Goal: Task Accomplishment & Management: Manage account settings

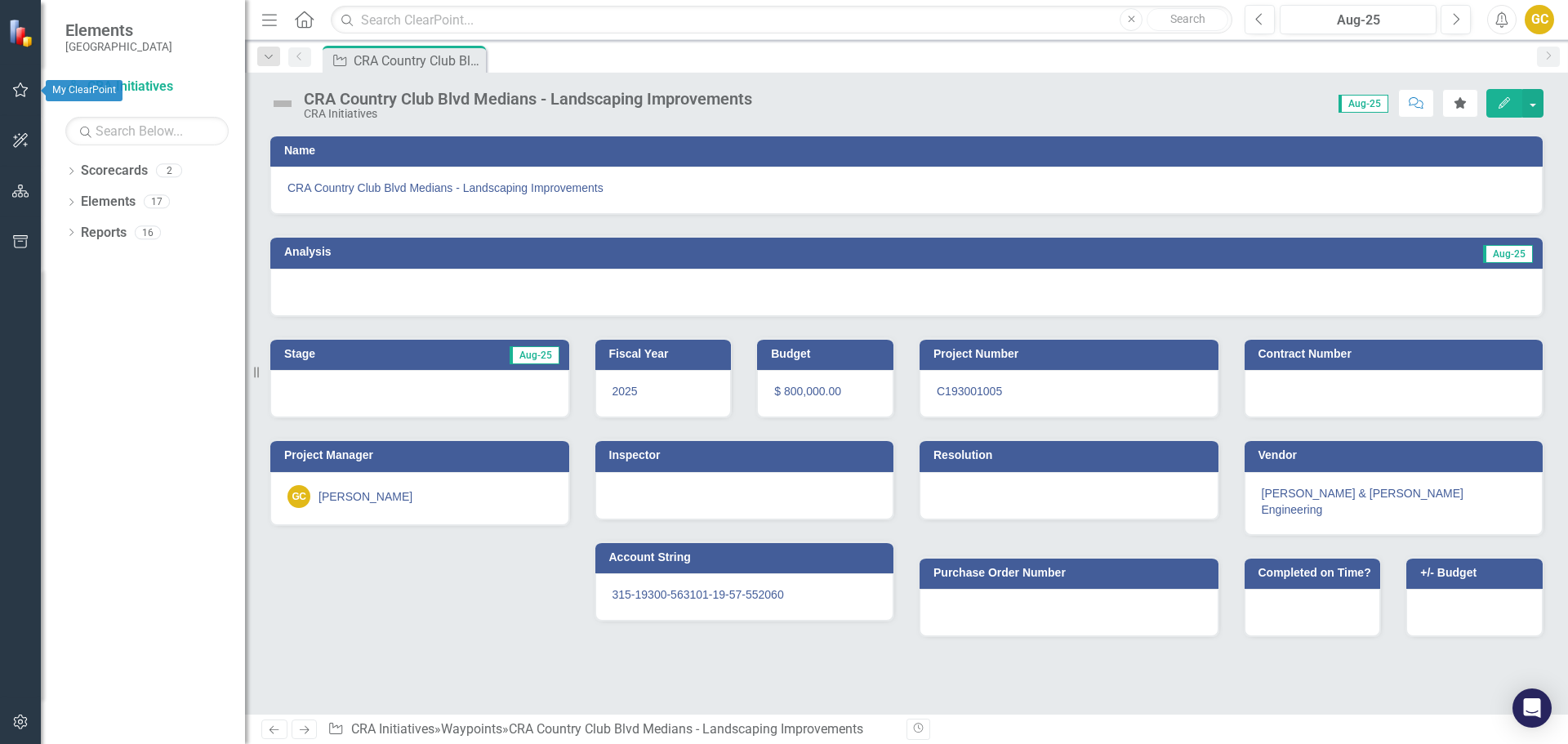
click at [15, 90] on icon "button" at bounding box center [21, 90] width 16 height 15
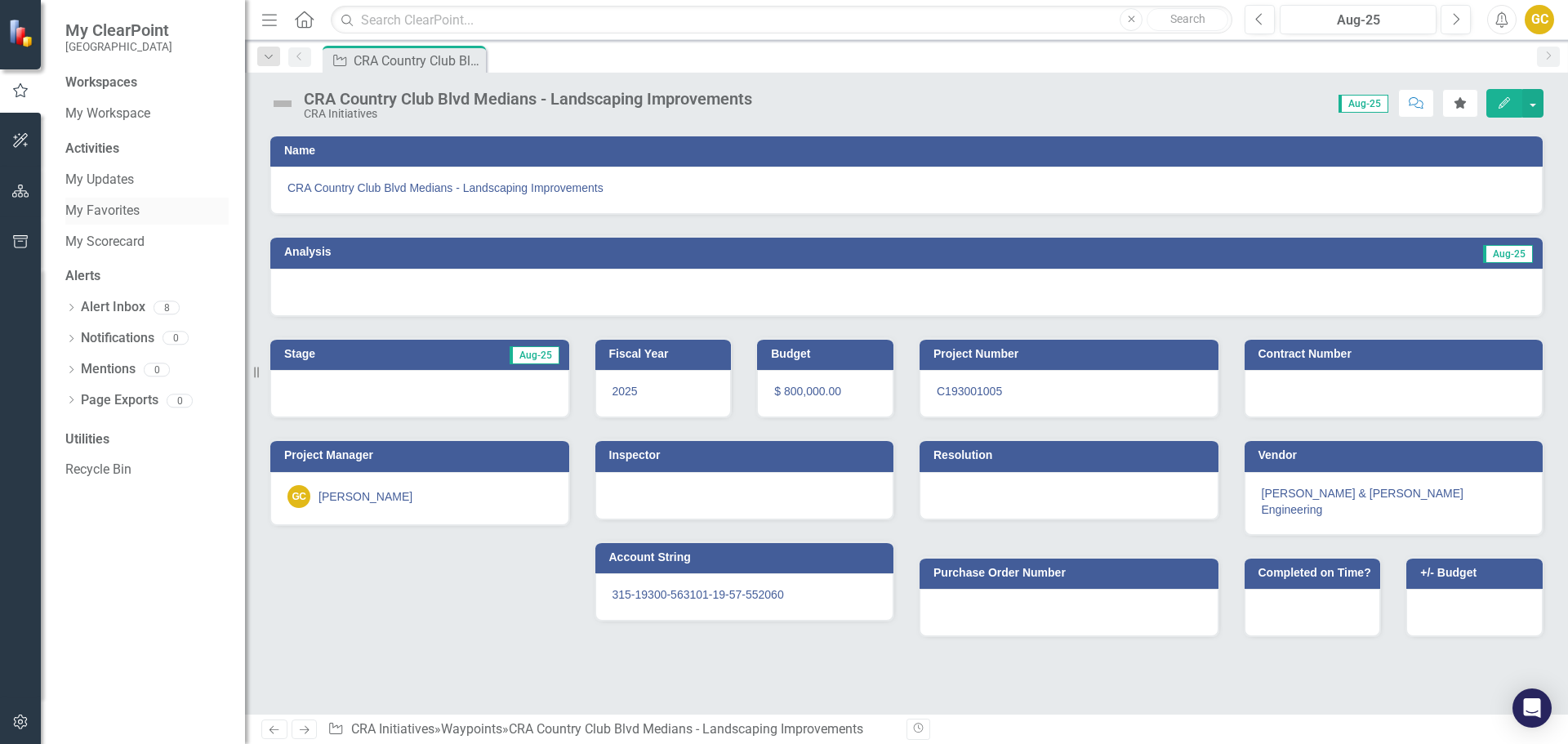
click at [113, 213] on link "My Favorites" at bounding box center [147, 211] width 164 height 19
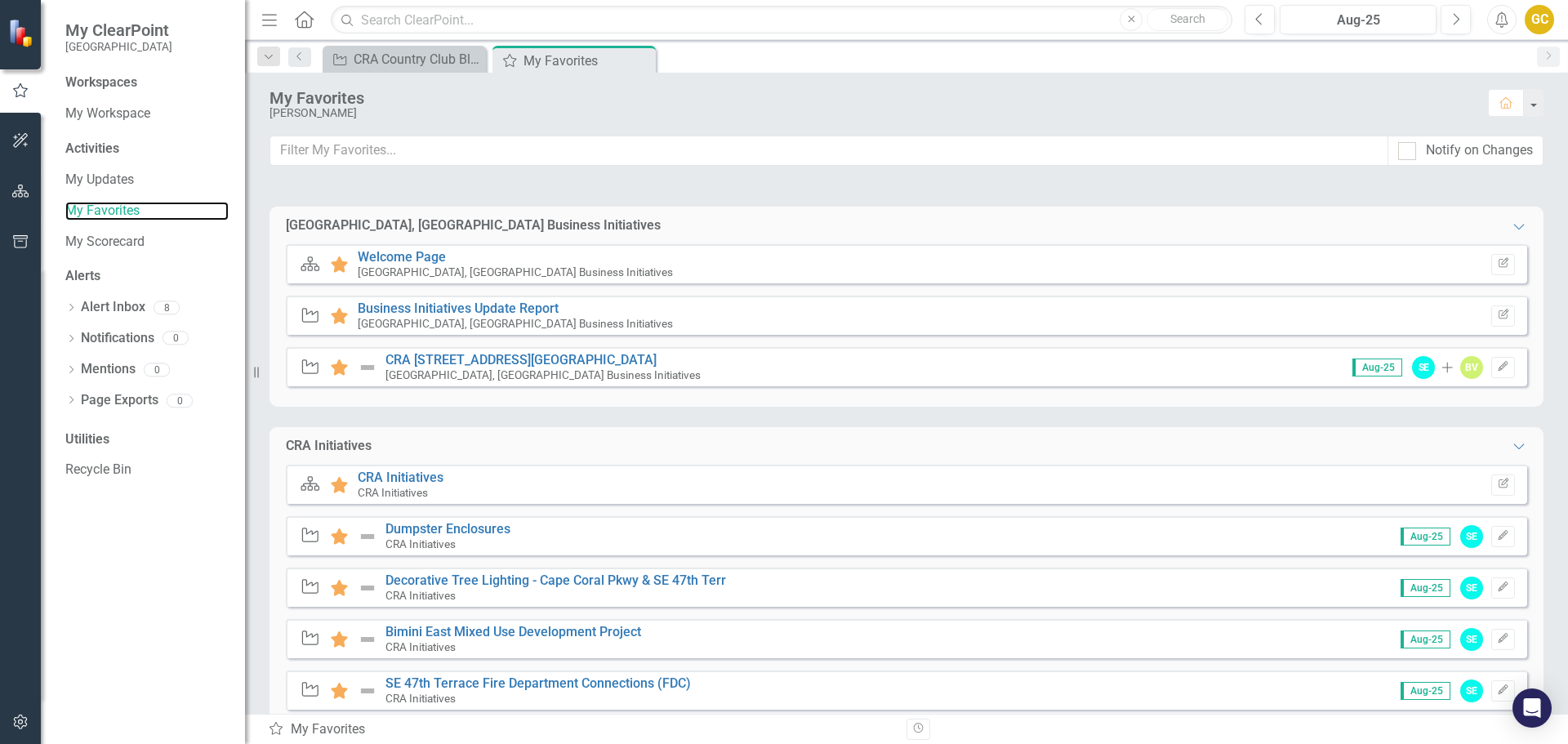
scroll to position [98, 0]
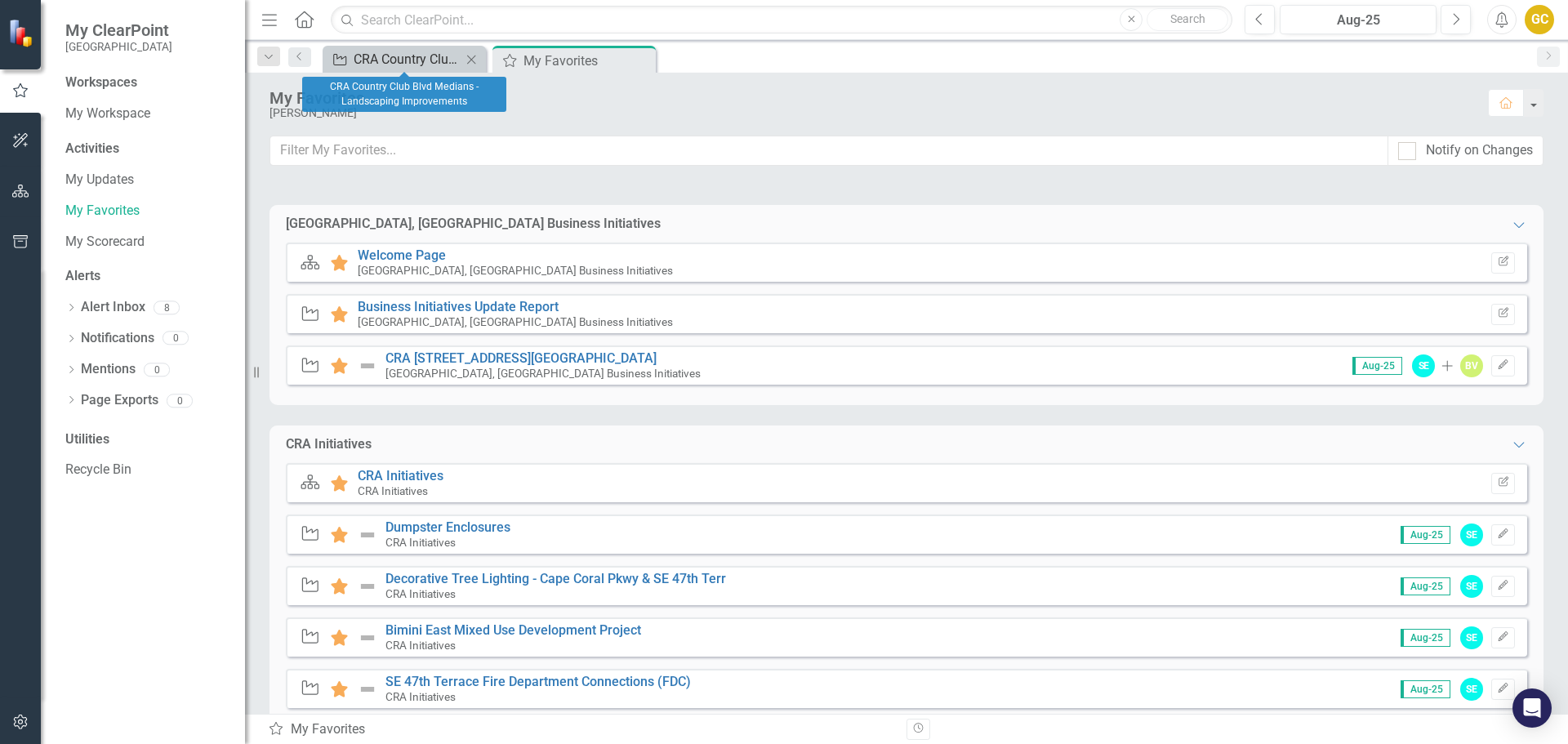
click at [394, 58] on div "CRA Country Club Blvd Medians - Landscaping Improvements" at bounding box center [407, 59] width 108 height 20
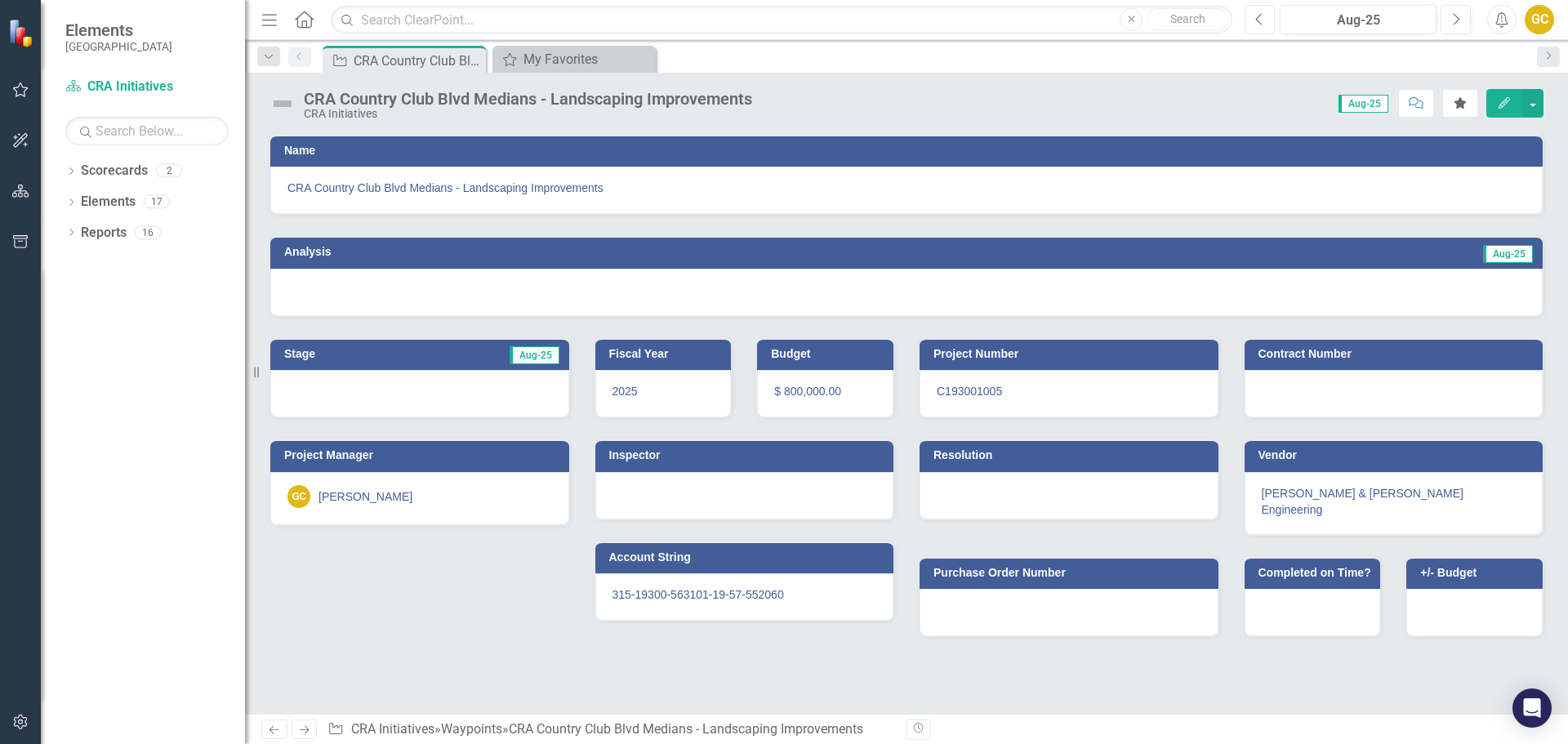
click at [1262, 14] on icon "button" at bounding box center [1259, 19] width 7 height 12
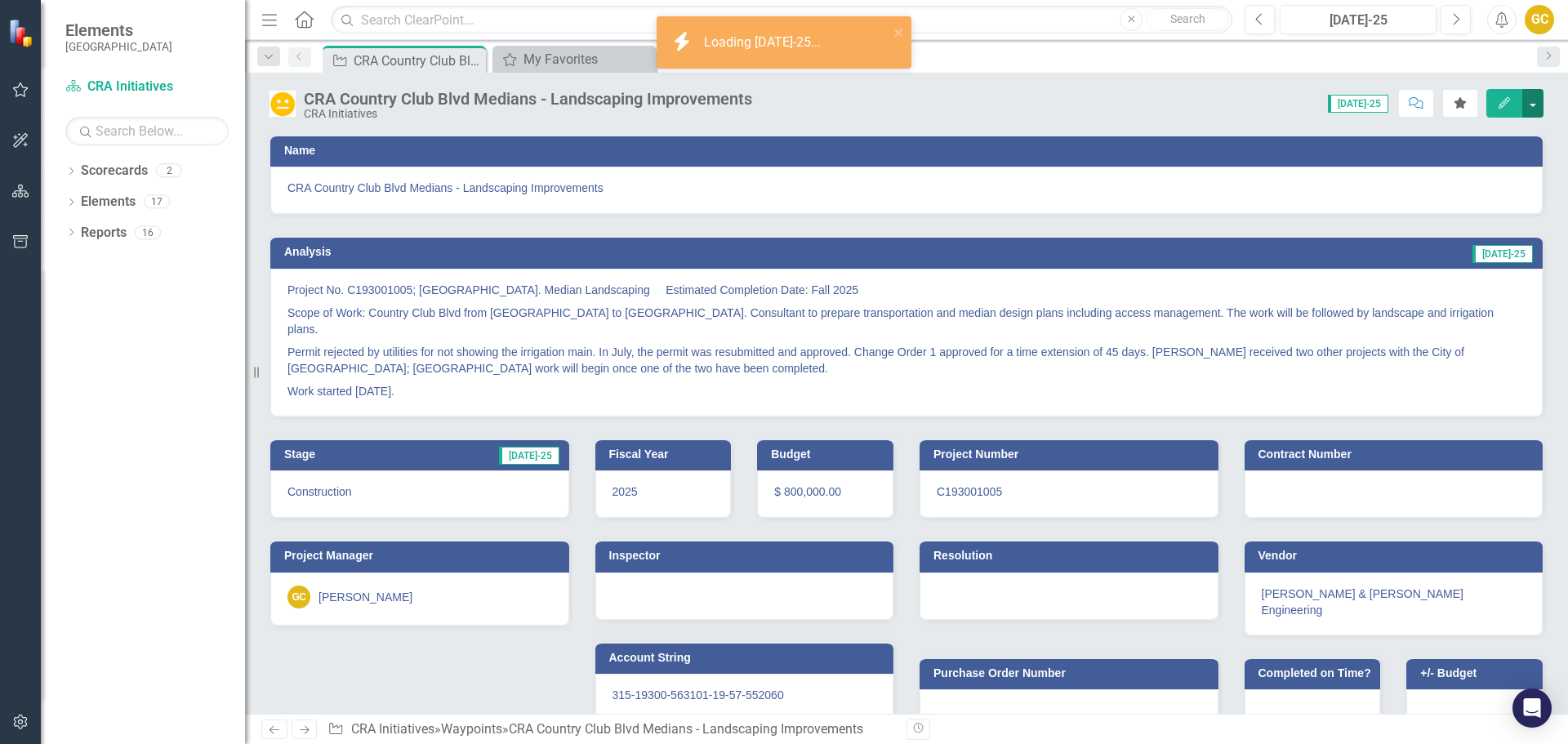
click at [1529, 103] on button "button" at bounding box center [1532, 103] width 21 height 28
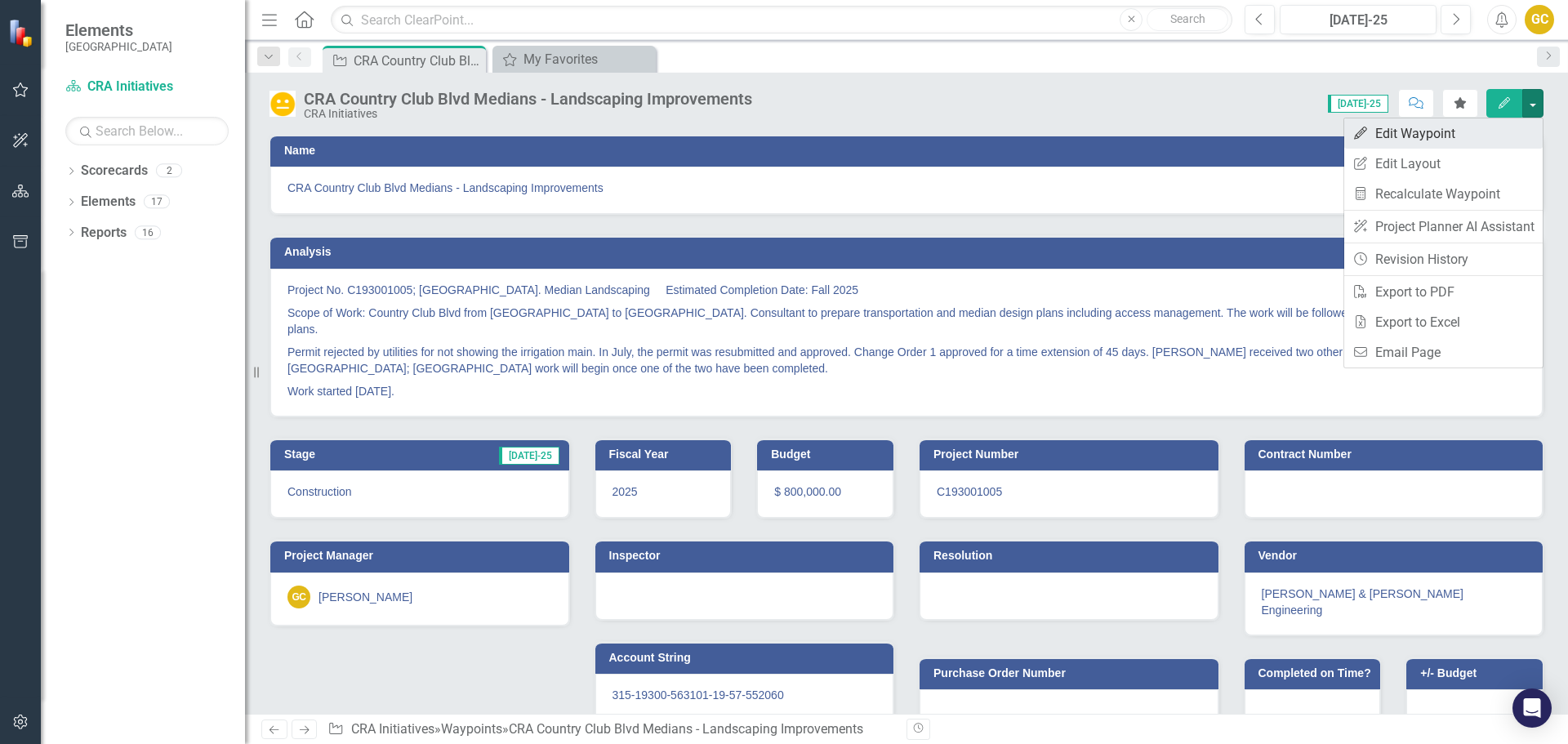
click at [1408, 133] on link "Edit Edit Waypoint" at bounding box center [1444, 133] width 199 height 30
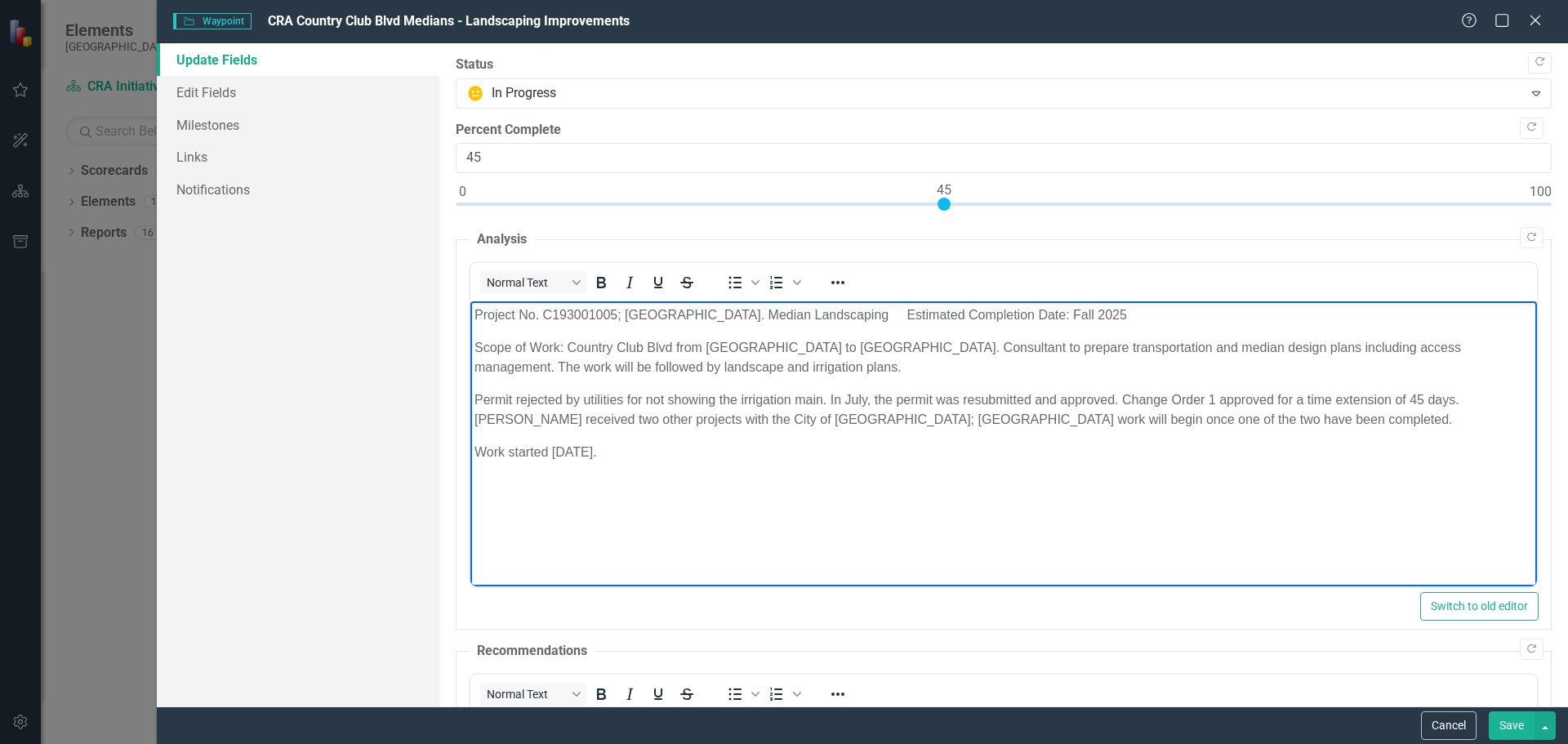
drag, startPoint x: 472, startPoint y: 315, endPoint x: 673, endPoint y: 459, distance: 247.3
click at [673, 459] on body "Project No. C193001005; [GEOGRAPHIC_DATA]. Median Landscaping Estimated Complet…" at bounding box center [1003, 424] width 1066 height 245
copy body "Project No. C193001005; [GEOGRAPHIC_DATA]. Median Landscaping Estimated Complet…"
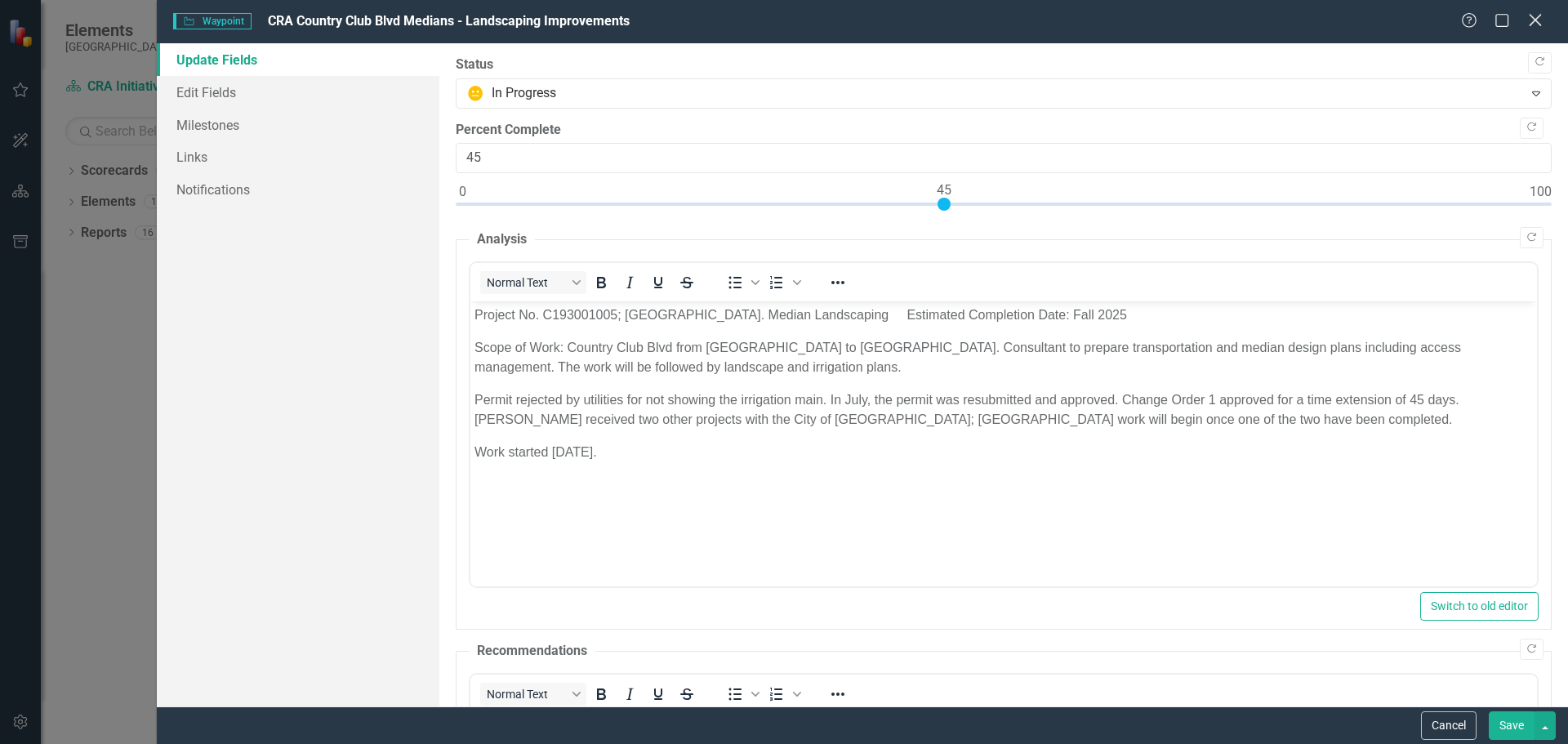
click at [1536, 19] on icon at bounding box center [1535, 20] width 13 height 13
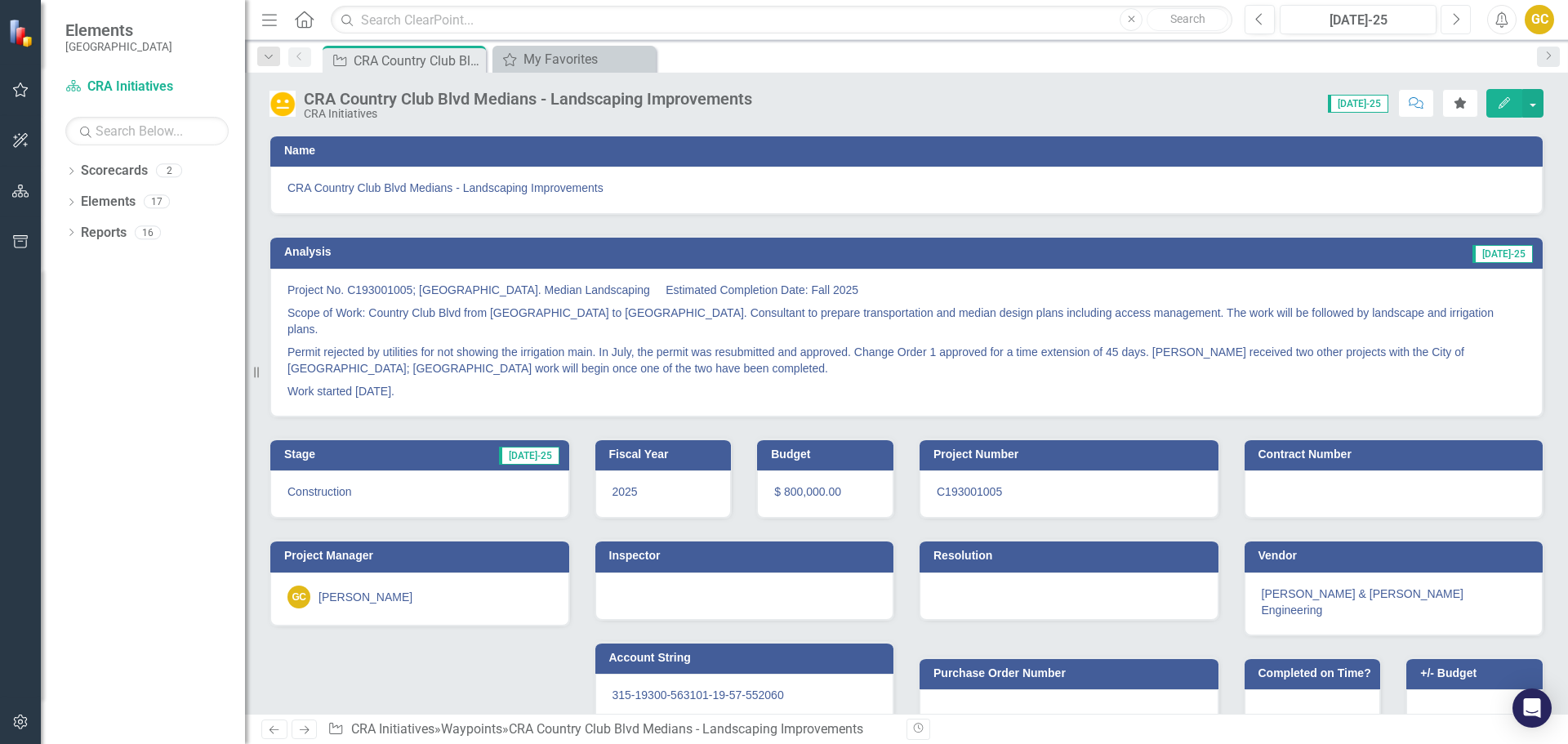
click at [1451, 21] on icon "Next" at bounding box center [1455, 20] width 9 height 15
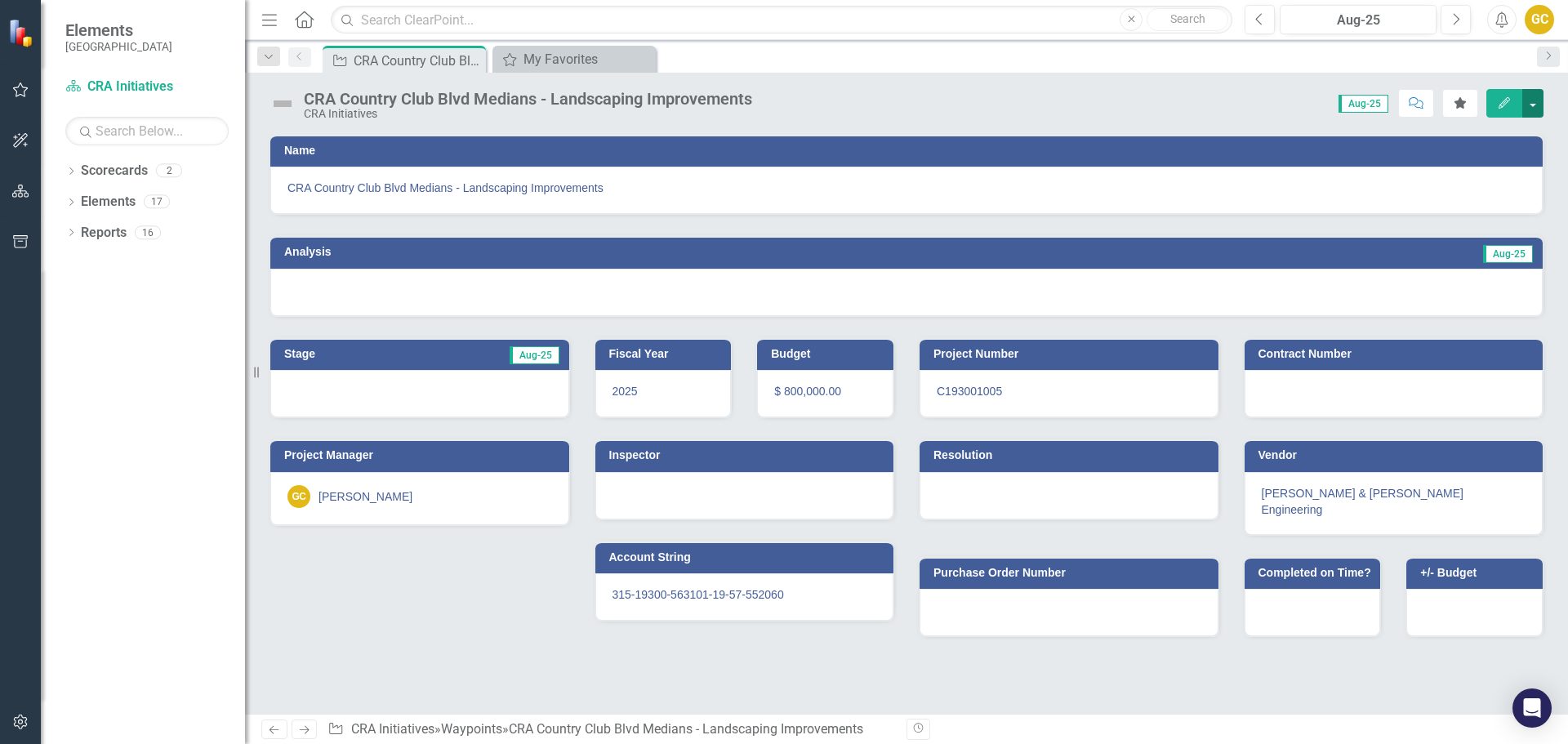
click at [1531, 103] on button "button" at bounding box center [1532, 103] width 21 height 28
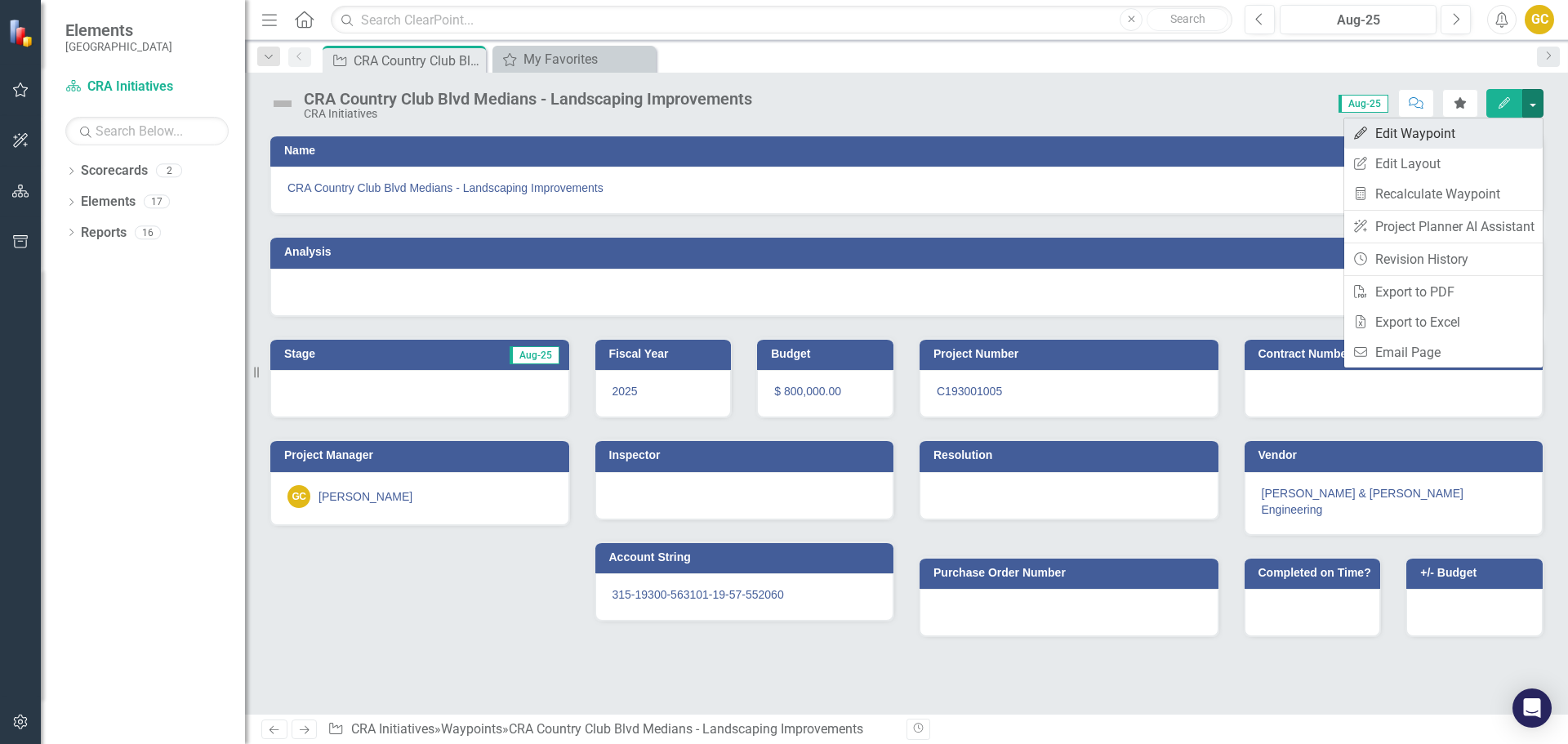
click at [1445, 129] on link "Edit Edit Waypoint" at bounding box center [1444, 133] width 199 height 30
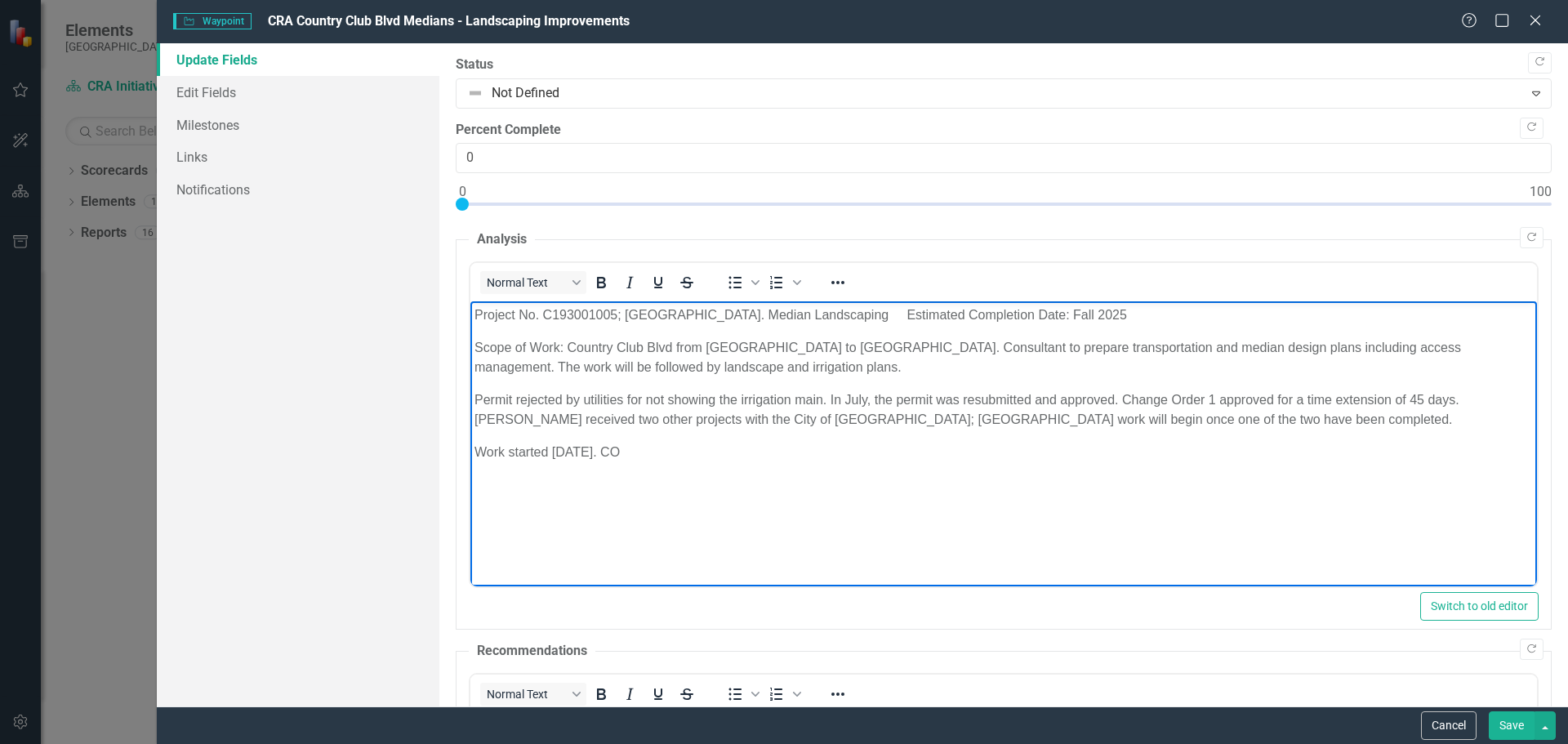
click at [645, 451] on p "Work started [DATE]. CO" at bounding box center [1003, 451] width 1058 height 19
click at [619, 450] on p "Work started [DATE]. CO2 to increase time 45 days, from 60 days to 105 days sig…" at bounding box center [1003, 451] width 1058 height 19
drag, startPoint x: 571, startPoint y: 483, endPoint x: 594, endPoint y: 485, distance: 23.1
click at [594, 485] on p "CO2 to increase time 45 days, from 60 days to 105 days signed on [DATE]." at bounding box center [1003, 485] width 1058 height 19
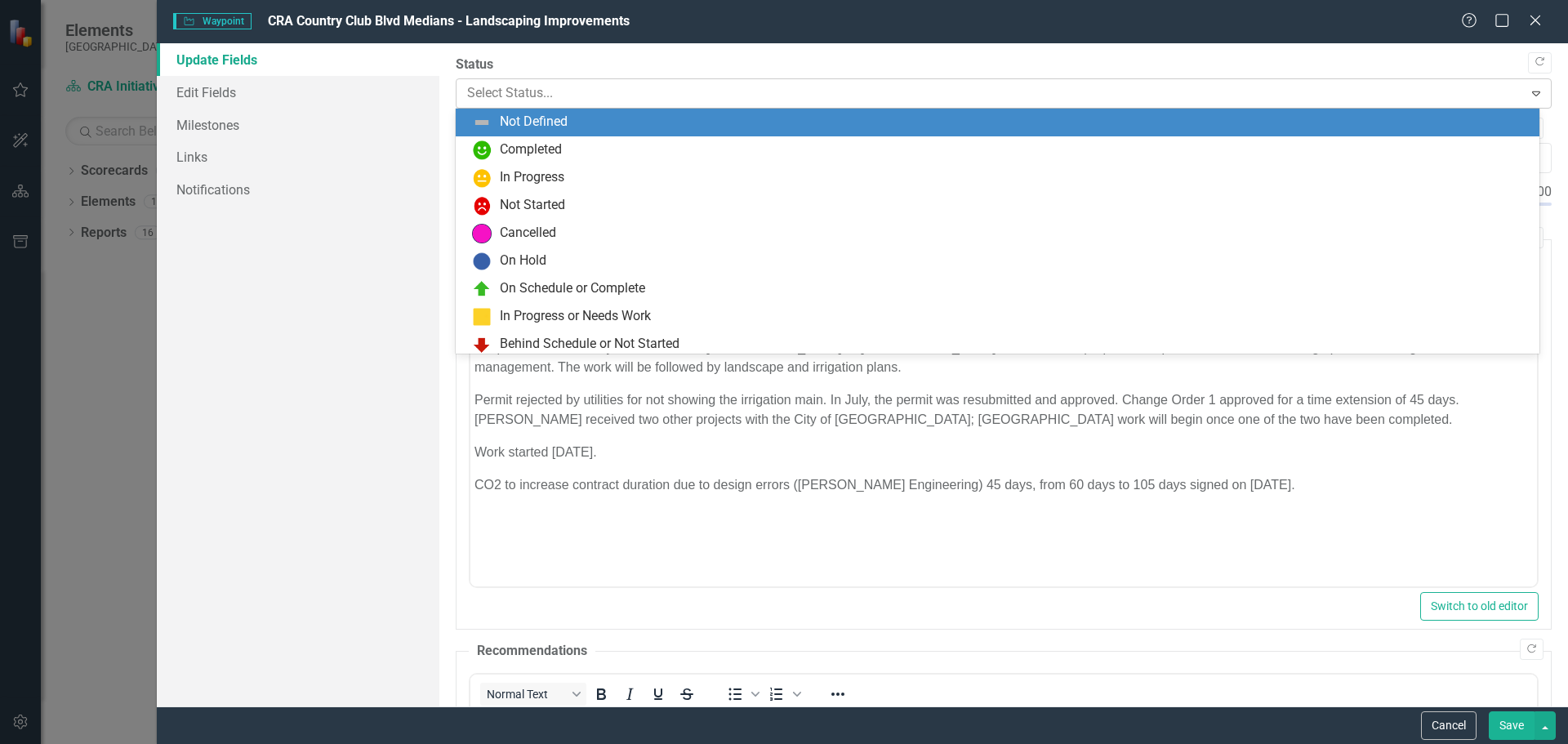
click at [1528, 93] on icon "Expand" at bounding box center [1536, 93] width 17 height 13
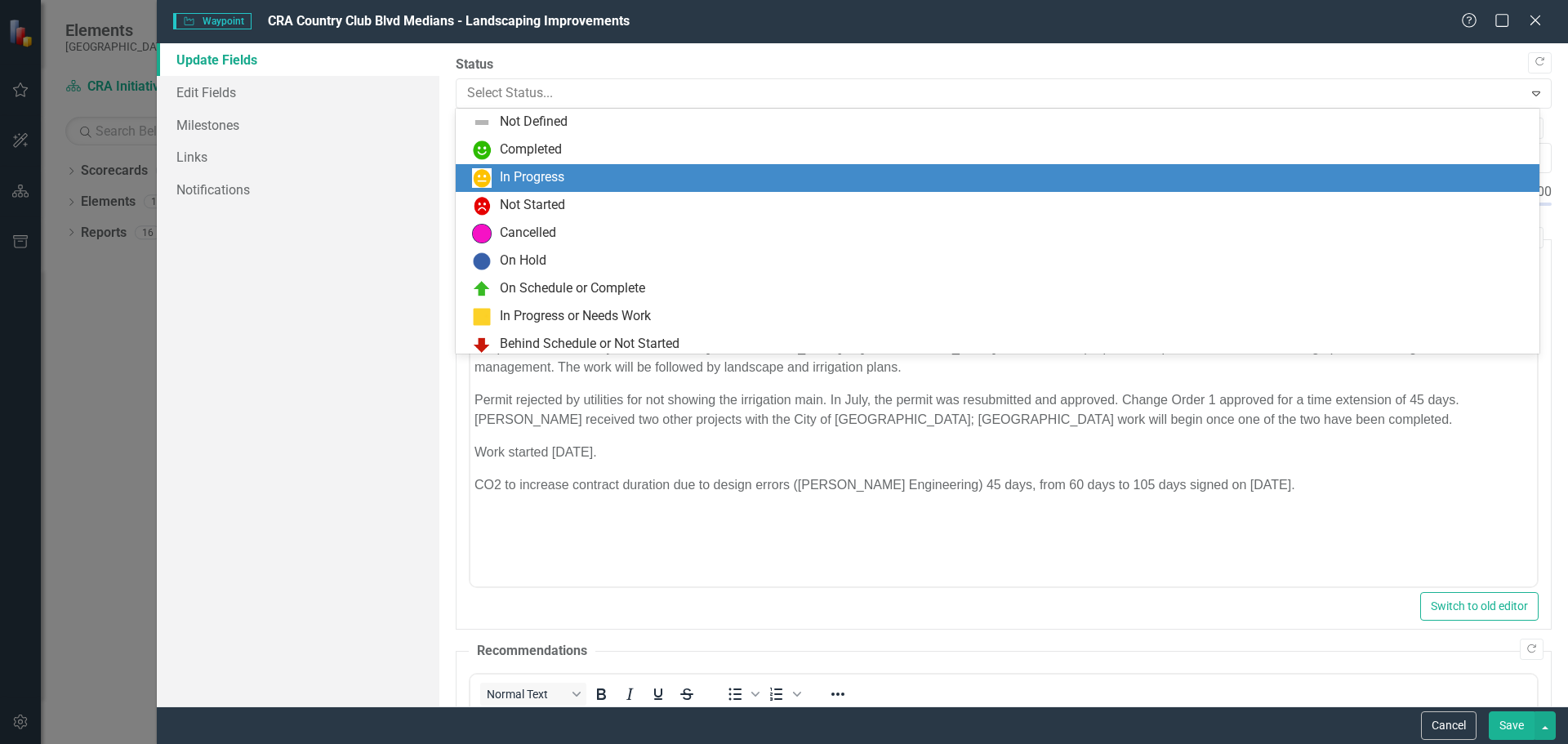
click at [540, 172] on div "In Progress" at bounding box center [532, 178] width 64 height 19
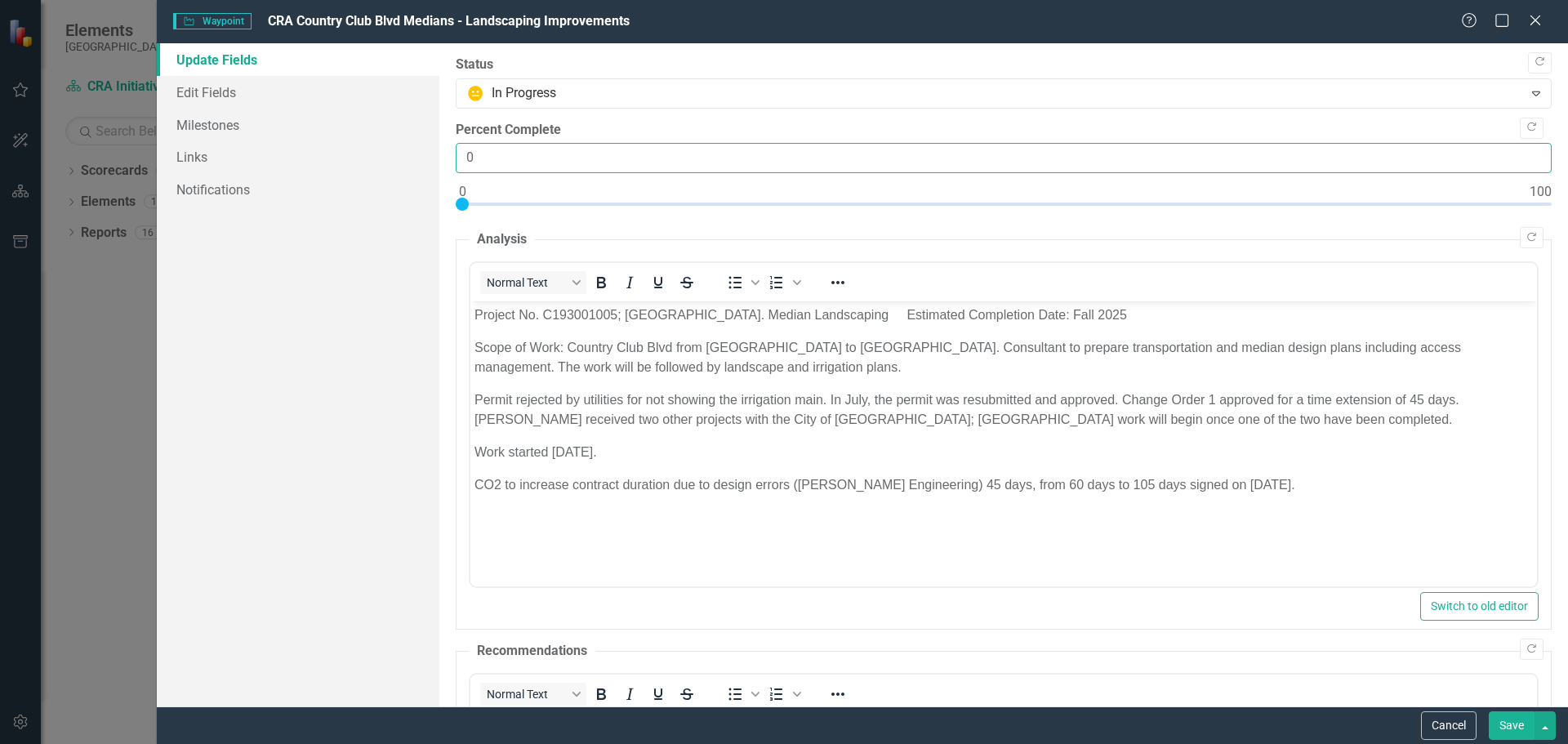
drag, startPoint x: 463, startPoint y: 153, endPoint x: 477, endPoint y: 153, distance: 14.0
click at [477, 153] on input "0" at bounding box center [1003, 158] width 1096 height 30
type input "50"
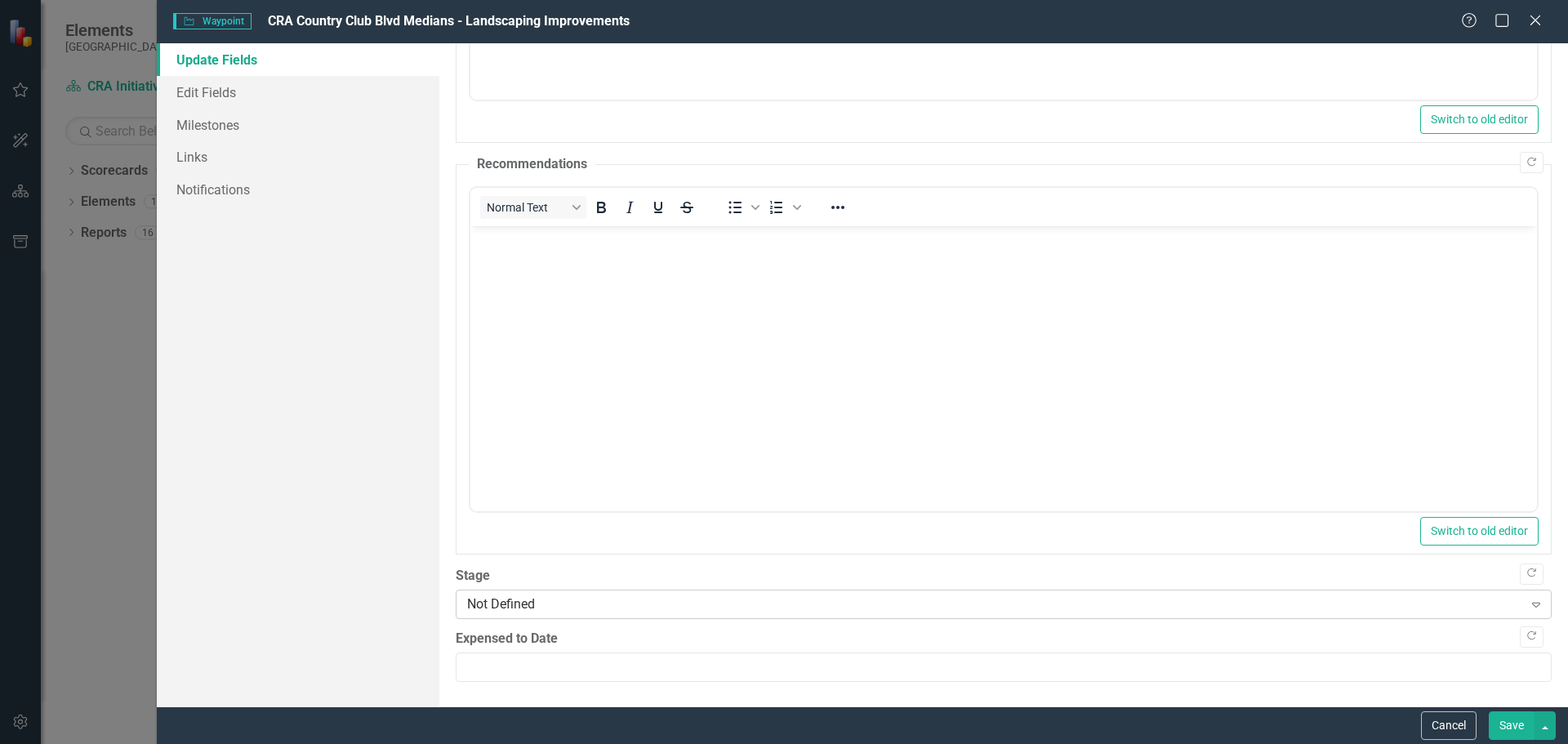
click at [547, 596] on div "Not Defined" at bounding box center [995, 603] width 1056 height 19
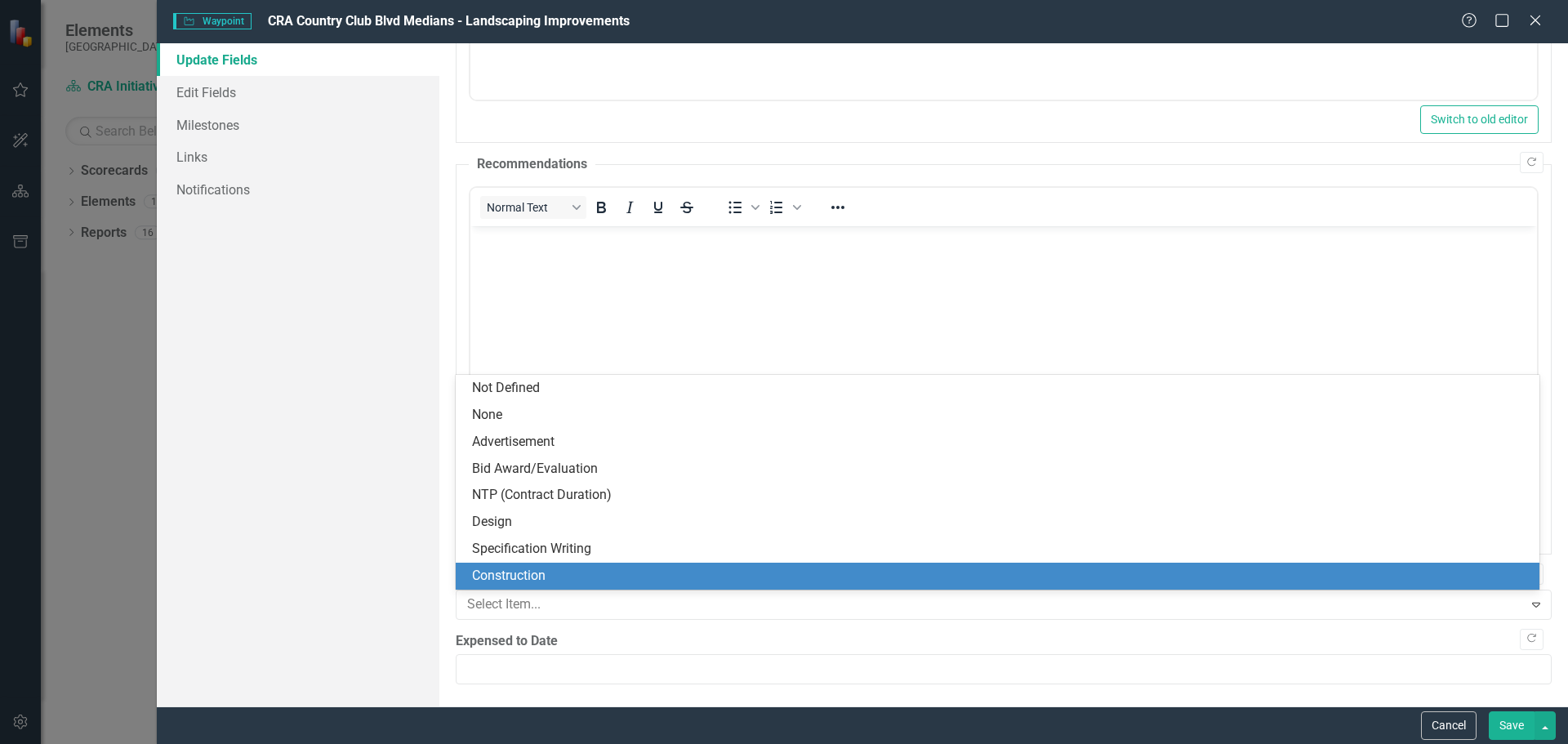
click at [522, 565] on div "Construction" at bounding box center [997, 576] width 1084 height 27
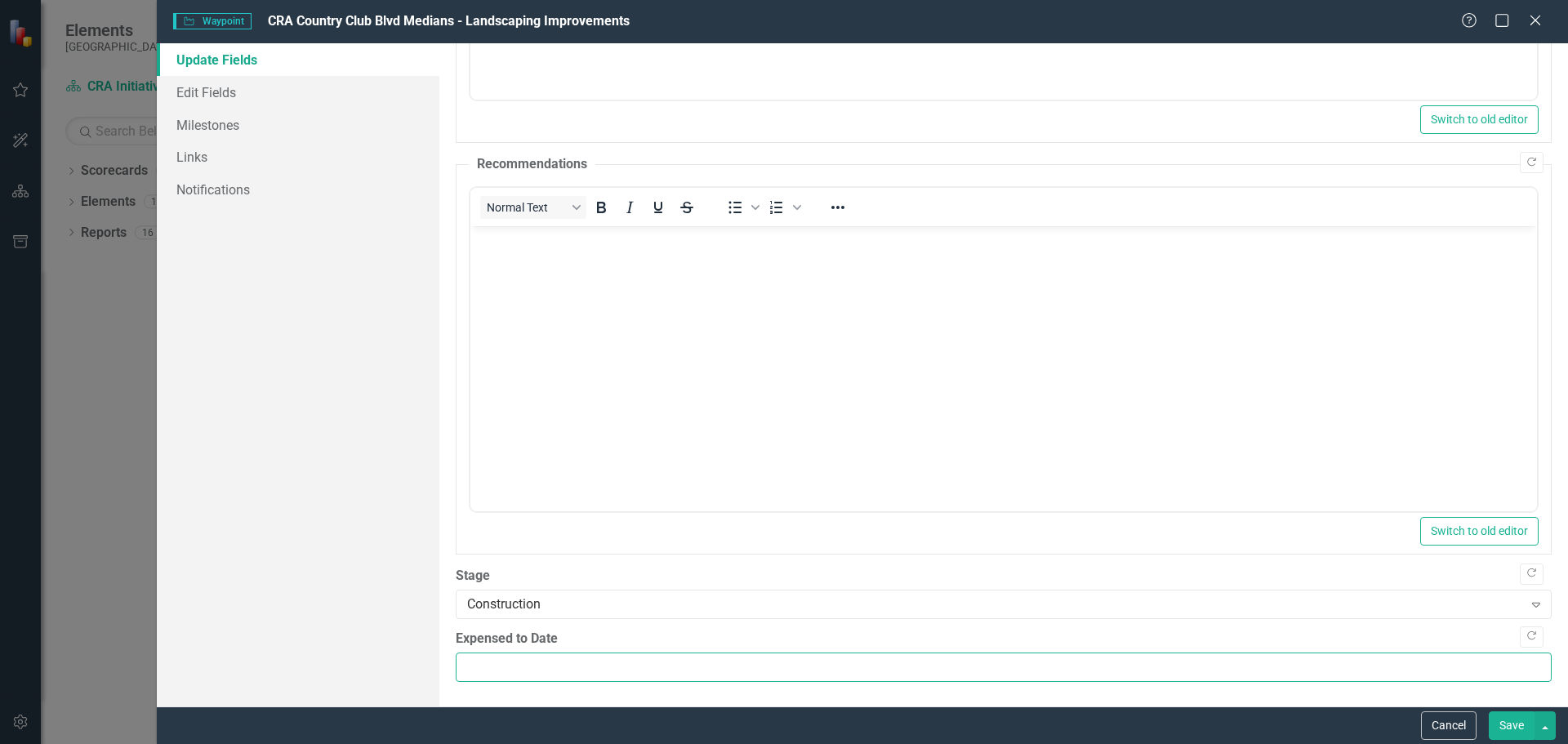
click at [499, 666] on input "Expensed to Date" at bounding box center [1003, 667] width 1096 height 30
type input "104859"
click at [1508, 726] on button "Save" at bounding box center [1511, 725] width 46 height 28
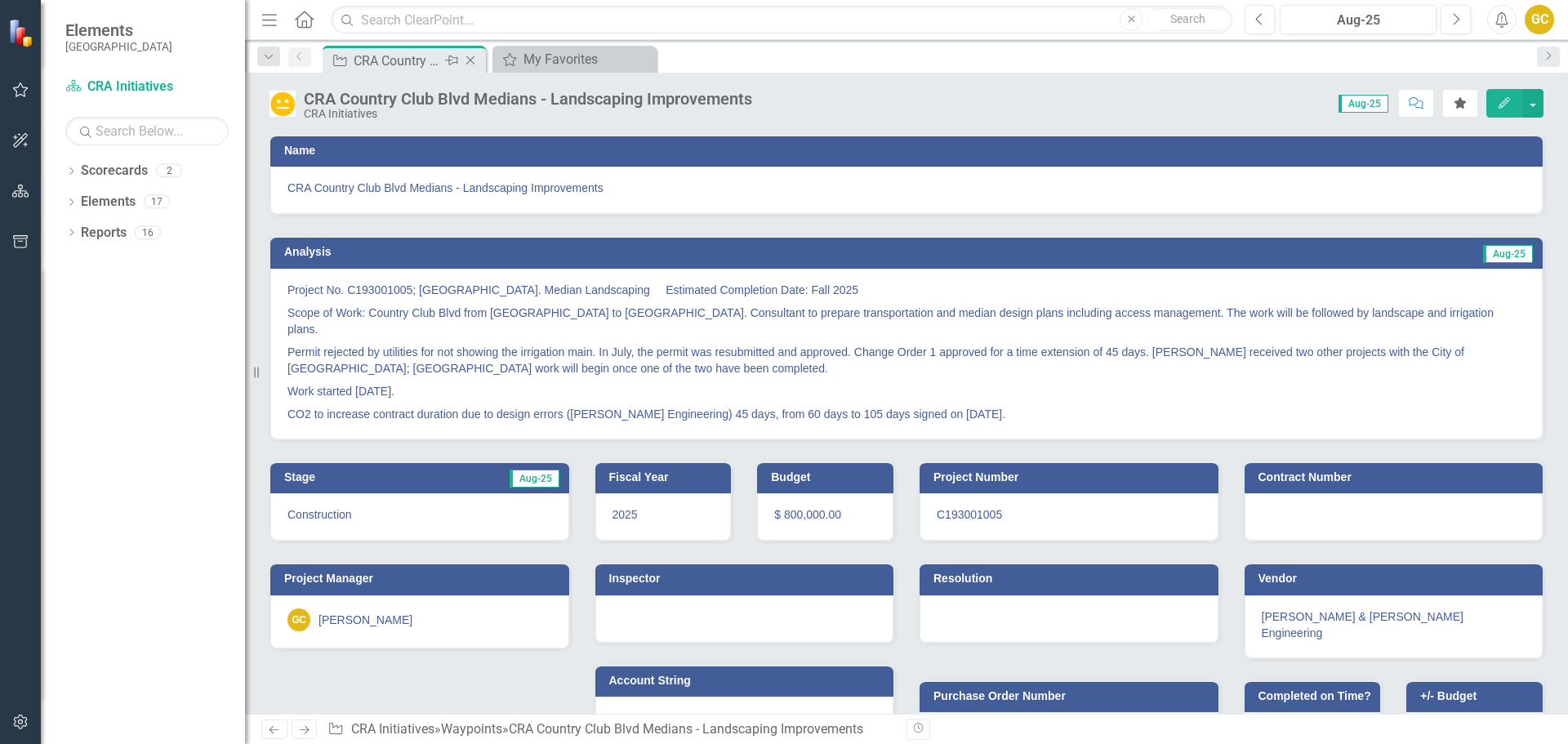
click at [475, 56] on icon "Close" at bounding box center [471, 61] width 17 height 13
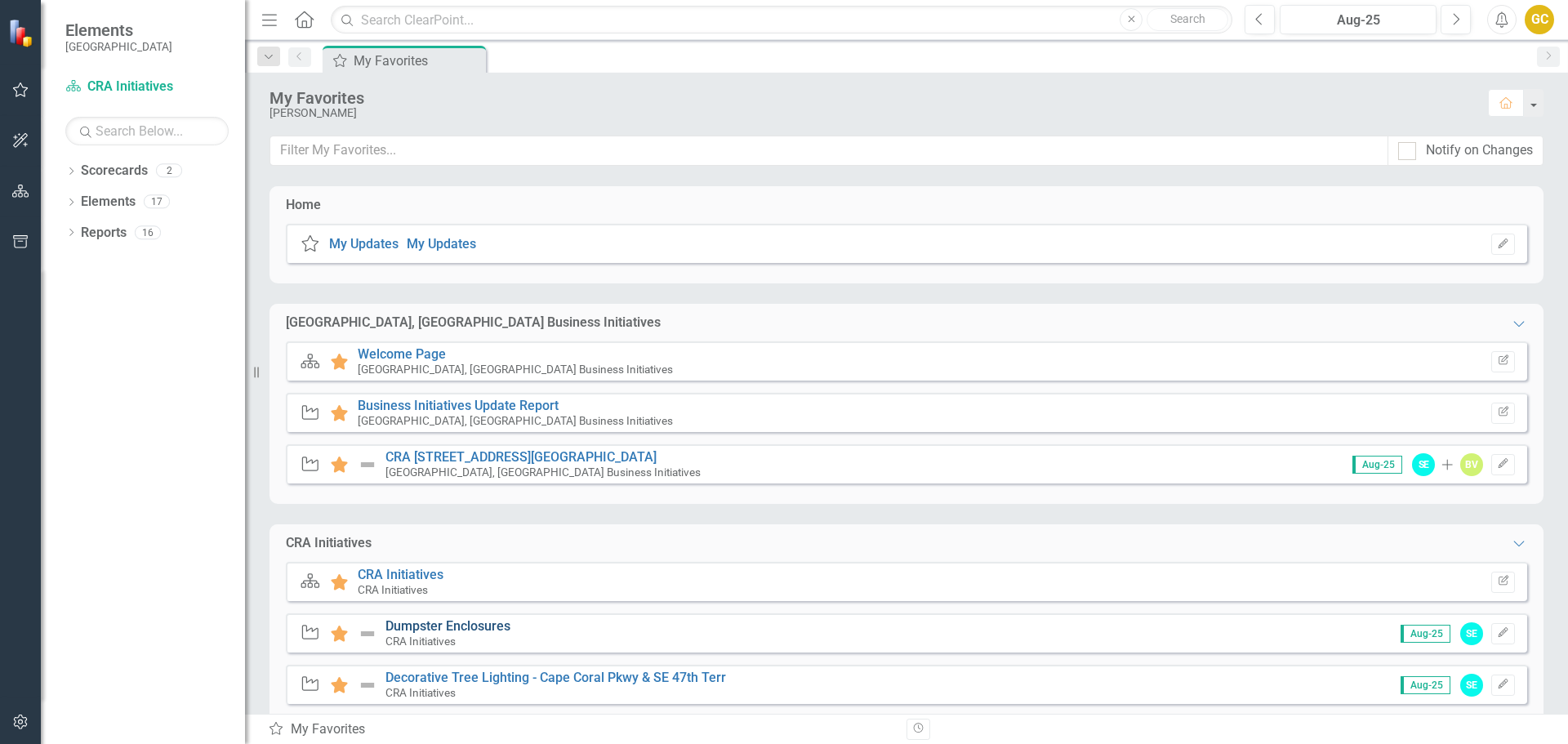
click at [424, 624] on link "Dumpster Enclosures" at bounding box center [448, 626] width 125 height 16
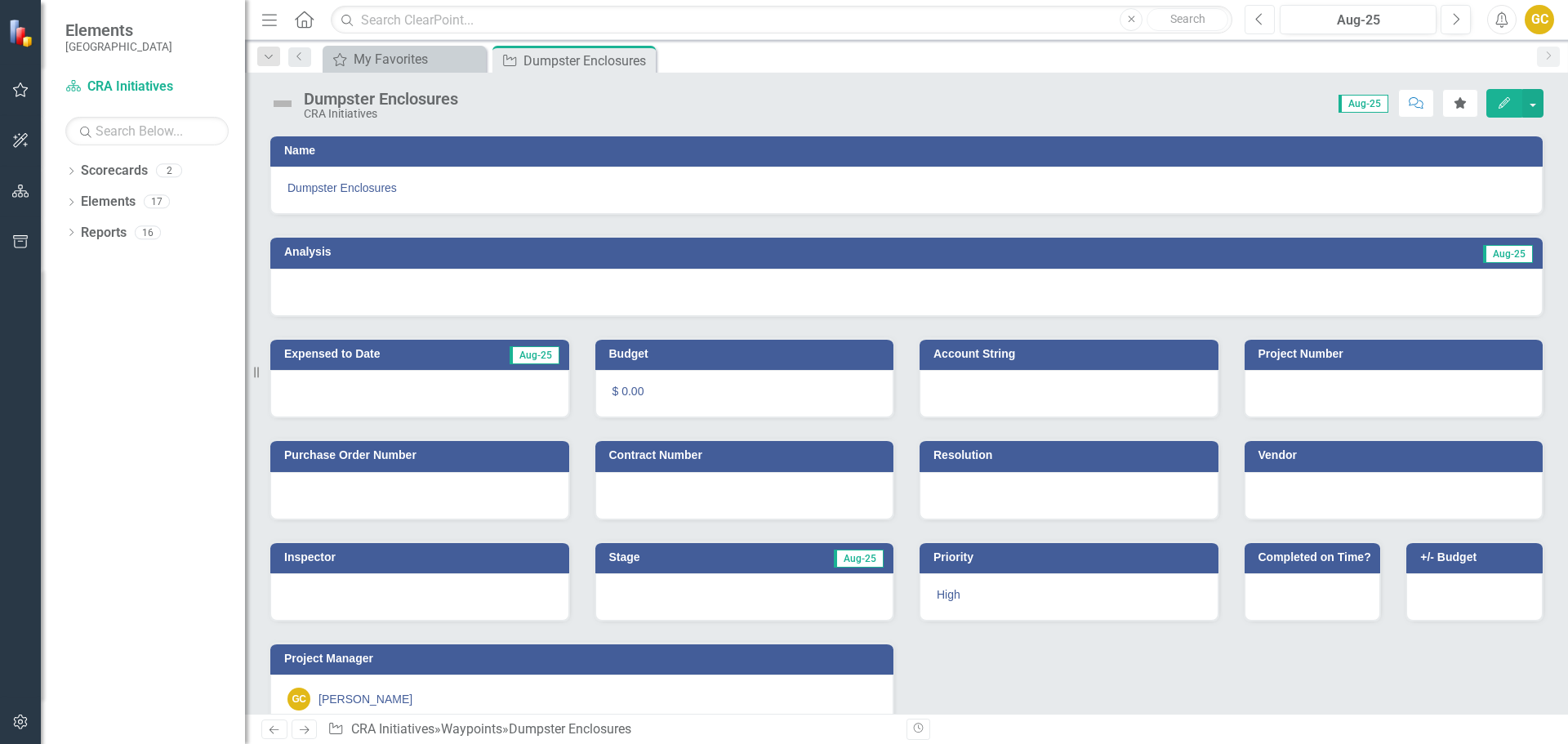
click at [1260, 19] on icon "Previous" at bounding box center [1259, 20] width 9 height 15
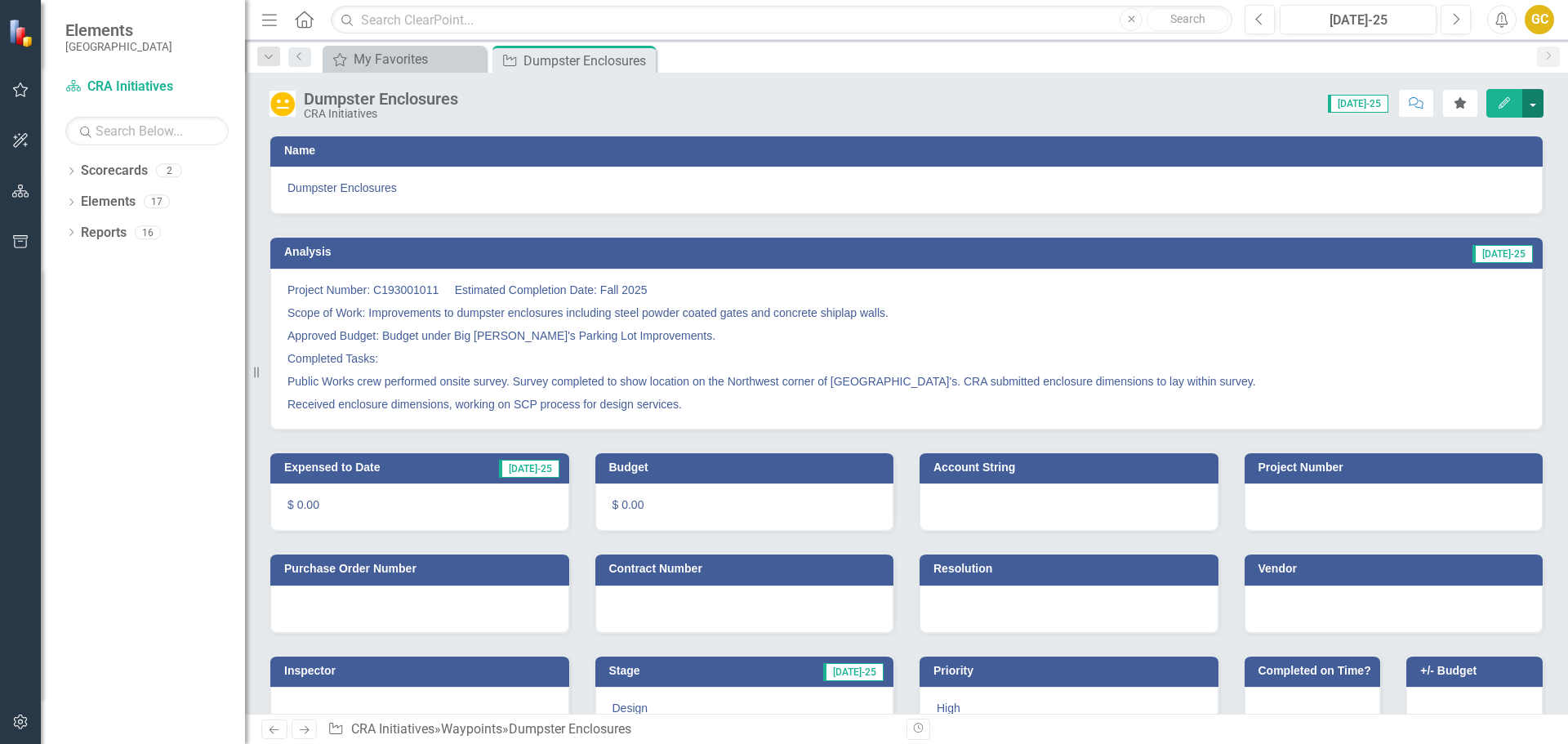
click at [1530, 97] on button "button" at bounding box center [1532, 103] width 21 height 28
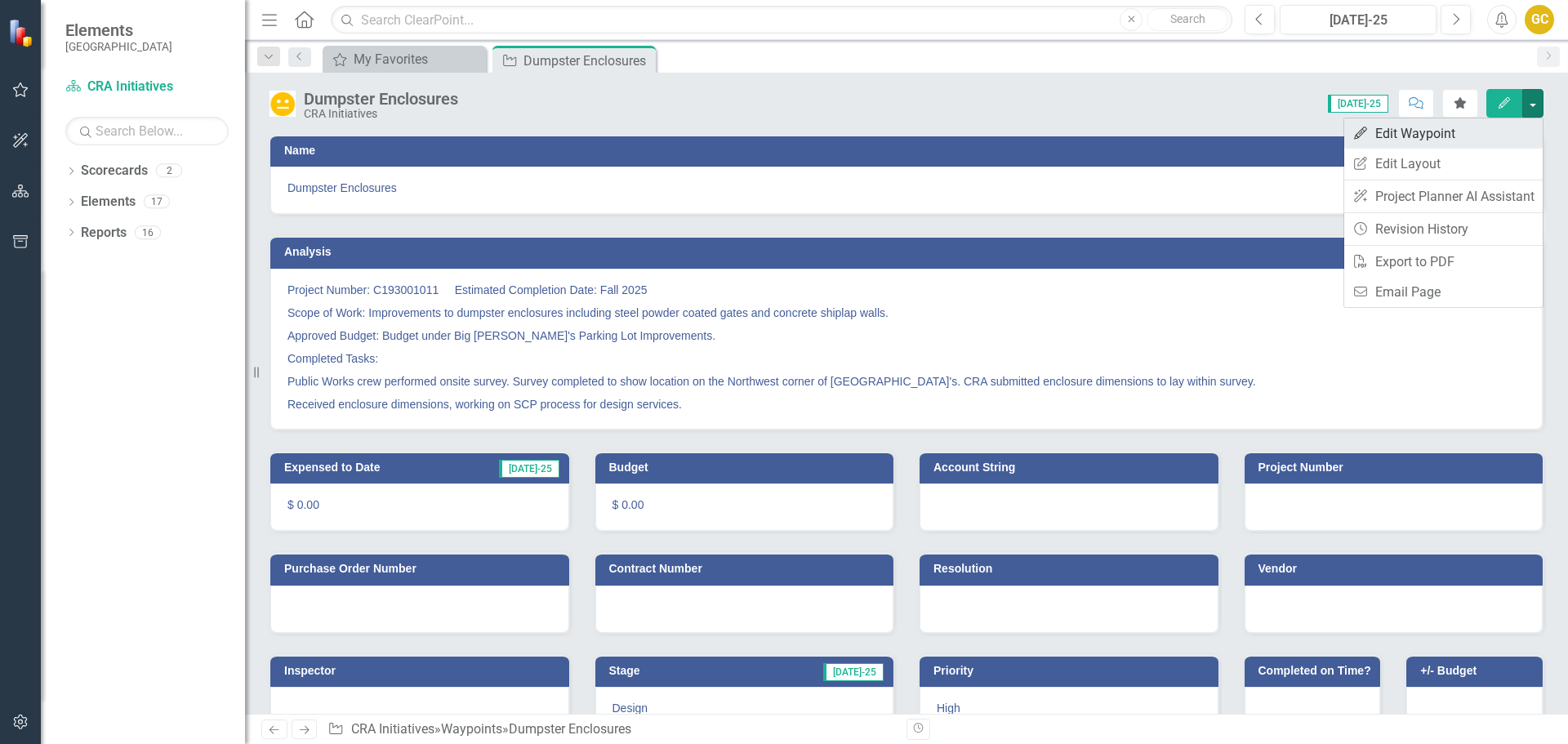
click at [1447, 128] on link "Edit Edit Waypoint" at bounding box center [1444, 133] width 199 height 30
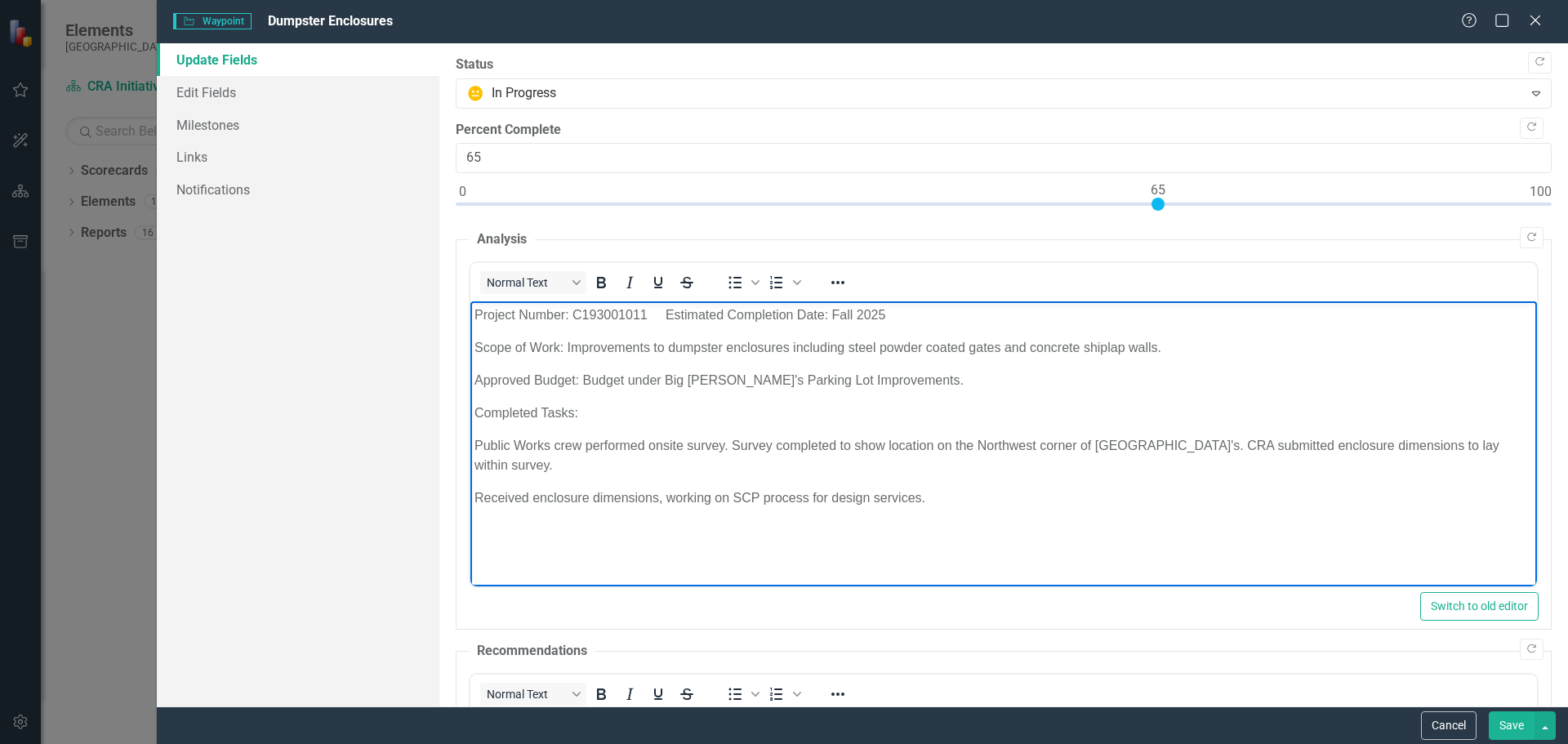
drag, startPoint x: 472, startPoint y: 314, endPoint x: 870, endPoint y: 454, distance: 421.9
click at [972, 477] on body "Project Number: C193001011 Estimated Completion Date: Fall 2025 Scope of Work: …" at bounding box center [1003, 424] width 1066 height 245
copy body "Project Number: C193001011 Estimated Completion Date: Fall 2025 Scope of Work: …"
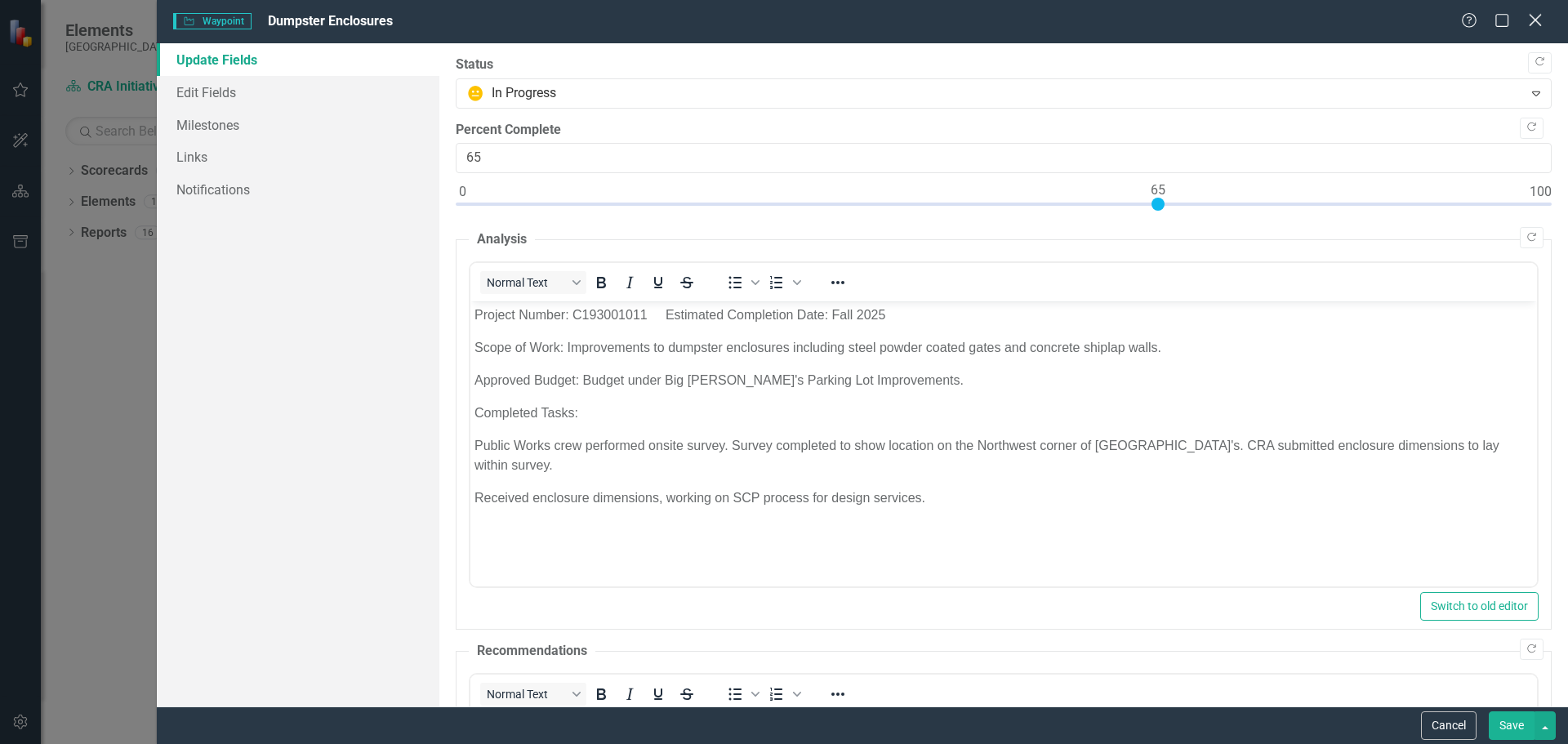
click at [1532, 18] on icon "Close" at bounding box center [1535, 20] width 20 height 16
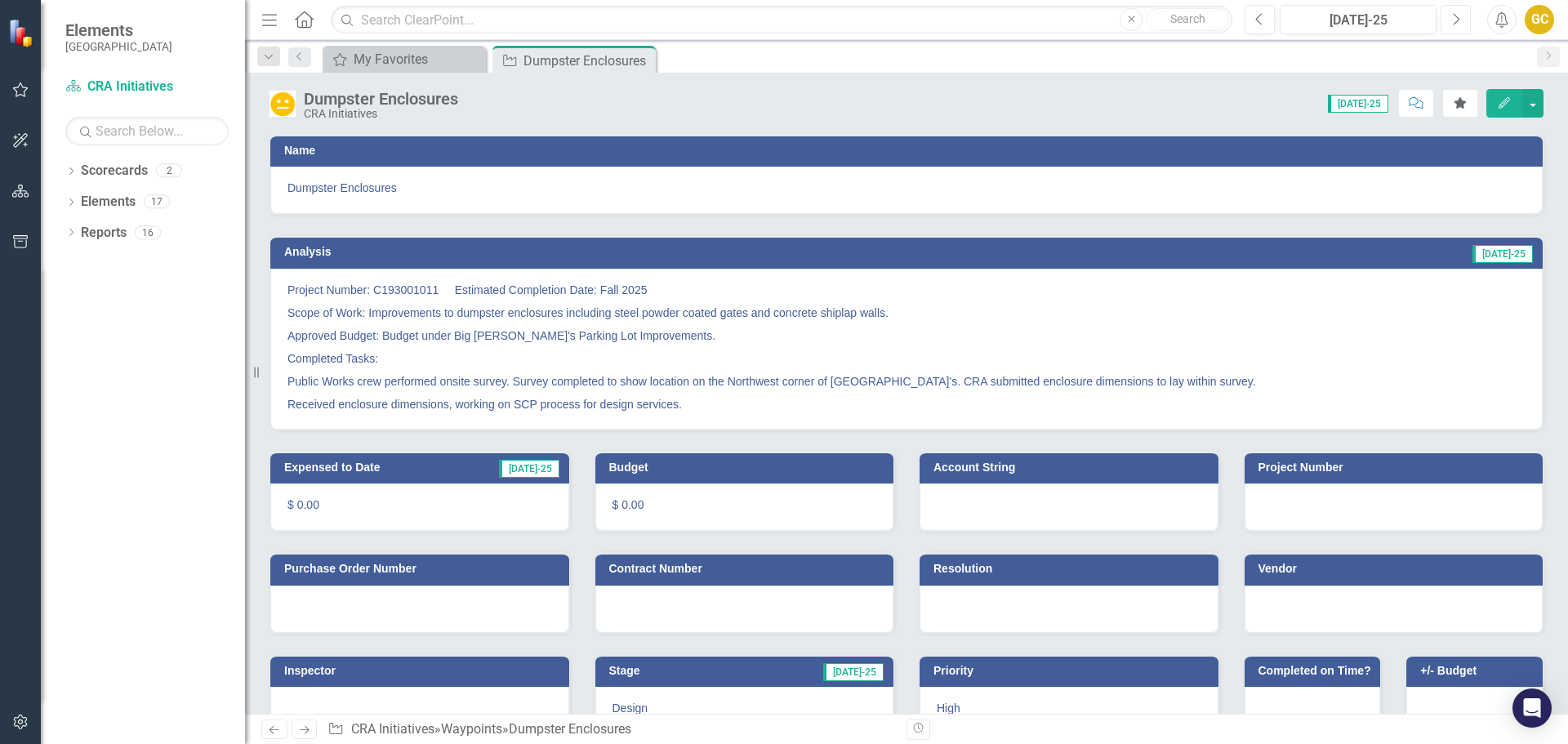
click at [1458, 20] on icon "button" at bounding box center [1457, 19] width 7 height 12
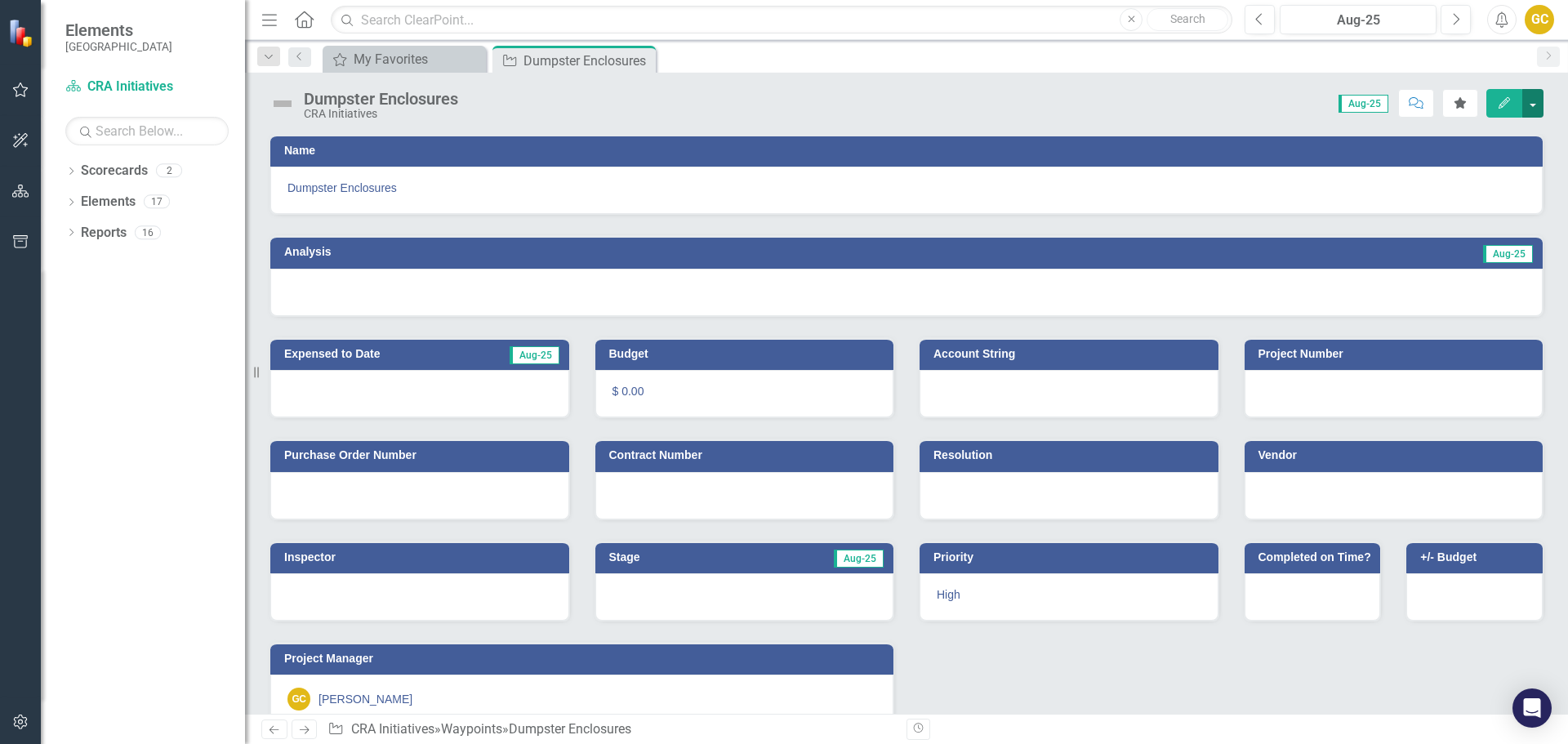
click at [1533, 103] on button "button" at bounding box center [1532, 103] width 21 height 28
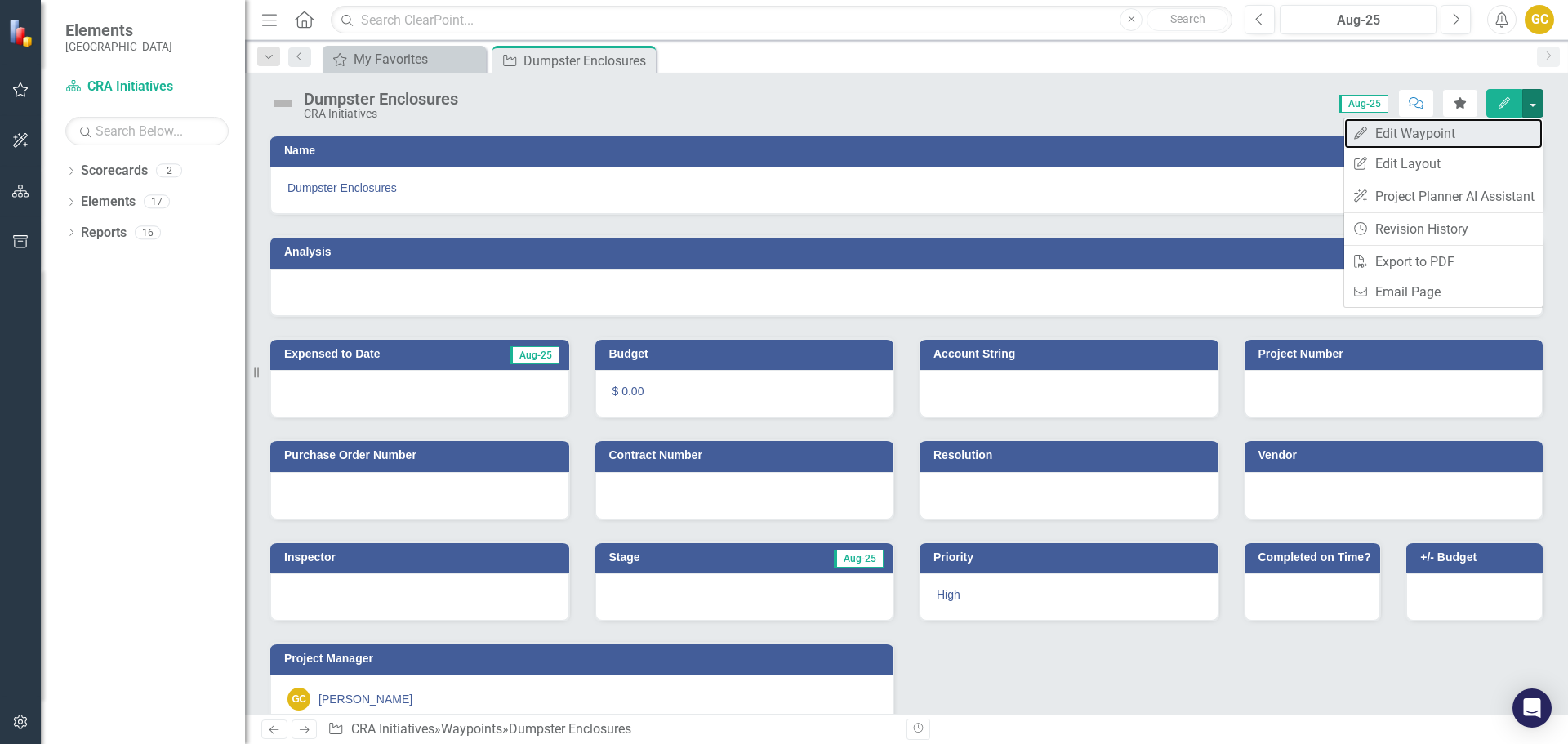
click at [1455, 131] on link "Edit Edit Waypoint" at bounding box center [1444, 133] width 199 height 30
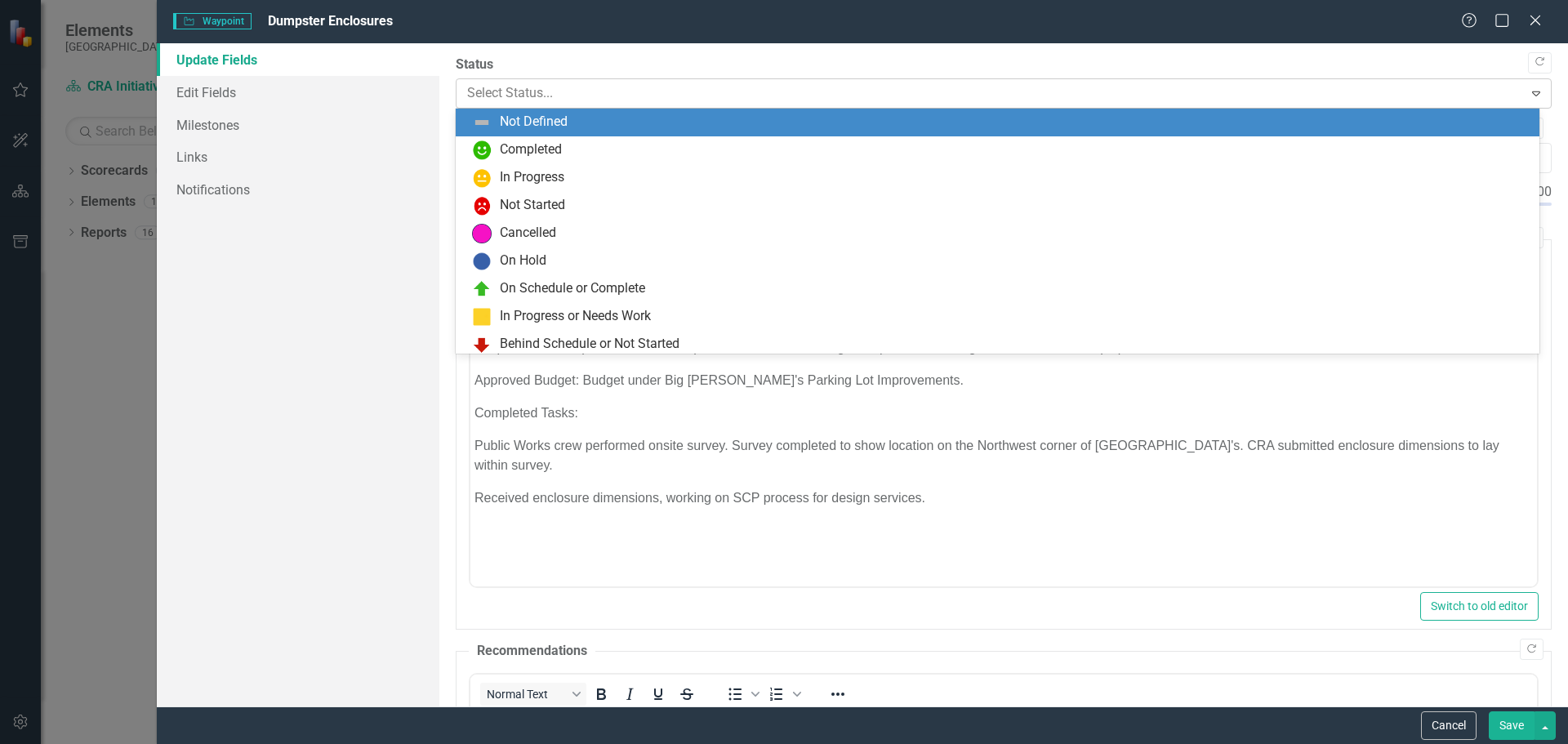
click at [1532, 93] on icon at bounding box center [1536, 94] width 8 height 5
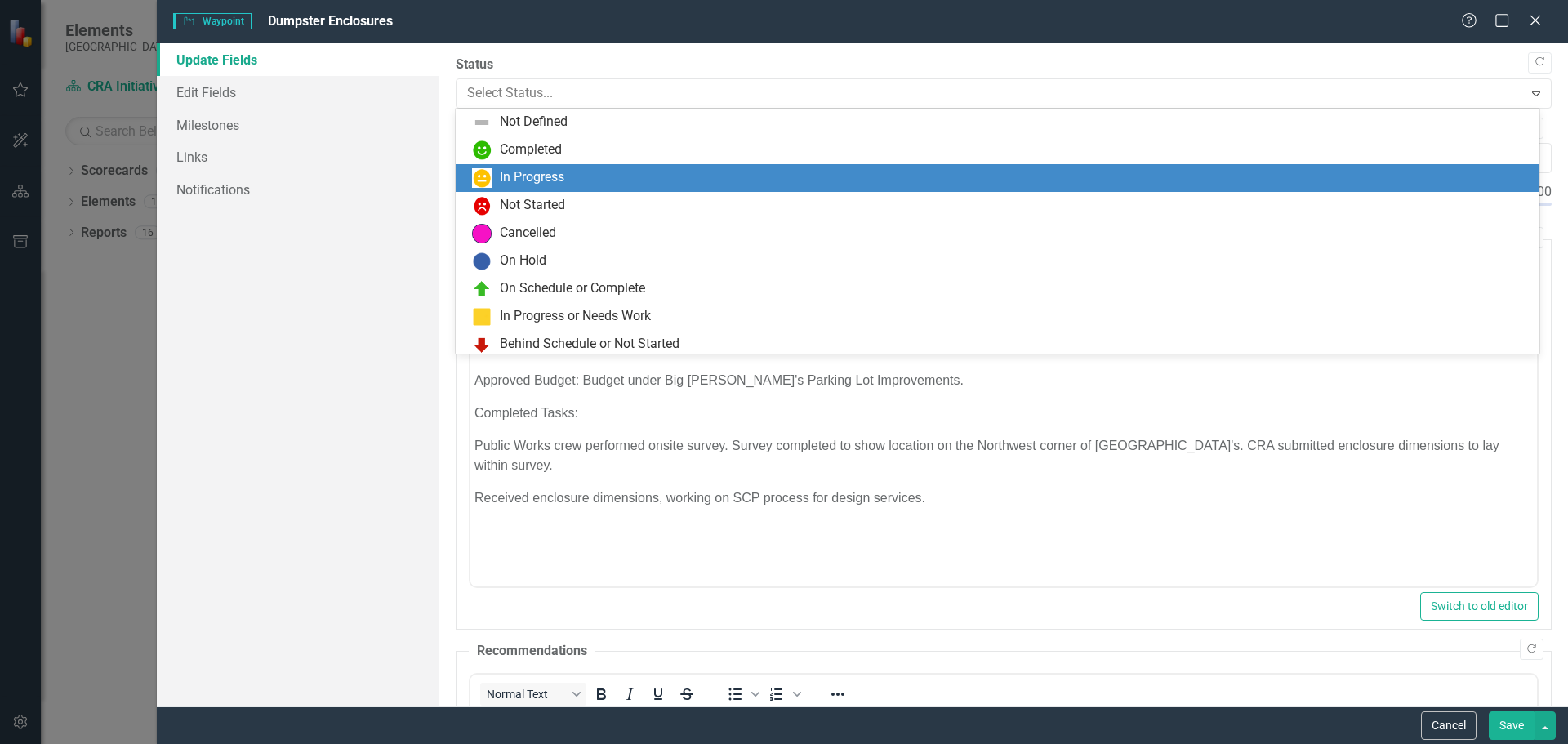
click at [548, 177] on div "In Progress" at bounding box center [532, 178] width 64 height 19
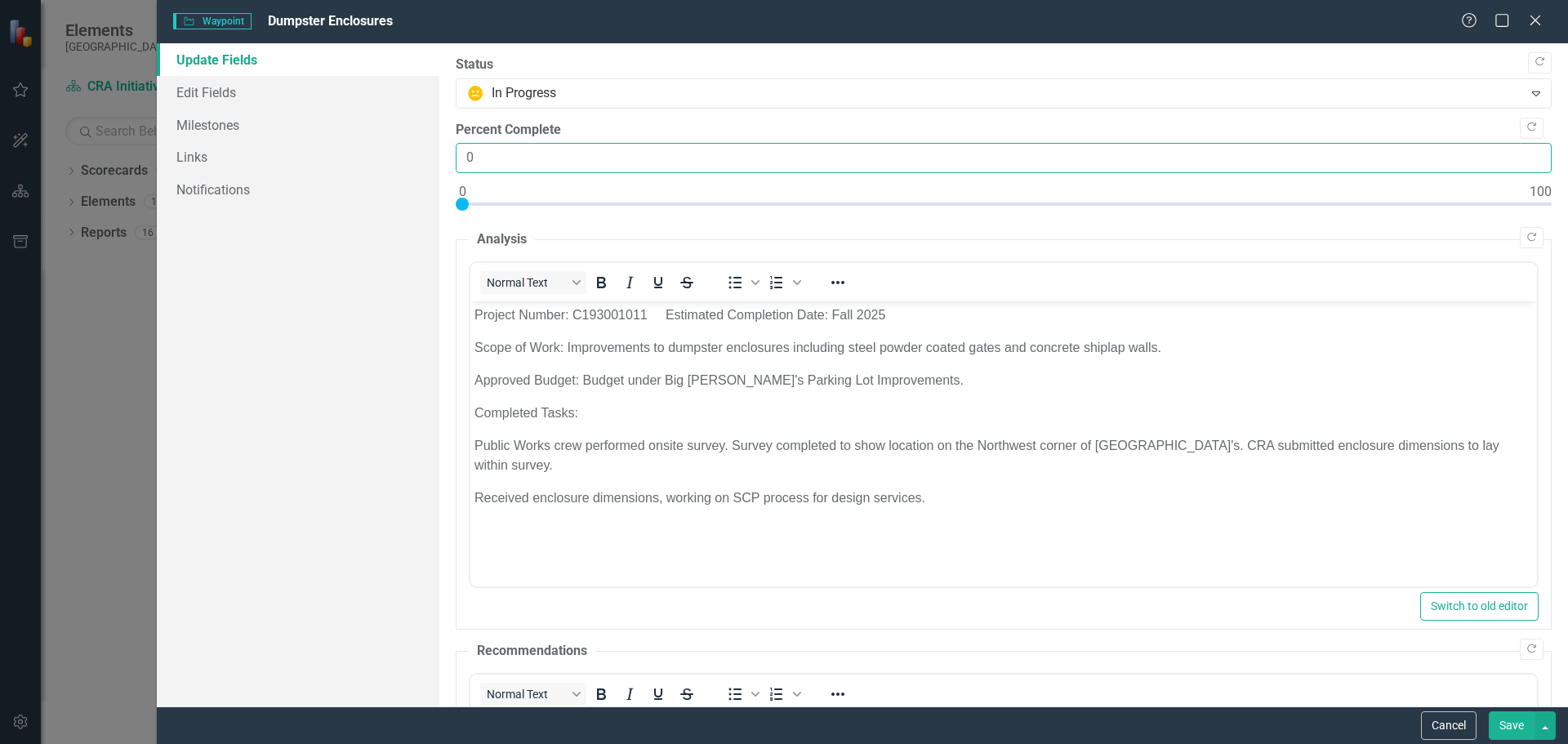
drag, startPoint x: 490, startPoint y: 166, endPoint x: 462, endPoint y: 171, distance: 28.4
click at [462, 169] on input "0" at bounding box center [1003, 158] width 1096 height 30
type input "70"
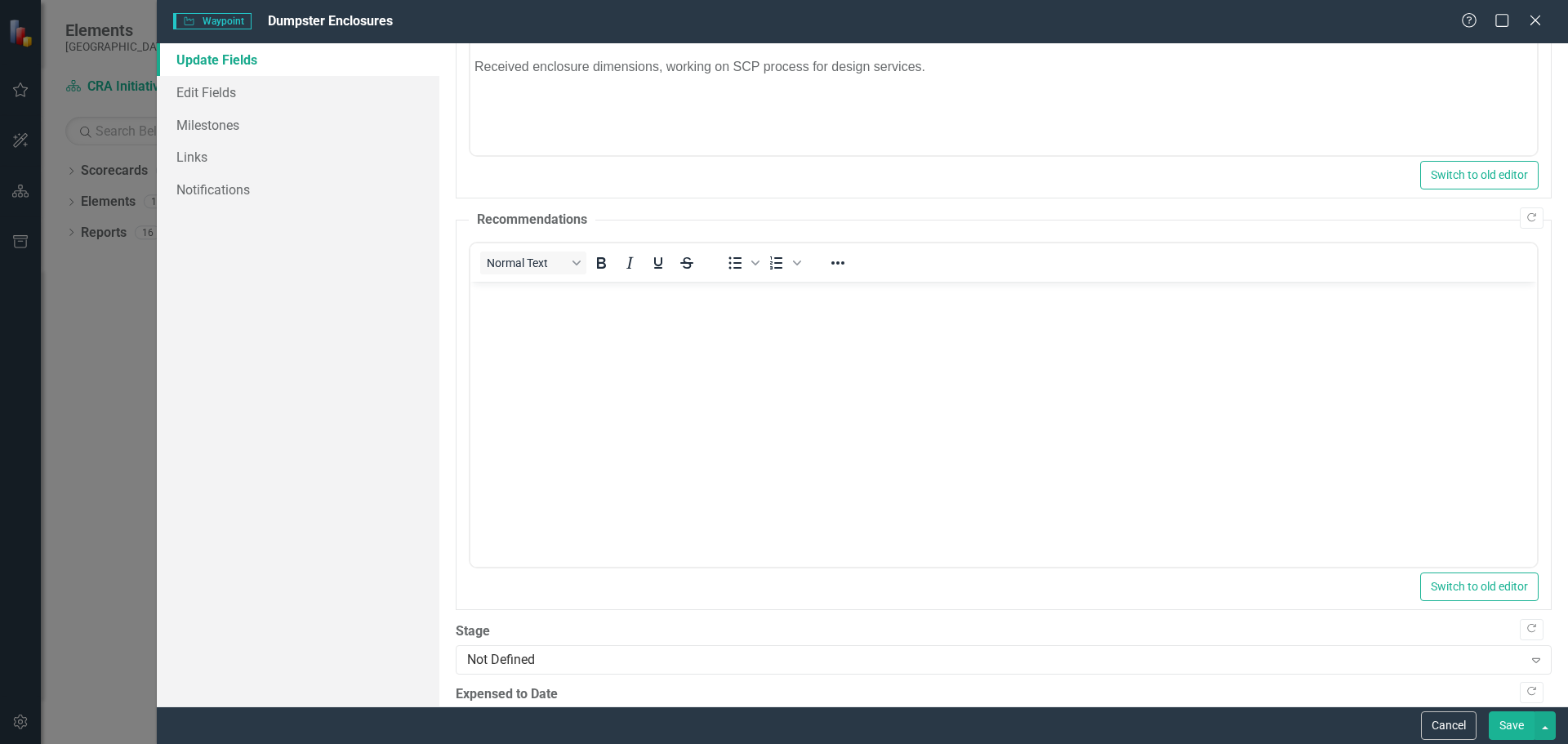
scroll to position [486, 0]
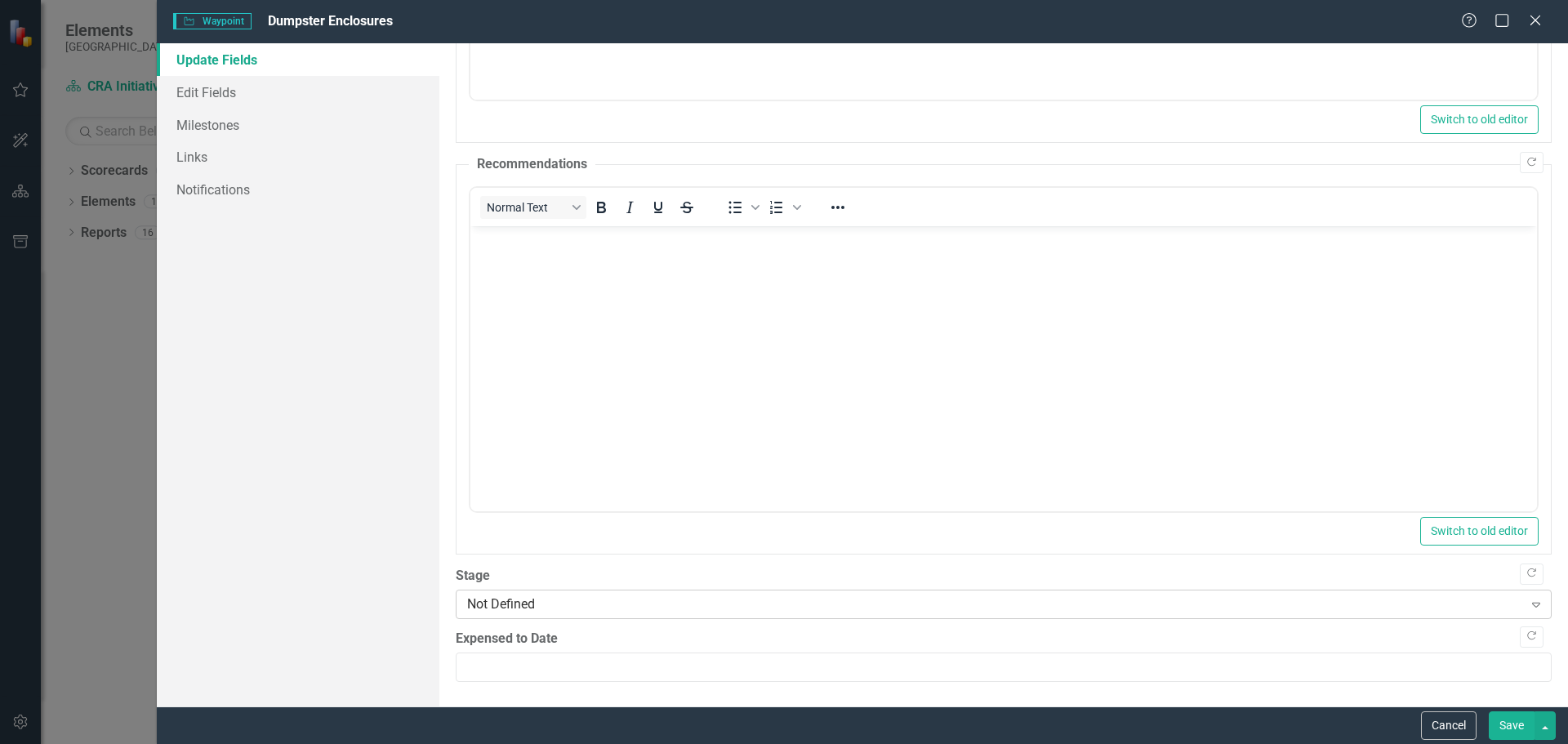
click at [521, 609] on div "Not Defined" at bounding box center [995, 603] width 1056 height 19
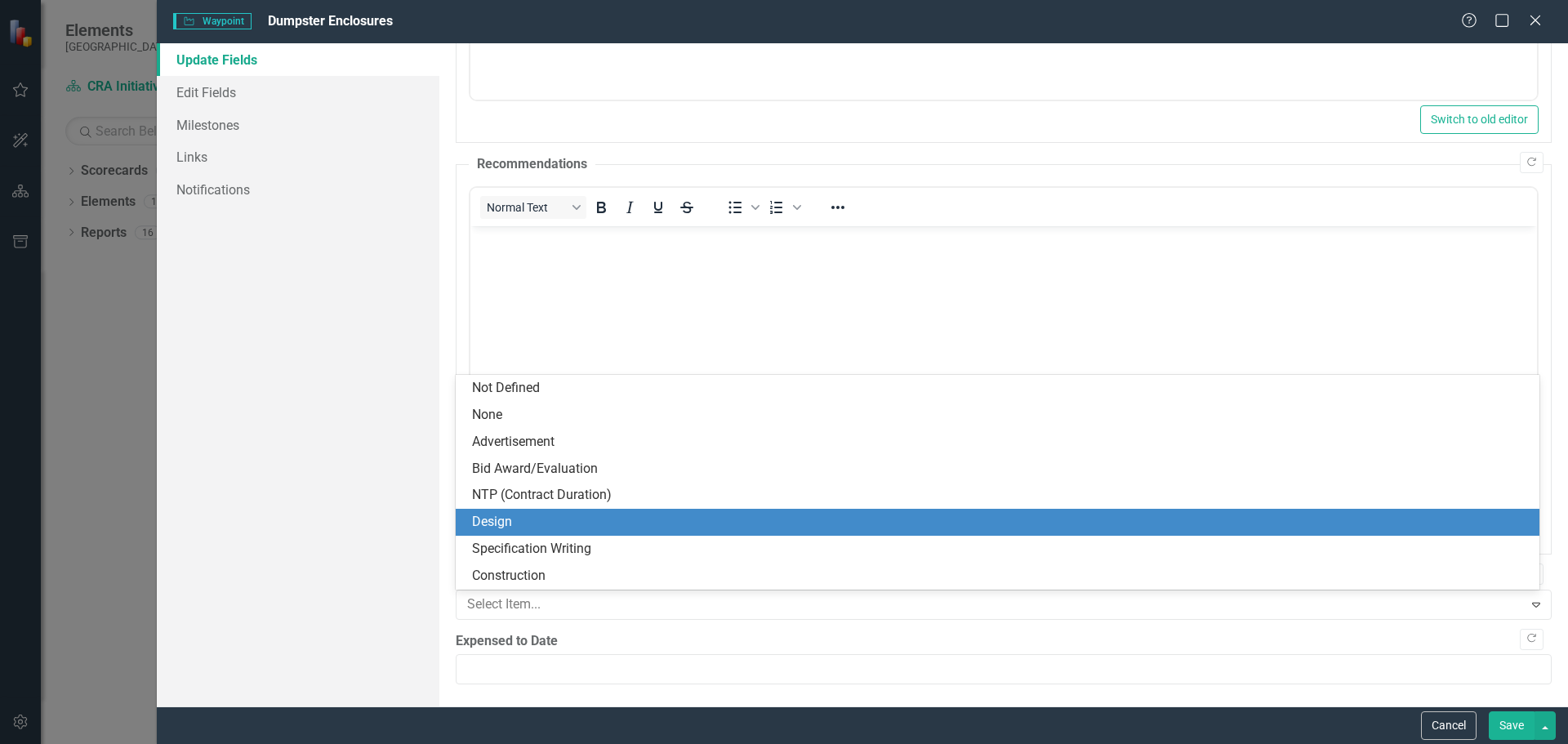
click at [506, 521] on div "Design" at bounding box center [1001, 522] width 1057 height 19
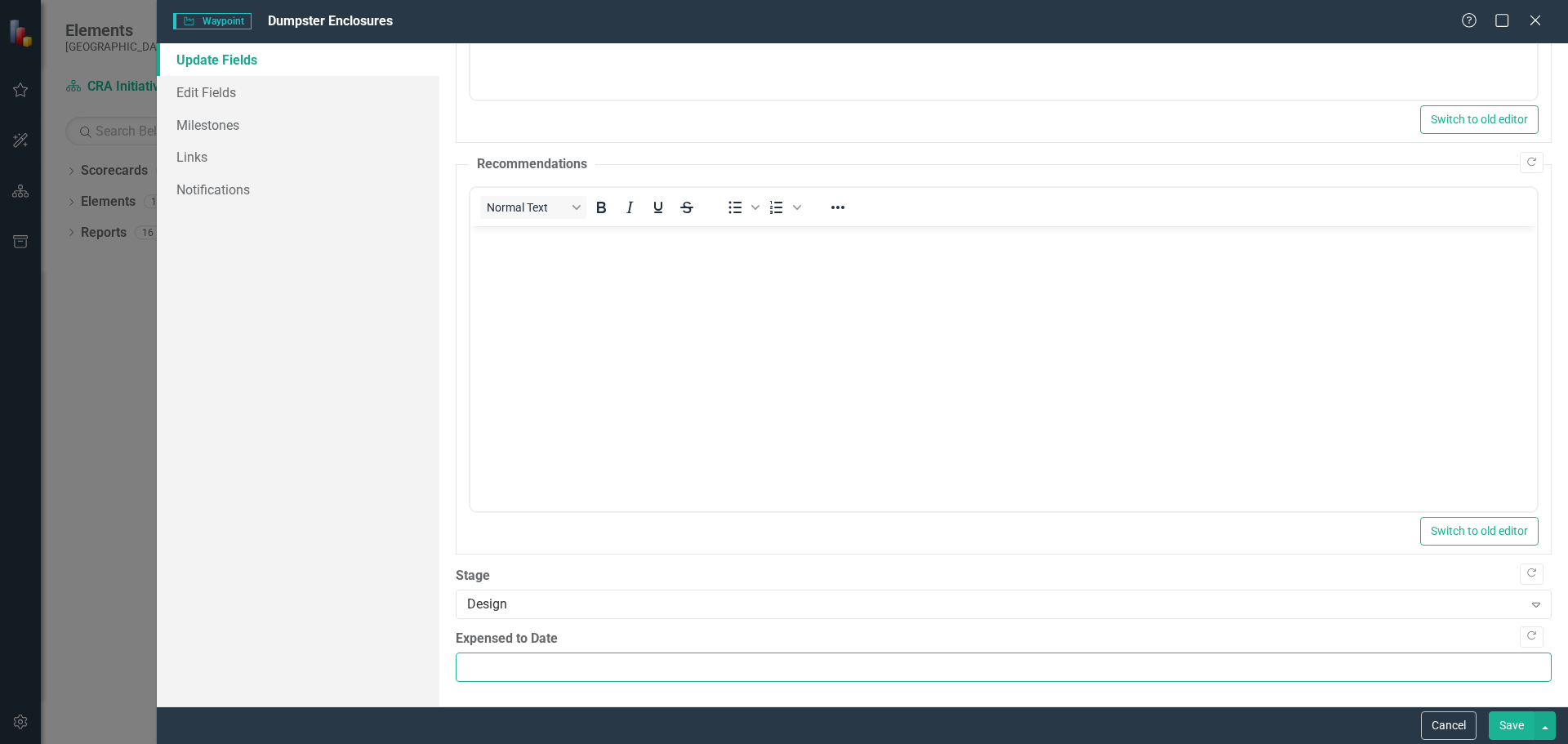
click at [481, 662] on input "Expensed to Date" at bounding box center [1003, 667] width 1096 height 30
type input "0.00"
click at [1515, 727] on button "Save" at bounding box center [1511, 725] width 46 height 28
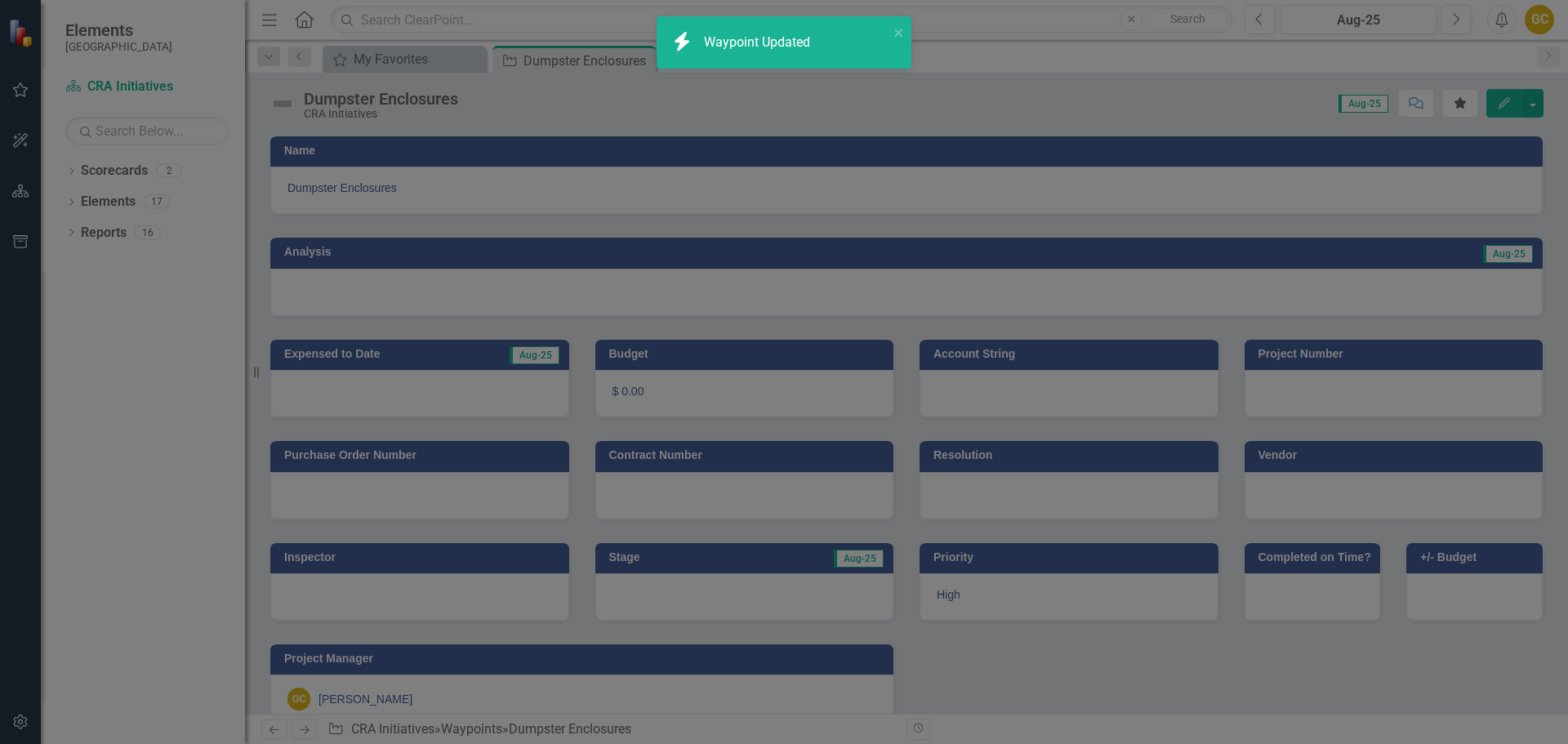
type input "0"
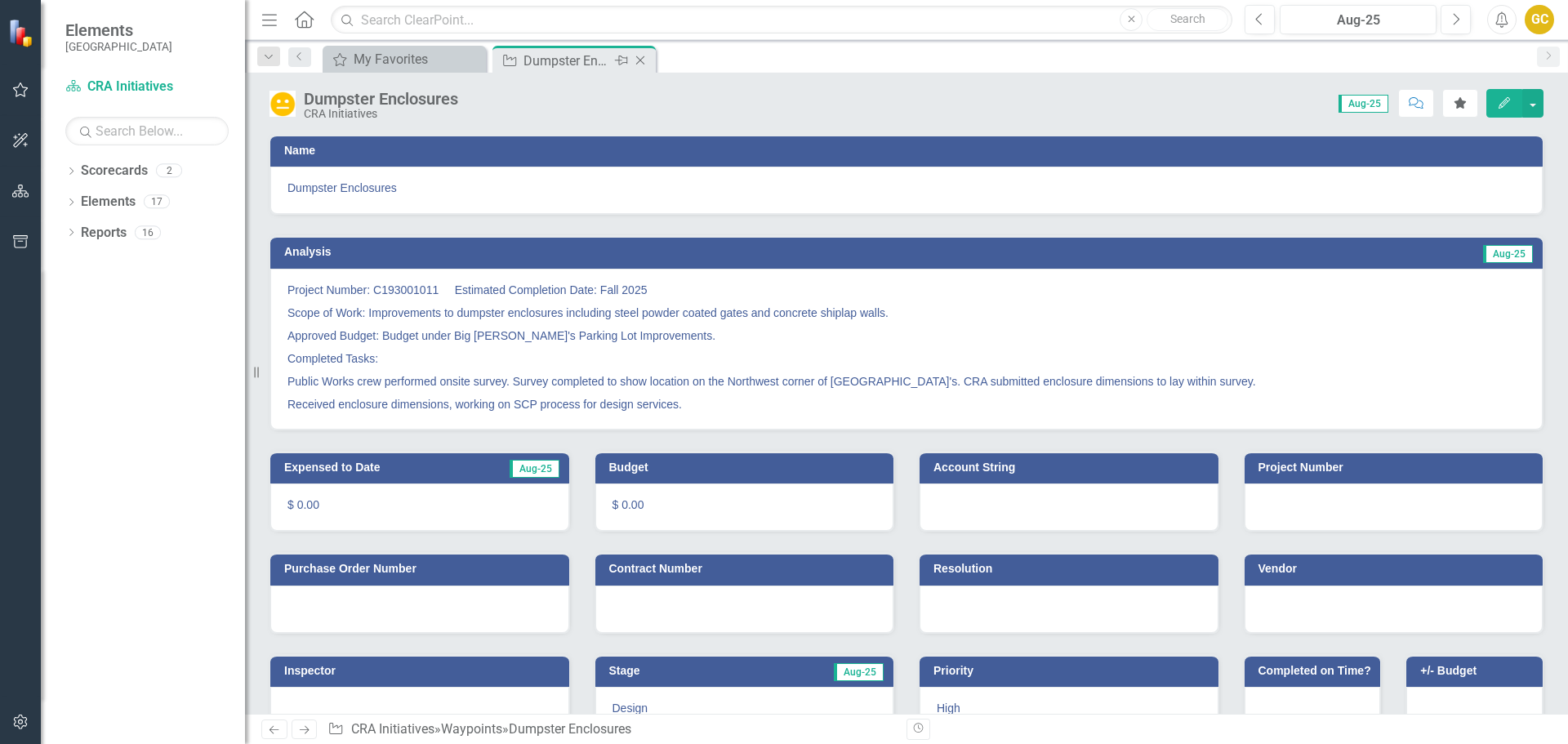
click at [639, 58] on icon "Close" at bounding box center [640, 61] width 17 height 13
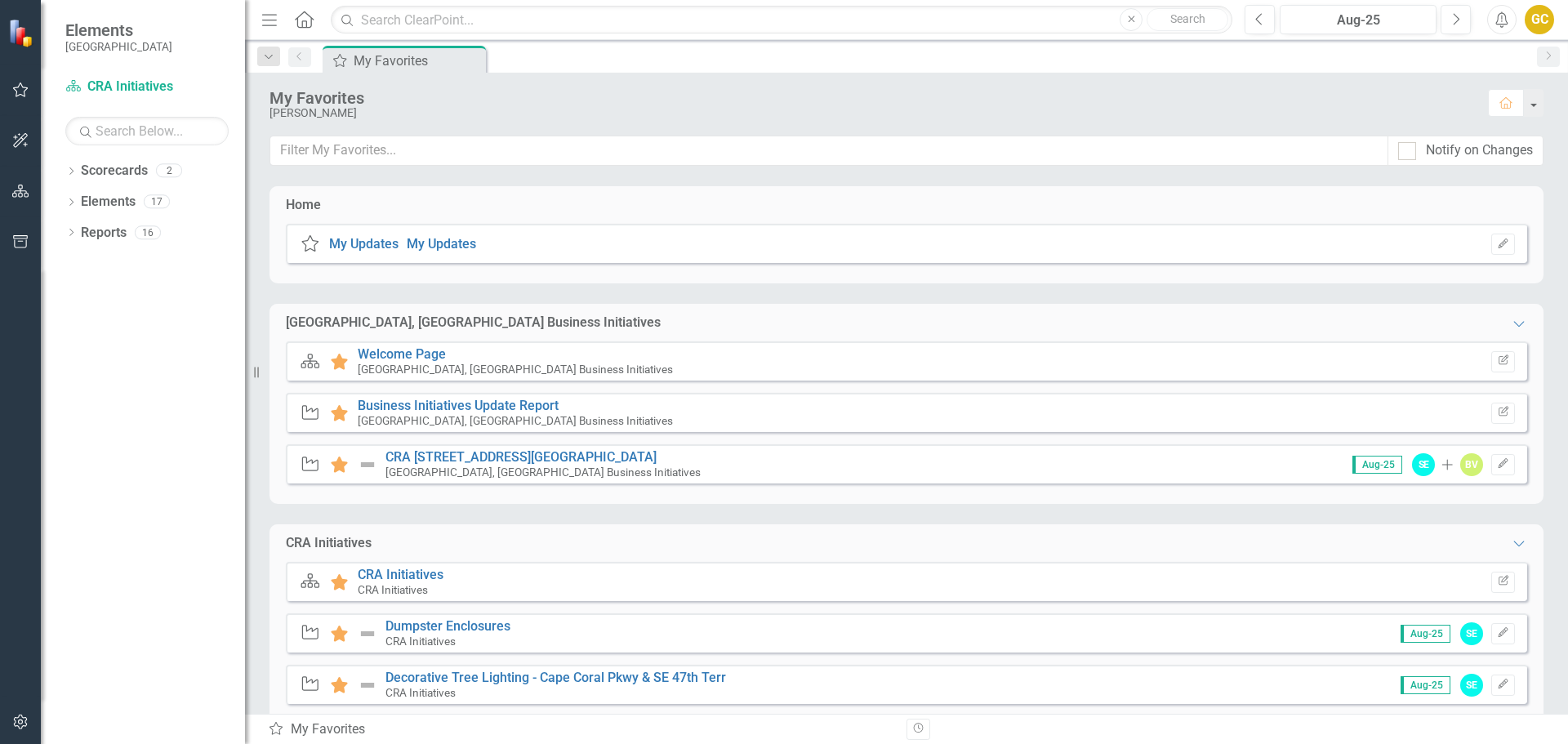
click at [313, 633] on icon "Waypoint" at bounding box center [310, 632] width 21 height 17
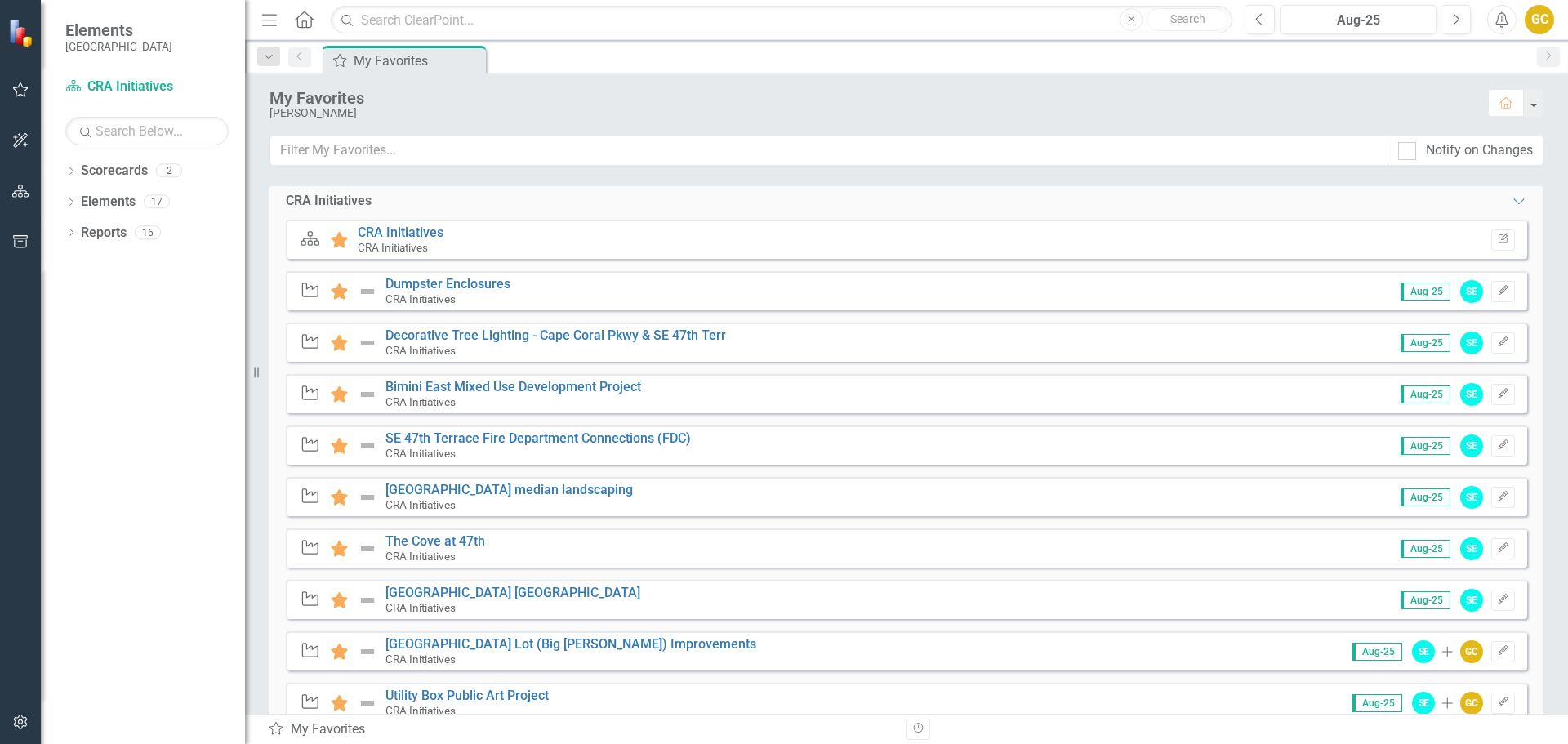
scroll to position [344, 0]
click at [459, 294] on div "CRA Initiatives" at bounding box center [448, 297] width 125 height 15
click at [446, 281] on link "Dumpster Enclosures" at bounding box center [448, 282] width 125 height 16
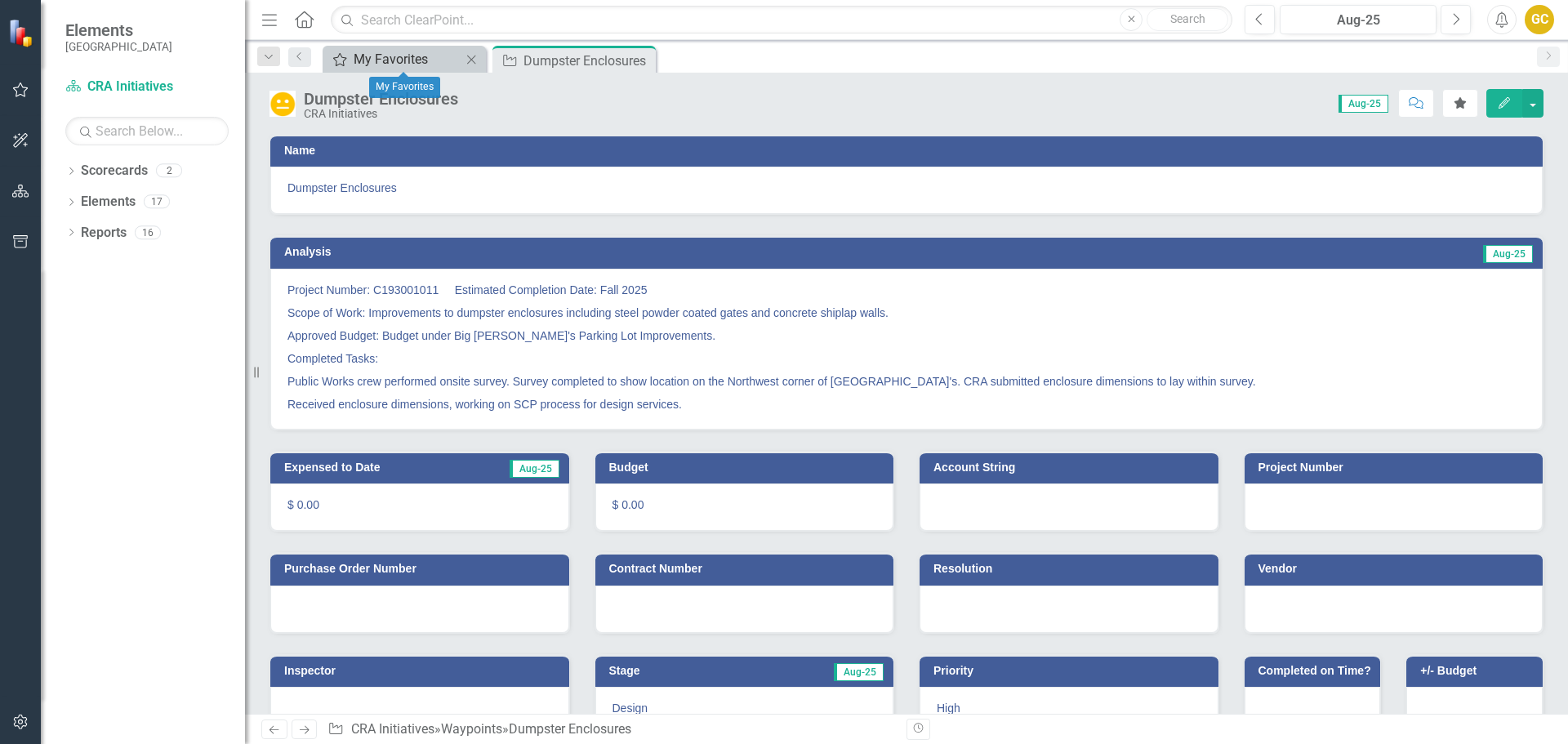
click at [401, 58] on div "My Favorites" at bounding box center [407, 59] width 108 height 20
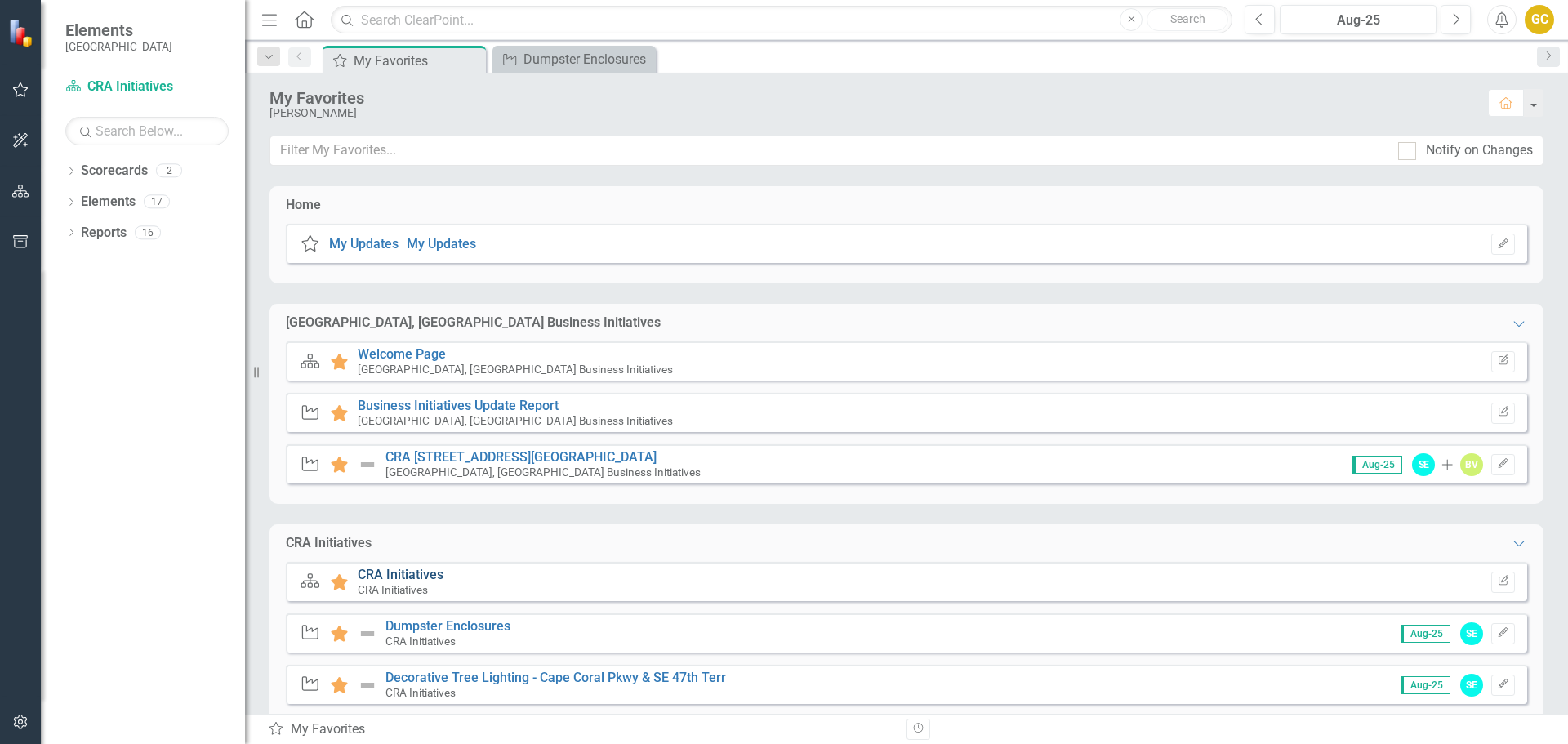
click at [395, 575] on link "CRA Initiatives" at bounding box center [401, 574] width 86 height 16
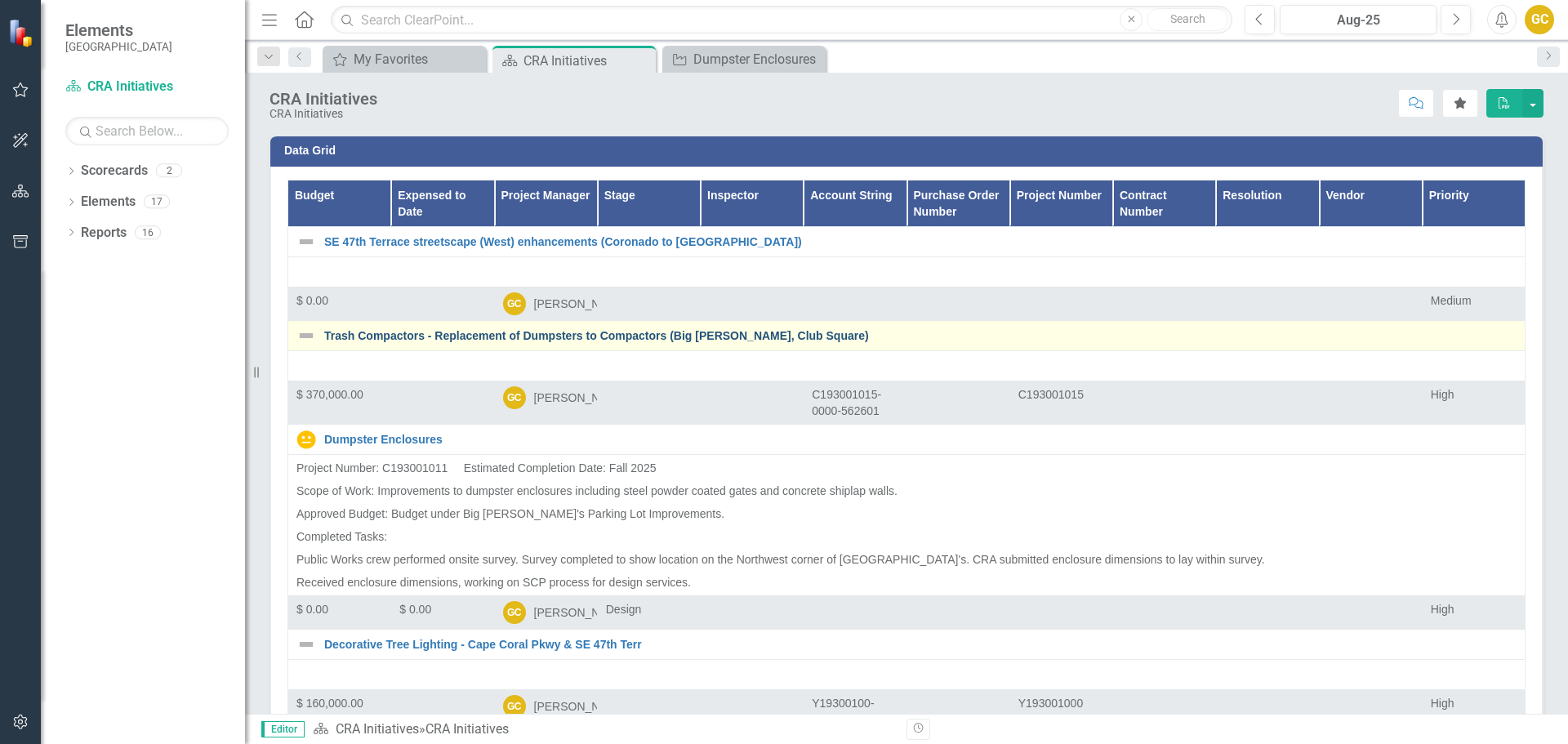
click at [374, 341] on link "Trash Compactors - Replacement of Dumpsters to Compactors (Big [PERSON_NAME], C…" at bounding box center [920, 335] width 1192 height 13
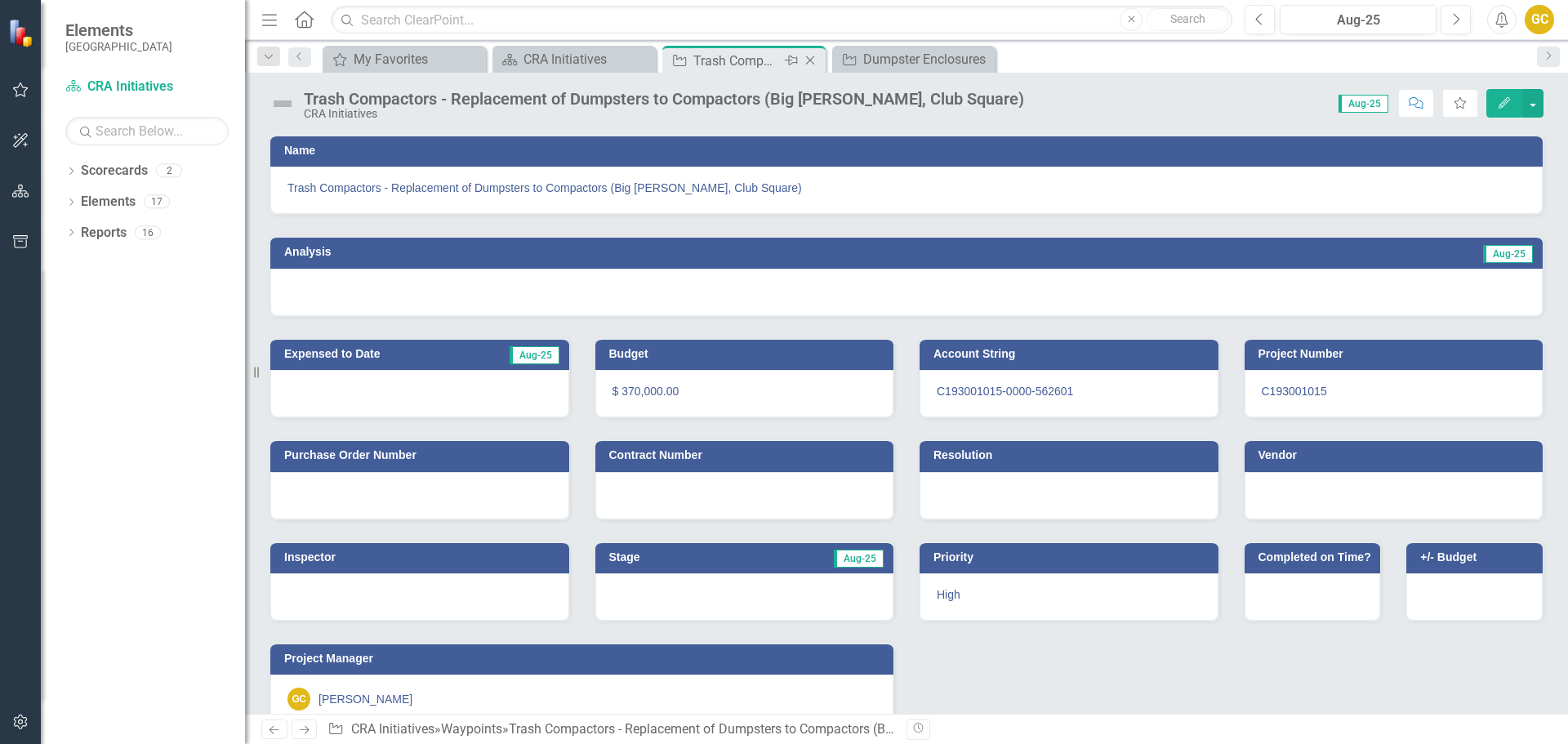
click at [809, 58] on icon "Close" at bounding box center [810, 61] width 17 height 13
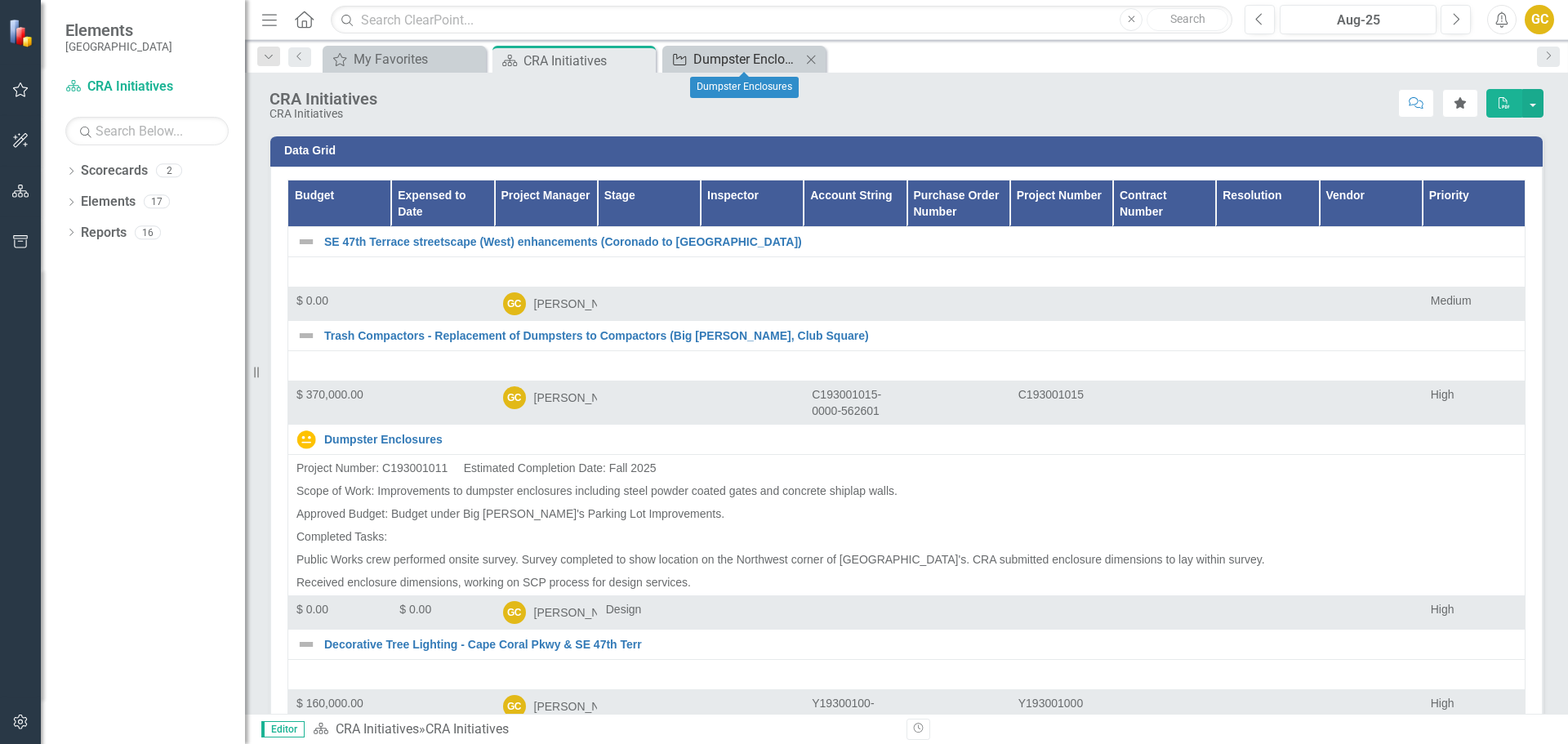
click at [720, 55] on div "Dumpster Enclosures" at bounding box center [747, 59] width 108 height 20
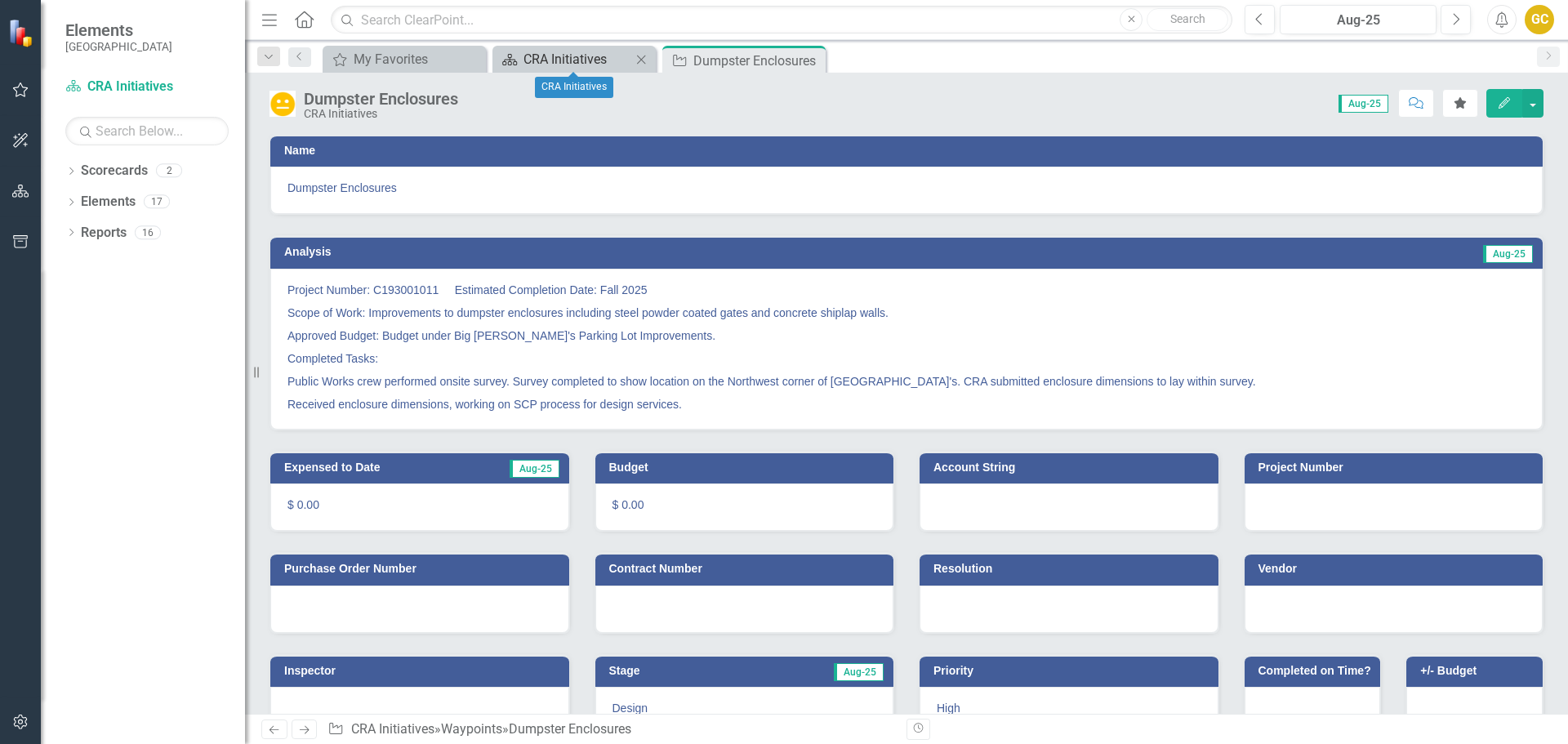
click at [542, 57] on div "CRA Initiatives" at bounding box center [577, 59] width 108 height 20
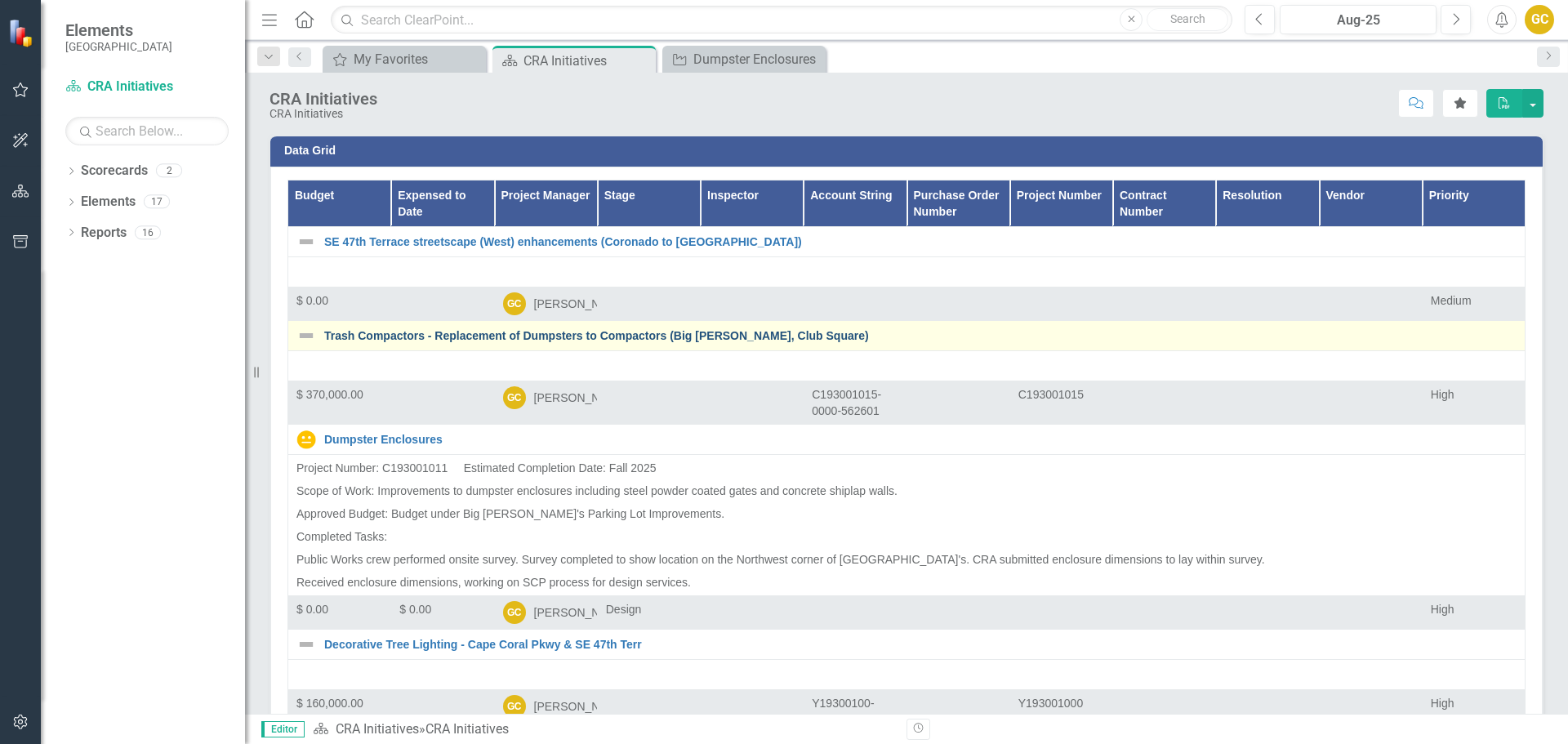
click at [501, 342] on link "Trash Compactors - Replacement of Dumpsters to Compactors (Big [PERSON_NAME], C…" at bounding box center [920, 335] width 1192 height 13
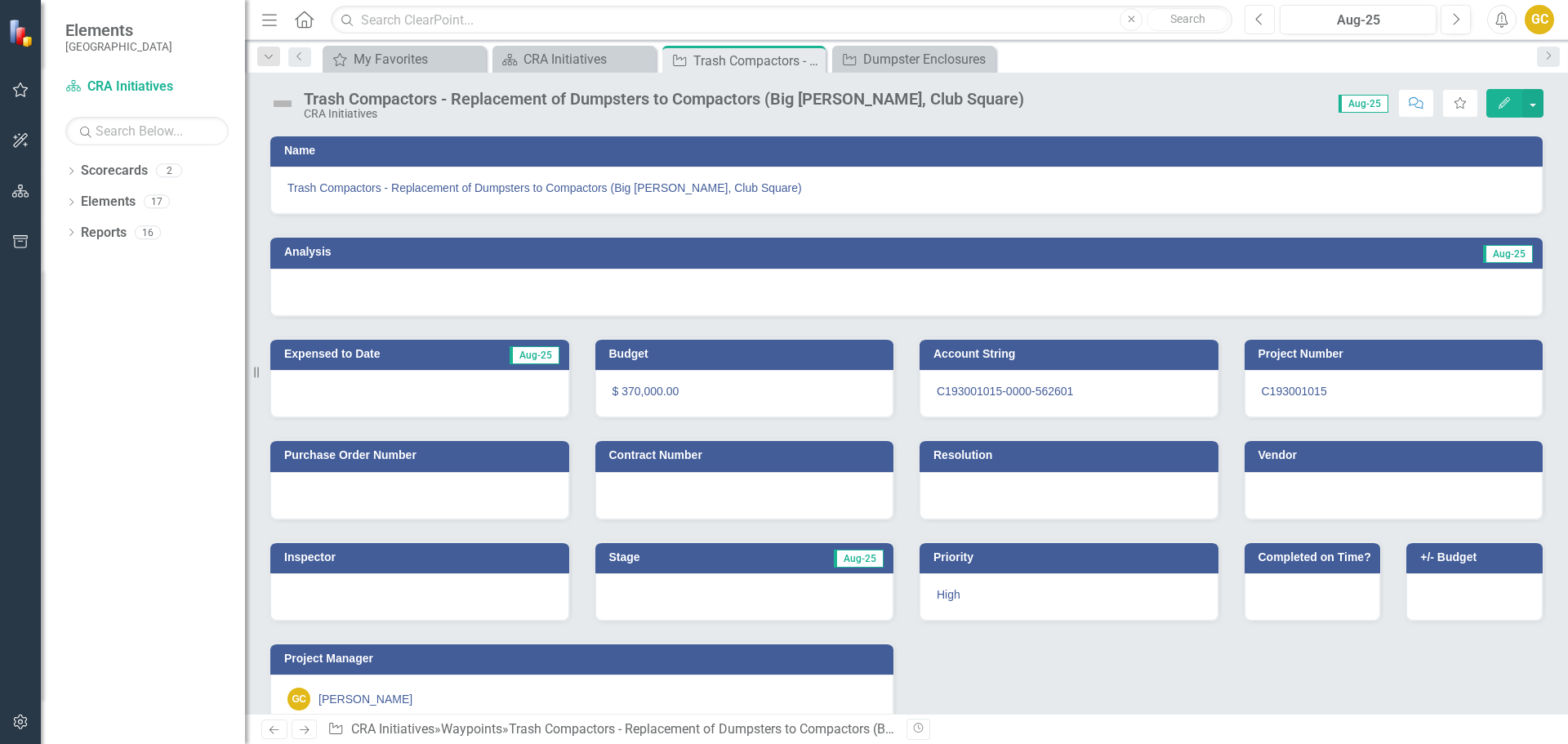
click at [1259, 23] on icon "Previous" at bounding box center [1259, 20] width 9 height 15
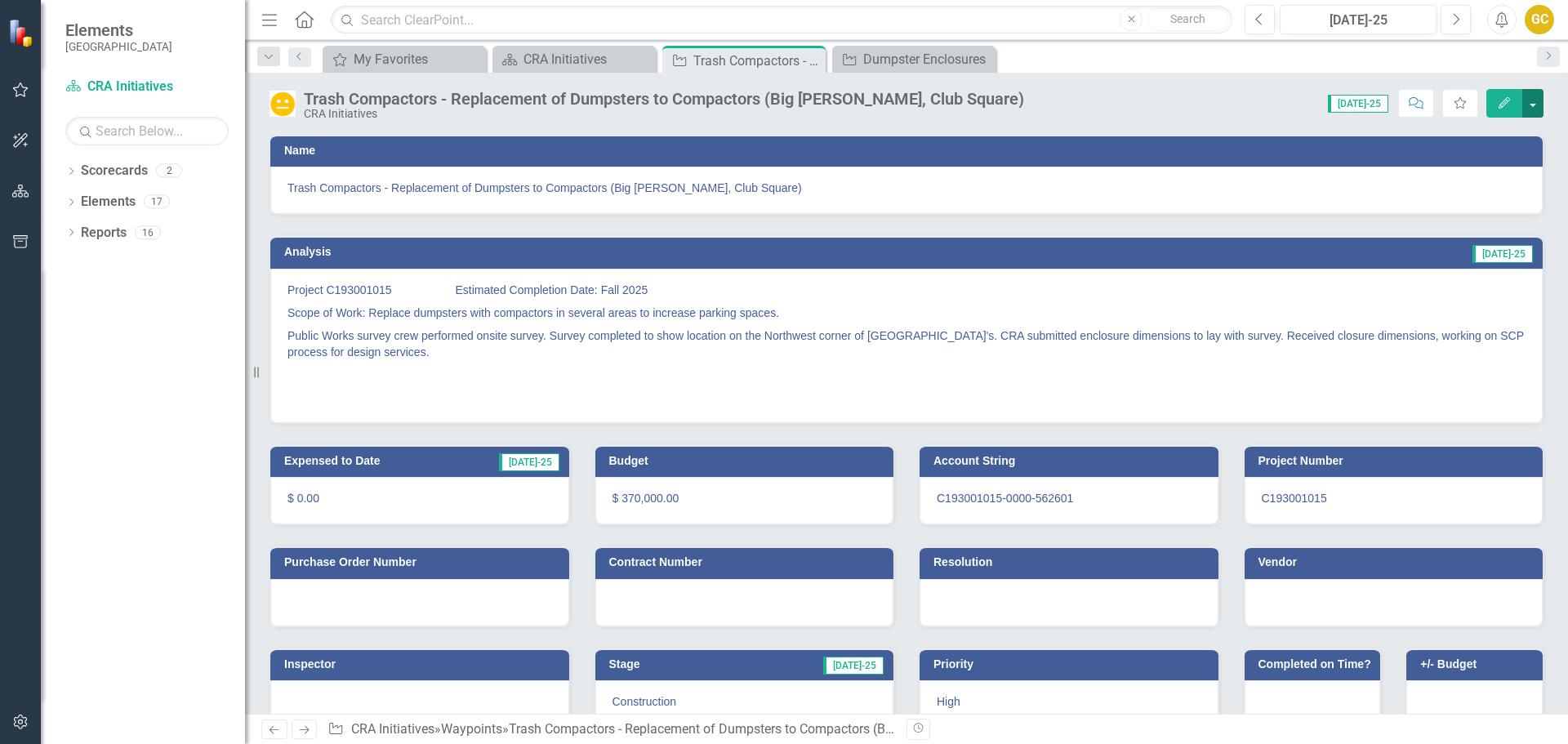
click at [1538, 105] on button "button" at bounding box center [1532, 103] width 21 height 28
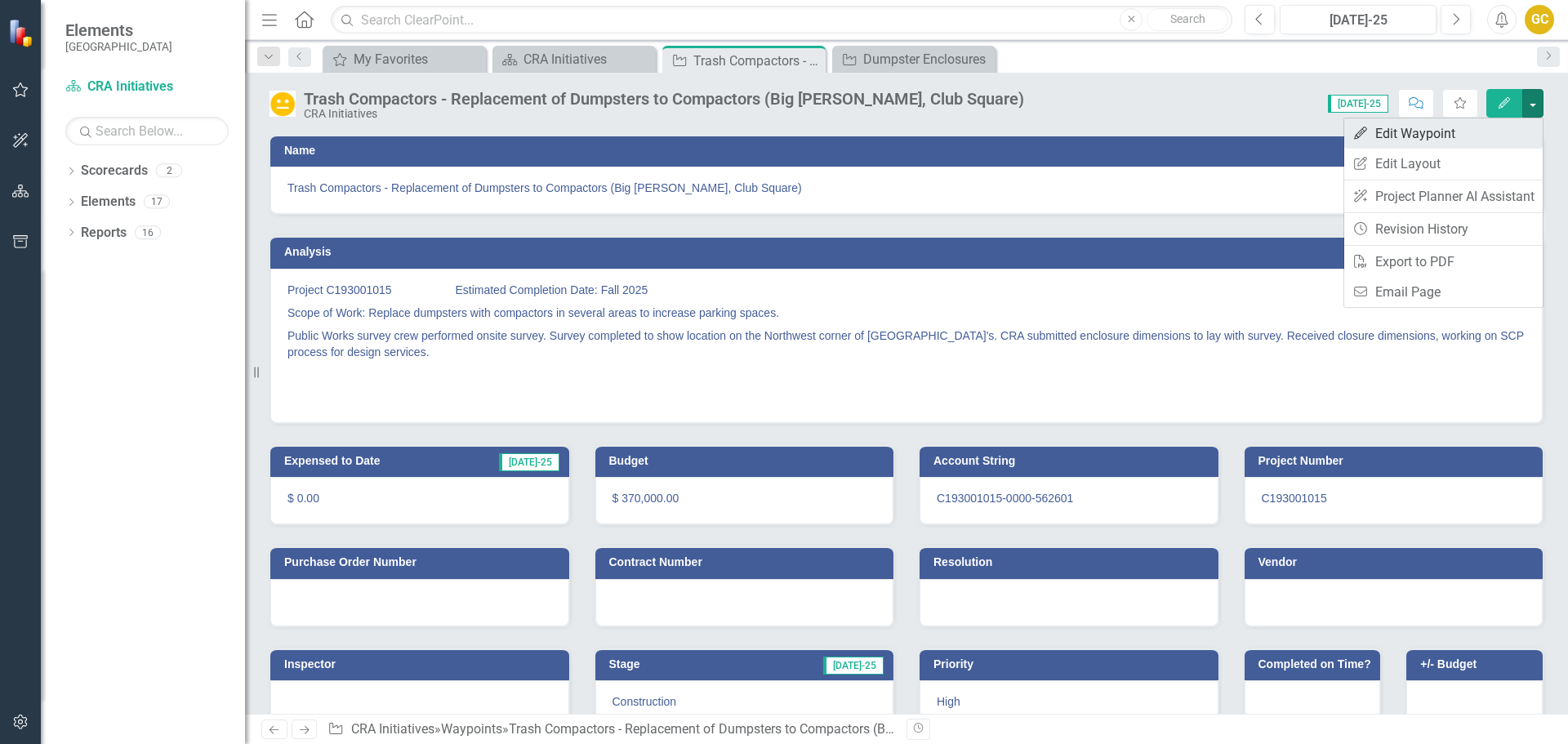
click at [1434, 125] on link "Edit Edit Waypoint" at bounding box center [1444, 133] width 199 height 30
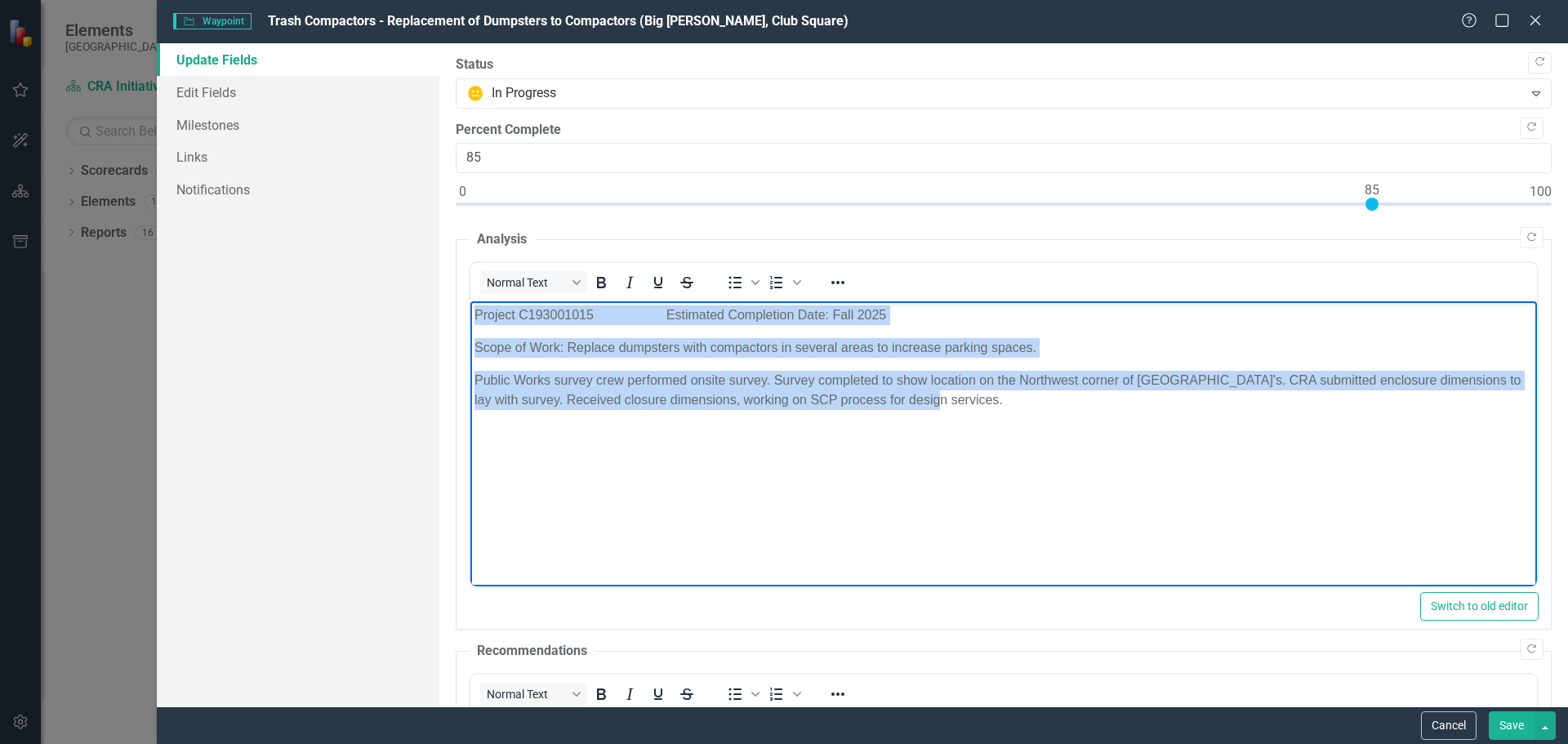
drag, startPoint x: 478, startPoint y: 309, endPoint x: 1171, endPoint y: 404, distance: 699.5
click at [1171, 403] on body "Project C193001015 Estimated Completion Date: Fall 2025 Scope of Work: Replace …" at bounding box center [1003, 424] width 1066 height 245
copy body "Project C193001015 Estimated Completion Date: Fall 2025 Scope of Work: Replace …"
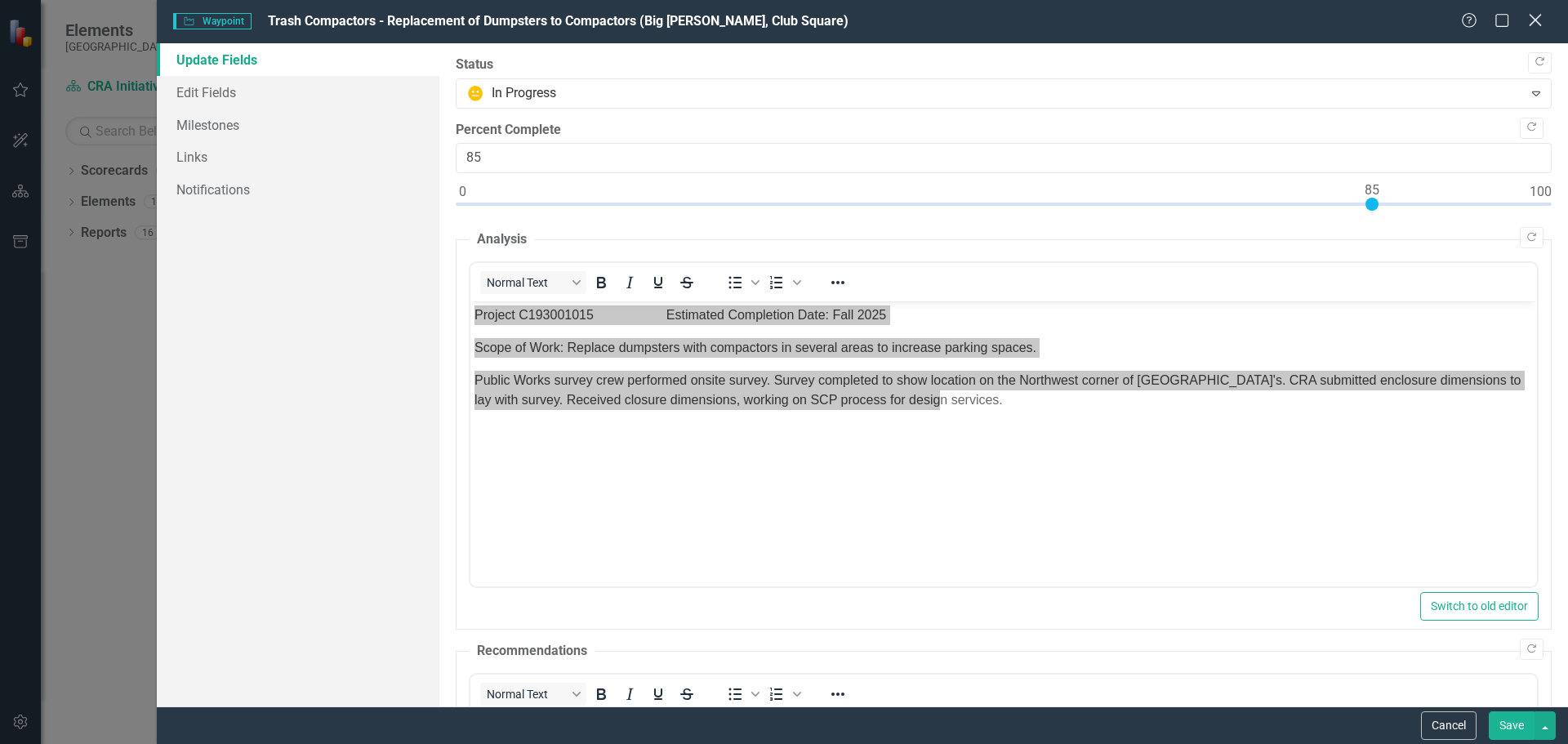
click at [1530, 19] on icon "Close" at bounding box center [1535, 20] width 20 height 16
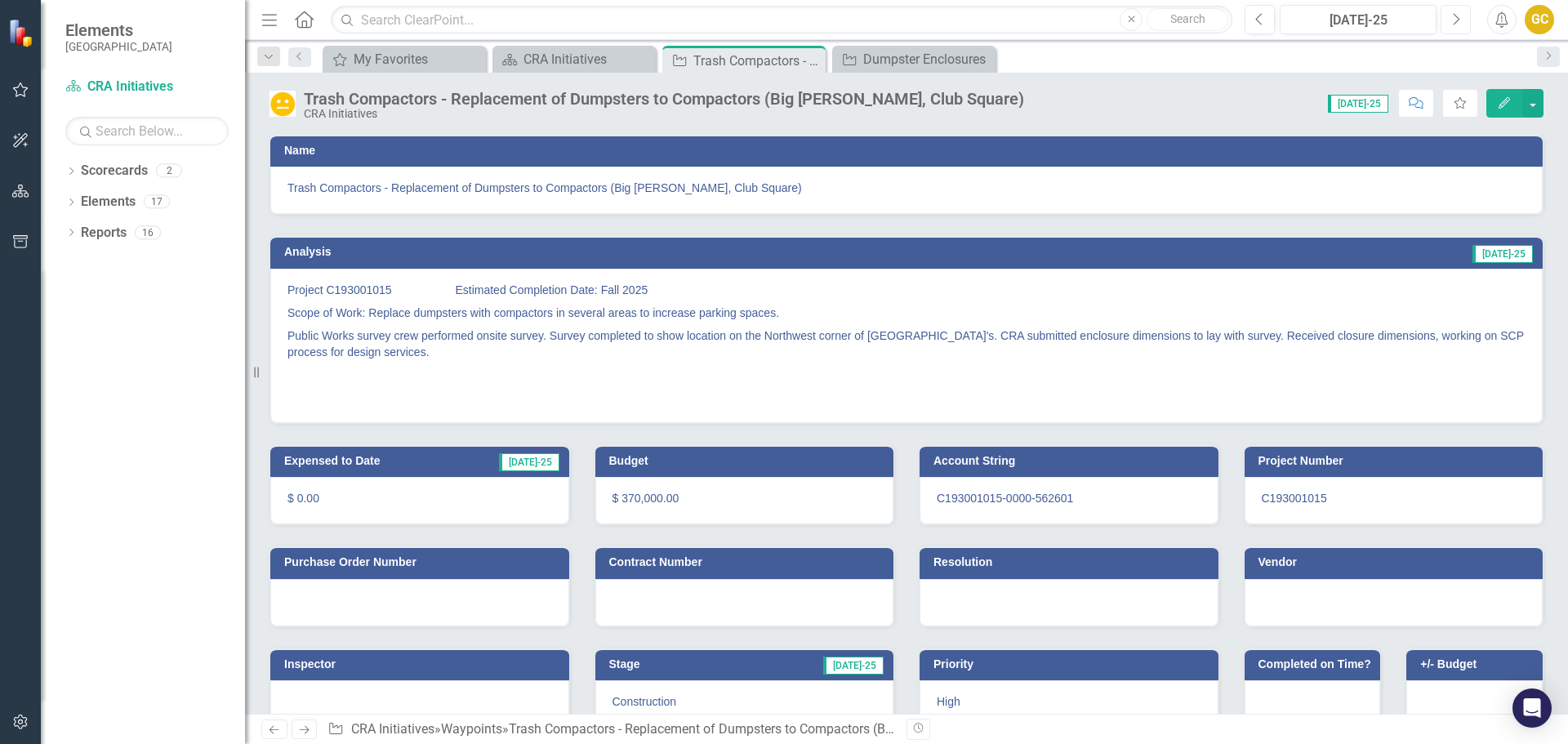
click at [1458, 16] on icon "Next" at bounding box center [1455, 20] width 9 height 15
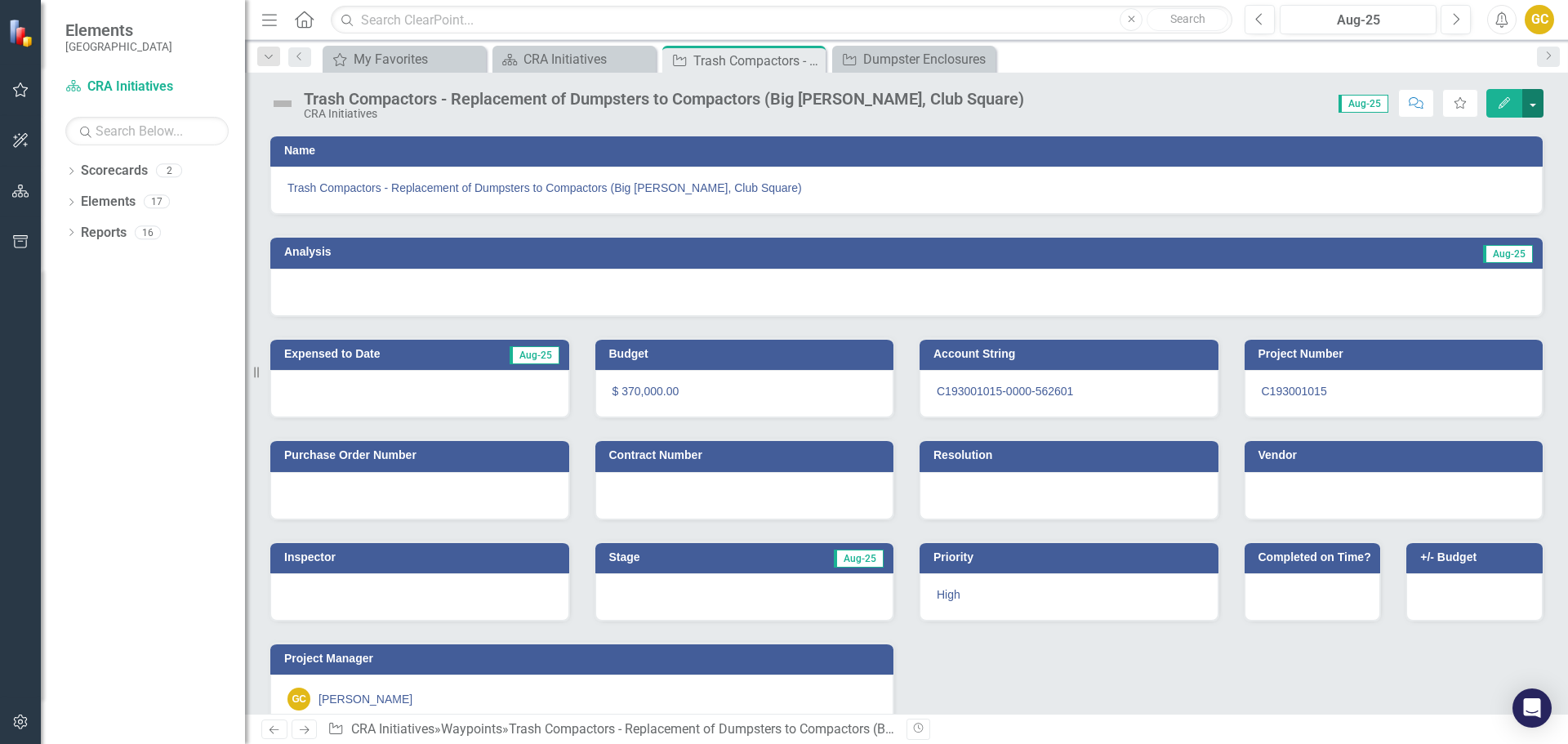
click at [1531, 103] on button "button" at bounding box center [1532, 103] width 21 height 28
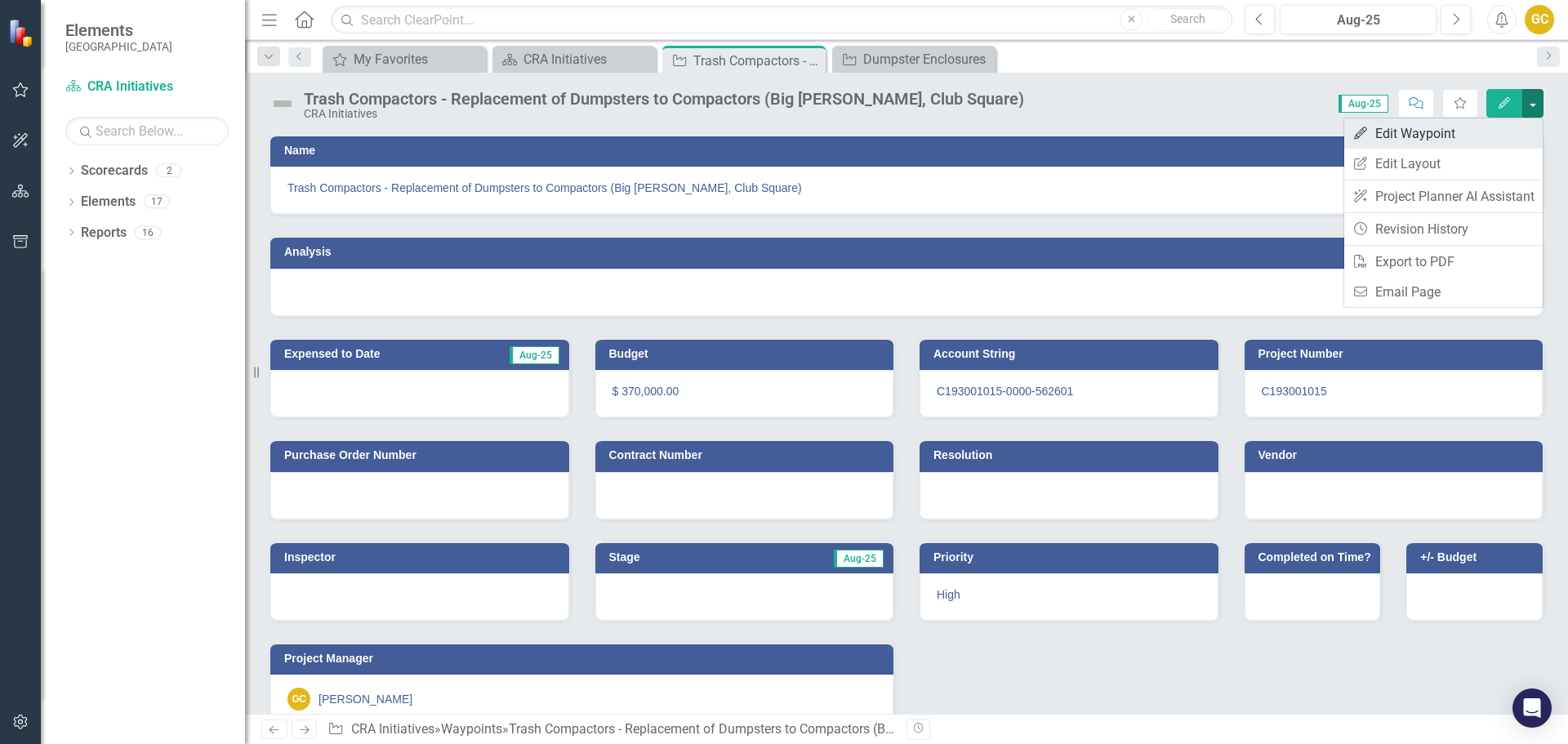
click at [1442, 129] on link "Edit Edit Waypoint" at bounding box center [1444, 133] width 199 height 30
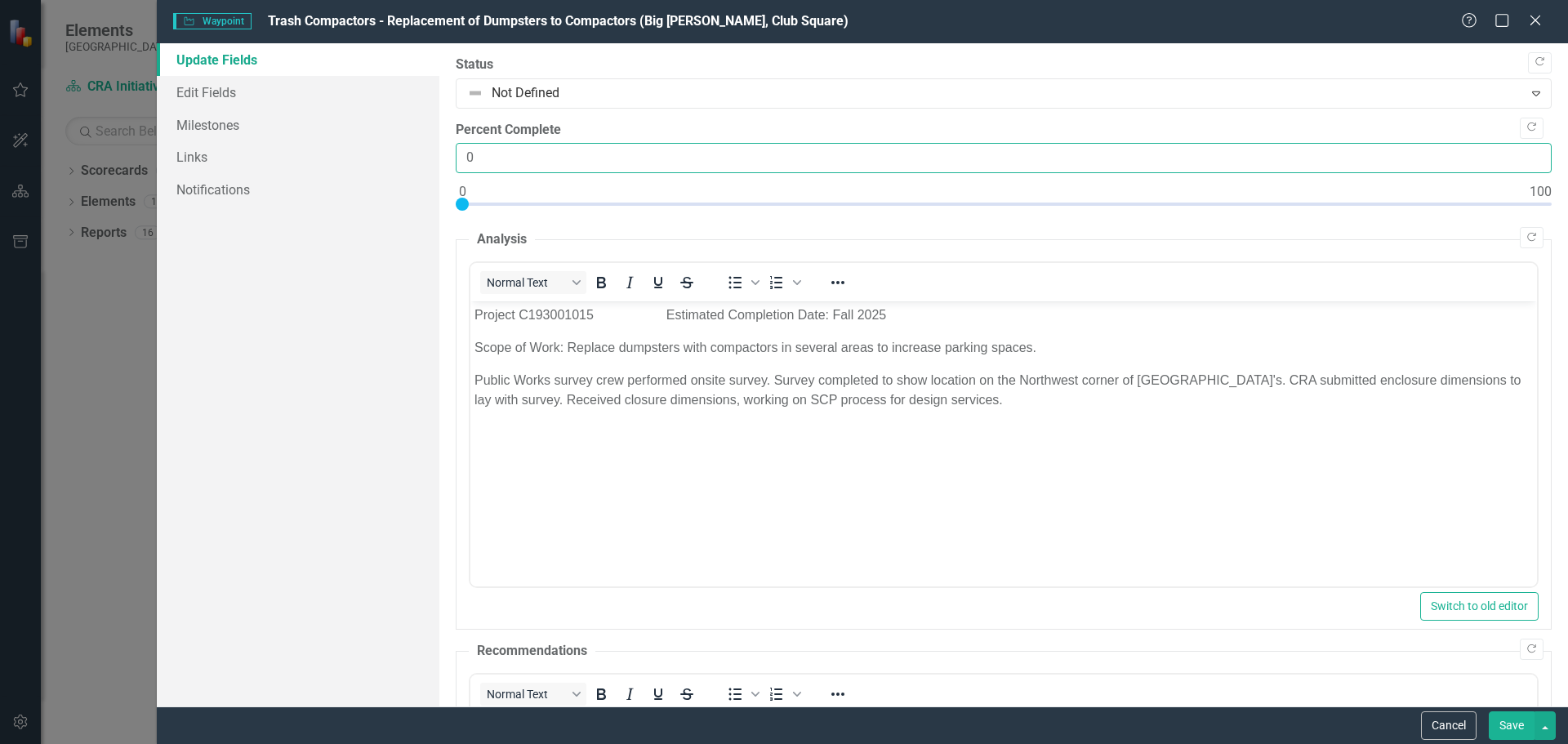
drag, startPoint x: 489, startPoint y: 156, endPoint x: 456, endPoint y: 163, distance: 33.7
click at [456, 162] on input "0" at bounding box center [1003, 158] width 1096 height 30
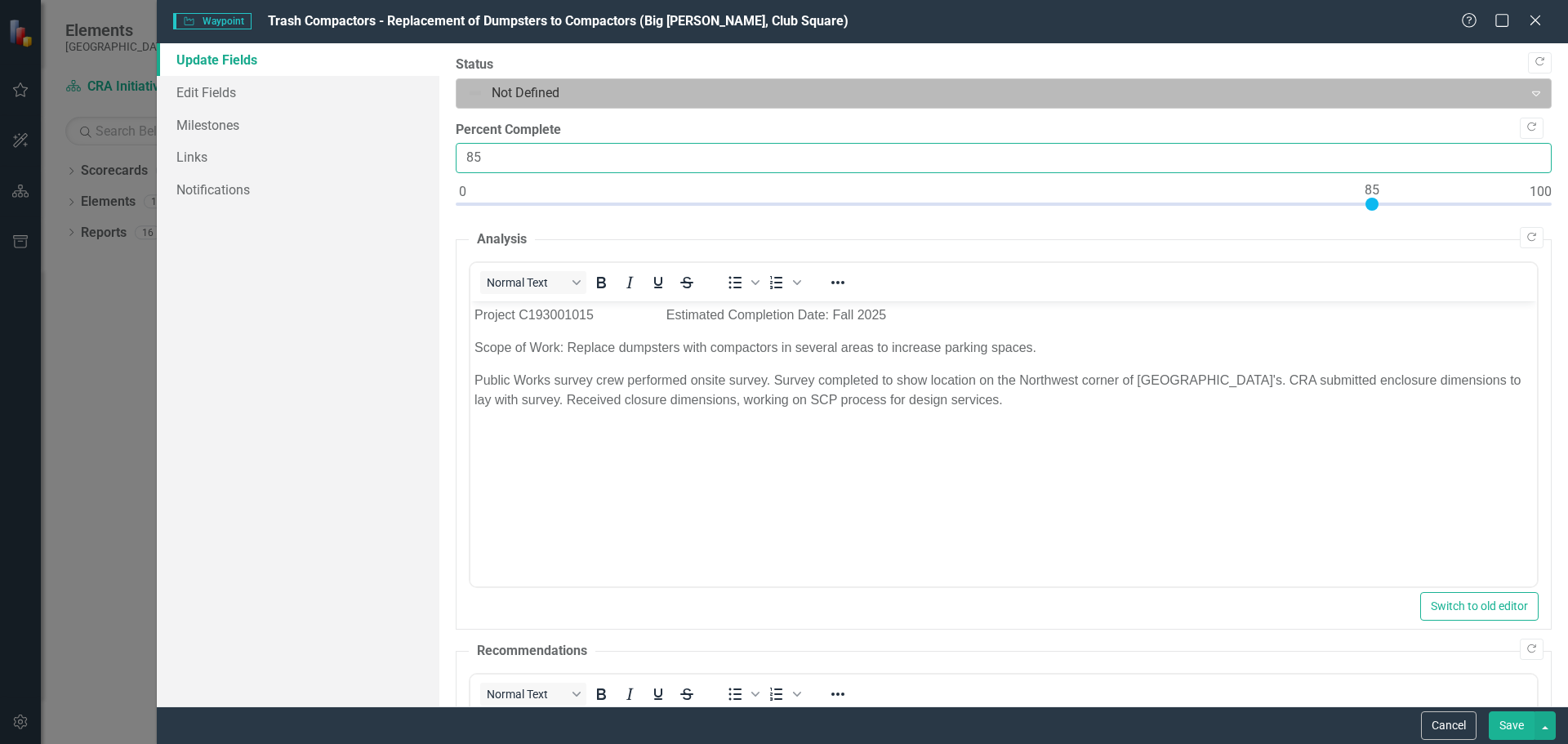
type input "85"
click at [1528, 91] on icon "Expand" at bounding box center [1536, 93] width 17 height 13
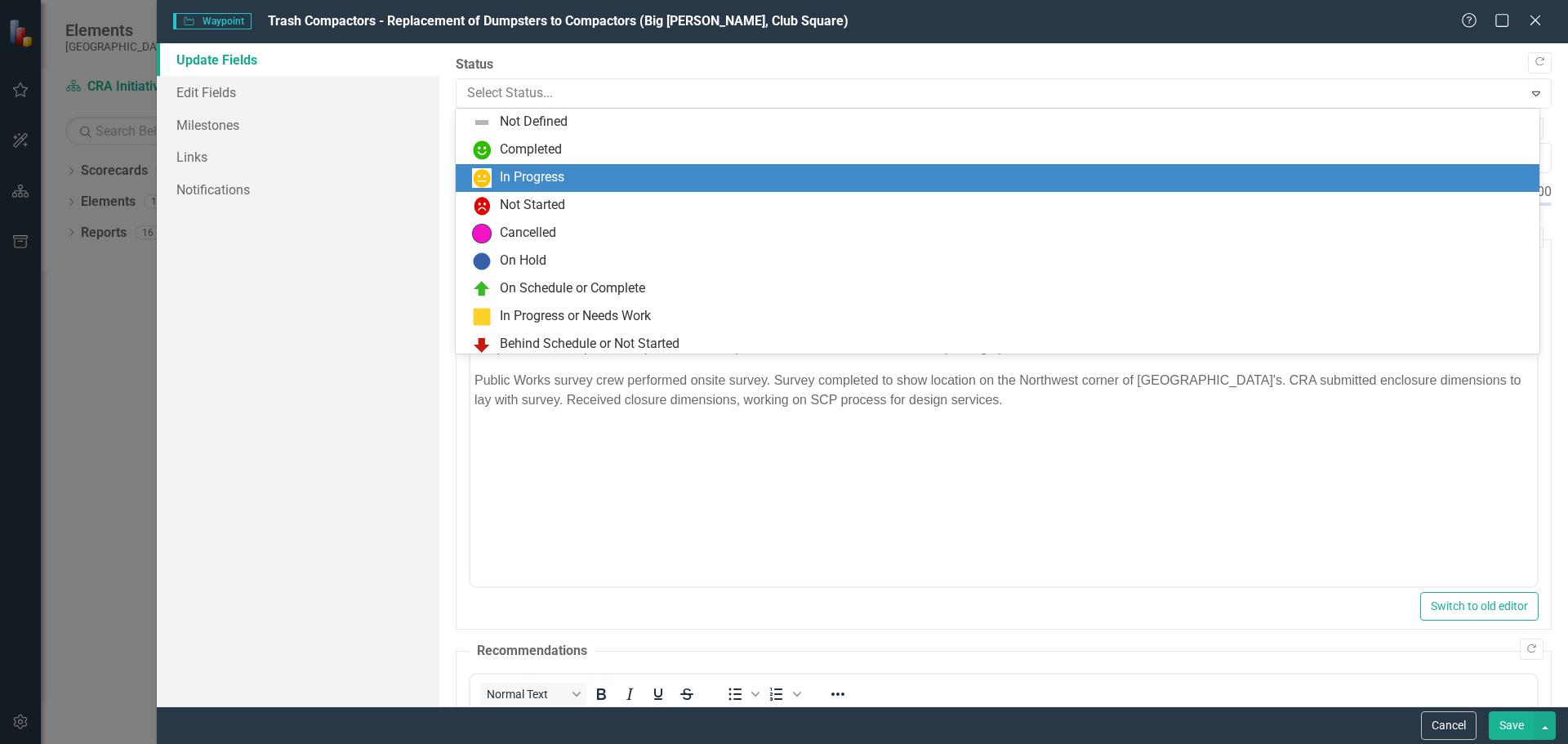
click at [546, 175] on div "In Progress" at bounding box center [532, 178] width 64 height 19
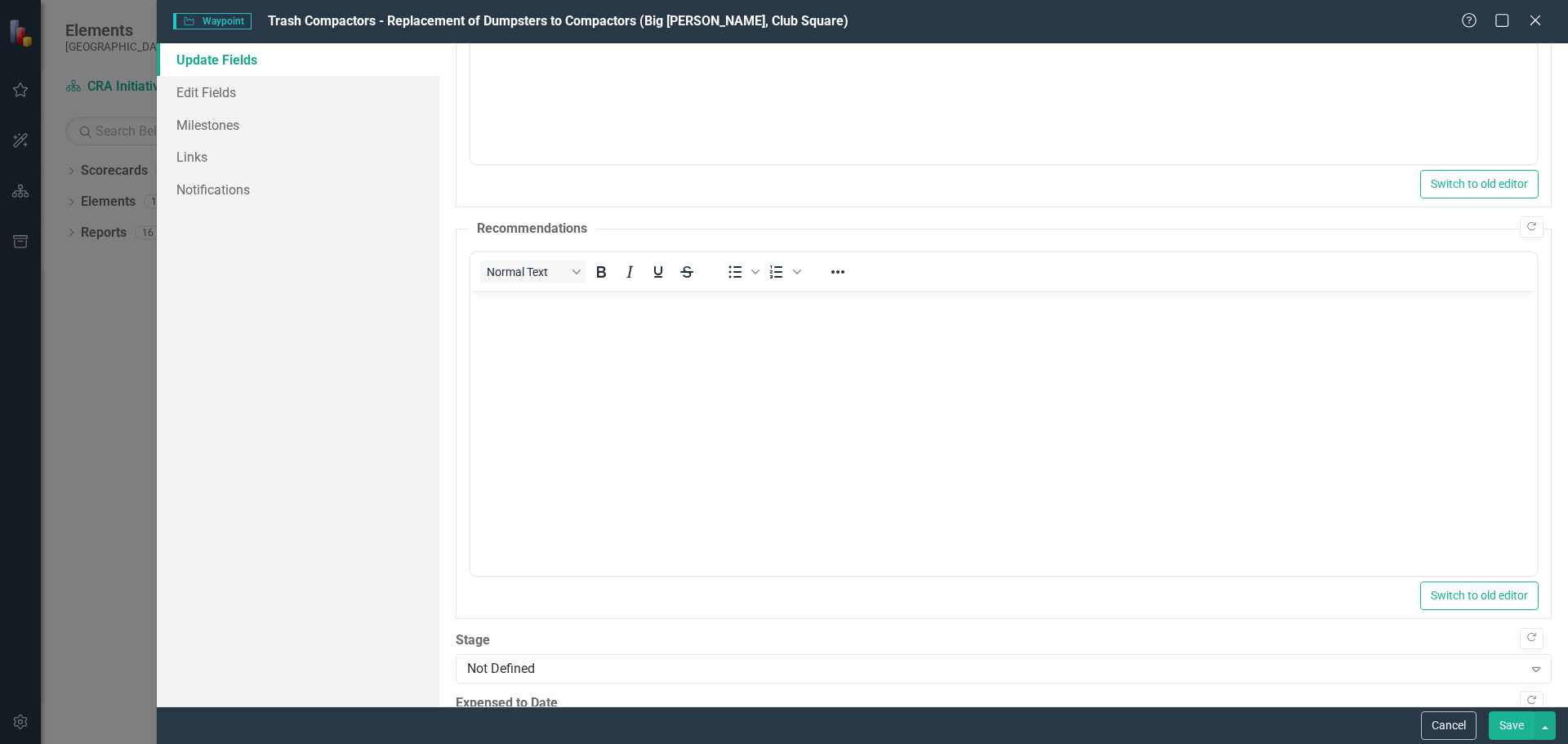
scroll to position [486, 0]
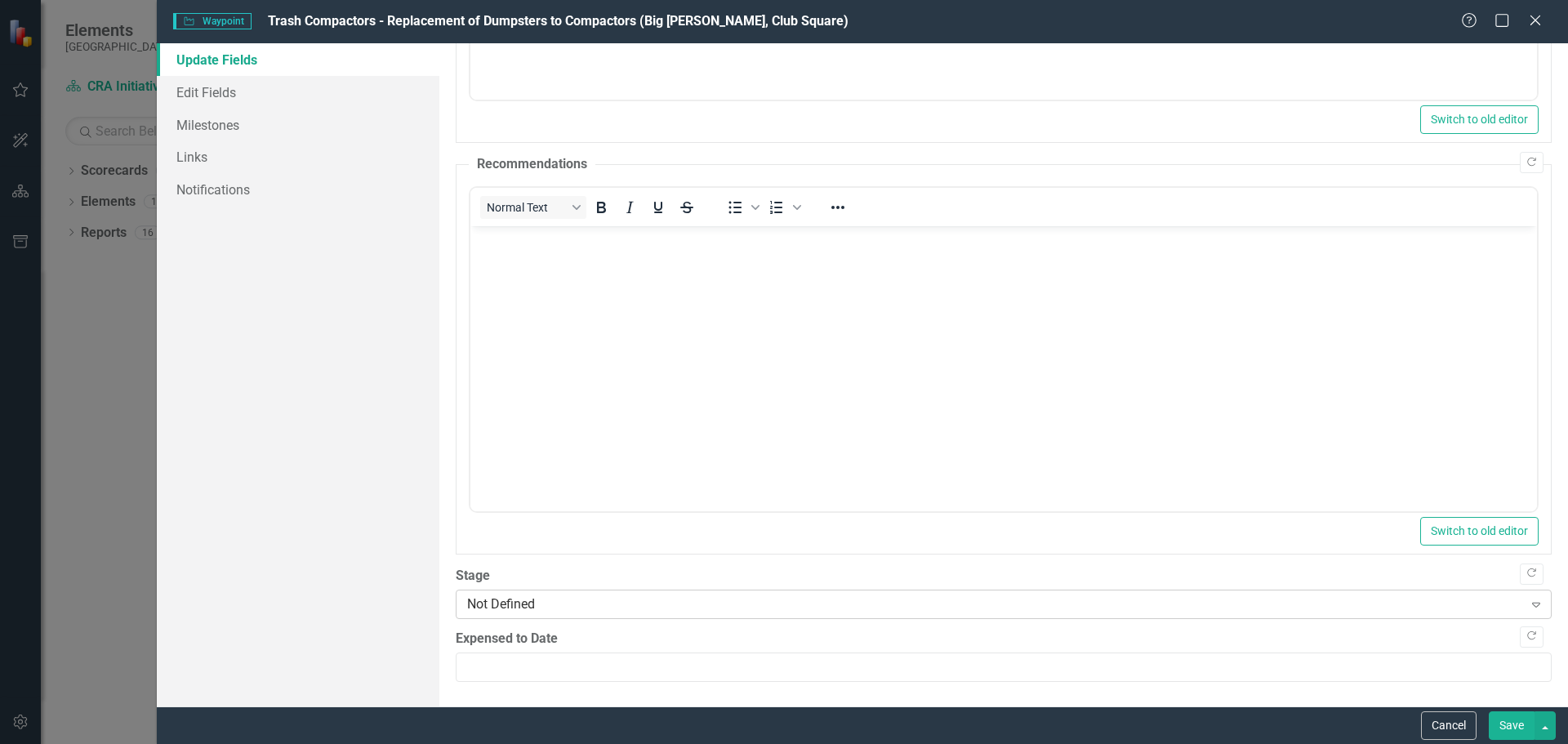
click at [547, 593] on div "Not Defined Expand" at bounding box center [1003, 604] width 1096 height 29
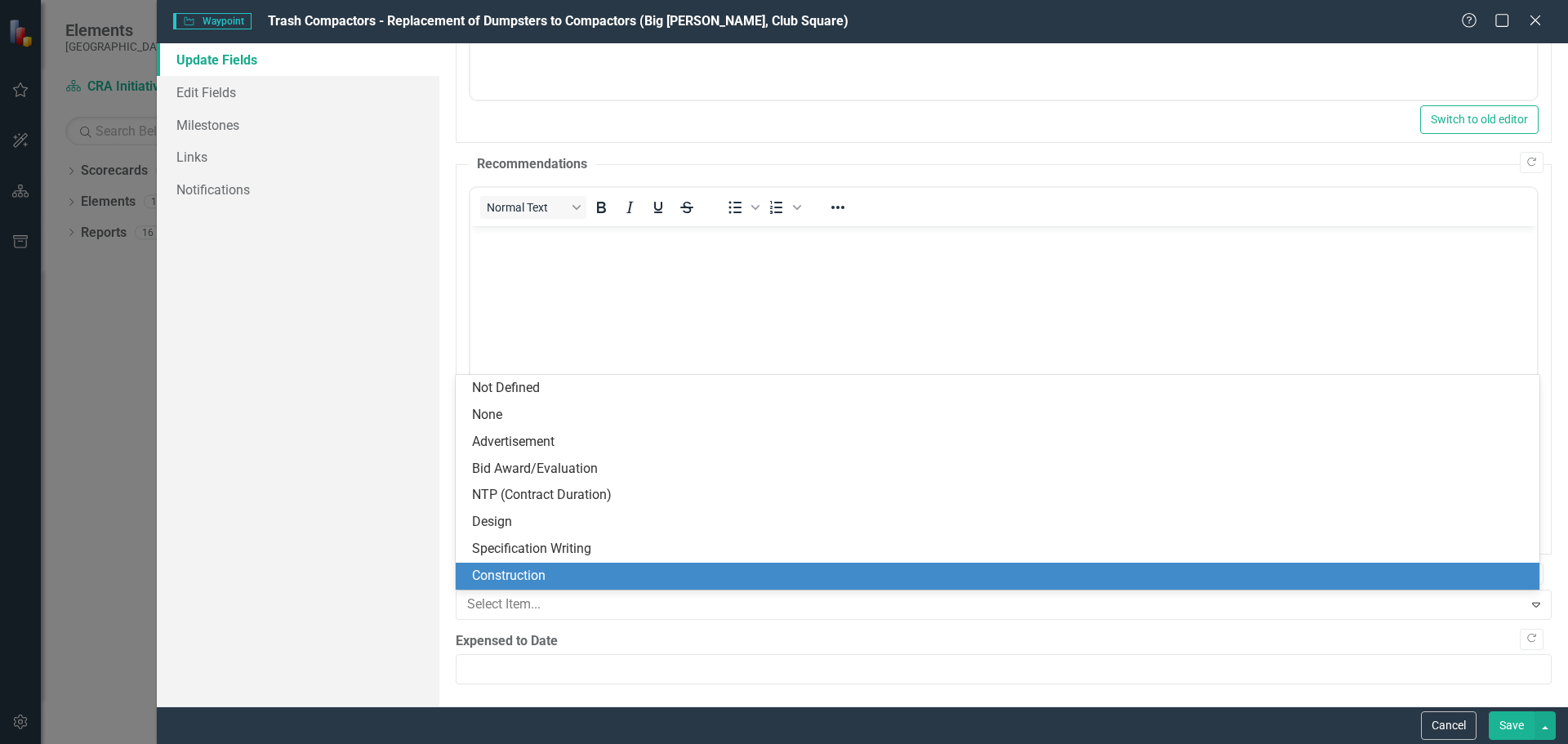
click at [525, 571] on div "Construction" at bounding box center [1001, 576] width 1057 height 19
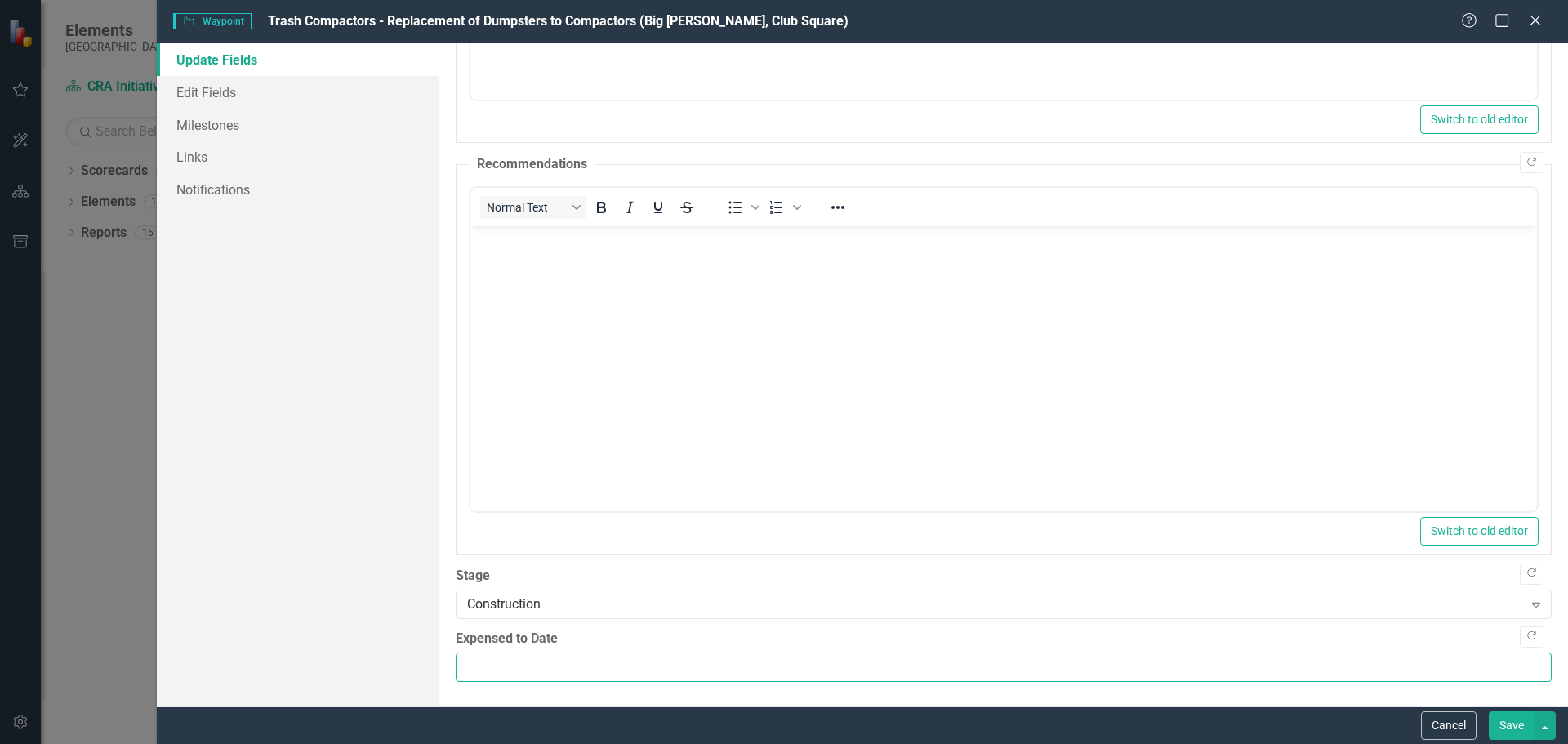
click at [483, 666] on input "Expensed to Date" at bounding box center [1003, 667] width 1096 height 30
click at [1510, 722] on button "Save" at bounding box center [1511, 725] width 46 height 28
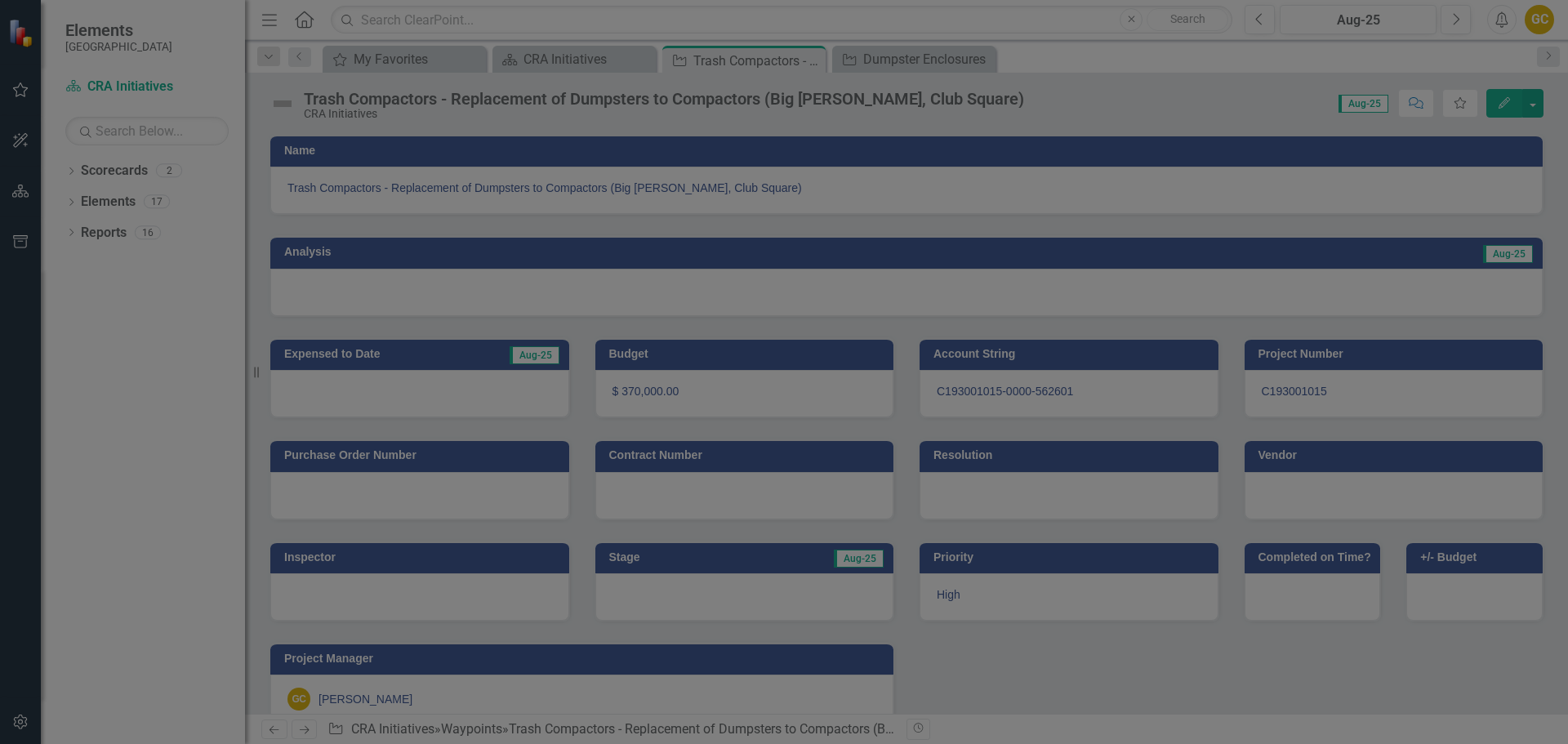
type input "0"
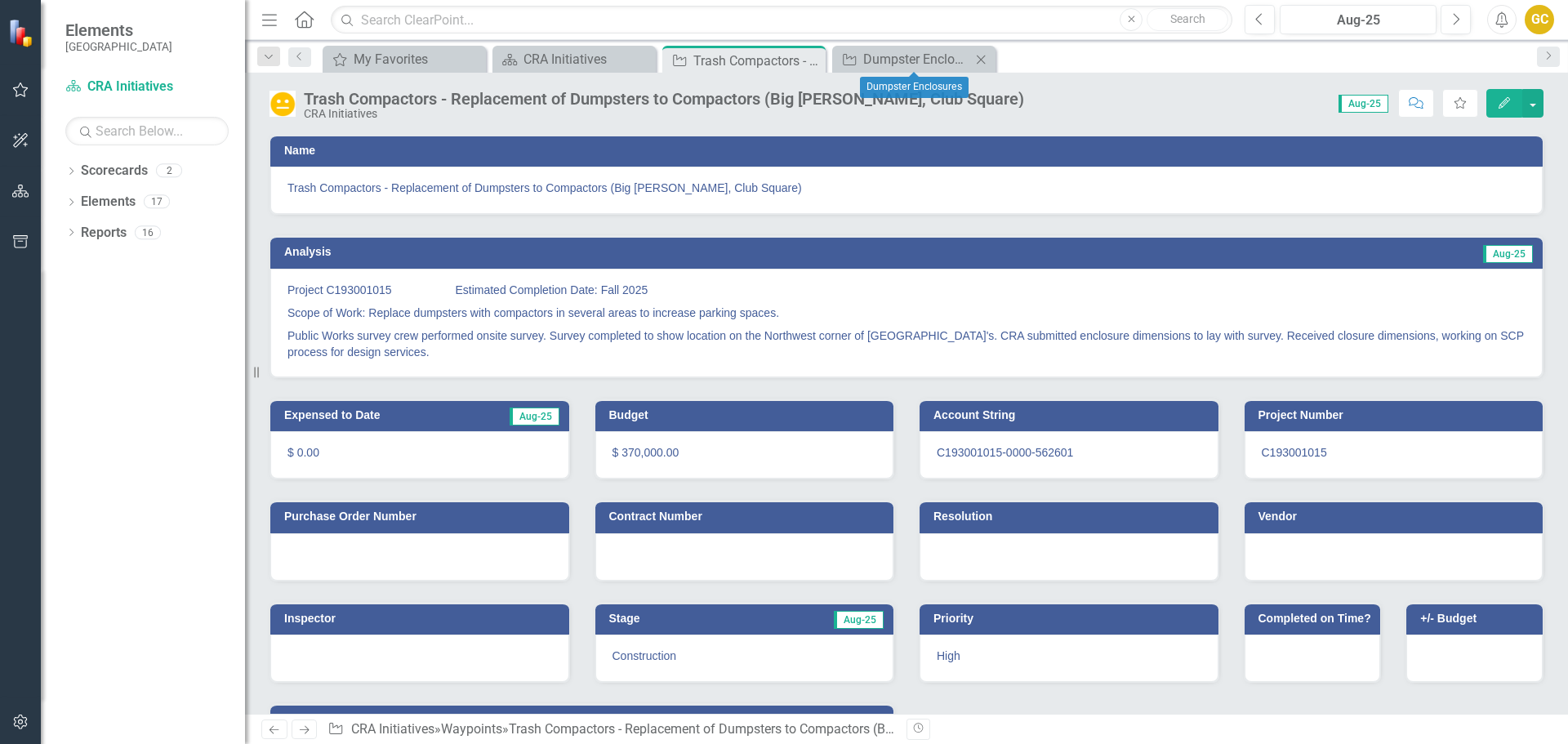
click at [981, 58] on icon "Close" at bounding box center [981, 60] width 17 height 13
click at [0, 0] on icon "Close" at bounding box center [0, 0] width 0 height 0
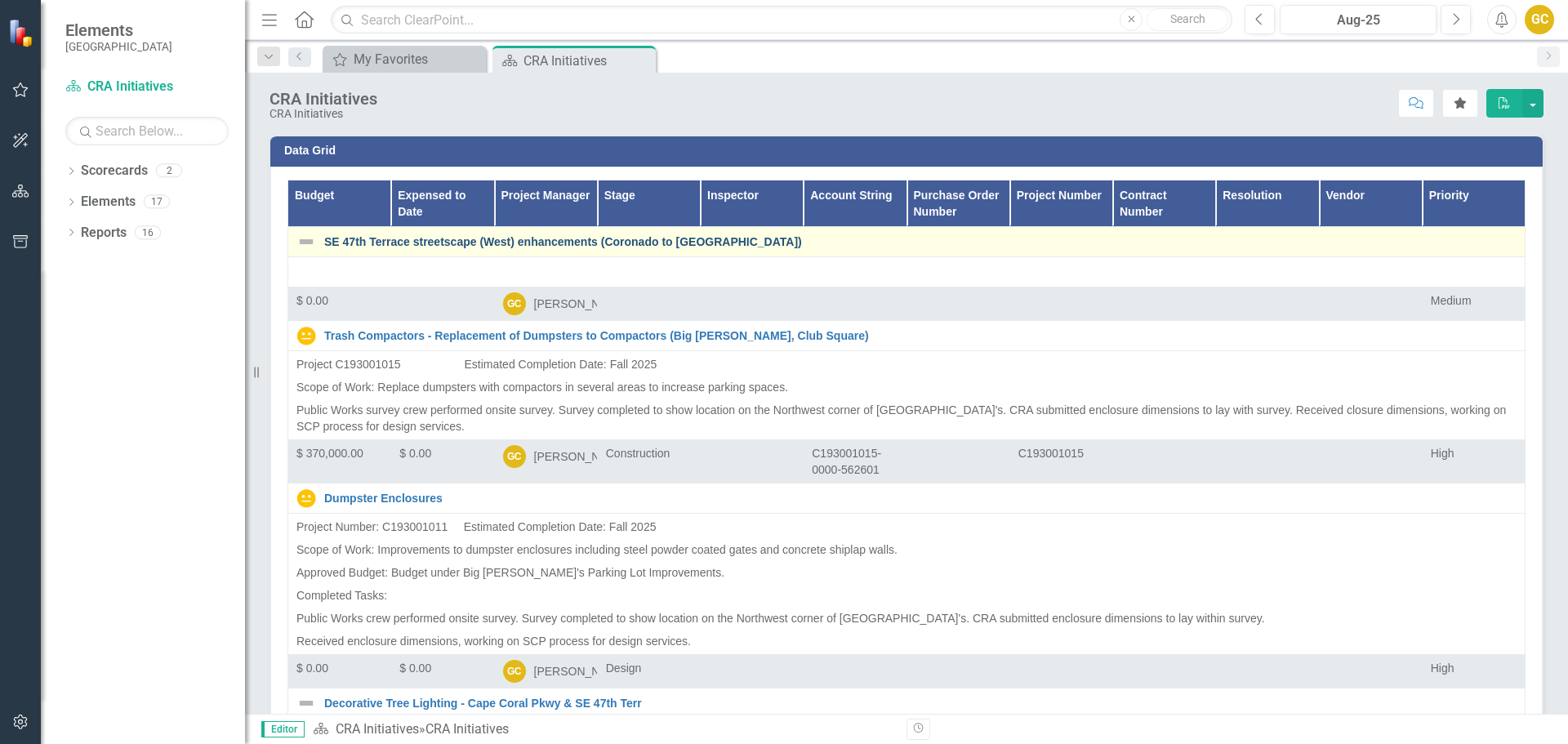
click at [450, 239] on link "SE 47th Terrace streetscape (West) enhancements (Coronado to [GEOGRAPHIC_DATA])" at bounding box center [920, 242] width 1192 height 13
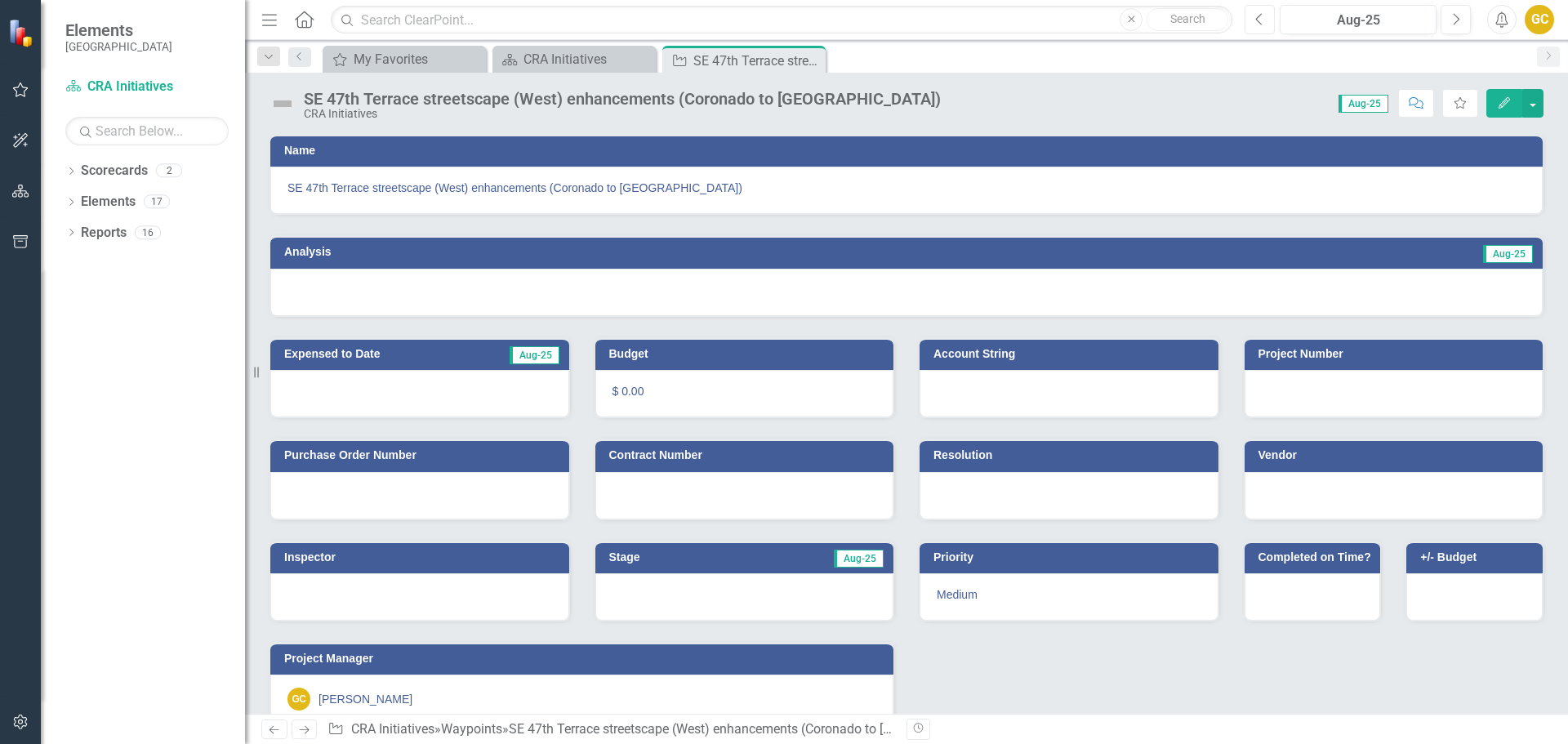
click at [1254, 19] on button "Previous" at bounding box center [1259, 19] width 30 height 29
click at [1537, 102] on button "button" at bounding box center [1532, 103] width 21 height 28
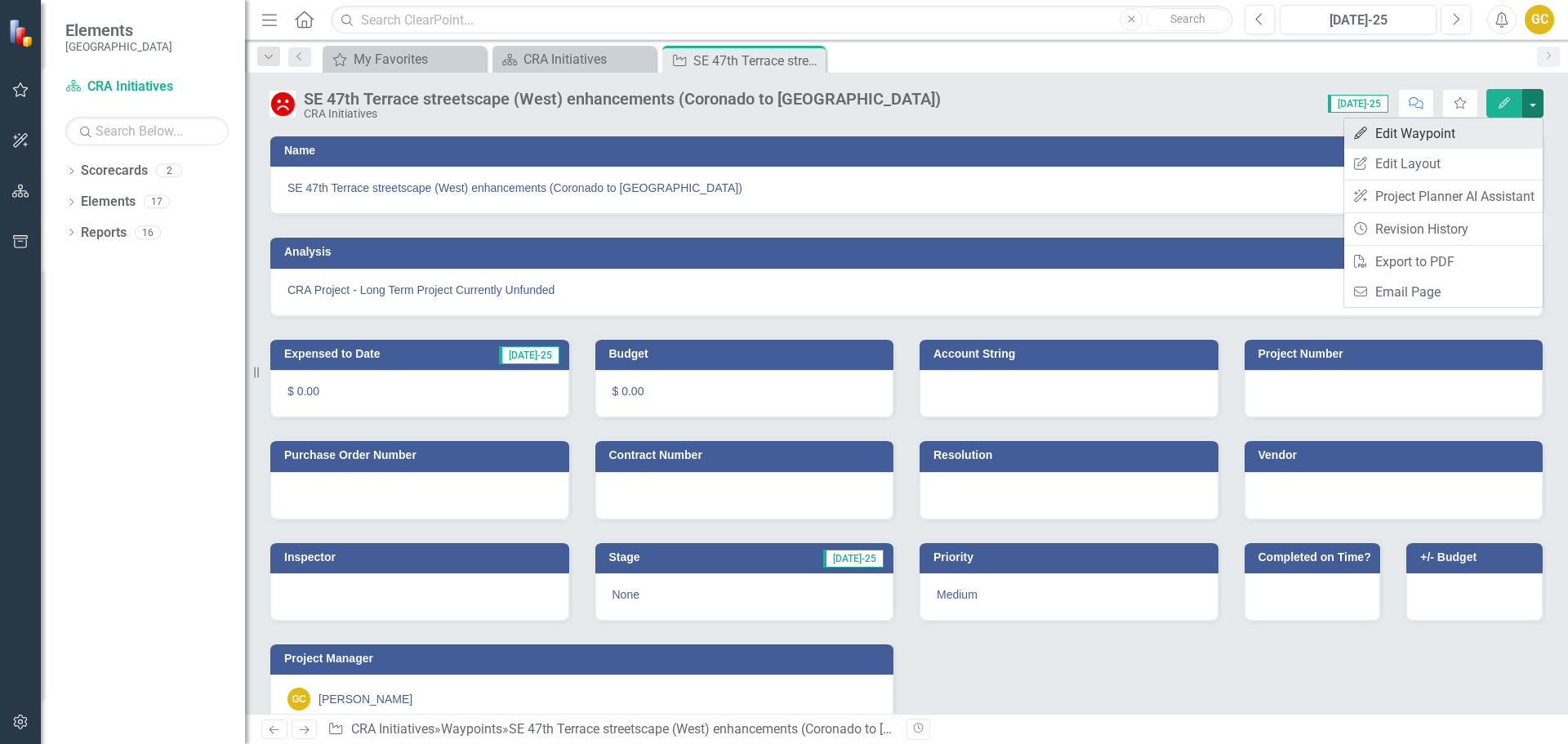
click at [1447, 127] on link "Edit Edit Waypoint" at bounding box center [1444, 133] width 199 height 30
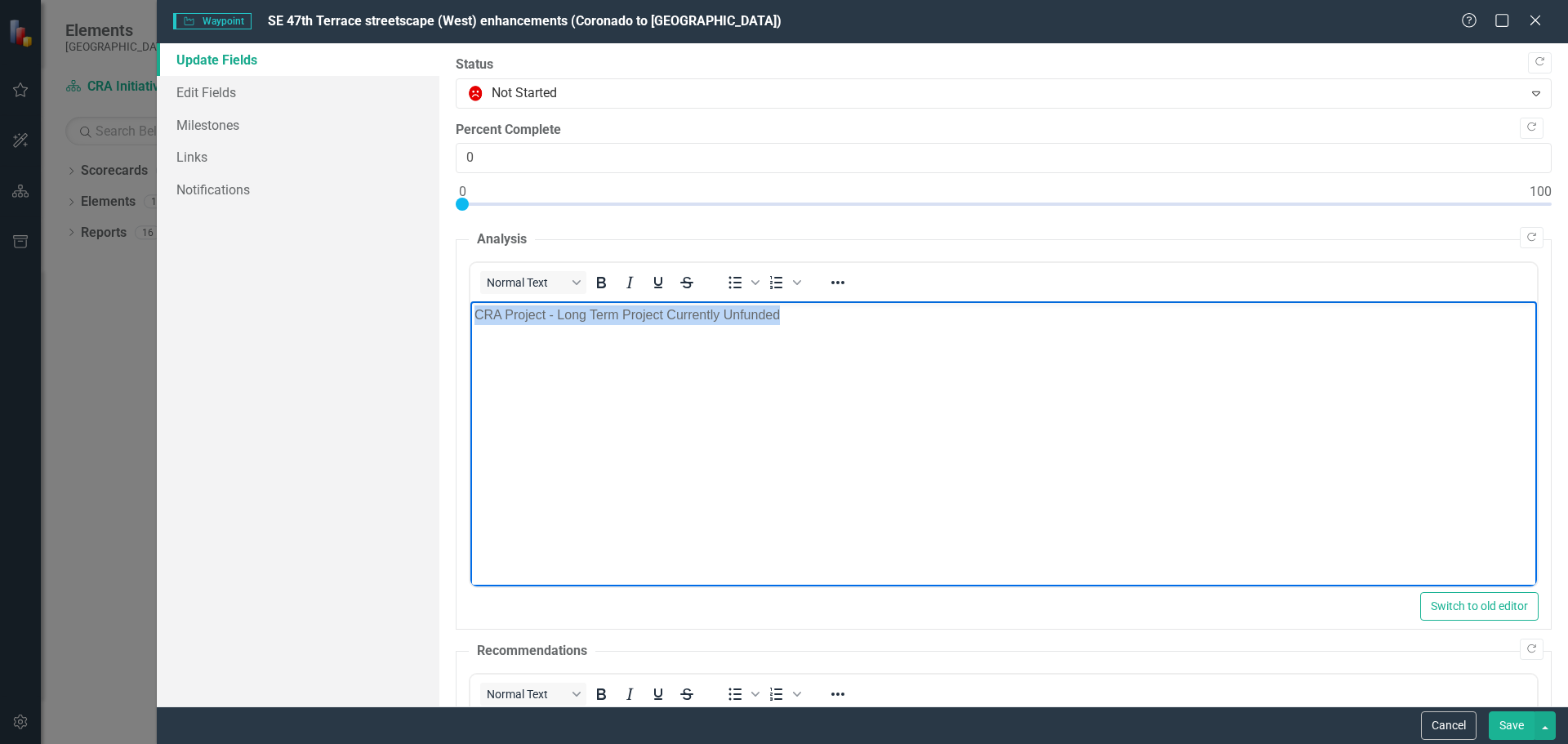
drag, startPoint x: 475, startPoint y: 314, endPoint x: 792, endPoint y: 341, distance: 318.1
click at [792, 341] on body "CRA Project - Long Term Project Currently Unfunded" at bounding box center [1003, 424] width 1066 height 245
copy p "CRA Project - Long Term Project Currently Unfunded"
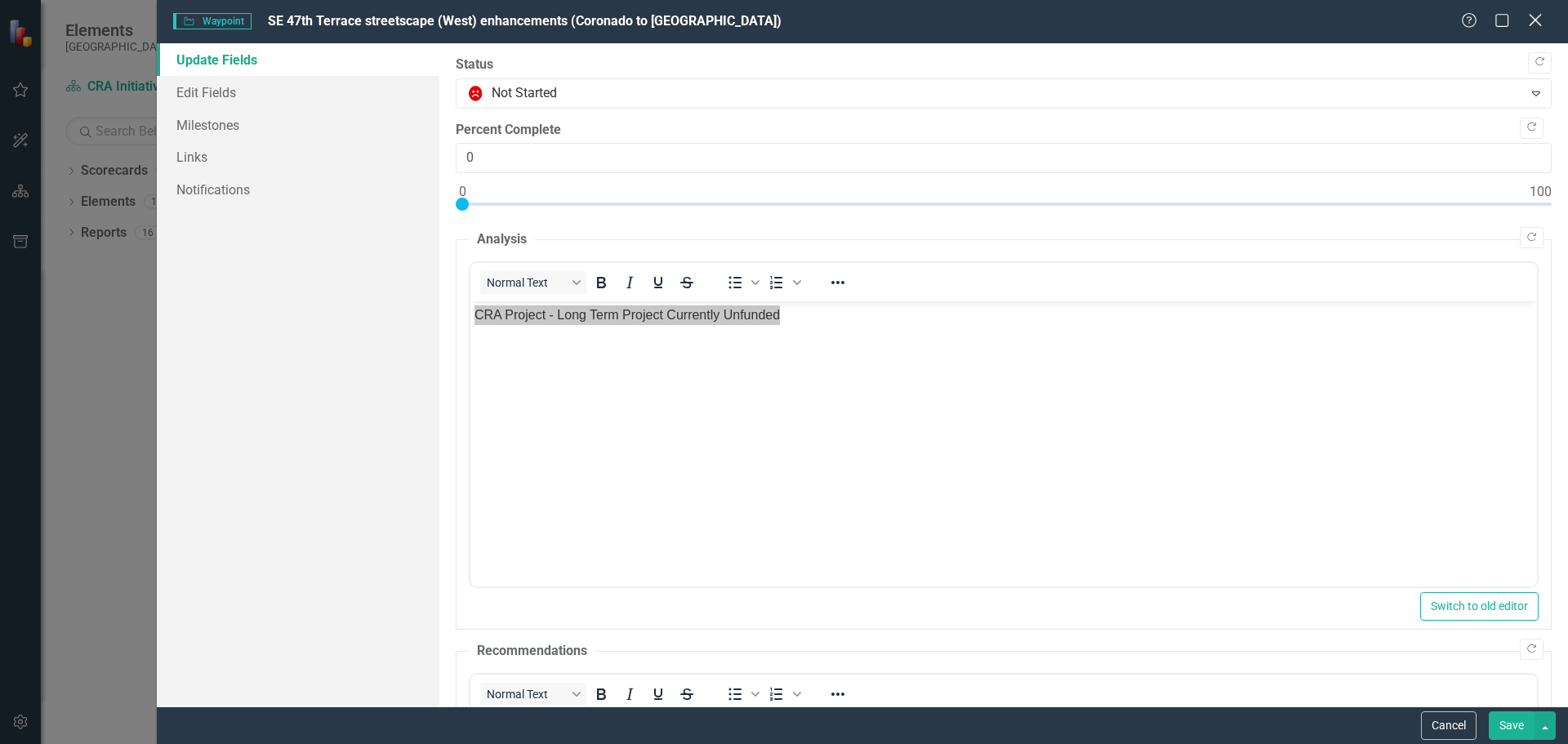
click at [1532, 14] on icon "Close" at bounding box center [1535, 20] width 20 height 16
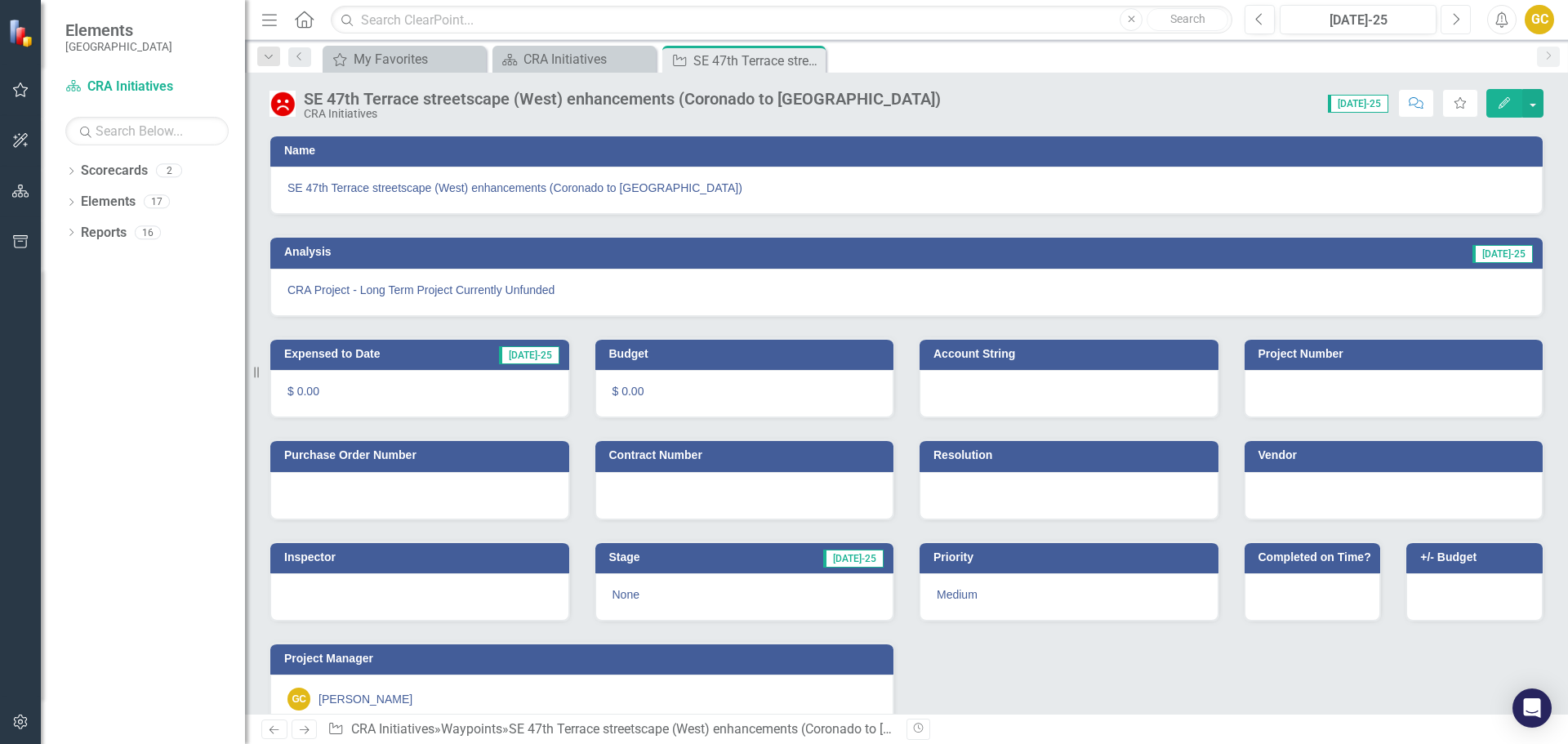
click at [1451, 16] on icon "Next" at bounding box center [1455, 20] width 9 height 15
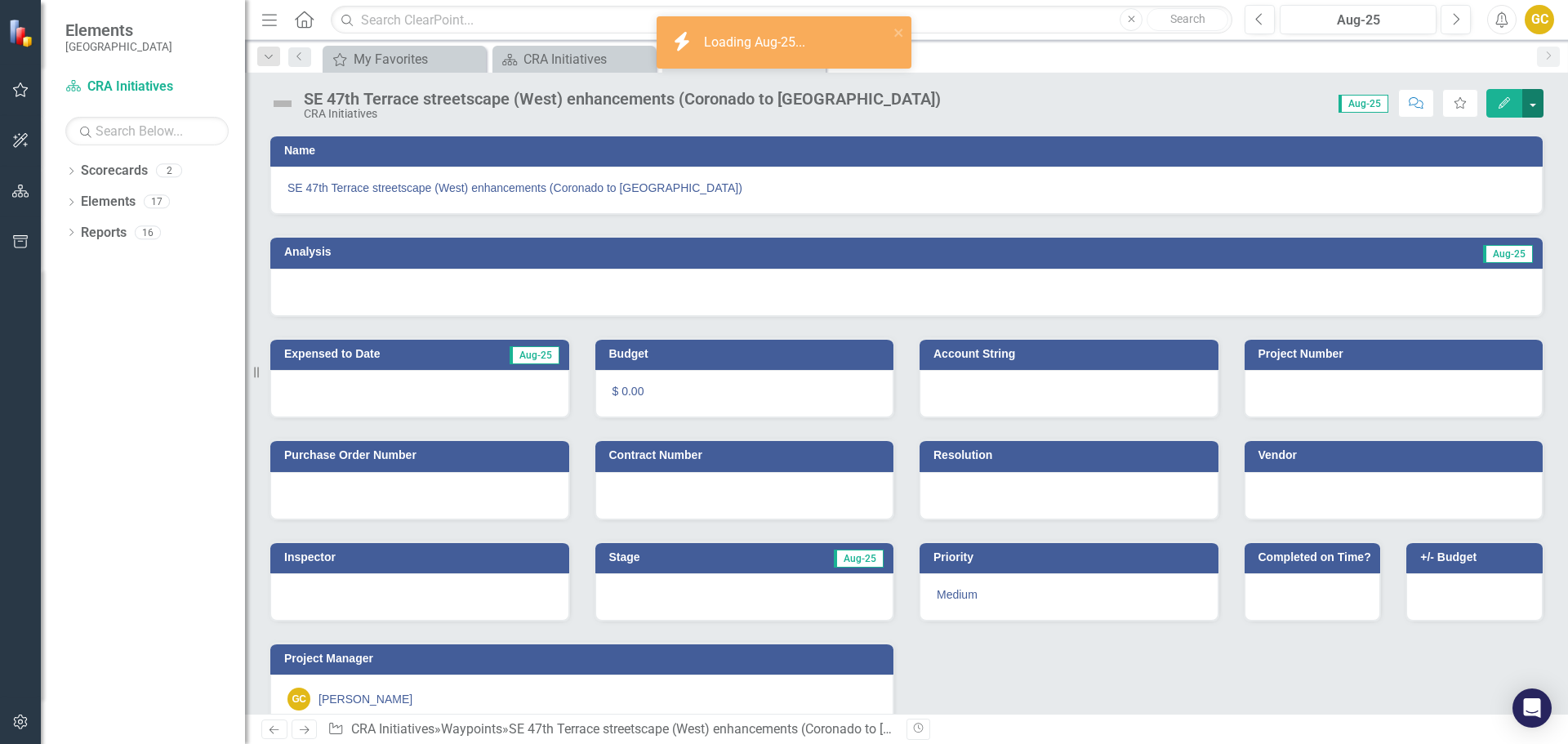
click at [1535, 100] on button "button" at bounding box center [1532, 103] width 21 height 28
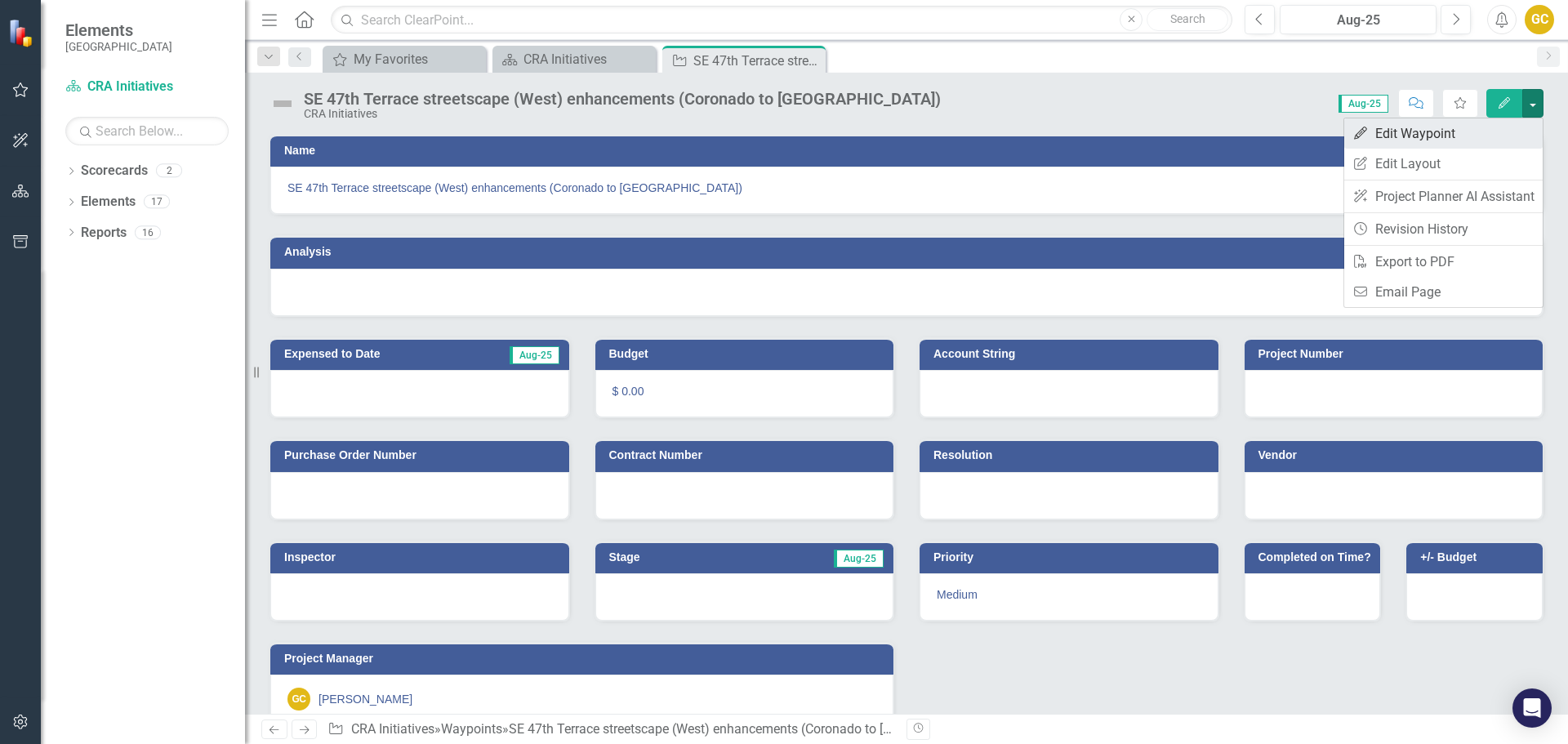
click at [1424, 128] on link "Edit Edit Waypoint" at bounding box center [1444, 133] width 199 height 30
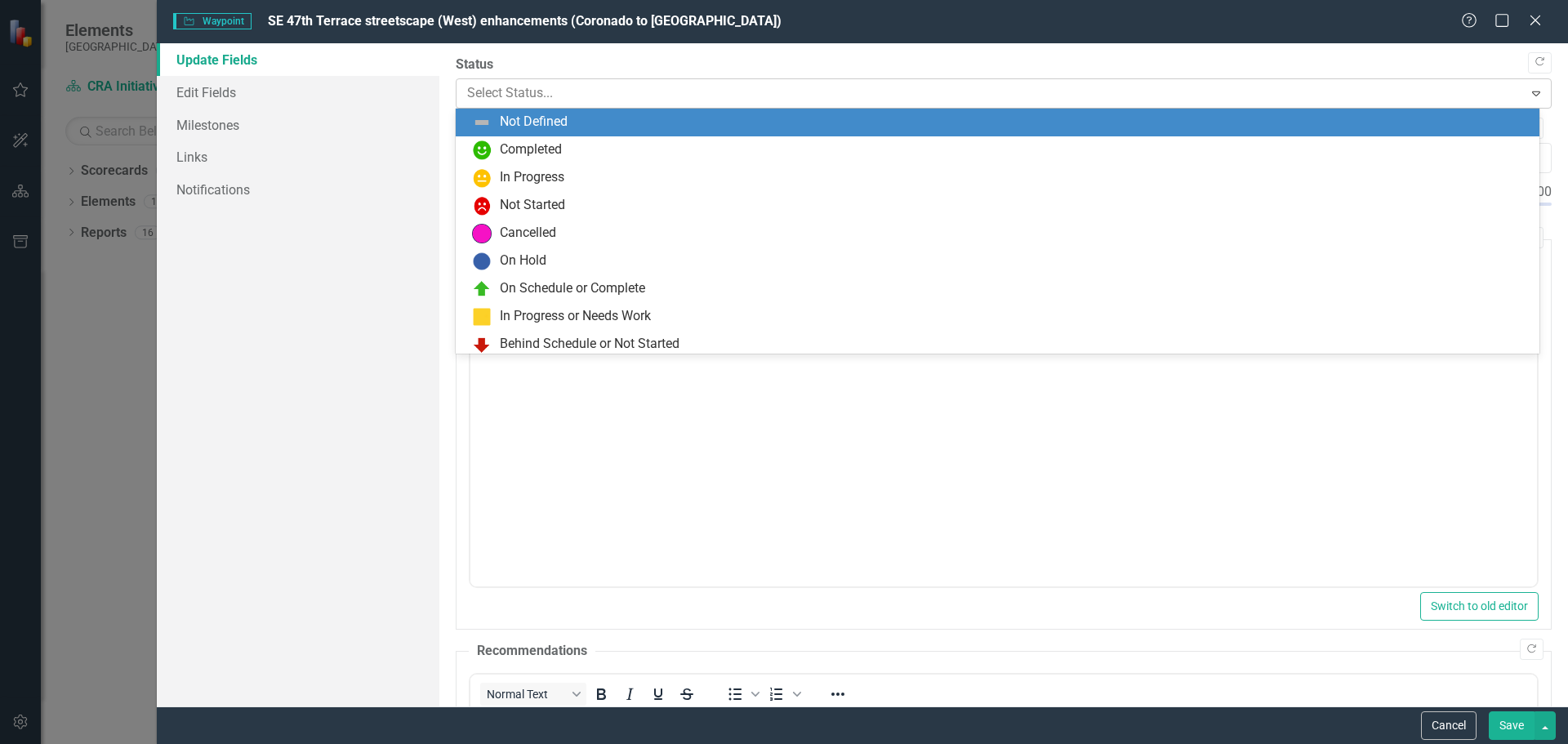
click at [497, 94] on div at bounding box center [991, 93] width 1046 height 22
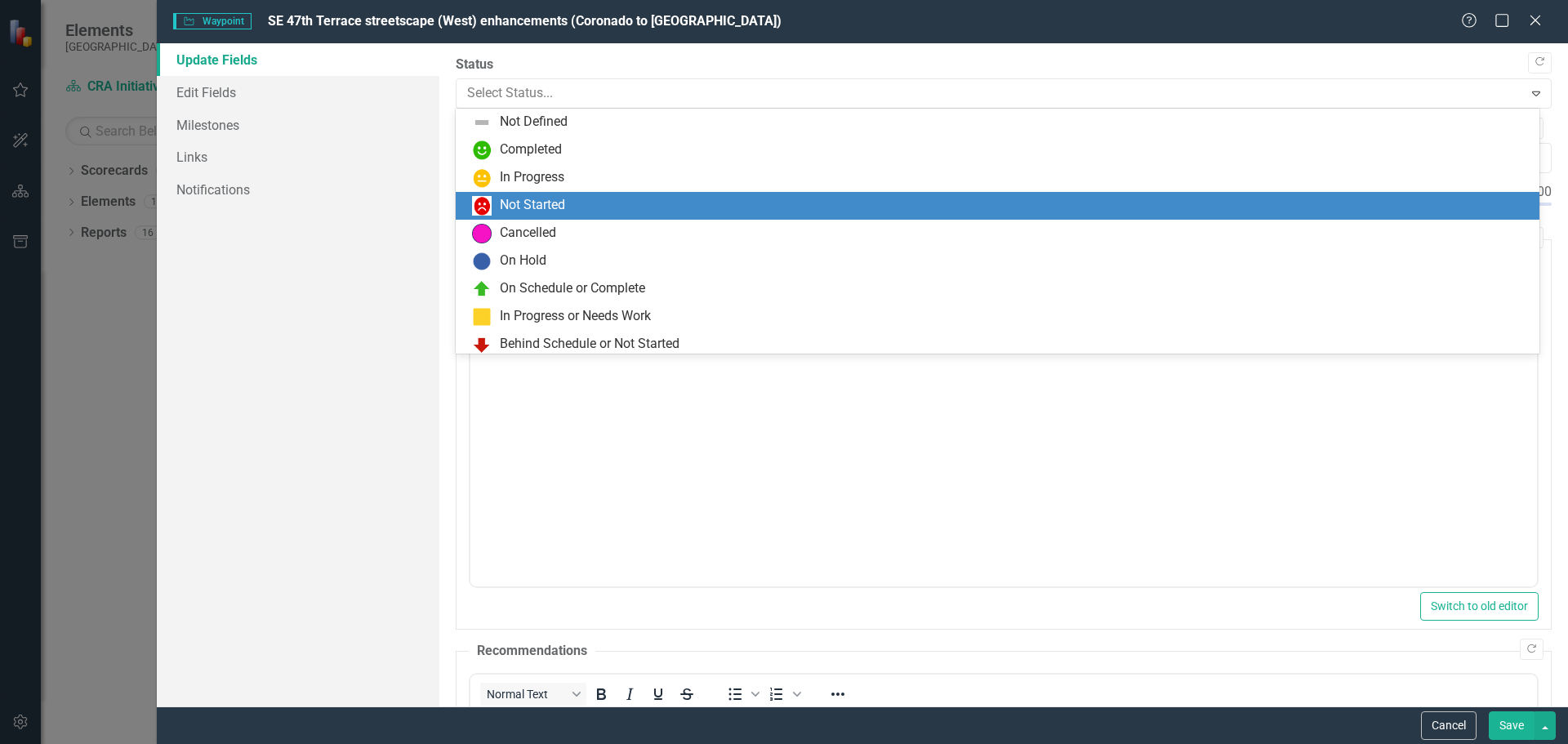
click at [497, 205] on div "Not Started" at bounding box center [1001, 205] width 1057 height 19
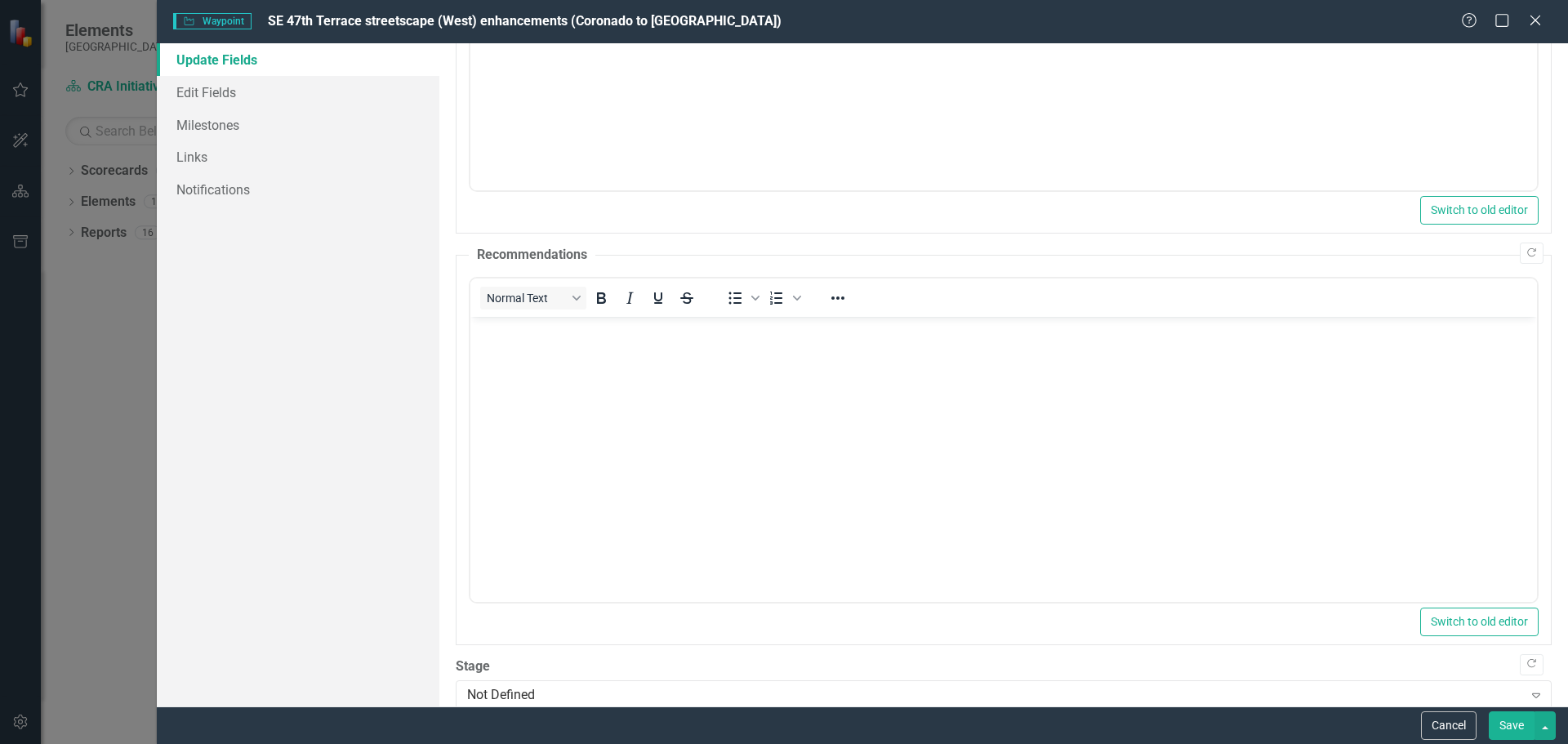
scroll to position [486, 0]
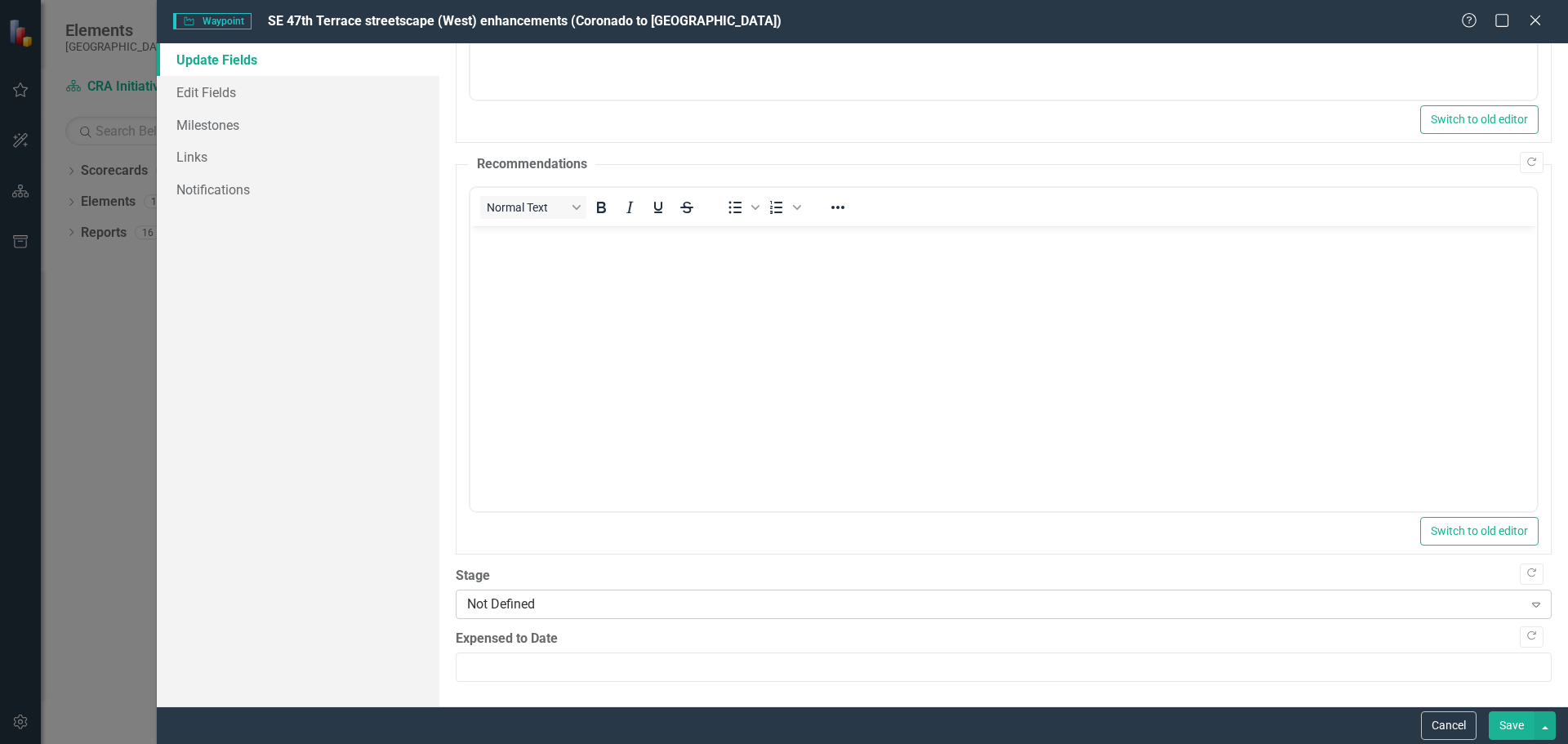
click at [622, 602] on div "Not Defined" at bounding box center [995, 603] width 1056 height 19
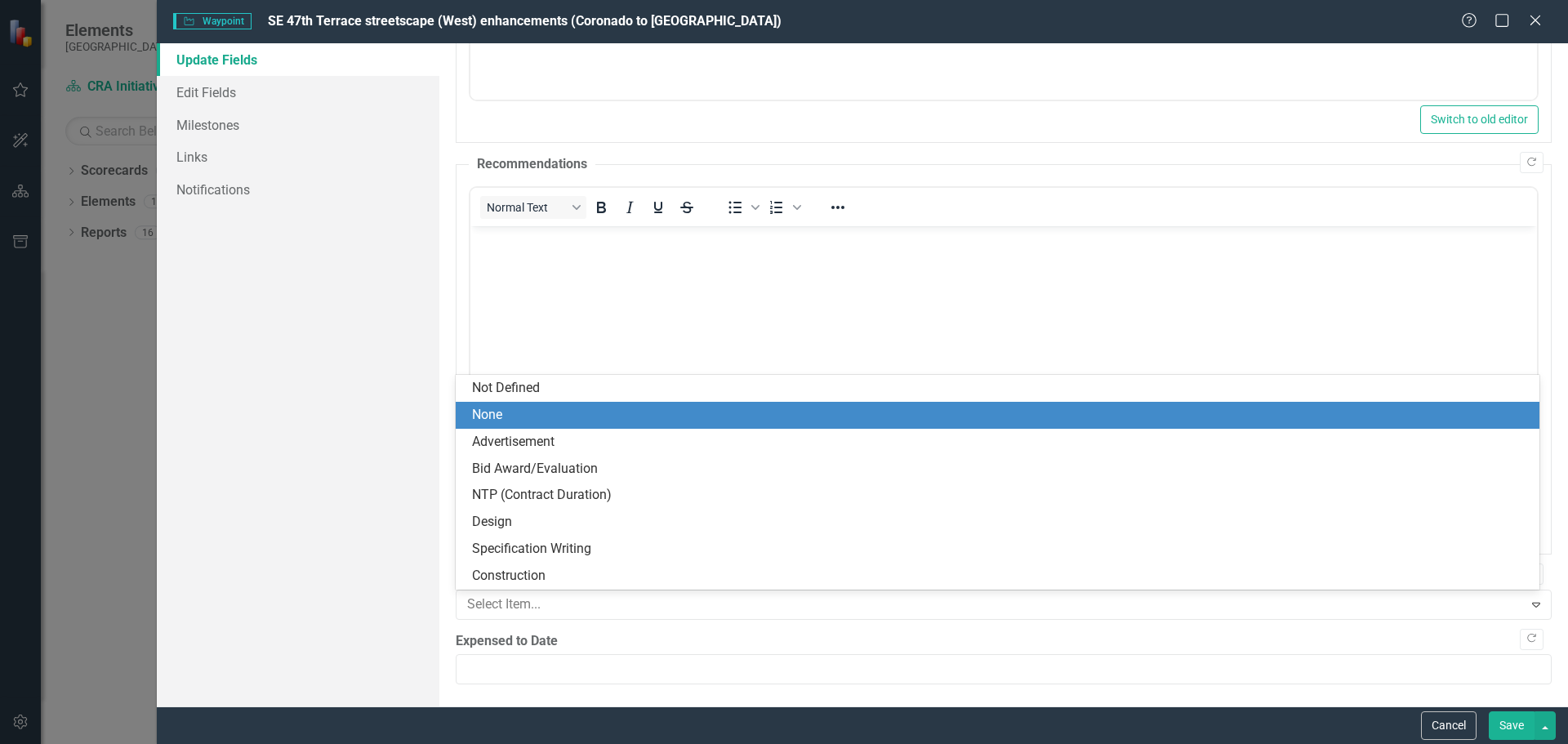
click at [519, 413] on div "None" at bounding box center [1001, 415] width 1057 height 19
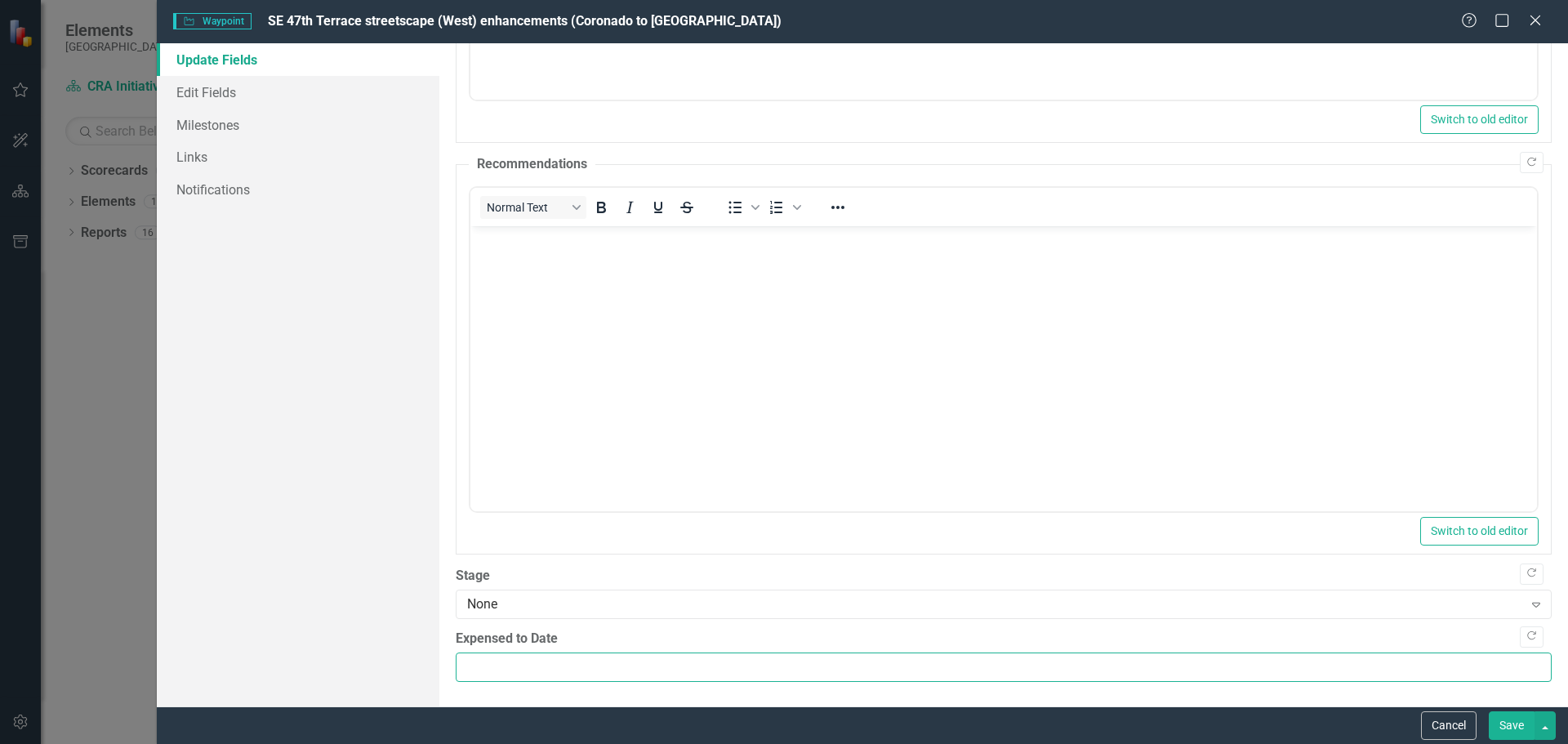
drag, startPoint x: 476, startPoint y: 671, endPoint x: 466, endPoint y: 665, distance: 11.7
click at [475, 672] on input "Expensed to Date" at bounding box center [1003, 667] width 1096 height 30
click at [1508, 731] on button "Save" at bounding box center [1511, 725] width 46 height 28
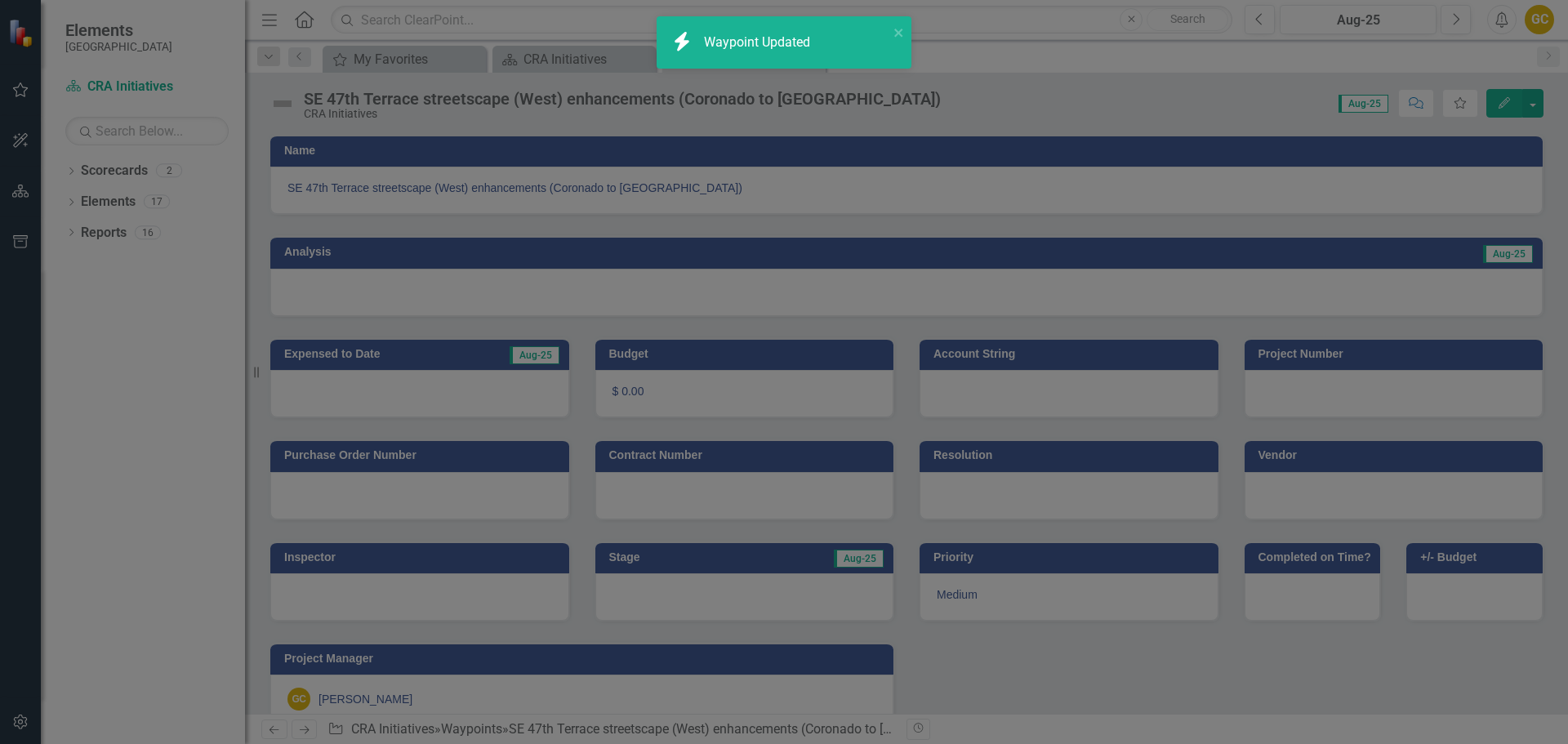
type input "0"
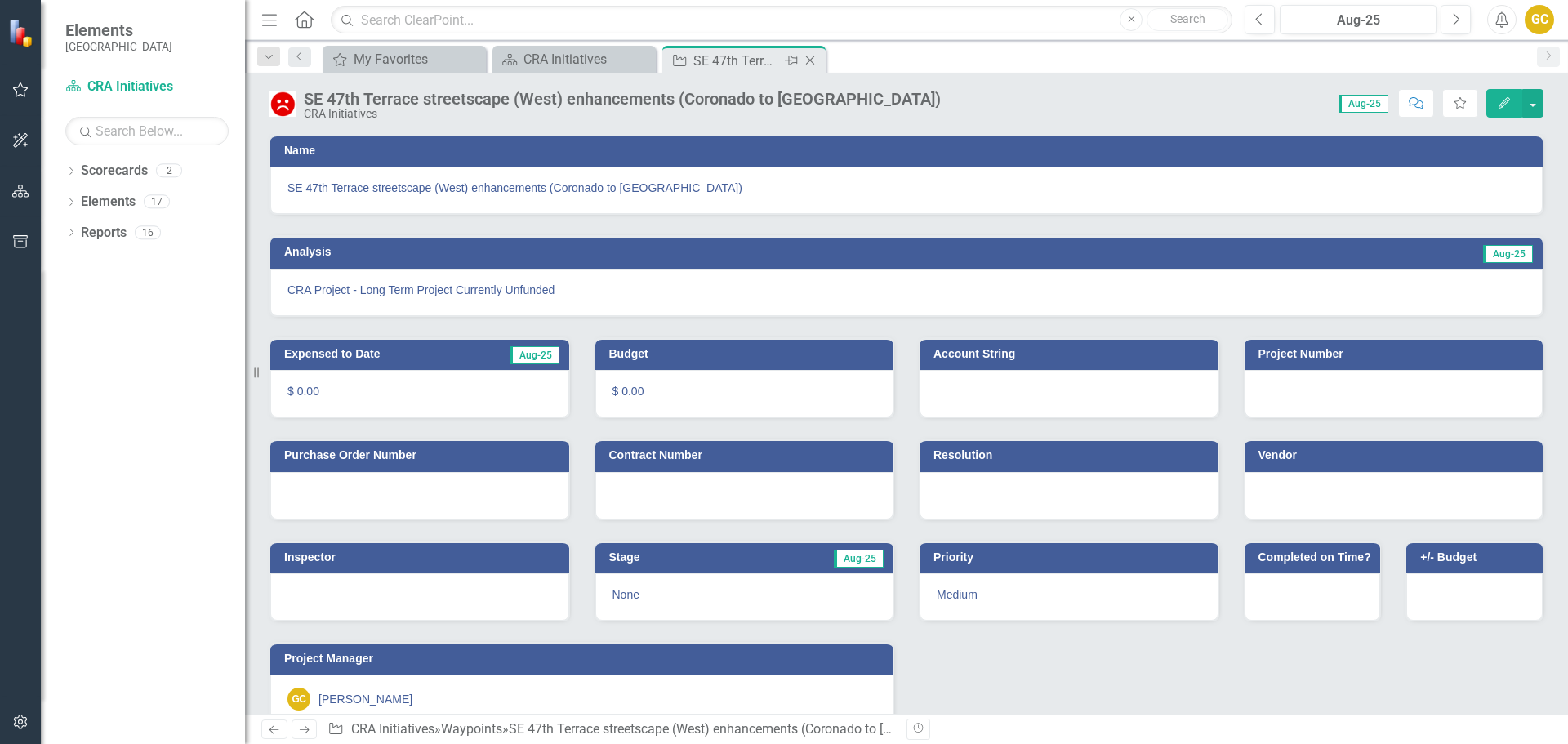
click at [814, 59] on icon "Close" at bounding box center [810, 61] width 17 height 13
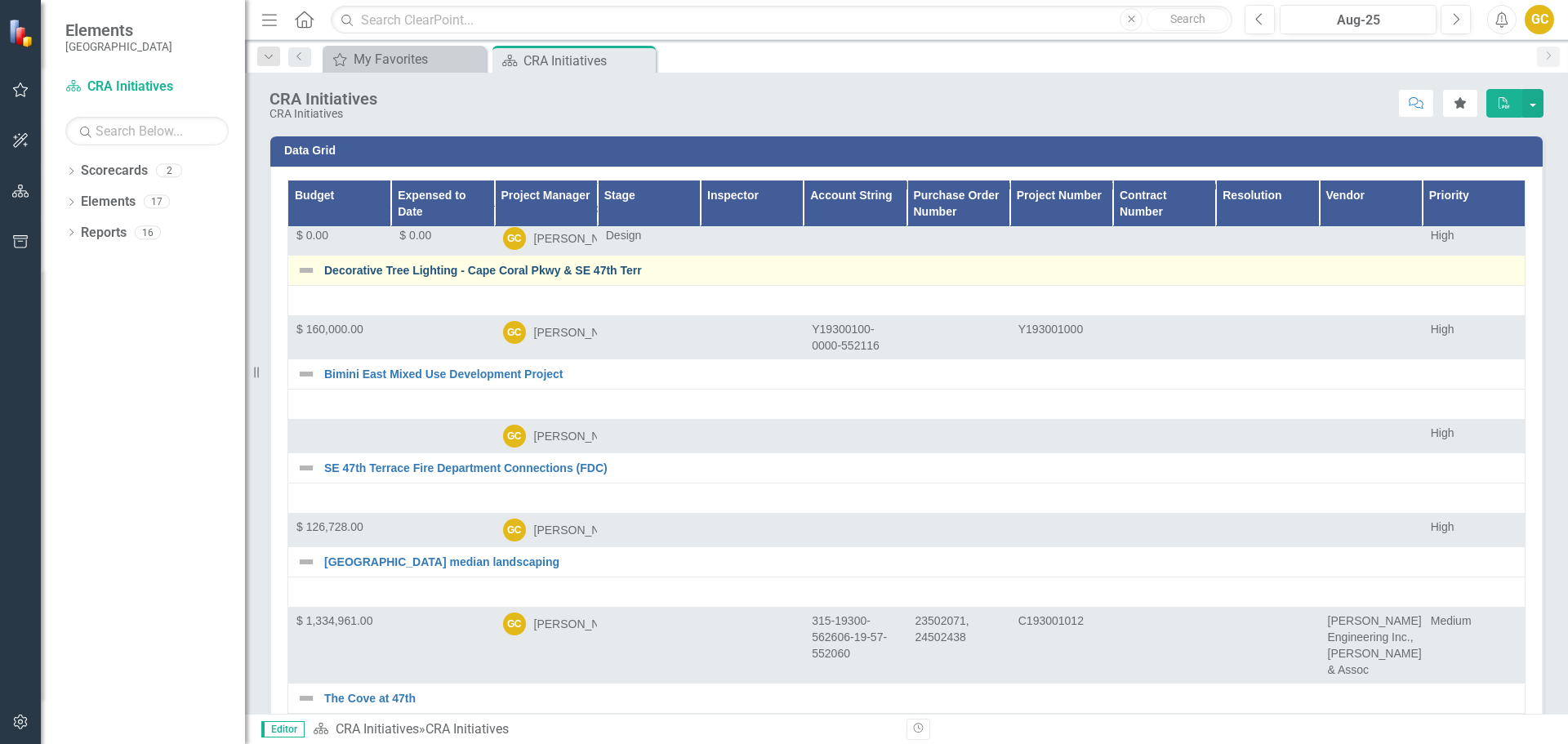
scroll to position [440, 0]
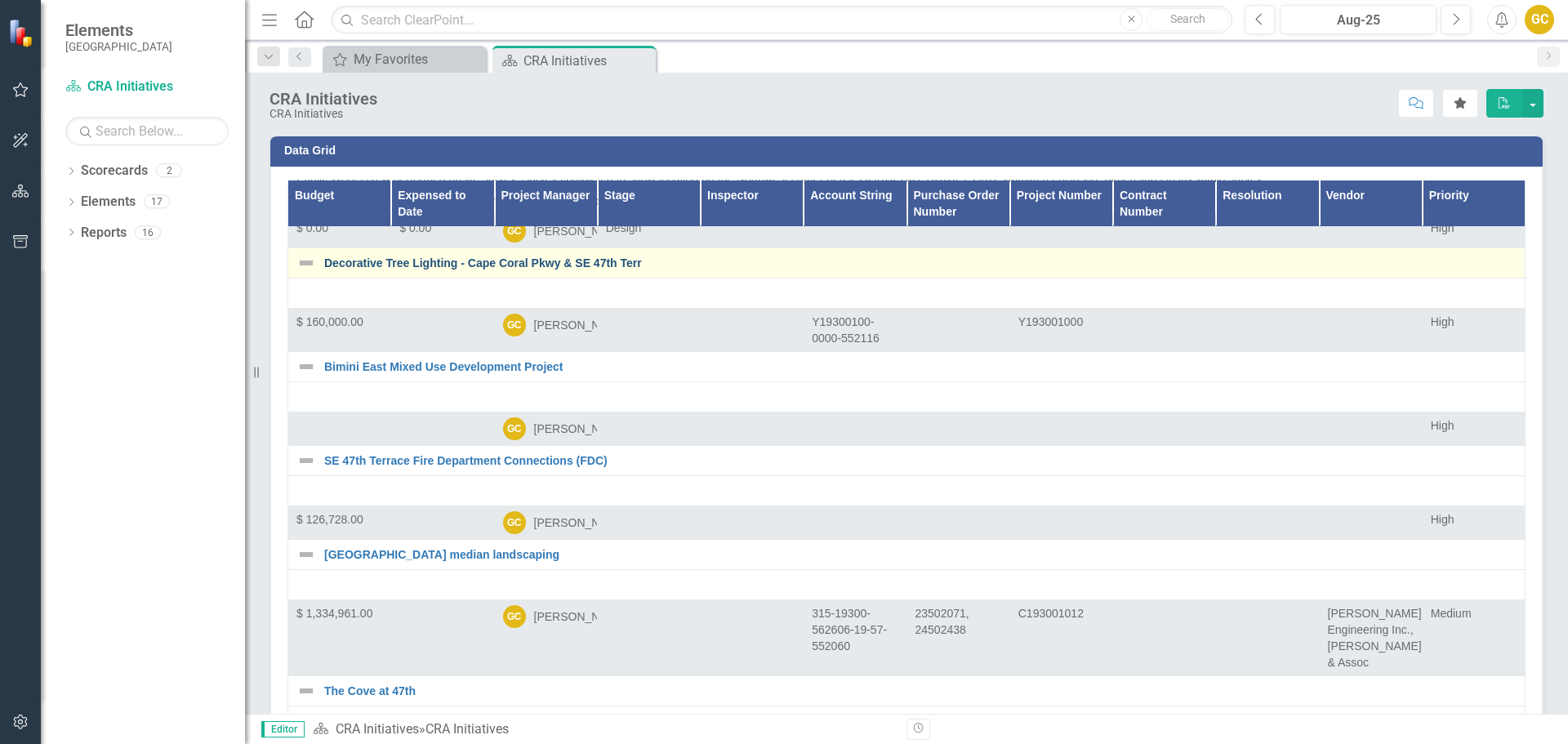
click at [471, 269] on link "Decorative Tree Lighting - Cape Coral Pkwy & SE 47th Terr" at bounding box center [920, 263] width 1192 height 13
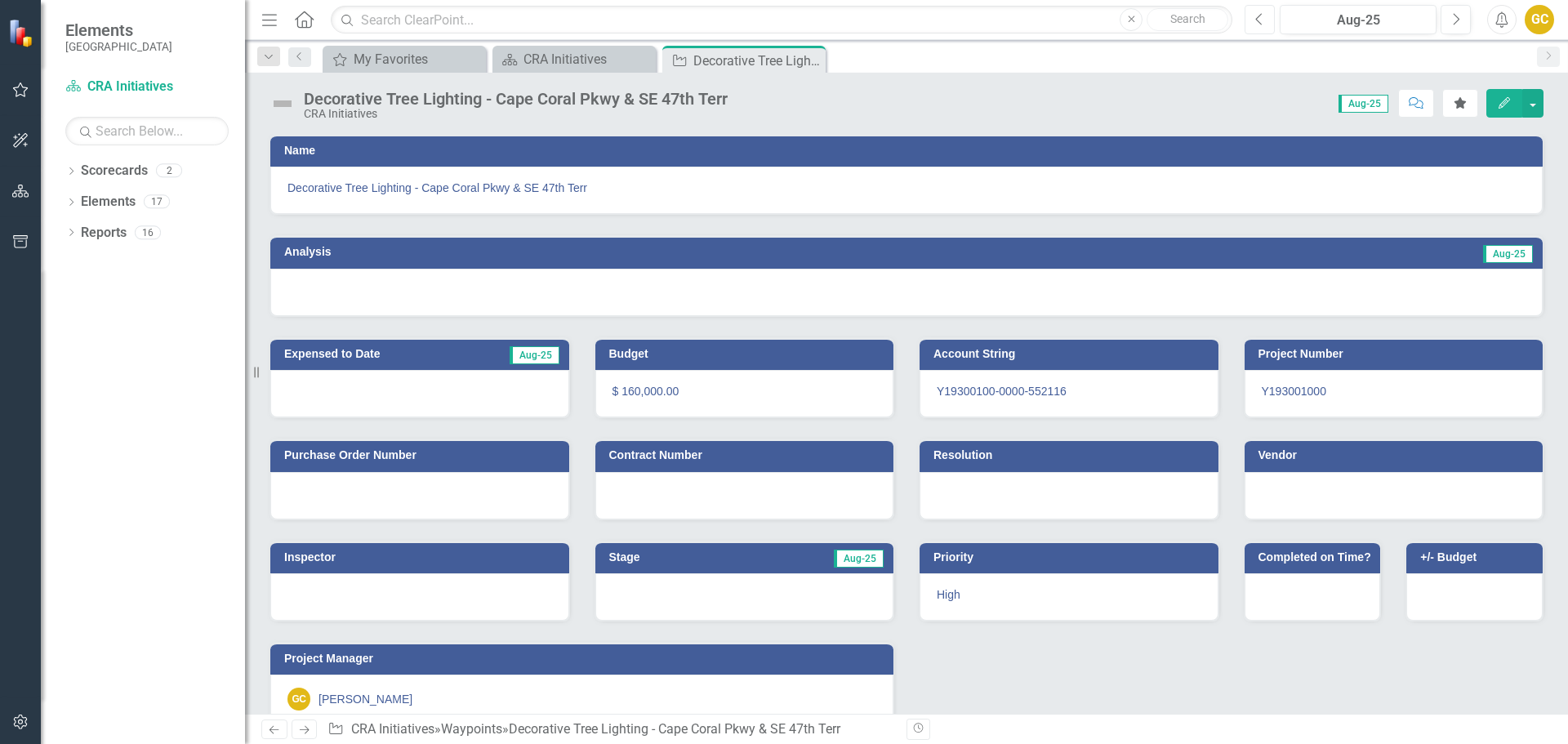
click at [1258, 23] on icon "Previous" at bounding box center [1259, 20] width 9 height 15
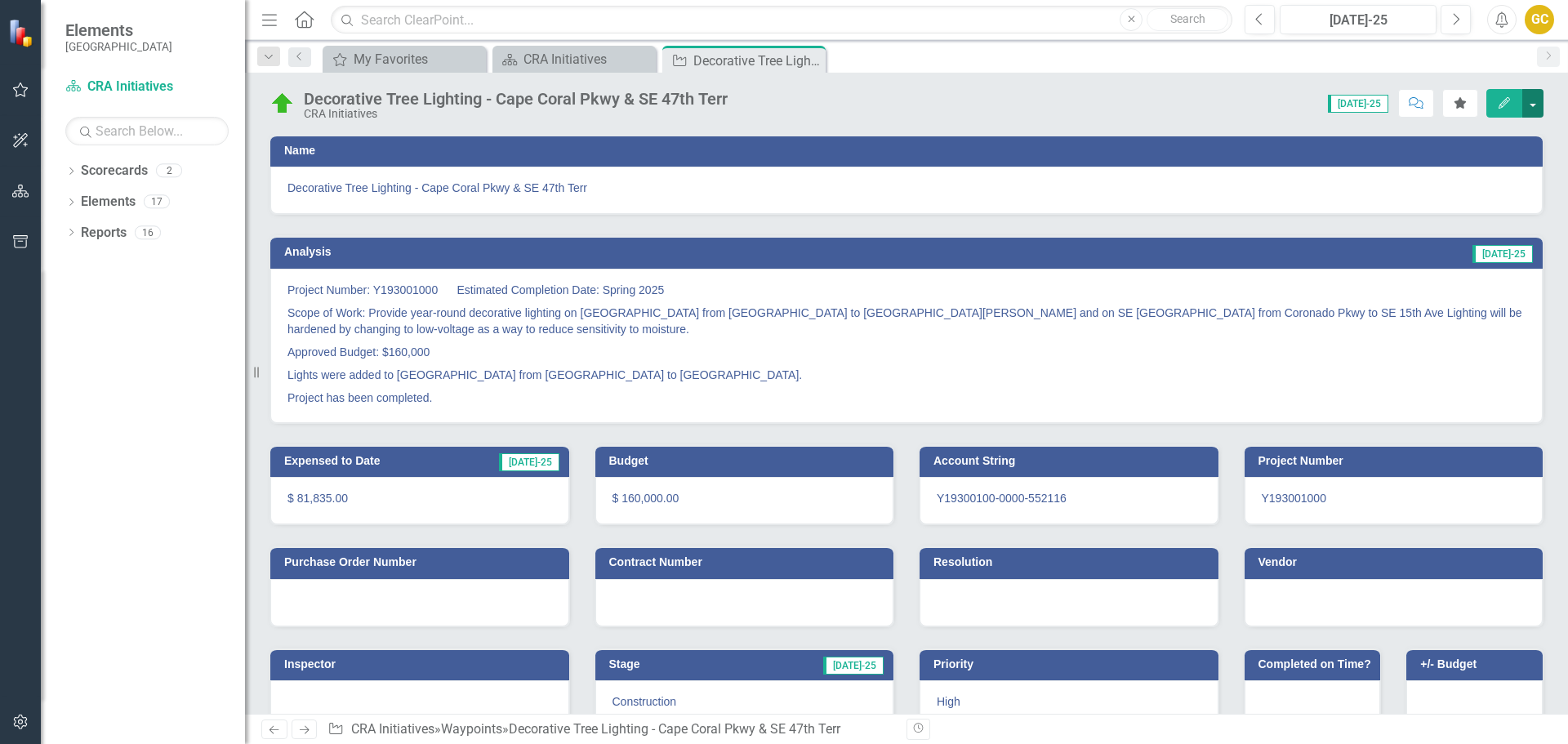
click at [1533, 101] on button "button" at bounding box center [1532, 103] width 21 height 28
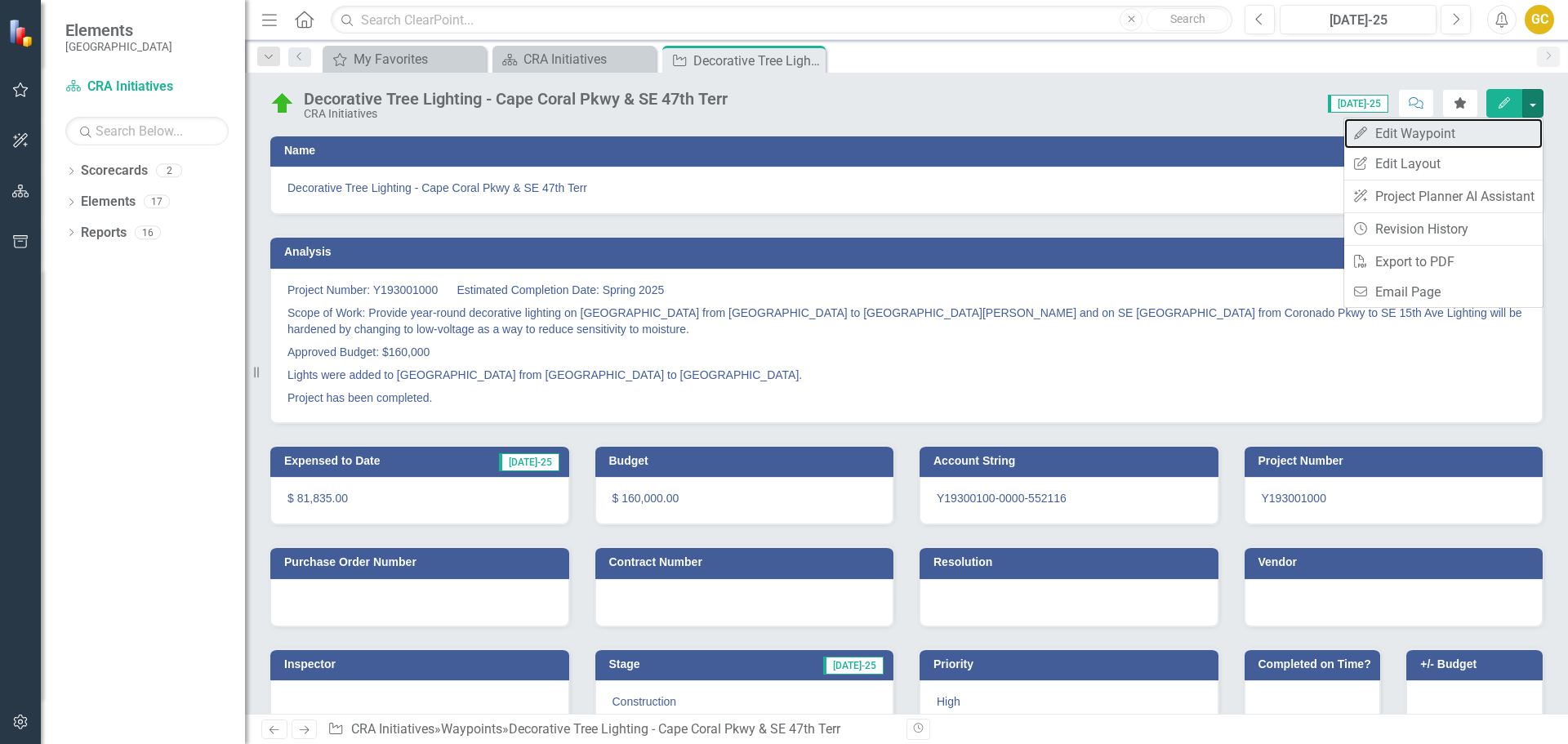
click at [1389, 128] on link "Edit Edit Waypoint" at bounding box center [1444, 133] width 199 height 30
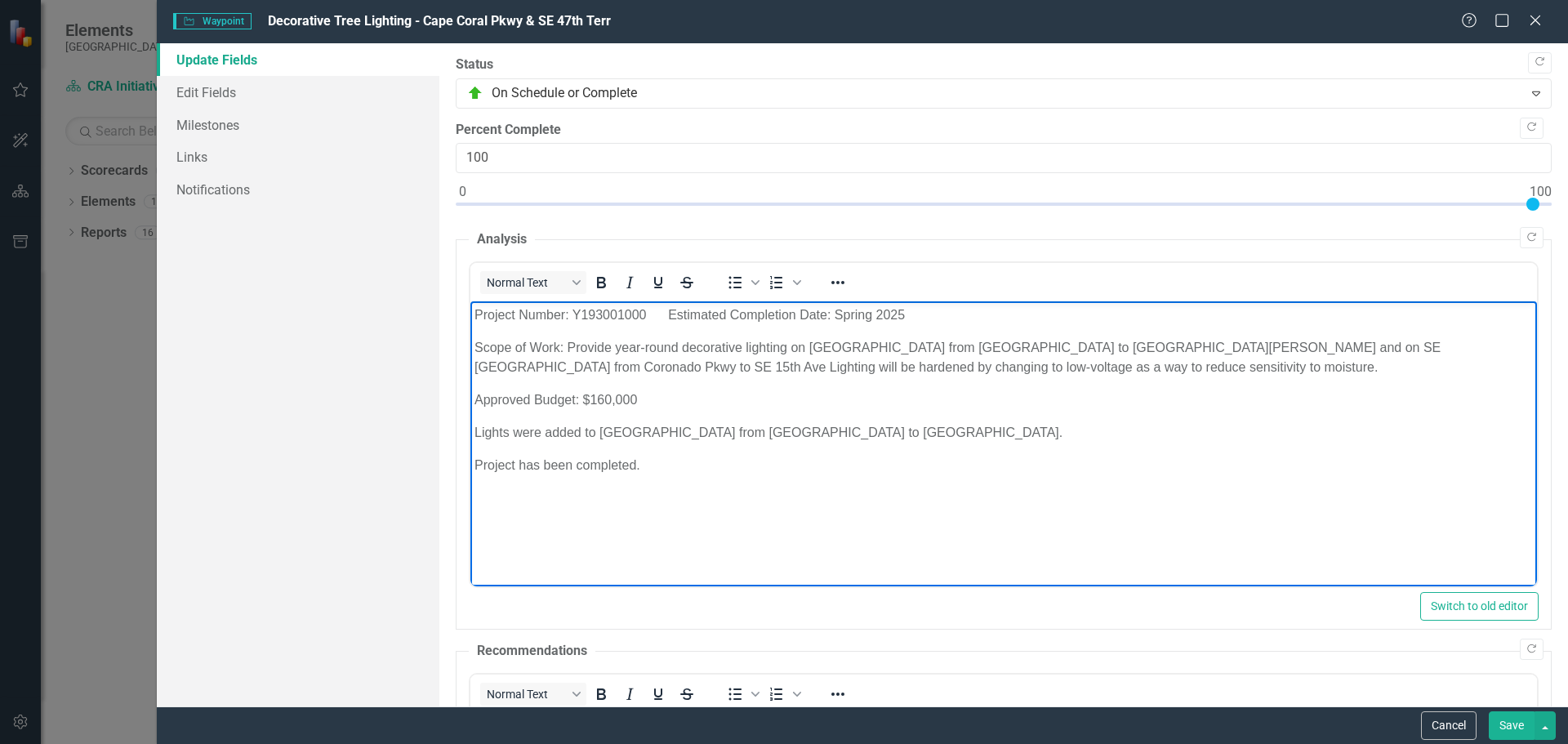
drag, startPoint x: 471, startPoint y: 315, endPoint x: 674, endPoint y: 485, distance: 264.8
click at [674, 485] on body "Project Number: Y193001000 Estimated Completion Date: Spring 2025 Scope of Work…" at bounding box center [1003, 424] width 1066 height 245
copy body "Project Number: Y193001000 Estimated Completion Date: Spring 2025 Scope of Work…"
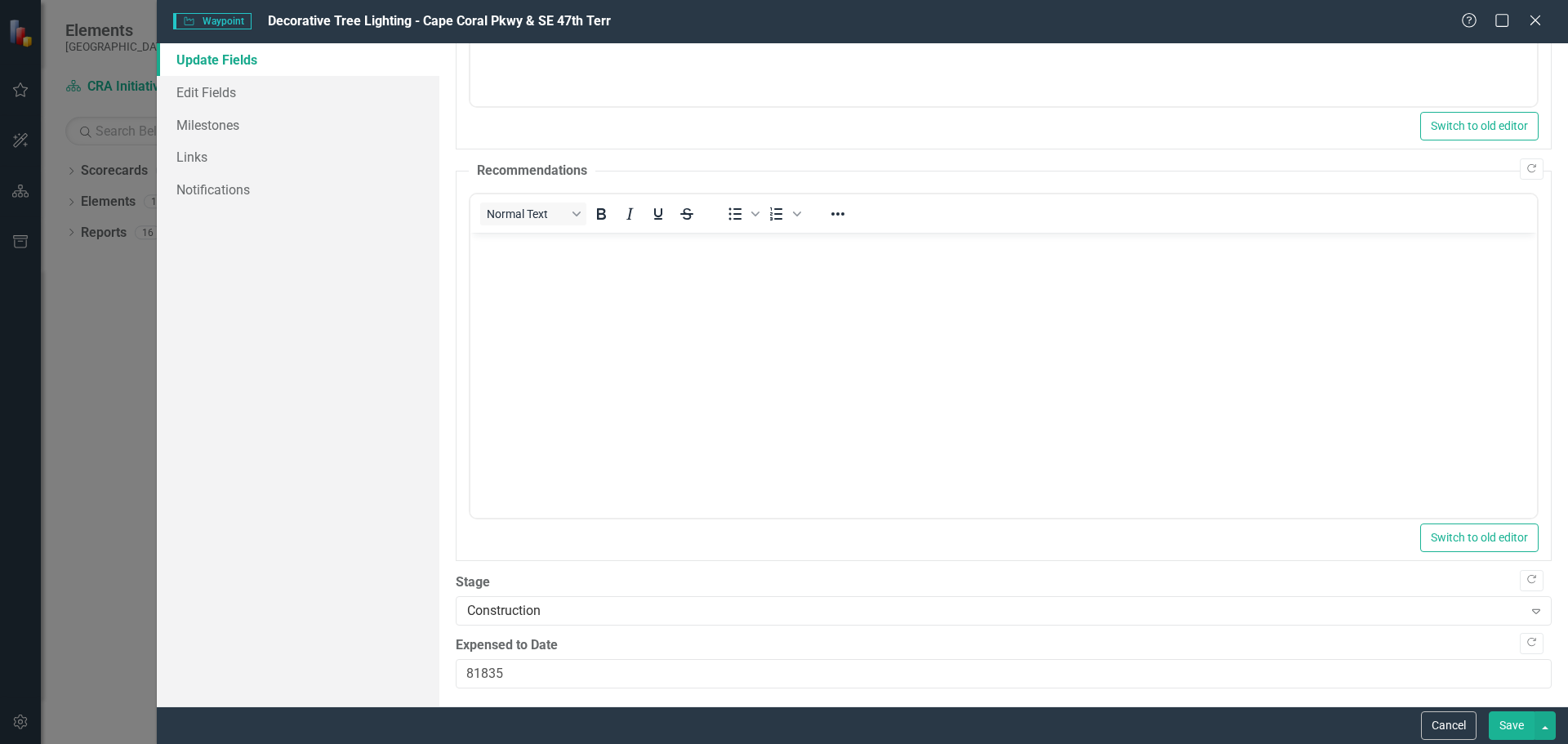
scroll to position [486, 0]
click at [1540, 19] on icon "Close" at bounding box center [1535, 20] width 20 height 16
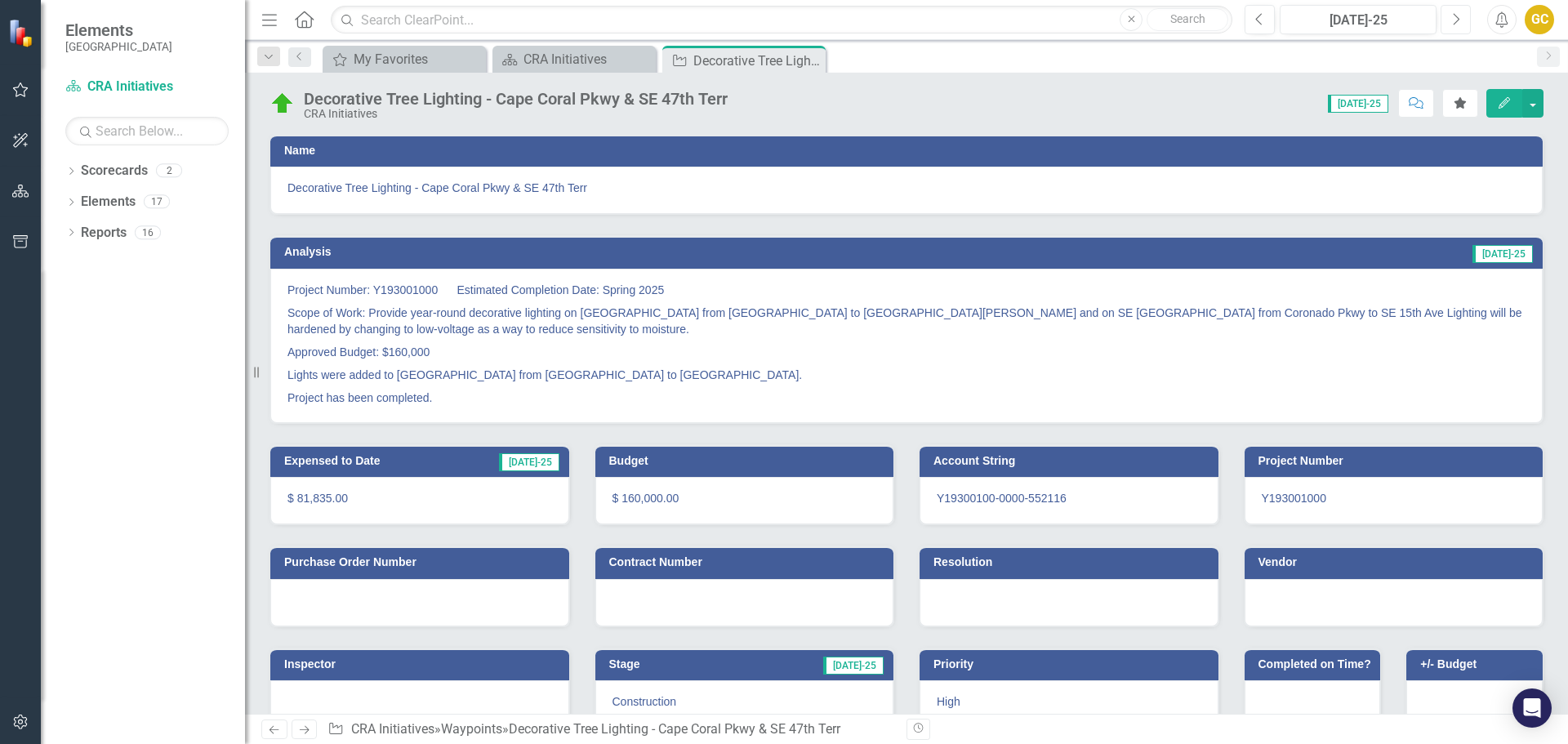
click at [1460, 18] on button "Next" at bounding box center [1455, 19] width 30 height 29
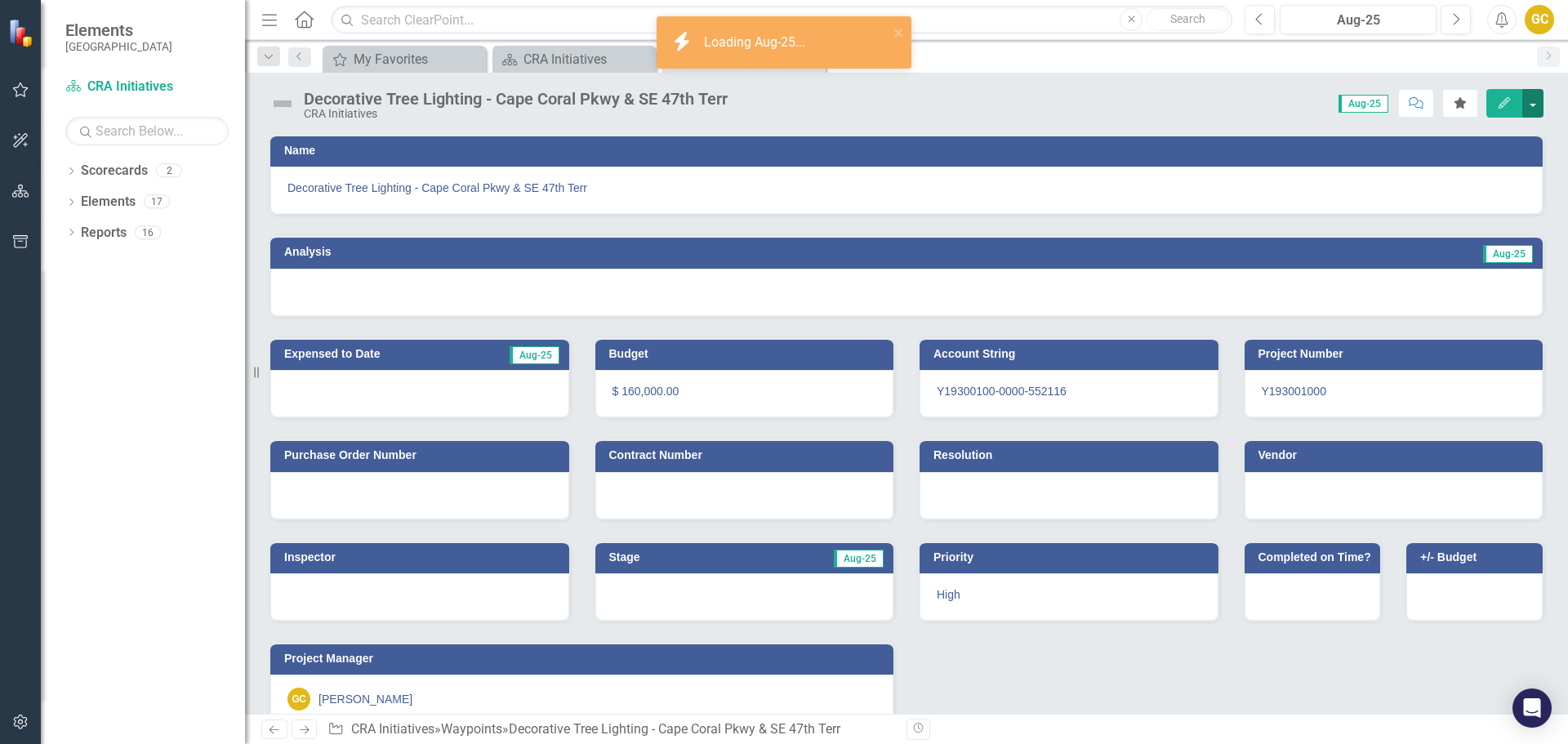
click at [1535, 96] on button "button" at bounding box center [1532, 103] width 21 height 28
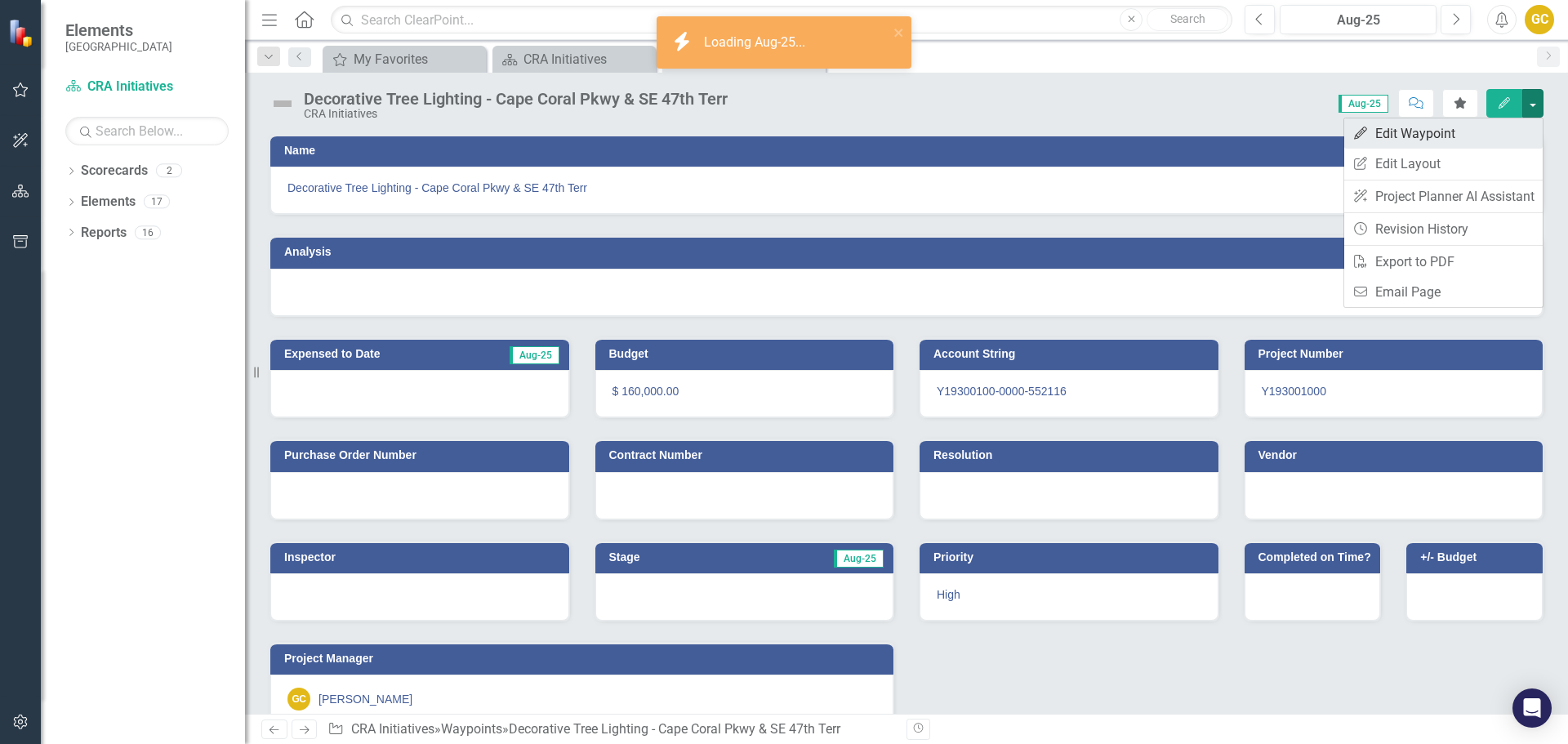
click at [1439, 132] on link "Edit Edit Waypoint" at bounding box center [1444, 133] width 199 height 30
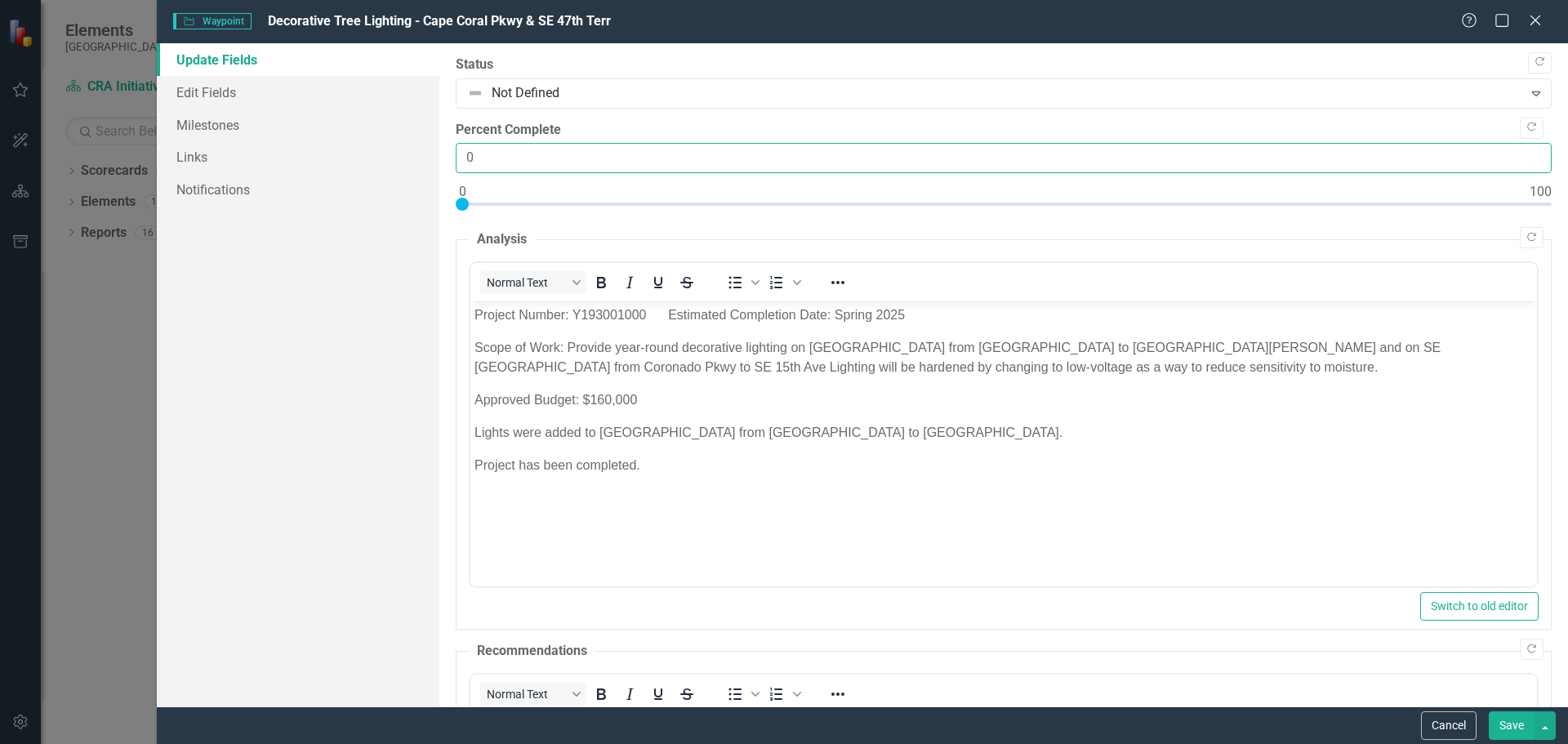
drag, startPoint x: 505, startPoint y: 158, endPoint x: 480, endPoint y: 158, distance: 25.0
click at [480, 158] on input "0" at bounding box center [1003, 158] width 1096 height 30
drag, startPoint x: 466, startPoint y: 158, endPoint x: 489, endPoint y: 164, distance: 23.8
click at [489, 165] on input "0" at bounding box center [1003, 158] width 1096 height 30
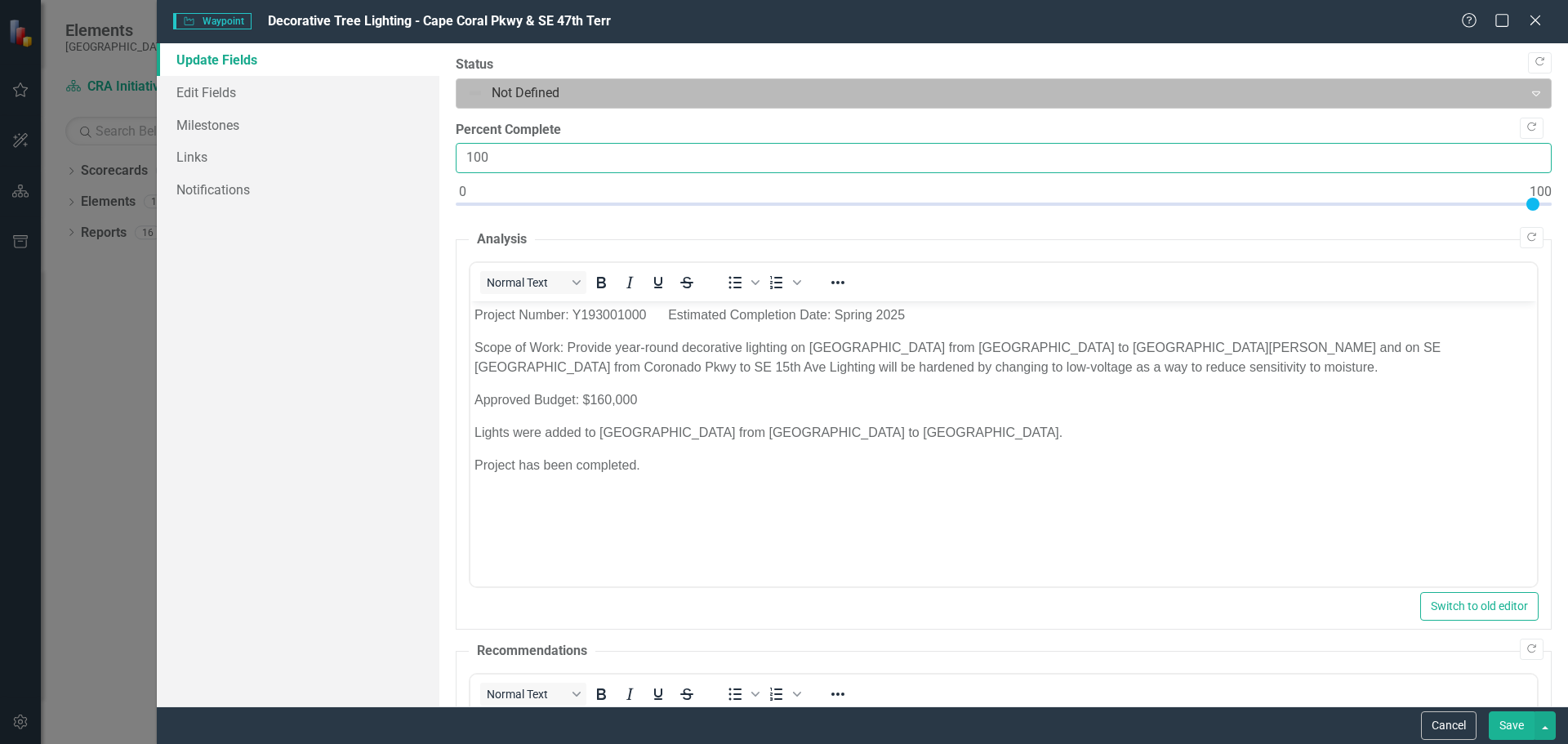
type input "100"
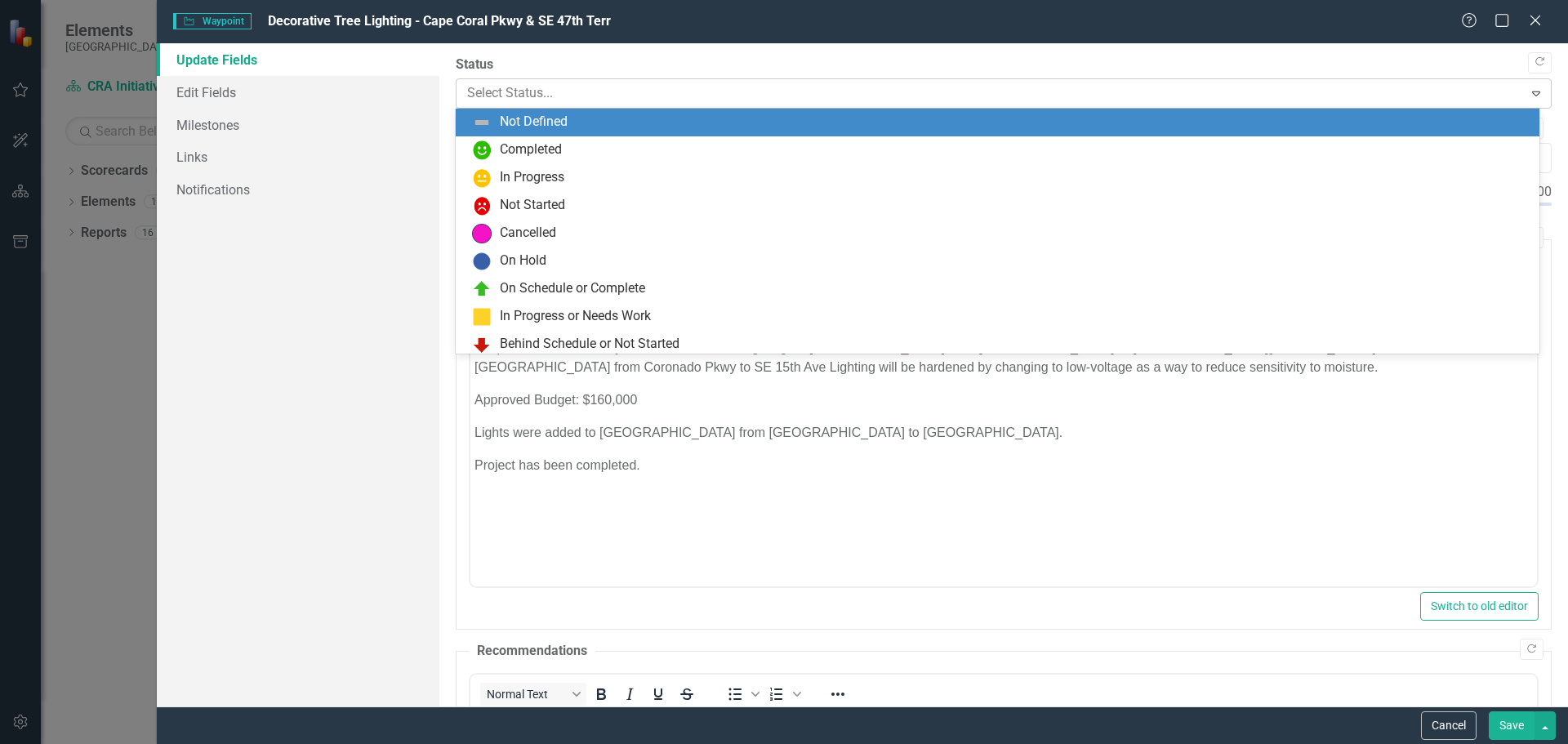
click at [649, 90] on div at bounding box center [991, 93] width 1046 height 22
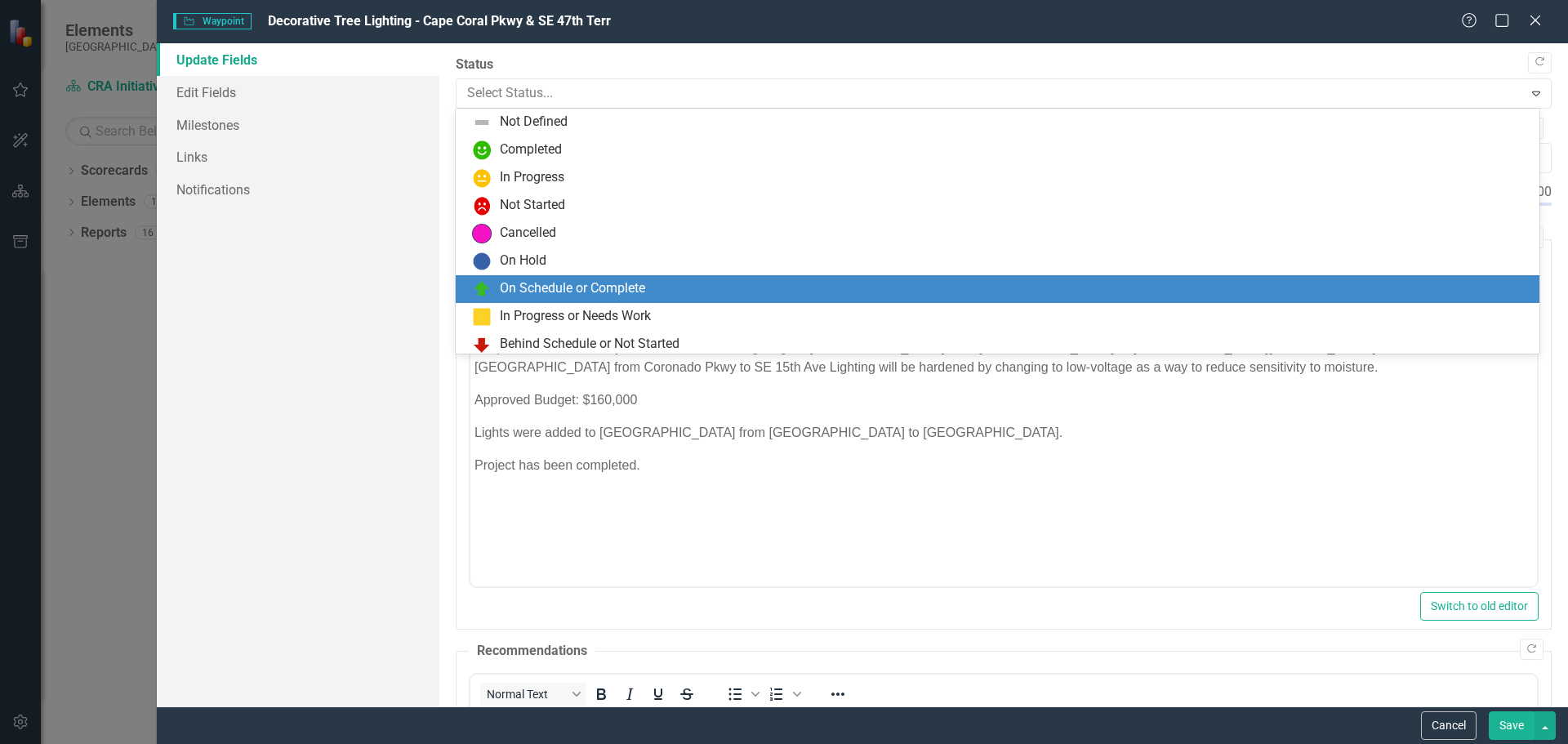
click at [546, 283] on div "On Schedule or Complete" at bounding box center [572, 289] width 145 height 19
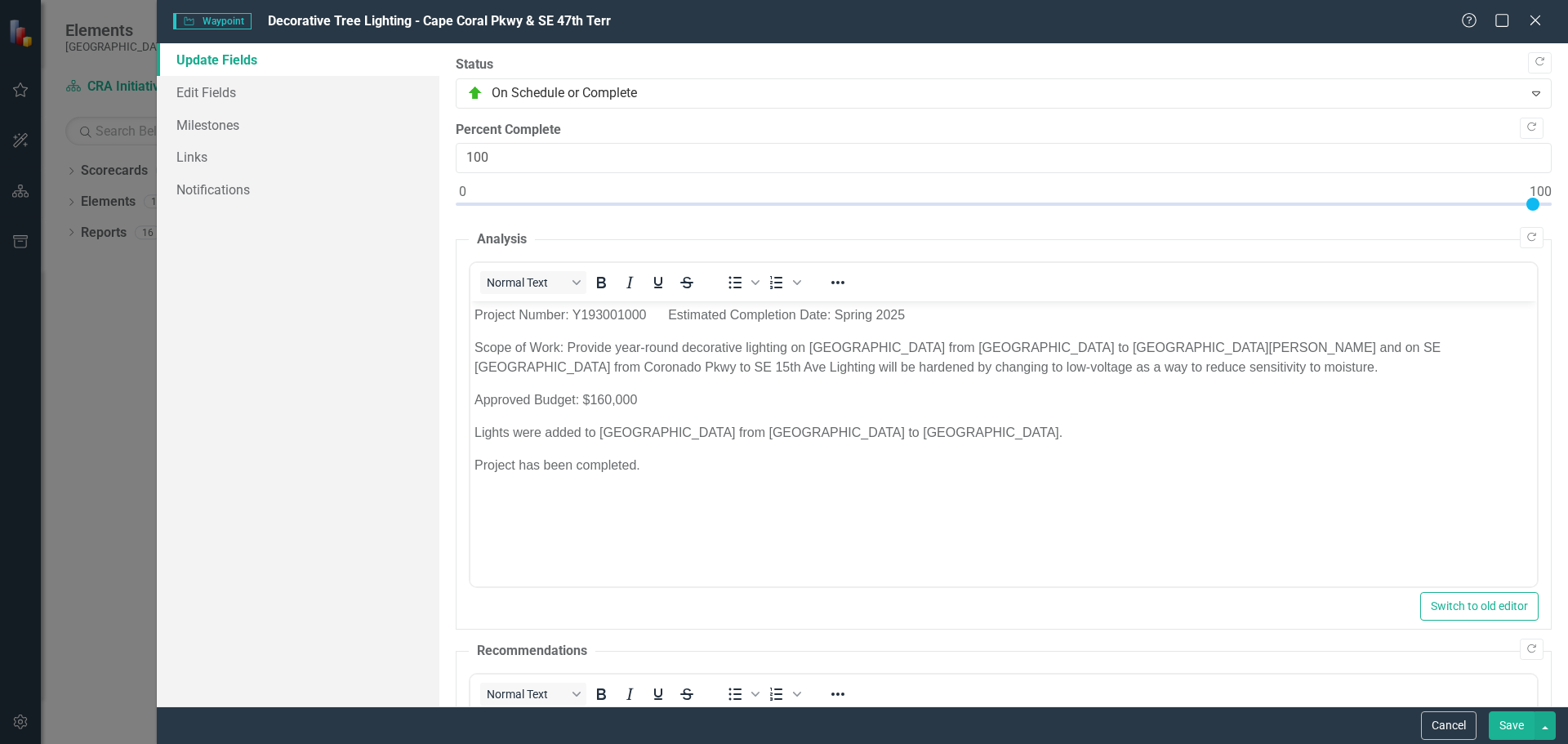
scroll to position [486, 0]
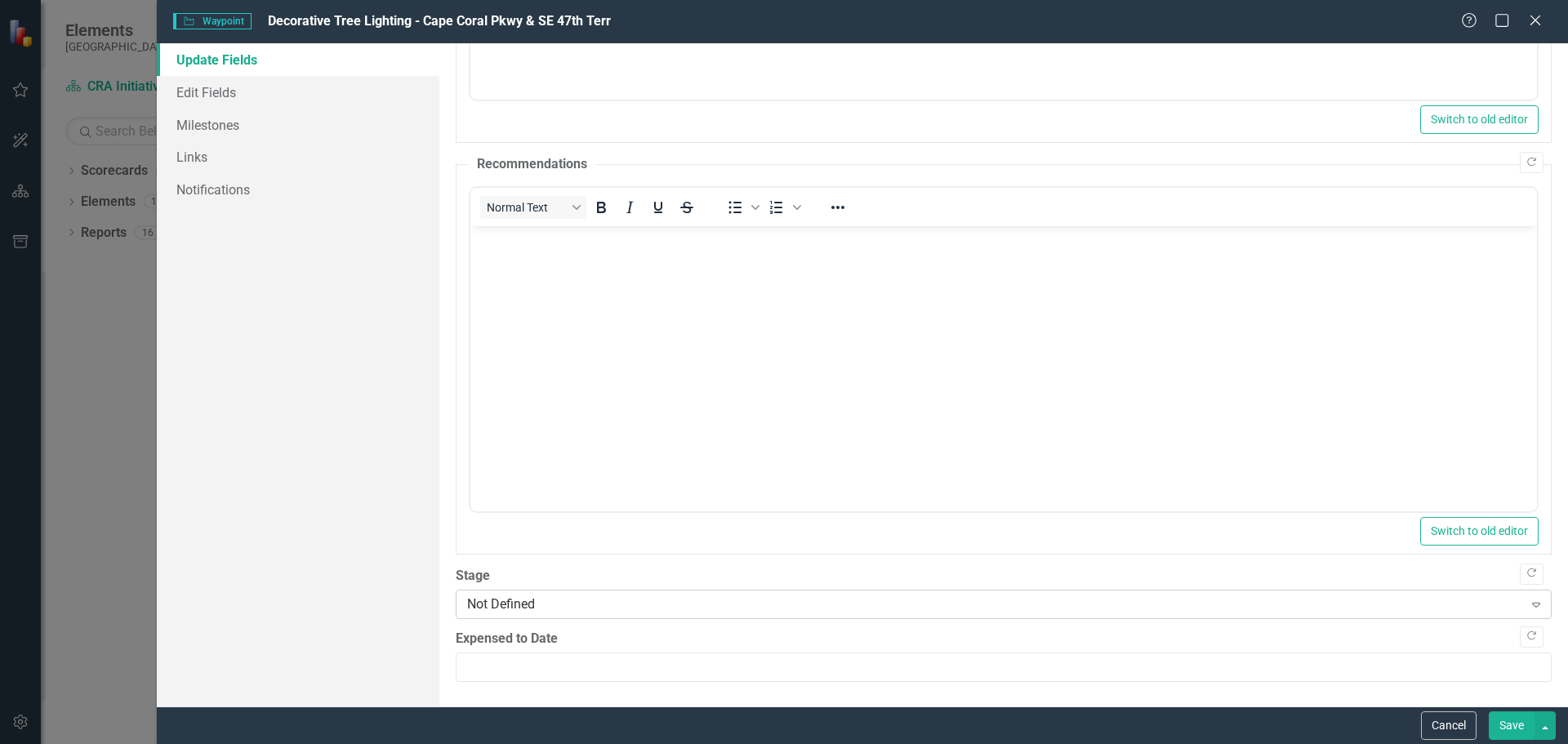
click at [553, 603] on div "Not Defined" at bounding box center [995, 603] width 1056 height 19
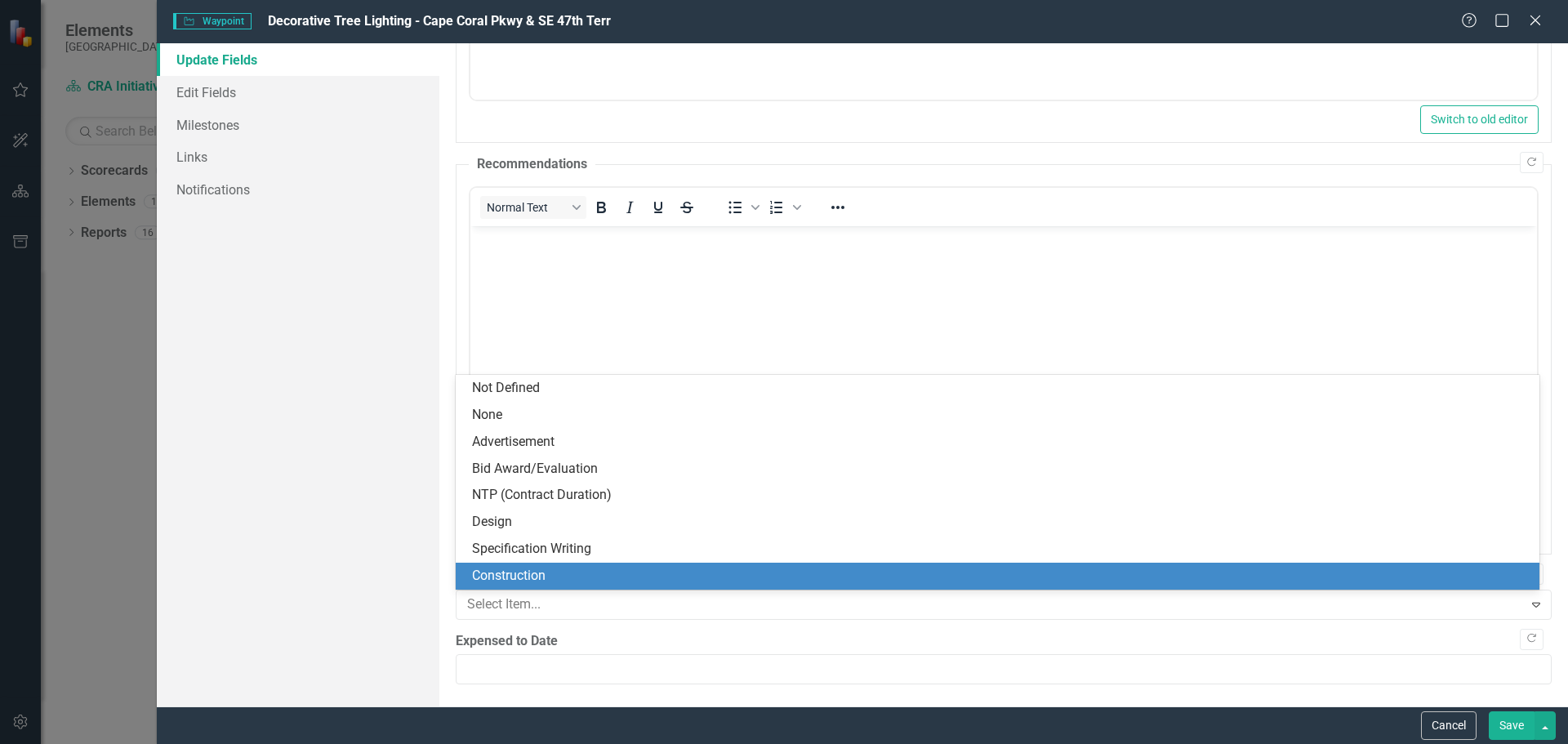
click at [545, 569] on div "Construction" at bounding box center [1001, 576] width 1057 height 19
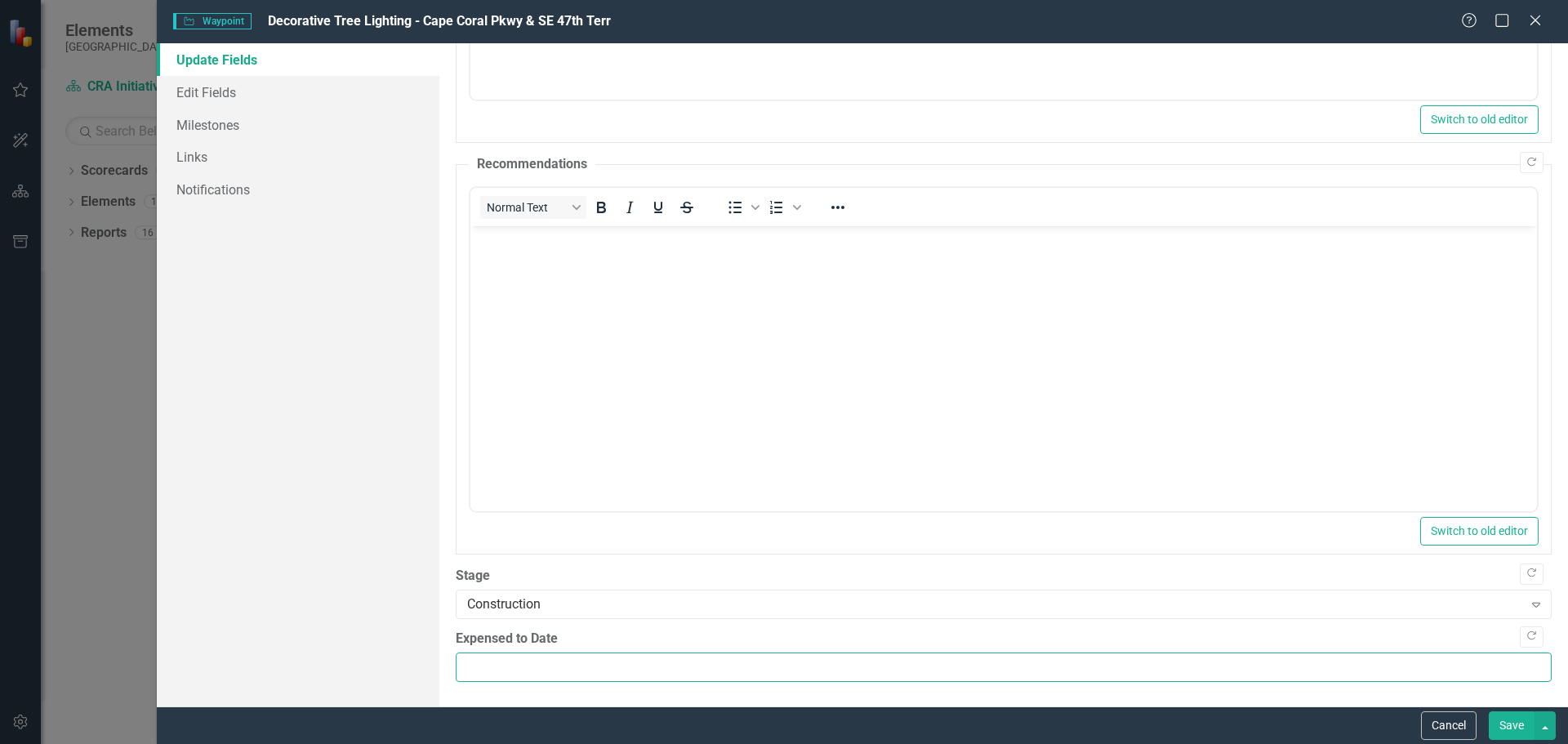
click at [517, 662] on input "Expensed to Date" at bounding box center [1003, 667] width 1096 height 30
type input "81835"
click at [1511, 723] on button "Save" at bounding box center [1511, 725] width 46 height 28
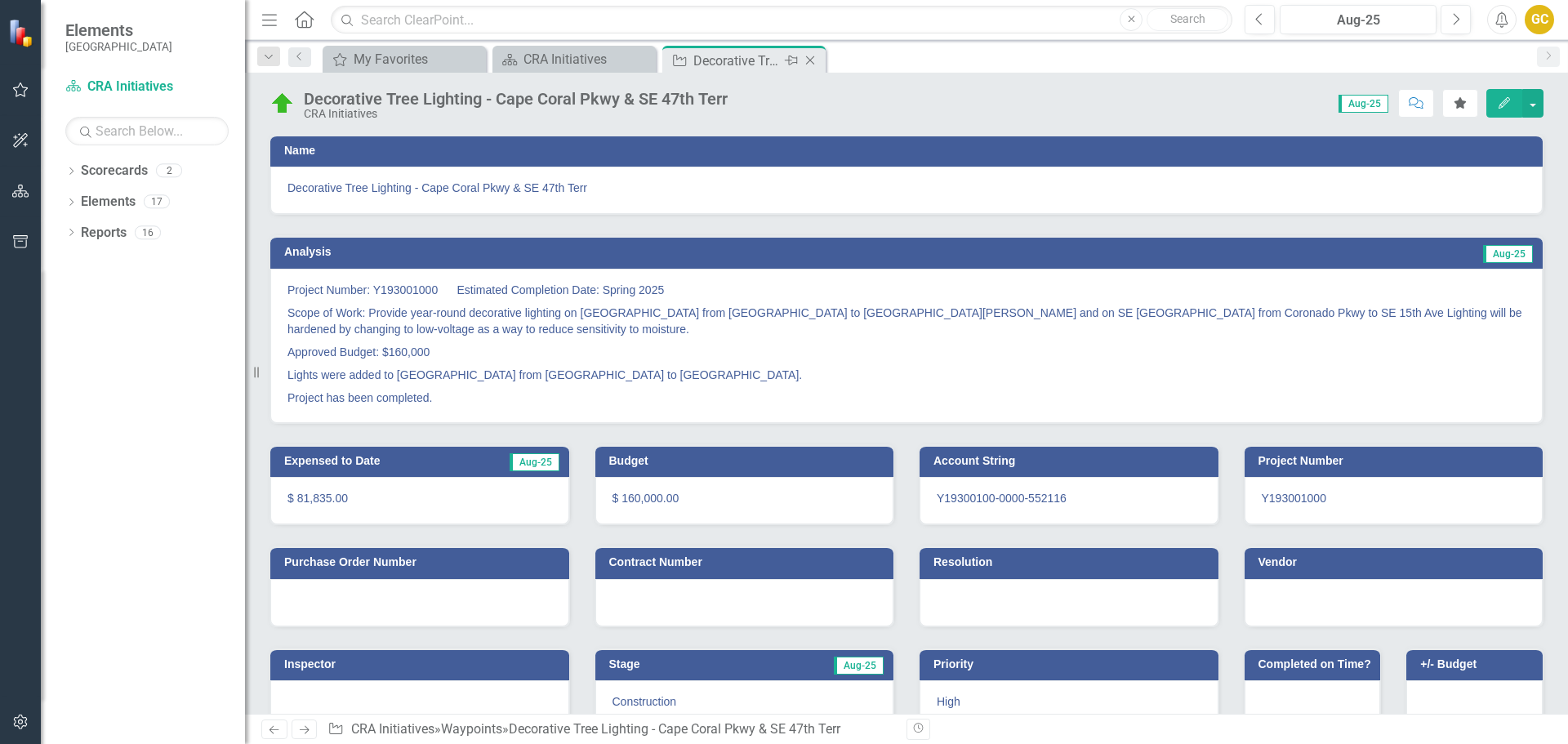
click at [811, 58] on icon "Close" at bounding box center [810, 61] width 17 height 13
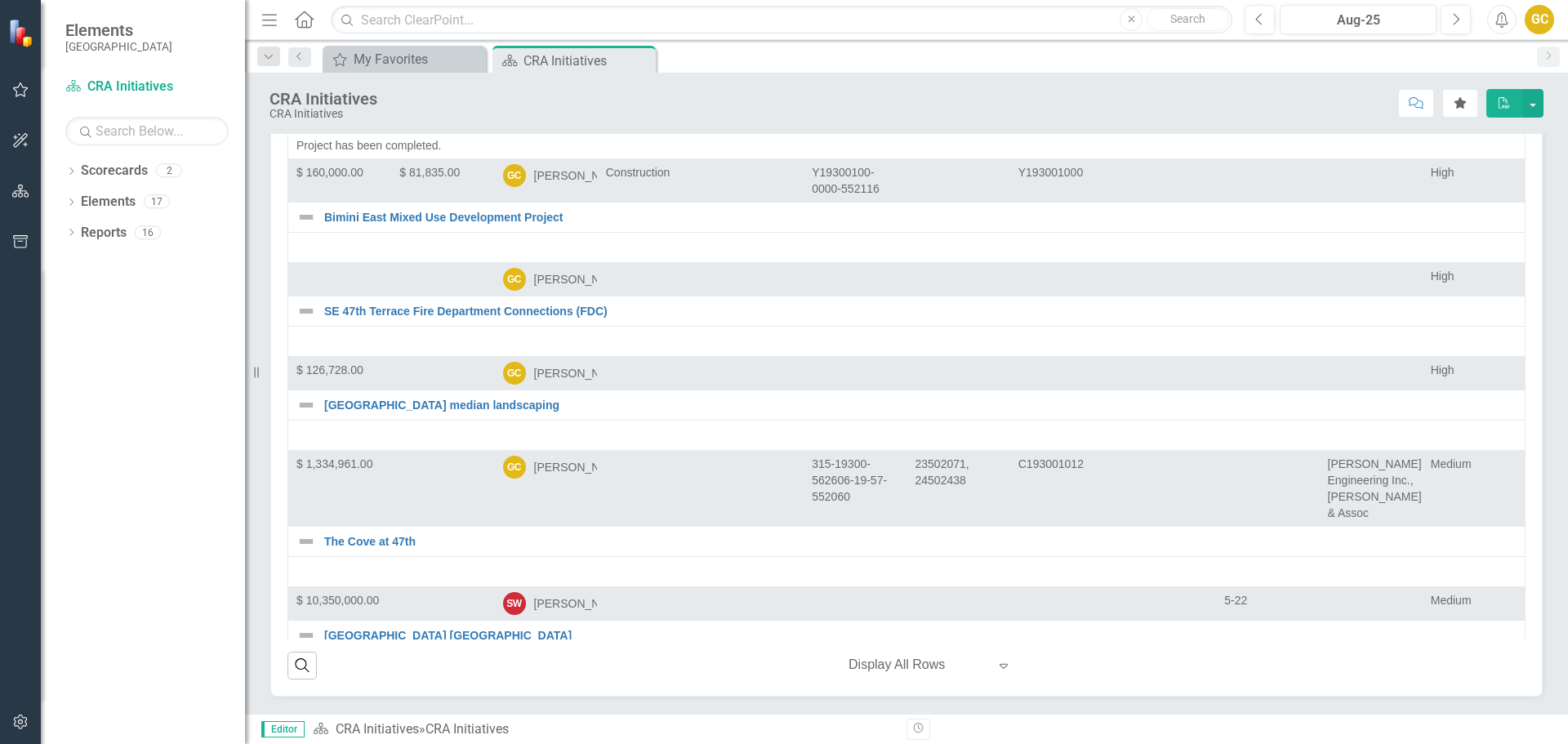
scroll to position [598, 0]
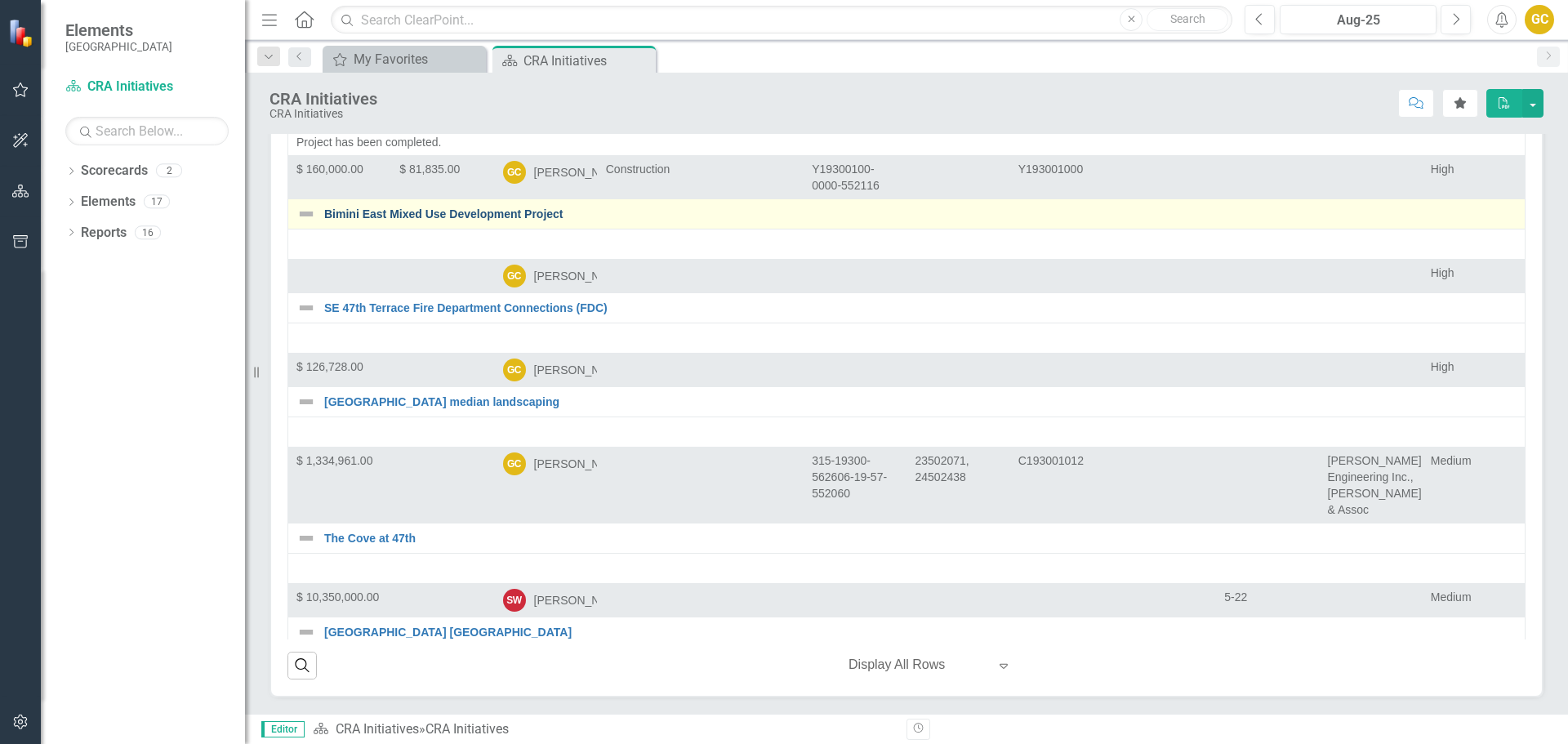
click at [450, 220] on link "Bimini East Mixed Use Development Project" at bounding box center [920, 214] width 1192 height 13
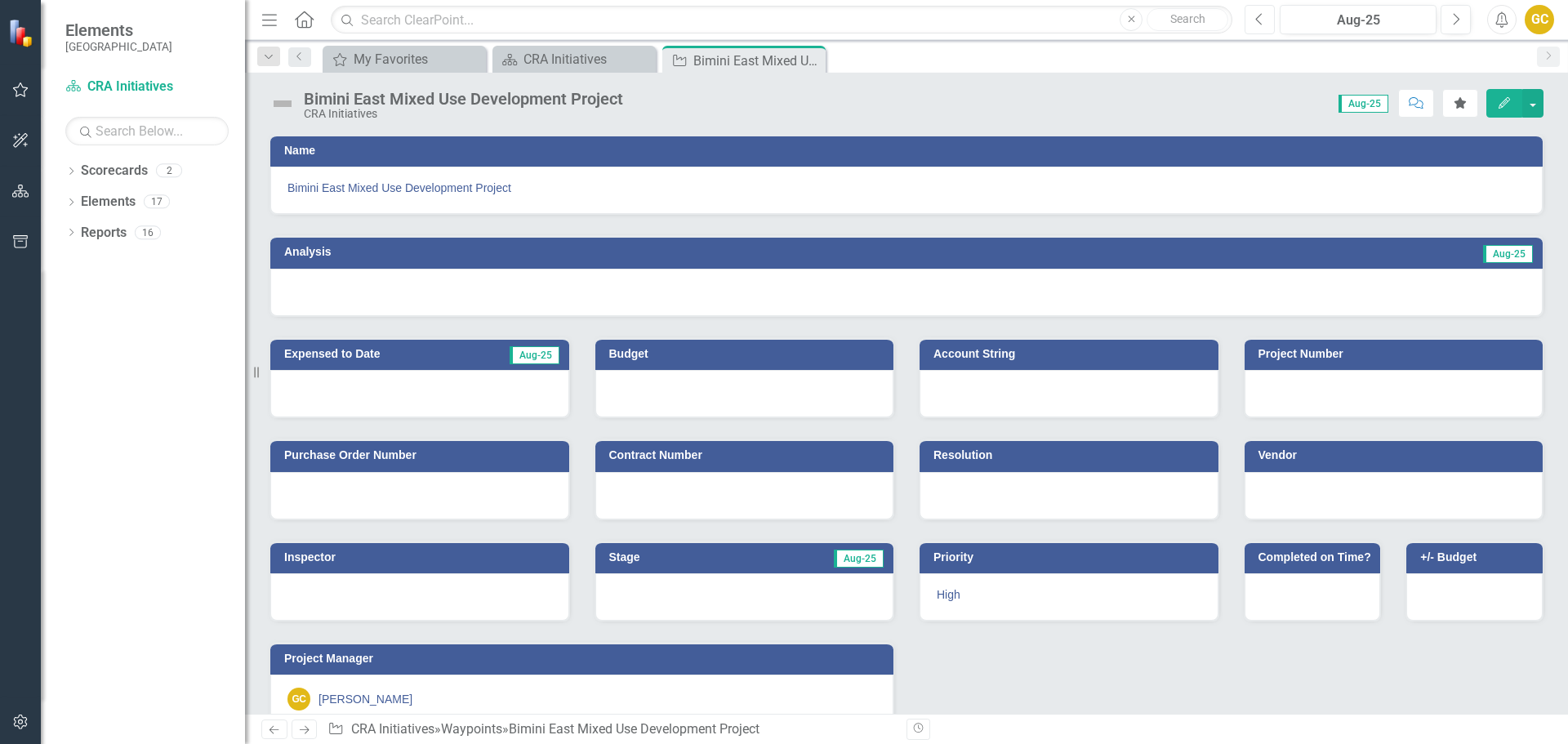
click at [1264, 20] on icon "Previous" at bounding box center [1259, 20] width 9 height 15
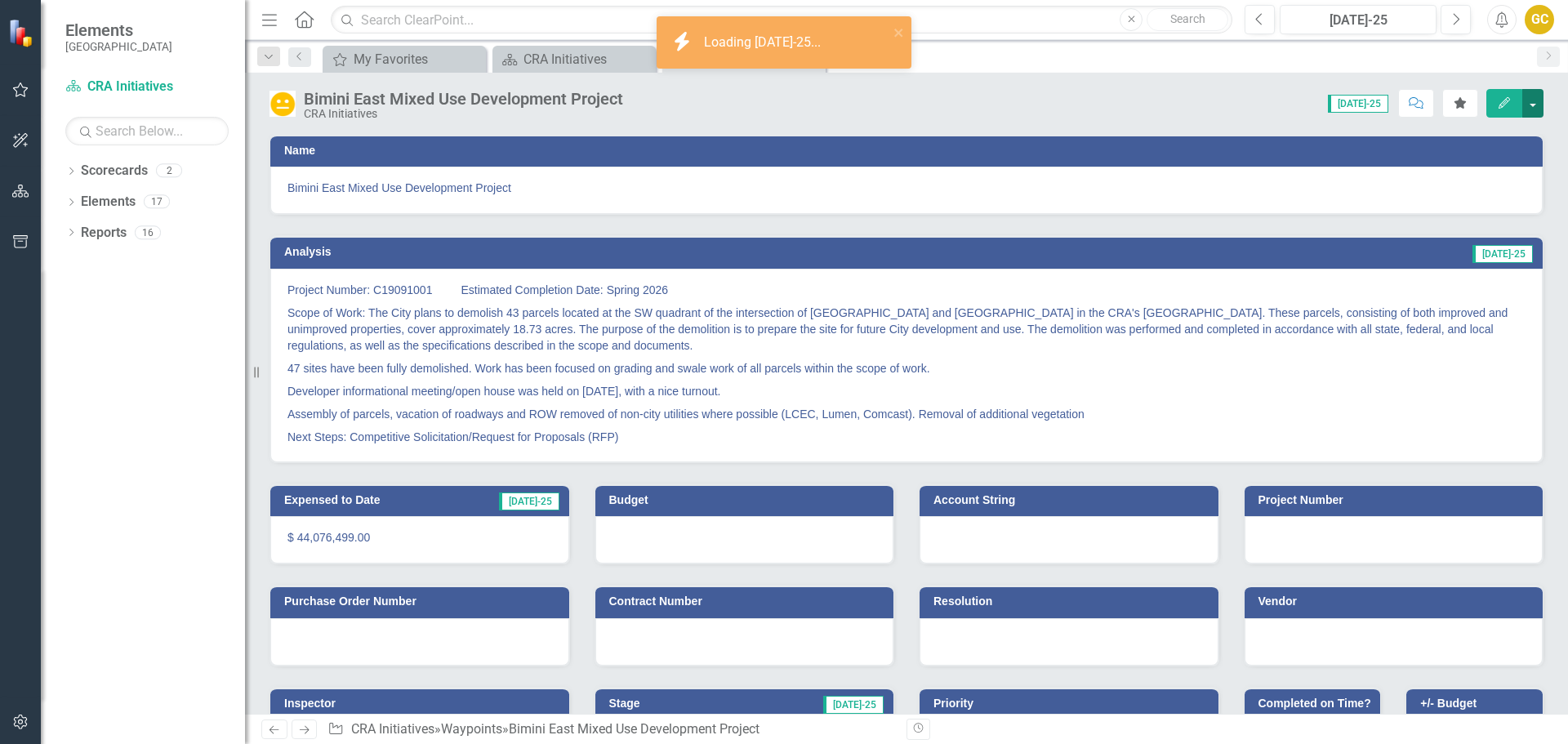
click at [1534, 102] on button "button" at bounding box center [1532, 103] width 21 height 28
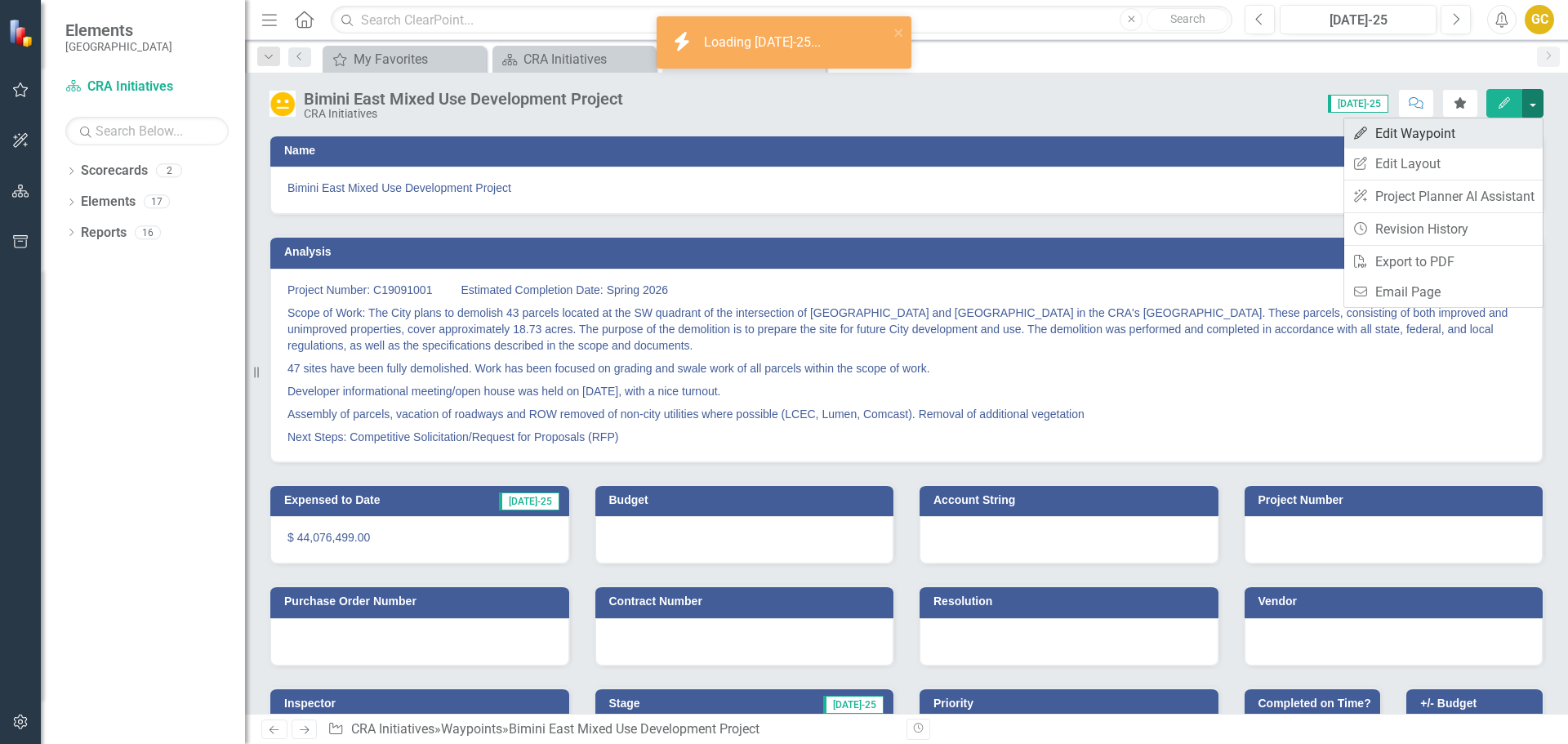
click at [1458, 128] on link "Edit Edit Waypoint" at bounding box center [1444, 133] width 199 height 30
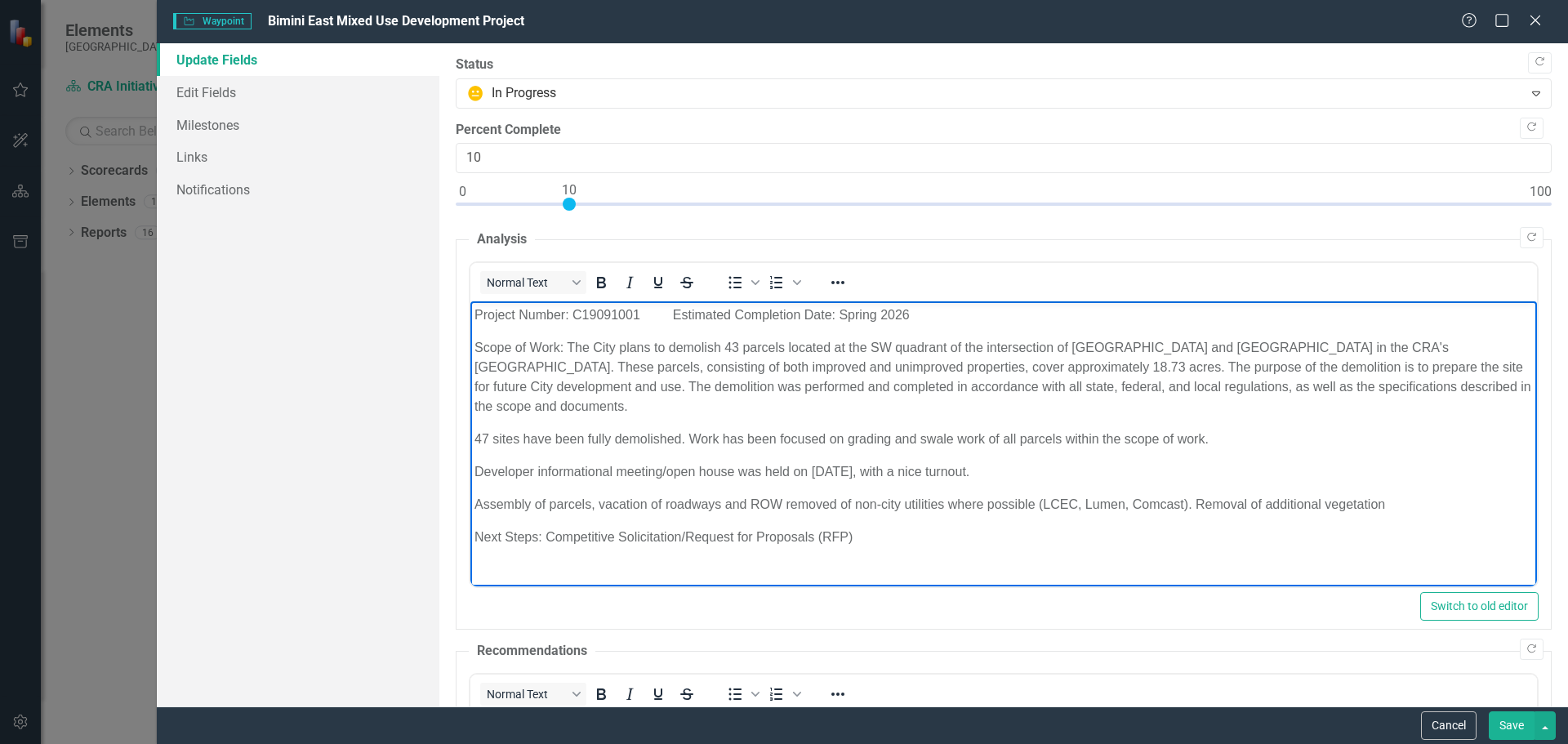
drag, startPoint x: 471, startPoint y: 313, endPoint x: 898, endPoint y: 511, distance: 470.7
click at [915, 539] on body "Project Number: C19091001 Estimated Completion Date: Spring 2026 Scope of Work:…" at bounding box center [1003, 432] width 1066 height 263
copy body "Loremip Dolors: A81616065 Consectet Adipiscing Elit: Seddoe 3796 Tempo in Utla:…"
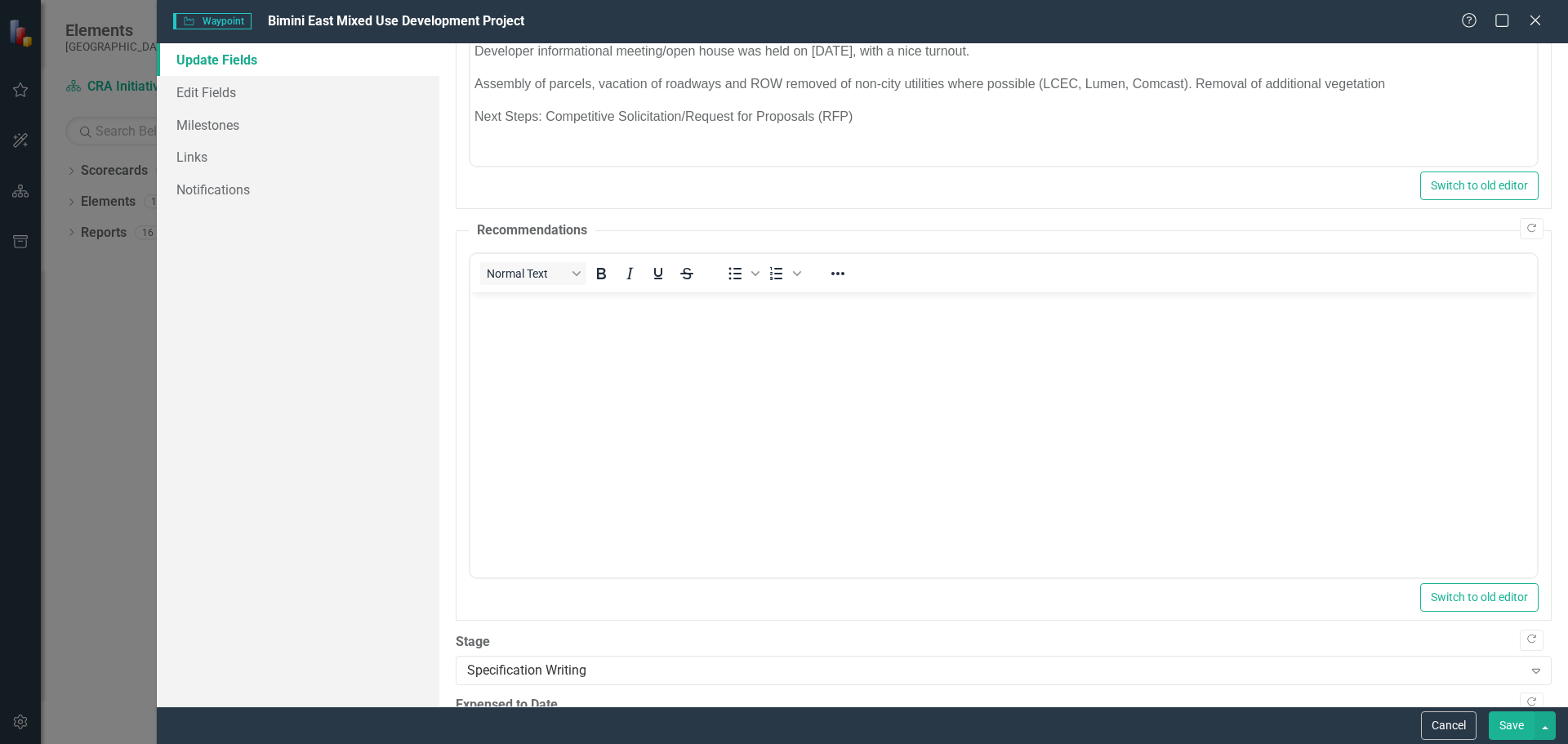
scroll to position [486, 0]
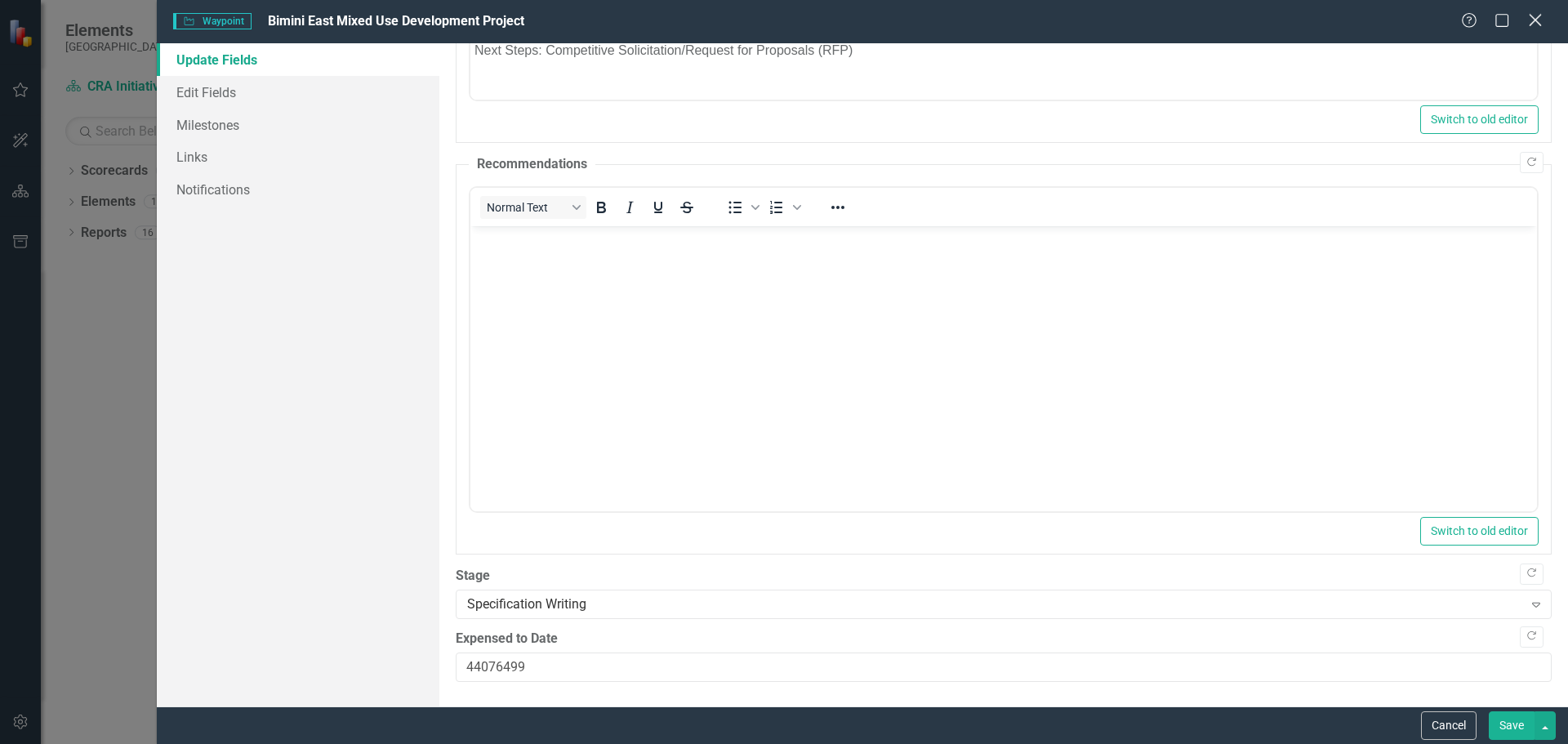
click at [1536, 13] on icon "Close" at bounding box center [1535, 20] width 20 height 16
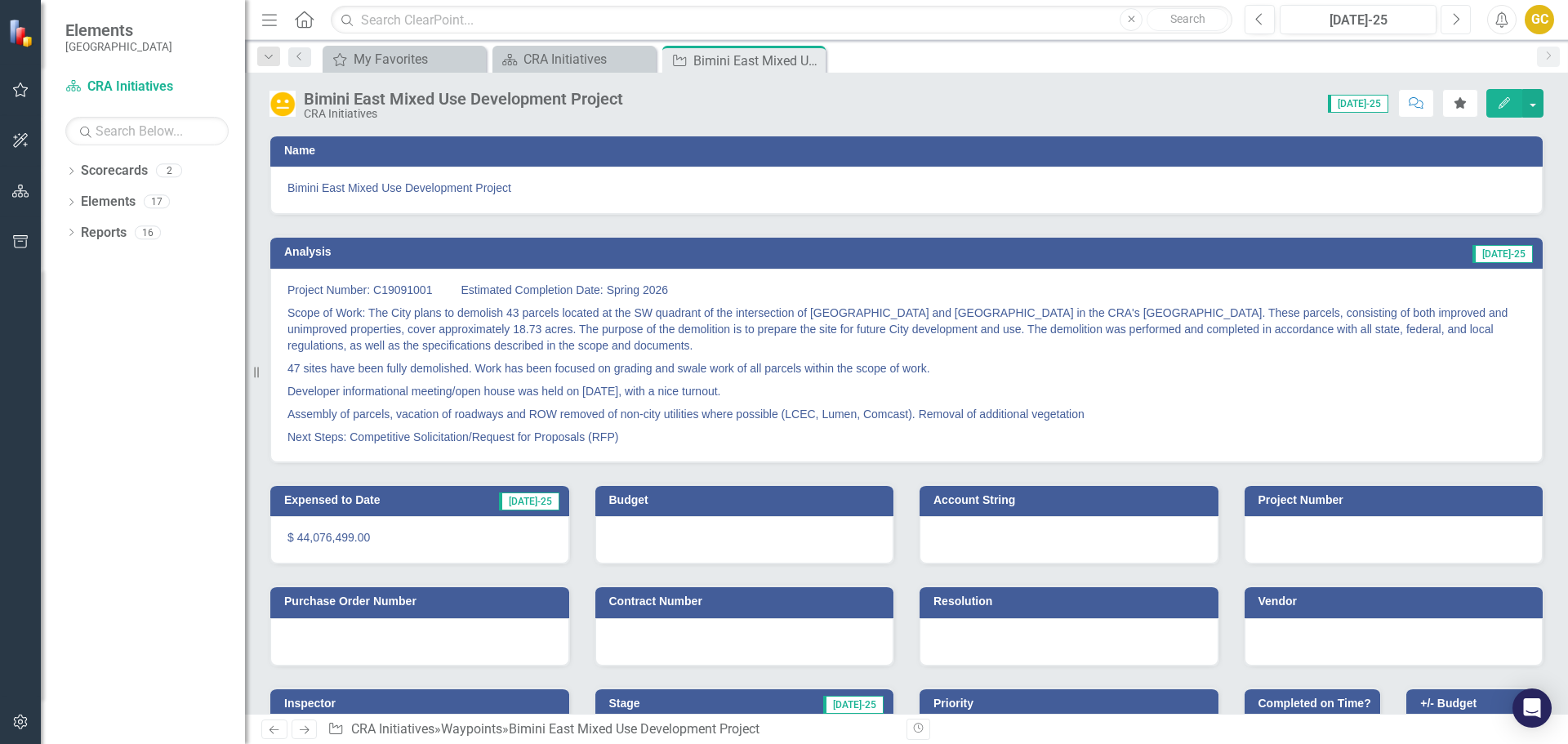
click at [1451, 18] on icon "Next" at bounding box center [1455, 20] width 9 height 15
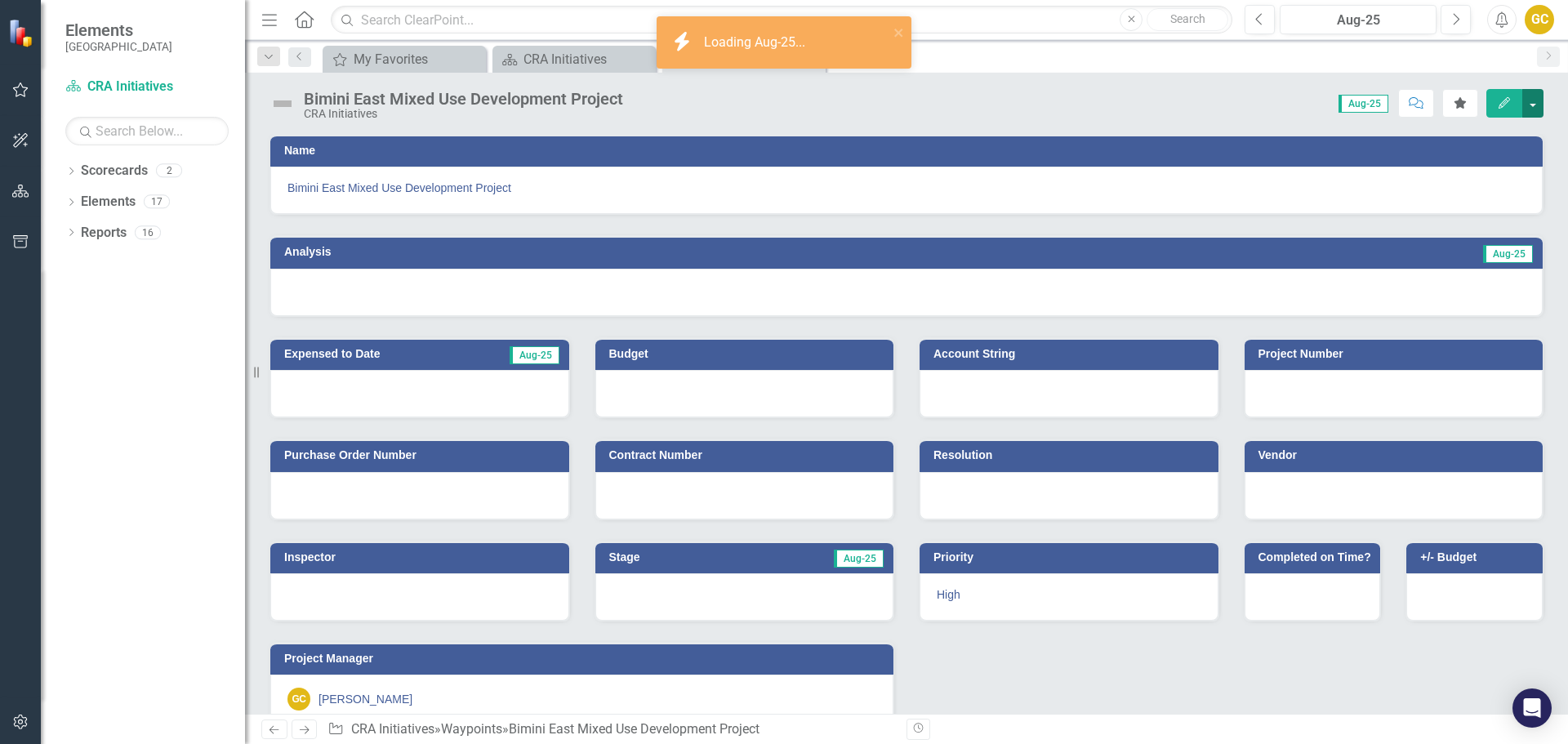
click at [1530, 102] on button "button" at bounding box center [1532, 103] width 21 height 28
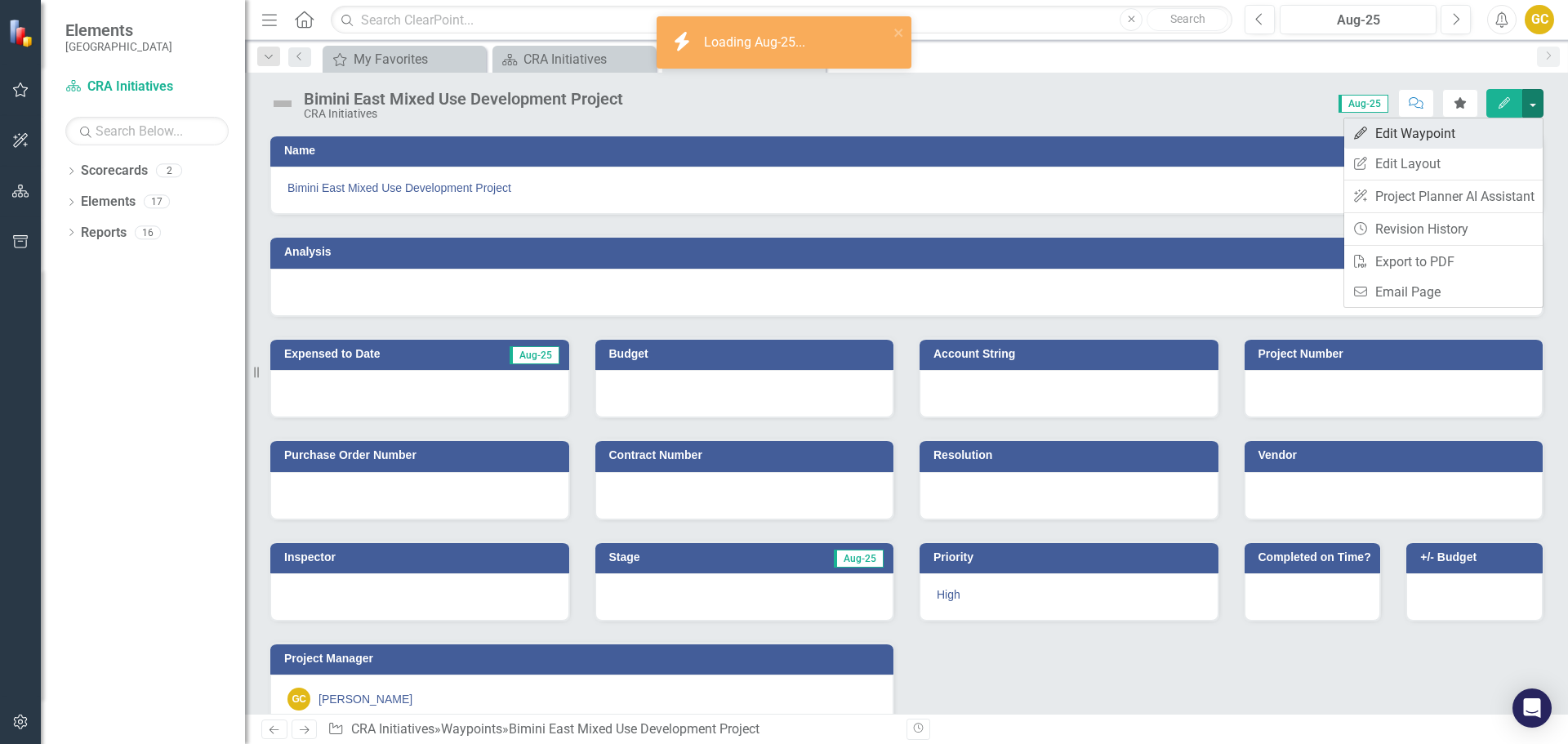
click at [1426, 124] on link "Edit Edit Waypoint" at bounding box center [1444, 133] width 199 height 30
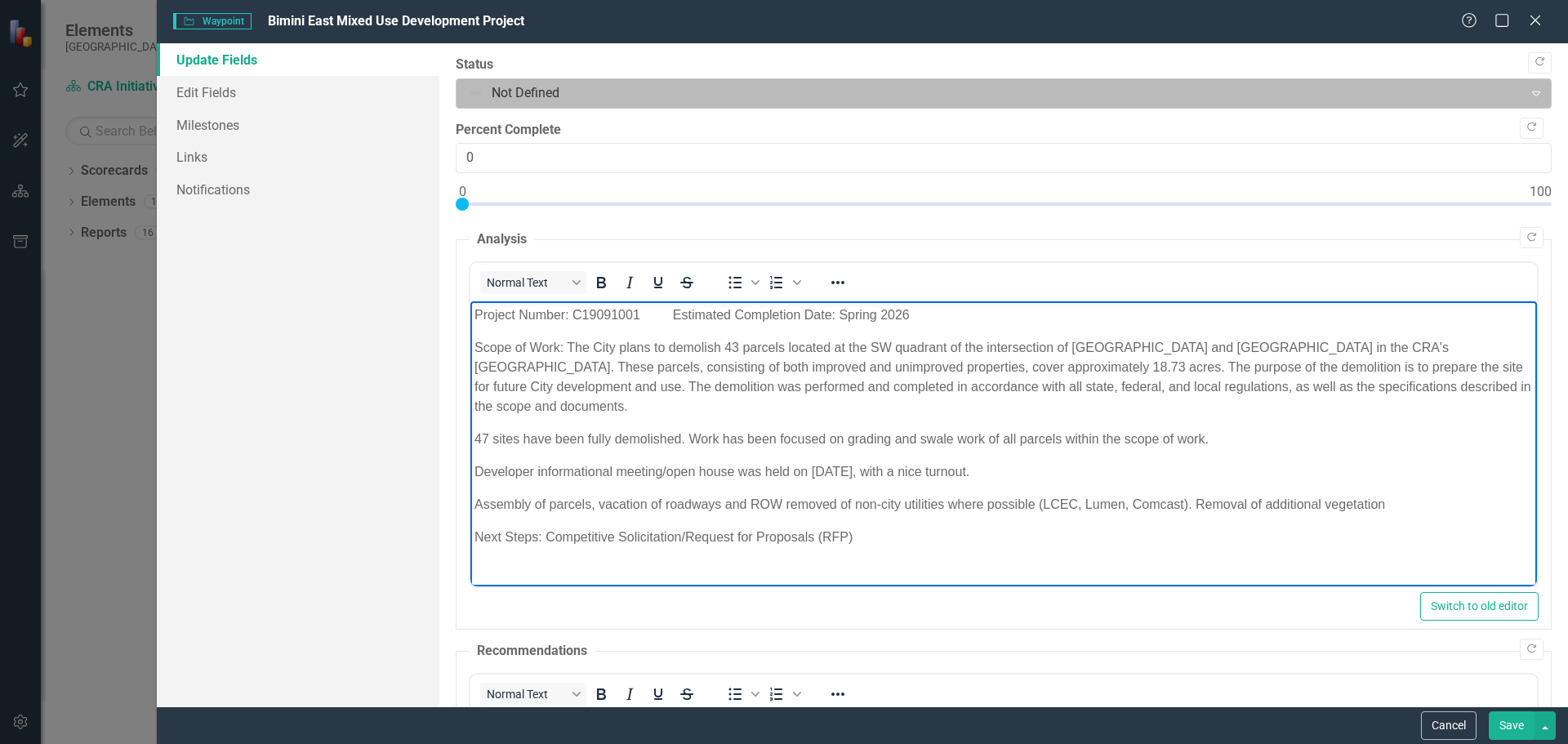
click at [481, 88] on div at bounding box center [991, 93] width 1046 height 22
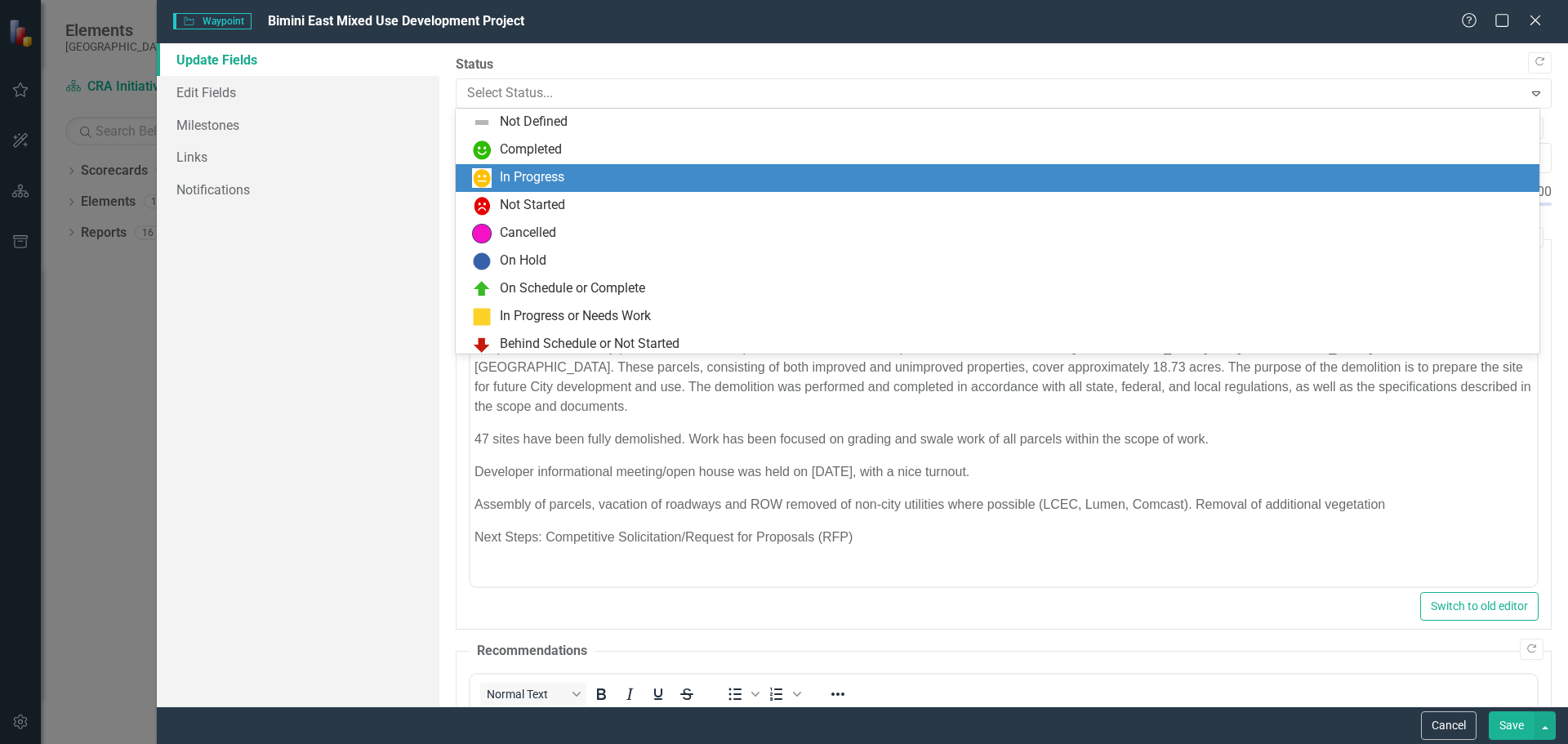
click at [515, 170] on div "In Progress" at bounding box center [532, 178] width 64 height 19
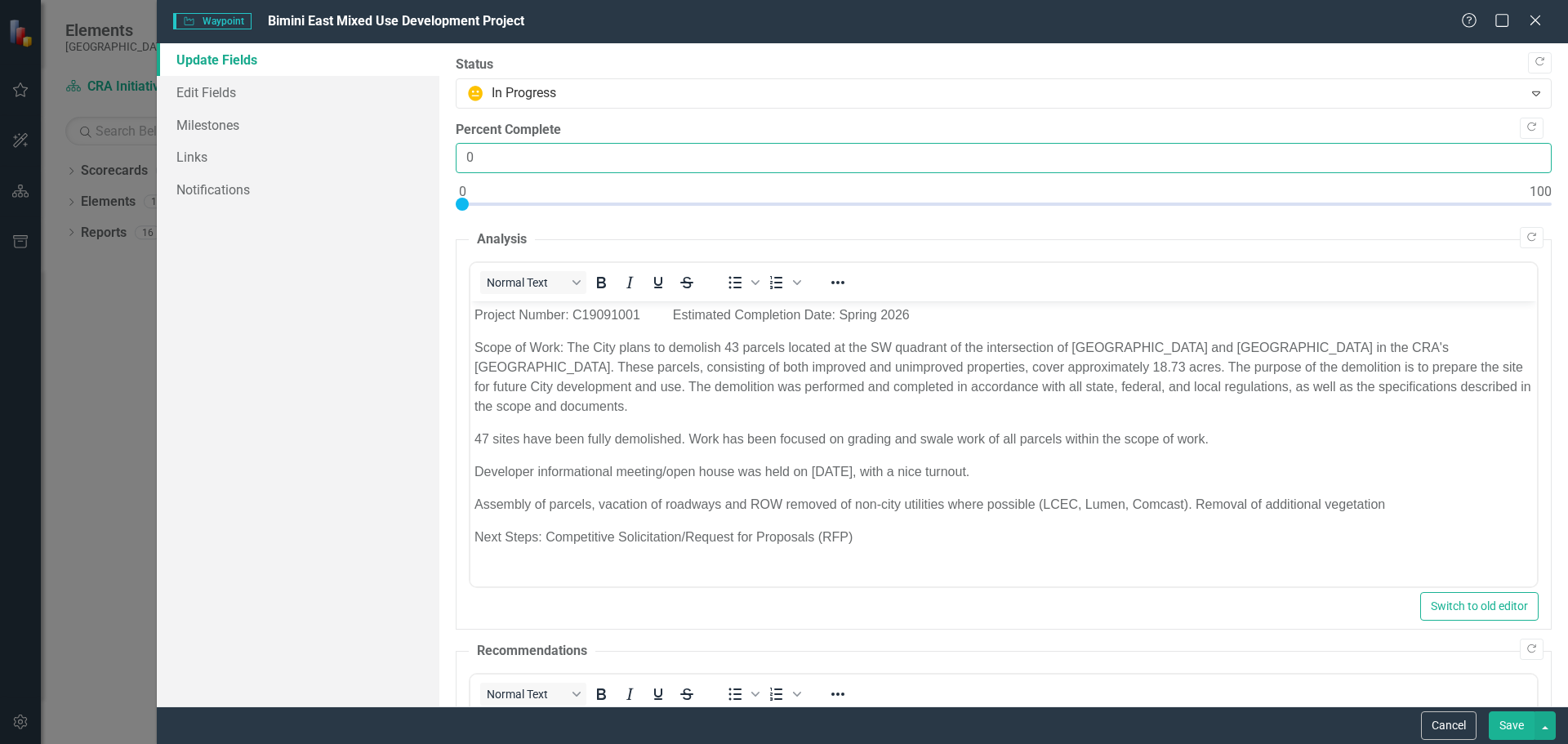
drag, startPoint x: 492, startPoint y: 156, endPoint x: 446, endPoint y: 168, distance: 47.5
click at [453, 153] on div ""Update" fields in ClearPoint are the fields that change from reporting period …" at bounding box center [1004, 375] width 1129 height 663
type input "15"
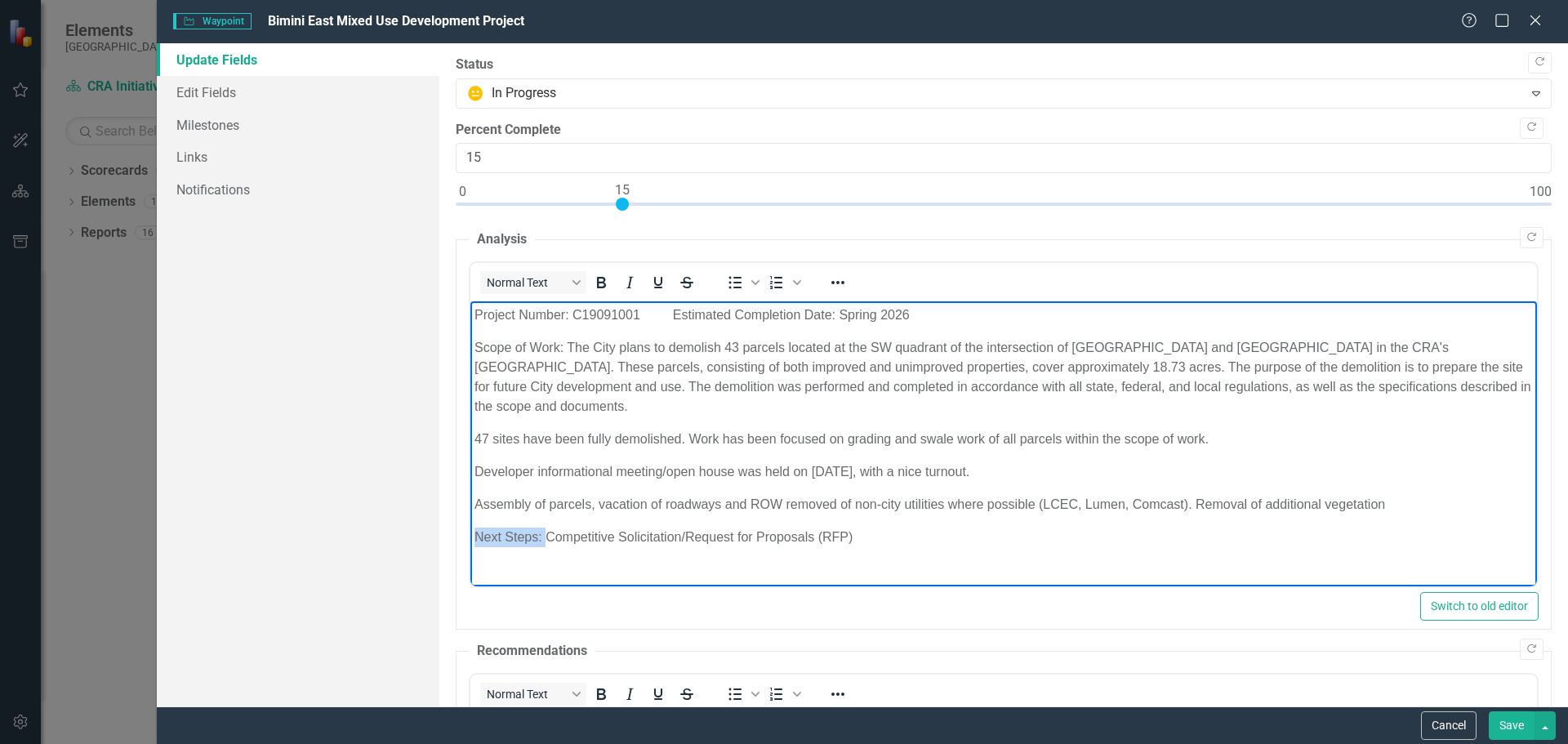
drag, startPoint x: 473, startPoint y: 534, endPoint x: 532, endPoint y: 525, distance: 59.7
click at [543, 532] on p "Next Steps: Competitive Solicitation/Request for Proposals (RFP)" at bounding box center [1003, 536] width 1058 height 19
click at [928, 535] on p "Working to complete the Competitive Solicitation/Request for Proposals (RFP)" at bounding box center [1003, 536] width 1058 height 19
click at [476, 535] on p "Working to complete the Competitive Solicitation/Request for Proposals (RFP) and" at bounding box center [1003, 536] width 1058 height 19
drag, startPoint x: 854, startPoint y: 535, endPoint x: 885, endPoint y: 535, distance: 31.0
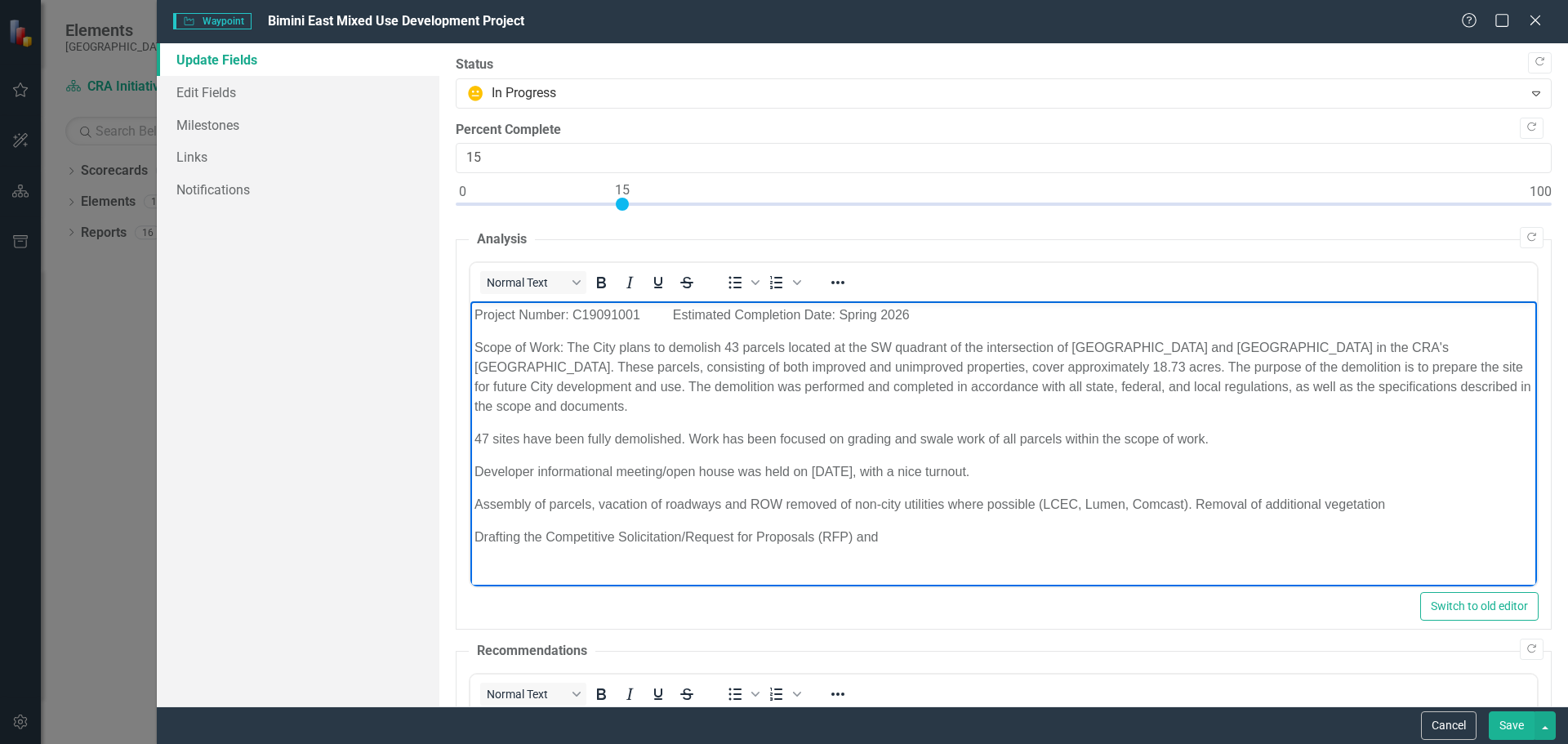
click at [885, 535] on p "Drafting the Competitive Solicitation/Request for Proposals (RFP) and" at bounding box center [1003, 536] width 1058 height 19
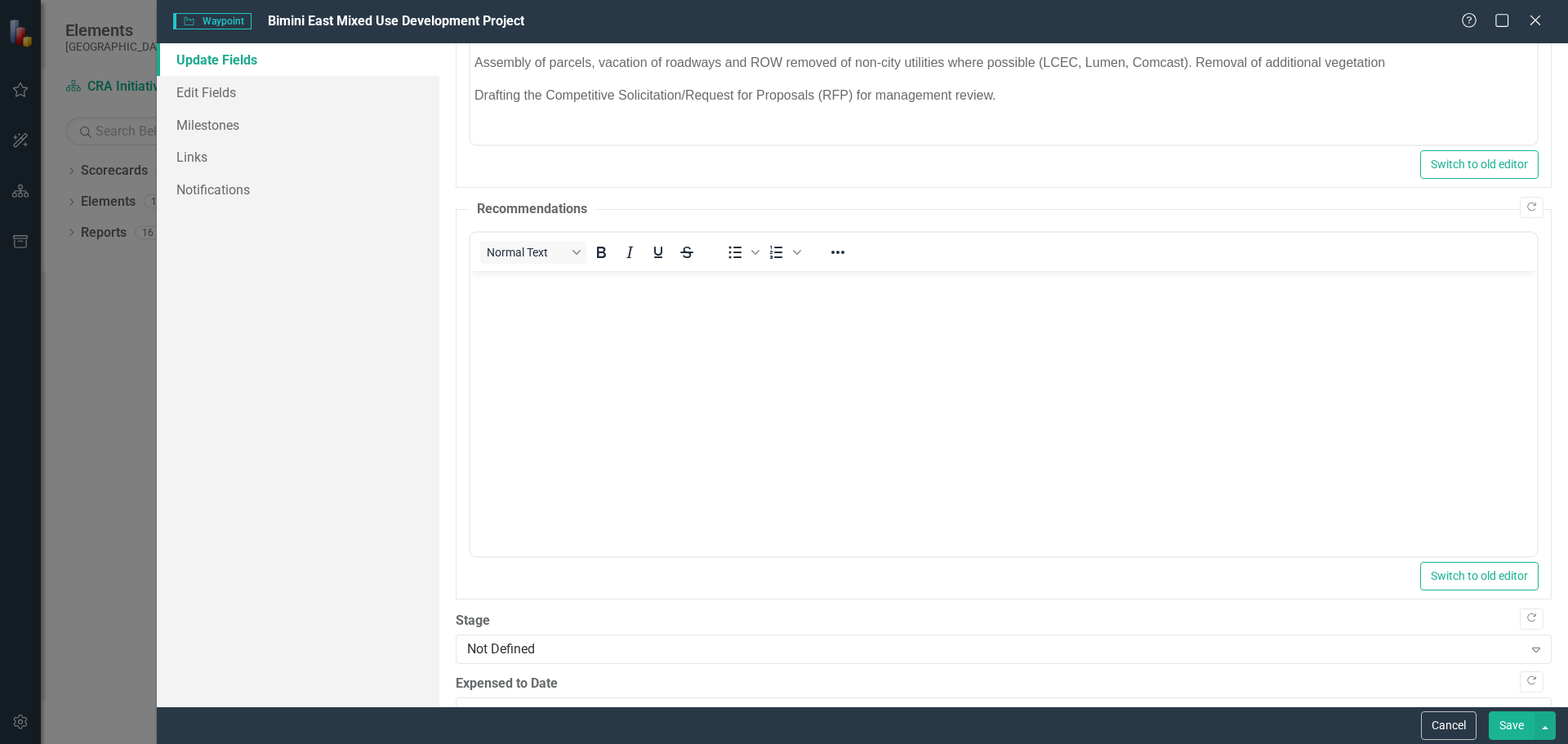
scroll to position [486, 0]
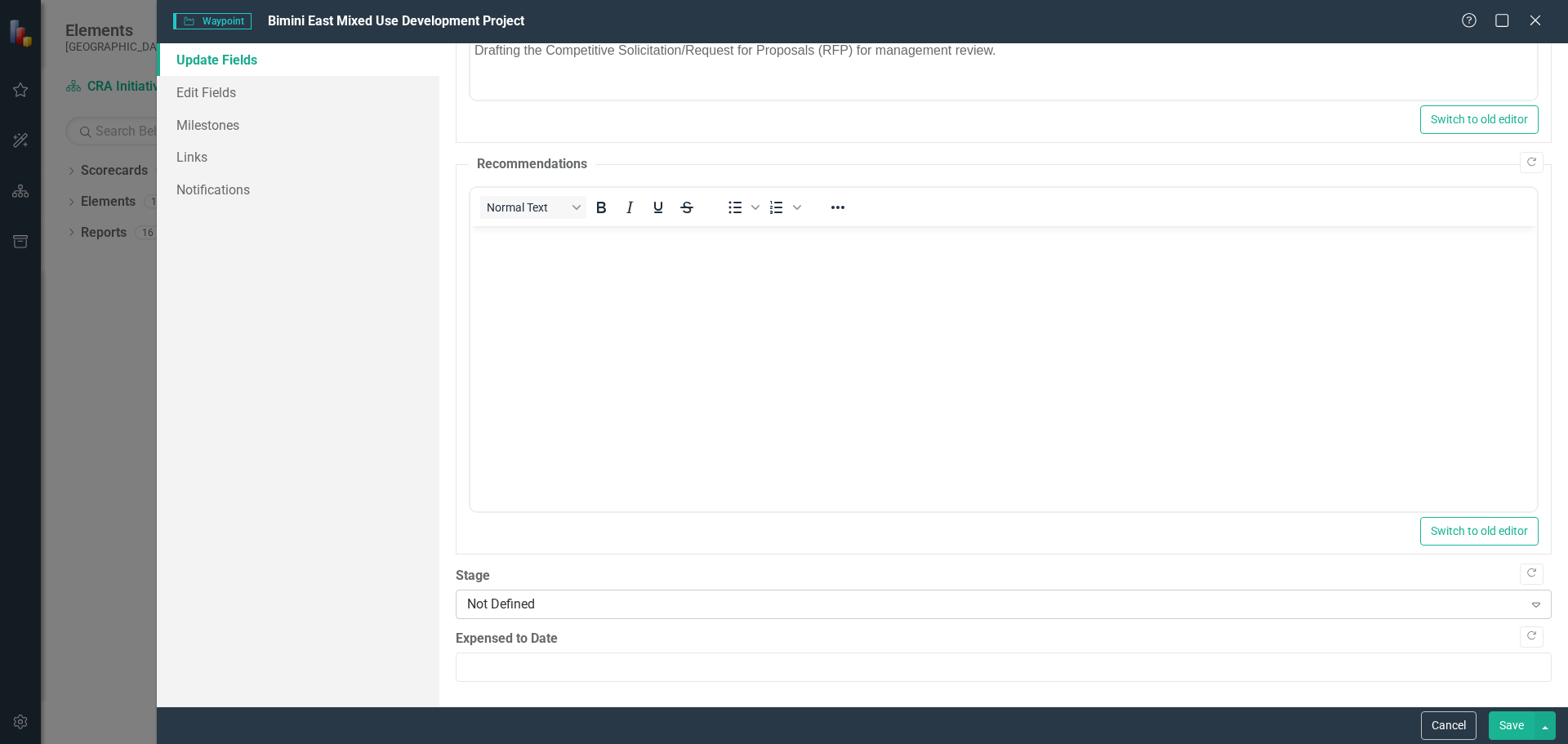
click at [554, 600] on div "Not Defined" at bounding box center [995, 603] width 1056 height 19
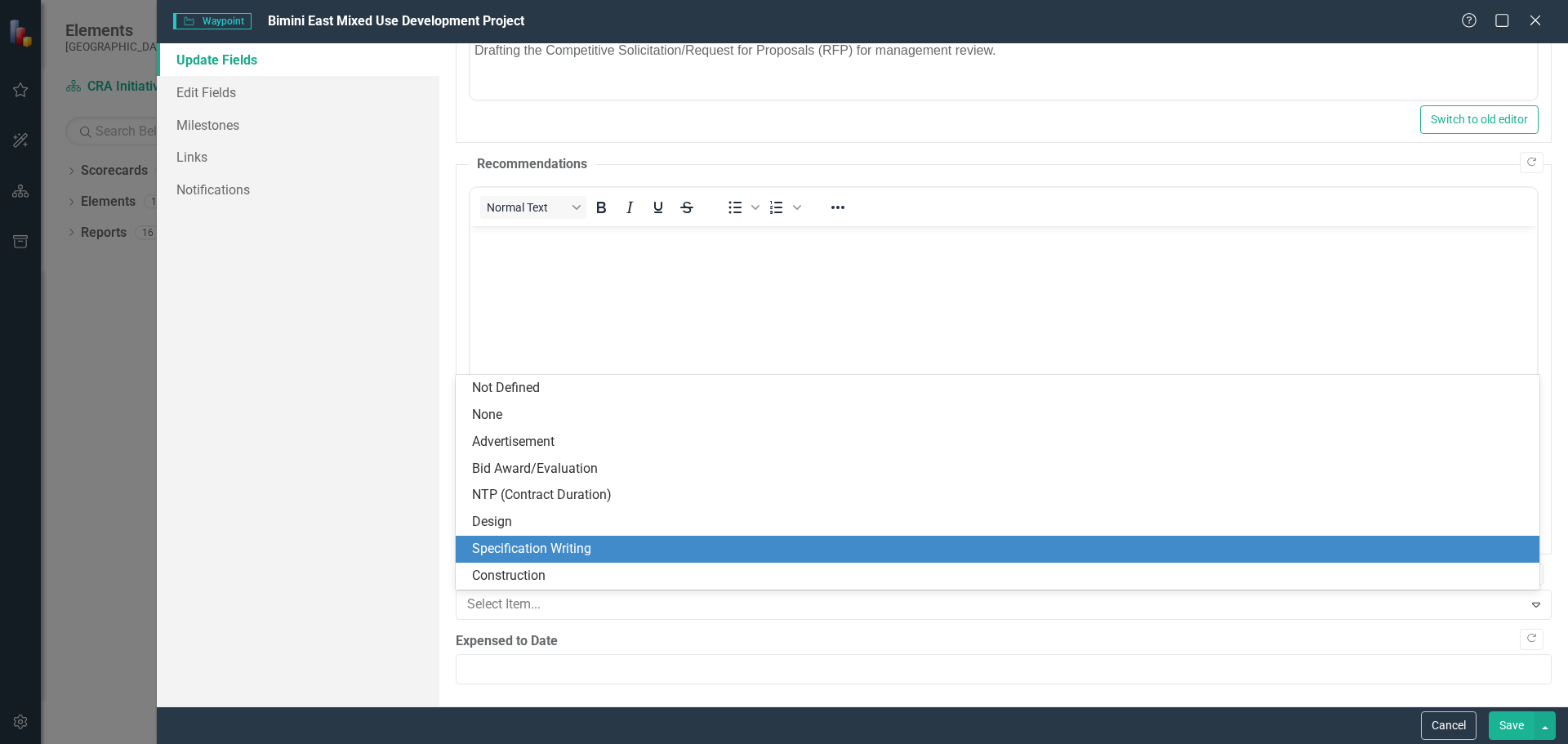
click at [553, 540] on div "Specification Writing" at bounding box center [1001, 549] width 1057 height 19
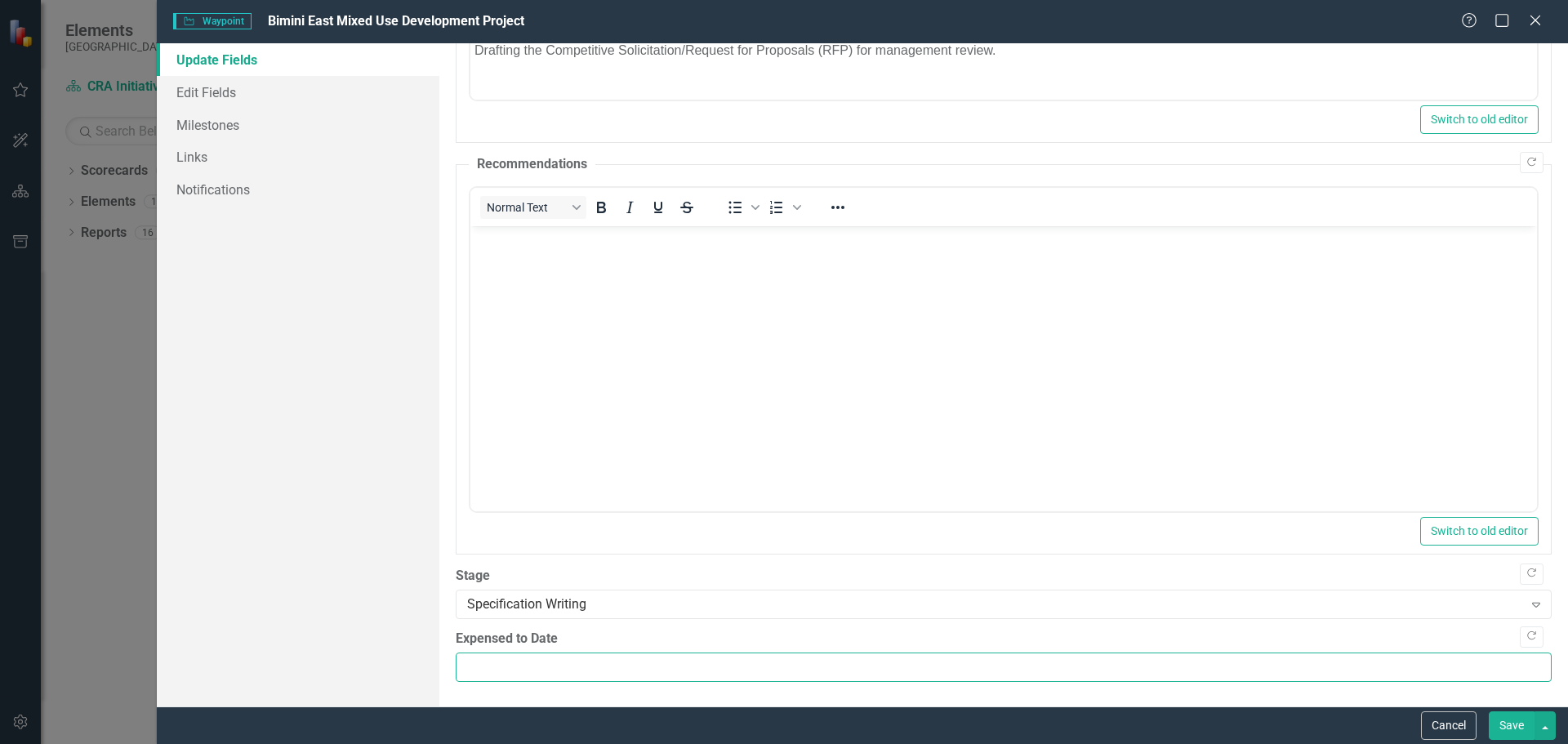
click at [495, 671] on input "Expensed to Date" at bounding box center [1003, 667] width 1096 height 30
type input "44076499"
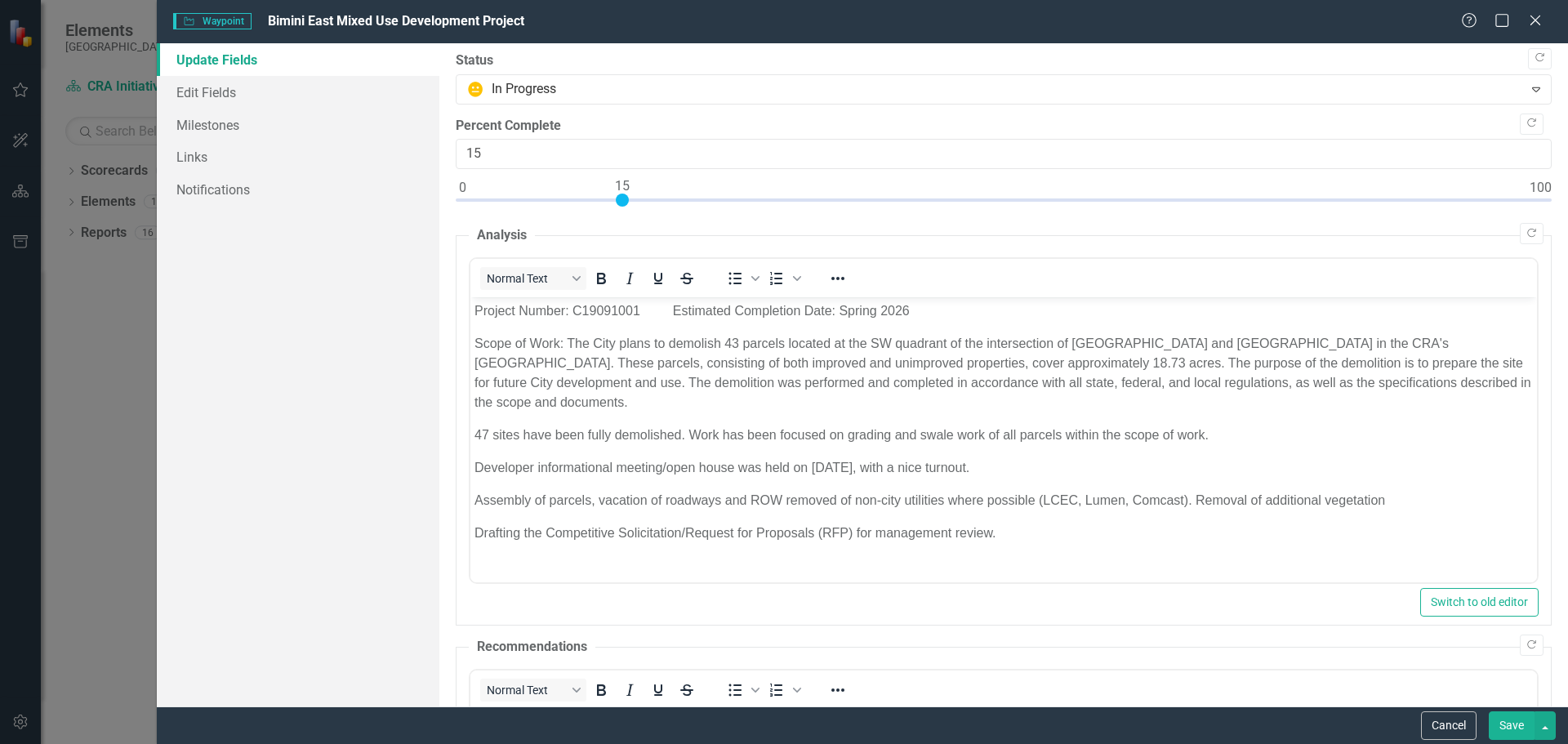
scroll to position [0, 0]
click at [1511, 726] on button "Save" at bounding box center [1511, 725] width 46 height 28
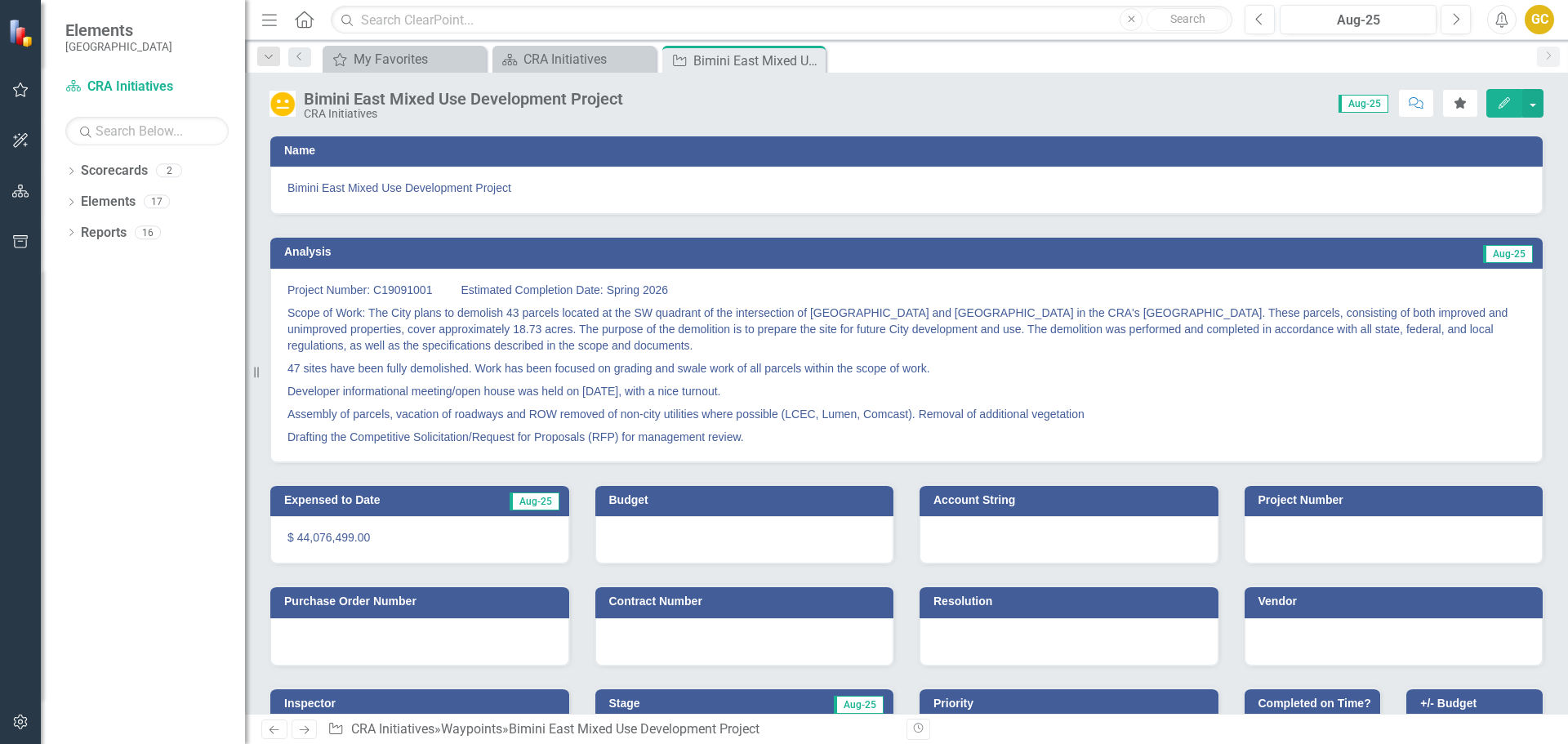
drag, startPoint x: 811, startPoint y: 55, endPoint x: 802, endPoint y: 58, distance: 9.5
click at [0, 0] on icon "Close" at bounding box center [0, 0] width 0 height 0
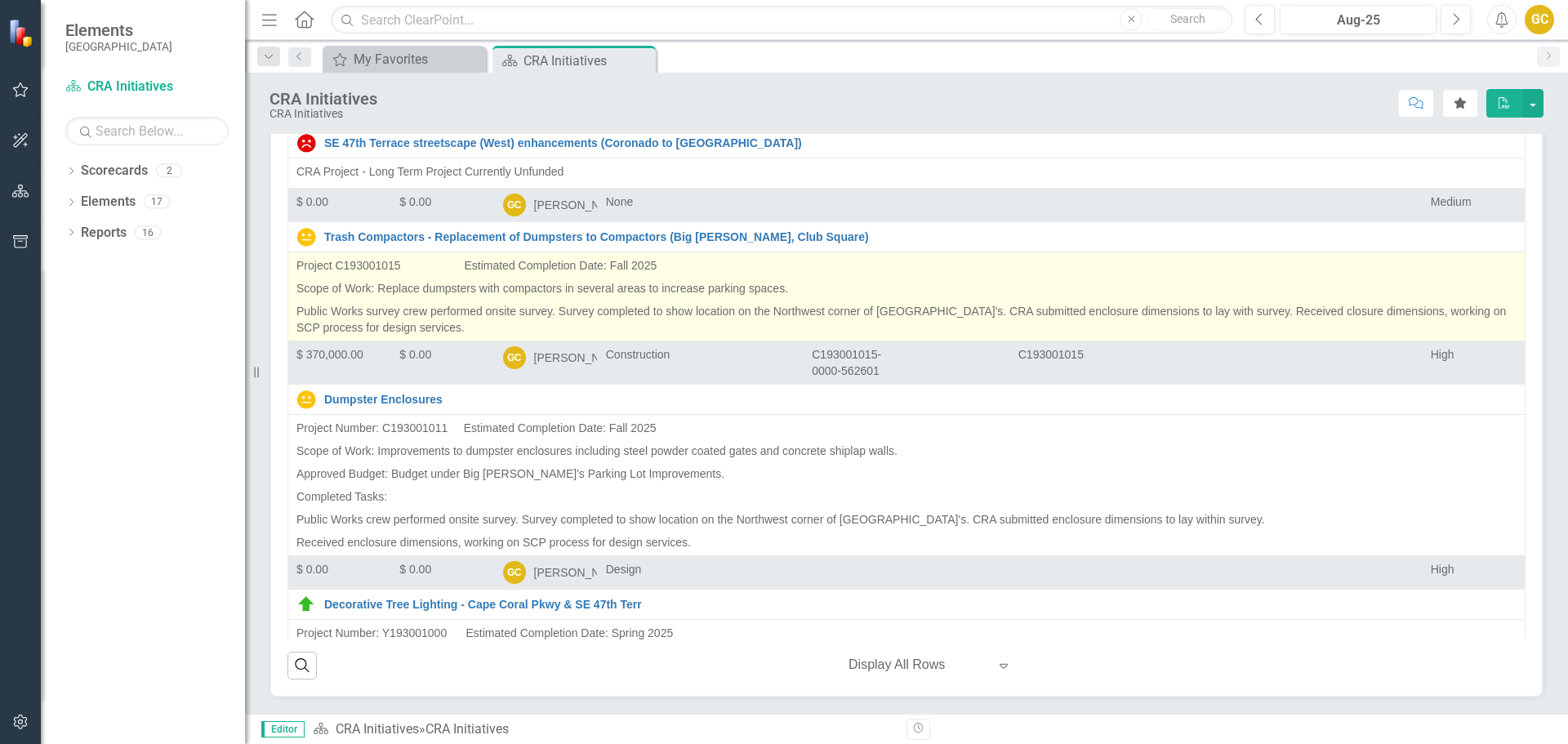
scroll to position [4, 0]
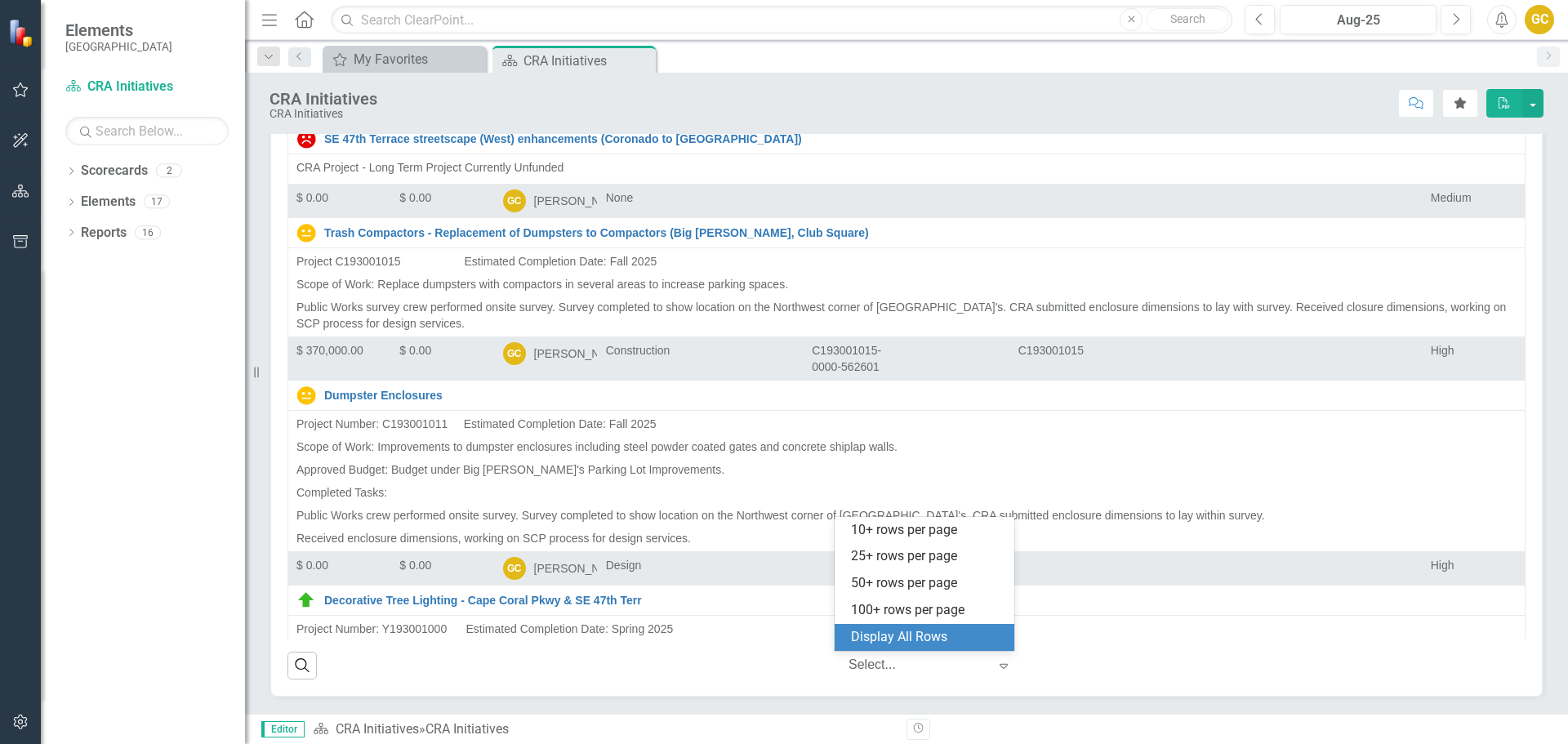
click at [998, 666] on icon "Expand" at bounding box center [1004, 666] width 17 height 13
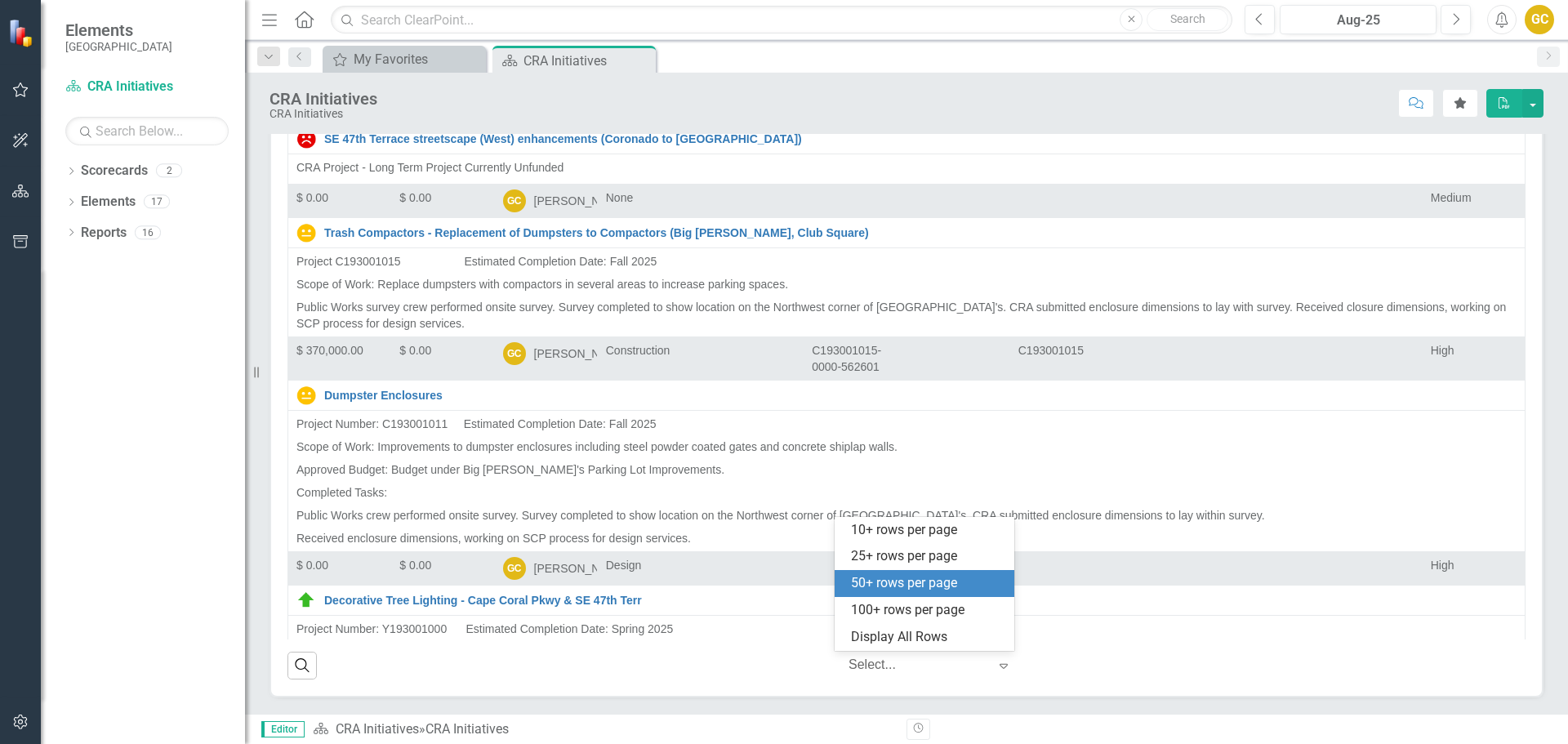
click at [929, 581] on div "50+ rows per page" at bounding box center [928, 583] width 154 height 19
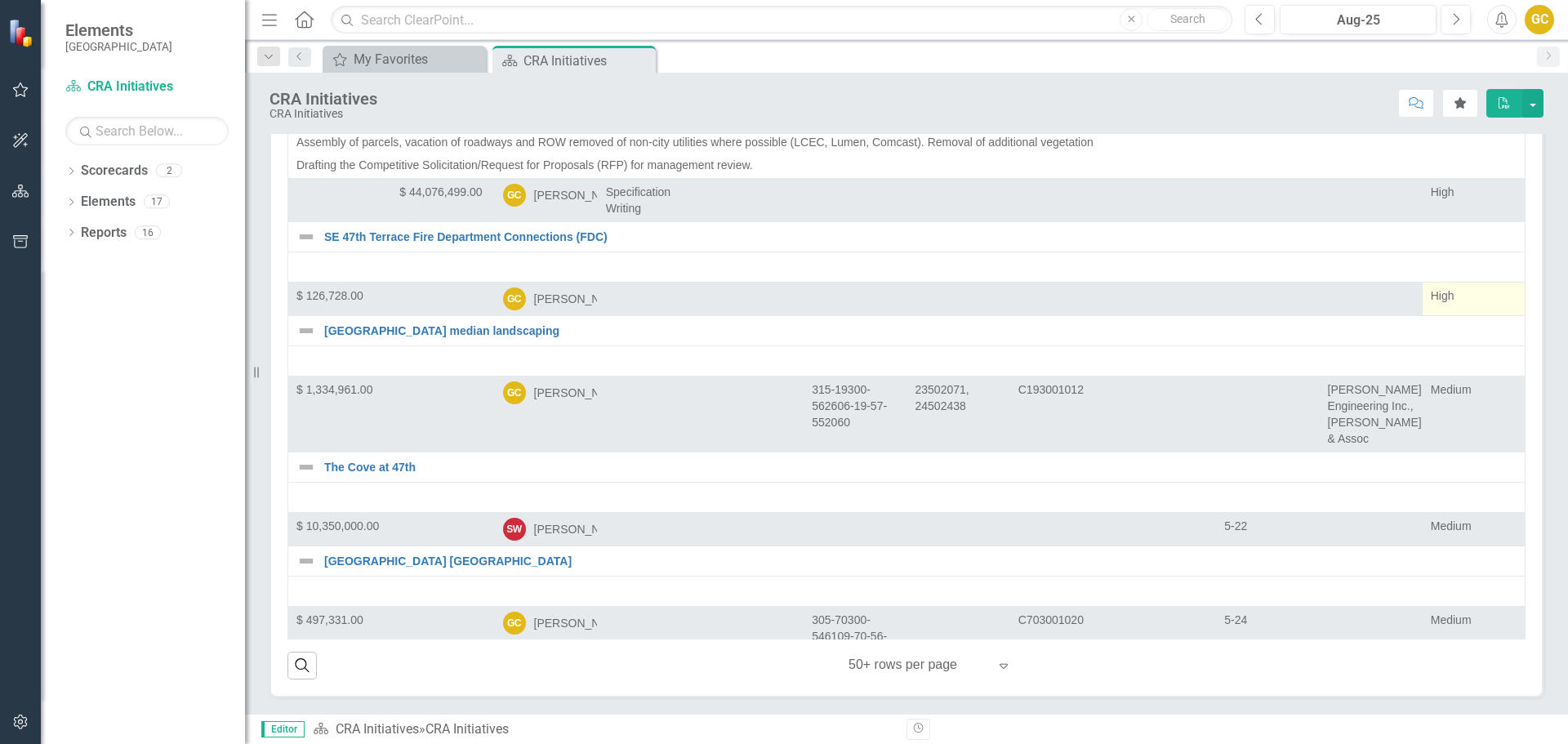
scroll to position [830, 0]
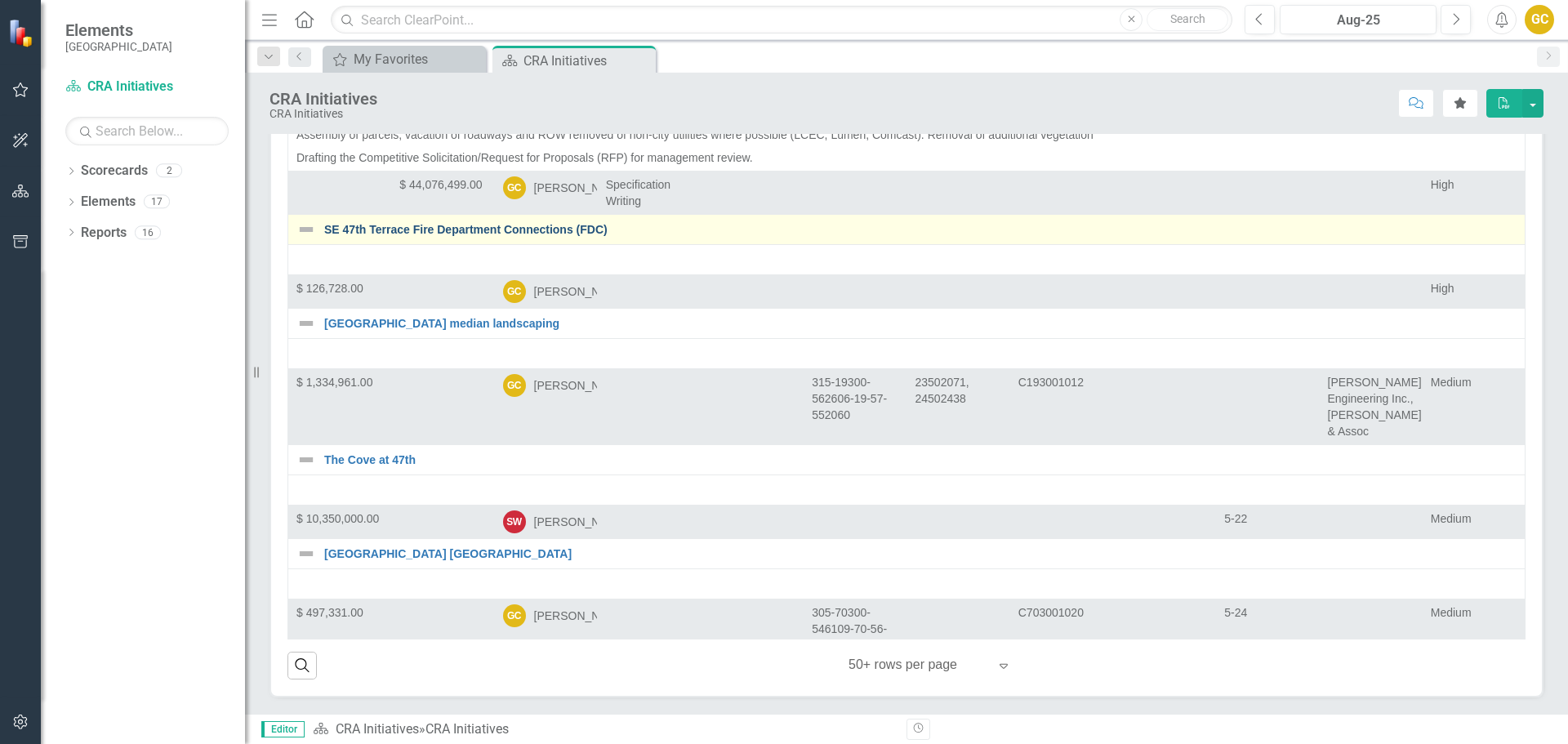
click at [513, 236] on link "SE 47th Terrace Fire Department Connections (FDC)" at bounding box center [920, 229] width 1192 height 13
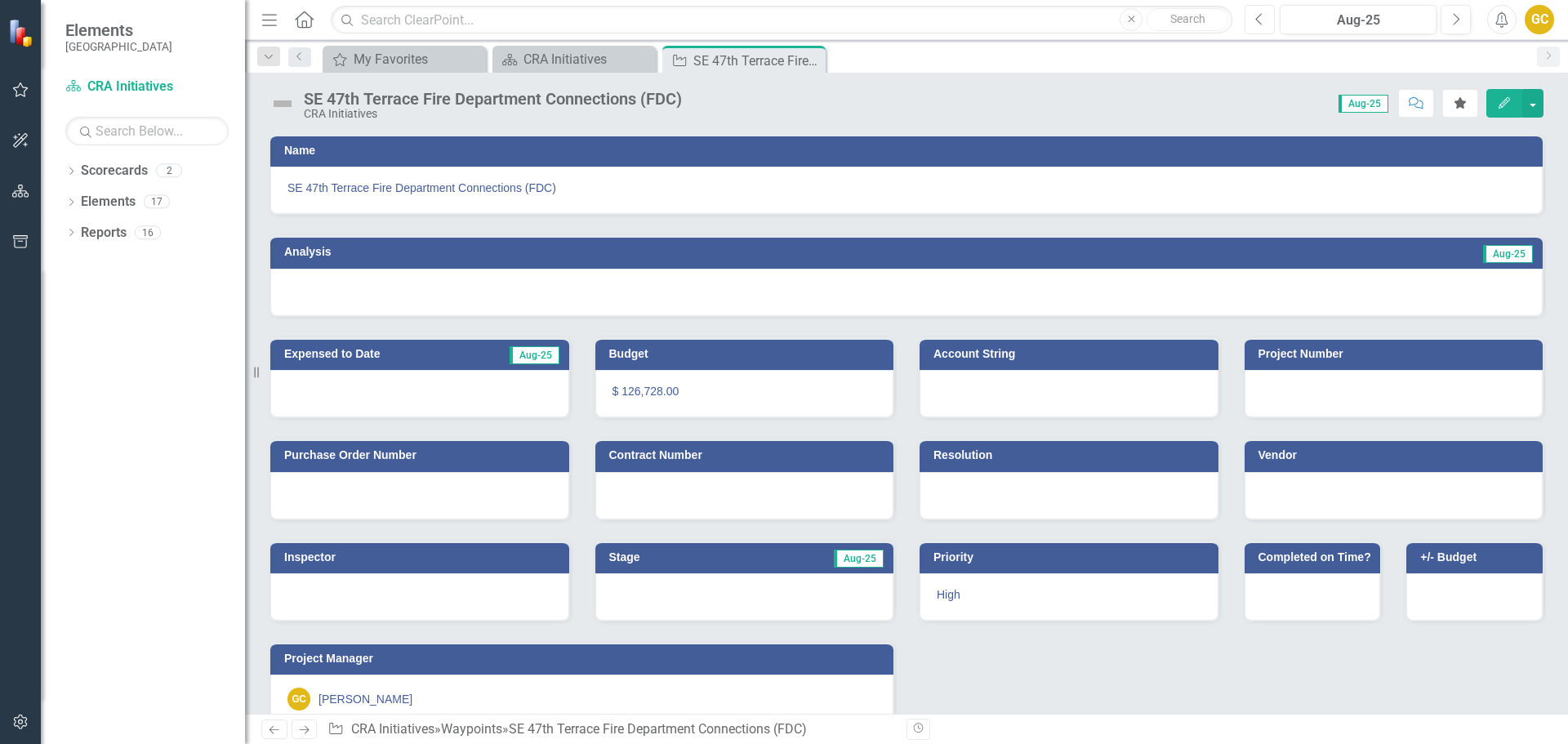
click at [1258, 21] on icon "button" at bounding box center [1259, 19] width 7 height 12
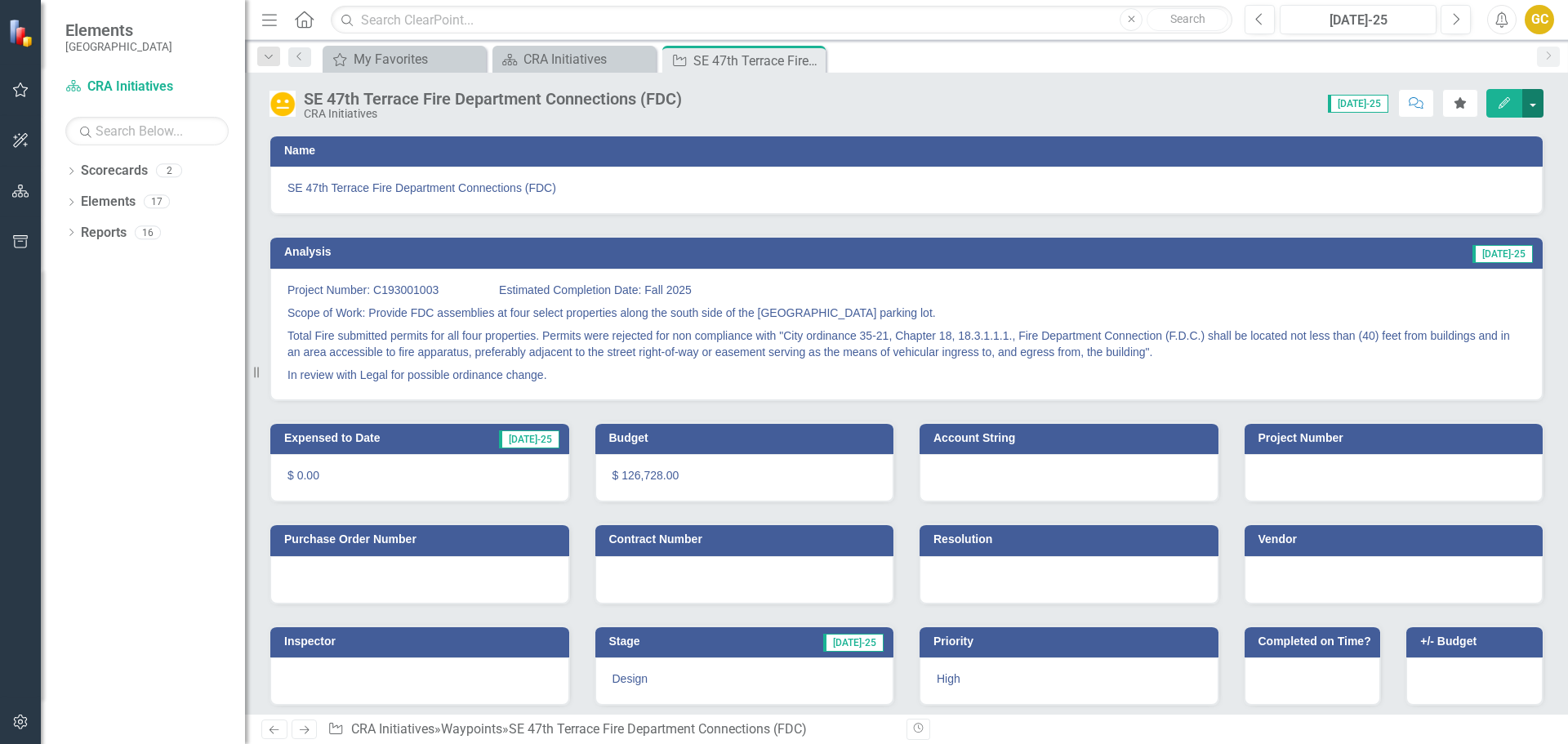
click at [1531, 98] on button "button" at bounding box center [1532, 103] width 21 height 28
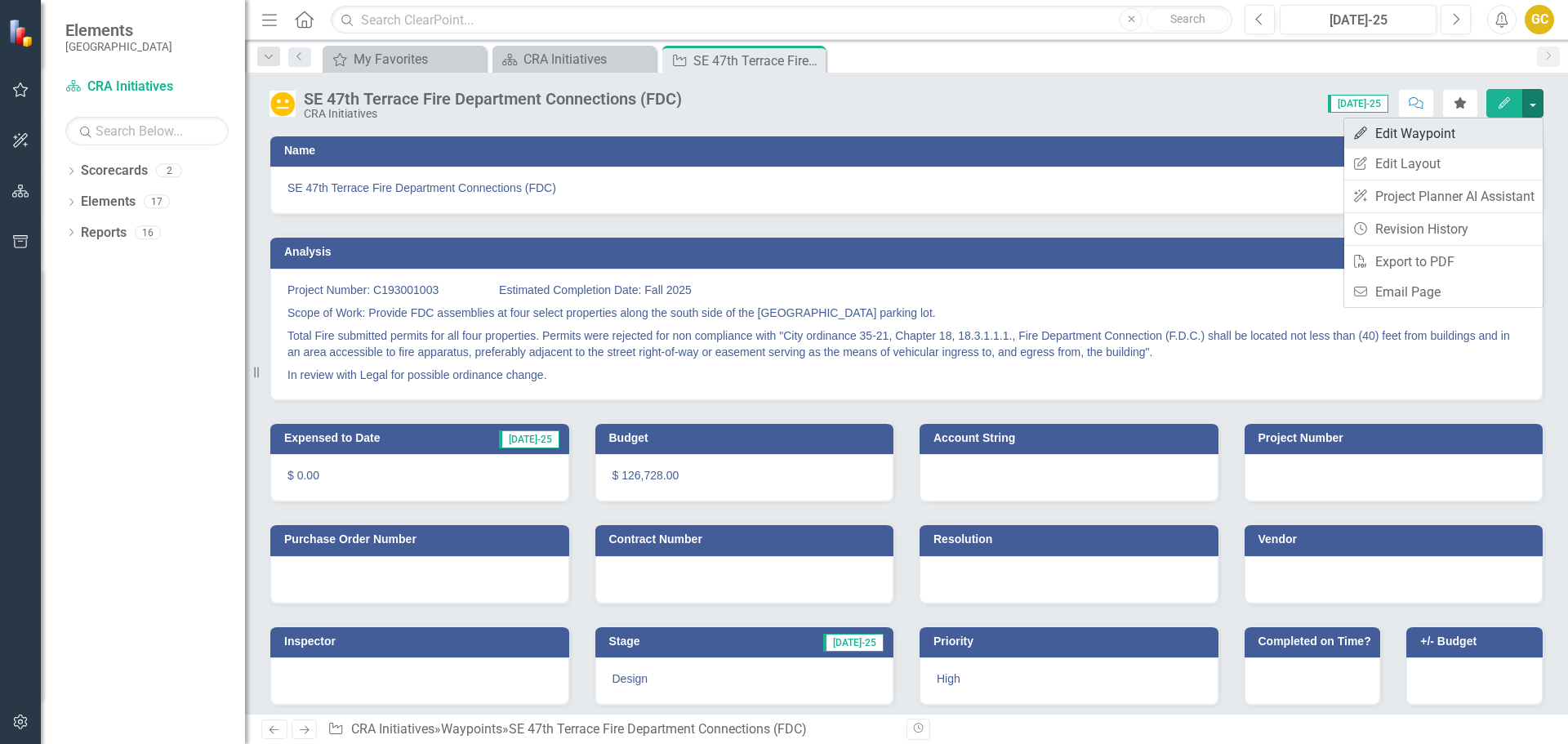
click at [1444, 126] on link "Edit Edit Waypoint" at bounding box center [1444, 133] width 199 height 30
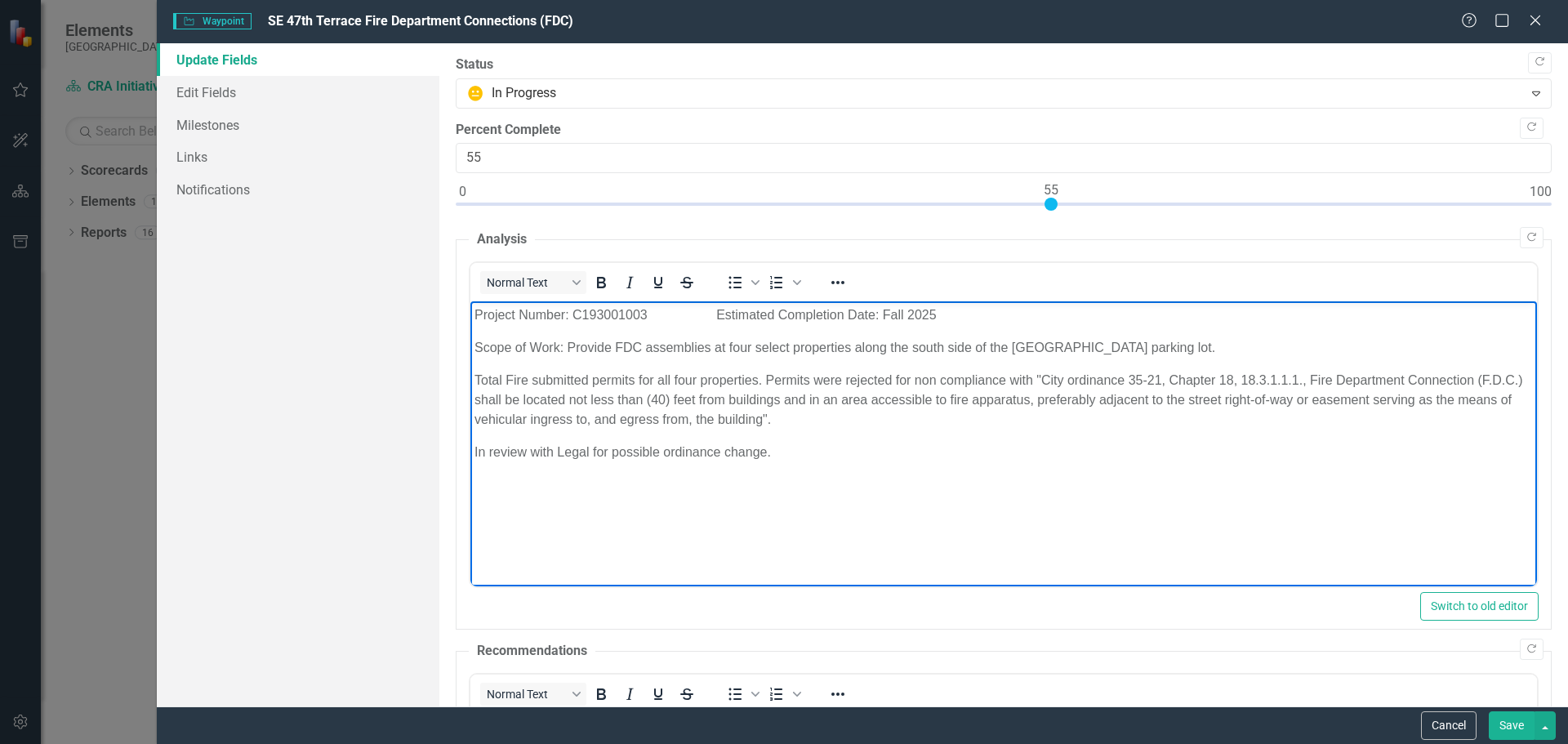
drag, startPoint x: 472, startPoint y: 315, endPoint x: 784, endPoint y: 435, distance: 334.3
click at [816, 485] on body "Project Number: C193001003 Estimated Completion Date: Fall 2025 Scope of Work: …" at bounding box center [1003, 424] width 1066 height 245
copy body "Project Number: C193001003 Estimated Completion Date: Fall 2025 Scope of Work: …"
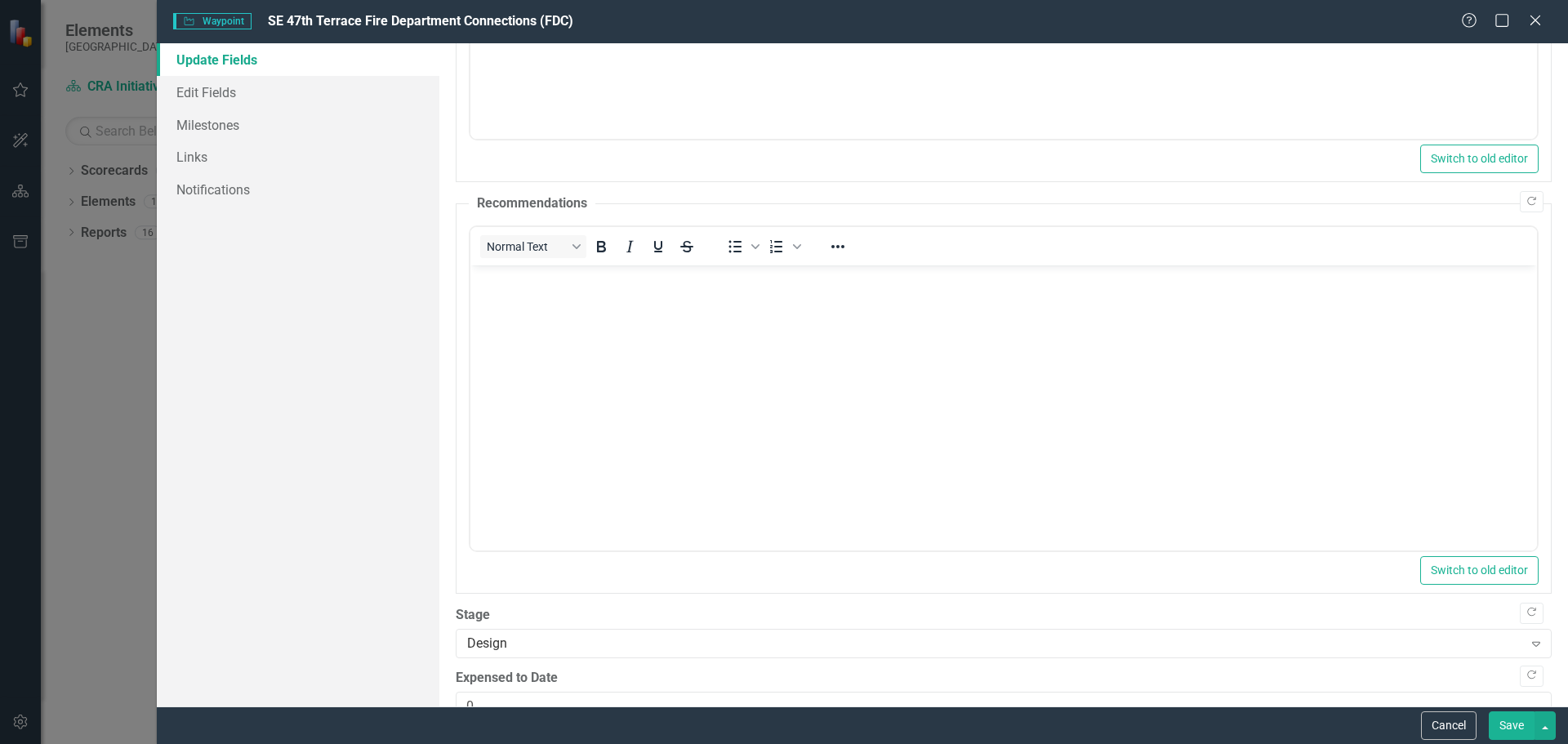
scroll to position [486, 0]
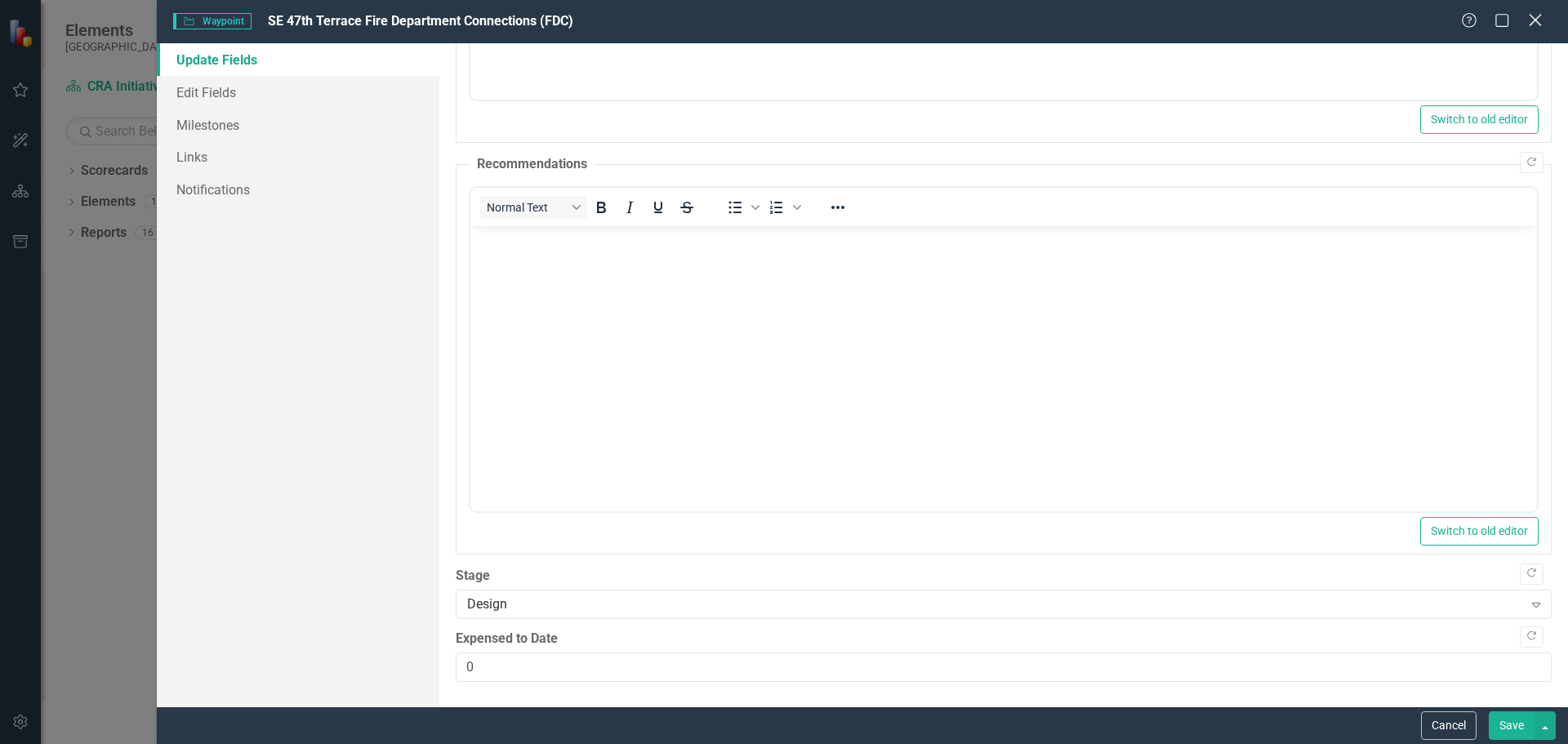
click at [1542, 17] on icon "Close" at bounding box center [1535, 20] width 20 height 16
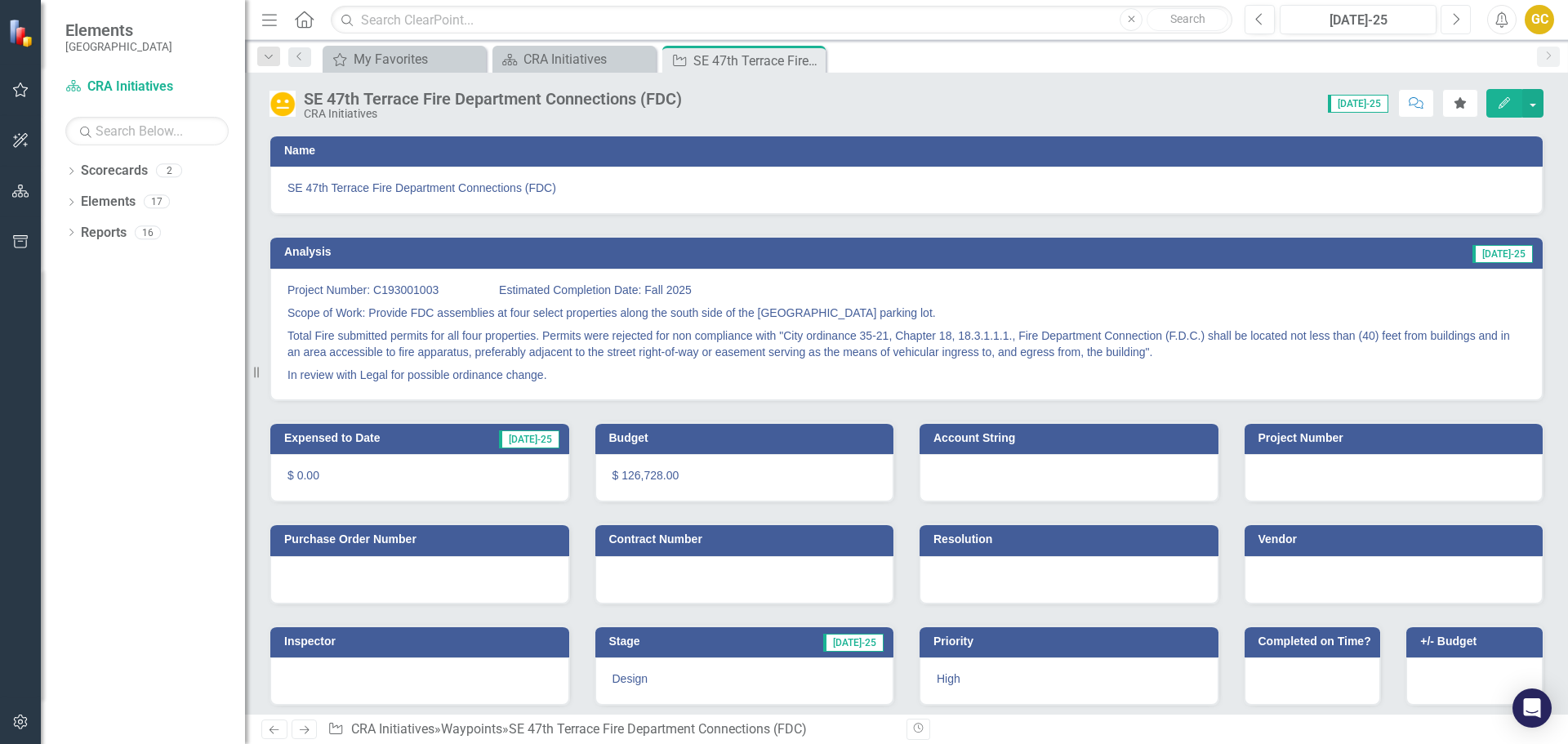
click at [1458, 14] on icon "Next" at bounding box center [1455, 20] width 9 height 15
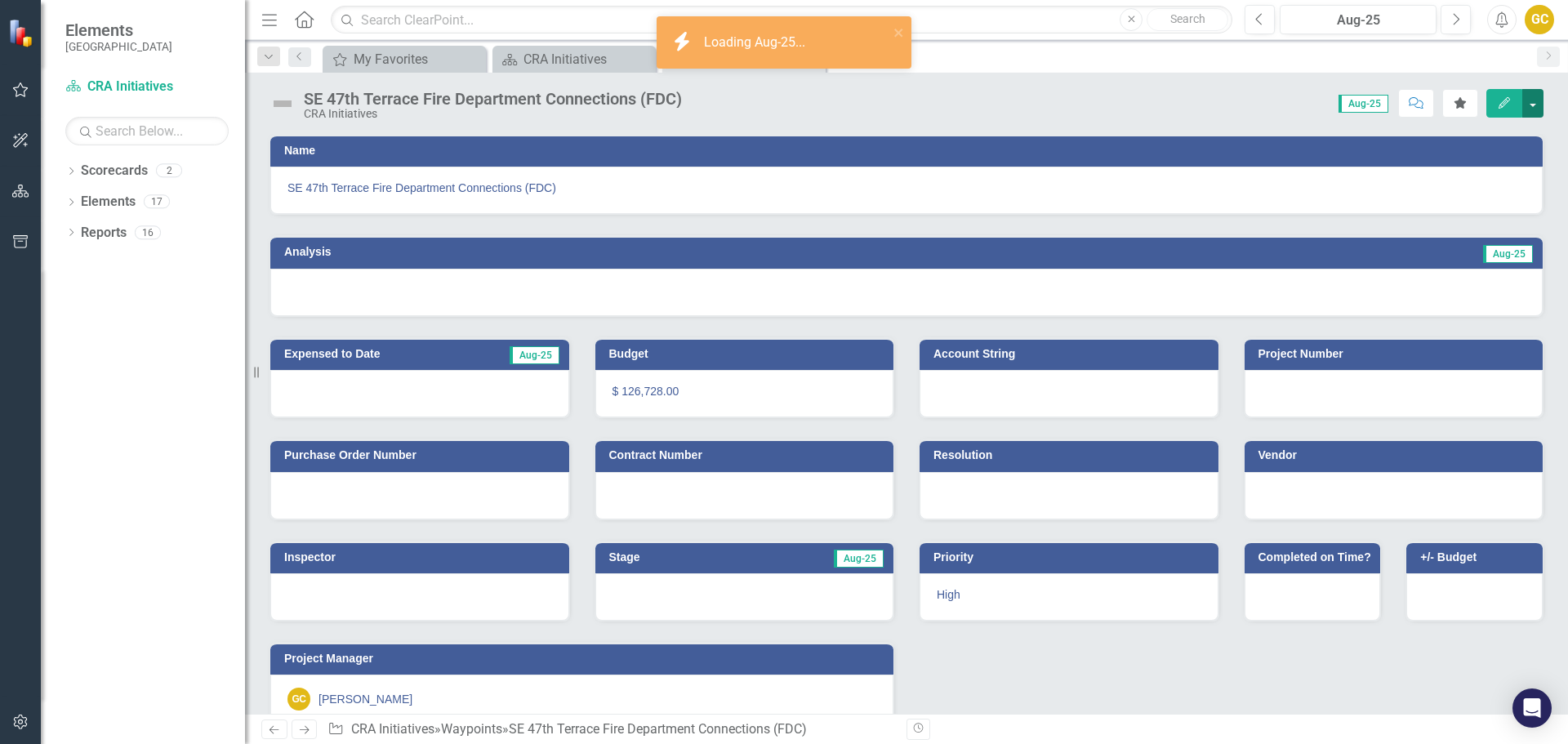
click at [1531, 102] on button "button" at bounding box center [1532, 103] width 21 height 28
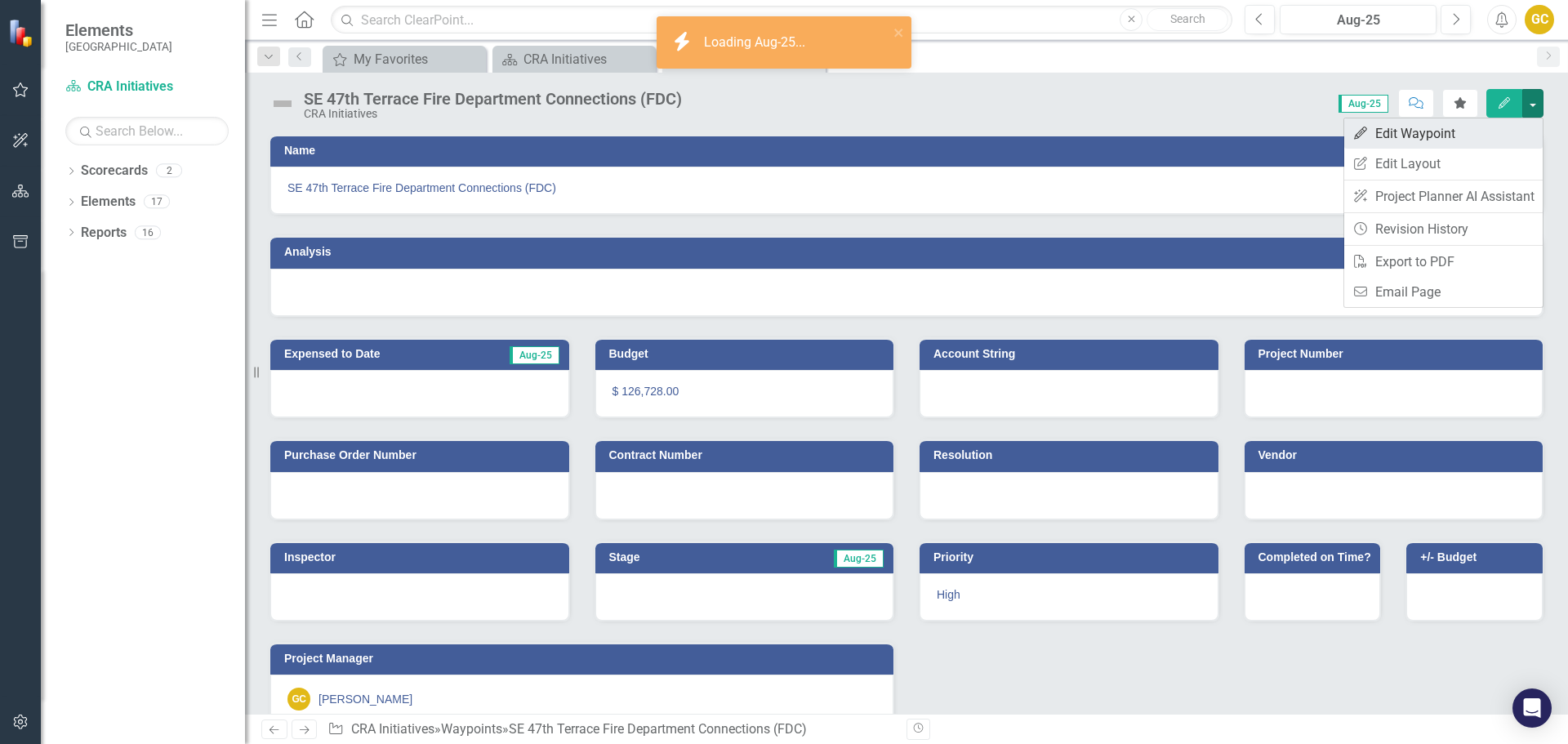
click at [1446, 133] on link "Edit Edit Waypoint" at bounding box center [1444, 133] width 199 height 30
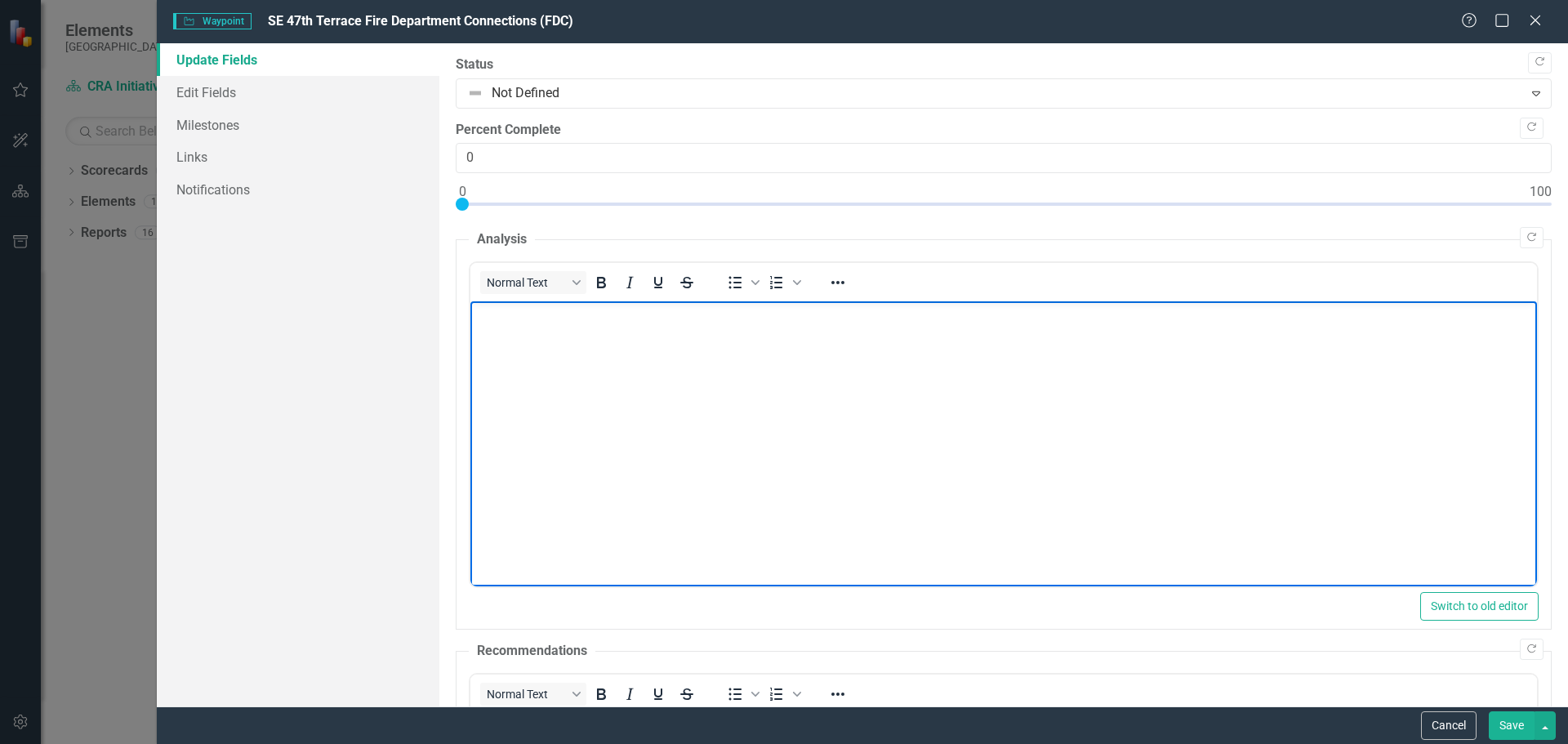
click at [511, 319] on p "Rich Text Area. Press ALT-0 for help." at bounding box center [1003, 314] width 1058 height 19
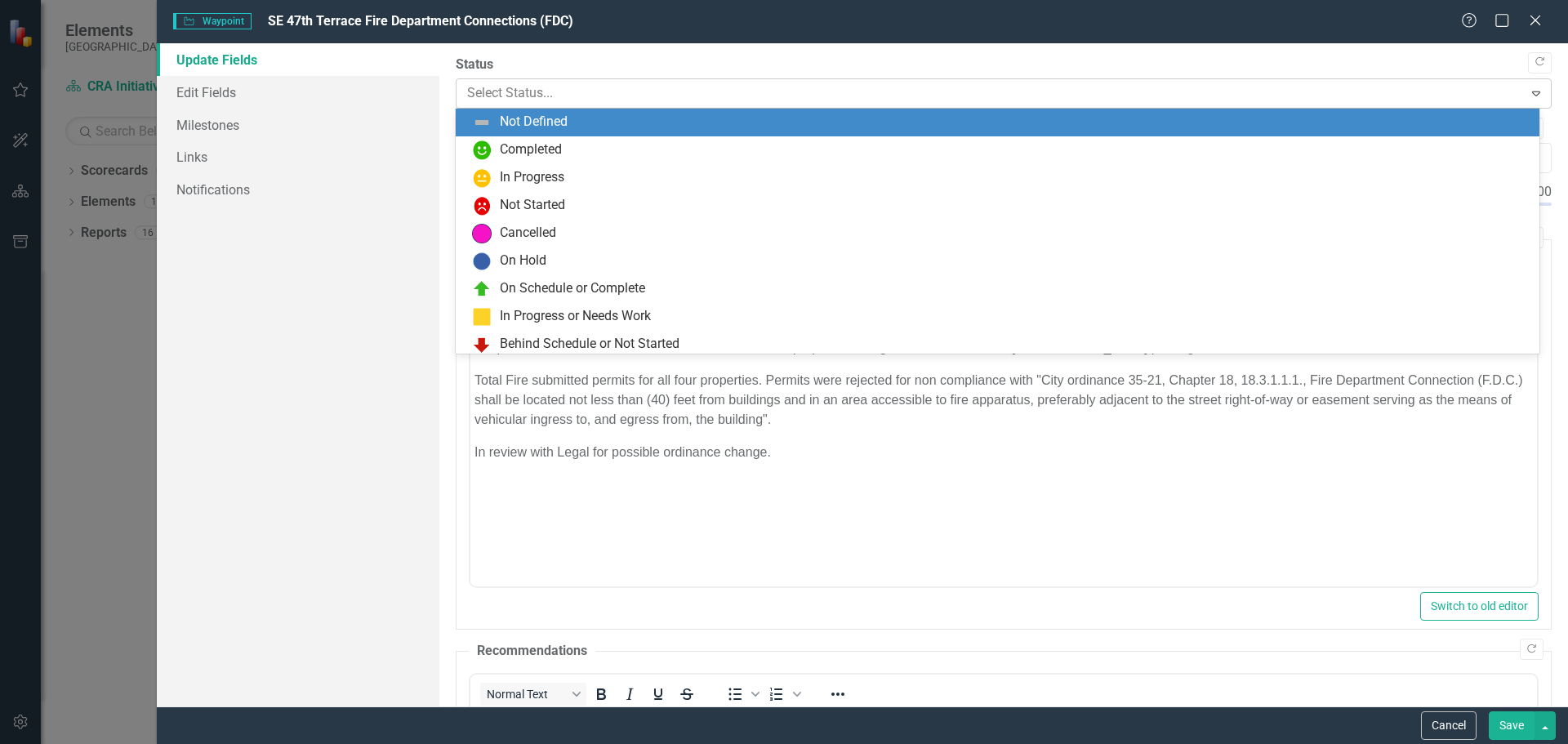
click at [505, 90] on div at bounding box center [991, 93] width 1046 height 22
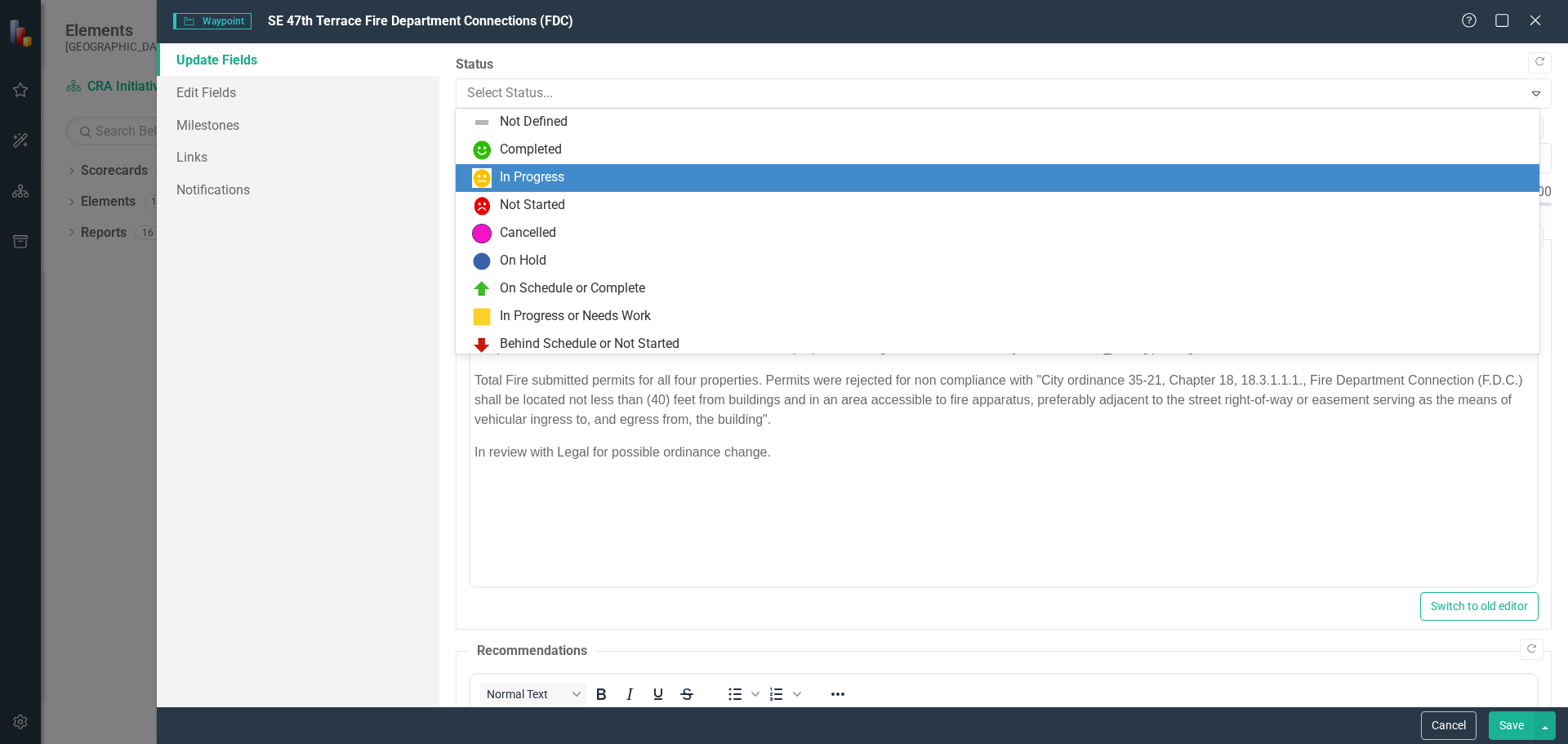
click at [522, 166] on div "In Progress" at bounding box center [997, 178] width 1084 height 28
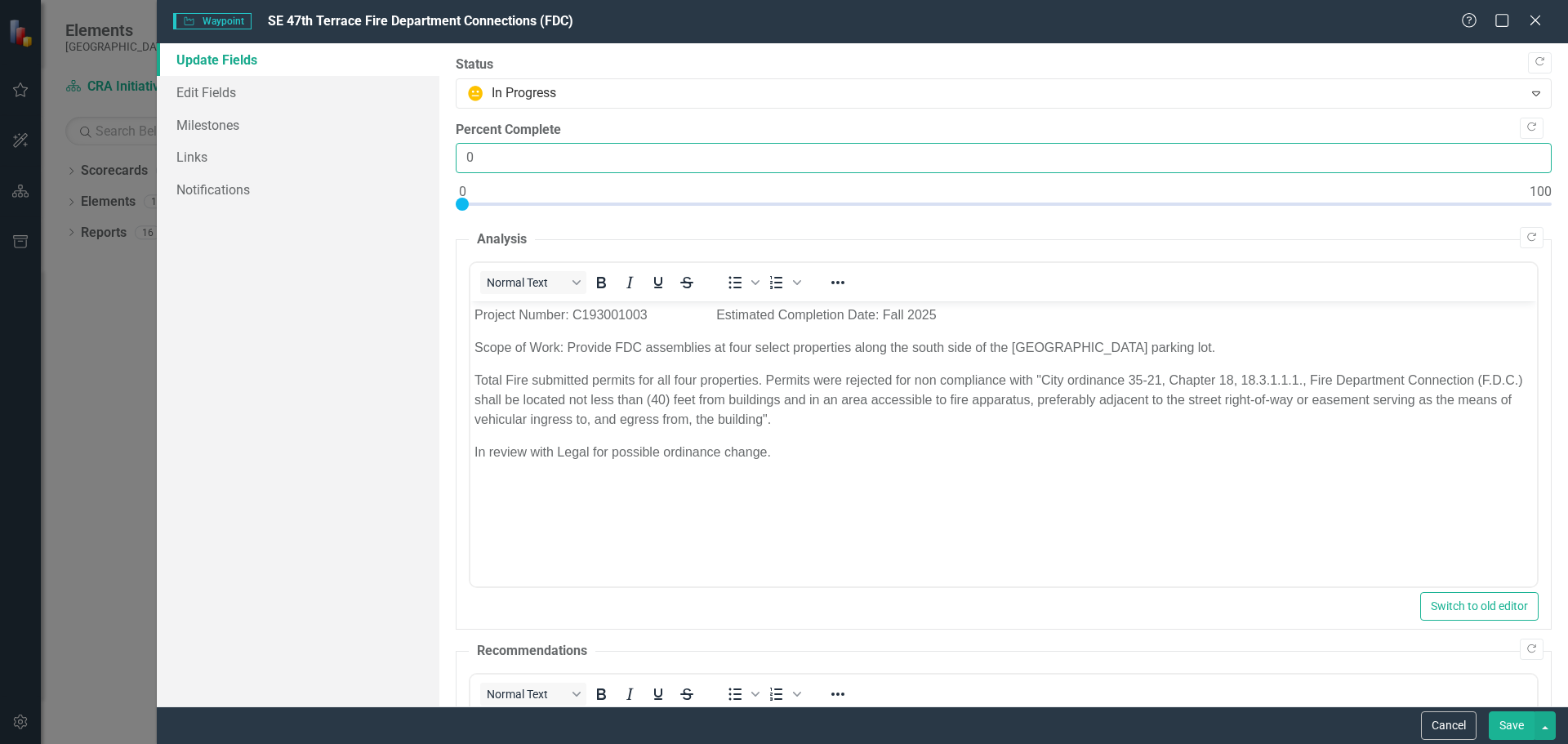
drag, startPoint x: 492, startPoint y: 155, endPoint x: 456, endPoint y: 155, distance: 36.0
click at [464, 156] on input "0" at bounding box center [1003, 158] width 1096 height 30
type input "55"
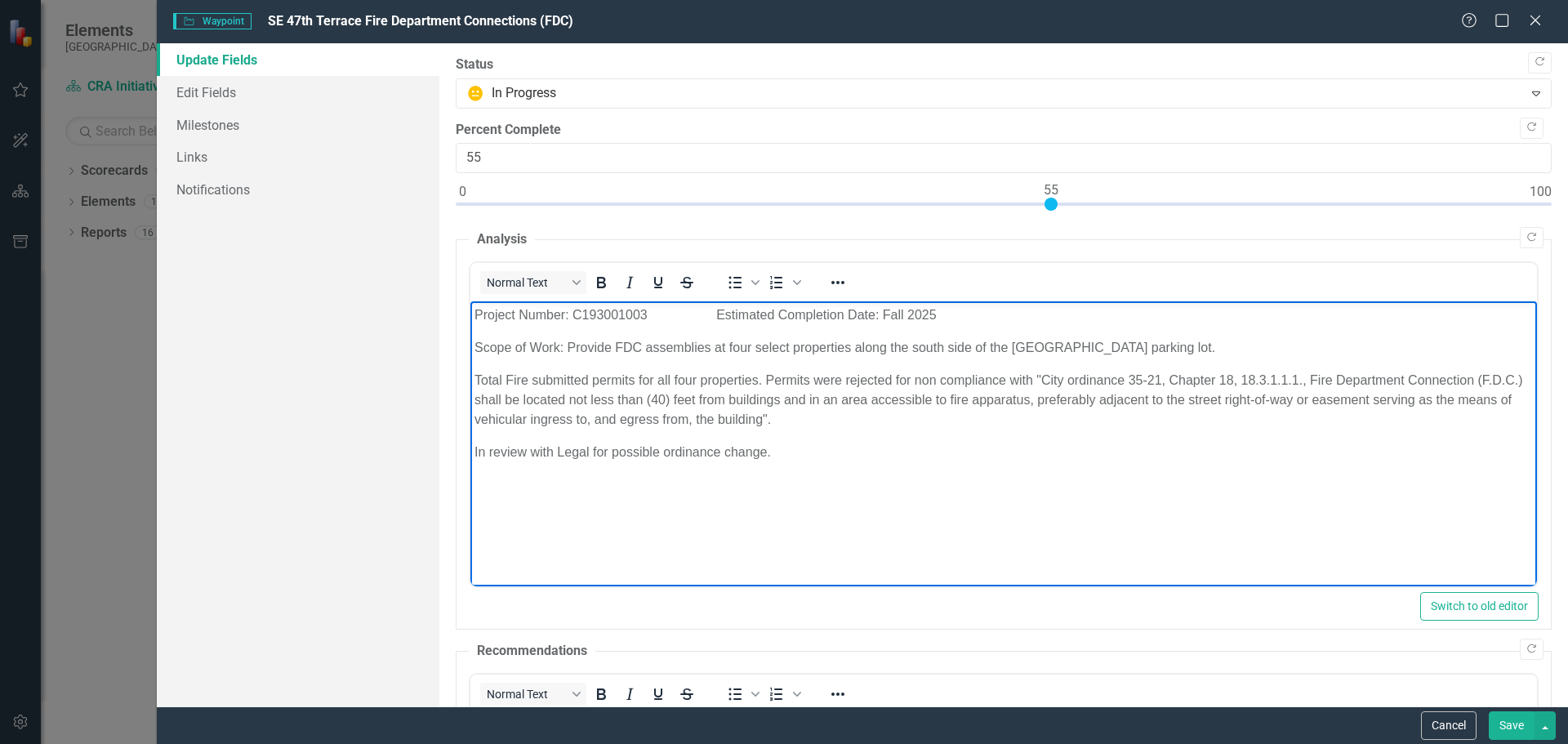
click at [780, 448] on p "In review with Legal for possible ordinance change." at bounding box center [1003, 451] width 1058 height 19
drag, startPoint x: 553, startPoint y: 450, endPoint x: 448, endPoint y: 454, distance: 105.1
click at [470, 454] on html "Project Number: C193001003 Estimated Completion Date: Fall 2025 Scope of Work: …" at bounding box center [1003, 424] width 1066 height 245
click at [773, 450] on p "Working with Legal for possible ordinance change." at bounding box center [1003, 451] width 1058 height 19
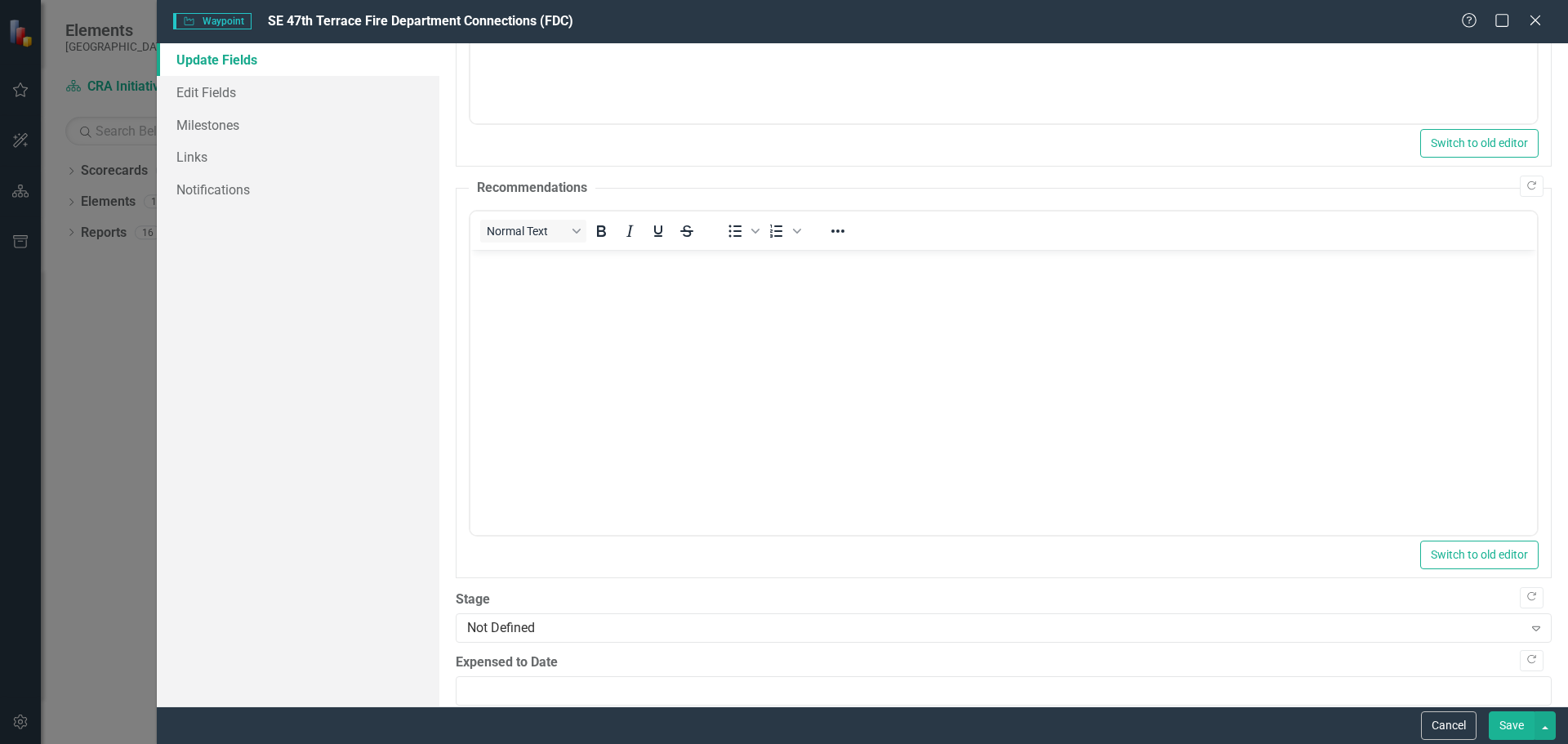
scroll to position [486, 0]
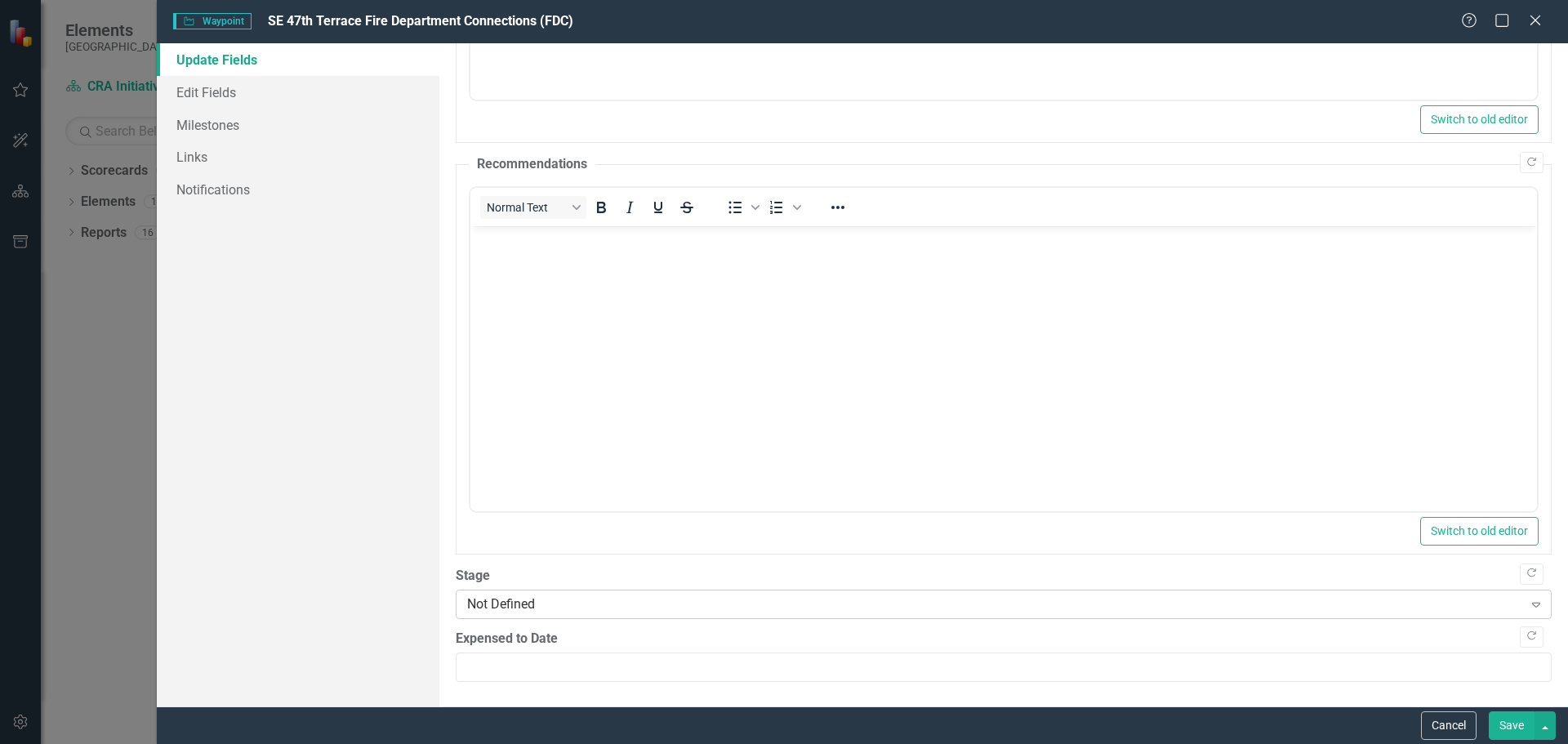
click at [596, 597] on div "Not Defined" at bounding box center [995, 603] width 1056 height 19
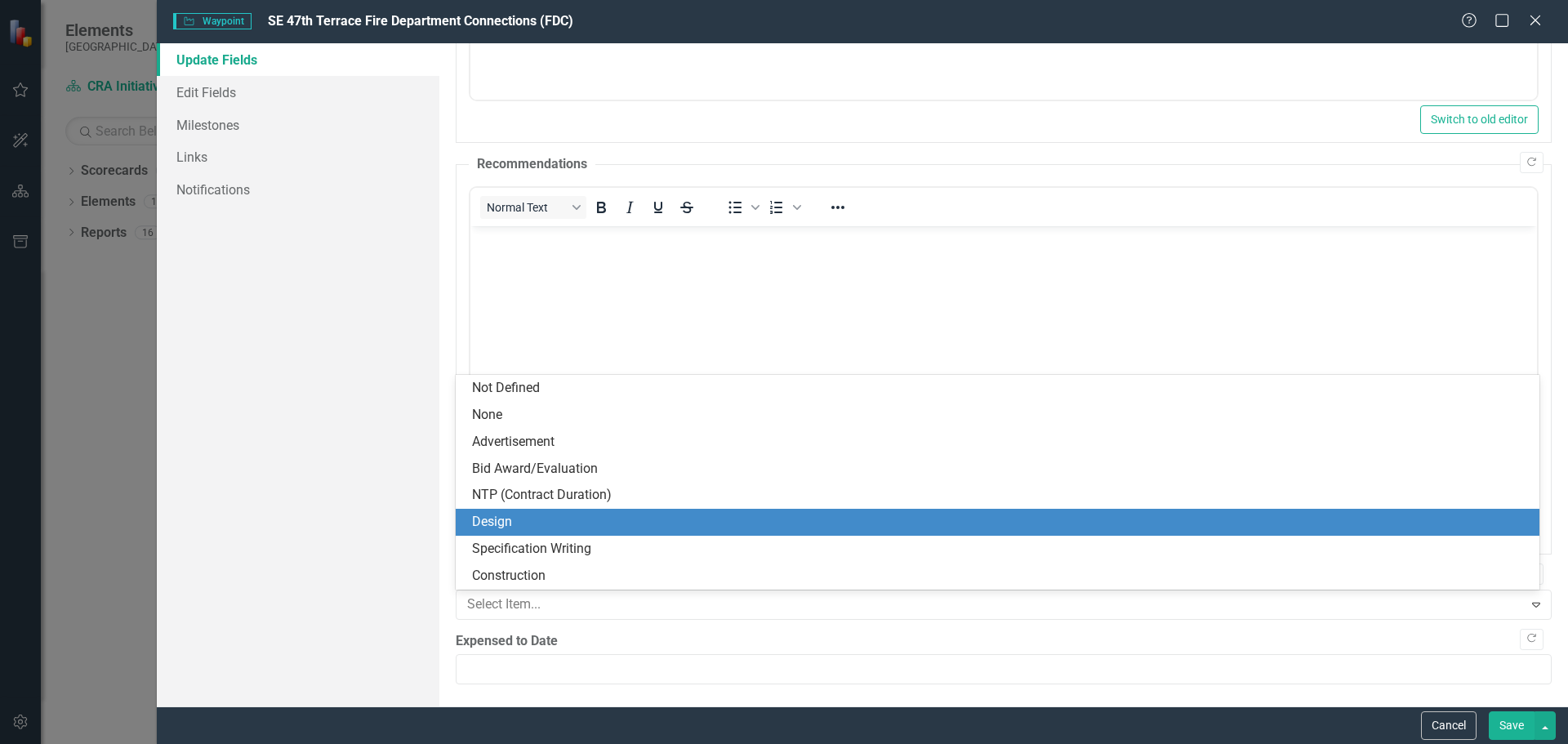
click at [514, 517] on div "Design" at bounding box center [1001, 522] width 1057 height 19
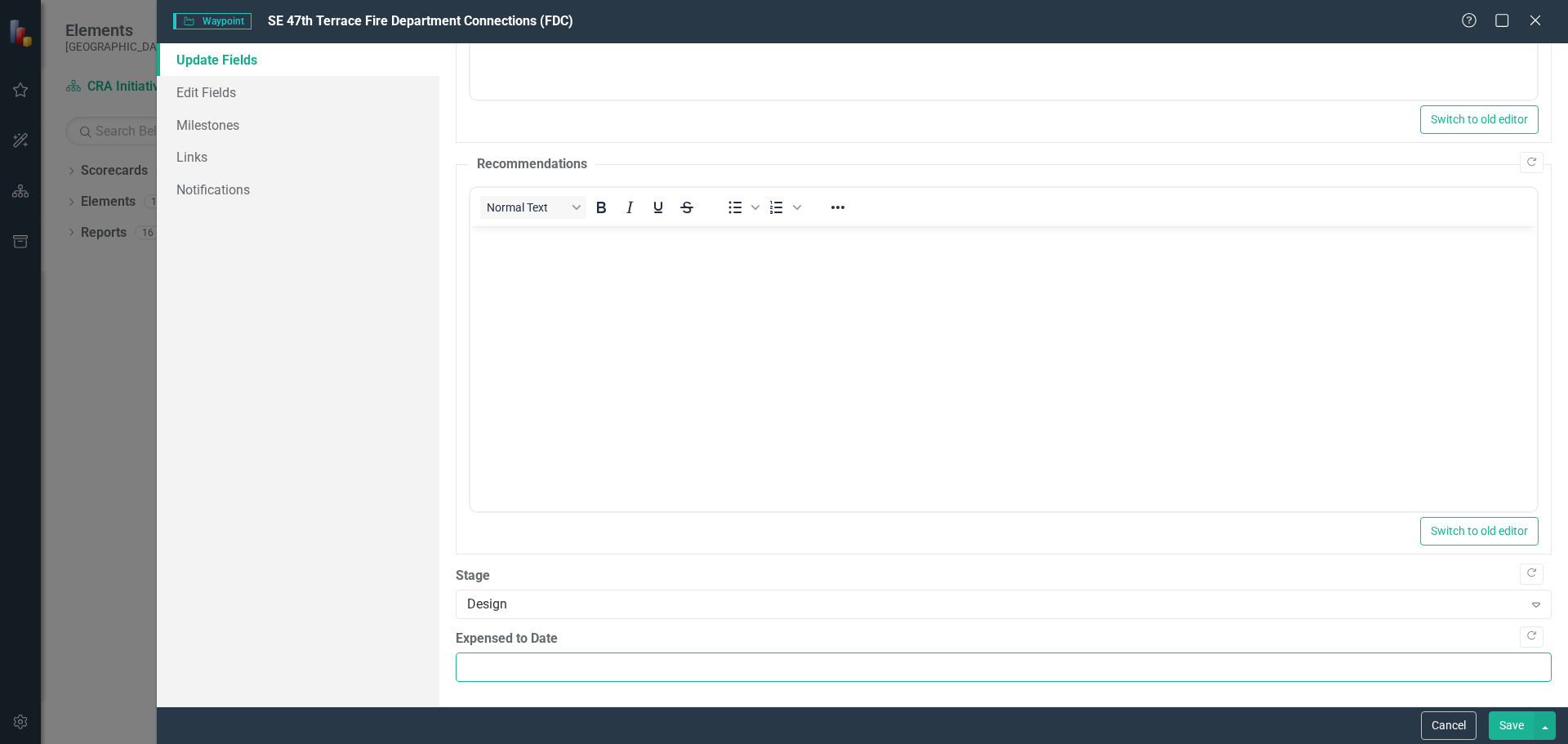
click at [477, 674] on input "Expensed to Date" at bounding box center [1003, 667] width 1096 height 30
type input "0.00"
click at [1498, 724] on button "Save" at bounding box center [1511, 725] width 46 height 28
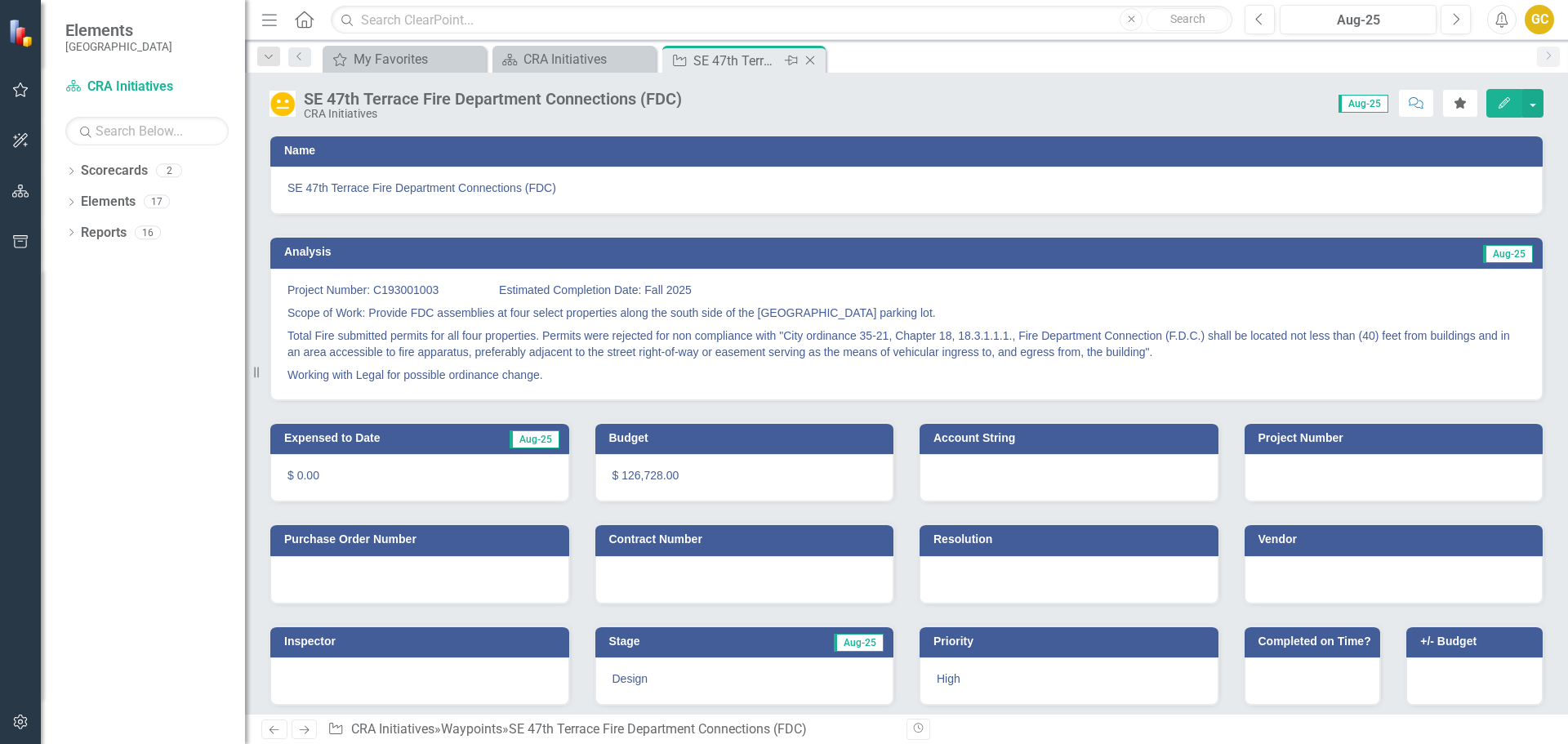
click at [813, 56] on icon "Close" at bounding box center [810, 61] width 17 height 13
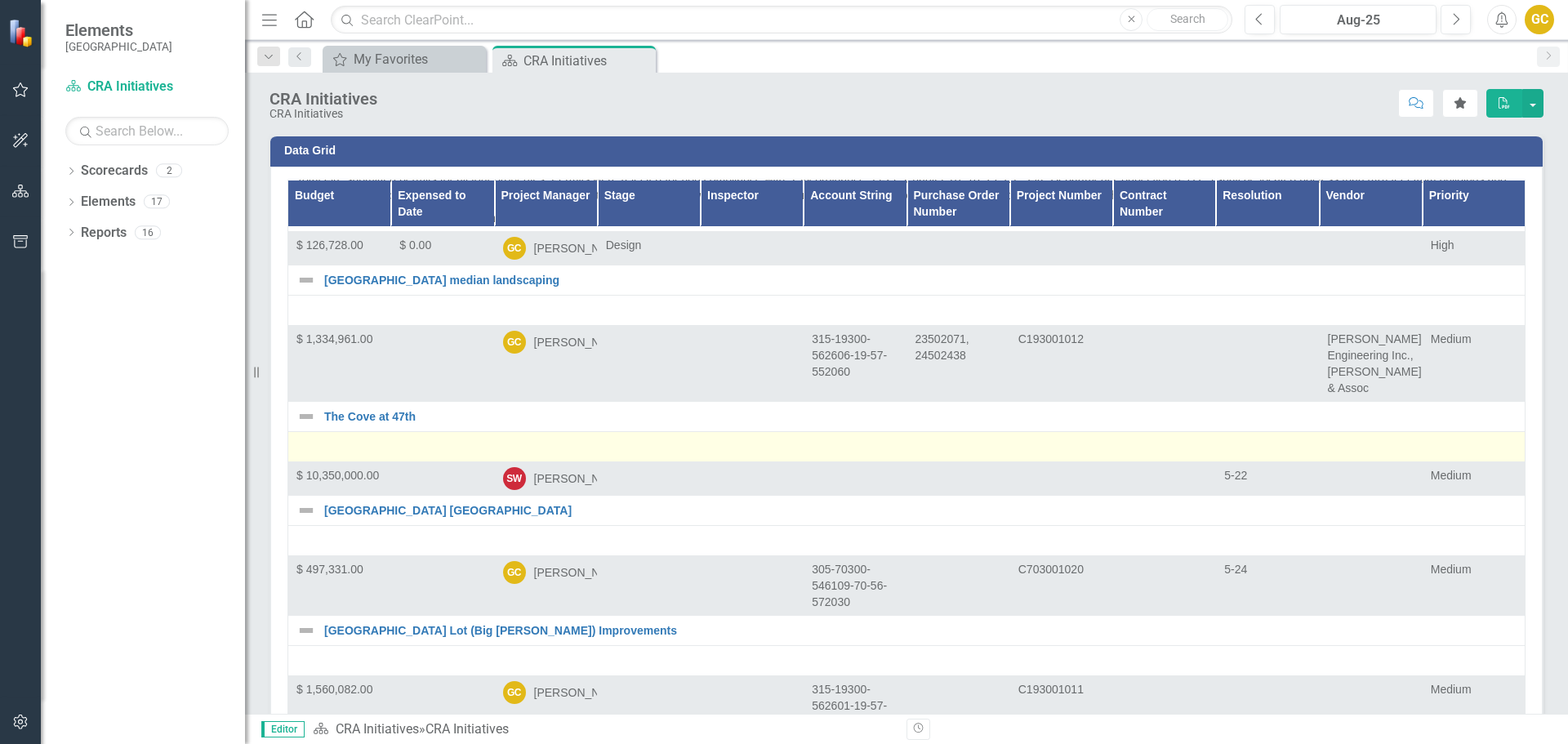
scroll to position [1061, 0]
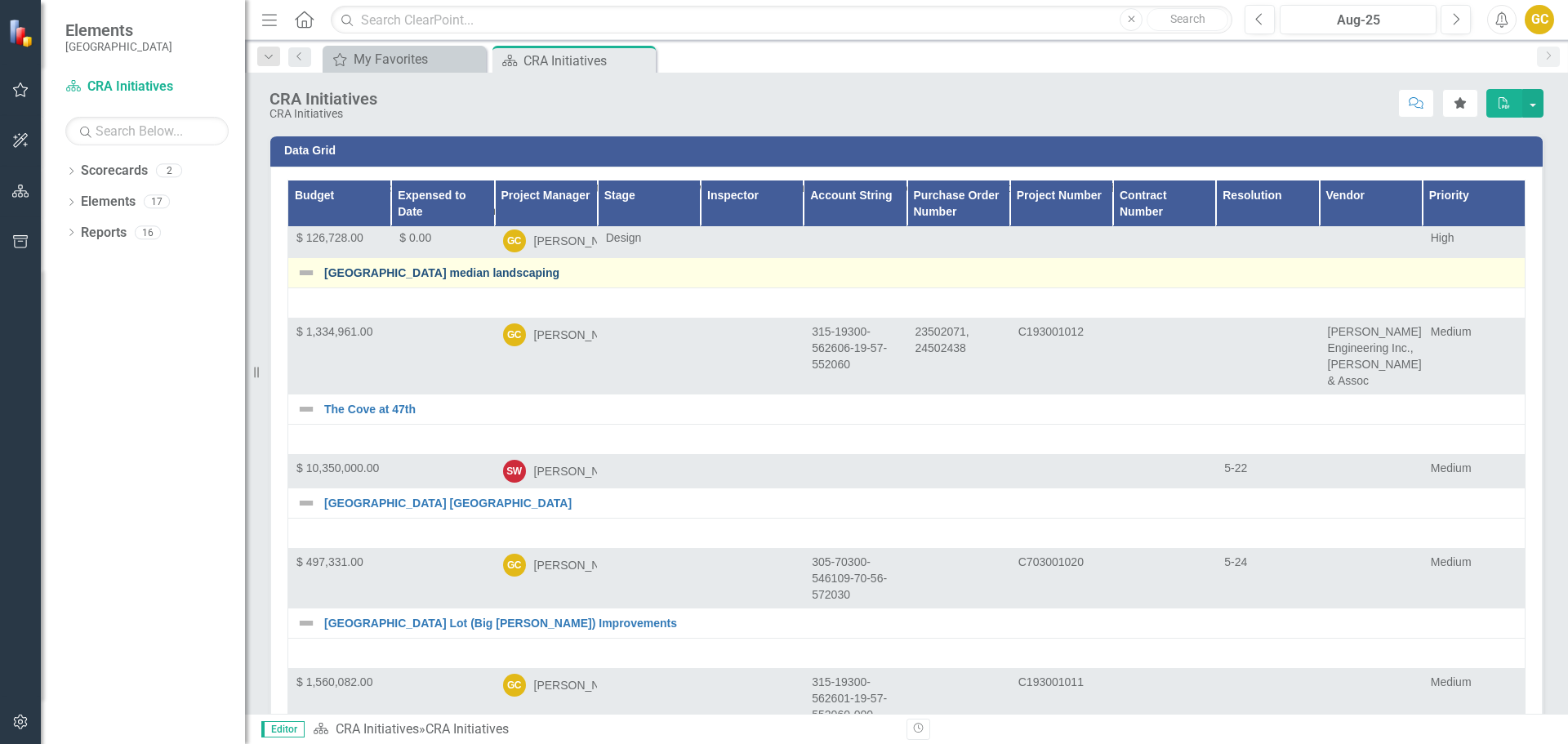
click at [456, 279] on link "[GEOGRAPHIC_DATA] median landscaping" at bounding box center [920, 273] width 1192 height 13
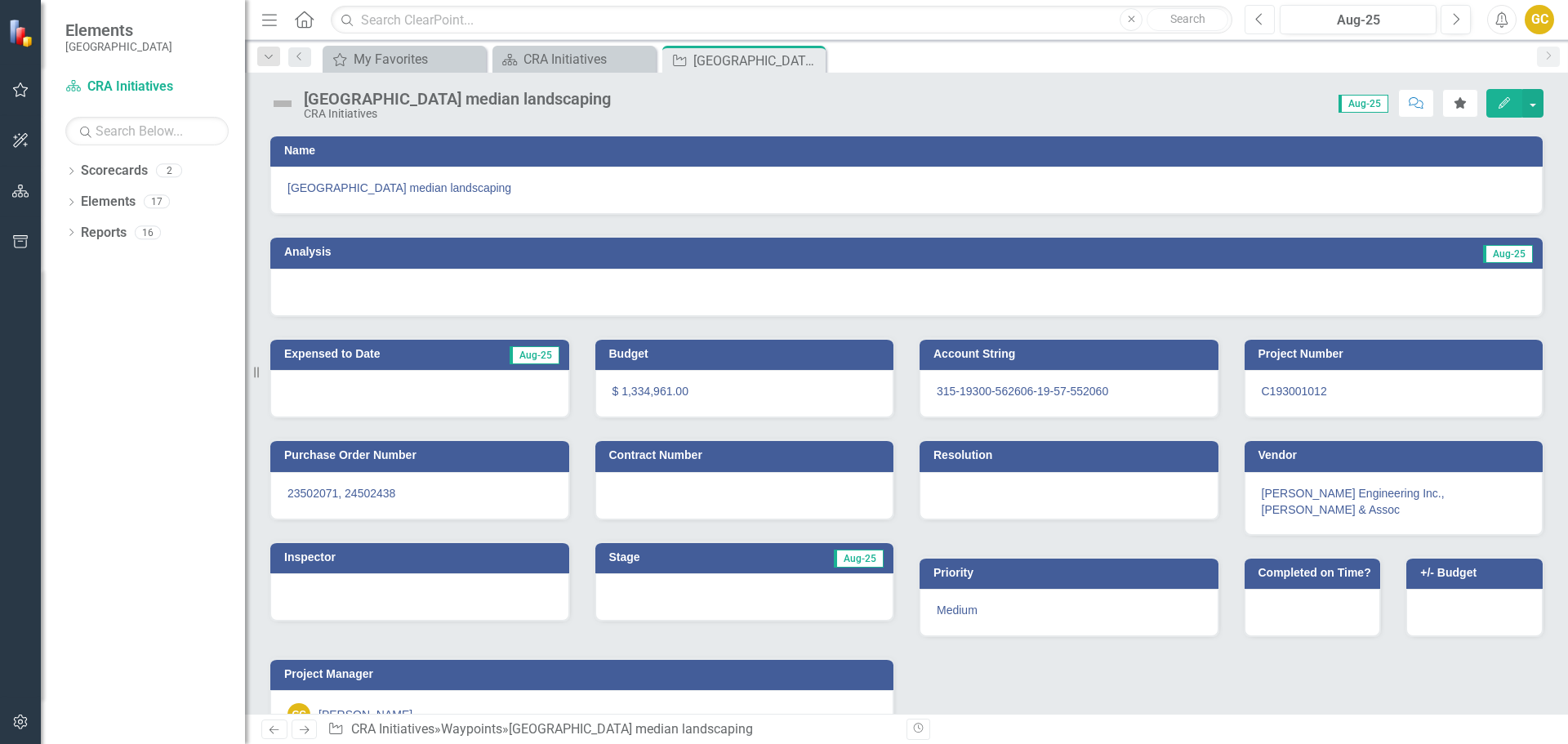
click at [1263, 20] on icon "Previous" at bounding box center [1259, 20] width 9 height 15
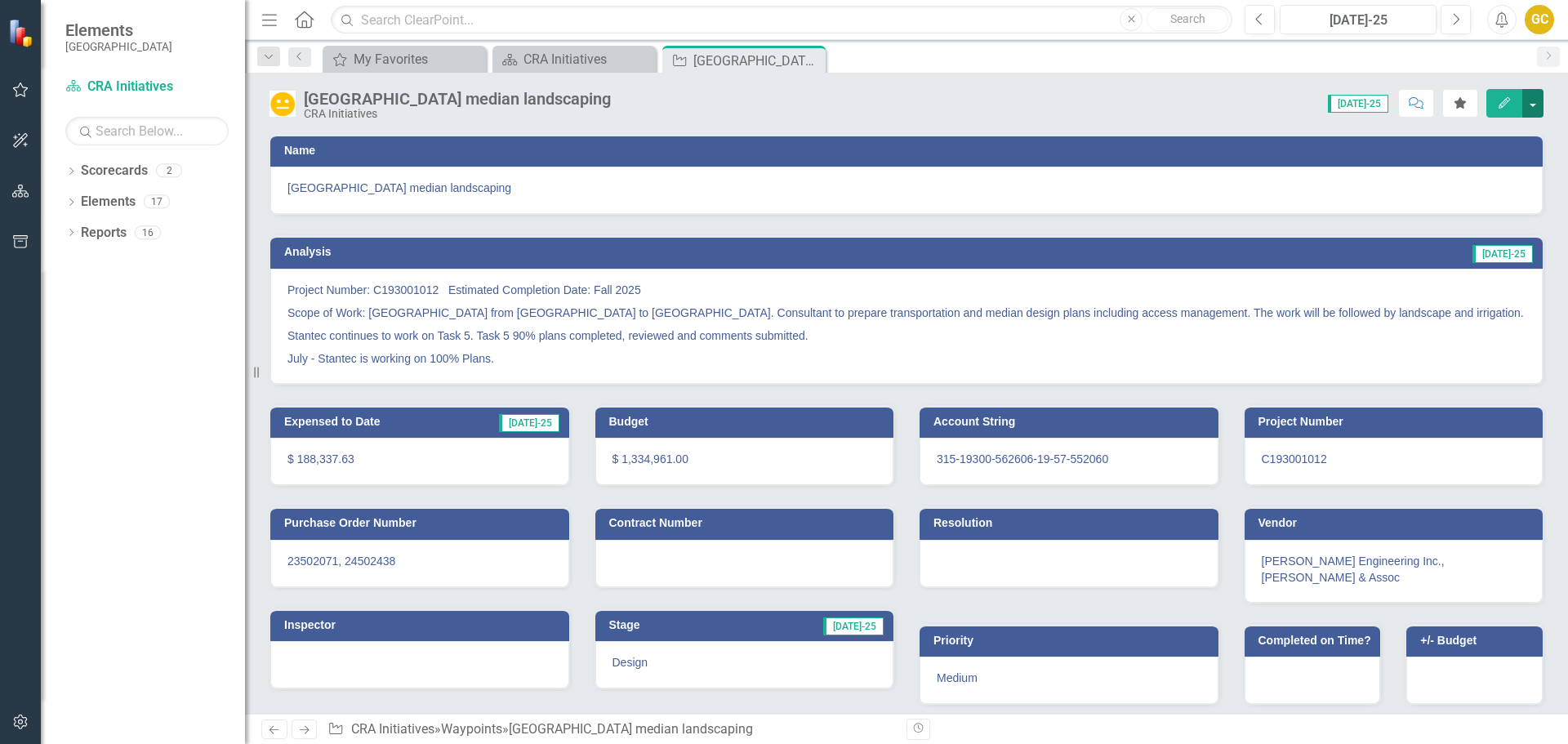
click at [1535, 101] on button "button" at bounding box center [1532, 103] width 21 height 28
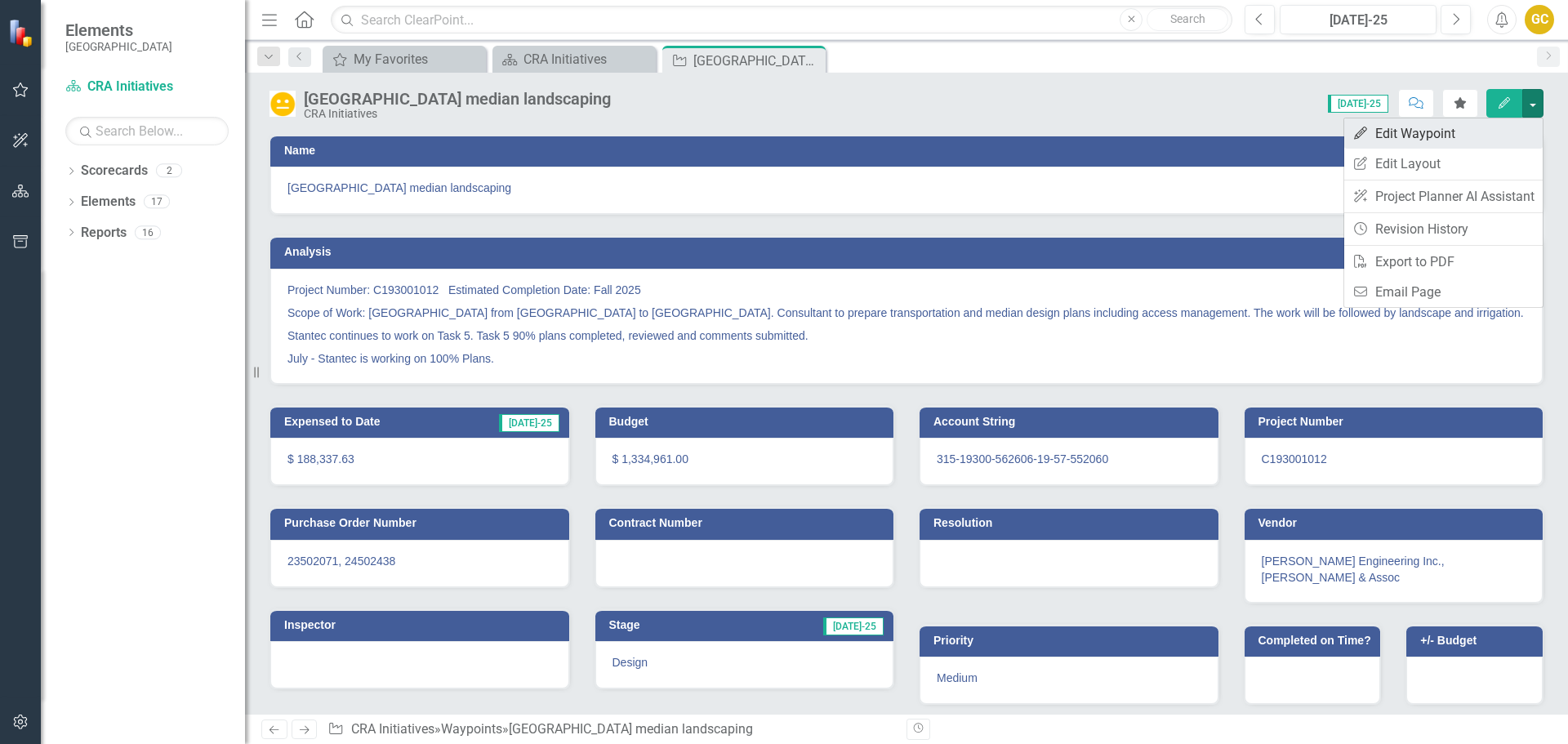
click at [1440, 128] on link "Edit Edit Waypoint" at bounding box center [1444, 133] width 199 height 30
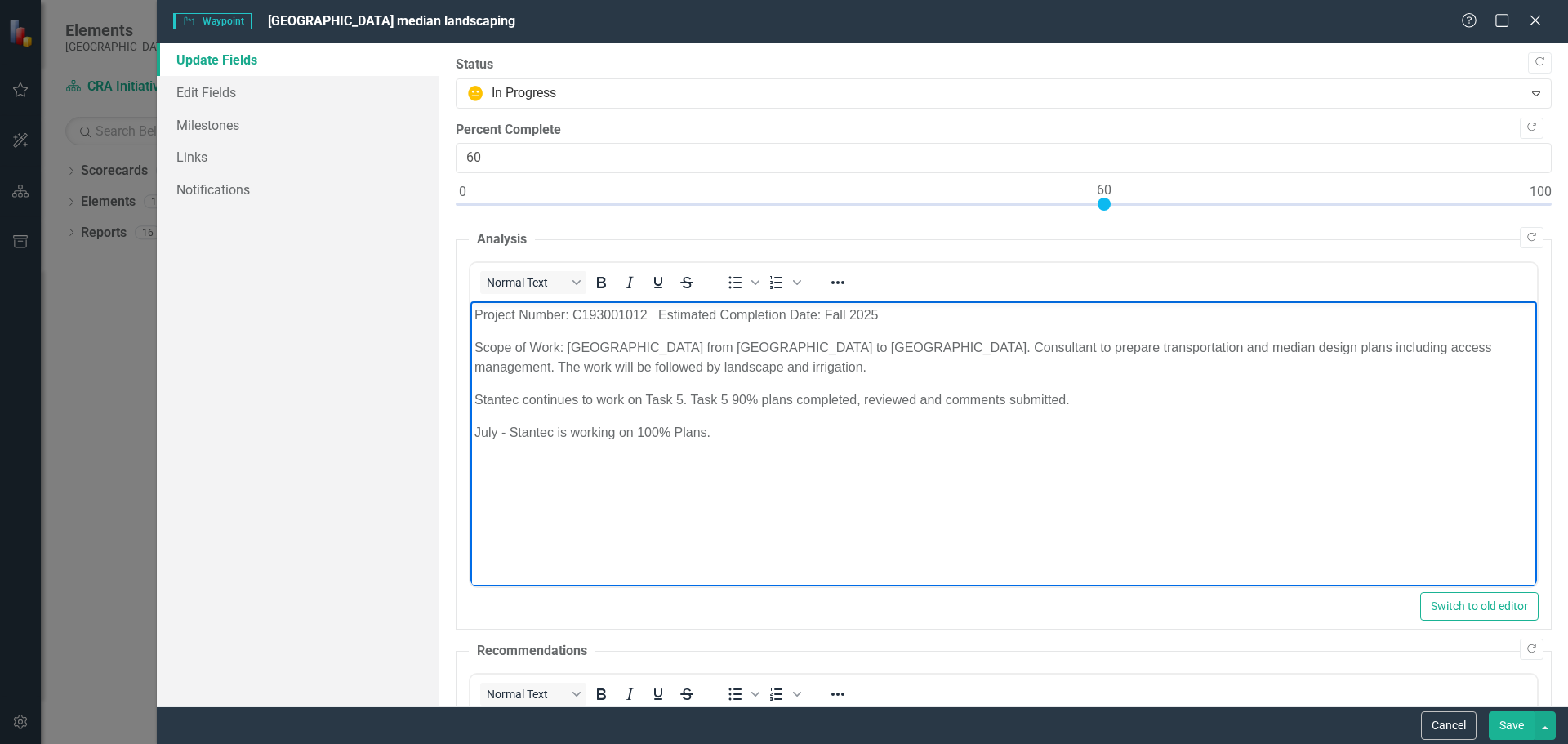
drag, startPoint x: 471, startPoint y: 318, endPoint x: 814, endPoint y: 431, distance: 361.1
click at [814, 432] on body "Project Number: C193001012 Estimated Completion Date: Fall 2025 Scope of Work: …" at bounding box center [1003, 424] width 1066 height 245
copy body "Project Number: C193001012 Estimated Completion Date: Fall 2025 Scope of Work: …"
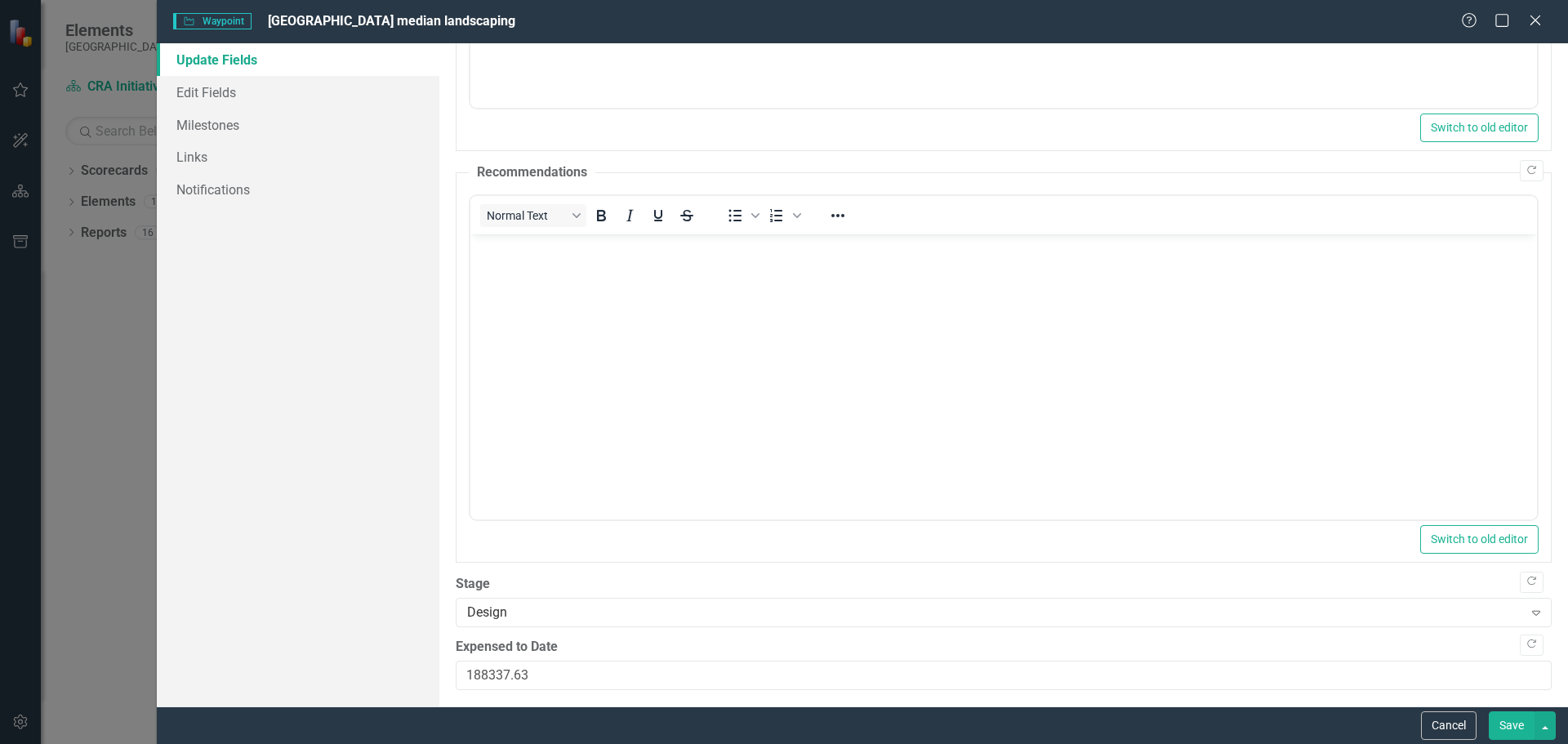
scroll to position [486, 0]
click at [1535, 18] on icon "Close" at bounding box center [1535, 20] width 20 height 16
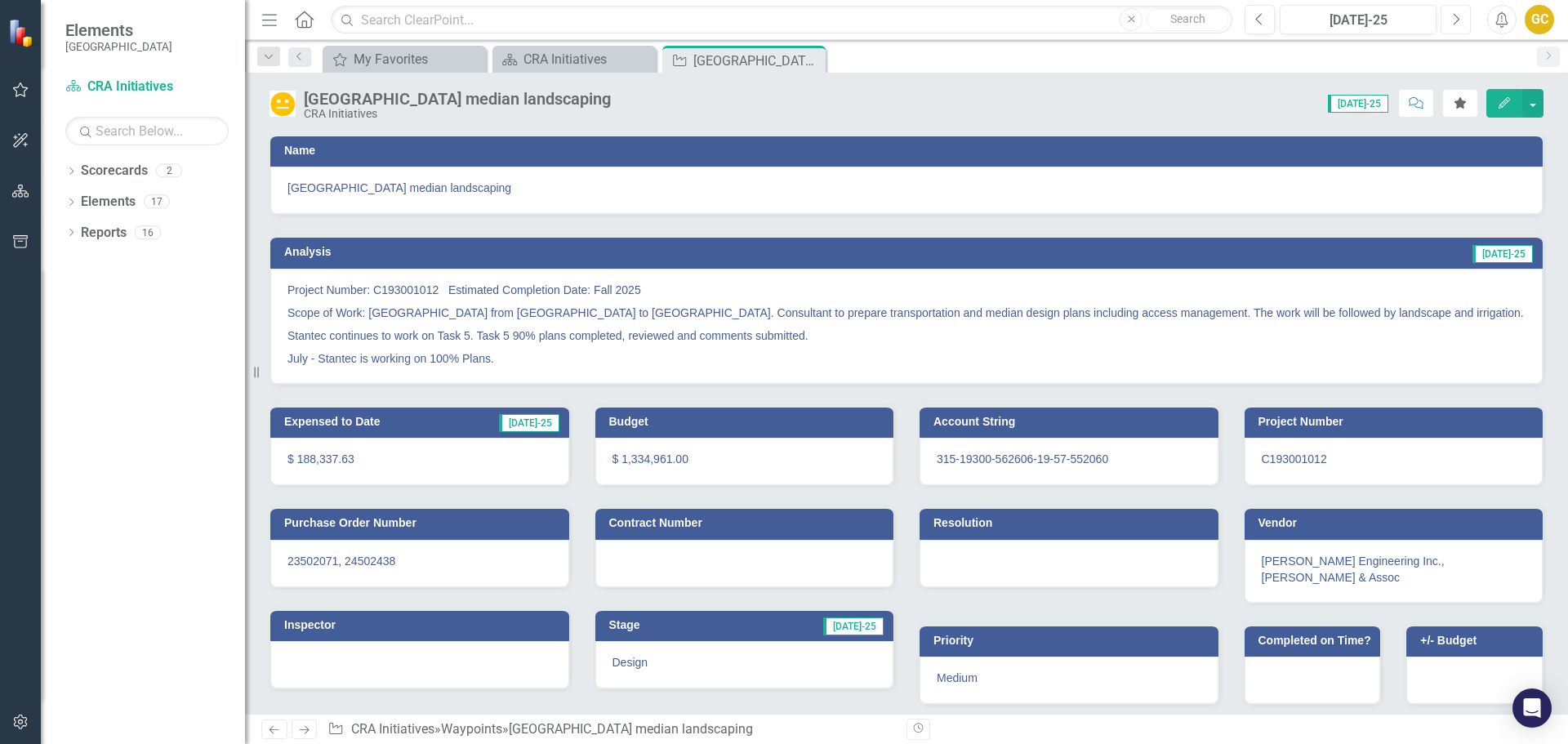
click at [1458, 18] on icon "button" at bounding box center [1457, 19] width 7 height 12
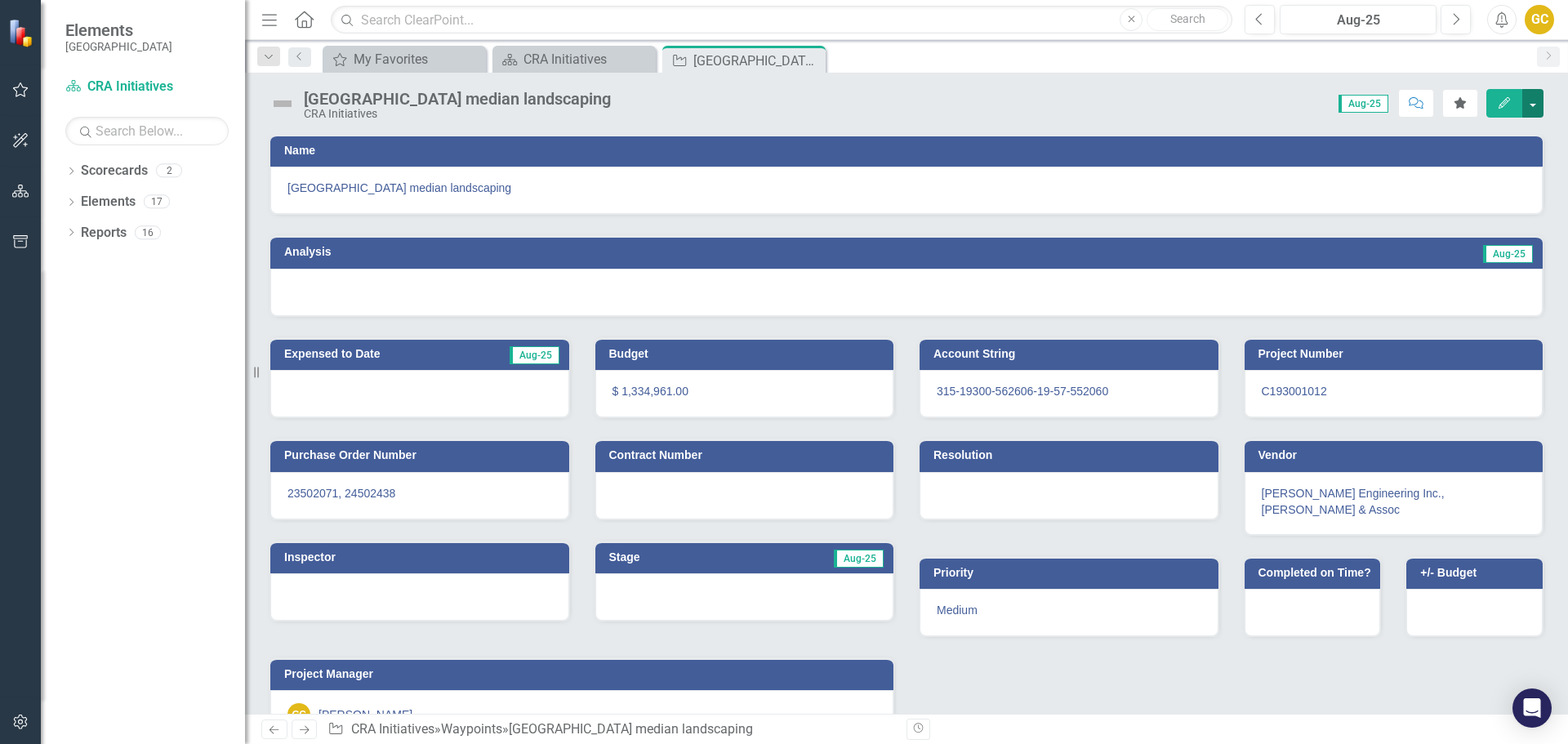
click at [1533, 103] on button "button" at bounding box center [1532, 103] width 21 height 28
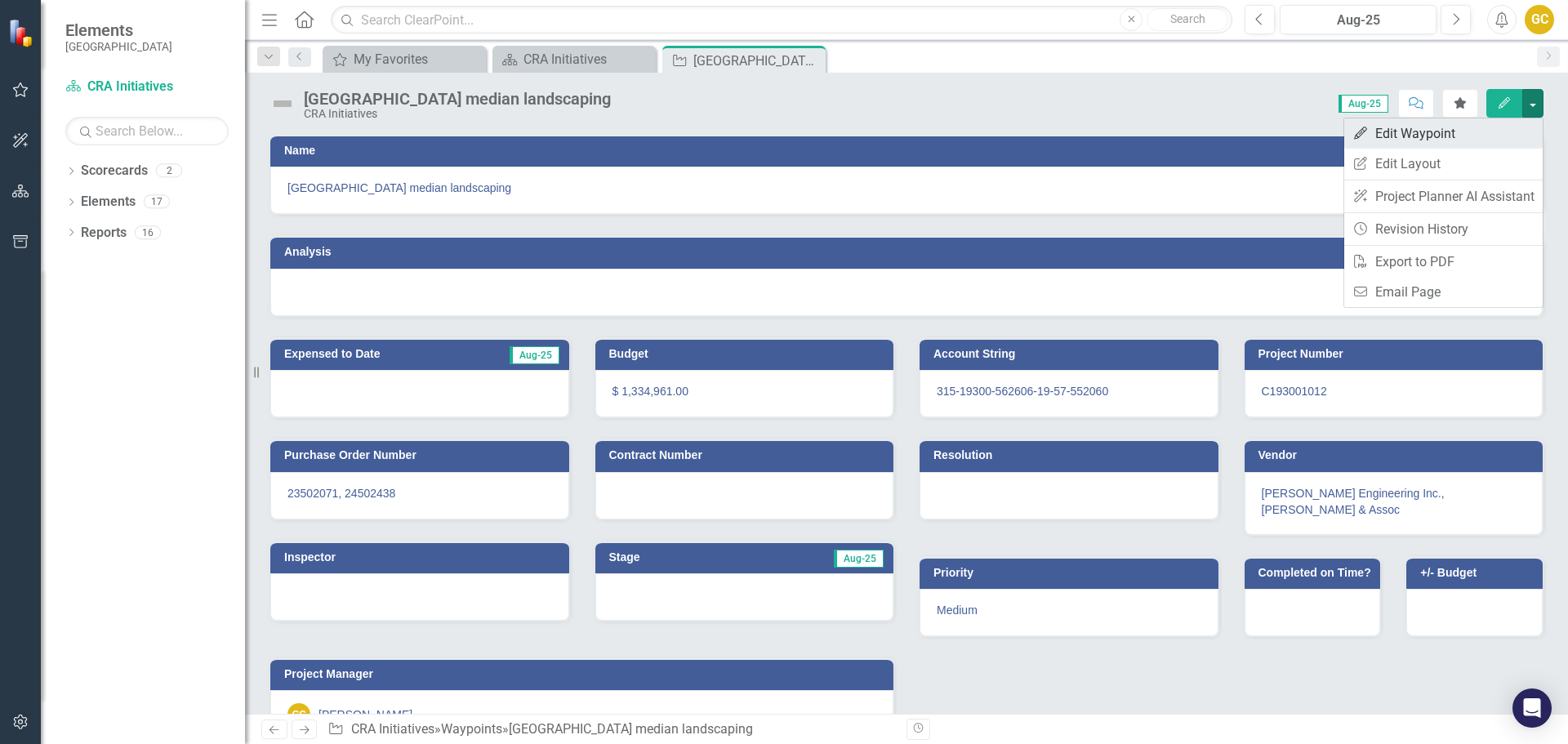
click at [1424, 129] on link "Edit Edit Waypoint" at bounding box center [1444, 133] width 199 height 30
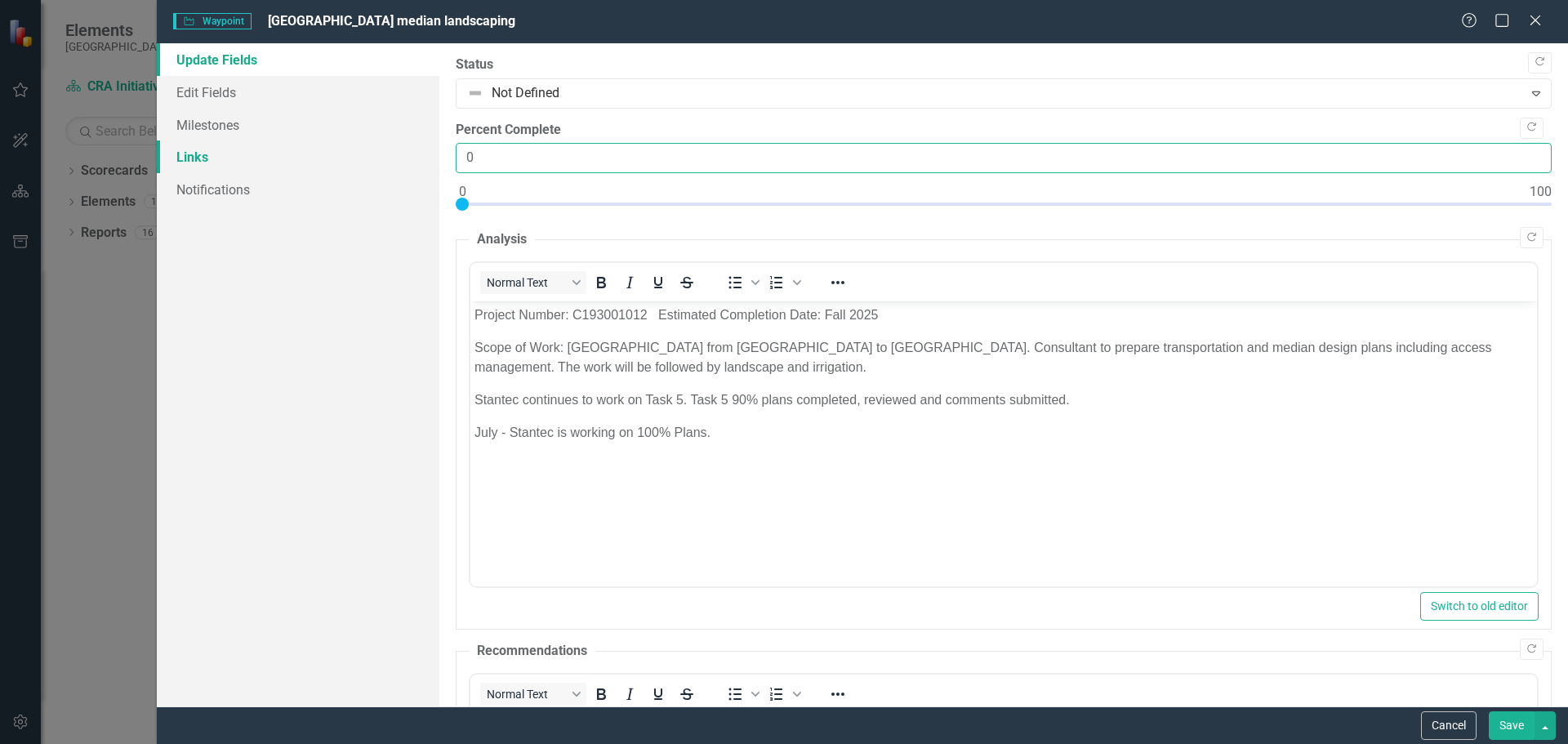
drag, startPoint x: 498, startPoint y: 155, endPoint x: 406, endPoint y: 167, distance: 92.8
click at [414, 170] on div "Update Fields Edit Fields Milestones Links Notifications "Update" fields in Cle…" at bounding box center [862, 375] width 1411 height 663
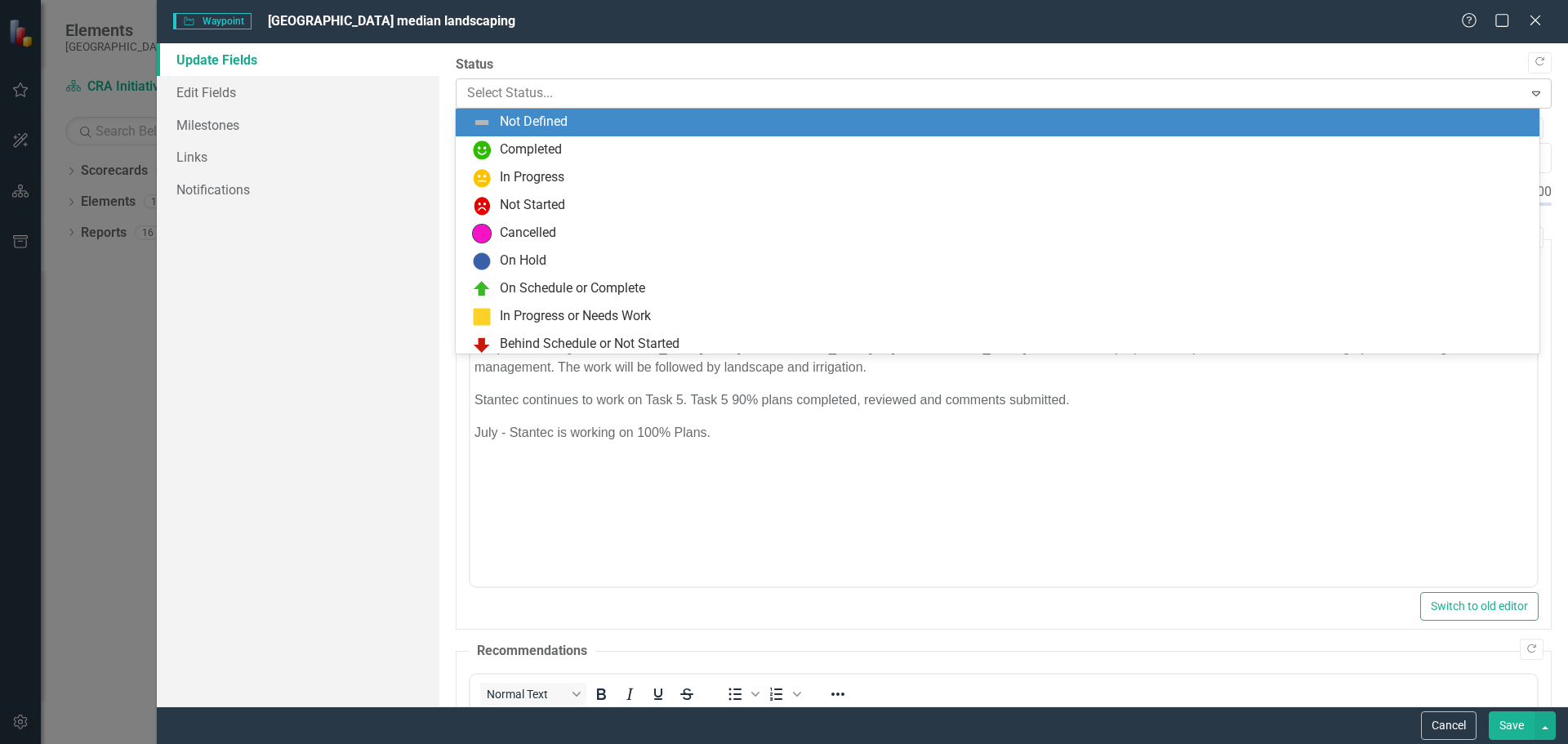
click at [485, 87] on div at bounding box center [991, 93] width 1046 height 22
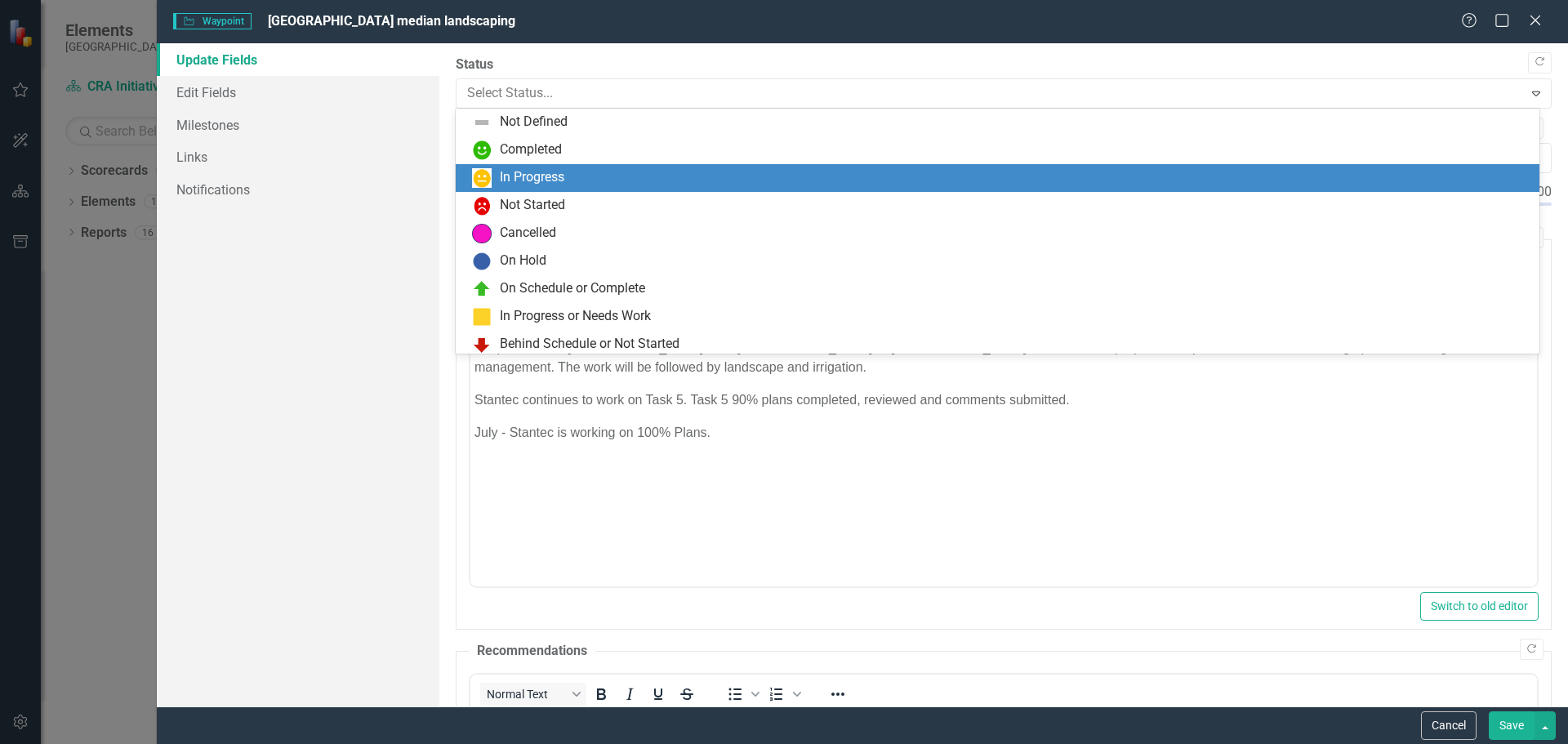
click at [505, 172] on div "In Progress" at bounding box center [532, 178] width 64 height 19
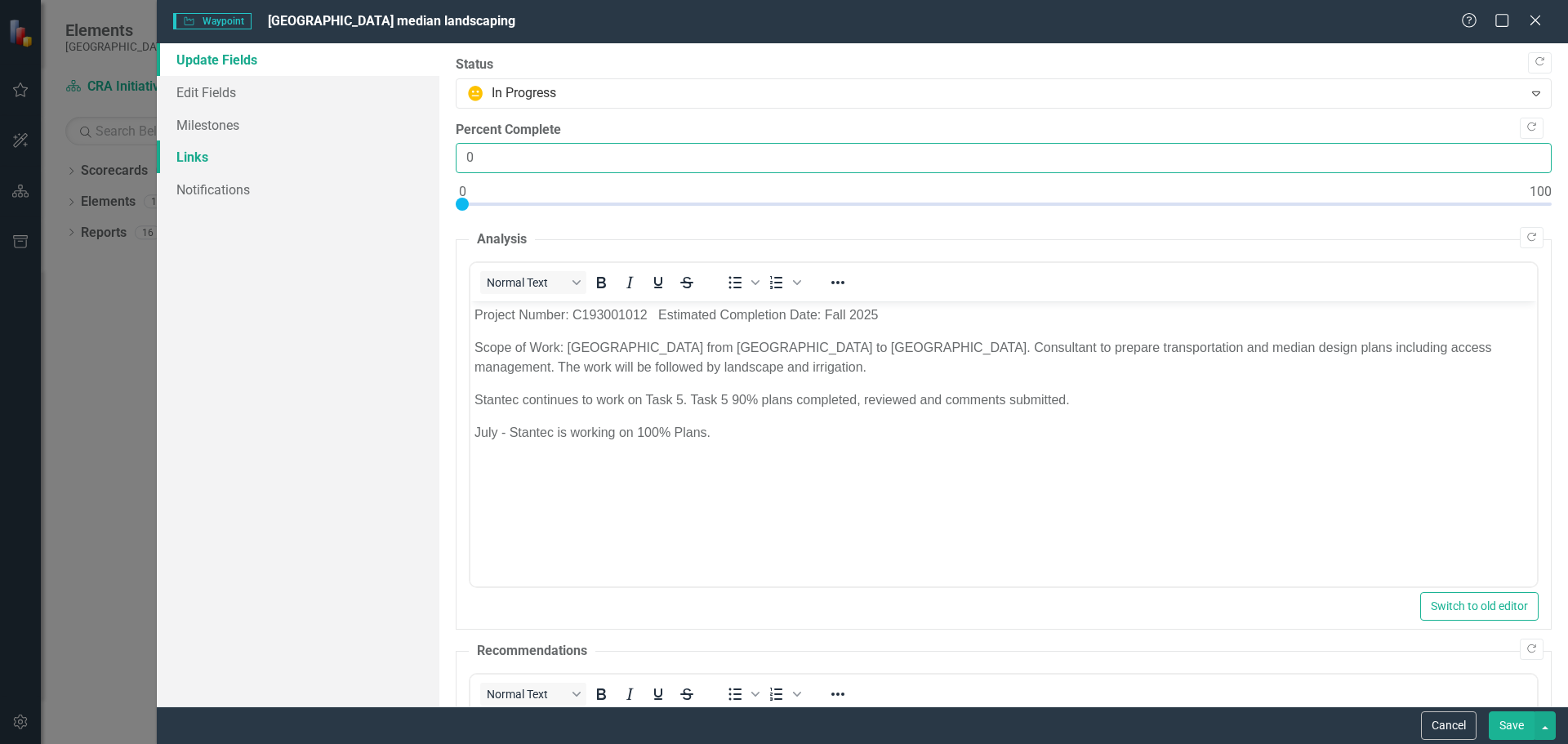
drag, startPoint x: 481, startPoint y: 156, endPoint x: 438, endPoint y: 146, distance: 44.1
click at [443, 158] on div ""Update" fields in ClearPoint are the fields that change from reporting period …" at bounding box center [1004, 375] width 1129 height 663
type input "60"
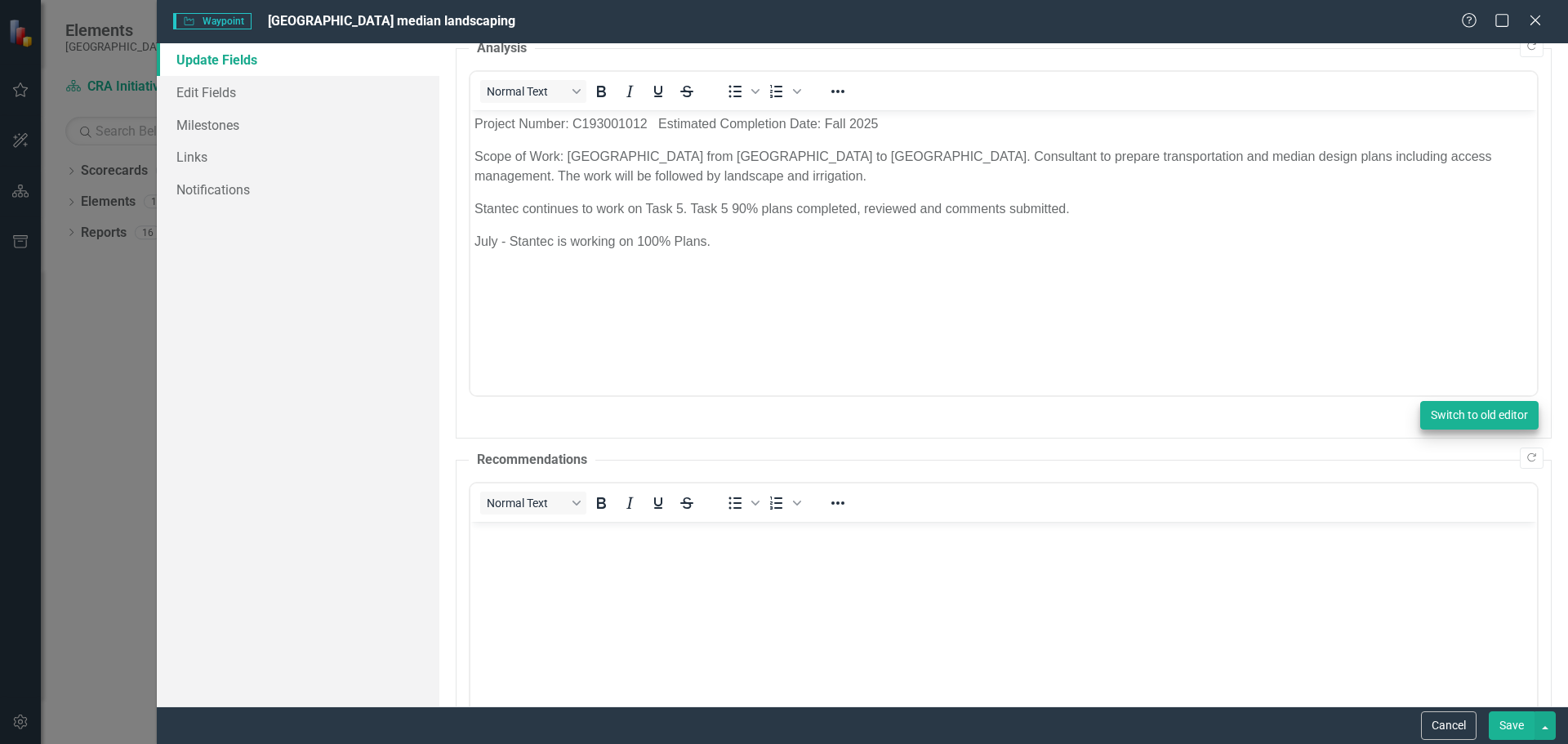
scroll to position [195, 0]
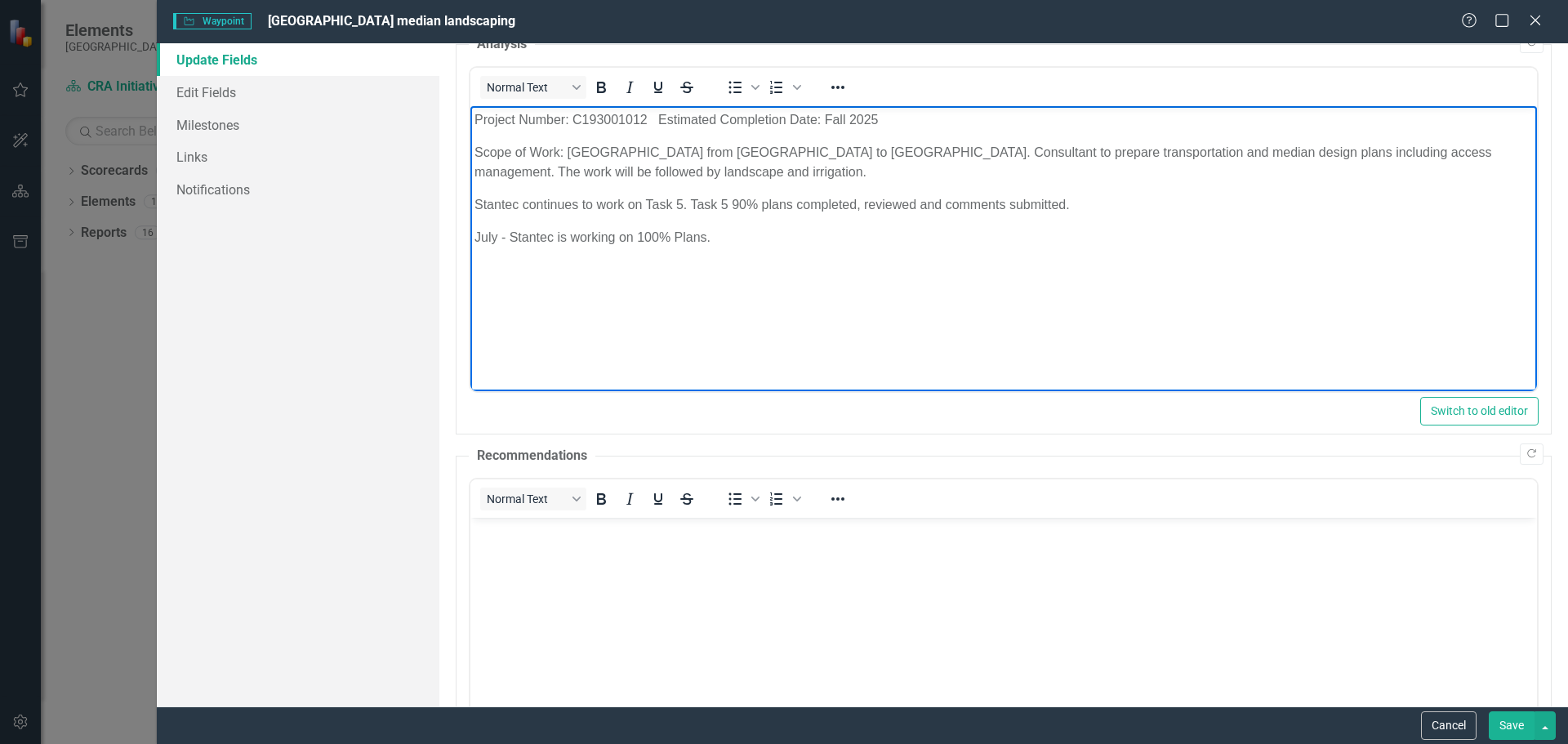
click at [715, 235] on p "July - Stantec is working on 100% Plans." at bounding box center [1003, 237] width 1058 height 19
drag, startPoint x: 504, startPoint y: 237, endPoint x: 456, endPoint y: 239, distance: 48.0
click at [470, 239] on html "Project Number: C193001012 Estimated Completion Date: Fall 2025 Scope of Work: …" at bounding box center [1003, 229] width 1066 height 245
click at [683, 238] on p "Stantec is working on 100% Plans." at bounding box center [1003, 237] width 1058 height 19
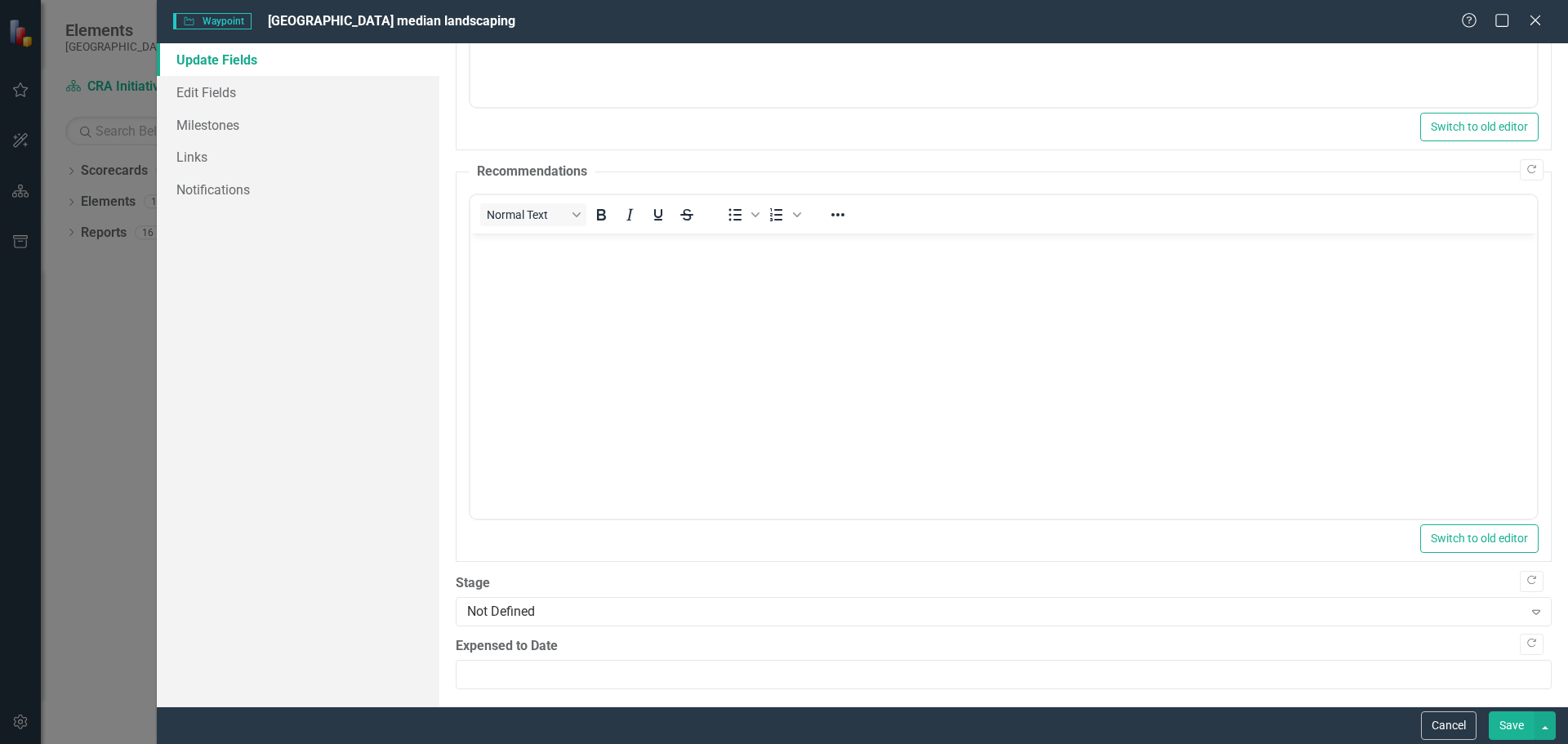
scroll to position [486, 0]
click at [602, 599] on div "Not Defined" at bounding box center [995, 603] width 1056 height 19
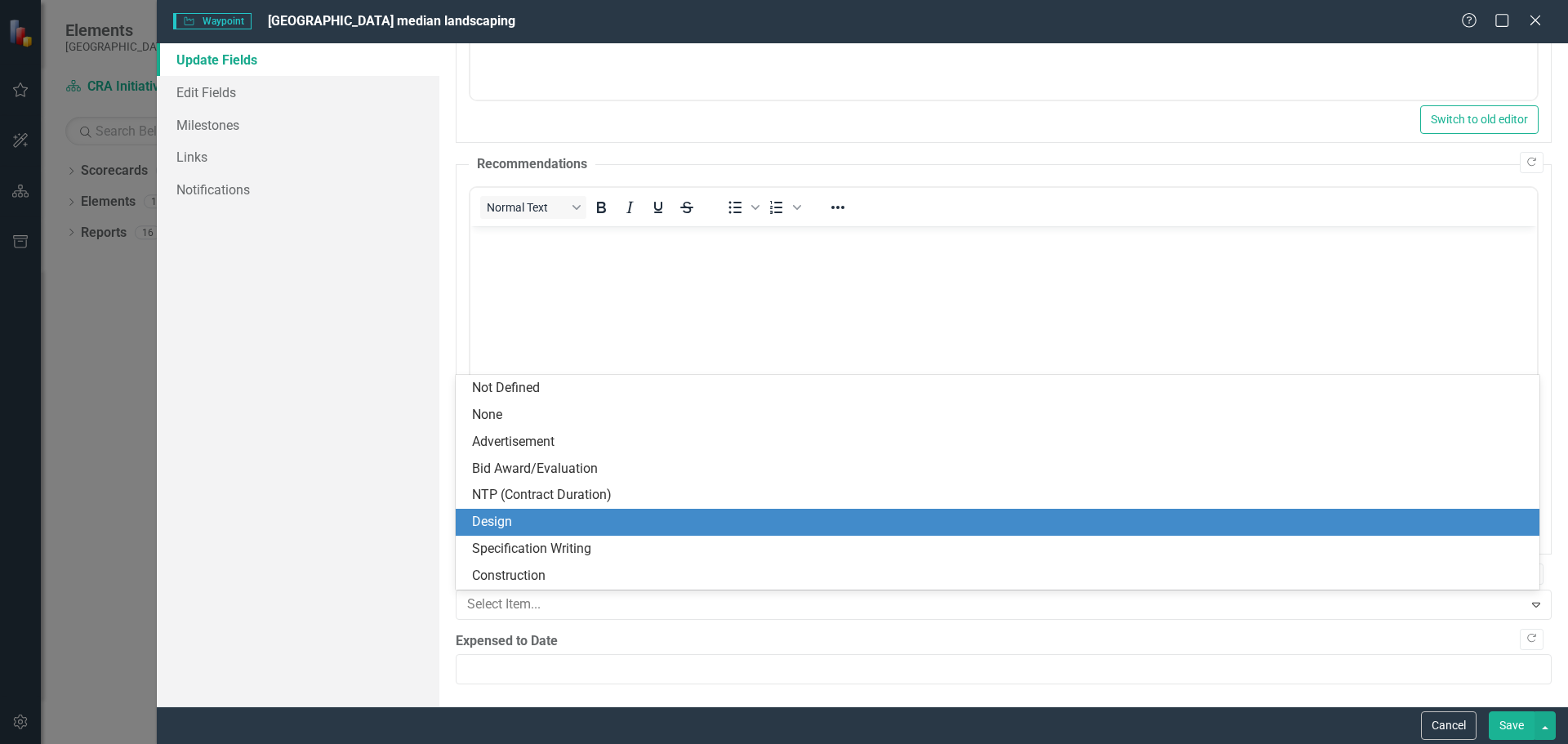
click at [550, 516] on div "Design" at bounding box center [1001, 522] width 1057 height 19
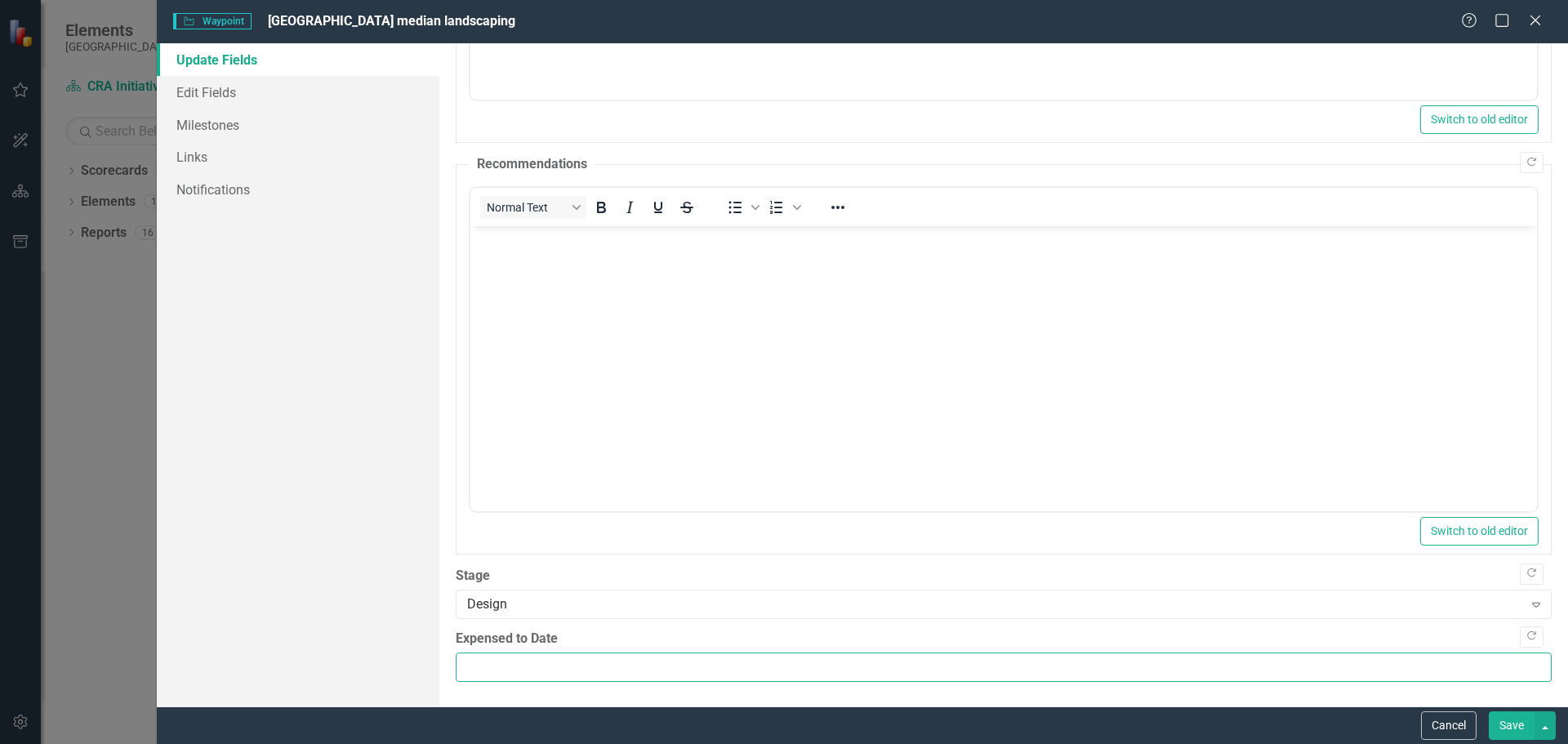
click at [518, 670] on input "Expensed to Date" at bounding box center [1003, 667] width 1096 height 30
type input "188337.63"
click at [1511, 726] on button "Save" at bounding box center [1511, 725] width 46 height 28
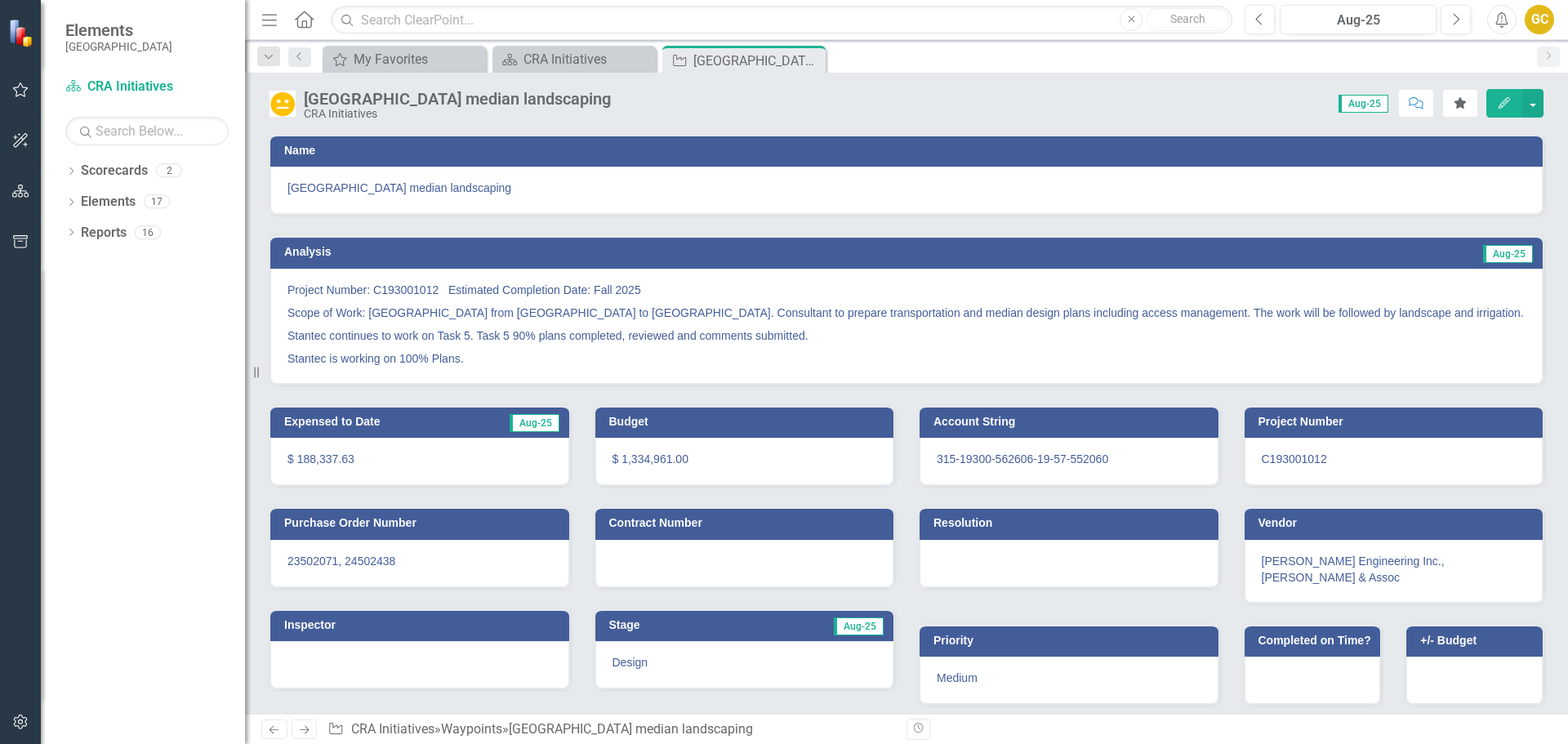
click at [0, 0] on icon "Close" at bounding box center [0, 0] width 0 height 0
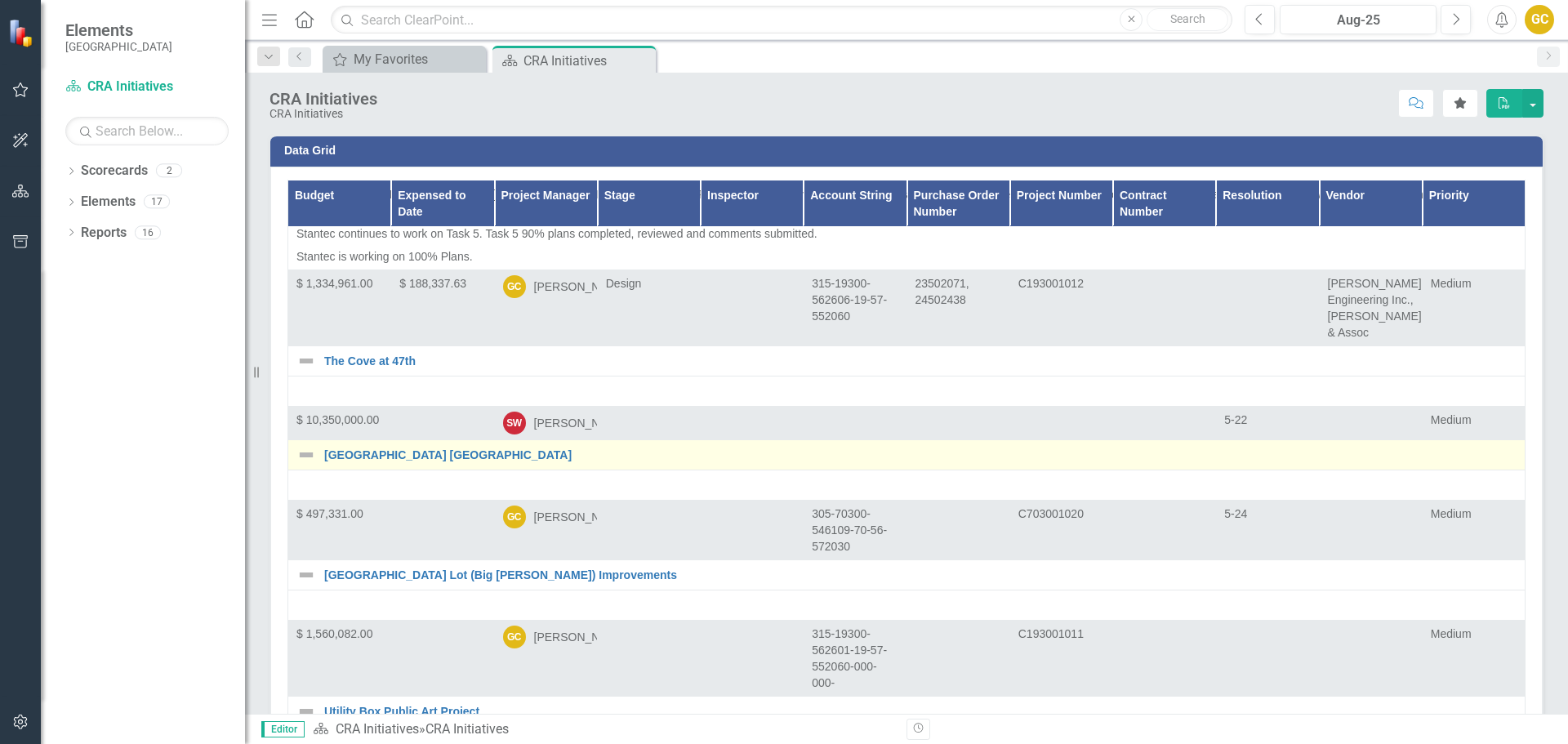
scroll to position [1195, 0]
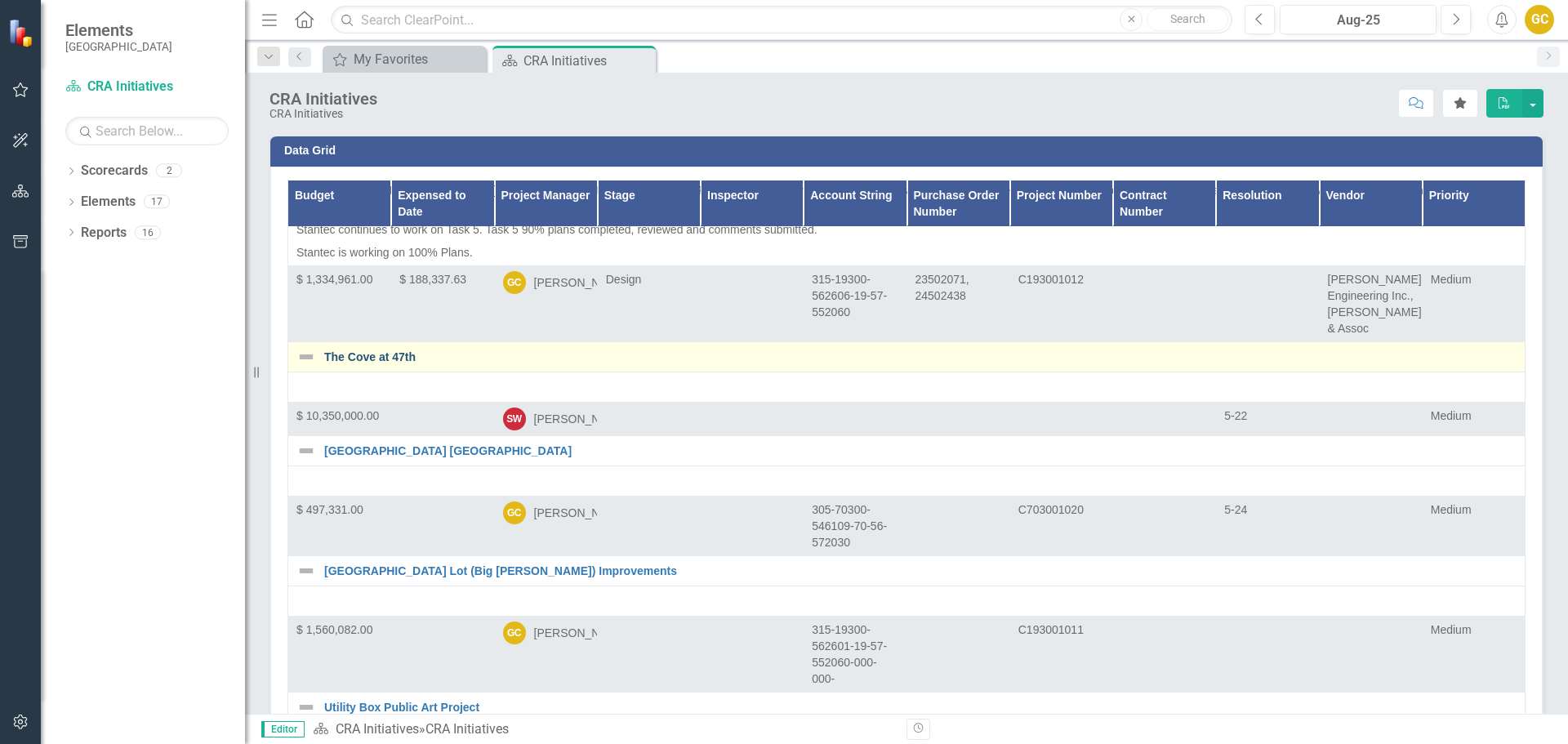
click at [364, 364] on link "The Cove at 47th" at bounding box center [920, 357] width 1192 height 13
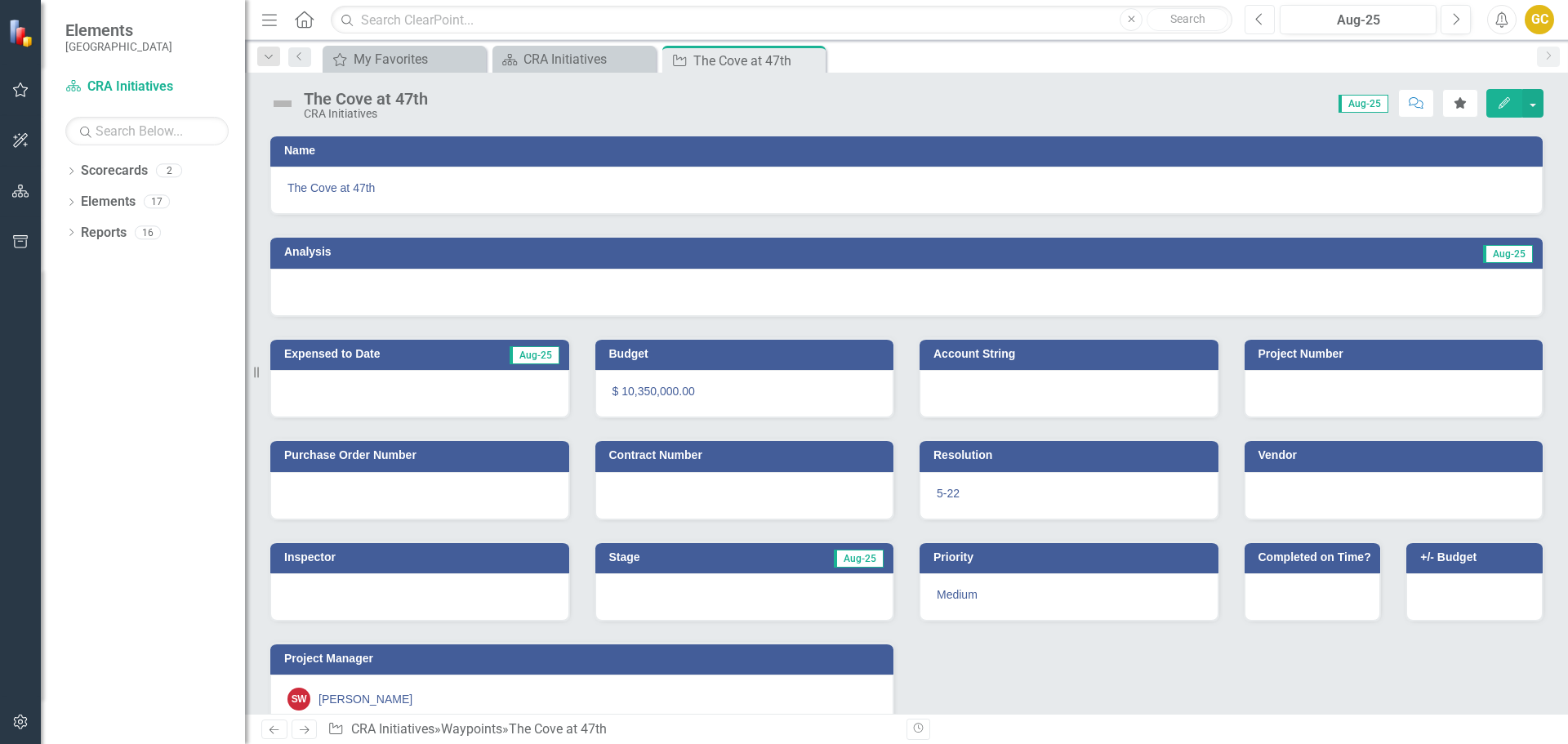
click at [1262, 18] on icon "Previous" at bounding box center [1259, 20] width 9 height 15
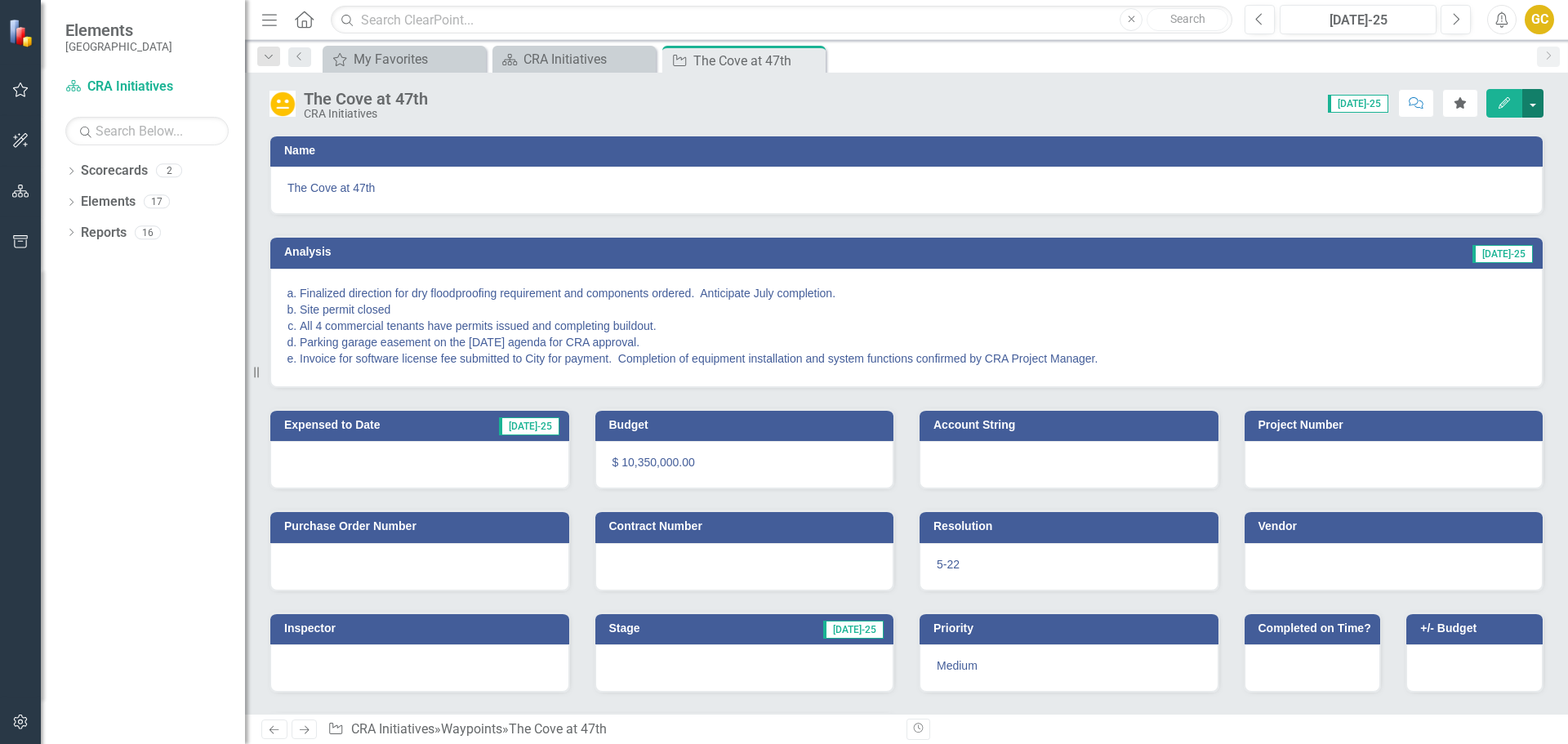
click at [1535, 103] on button "button" at bounding box center [1532, 103] width 21 height 28
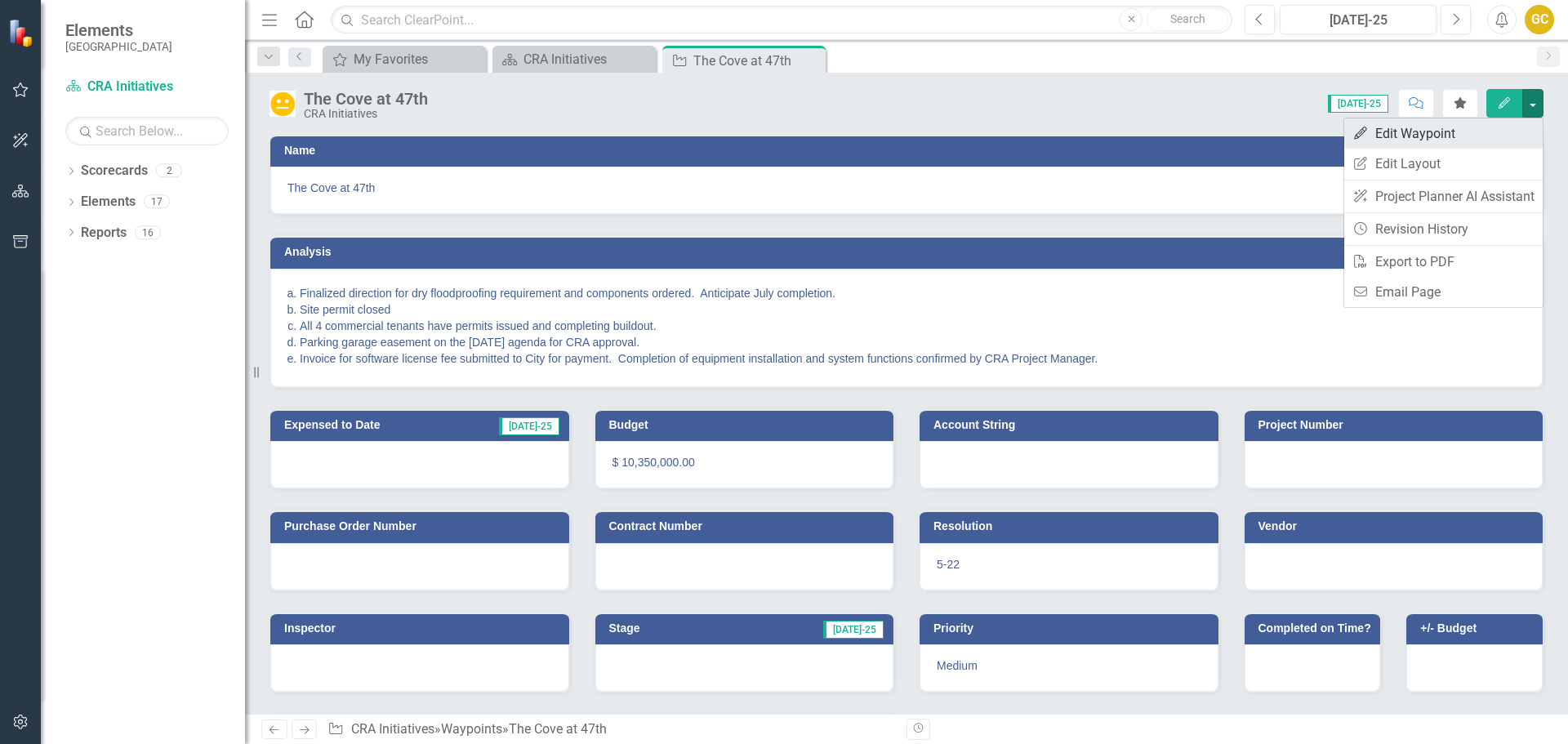
click at [1432, 133] on link "Edit Edit Waypoint" at bounding box center [1444, 133] width 199 height 30
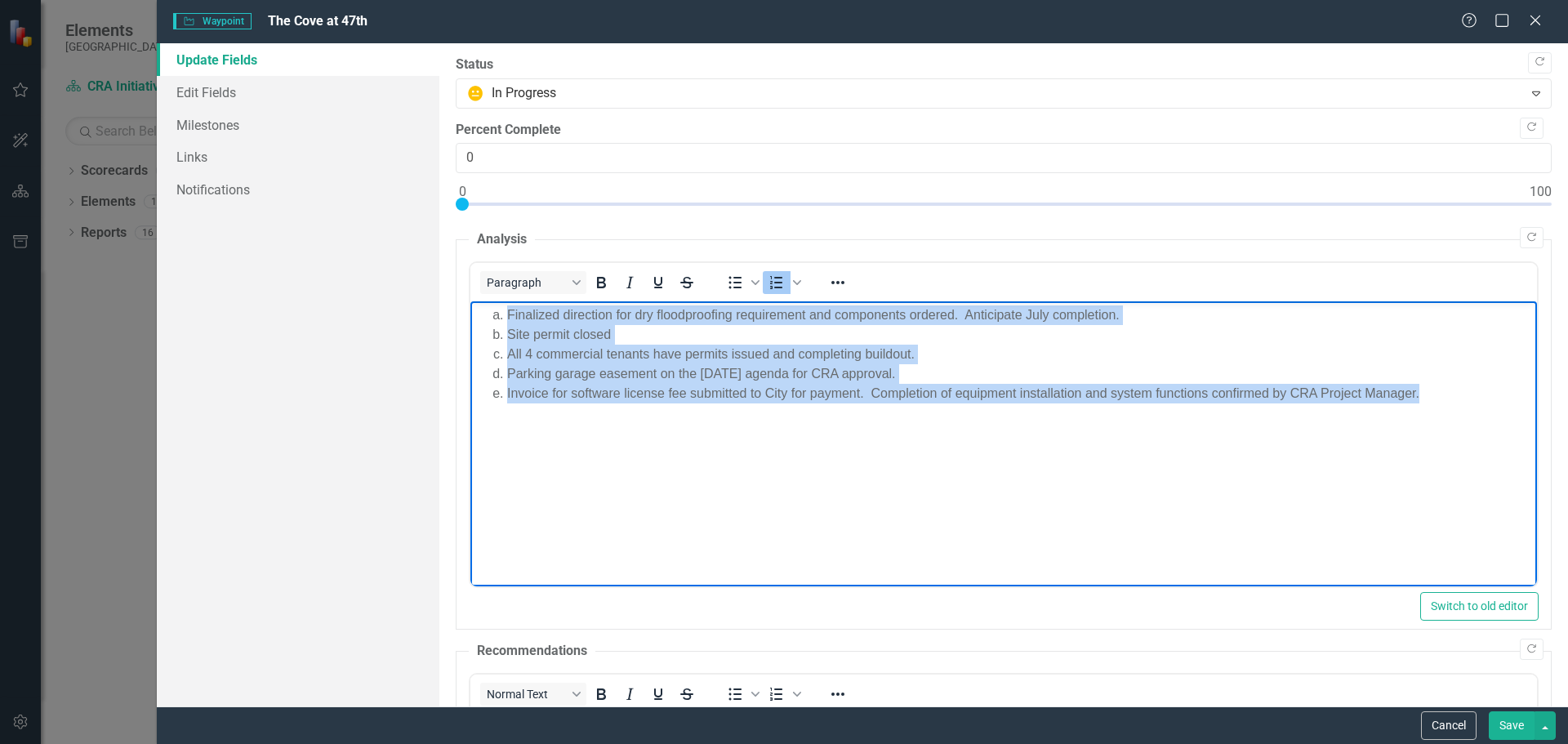
drag, startPoint x: 486, startPoint y: 312, endPoint x: 1408, endPoint y: 401, distance: 926.3
click at [1488, 403] on body "Finalized direction for dry floodproofing requirement and components ordered. A…" at bounding box center [1003, 424] width 1066 height 245
copy ol "Finalized direction for dry floodproofing requirement and components ordered. A…"
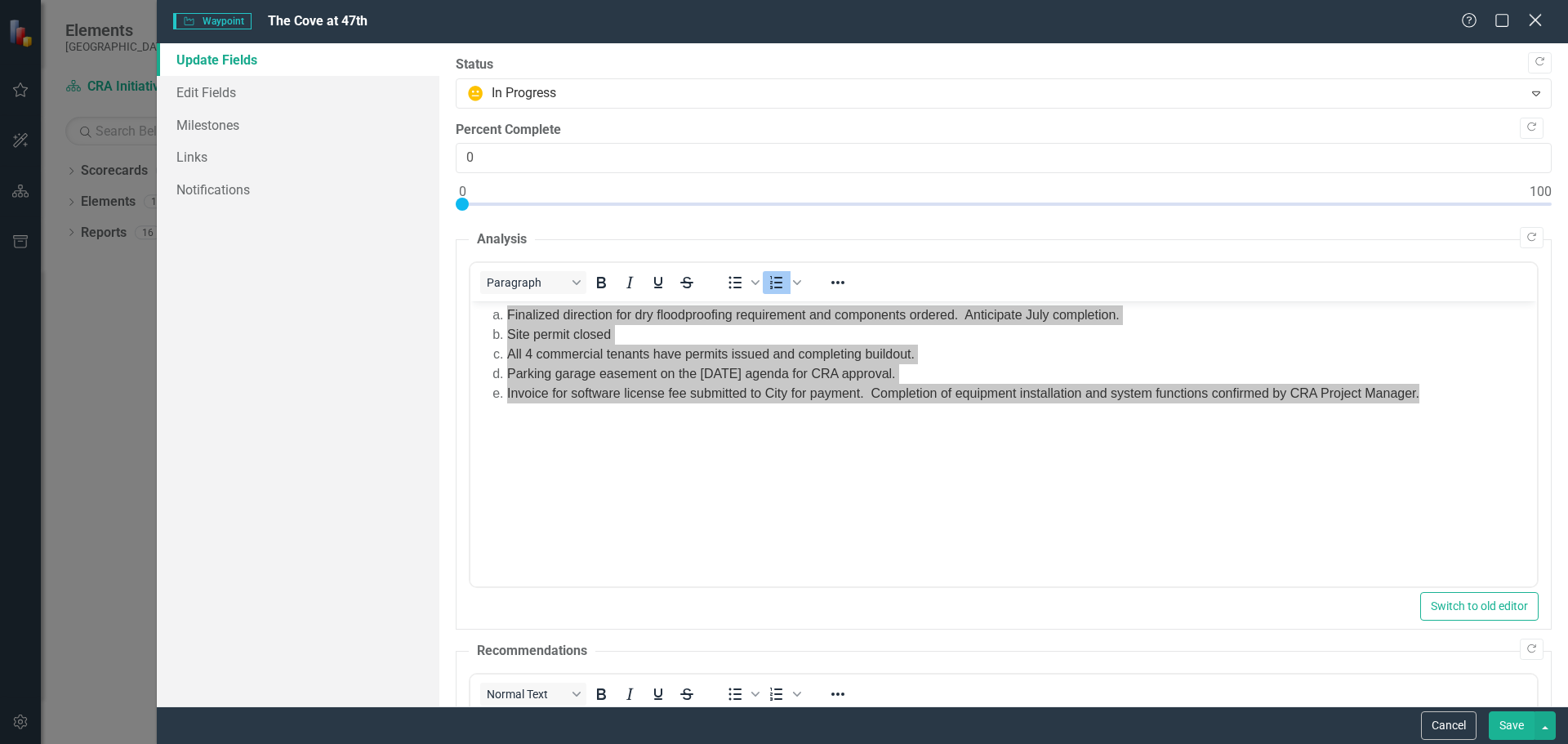
click at [1538, 18] on icon at bounding box center [1535, 20] width 13 height 13
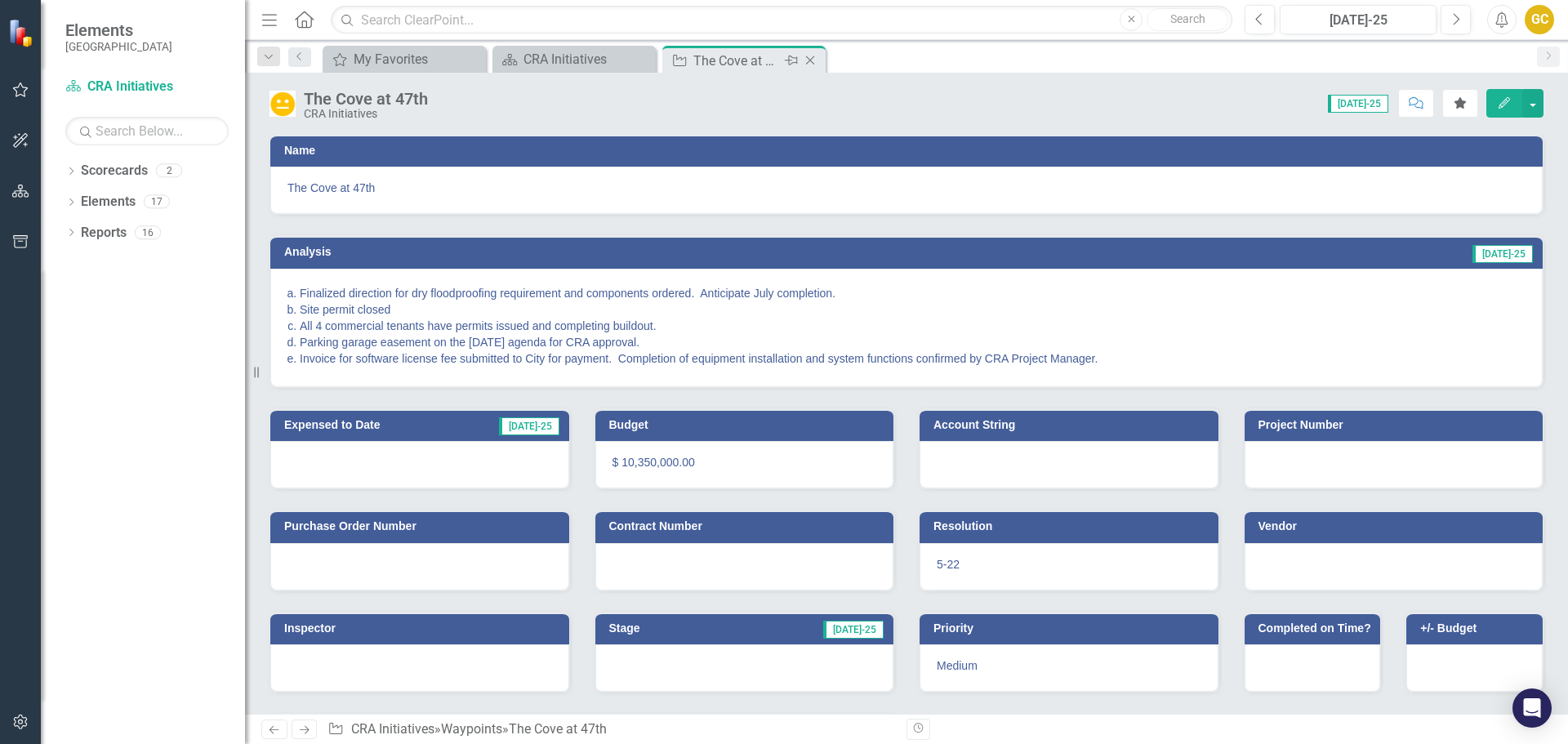
click at [813, 57] on icon "Close" at bounding box center [810, 61] width 17 height 13
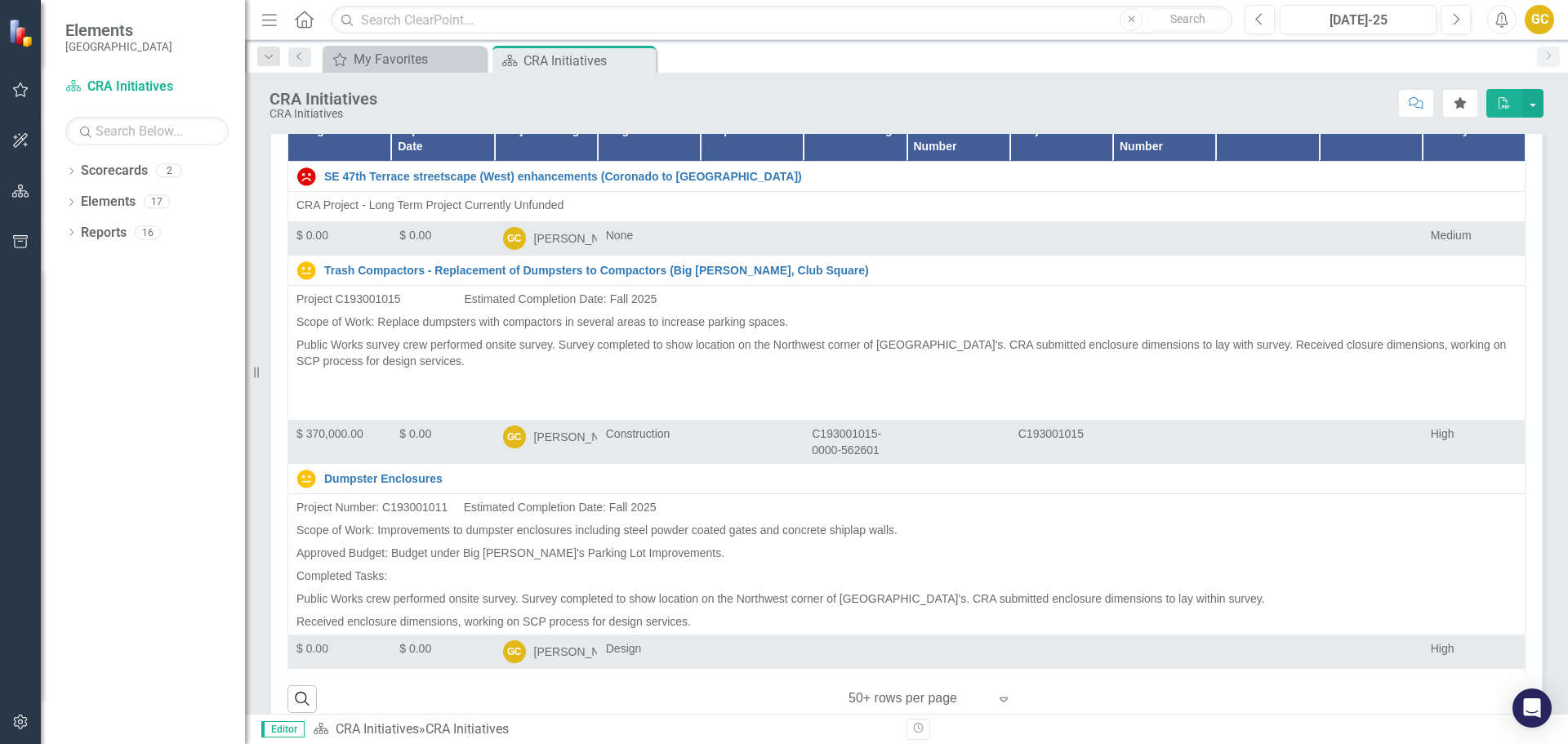
scroll to position [98, 0]
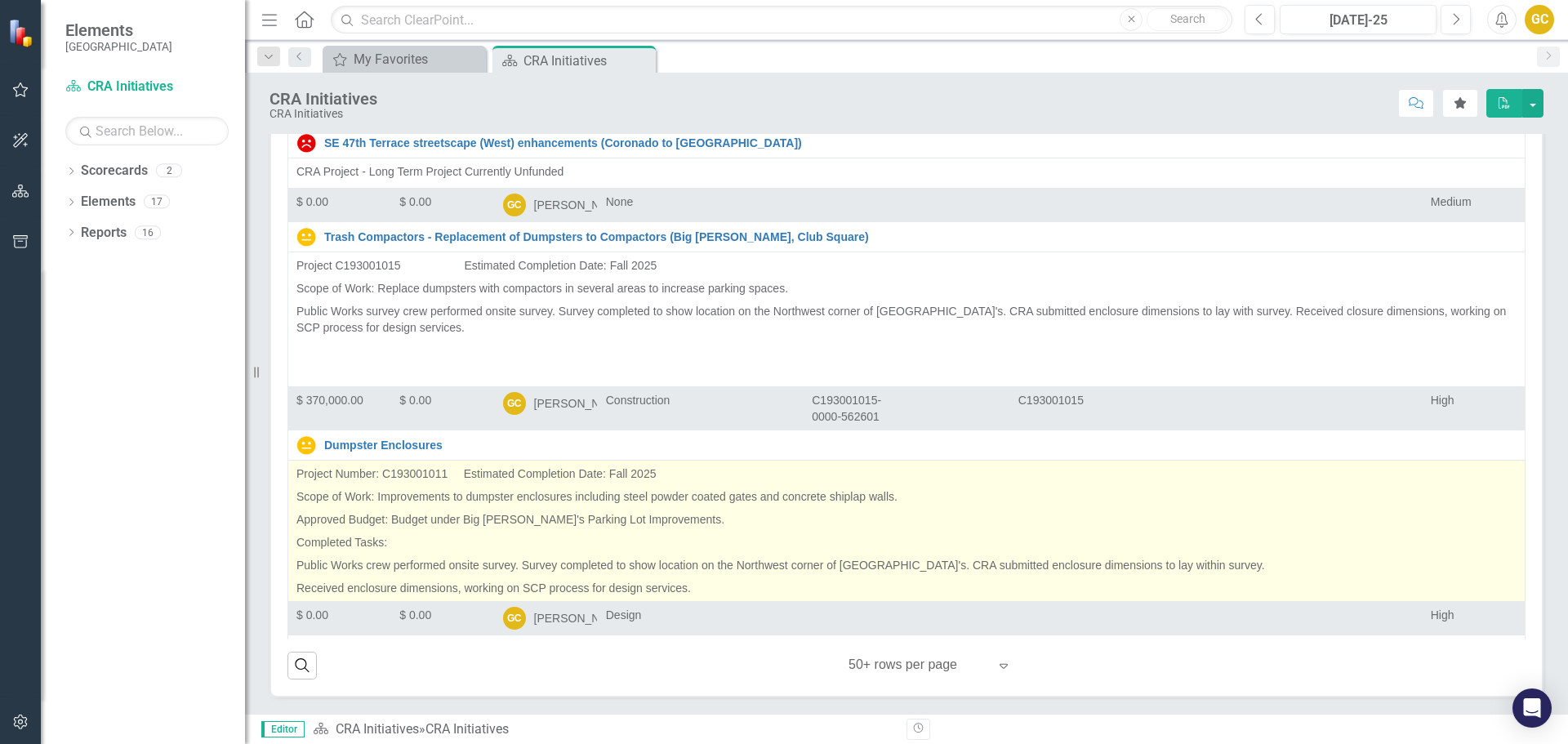
click at [1498, 485] on p "Project Number: C193001011 Estimated Completion Date: Fall 2025" at bounding box center [906, 475] width 1220 height 19
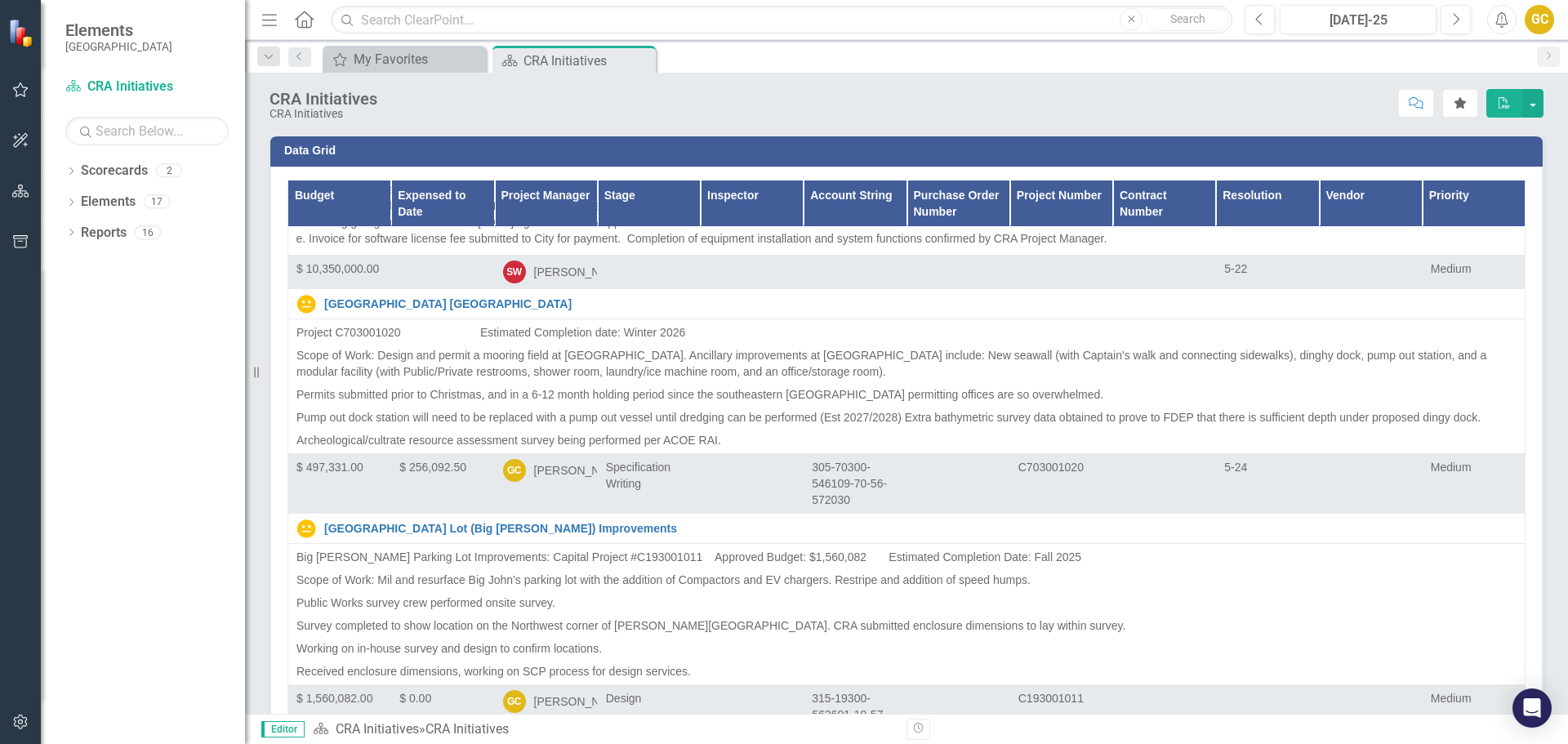
scroll to position [1430, 0]
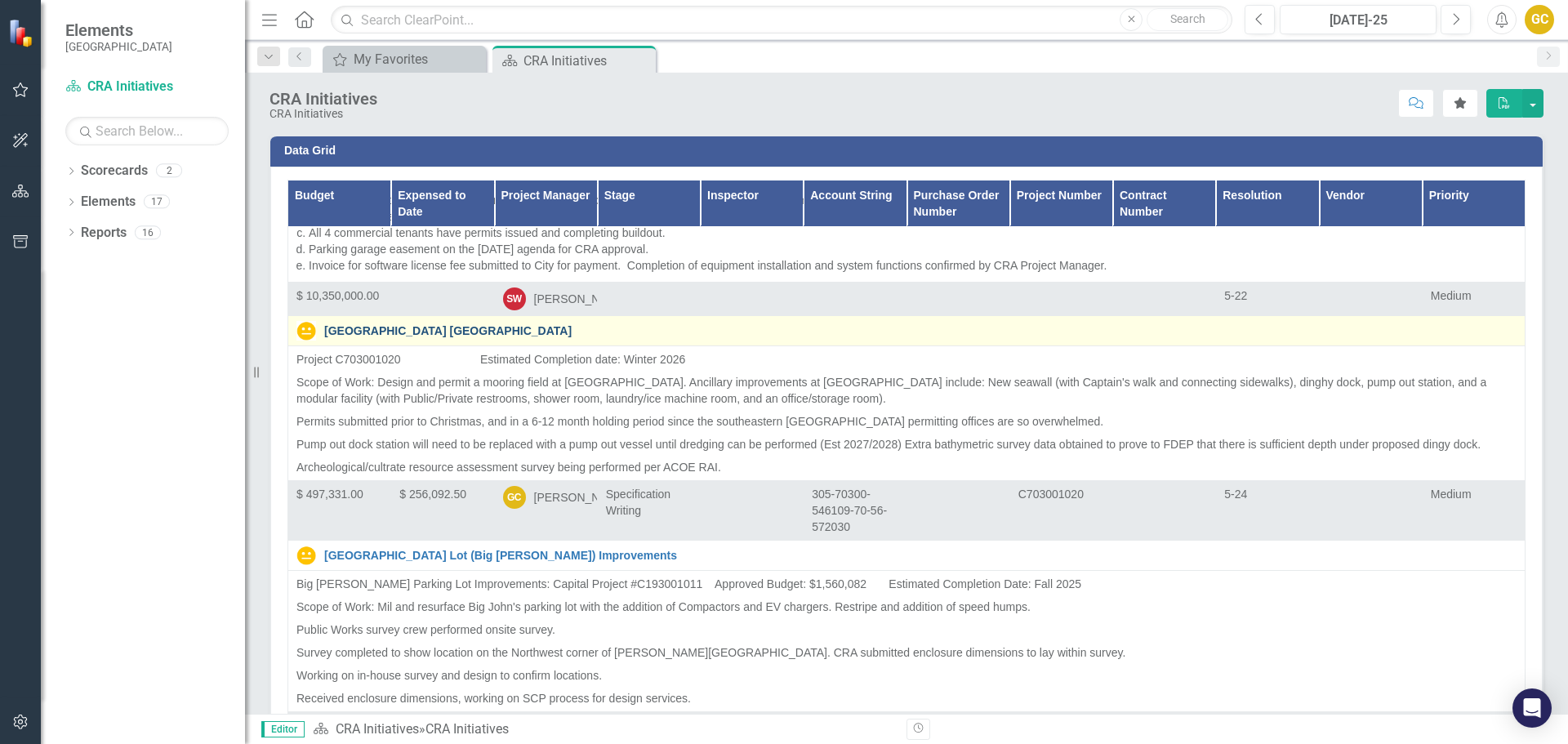
click at [426, 337] on link "[GEOGRAPHIC_DATA] [GEOGRAPHIC_DATA]" at bounding box center [920, 331] width 1192 height 13
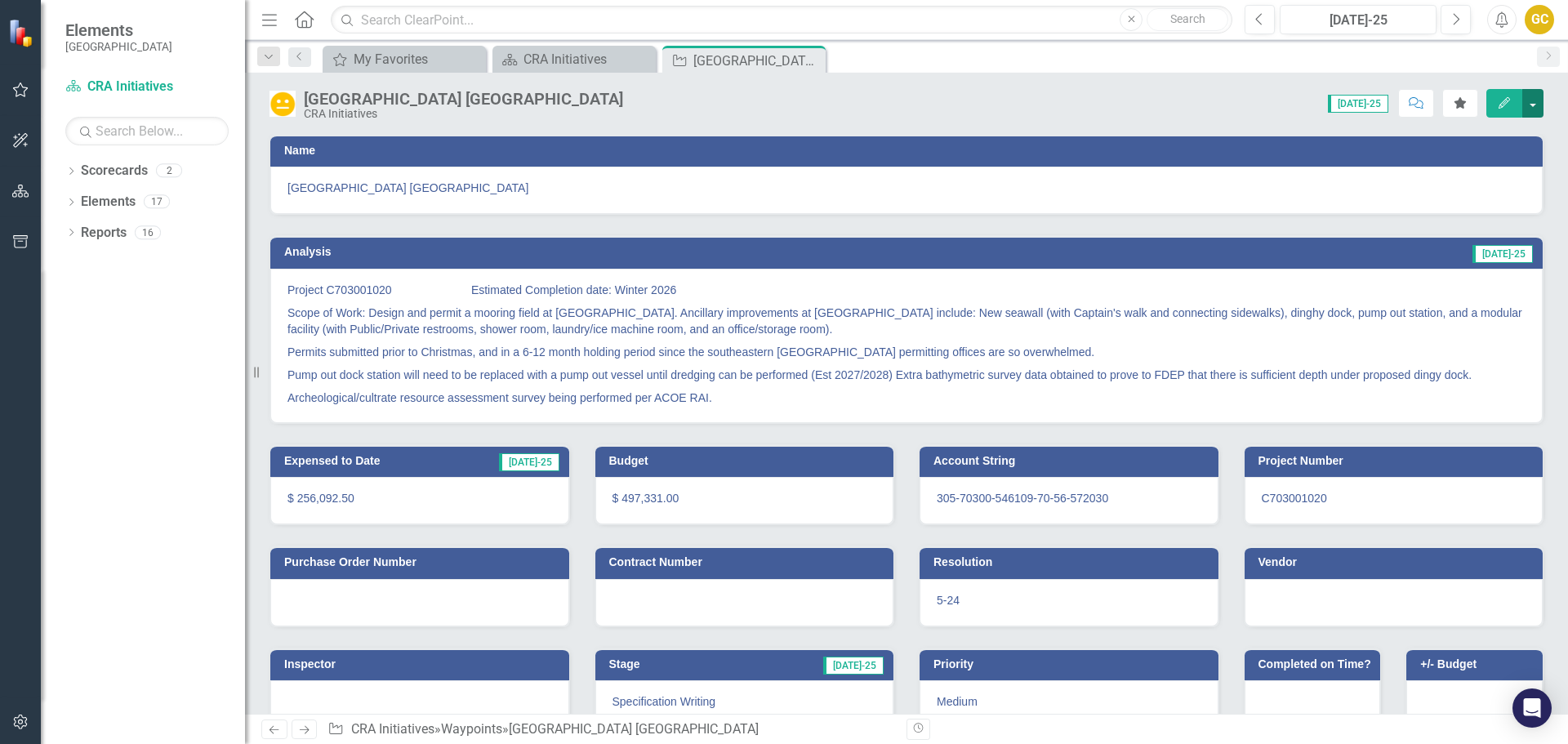
click at [1534, 99] on button "button" at bounding box center [1532, 103] width 21 height 28
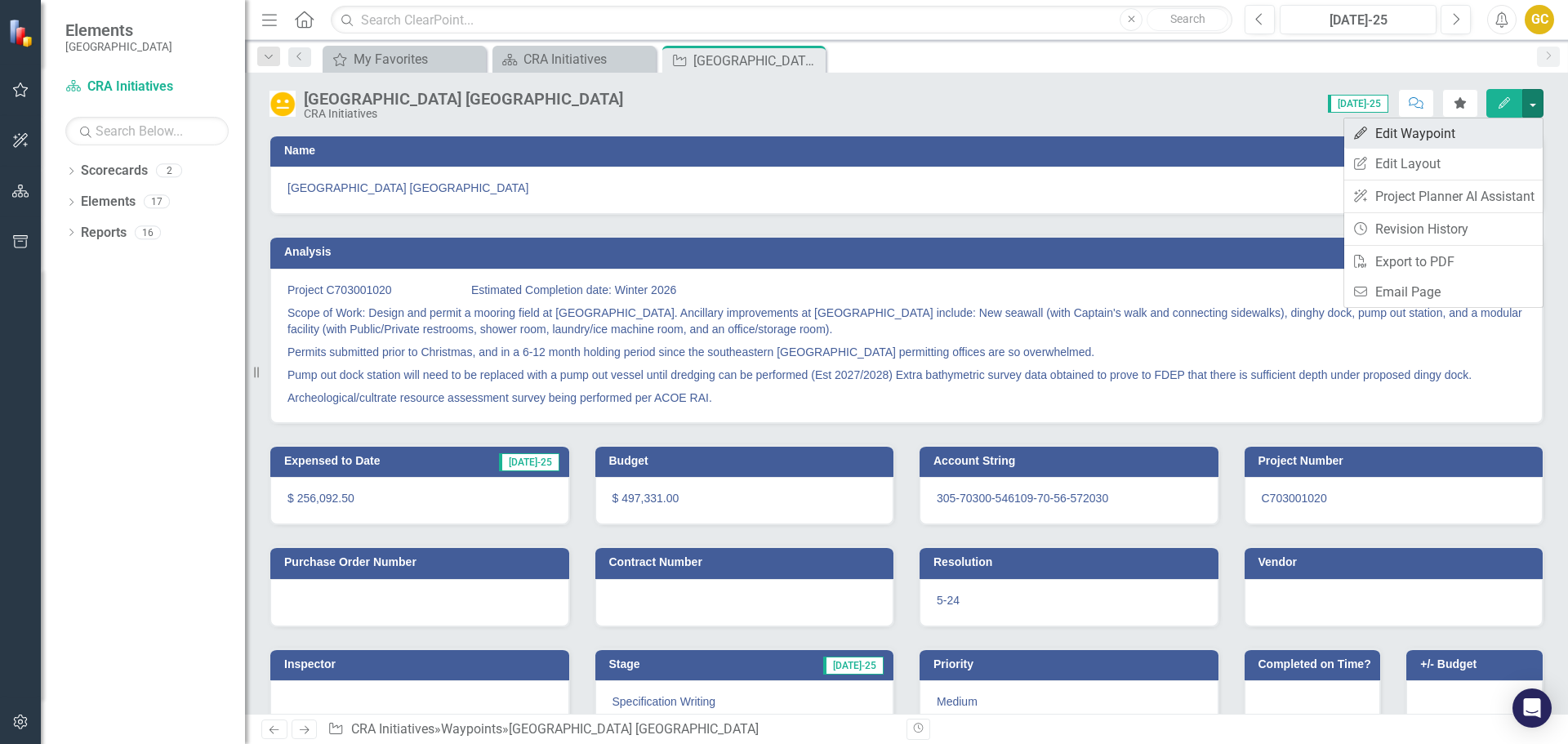
click at [1428, 134] on link "Edit Edit Waypoint" at bounding box center [1444, 133] width 199 height 30
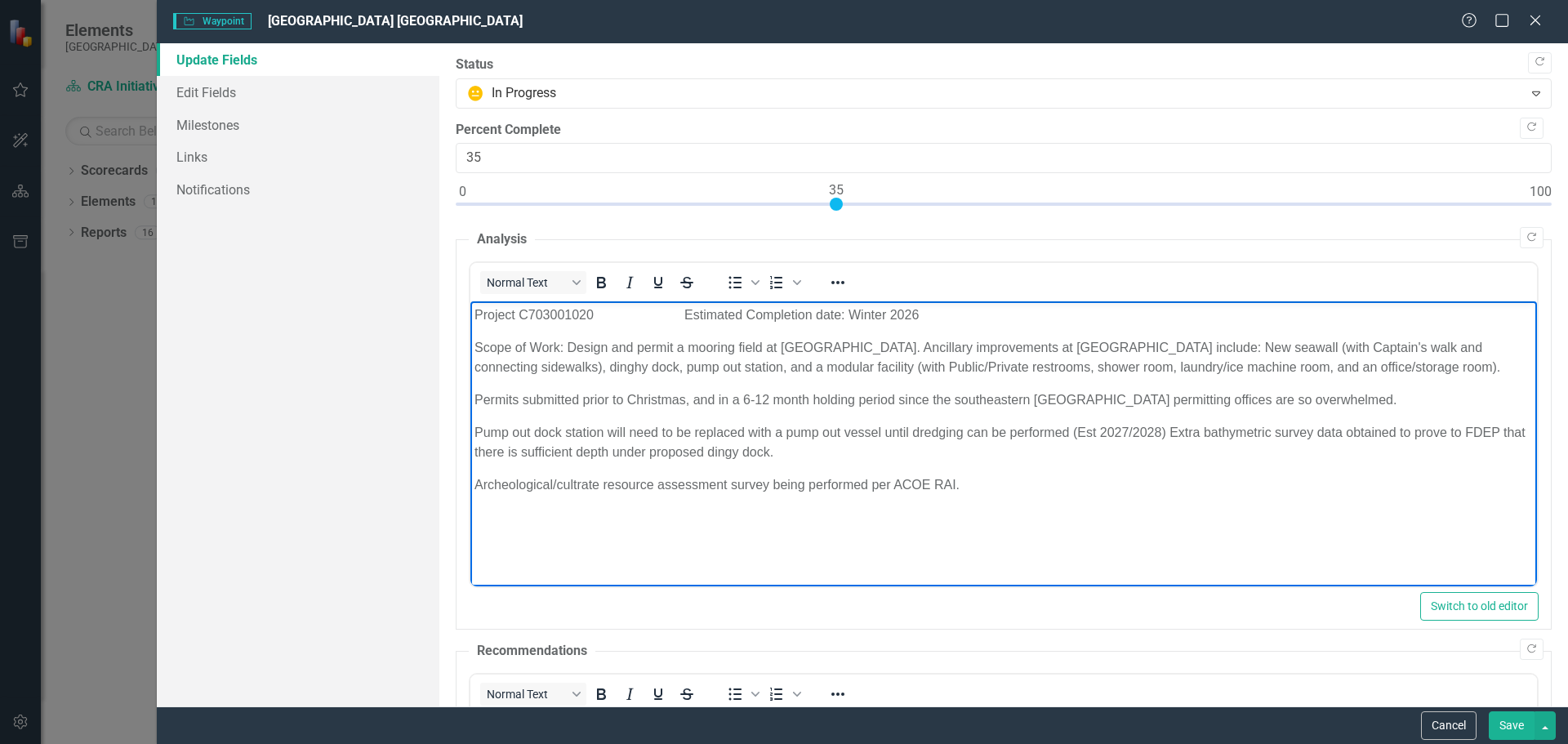
drag, startPoint x: 474, startPoint y: 314, endPoint x: 1014, endPoint y: 495, distance: 569.5
click at [1014, 495] on body "Project C703001020 Estimated Completion date: Winter 2026 Scope of Work: Design…" at bounding box center [1003, 424] width 1066 height 245
copy body "Project C703001020 Estimated Completion date: Winter 2026 Scope of Work: Design…"
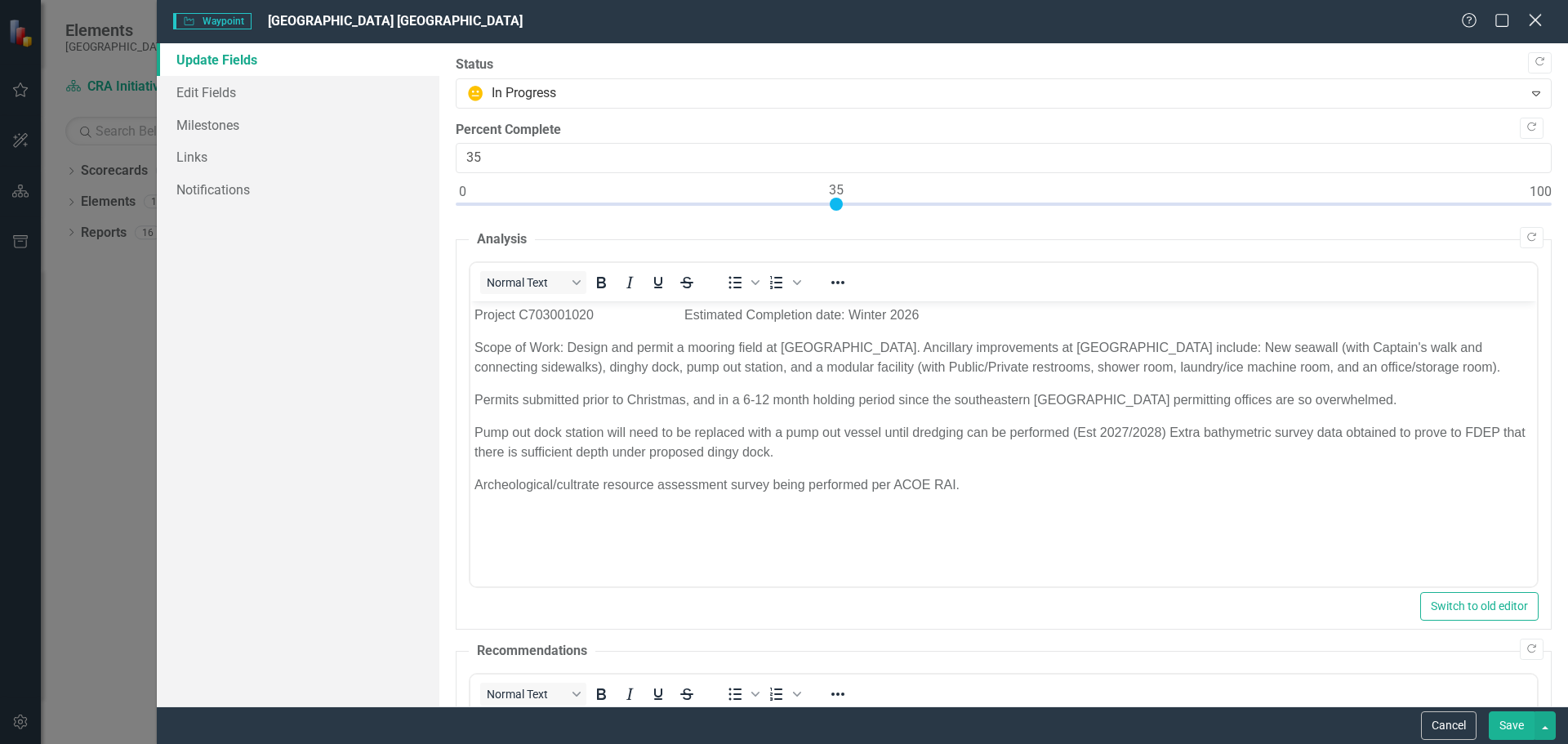
click at [1533, 22] on icon at bounding box center [1535, 20] width 13 height 13
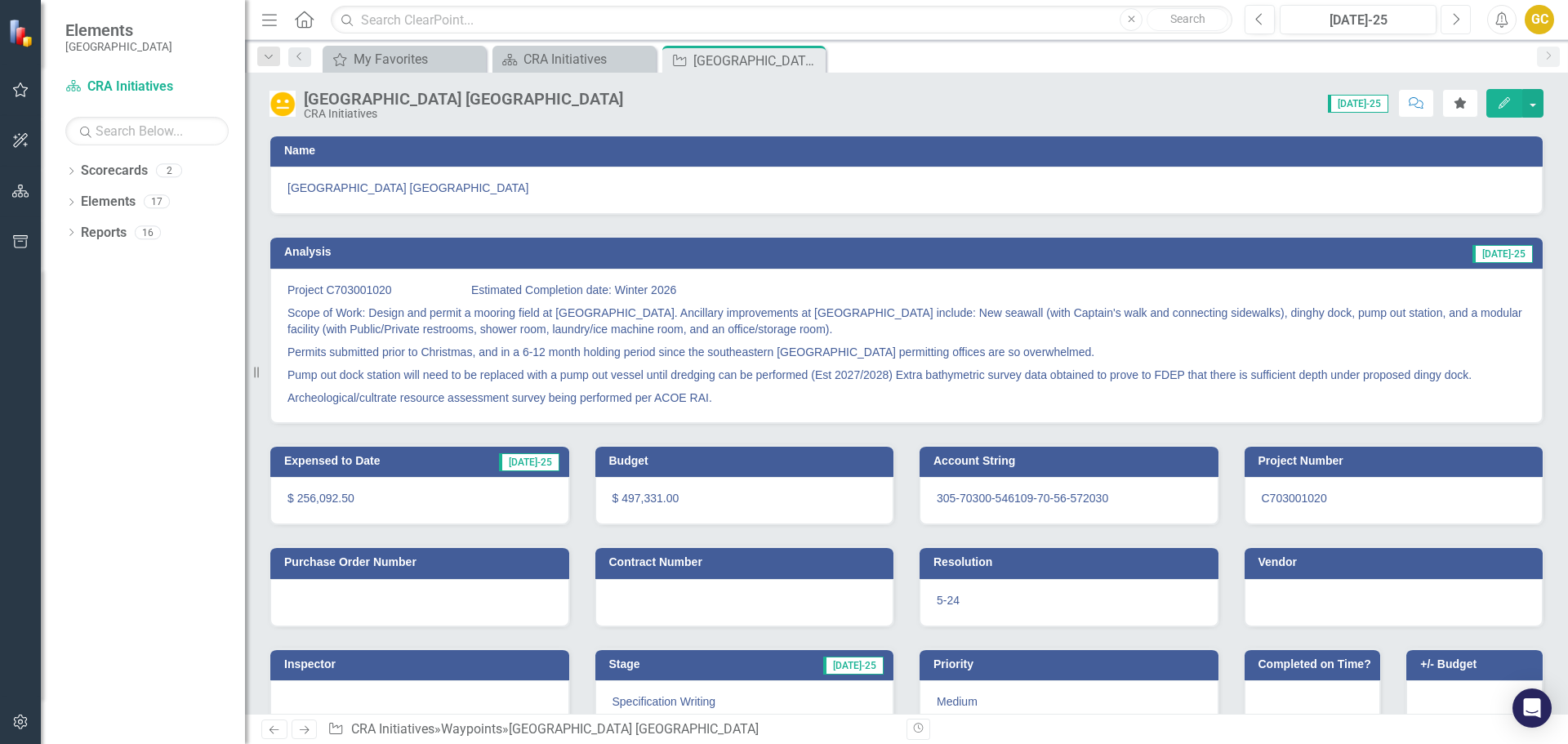
click at [1459, 18] on icon "button" at bounding box center [1457, 19] width 7 height 12
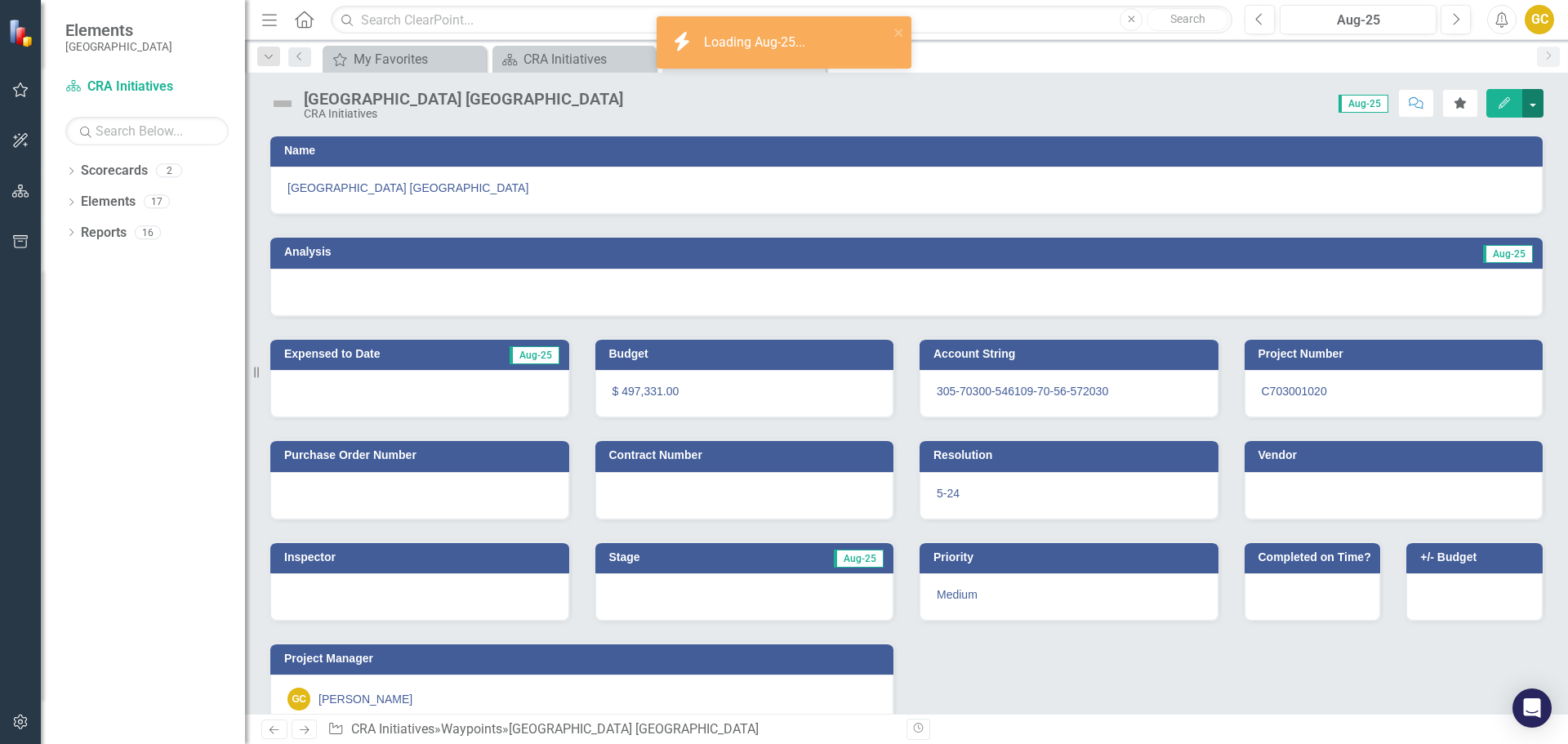
click at [1534, 101] on button "button" at bounding box center [1532, 103] width 21 height 28
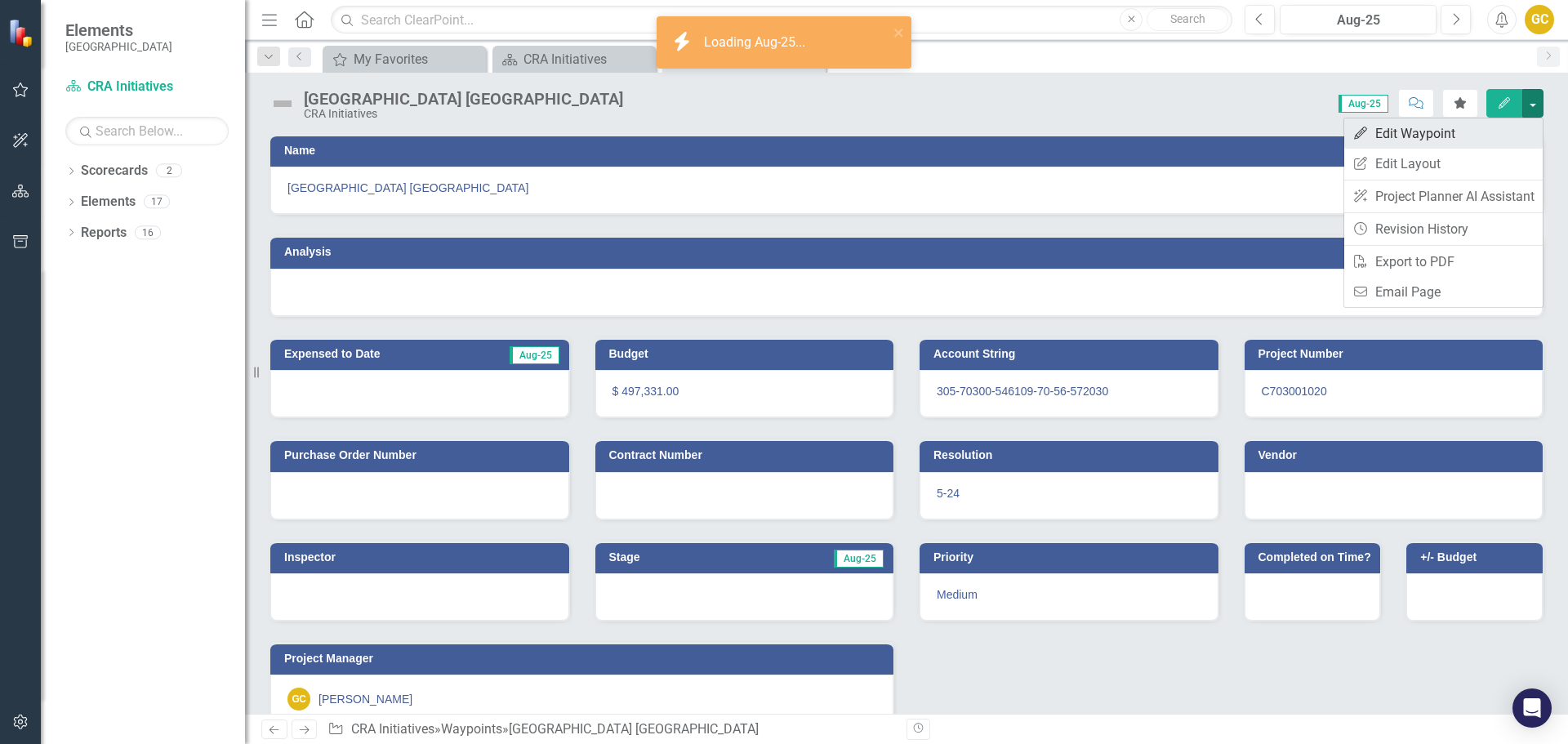
click at [1447, 131] on link "Edit Edit Waypoint" at bounding box center [1444, 133] width 199 height 30
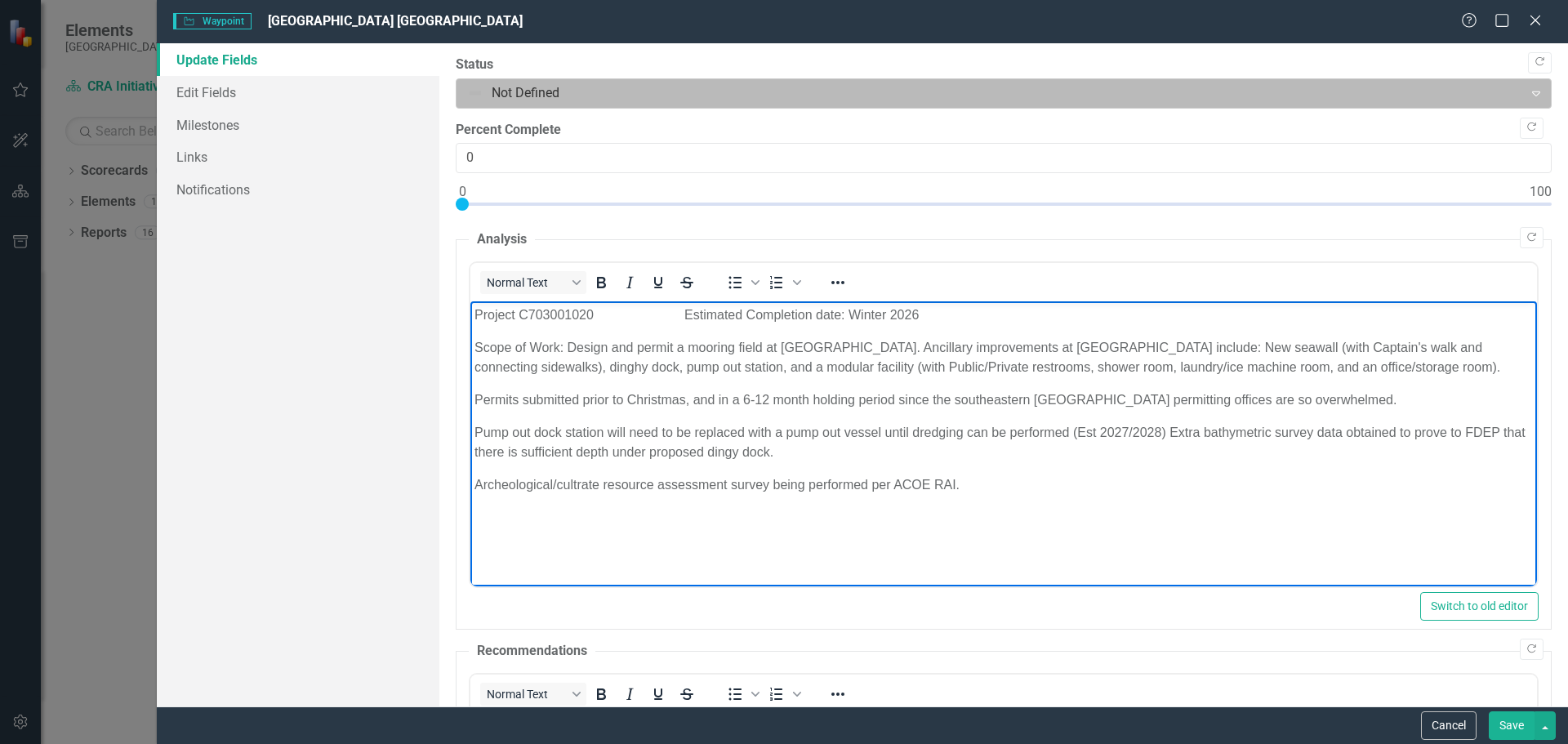
click at [496, 93] on div at bounding box center [991, 93] width 1046 height 22
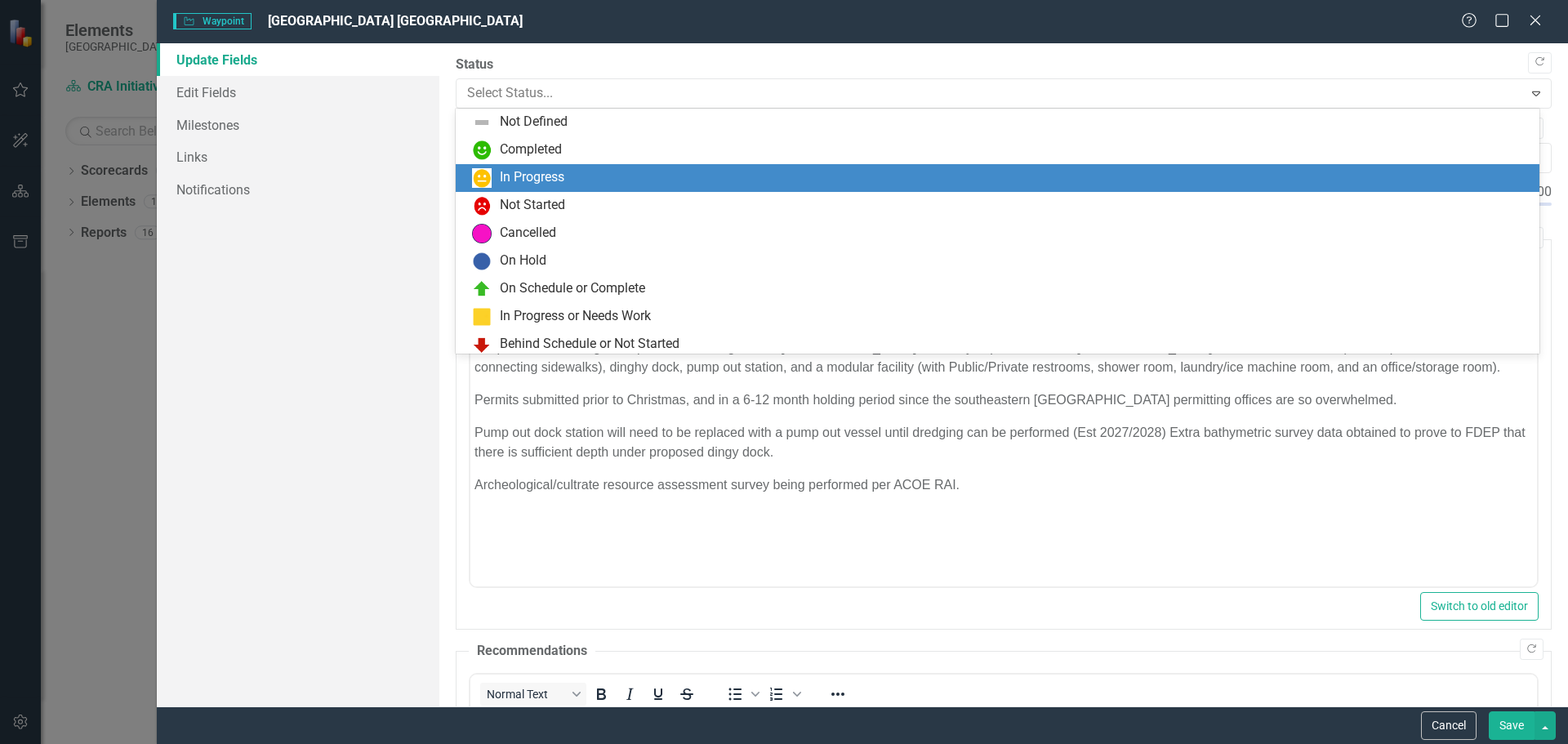
click at [507, 178] on div "In Progress" at bounding box center [532, 178] width 64 height 19
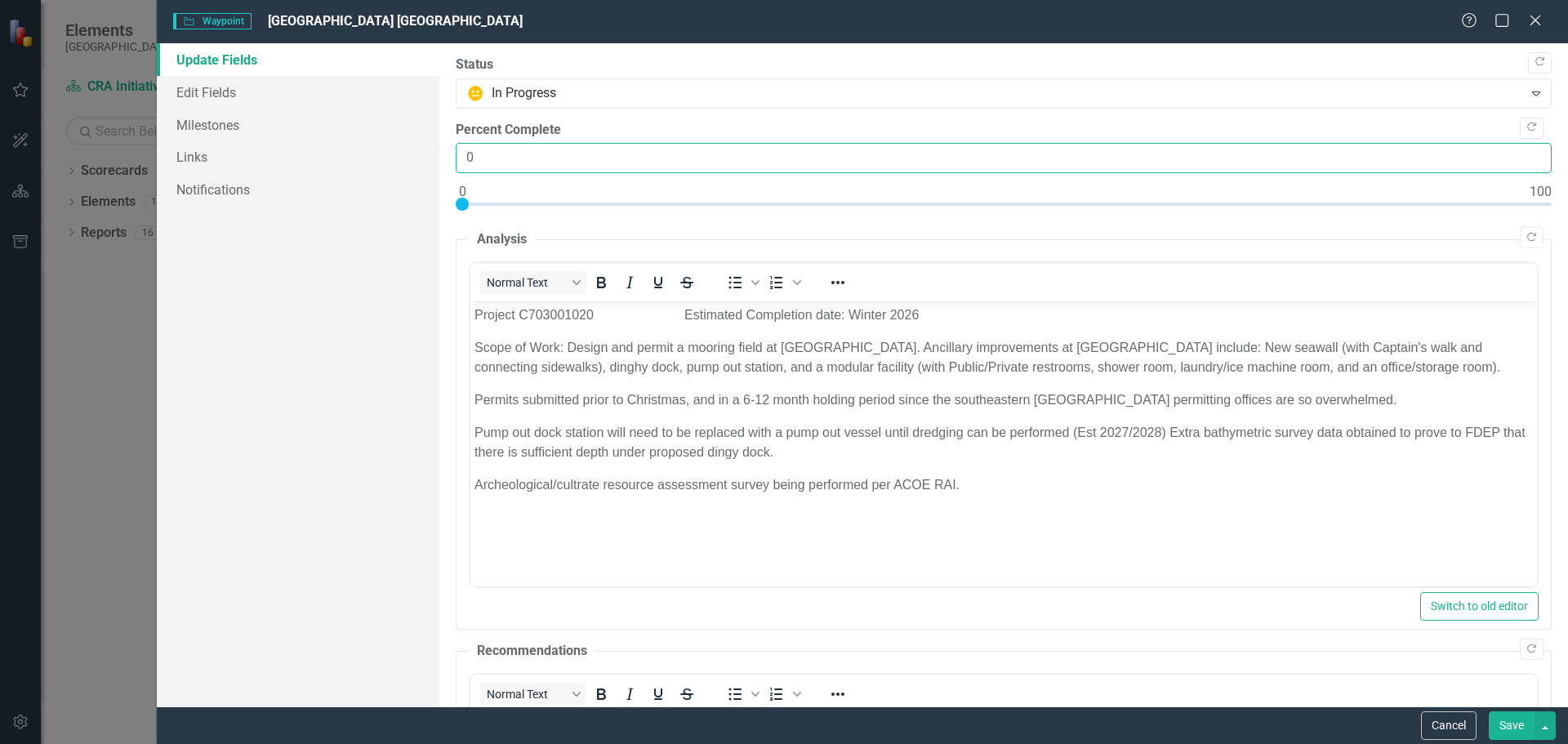
drag, startPoint x: 486, startPoint y: 156, endPoint x: 447, endPoint y: 160, distance: 39.2
click at [460, 158] on input "0" at bounding box center [1003, 158] width 1096 height 30
type input "35"
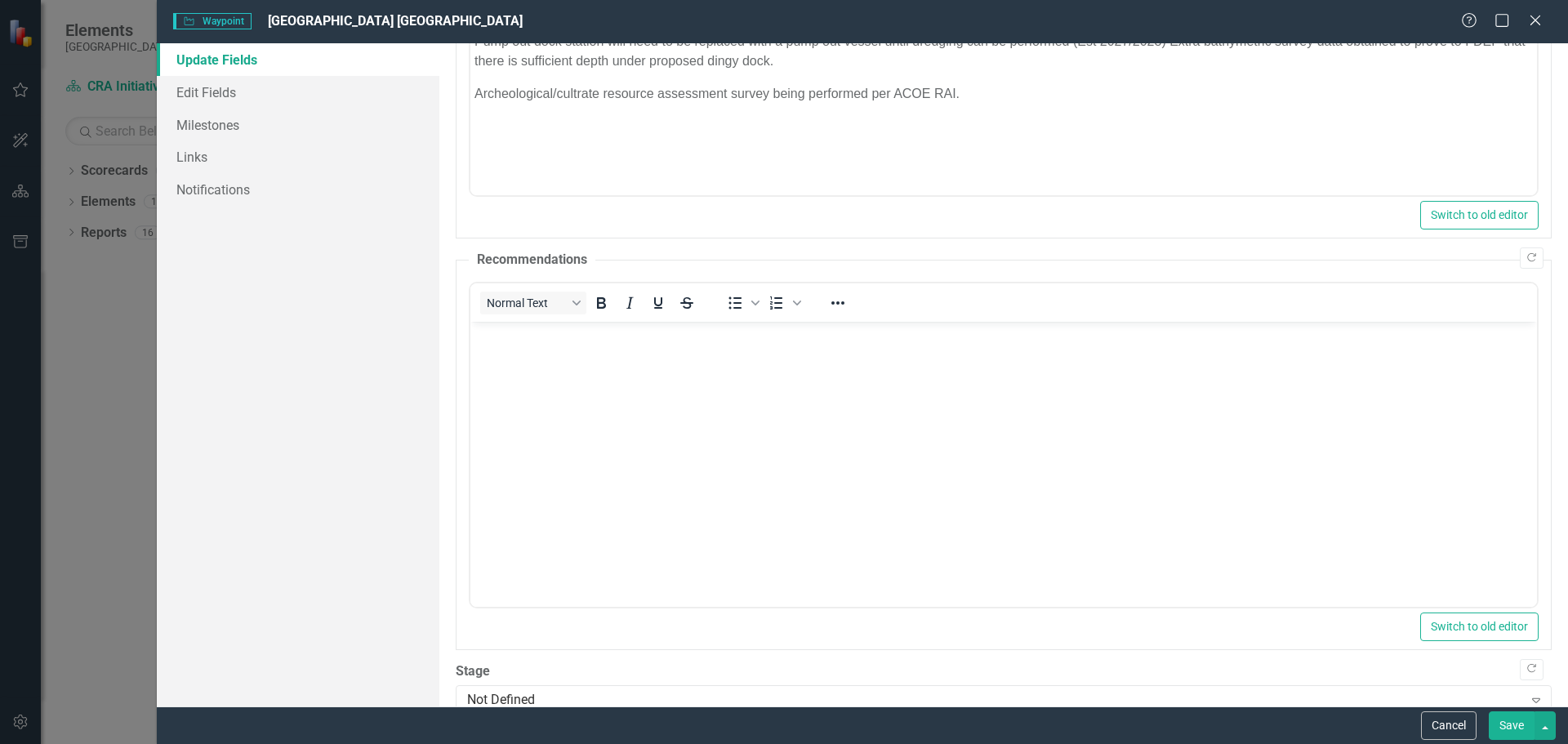
scroll to position [486, 0]
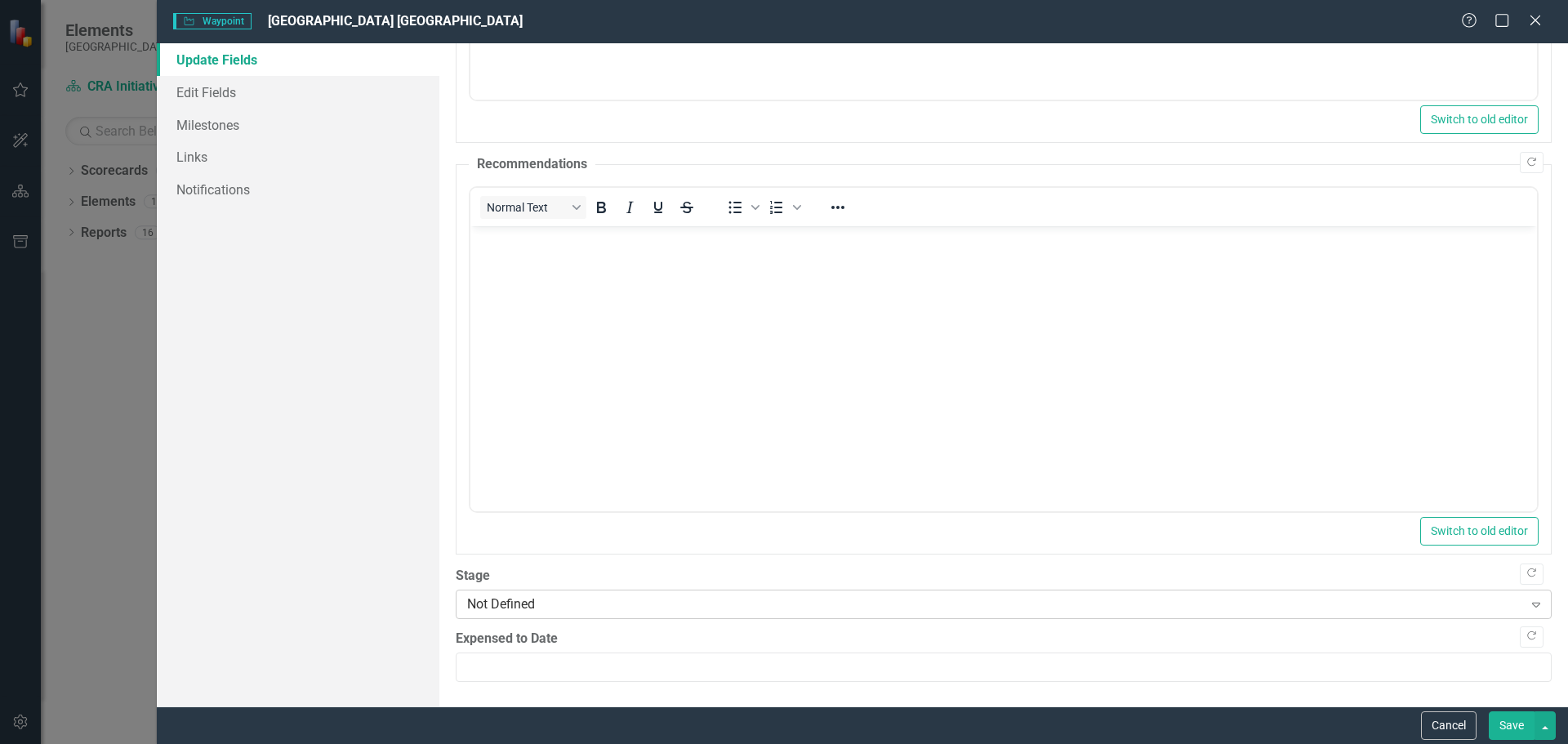
click at [480, 603] on div "Not Defined" at bounding box center [995, 603] width 1056 height 19
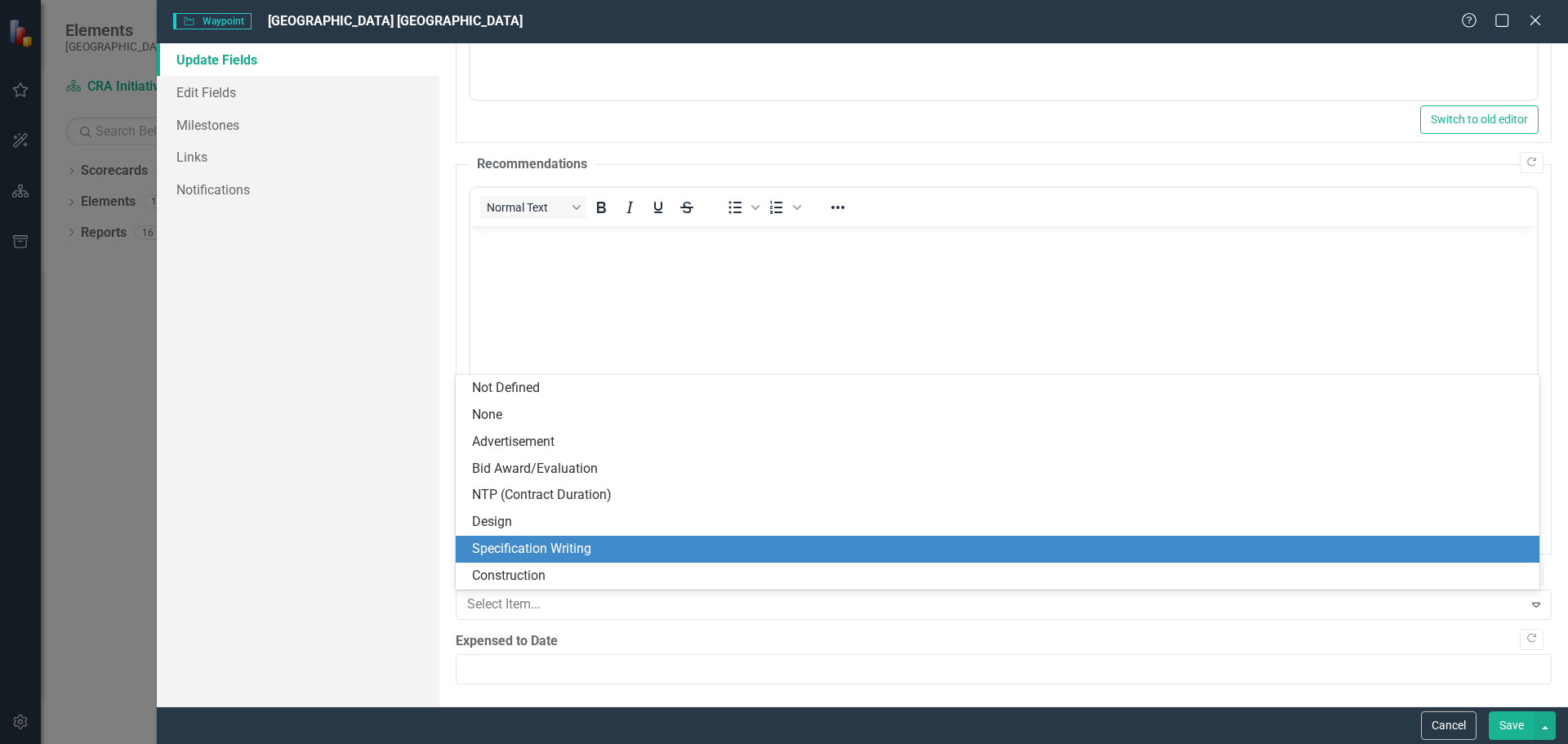
click at [502, 539] on div "Specification Writing" at bounding box center [997, 549] width 1084 height 27
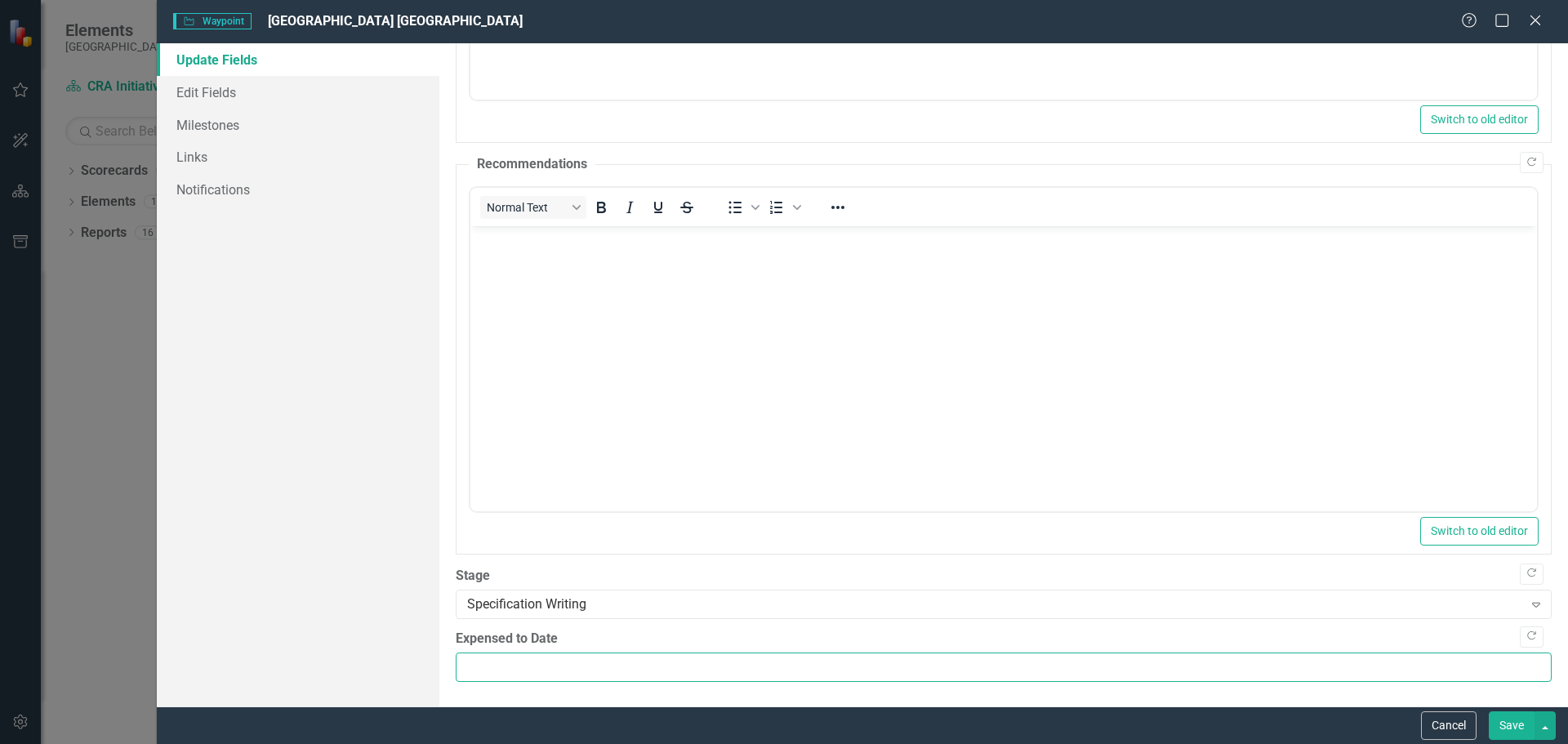
click at [471, 667] on input "Expensed to Date" at bounding box center [1003, 667] width 1096 height 30
type input "256092.50"
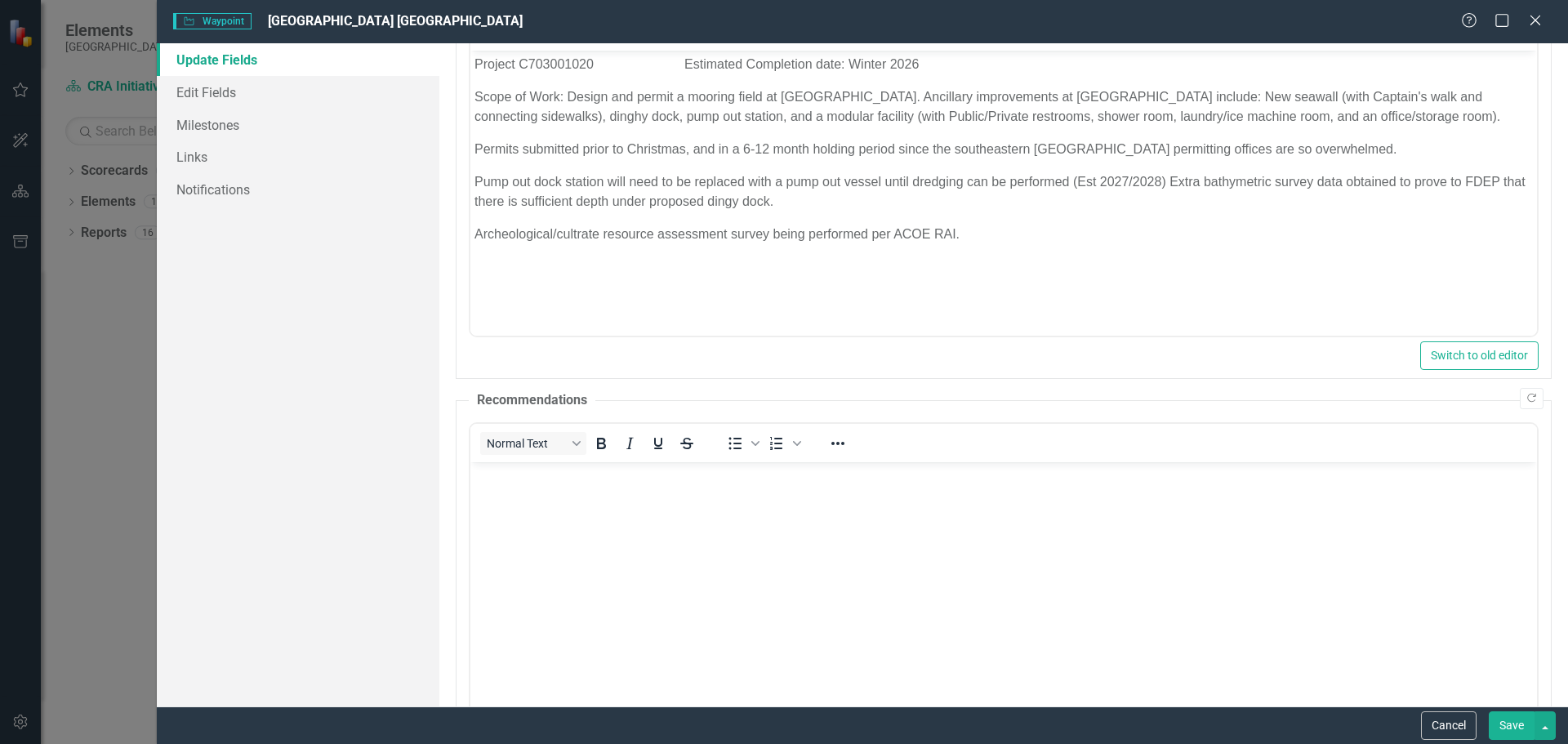
scroll to position [249, 0]
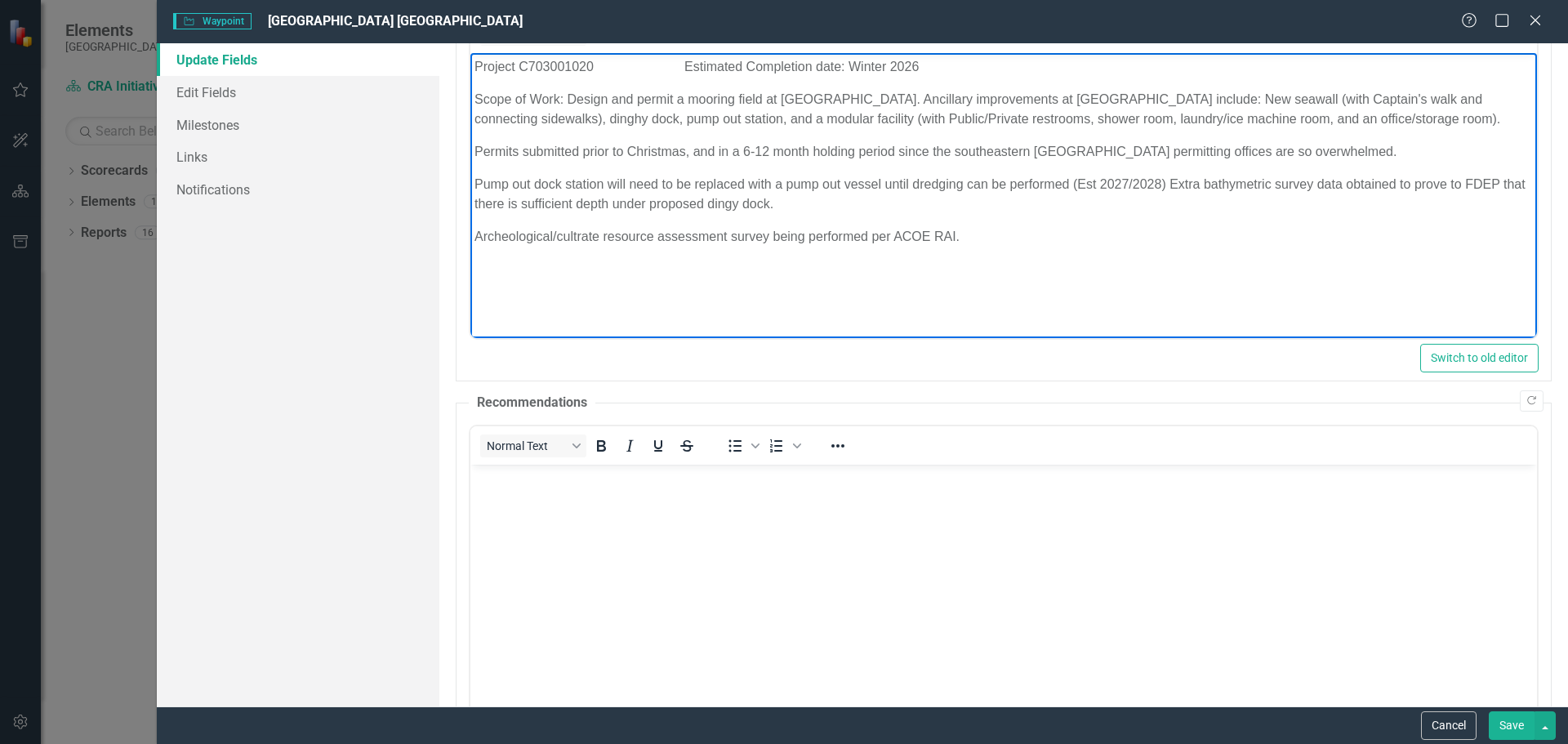
click at [971, 236] on p "Archeological/cultrate resource assessment survey being performed per ACOE RAI." at bounding box center [1003, 236] width 1058 height 19
click at [1015, 268] on p "Staff presentation to the CRA Board on [DATE] on the Bimini Basin Anchoring Lim…" at bounding box center [1003, 269] width 1058 height 19
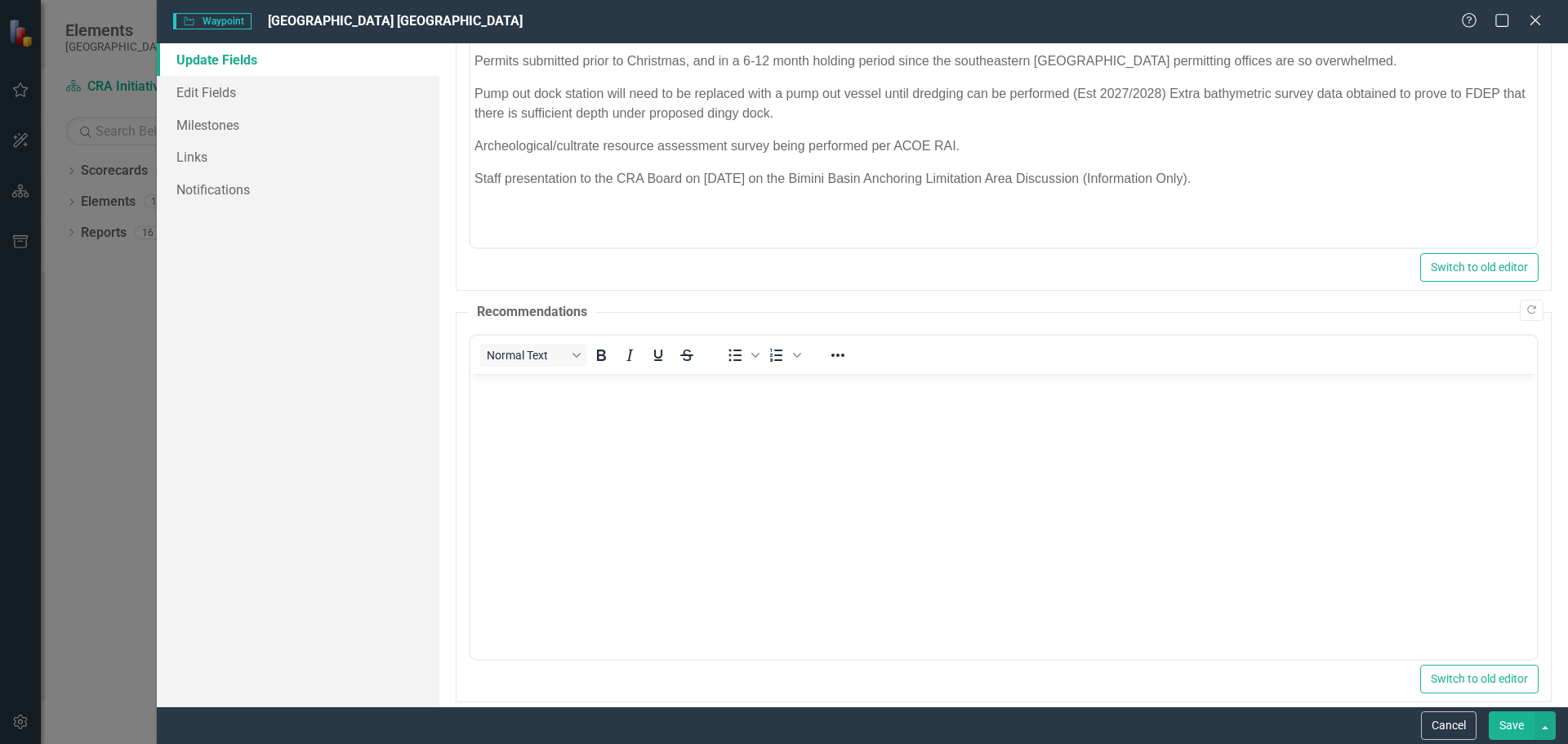
scroll to position [486, 0]
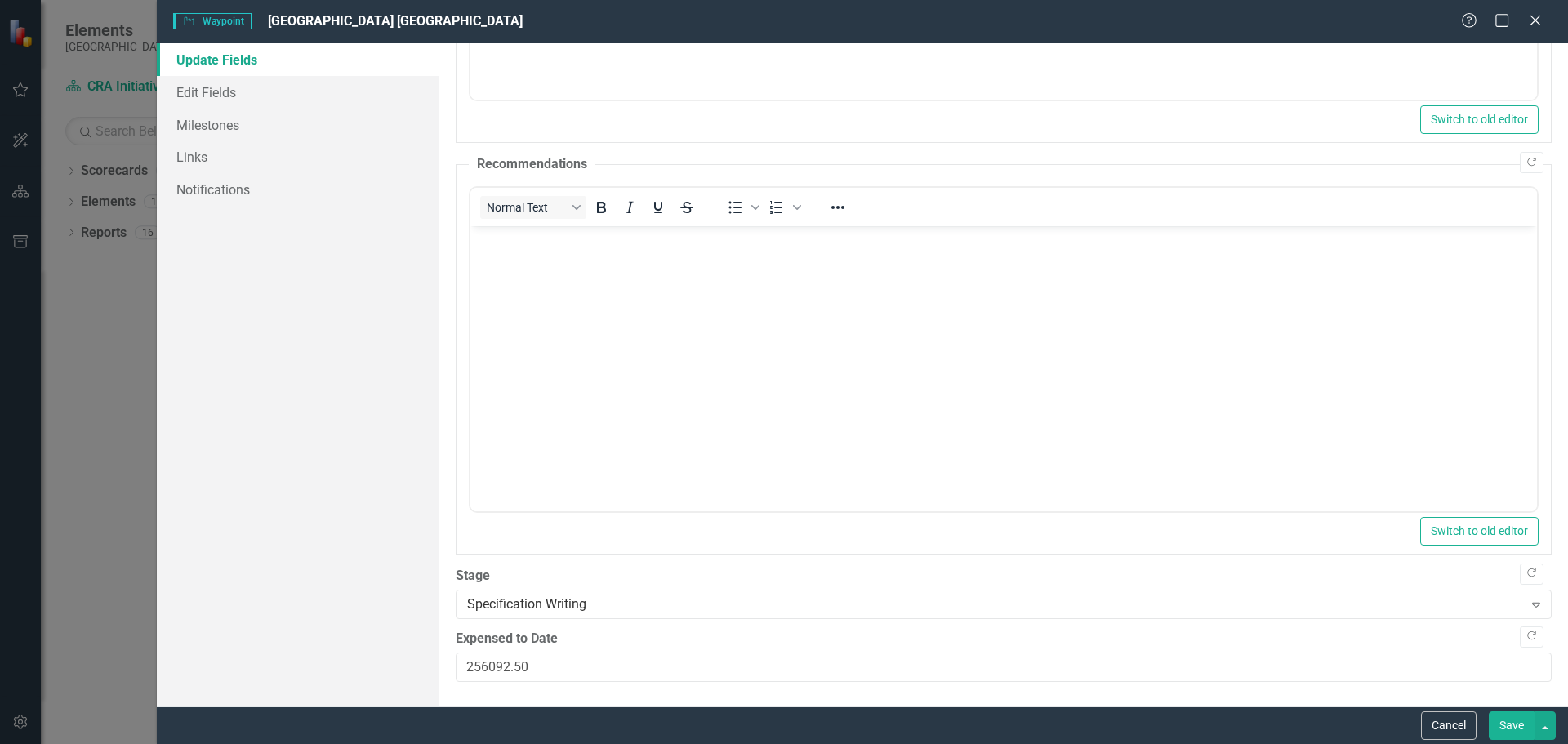
click at [1505, 726] on button "Save" at bounding box center [1511, 725] width 46 height 28
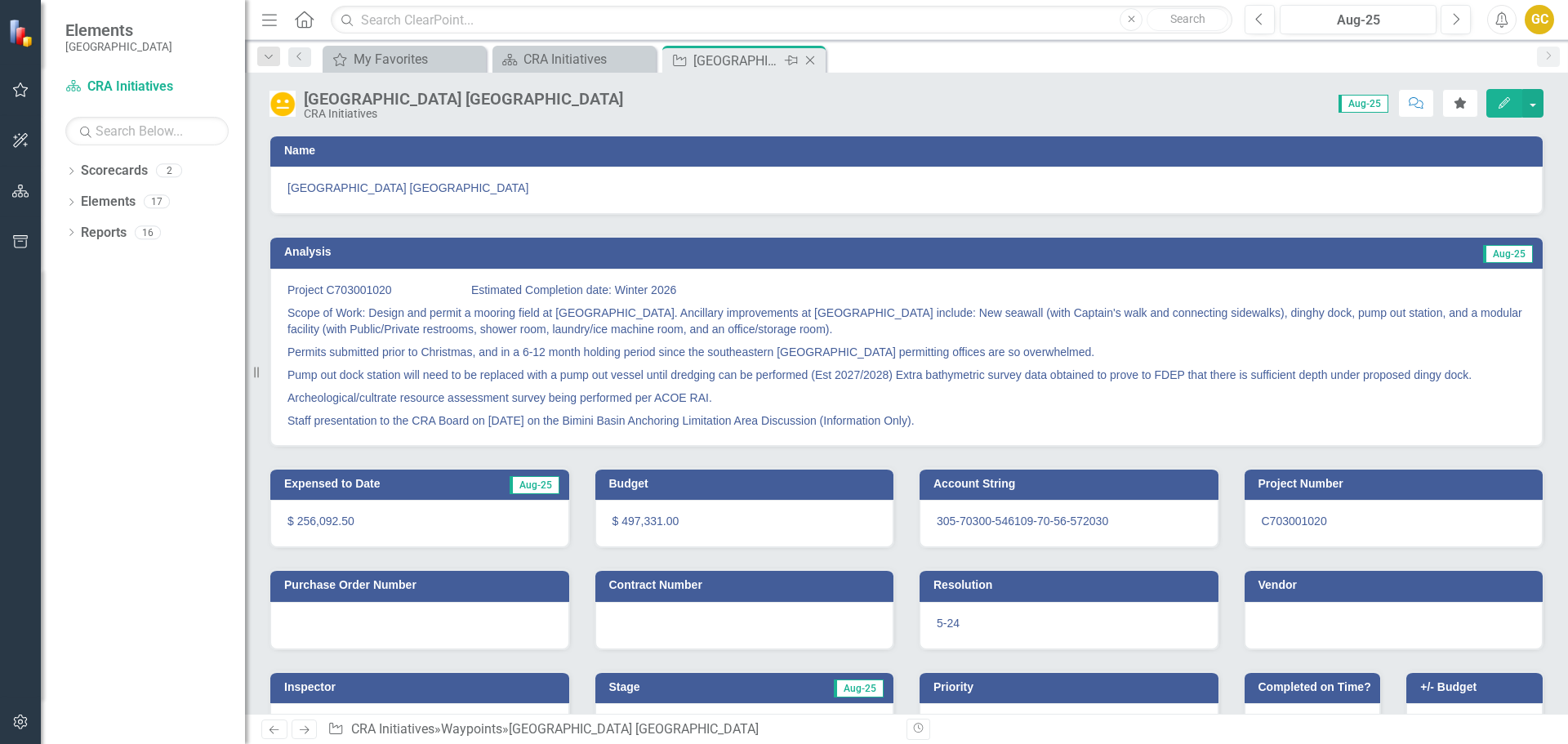
click at [813, 60] on icon "Close" at bounding box center [810, 61] width 17 height 13
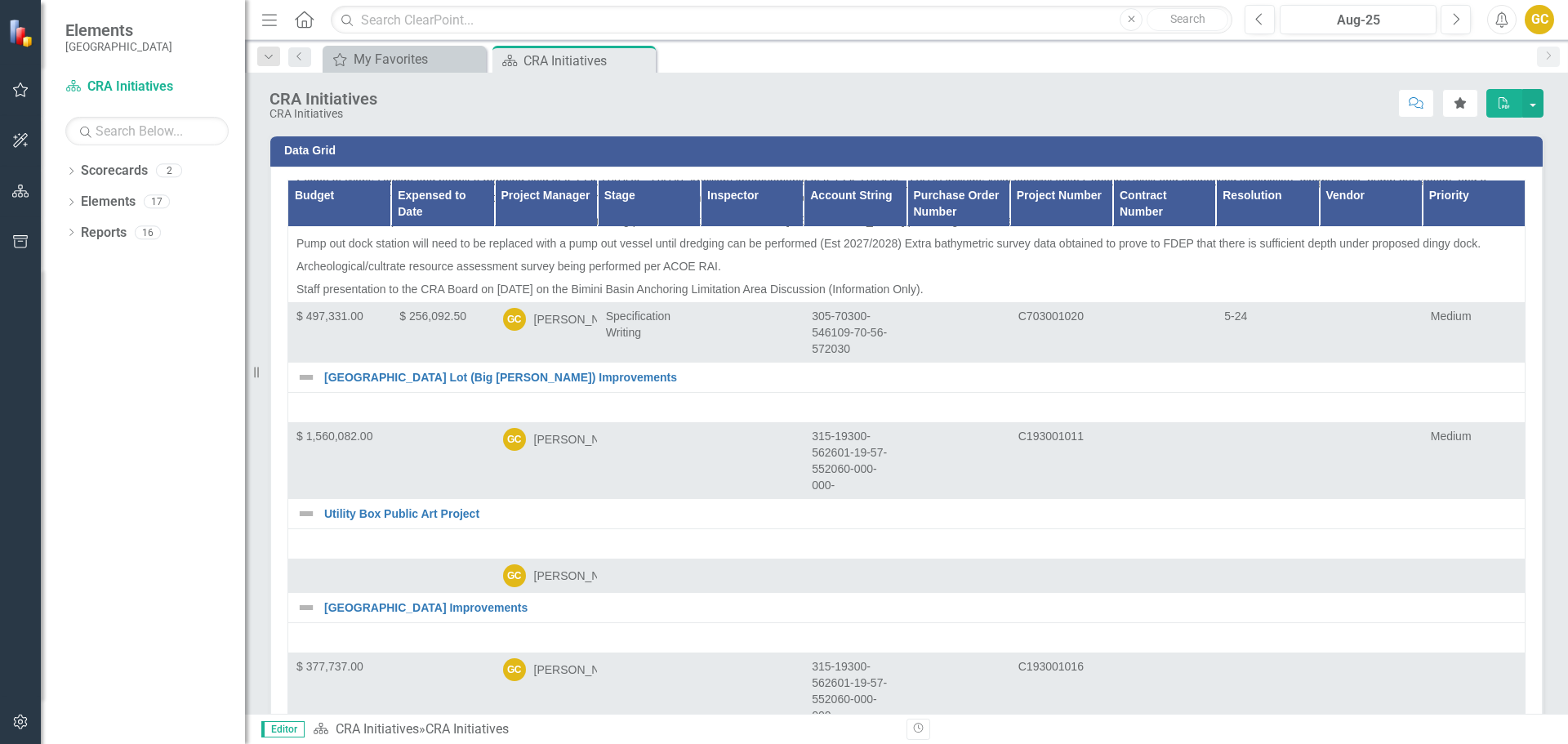
scroll to position [1529, 0]
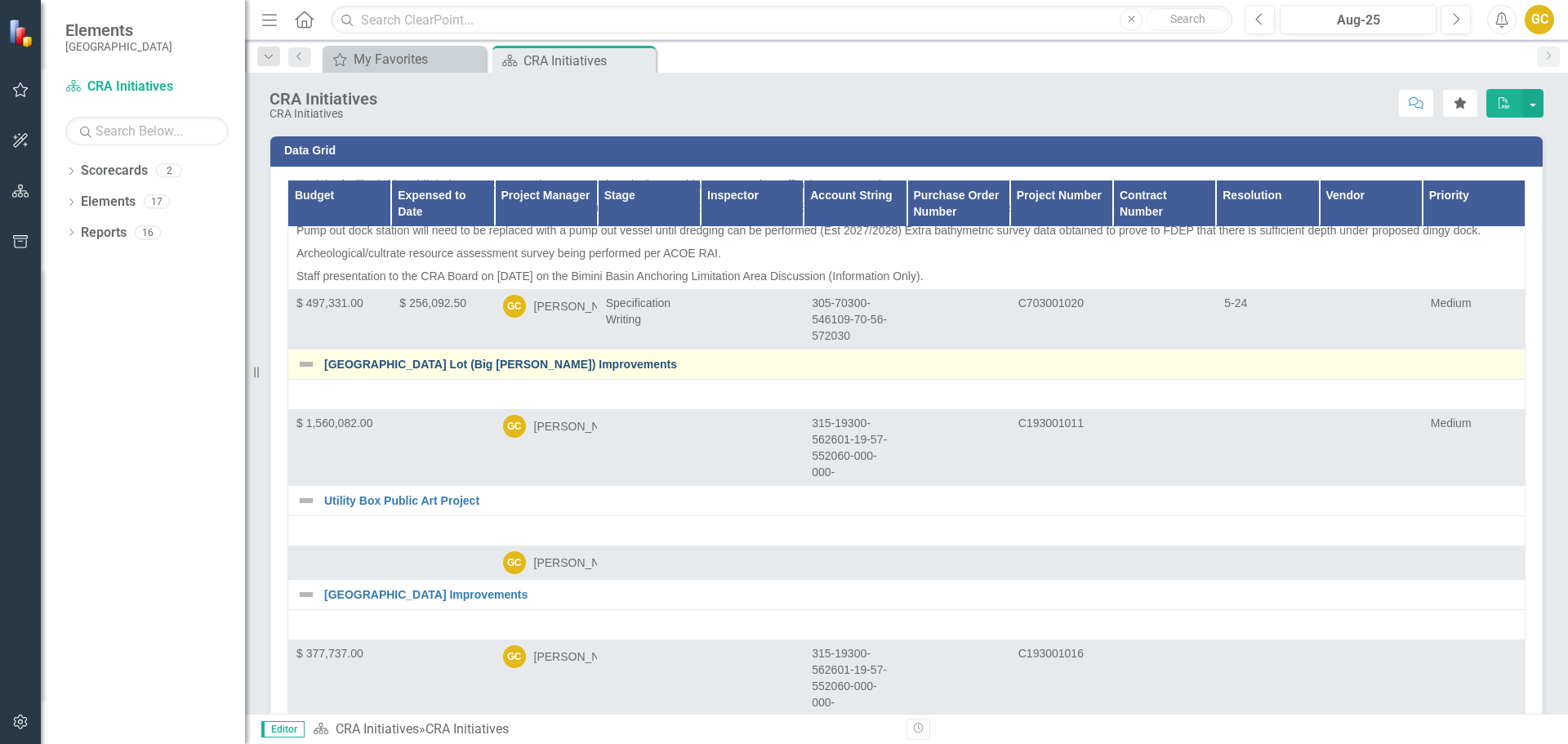
click at [454, 370] on link "[GEOGRAPHIC_DATA] Lot (Big [PERSON_NAME]) Improvements" at bounding box center [920, 364] width 1192 height 13
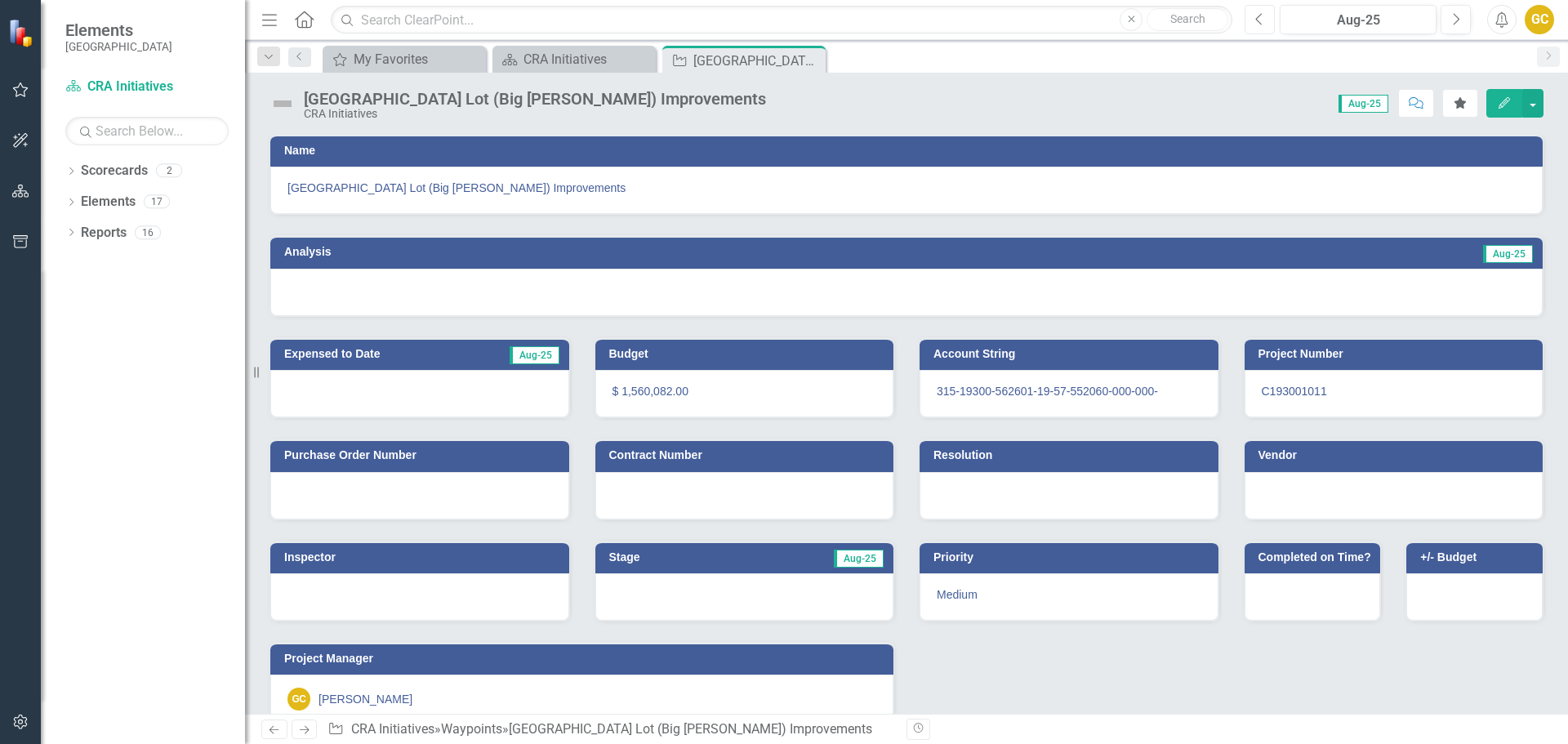
click at [1254, 17] on button "Previous" at bounding box center [1259, 19] width 30 height 29
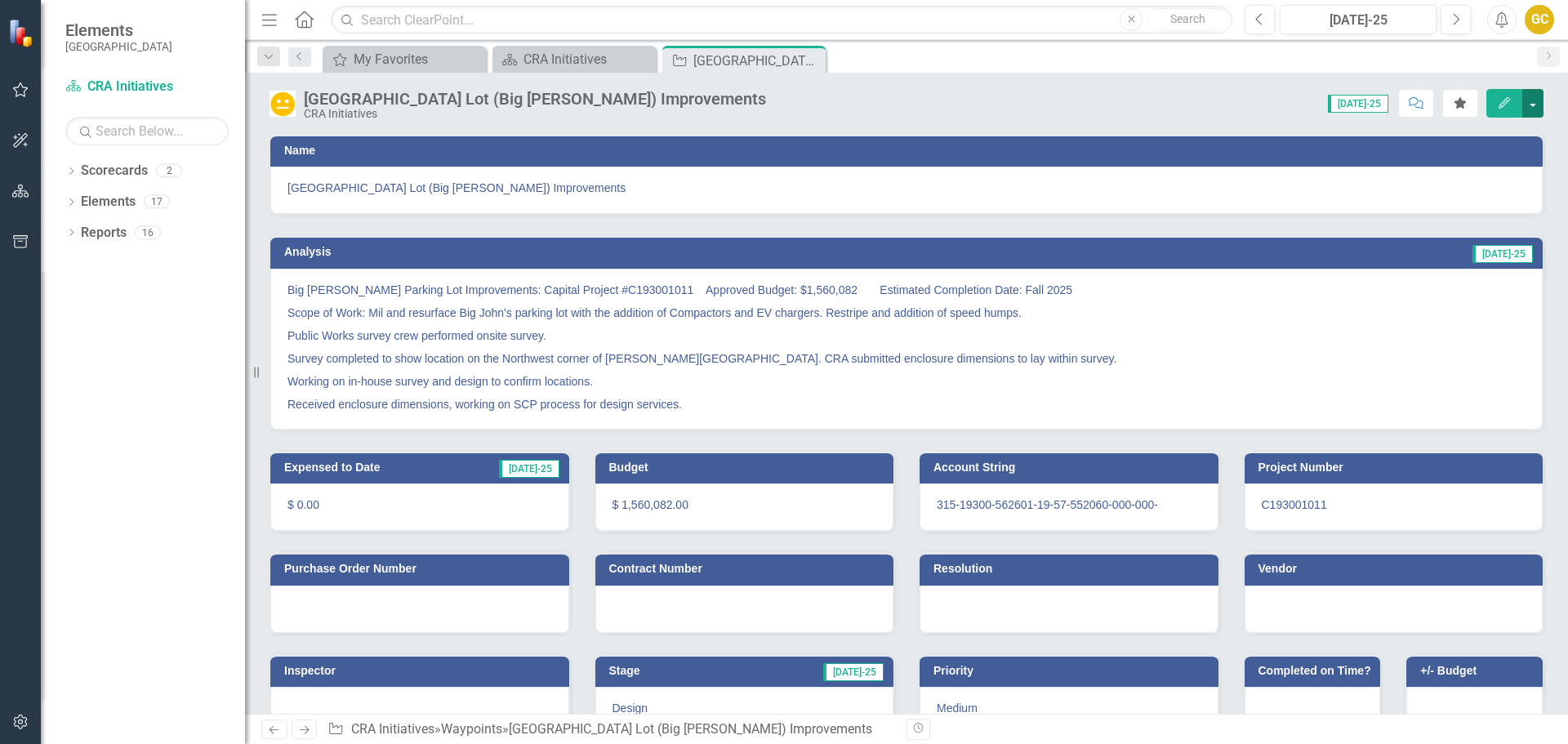
click at [1532, 102] on button "button" at bounding box center [1532, 103] width 21 height 28
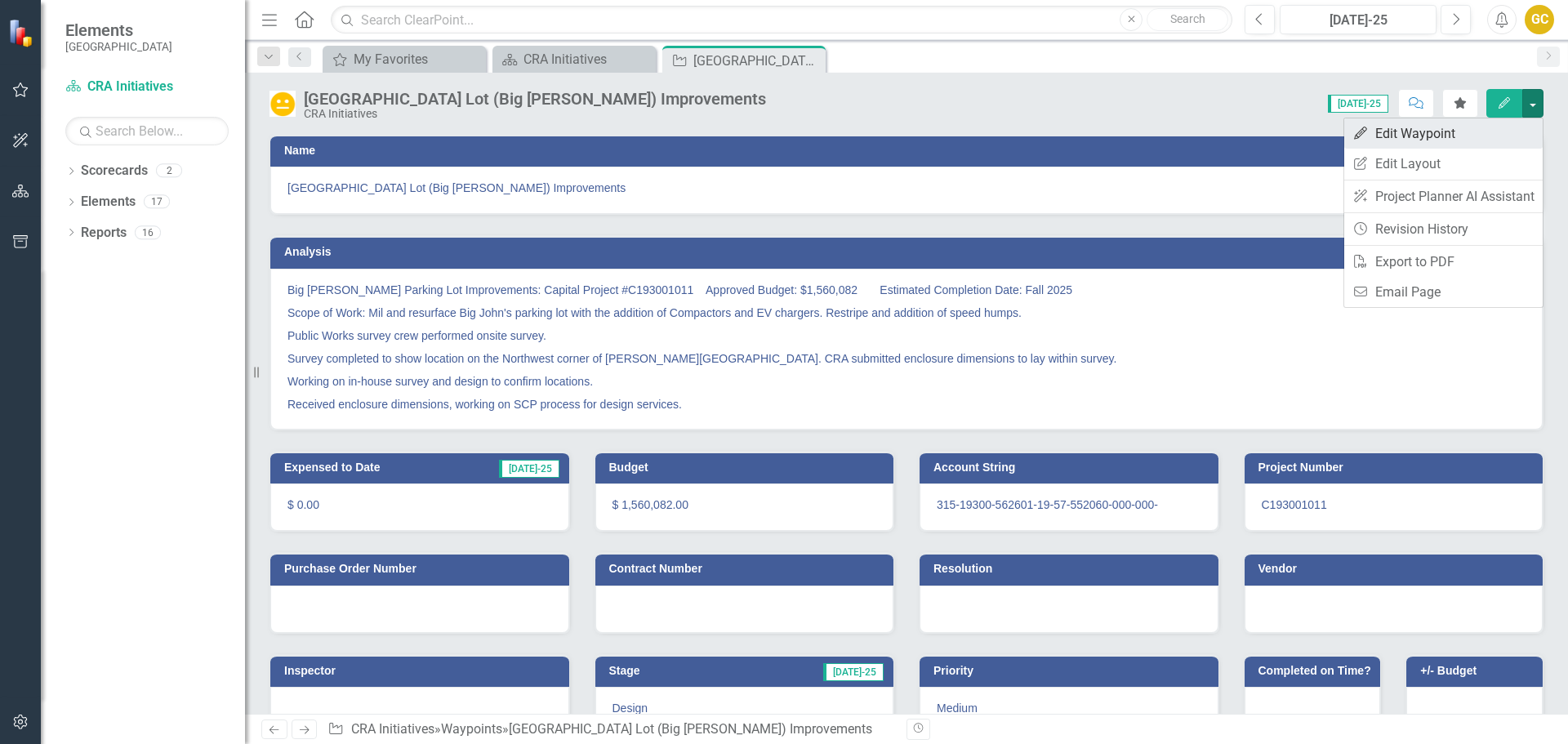
click at [1476, 129] on link "Edit Edit Waypoint" at bounding box center [1444, 133] width 199 height 30
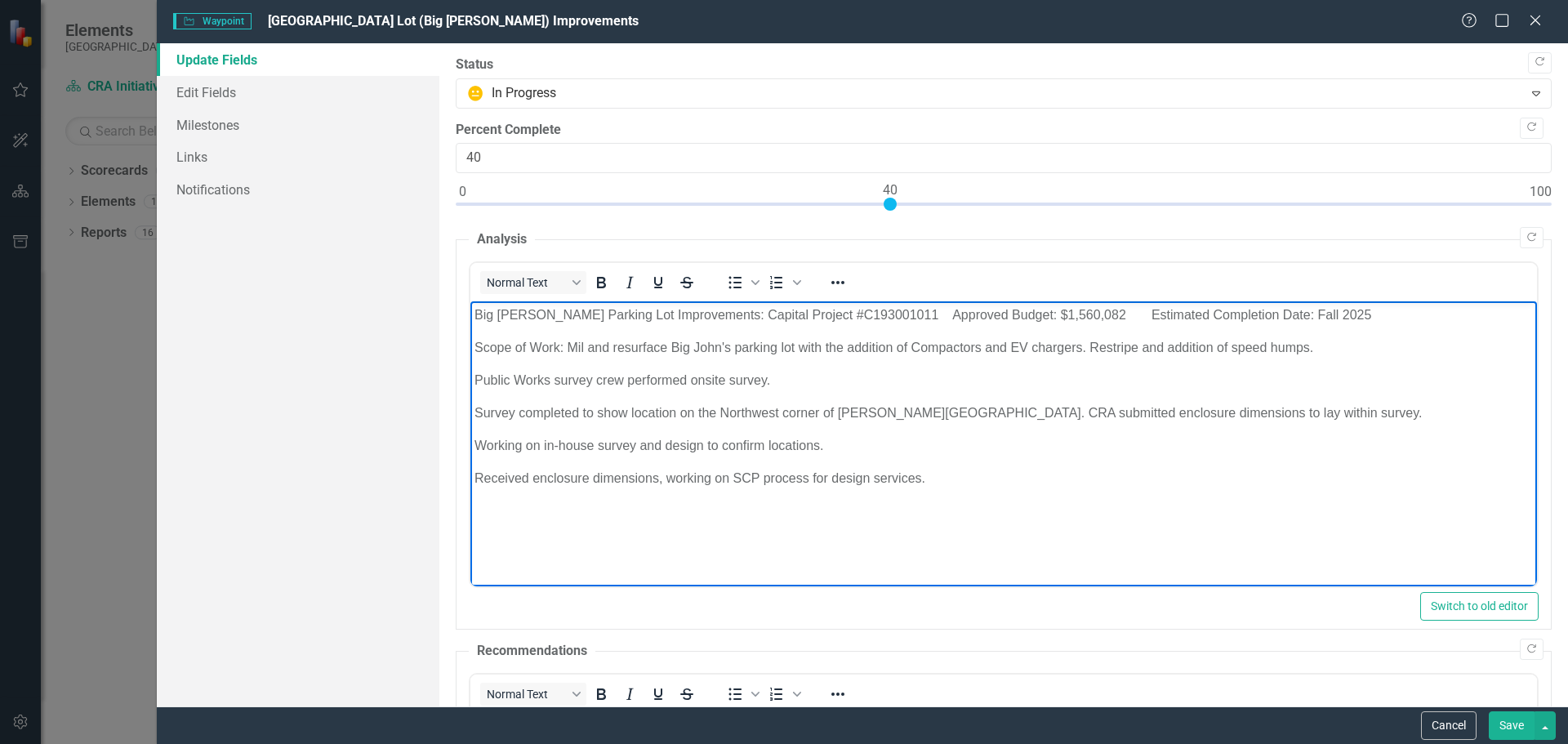
drag, startPoint x: 473, startPoint y: 313, endPoint x: 860, endPoint y: 433, distance: 405.2
click at [988, 478] on body "Big [PERSON_NAME] Parking Lot Improvements: Capital Project #C193001011 Approve…" at bounding box center [1003, 424] width 1066 height 245
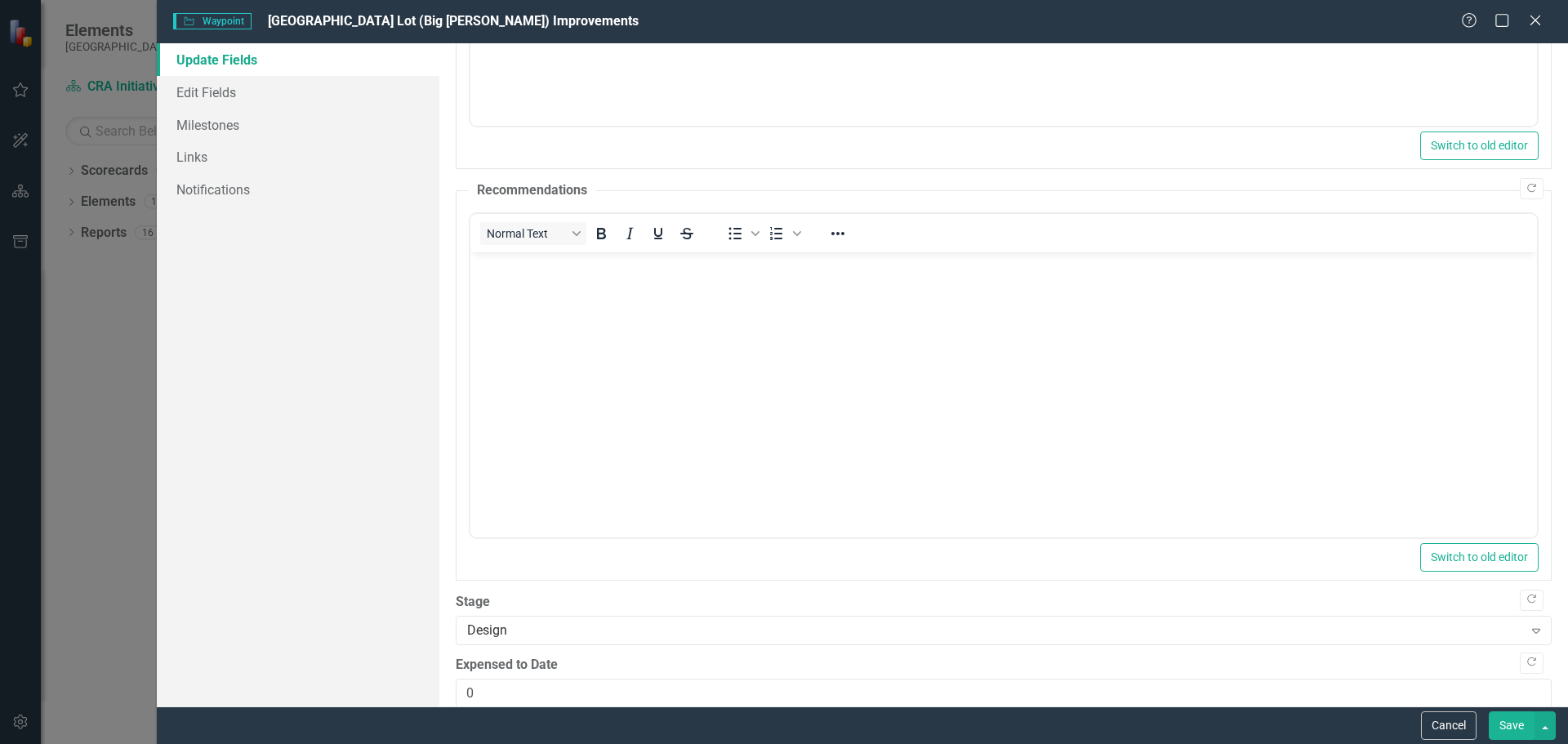
scroll to position [486, 0]
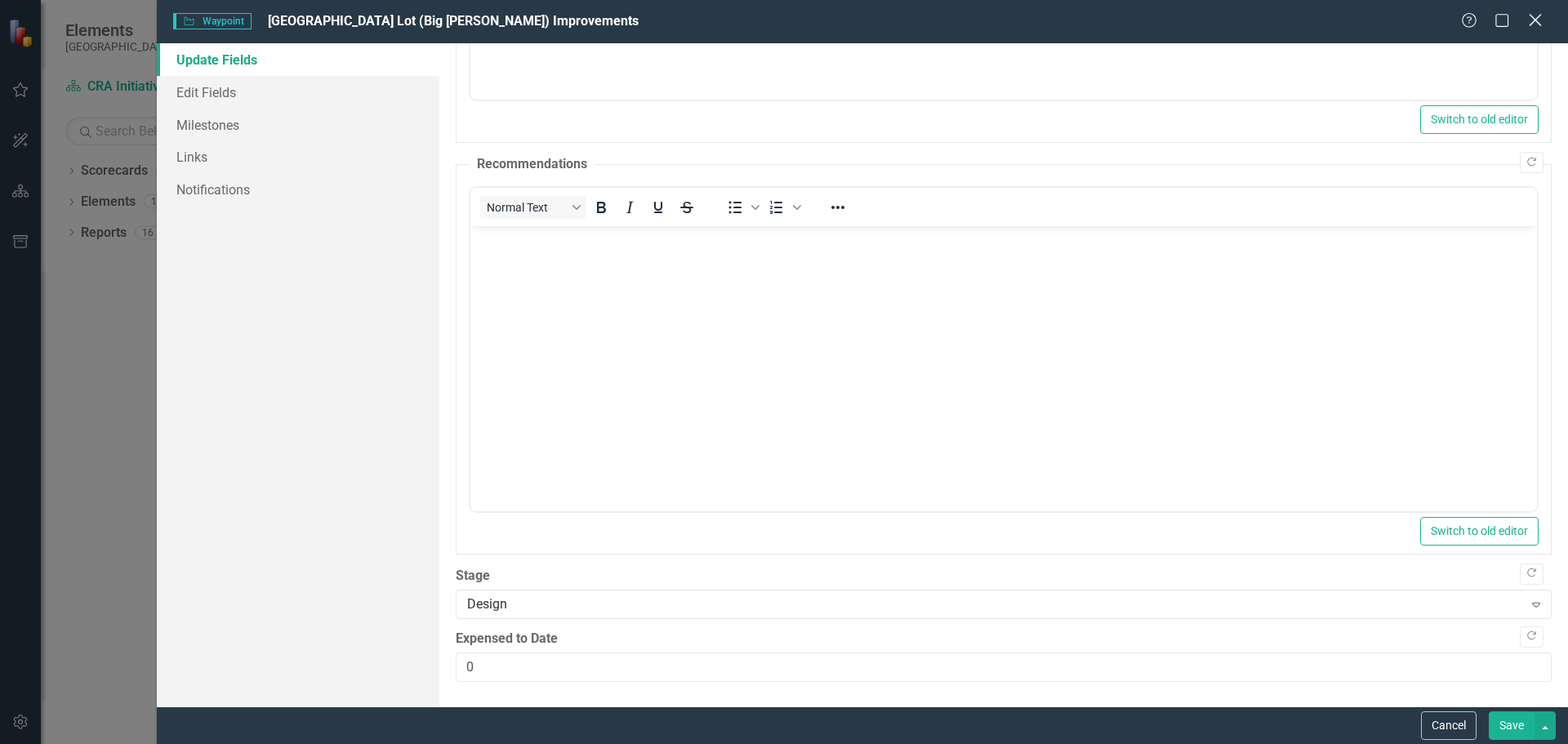
click at [1534, 18] on icon "Close" at bounding box center [1535, 20] width 20 height 16
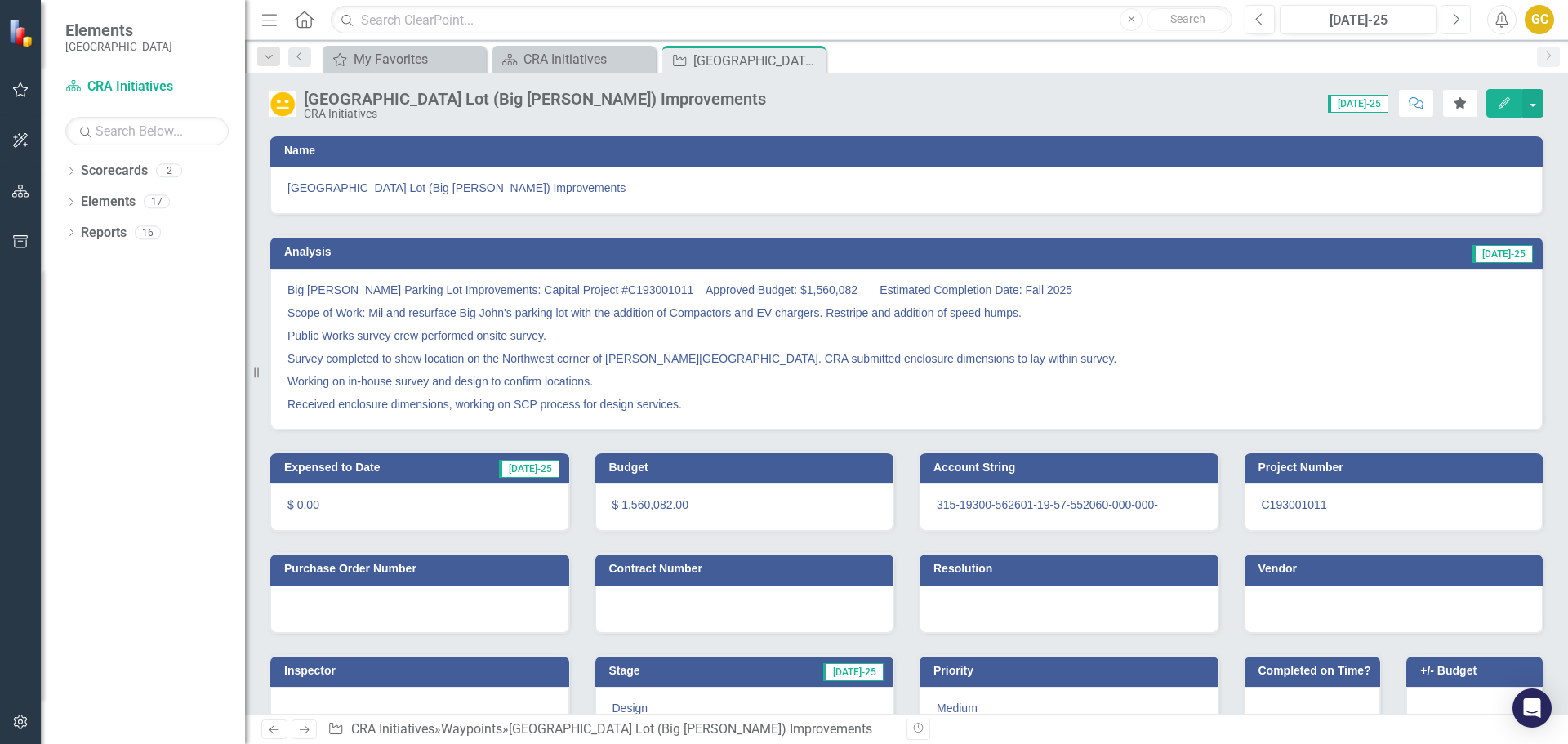
click at [1453, 24] on icon "Next" at bounding box center [1455, 20] width 9 height 15
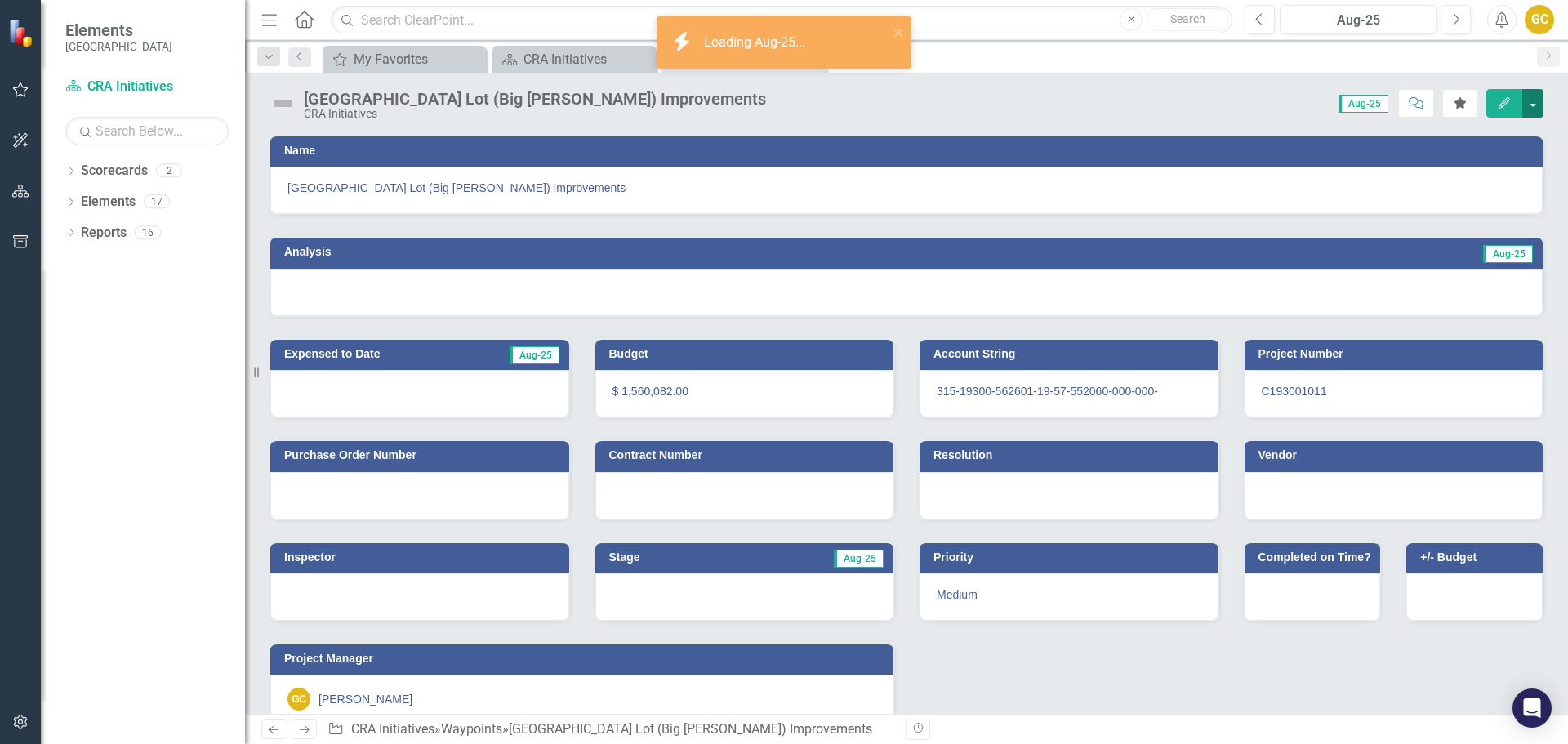
click at [1535, 103] on button "button" at bounding box center [1532, 103] width 21 height 28
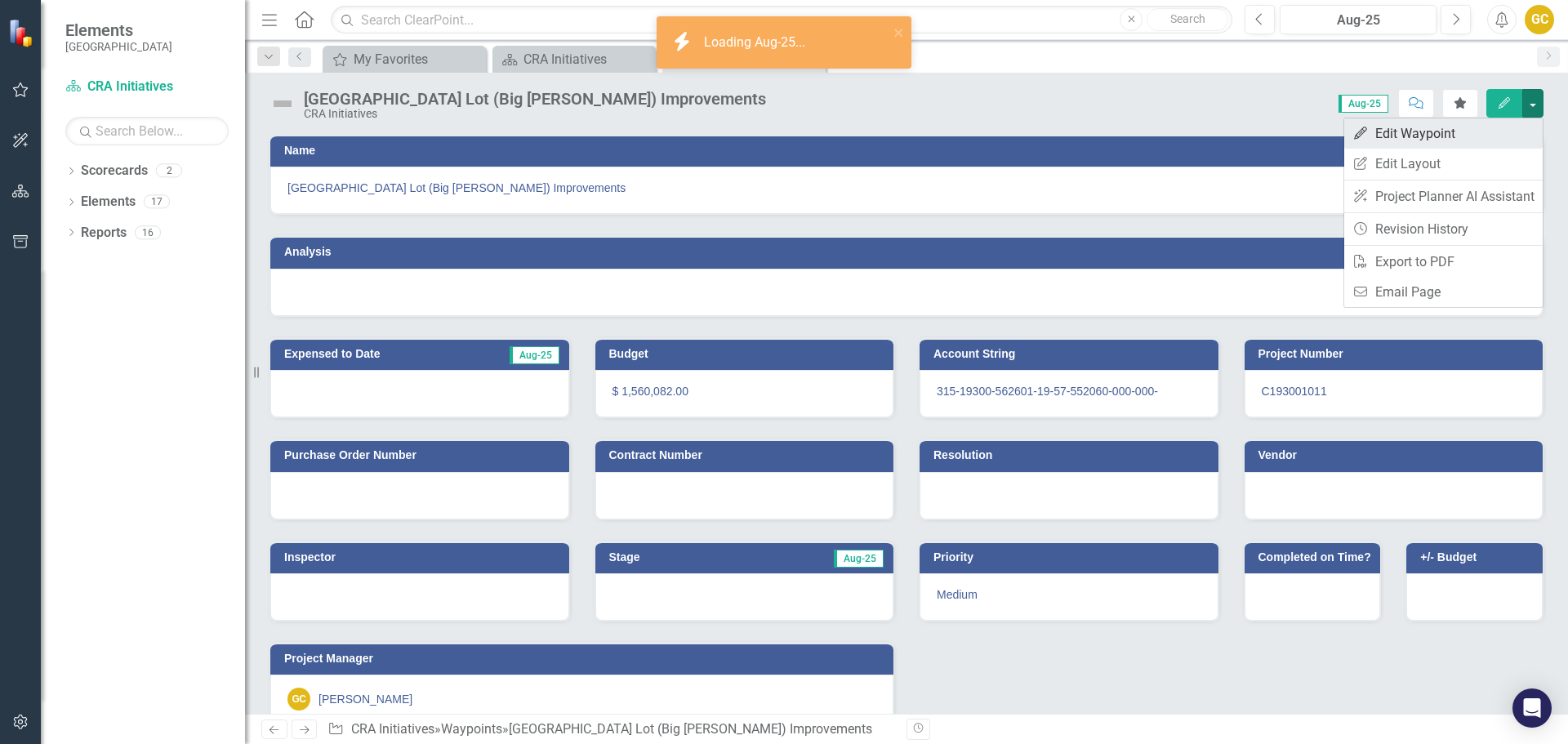
click at [1494, 125] on link "Edit Edit Waypoint" at bounding box center [1444, 133] width 199 height 30
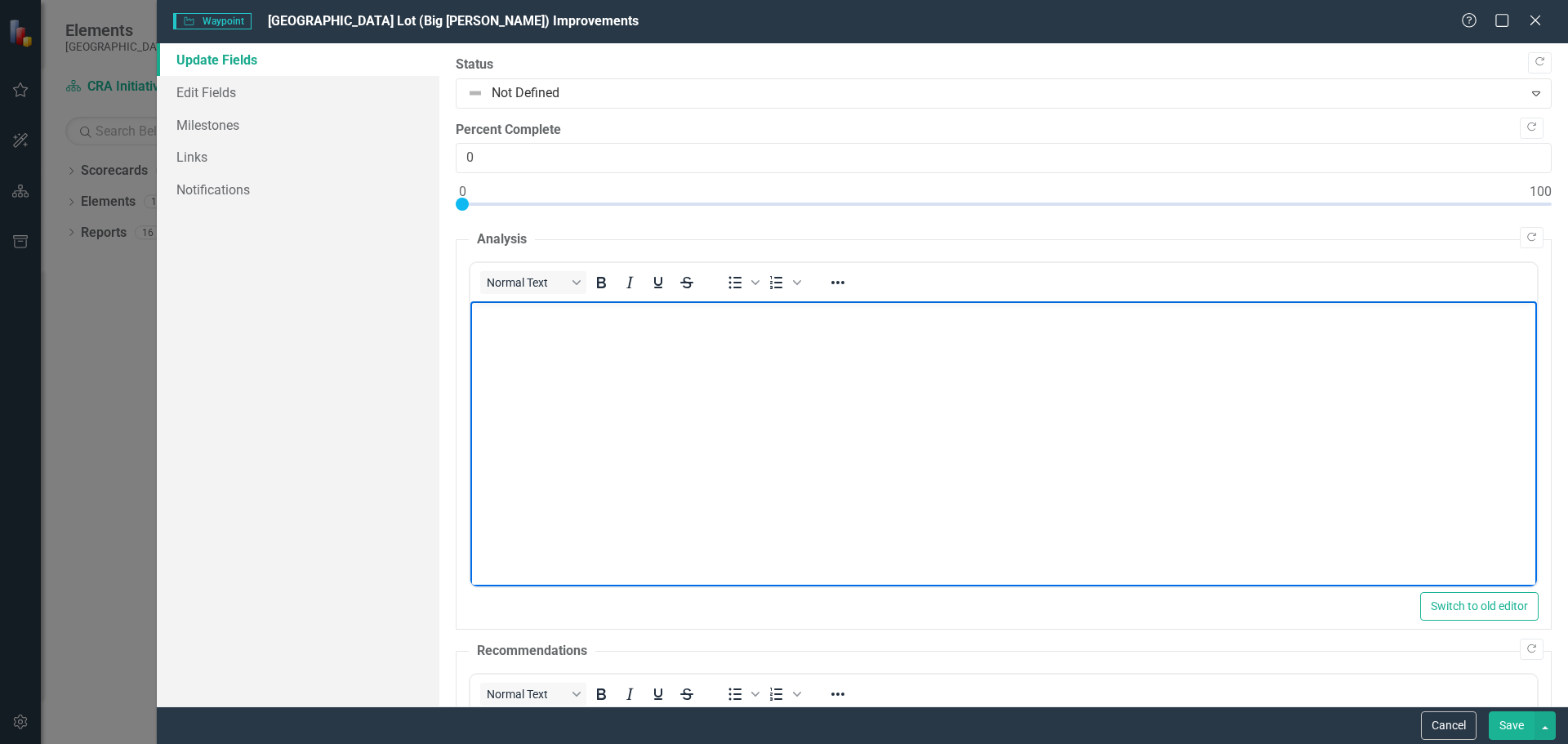
paste body "Rich Text Area. Press ALT-0 for help."
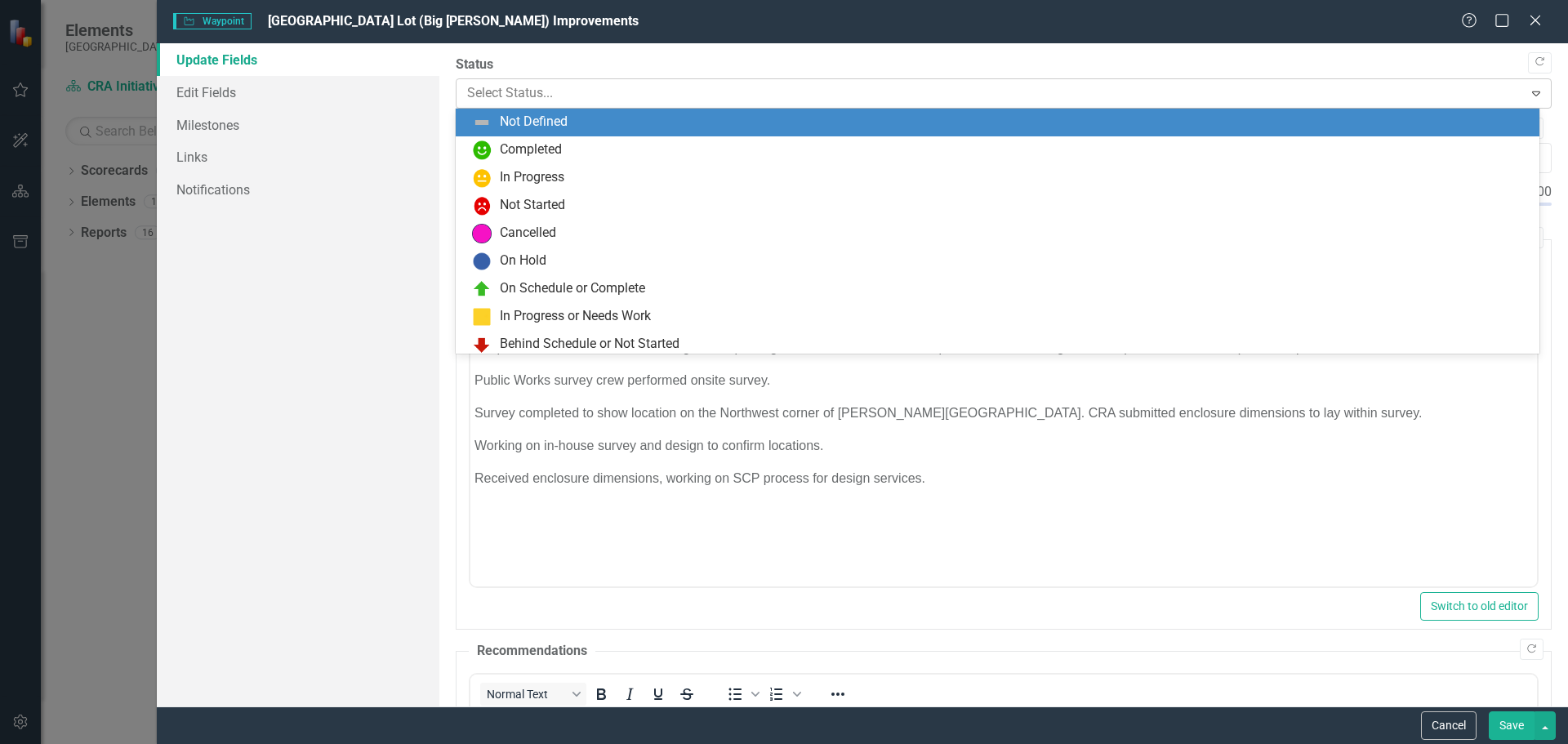
click at [501, 90] on div at bounding box center [991, 93] width 1046 height 22
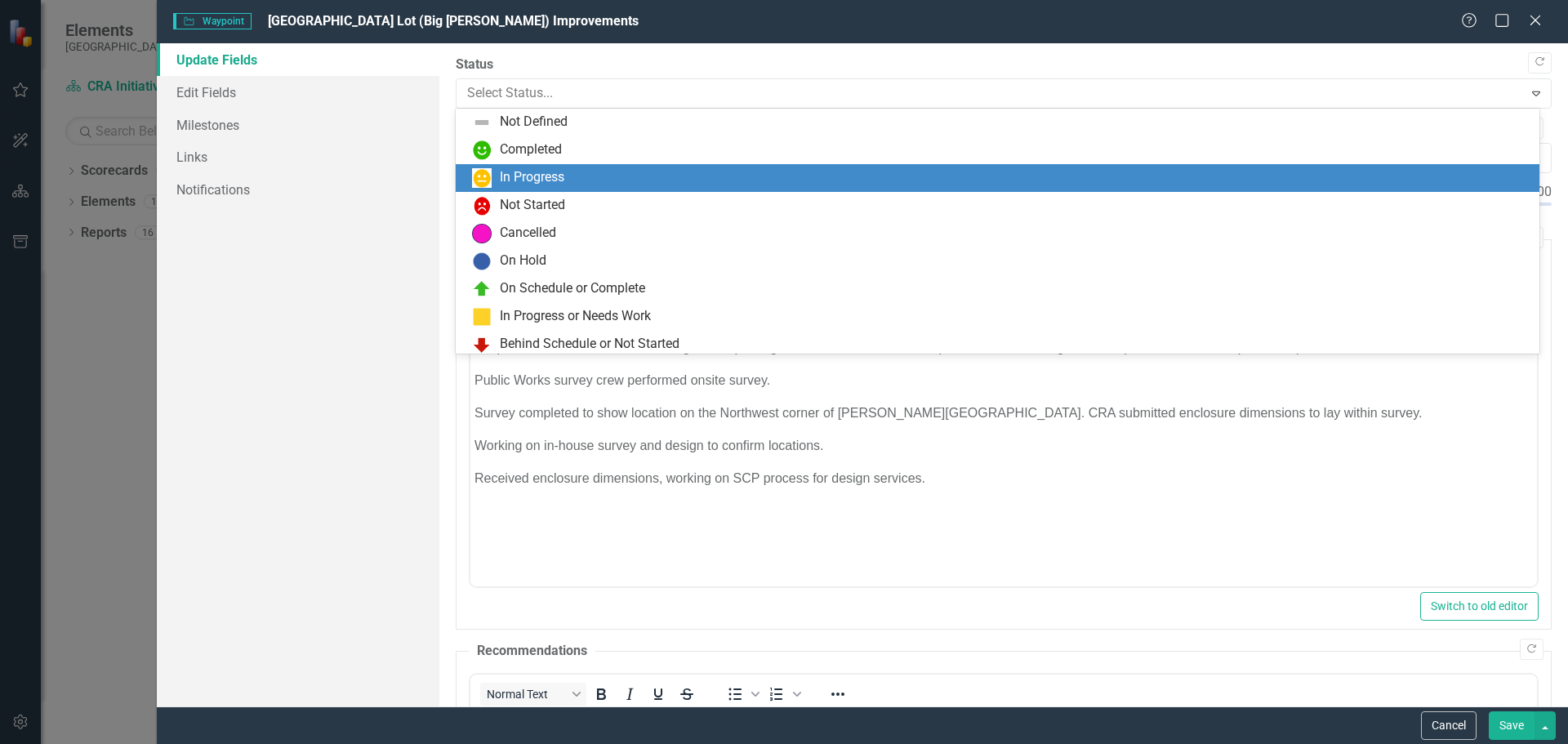
click at [514, 176] on div "In Progress" at bounding box center [532, 178] width 64 height 19
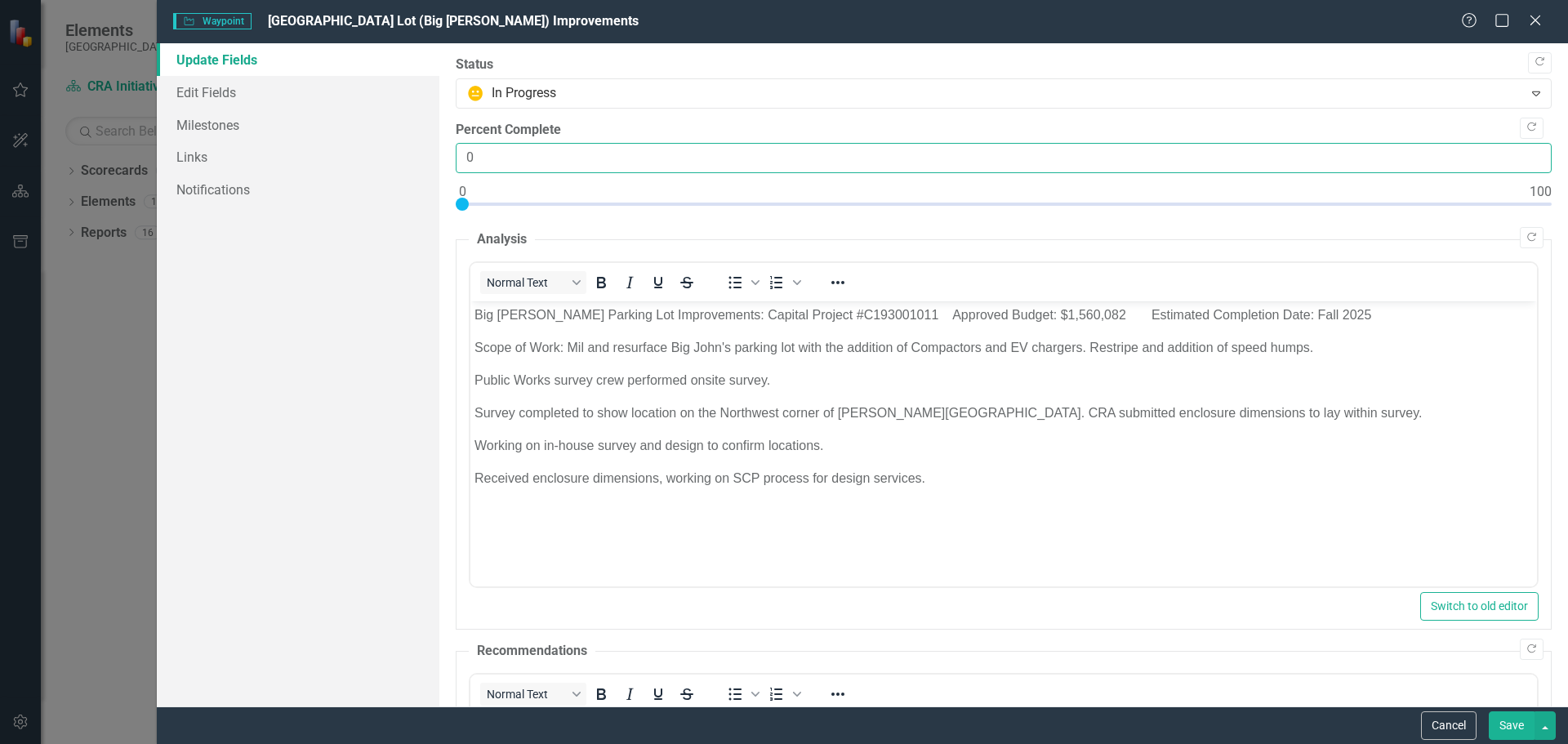
drag, startPoint x: 492, startPoint y: 162, endPoint x: 475, endPoint y: 144, distance: 24.8
click at [461, 167] on input "0" at bounding box center [1003, 158] width 1096 height 30
type input "45"
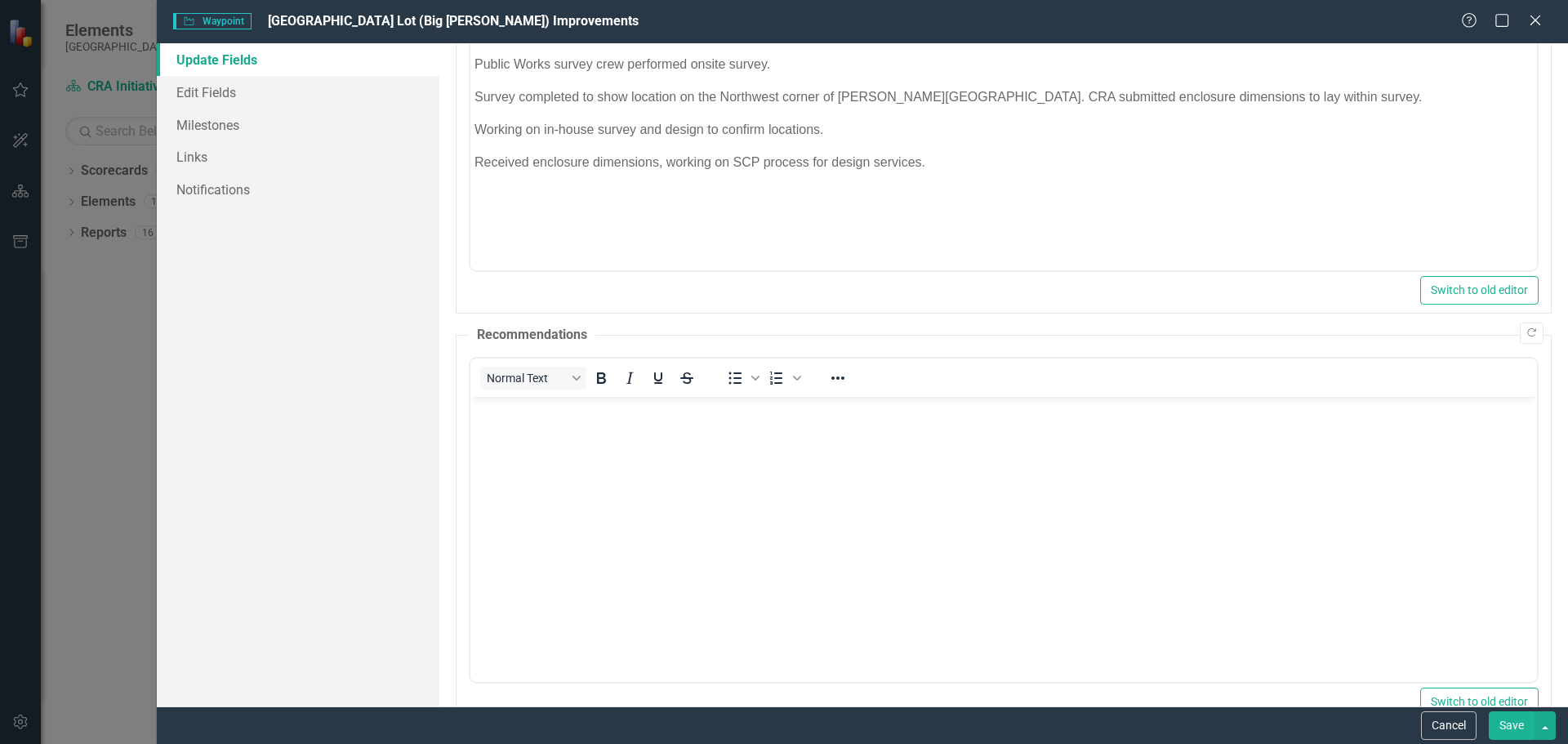
scroll to position [486, 0]
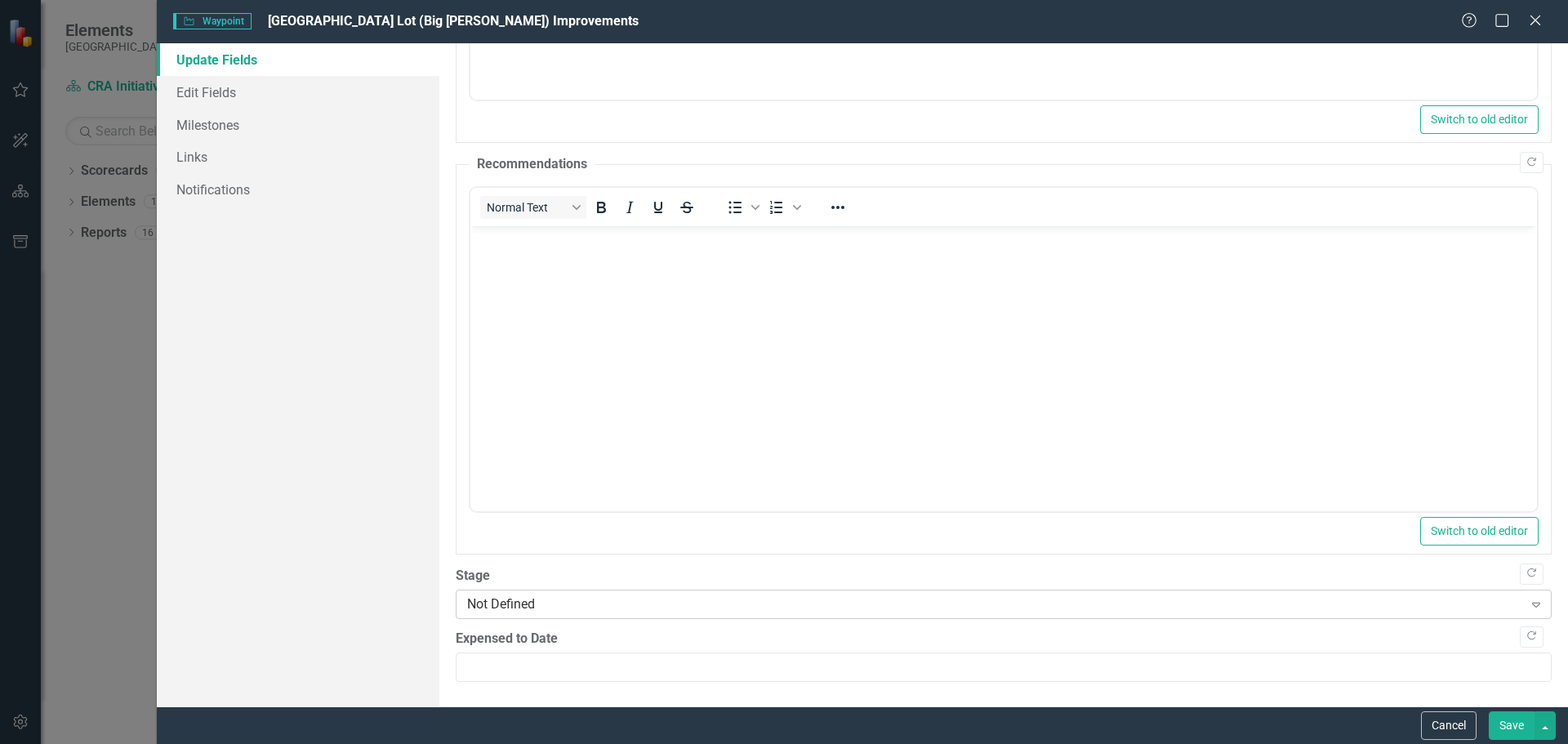
click at [513, 602] on div "Not Defined" at bounding box center [995, 603] width 1056 height 19
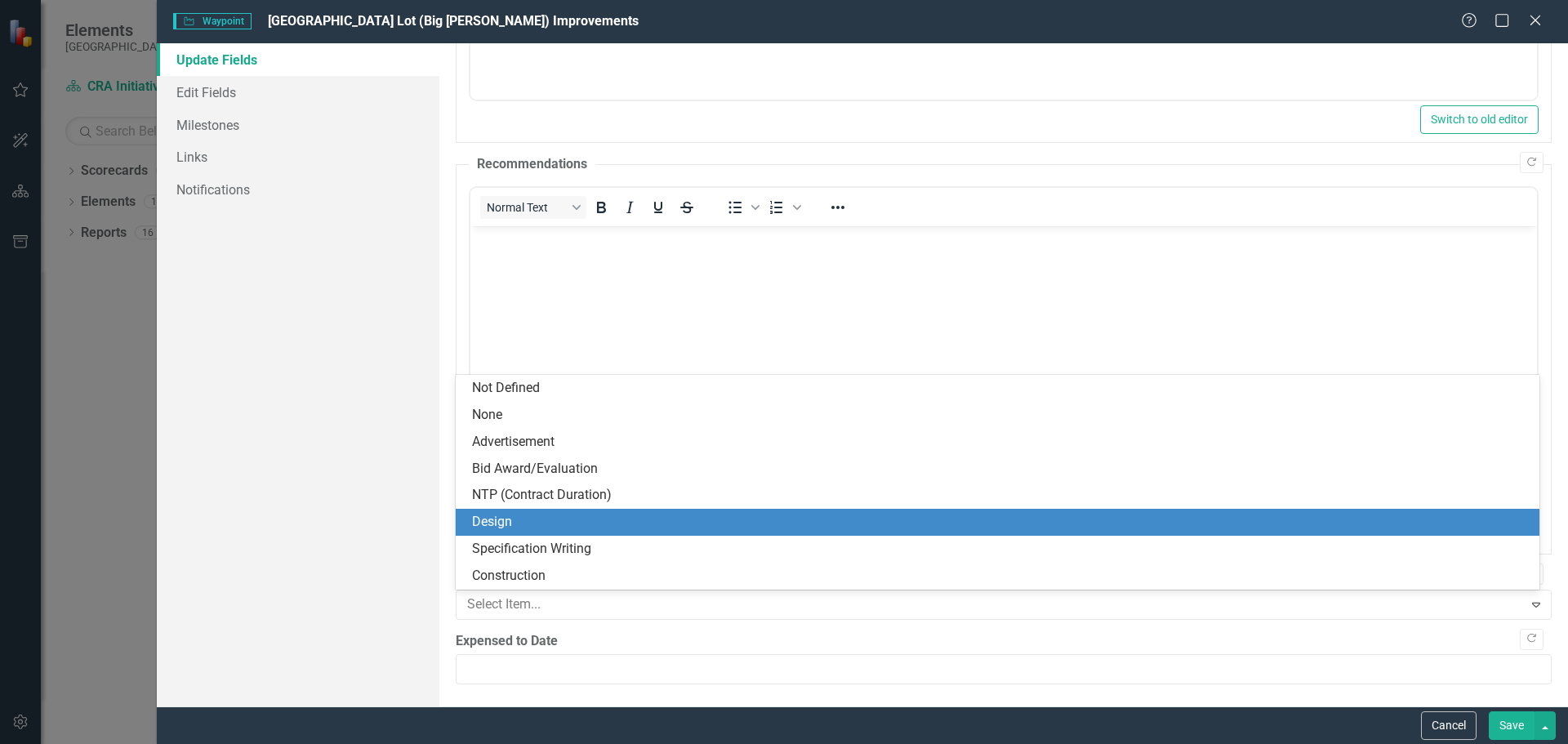
click at [514, 521] on div "Design" at bounding box center [1001, 522] width 1057 height 19
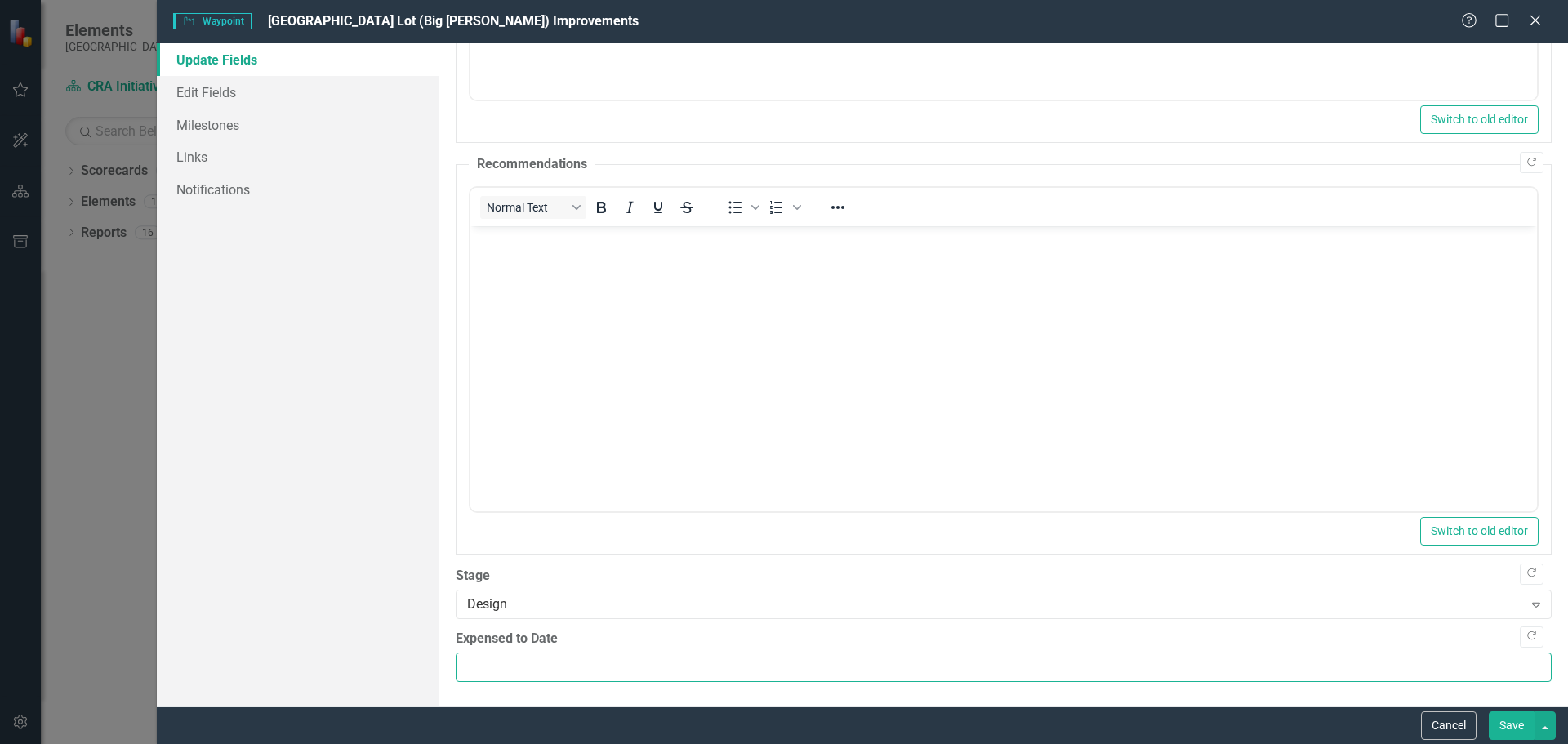
drag, startPoint x: 490, startPoint y: 661, endPoint x: 482, endPoint y: 650, distance: 13.6
click at [490, 662] on input "Expensed to Date" at bounding box center [1003, 667] width 1096 height 30
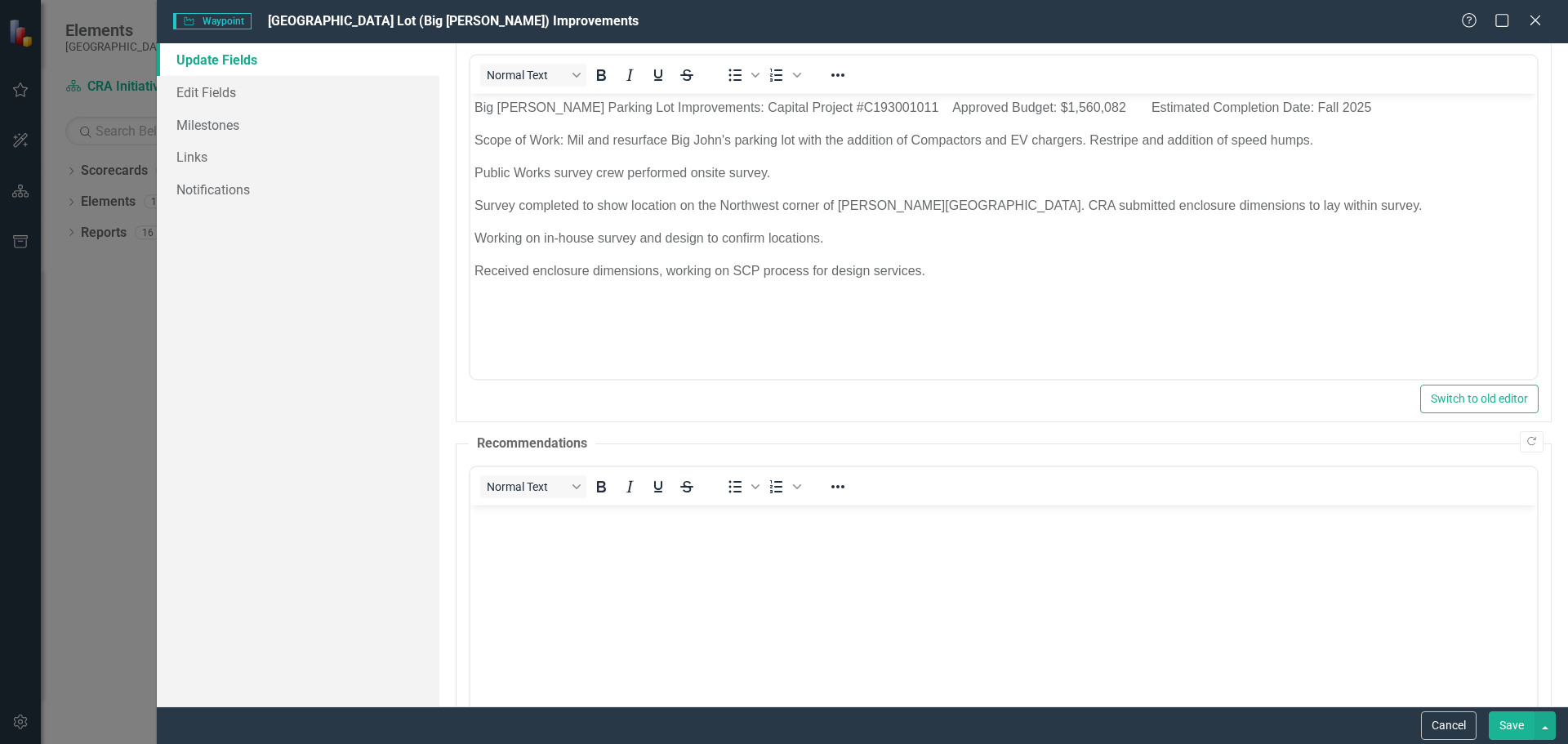
scroll to position [203, 0]
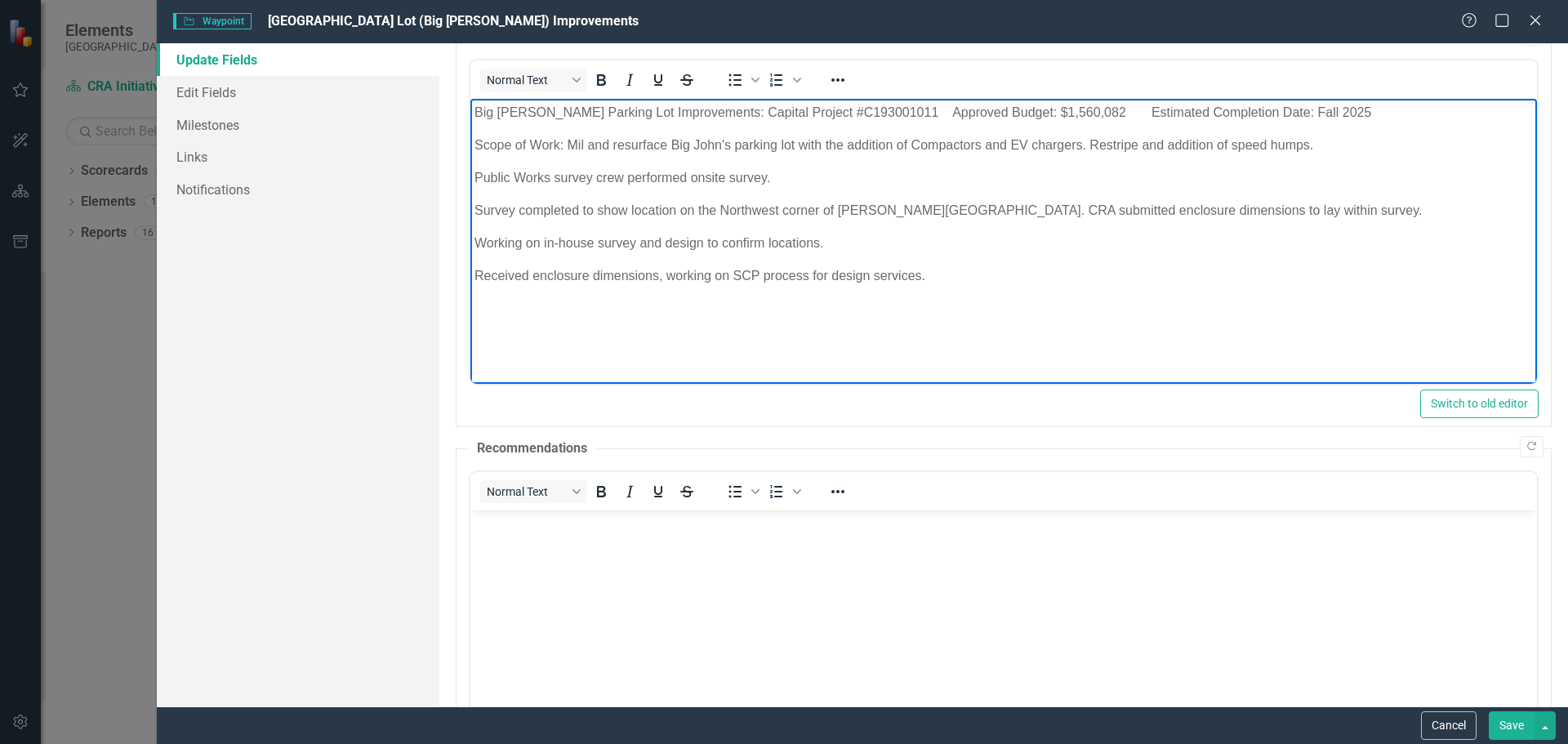
click at [1245, 206] on p "Survey completed to show location on the Northwest corner of [PERSON_NAME][GEOG…" at bounding box center [1003, 210] width 1058 height 19
click at [784, 175] on p "Public Works survey crew performed onsite survey." at bounding box center [1003, 178] width 1058 height 19
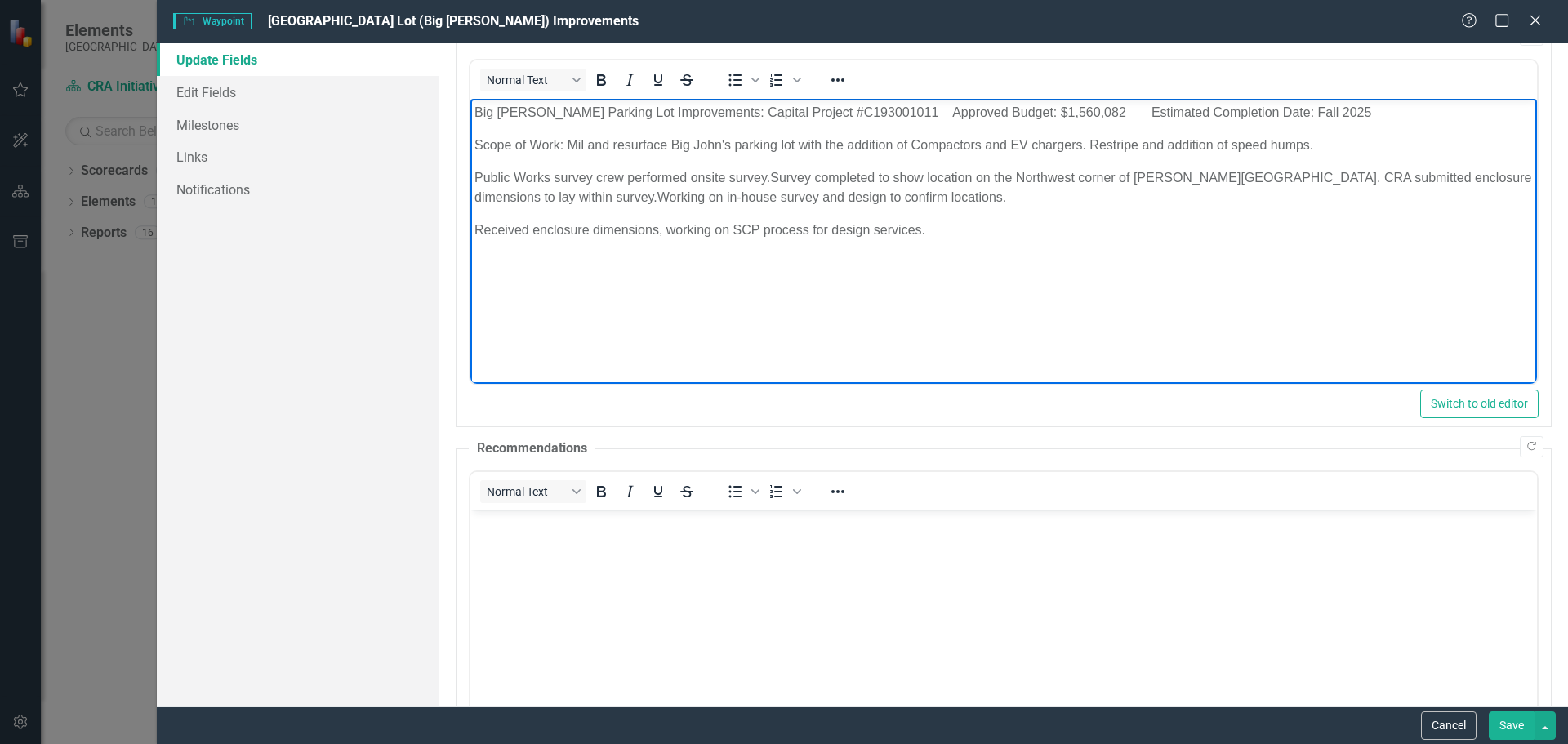
click at [1198, 178] on p "Public Works survey crew performed onsite survey. Survey completed to show loca…" at bounding box center [1003, 188] width 1058 height 39
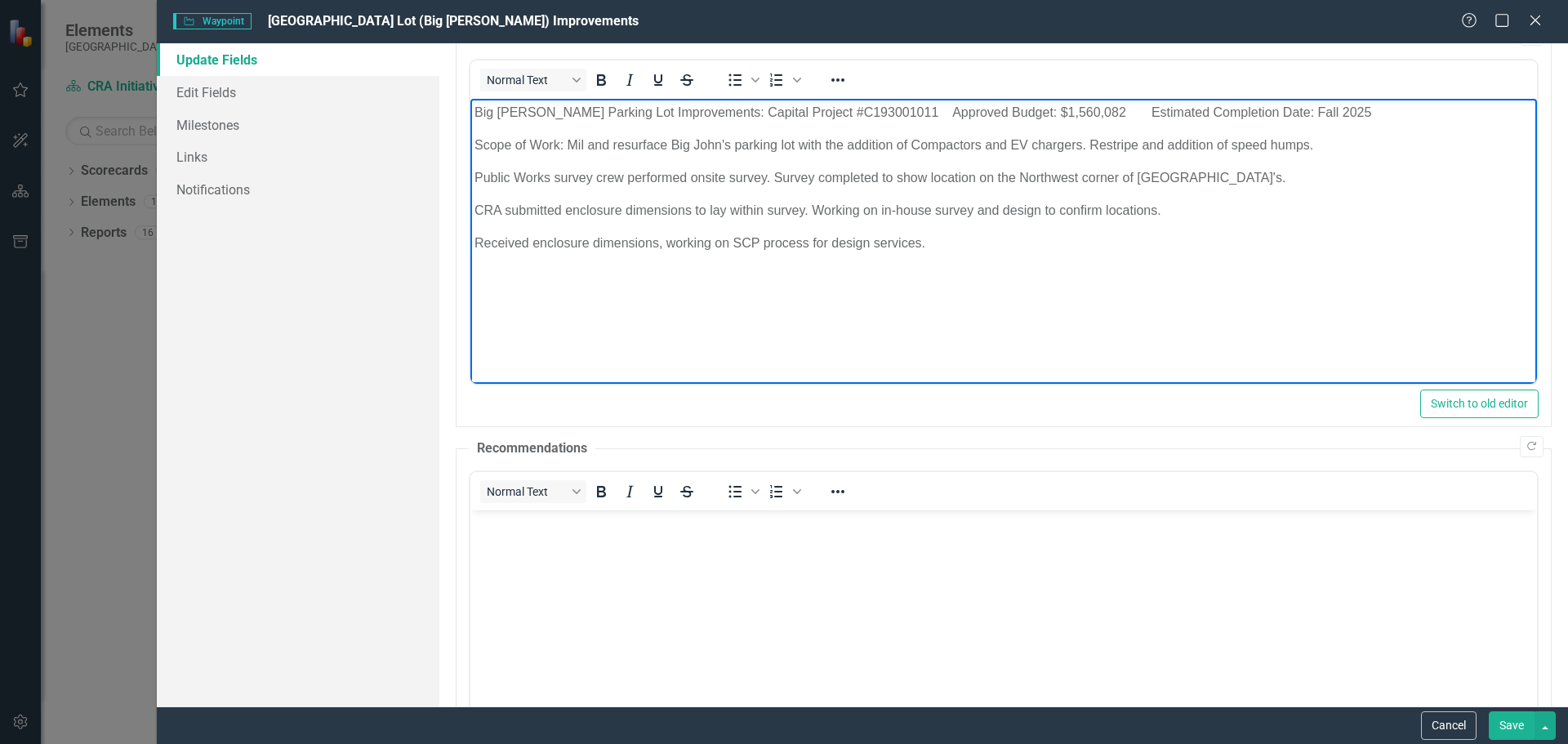
click at [1176, 208] on p "CRA submitted enclosure dimensions to lay within survey. Working on in-house su…" at bounding box center [1003, 210] width 1058 height 19
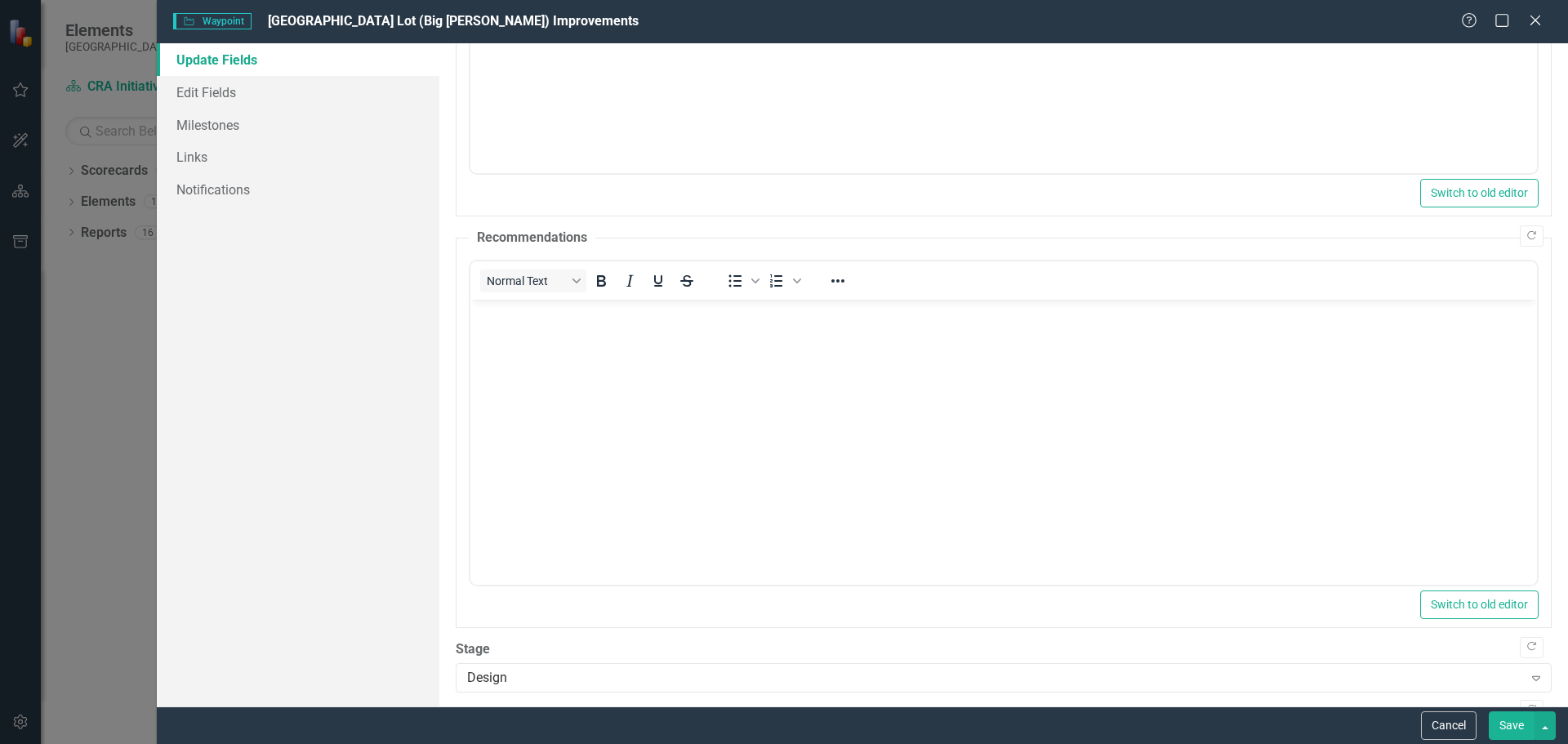
scroll to position [486, 0]
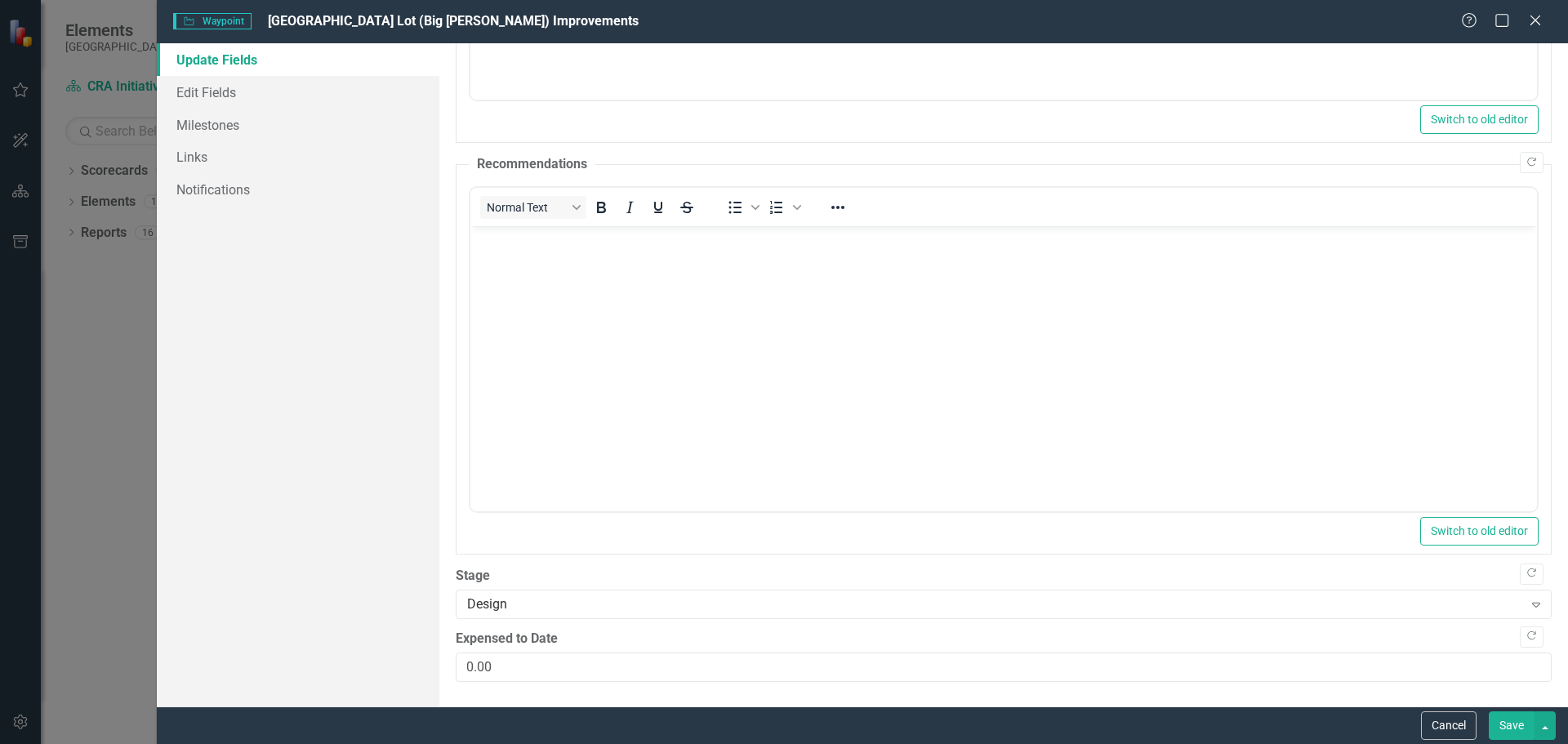
click at [1506, 721] on button "Save" at bounding box center [1511, 725] width 46 height 28
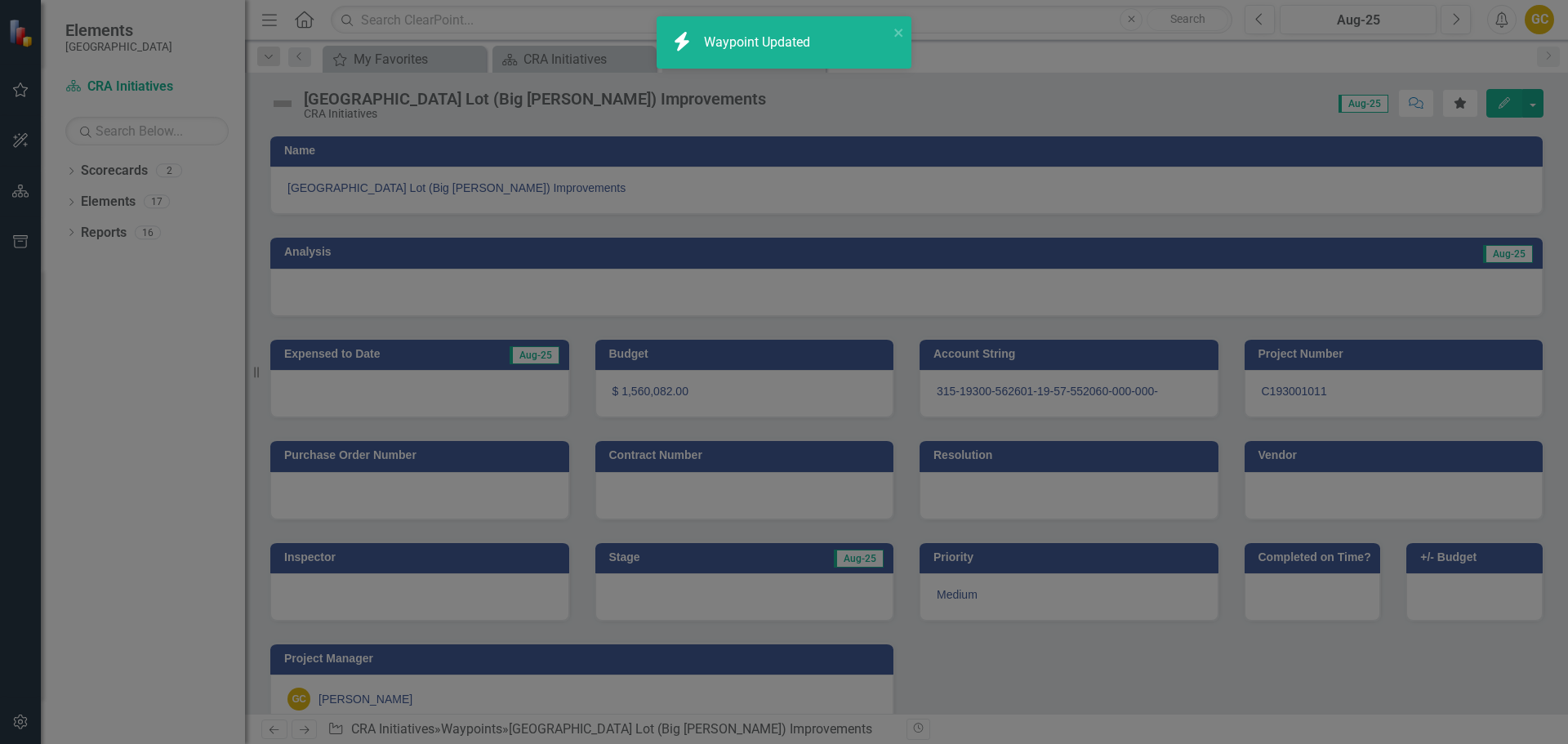
type input "0"
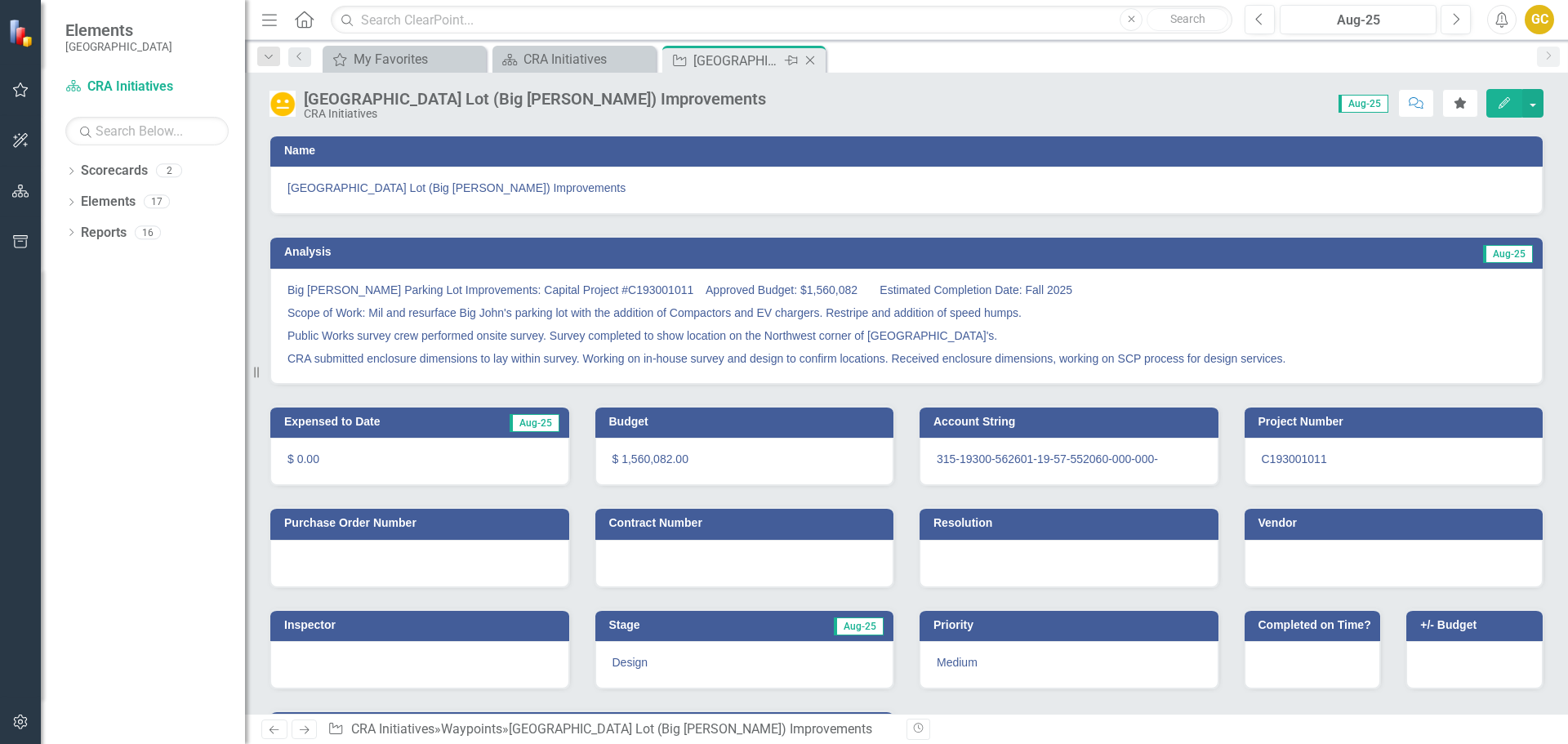
click at [810, 60] on icon at bounding box center [810, 61] width 9 height 9
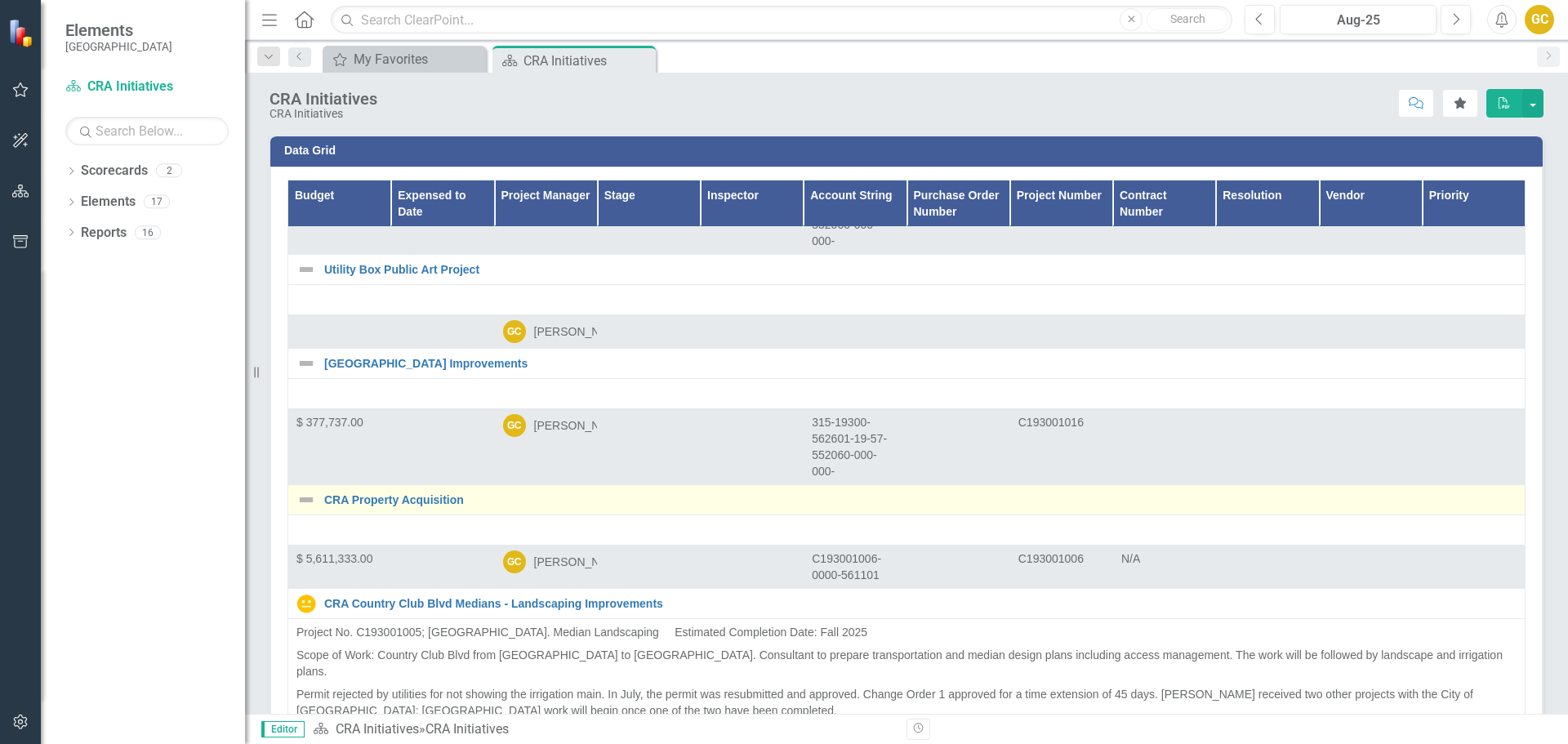
scroll to position [1842, 0]
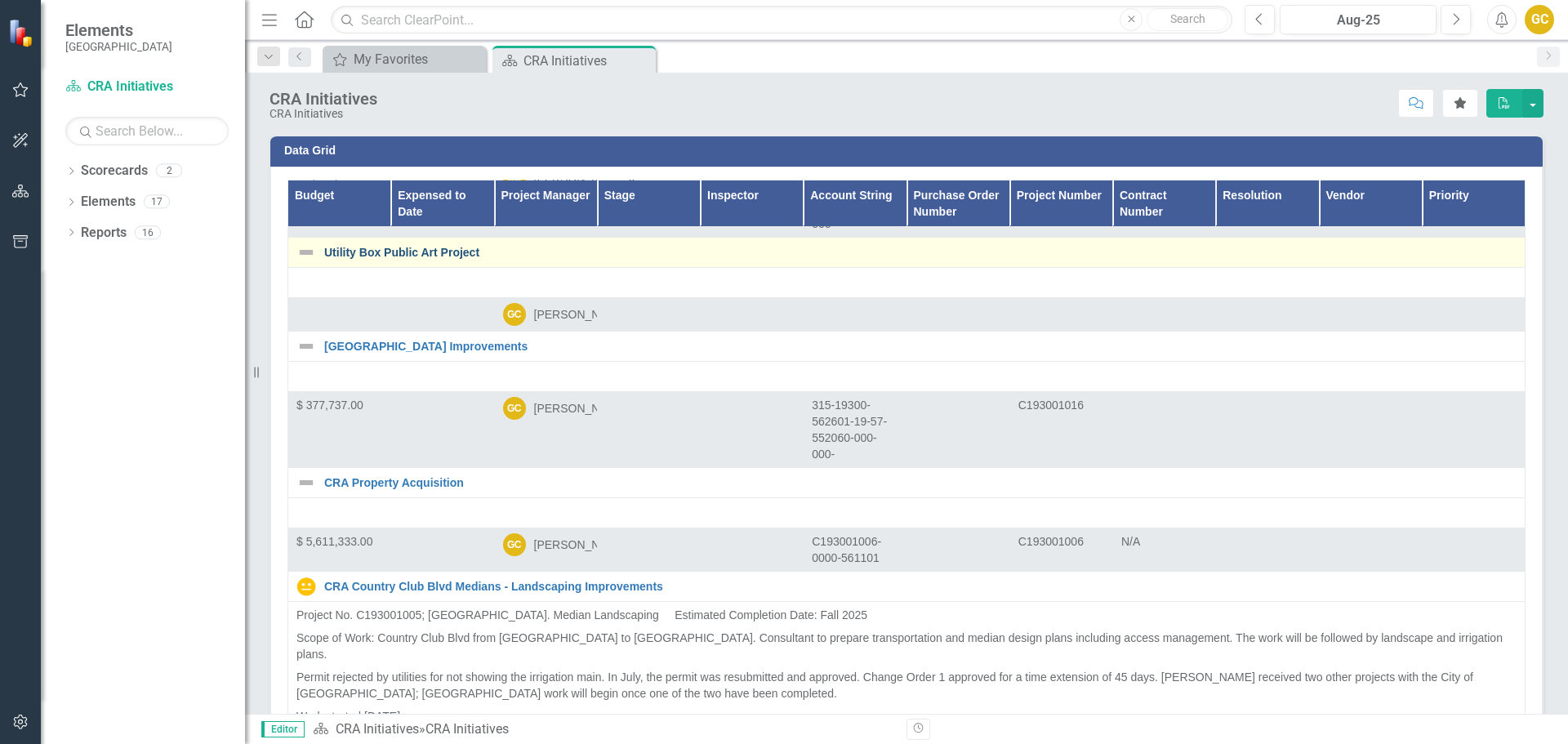
click at [393, 259] on link "Utility Box Public Art Project" at bounding box center [920, 253] width 1192 height 13
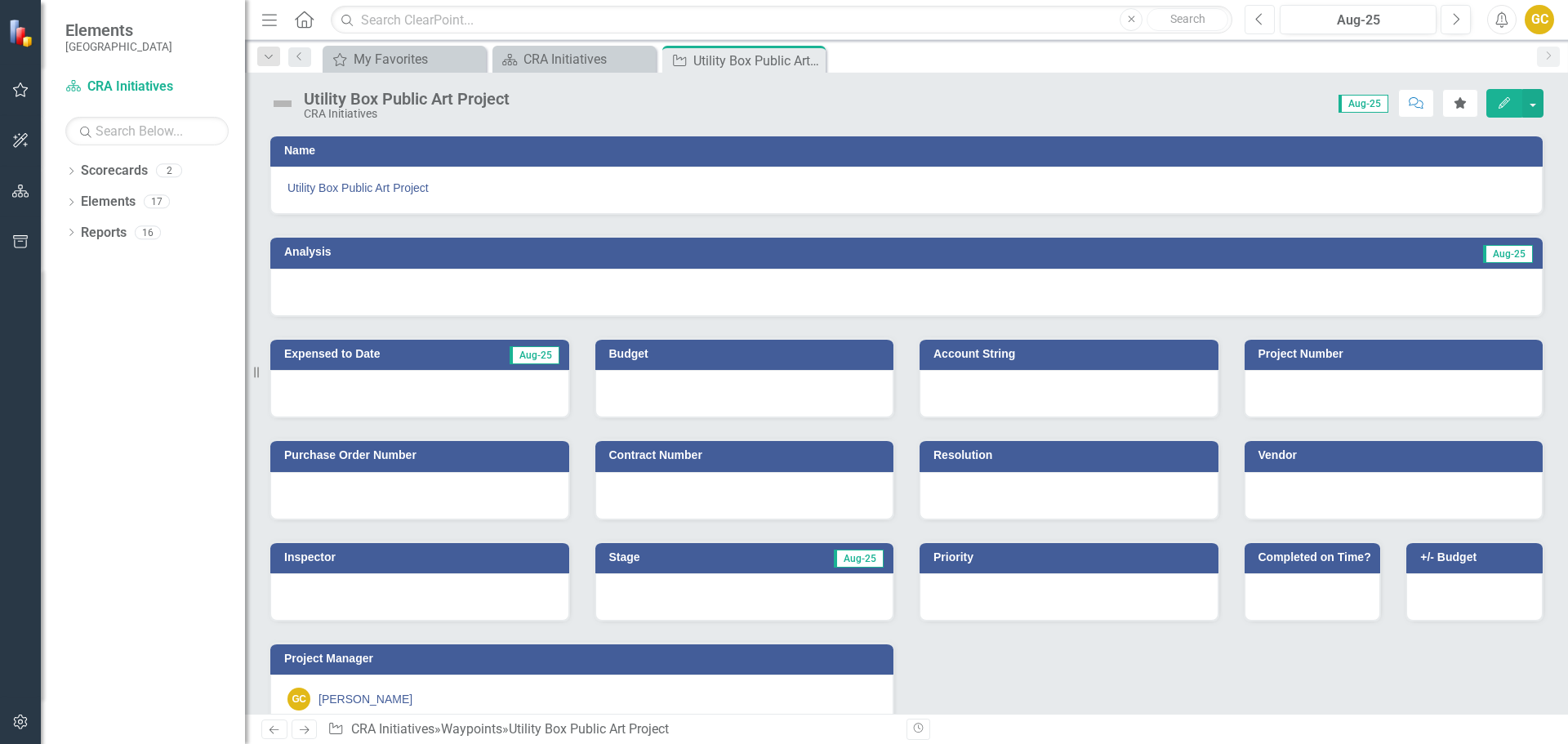
click at [1262, 22] on icon "Previous" at bounding box center [1259, 20] width 9 height 15
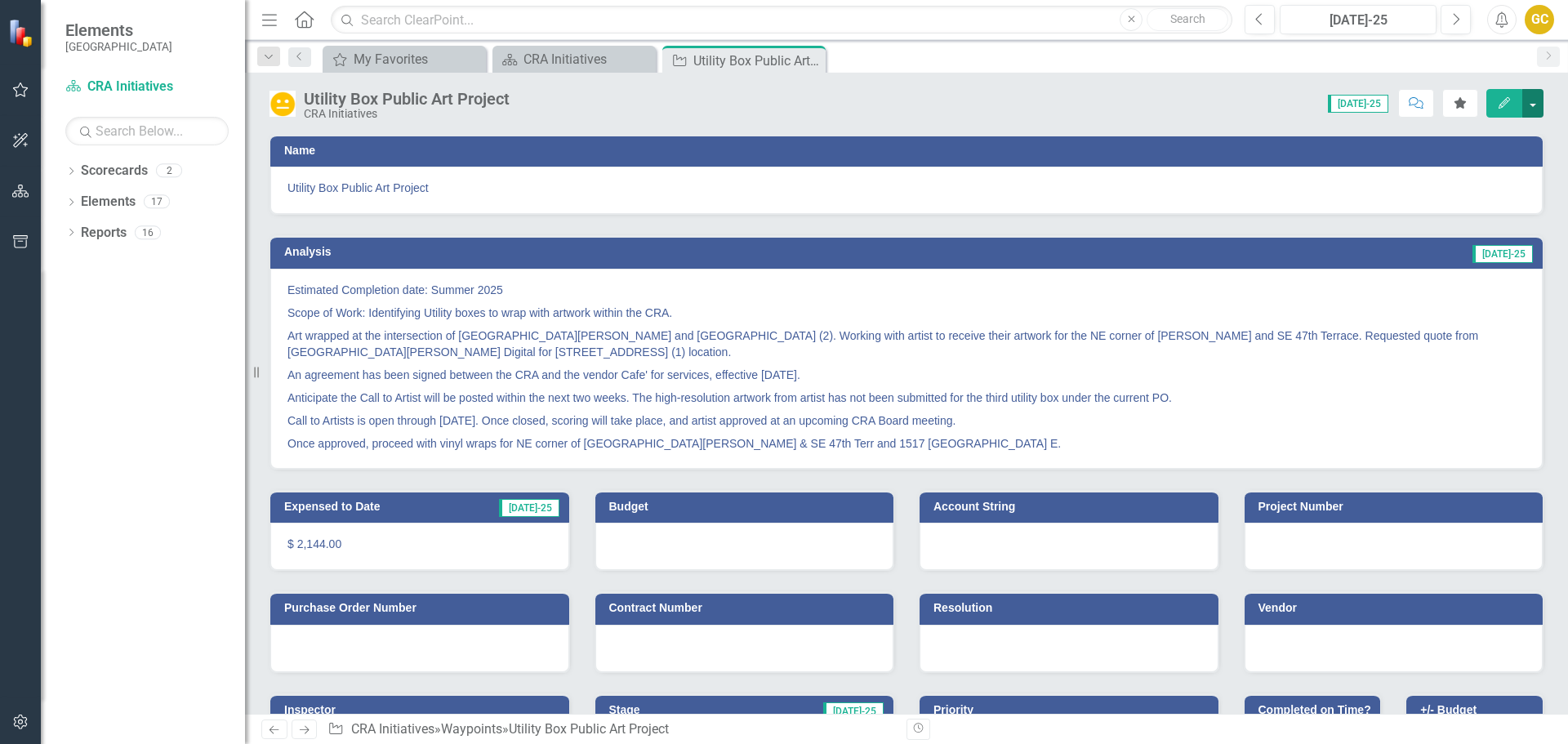
click at [1532, 98] on button "button" at bounding box center [1532, 103] width 21 height 28
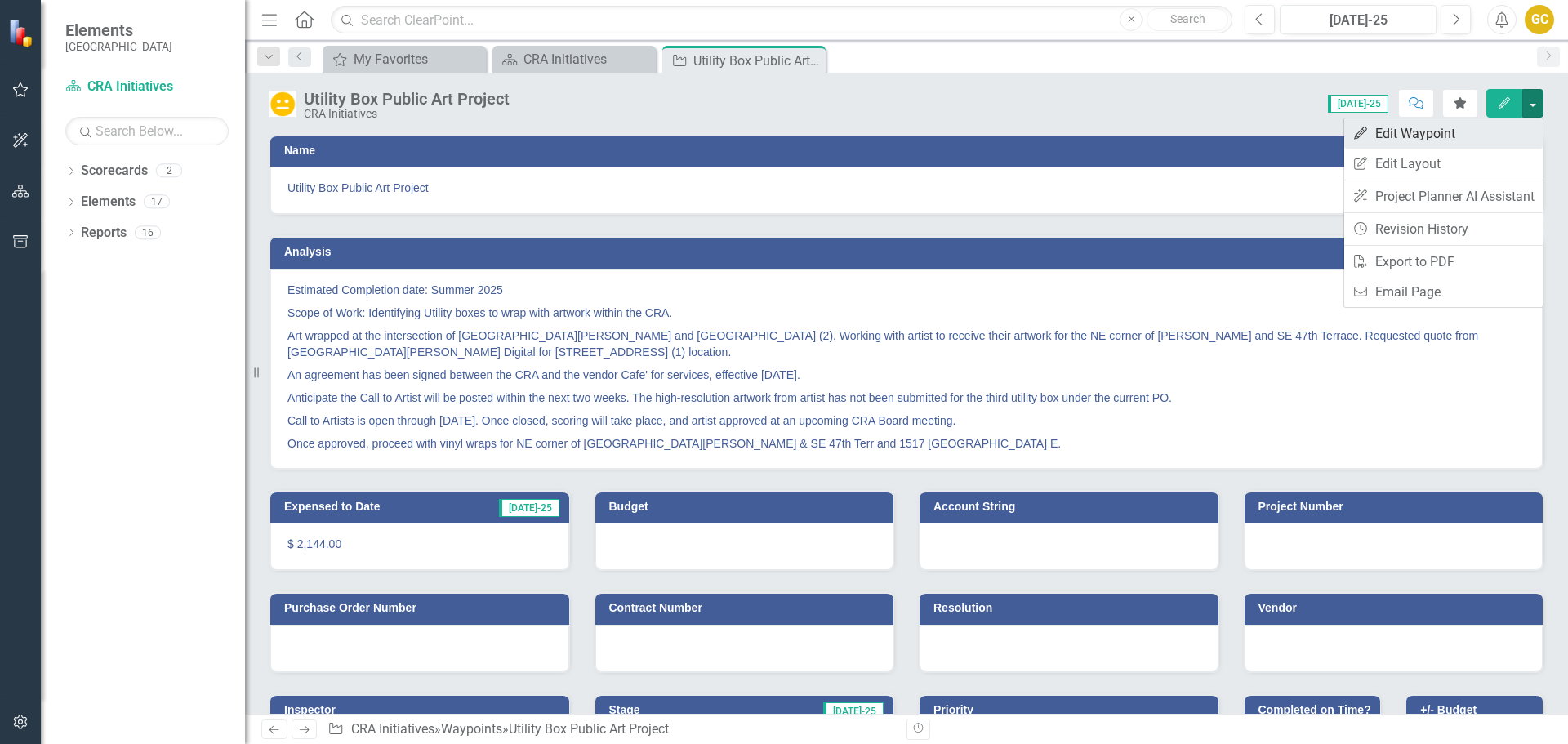
click at [1444, 133] on link "Edit Edit Waypoint" at bounding box center [1444, 133] width 199 height 30
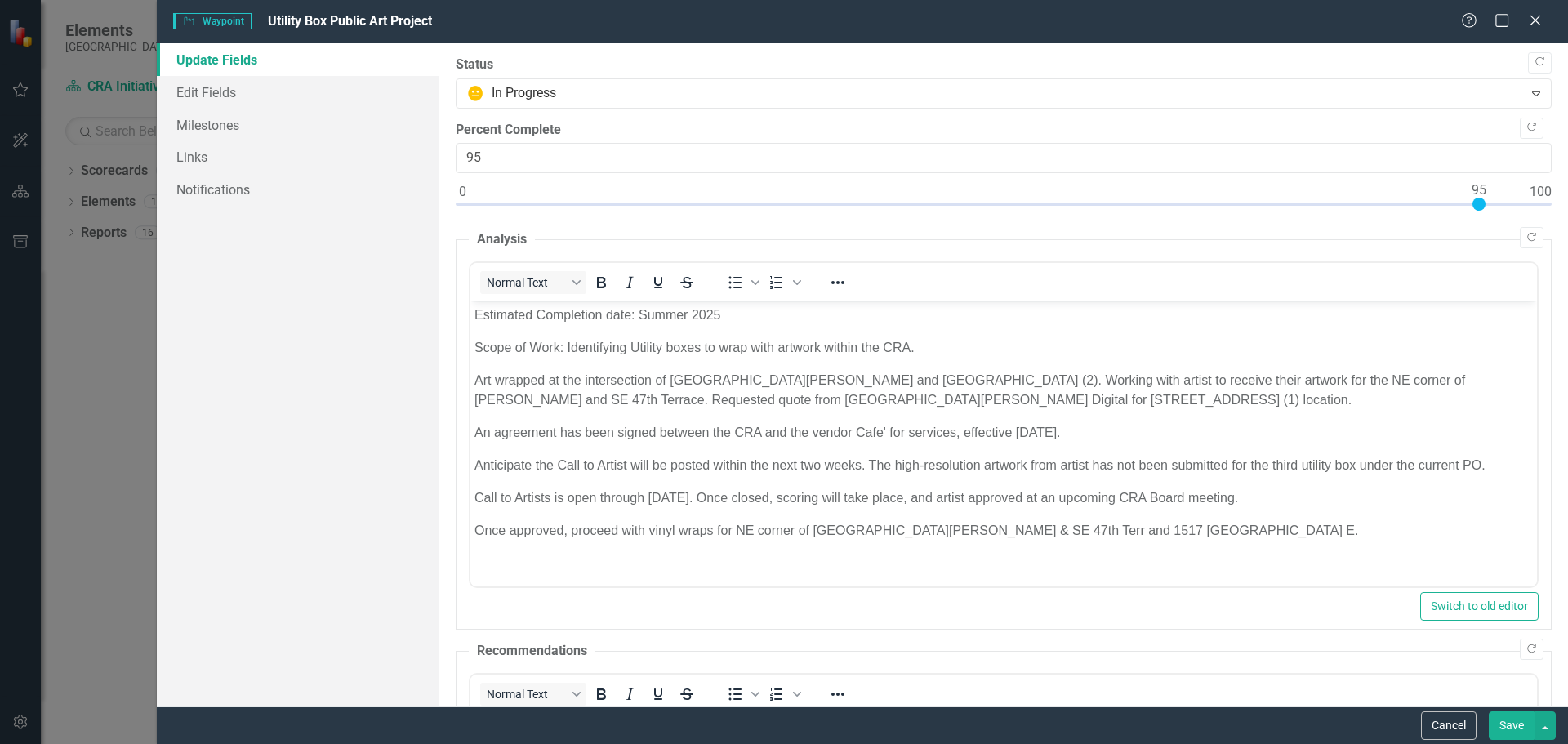
drag, startPoint x: 1555, startPoint y: 374, endPoint x: 1565, endPoint y: 384, distance: 14.1
click at [1563, 380] on div ""Update" fields in ClearPoint are the fields that change from reporting period …" at bounding box center [1004, 375] width 1129 height 663
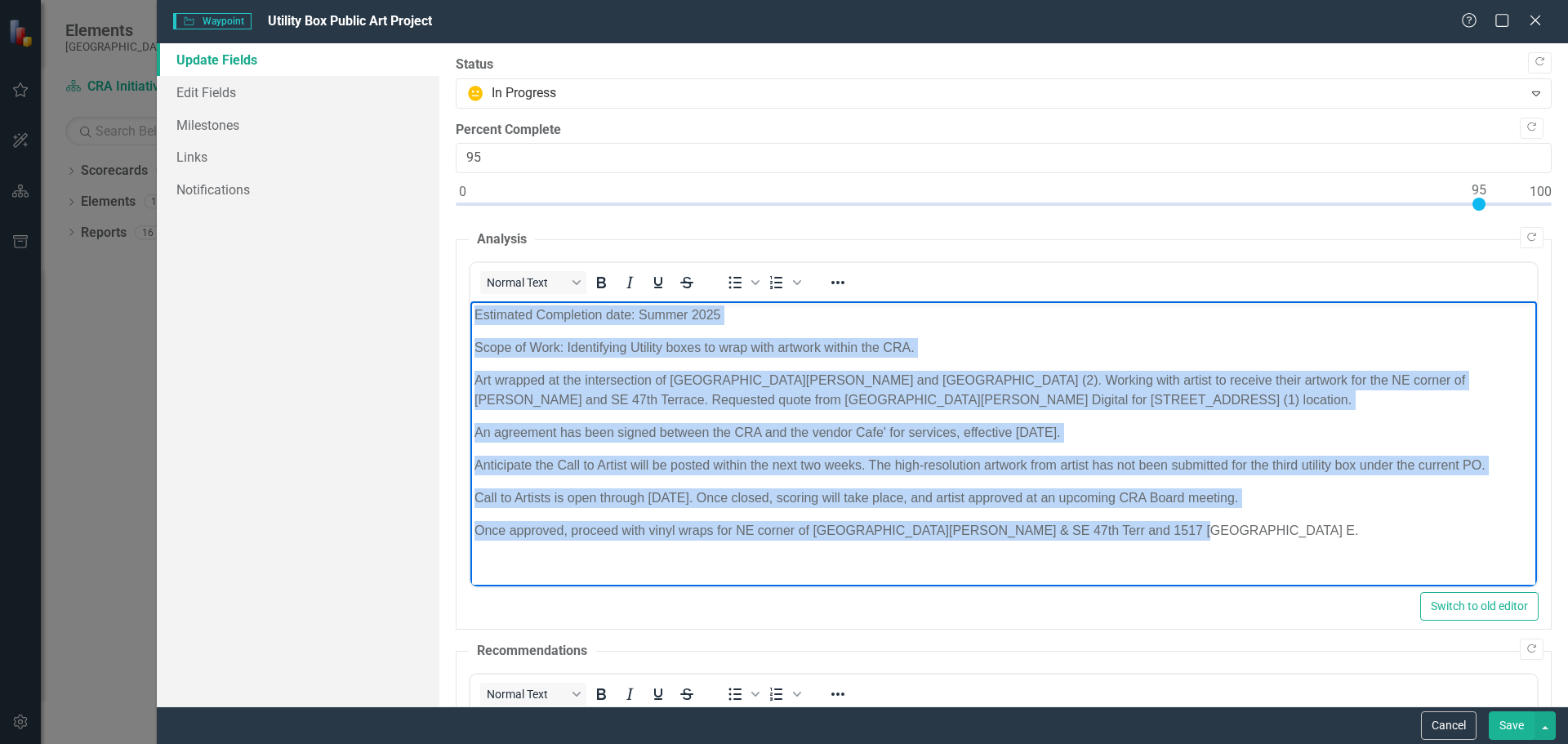
drag, startPoint x: 473, startPoint y: 311, endPoint x: 1207, endPoint y: 564, distance: 776.4
click at [1207, 557] on html "Estimated Completion date: Summer 2025 Scope of Work: Identifying Utility boxes…" at bounding box center [1003, 429] width 1066 height 256
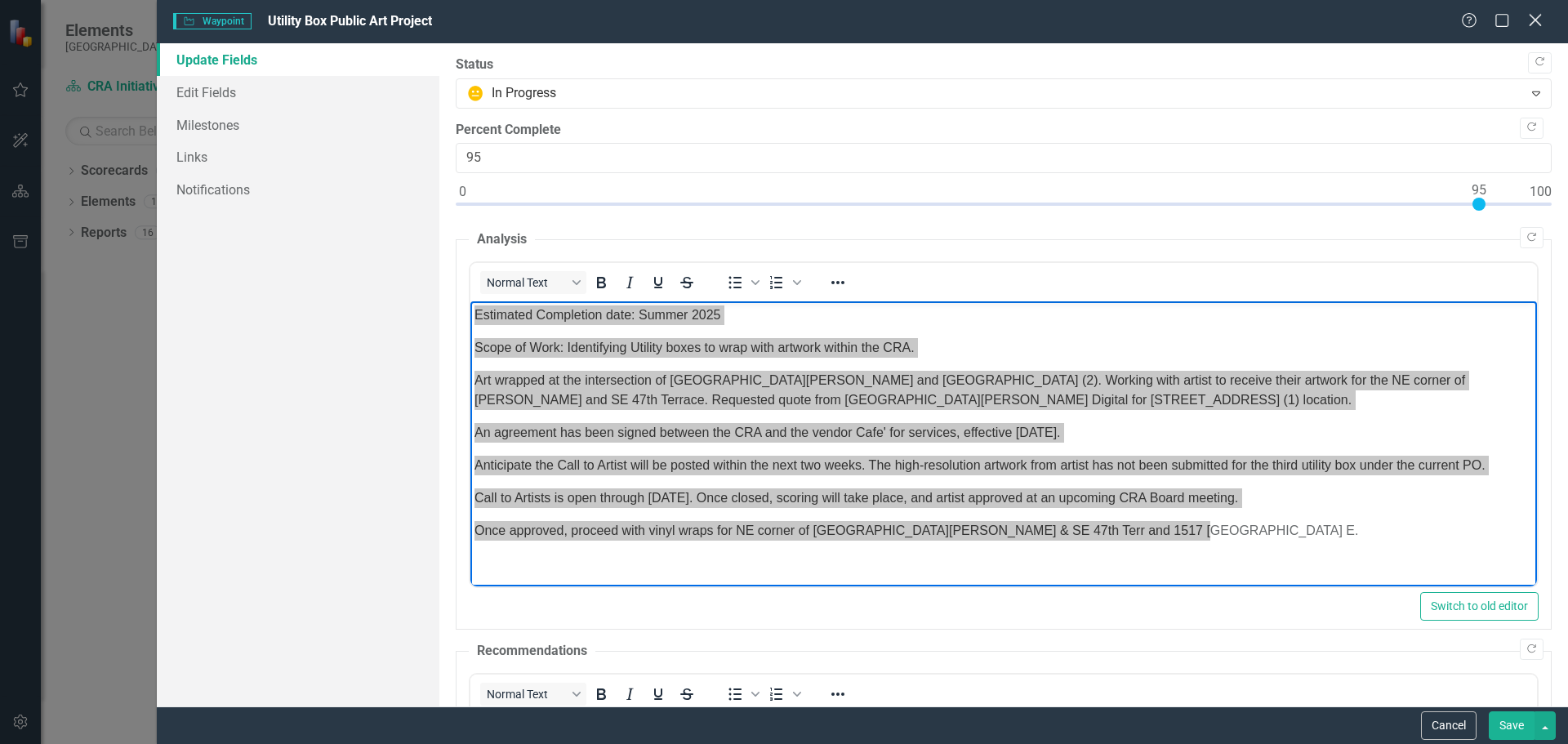
click at [1536, 13] on icon "Close" at bounding box center [1535, 20] width 20 height 16
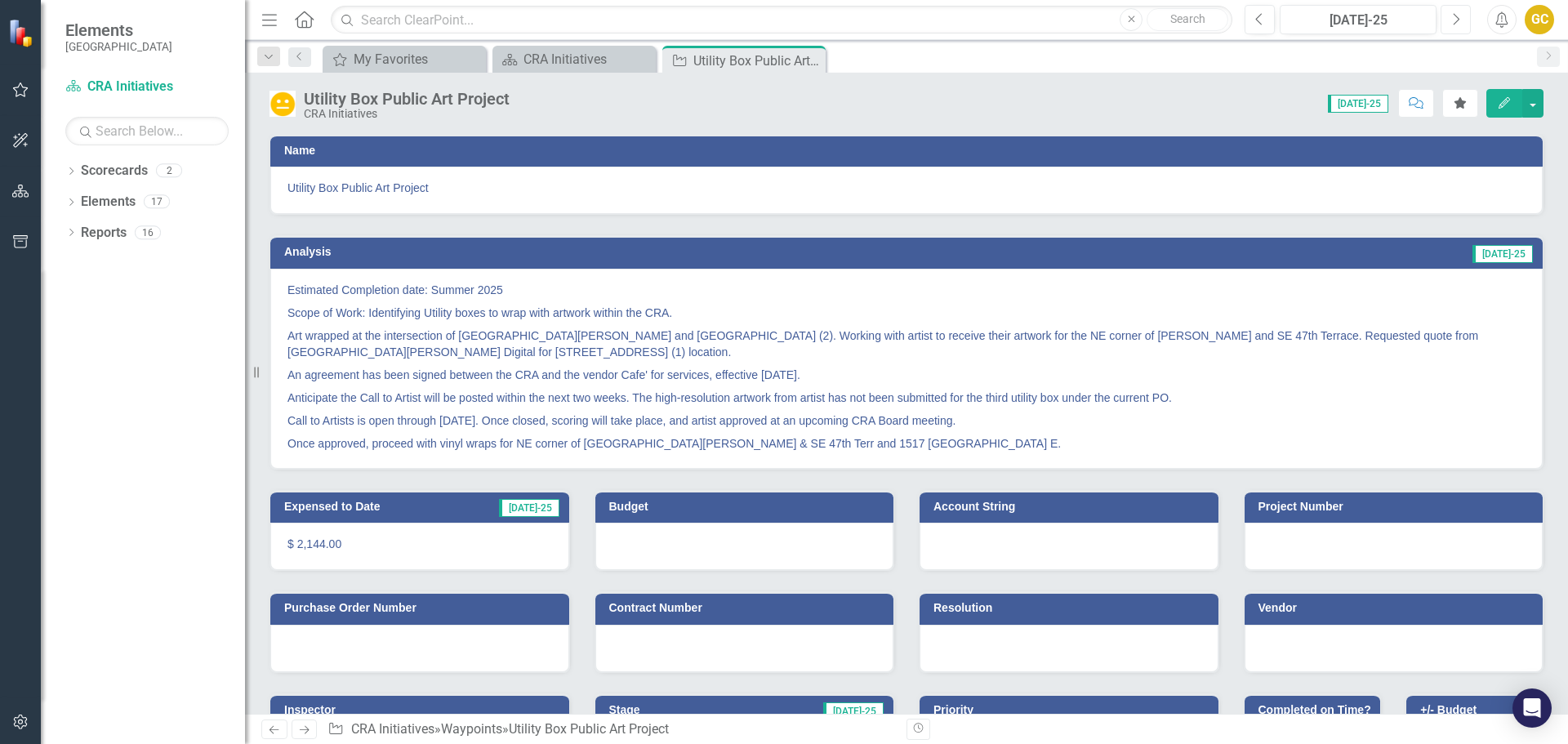
click at [1450, 21] on button "Next" at bounding box center [1455, 19] width 30 height 29
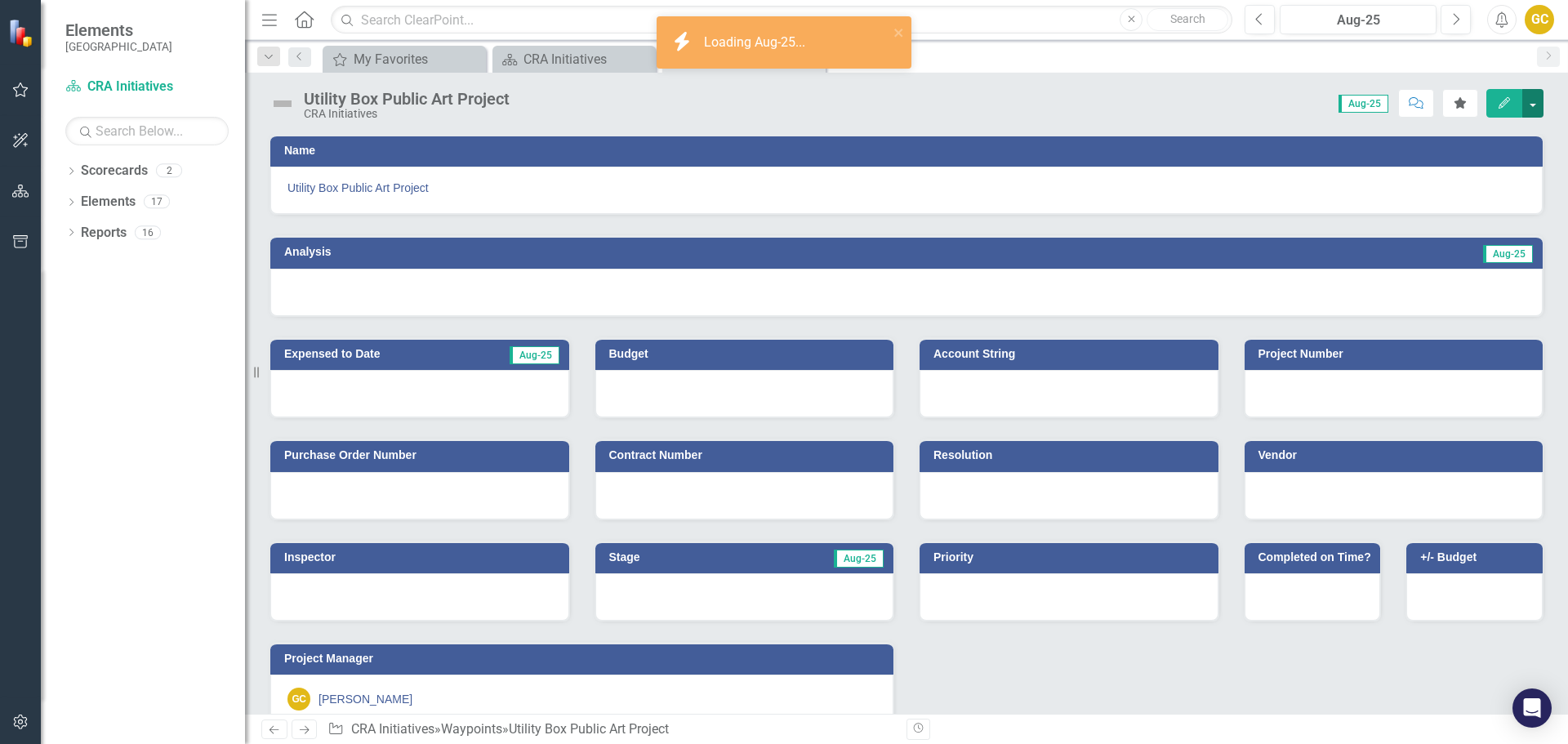
click at [1539, 104] on button "button" at bounding box center [1532, 103] width 21 height 28
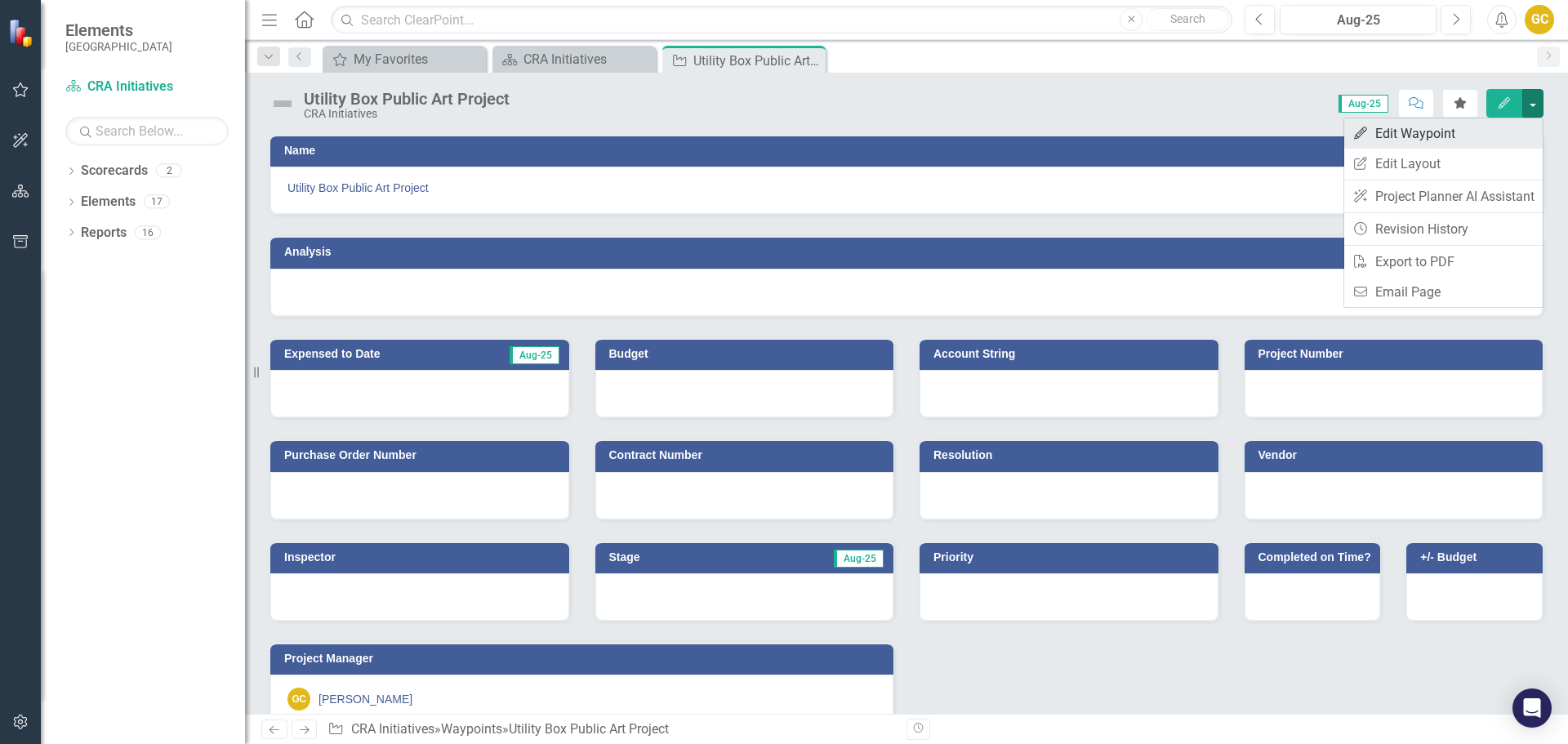
click at [1468, 136] on link "Edit Edit Waypoint" at bounding box center [1444, 133] width 199 height 30
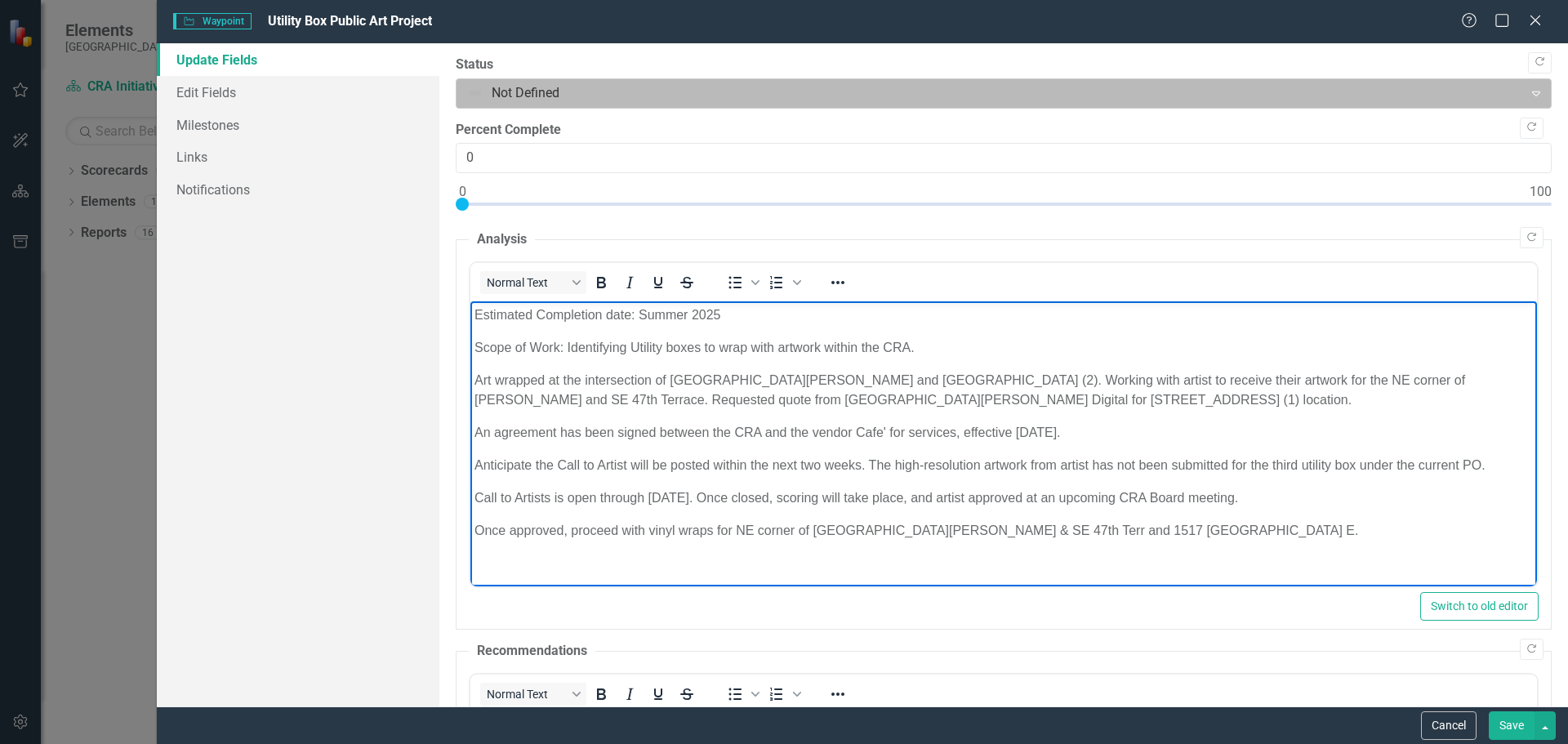
click at [582, 85] on div at bounding box center [991, 93] width 1046 height 22
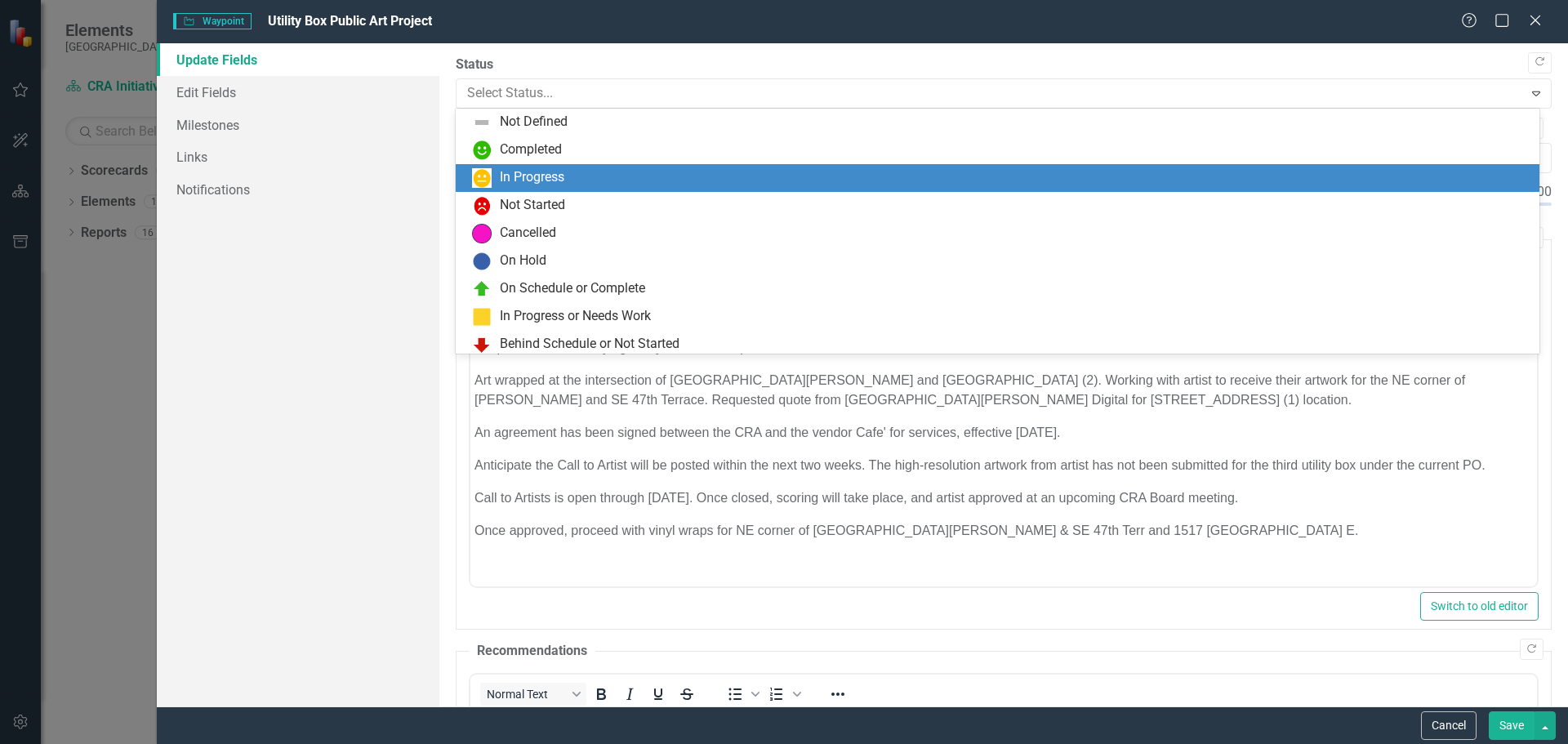
click at [537, 175] on div "In Progress" at bounding box center [532, 178] width 64 height 19
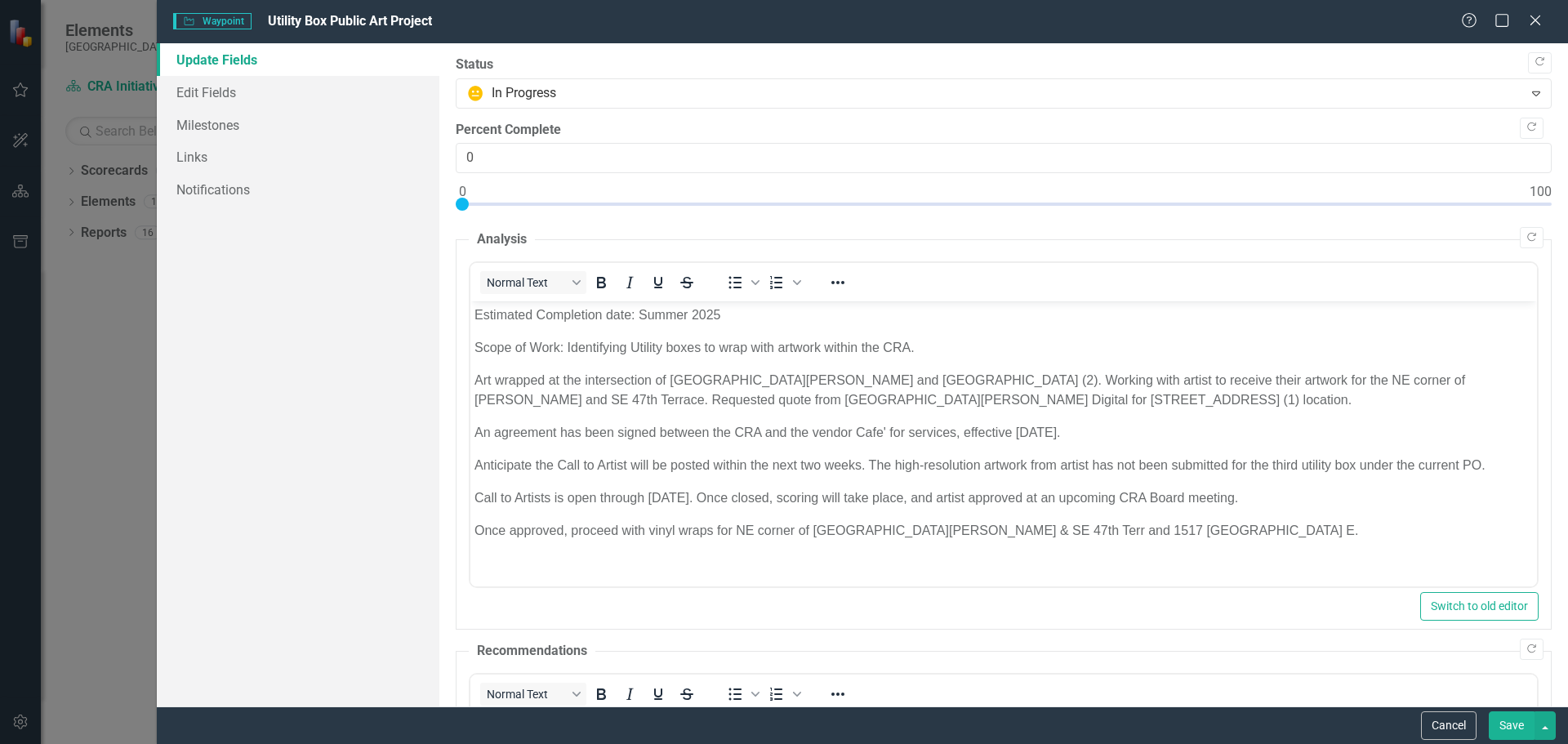
click at [513, 140] on div "Percent Complete 0" at bounding box center [1003, 148] width 1096 height 53
drag, startPoint x: 500, startPoint y: 154, endPoint x: 382, endPoint y: 161, distance: 118.2
click at [394, 163] on div "Update Fields Edit Fields Milestones Links Notifications "Update" fields in Cle…" at bounding box center [862, 375] width 1411 height 663
type input "95"
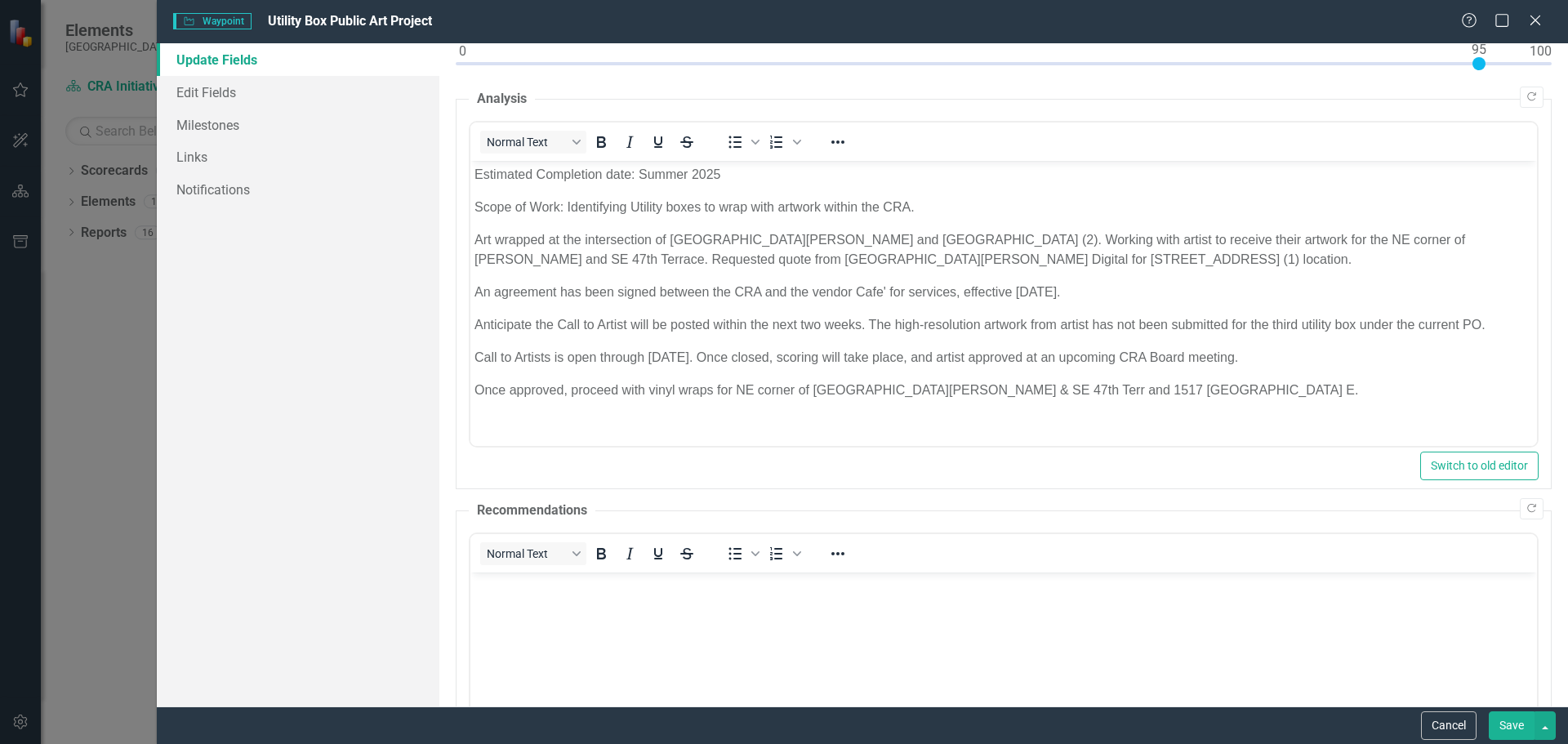
scroll to position [146, 0]
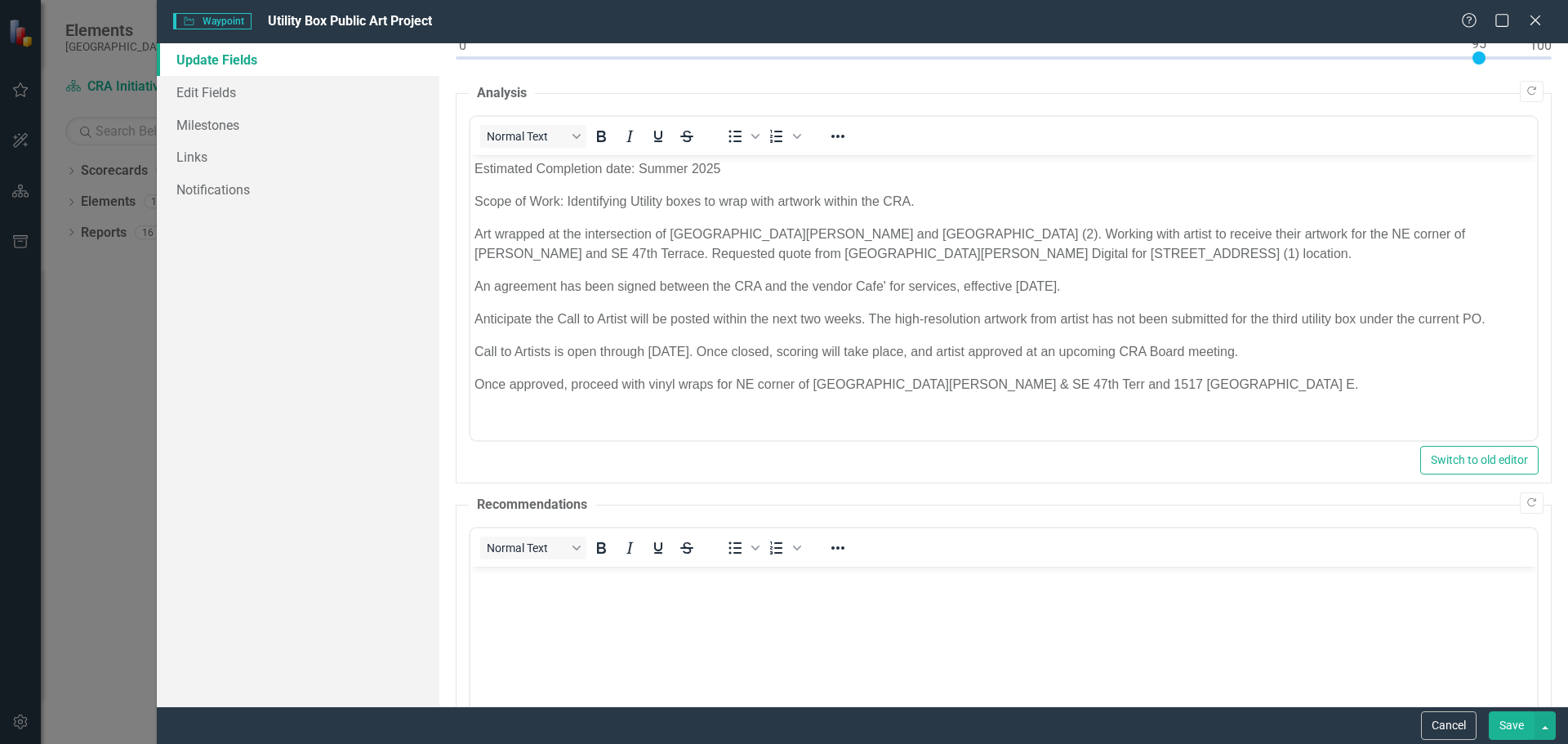
click at [1162, 383] on p "Once approved, proceed with vinyl wraps for NE corner of [GEOGRAPHIC_DATA][PERS…" at bounding box center [1003, 384] width 1058 height 19
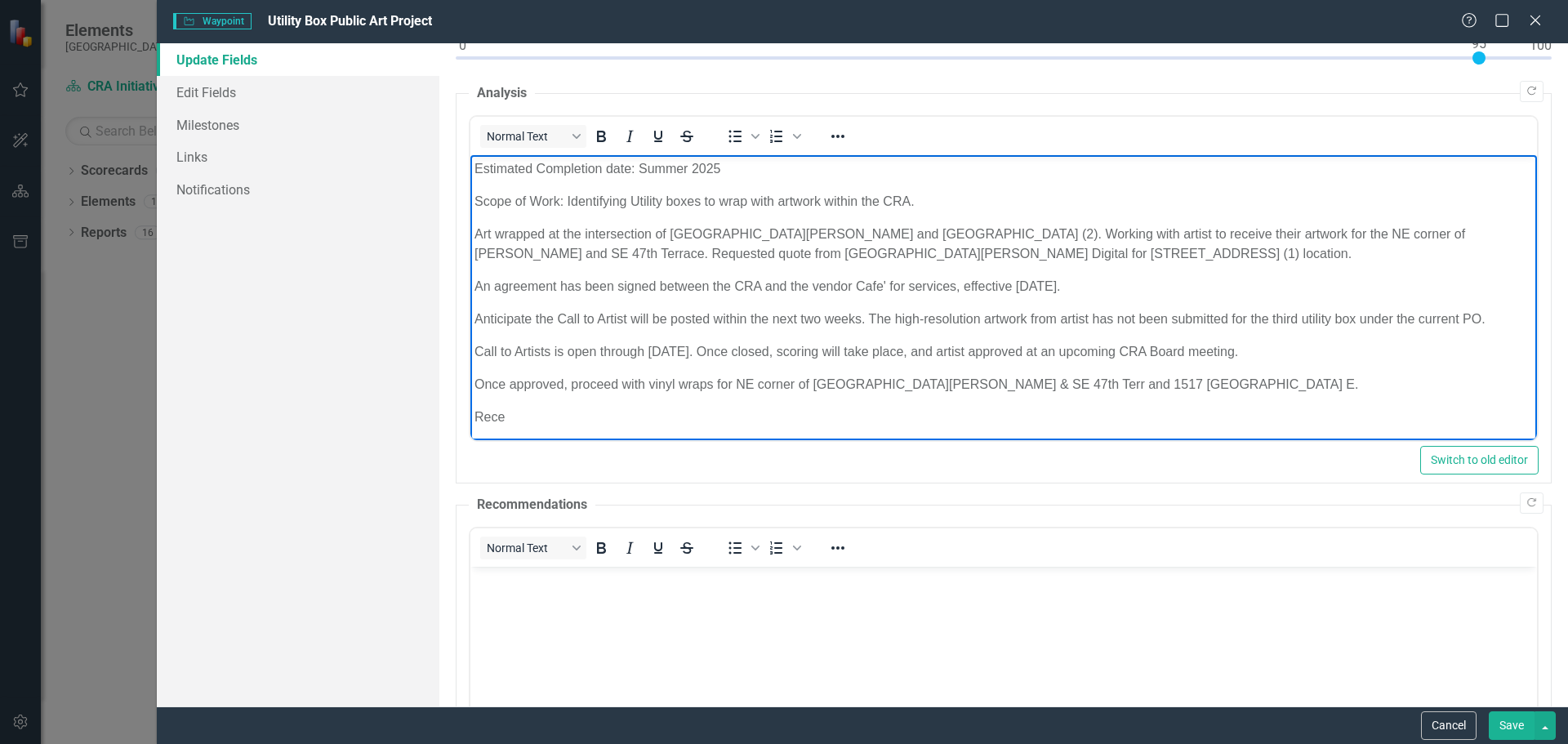
drag, startPoint x: 478, startPoint y: 233, endPoint x: 867, endPoint y: 254, distance: 389.6
click at [867, 254] on p "Art wrapped at the intersection of [GEOGRAPHIC_DATA][PERSON_NAME] and [GEOGRAPH…" at bounding box center [1003, 244] width 1058 height 39
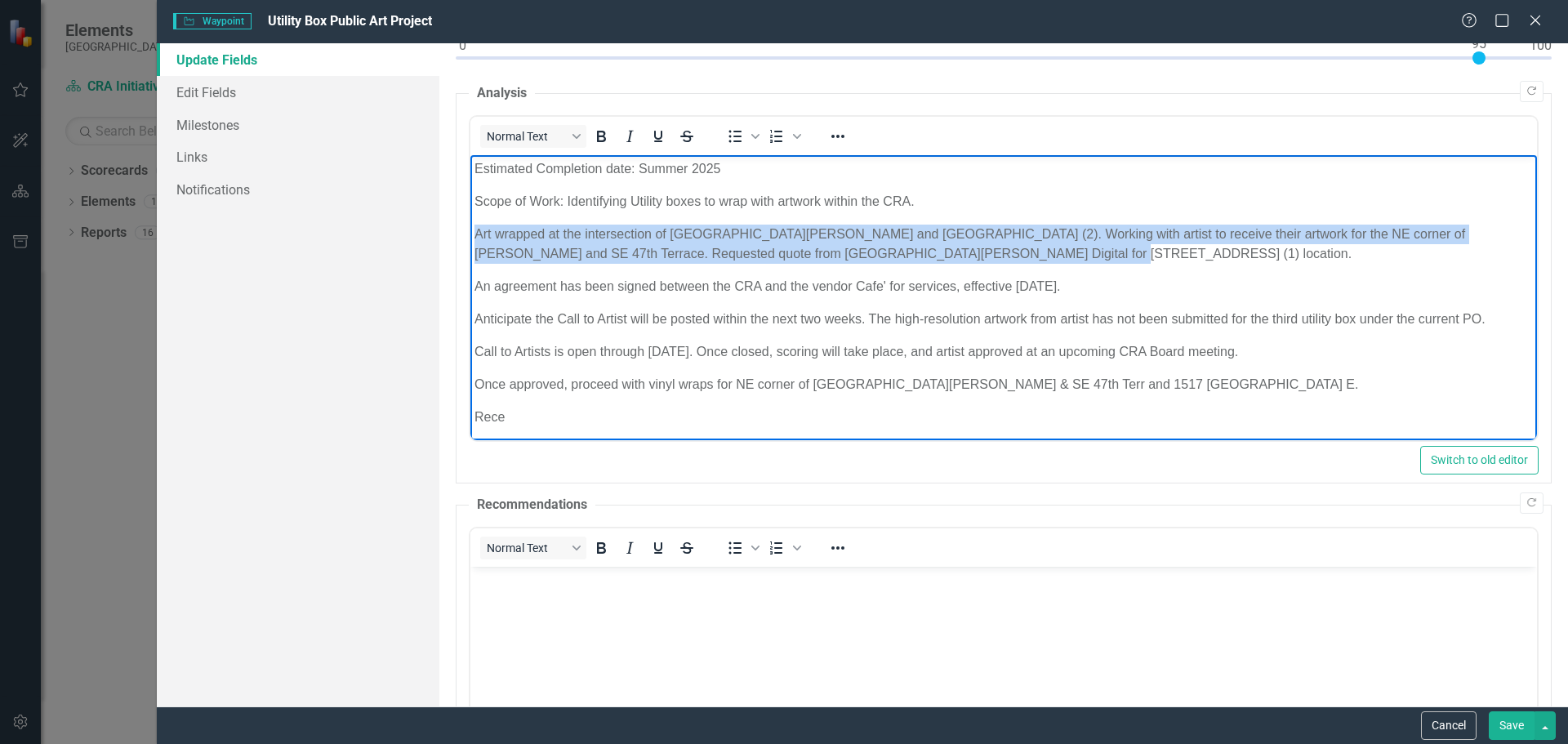
drag, startPoint x: 477, startPoint y: 231, endPoint x: 1006, endPoint y: 253, distance: 529.5
click at [1006, 253] on p "Art wrapped at the intersection of [GEOGRAPHIC_DATA][PERSON_NAME] and [GEOGRAPH…" at bounding box center [1003, 244] width 1058 height 39
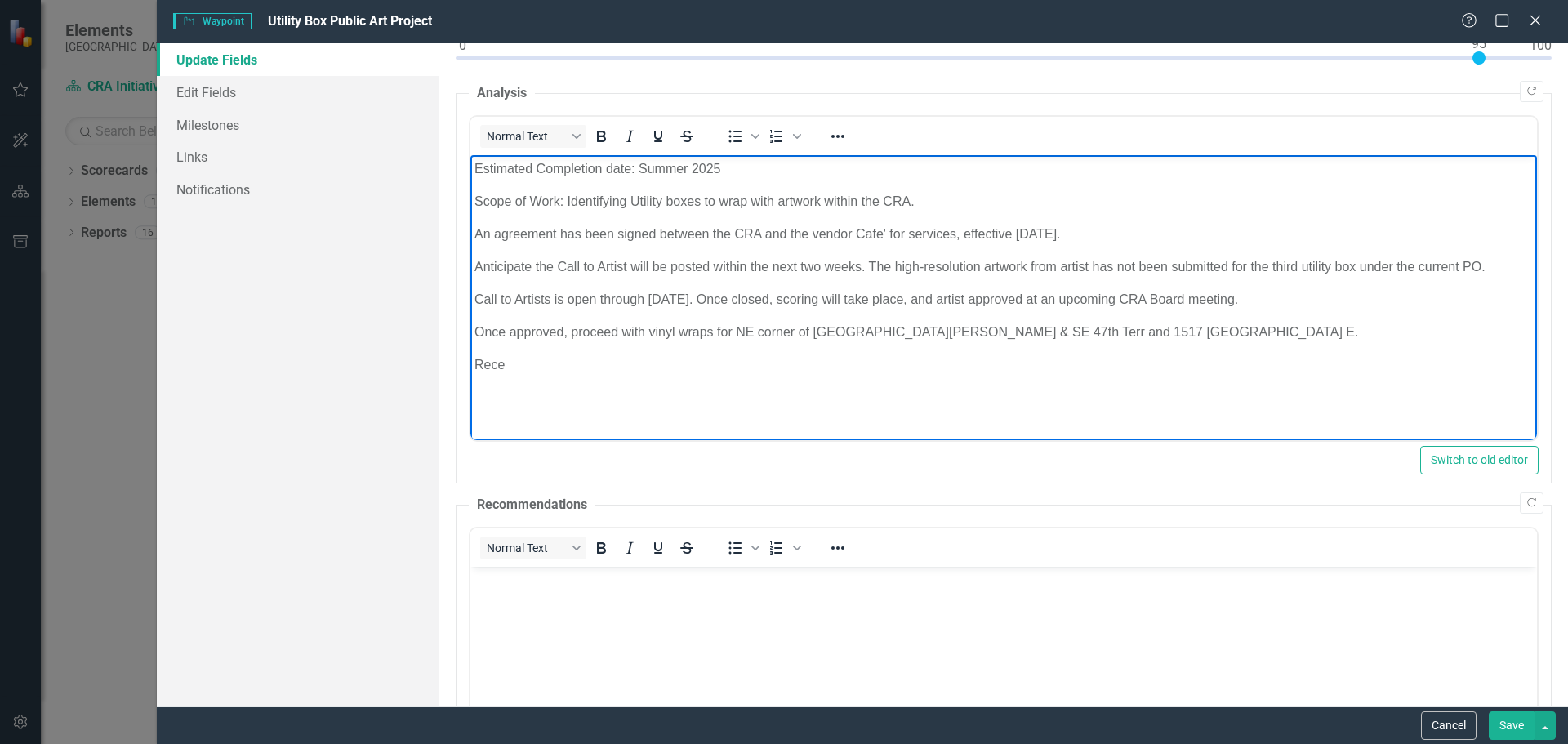
click at [1122, 231] on p "An agreement has been signed between the CRA and the vendor Cafe' for services,…" at bounding box center [1003, 234] width 1058 height 19
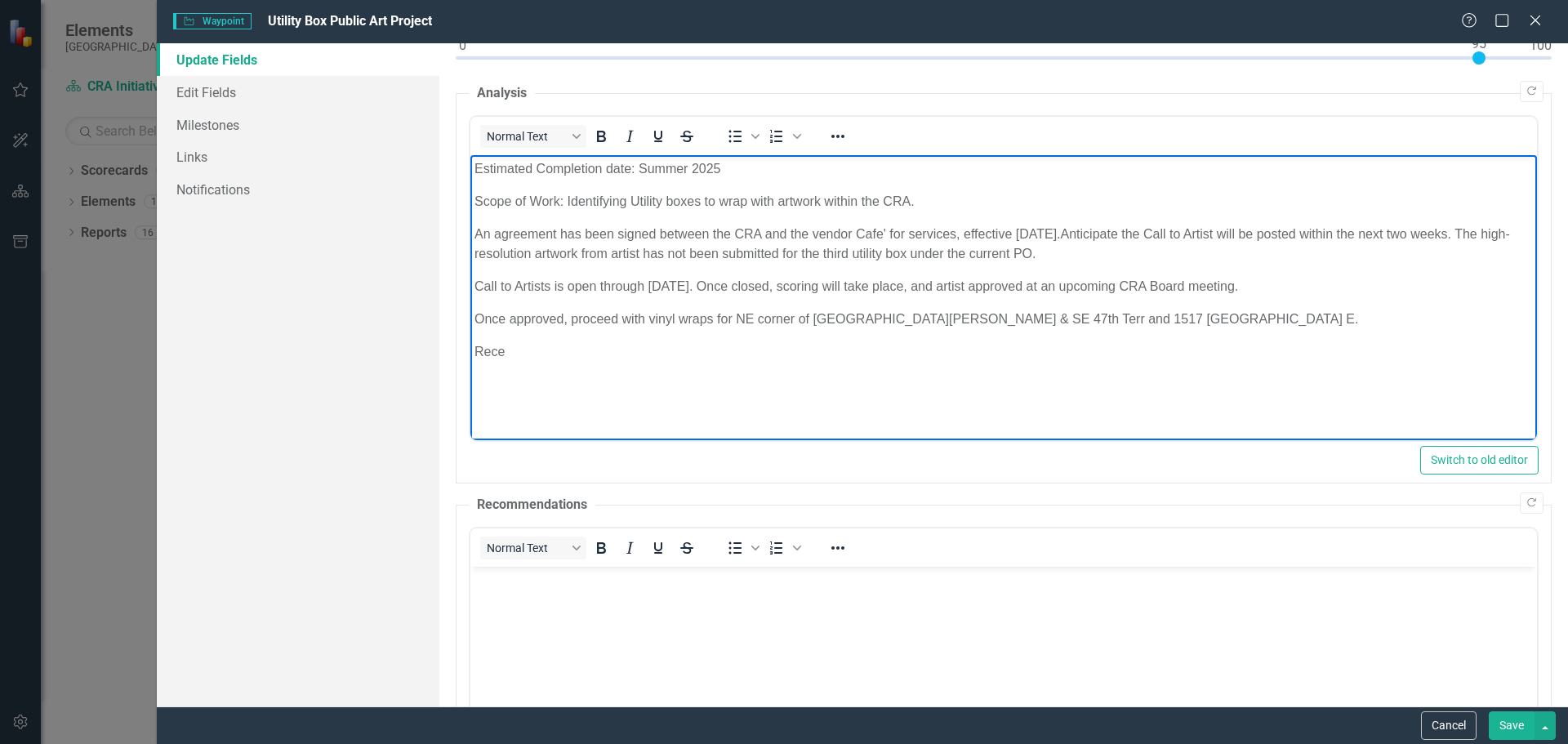
click at [1106, 253] on p "An agreement has been signed between the CRA and the vendor Cafe' for services,…" at bounding box center [1003, 244] width 1058 height 39
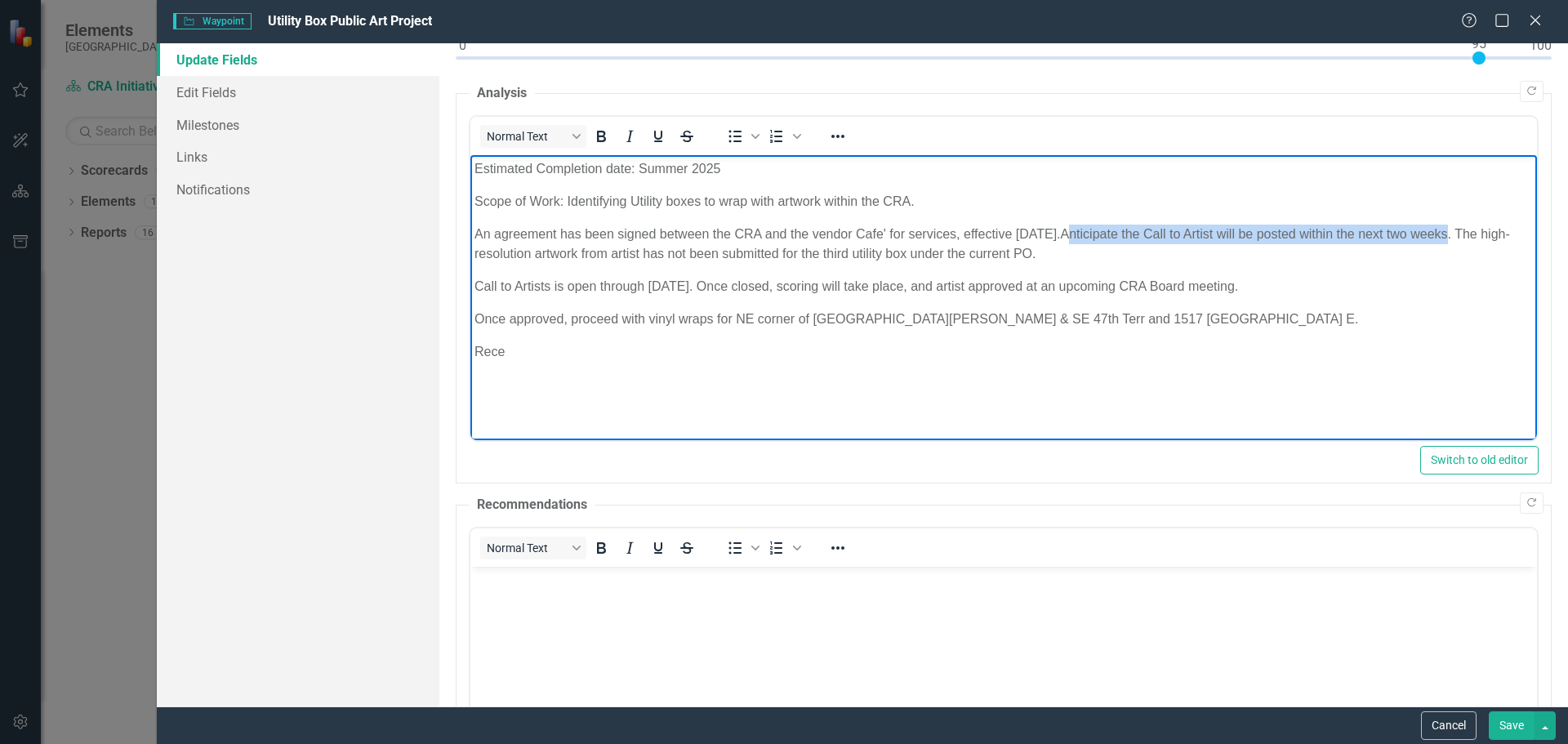
drag, startPoint x: 1124, startPoint y: 235, endPoint x: 1506, endPoint y: 222, distance: 382.2
click at [1509, 220] on body "Estimated Completion date: Summer 2025 Scope of Work: Identifying Utility boxes…" at bounding box center [1003, 278] width 1066 height 245
drag, startPoint x: 1123, startPoint y: 238, endPoint x: 1130, endPoint y: 248, distance: 12.2
click at [1130, 248] on p "An agreement has been signed between the CRA and the vendor Cafe' for services,…" at bounding box center [1003, 244] width 1058 height 39
click at [1137, 249] on p "An agreement has been signed between the CRA and the vendor Cafe' for services,…" at bounding box center [1003, 244] width 1058 height 39
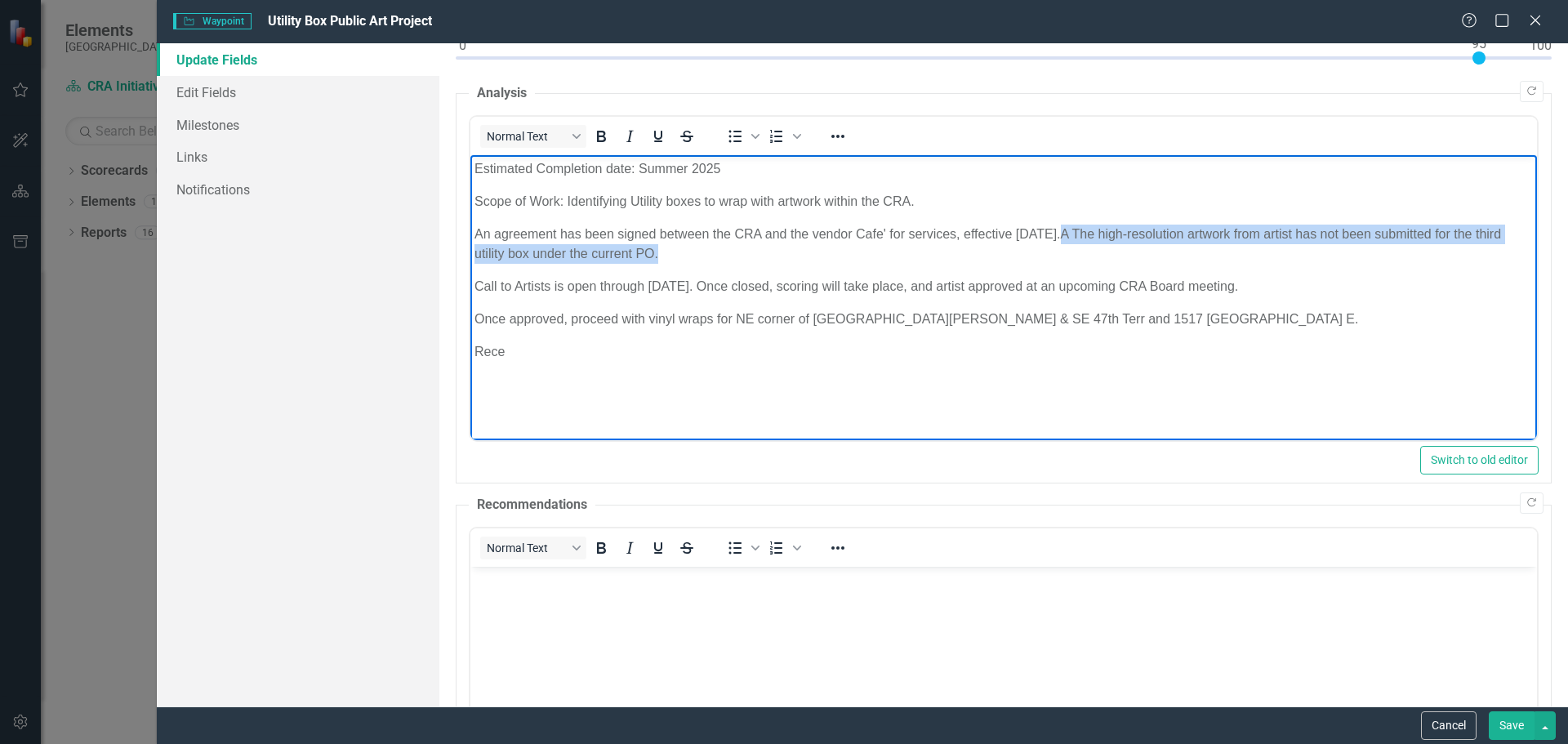
click at [1139, 240] on p "An agreement has been signed between the CRA and the vendor Cafe' for services,…" at bounding box center [1003, 244] width 1058 height 39
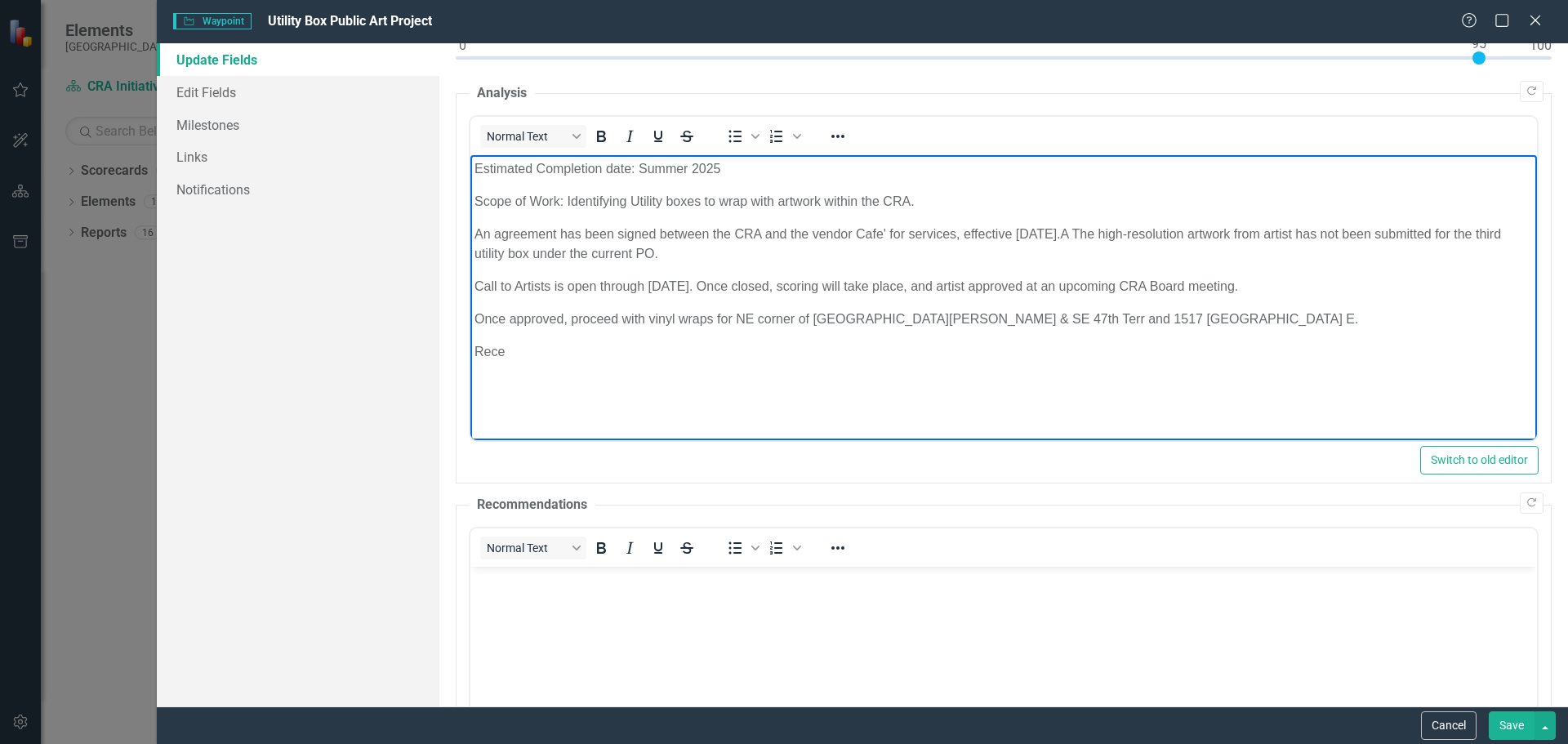
click at [1131, 234] on p "An agreement has been signed between the CRA and the vendor Cafe' for services,…" at bounding box center [1003, 244] width 1058 height 39
click at [1152, 234] on p "An agreement has been signed between the CRA and the vendor Cafe' for services,…" at bounding box center [1003, 244] width 1058 height 39
click at [732, 252] on p "An agreement has been signed between the CRA and the vendor Cafe' for services,…" at bounding box center [1003, 244] width 1058 height 39
click at [592, 286] on p "Call to Artists is open through [DATE]. Once closed, scoring will take place, a…" at bounding box center [1003, 286] width 1058 height 19
click at [1273, 284] on p "Call to Artists is open through [DATE]. Once closed, scoring will take place, a…" at bounding box center [1003, 286] width 1058 height 19
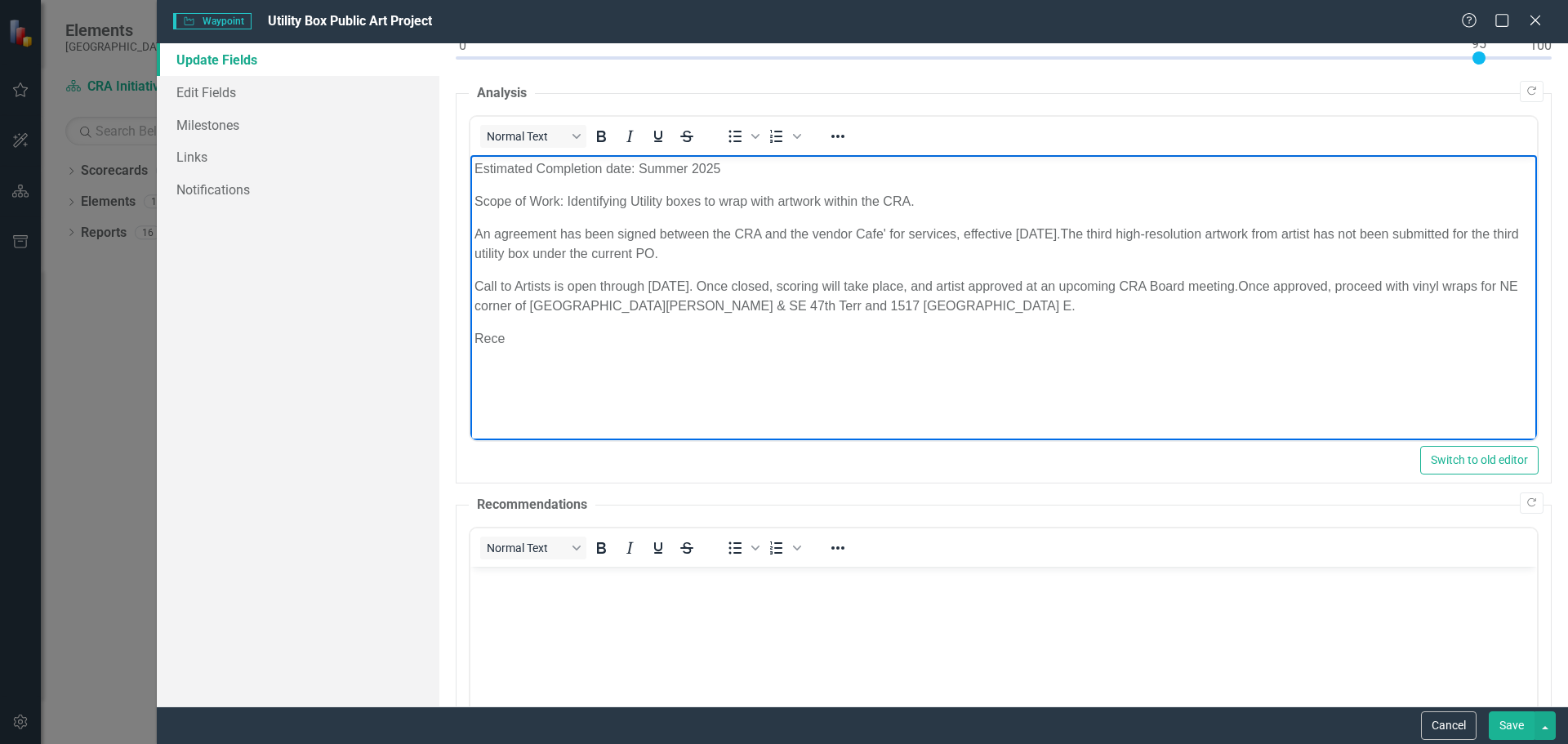
drag, startPoint x: 504, startPoint y: 339, endPoint x: 512, endPoint y: 344, distance: 9.4
click at [512, 344] on p "Rece" at bounding box center [1003, 338] width 1058 height 19
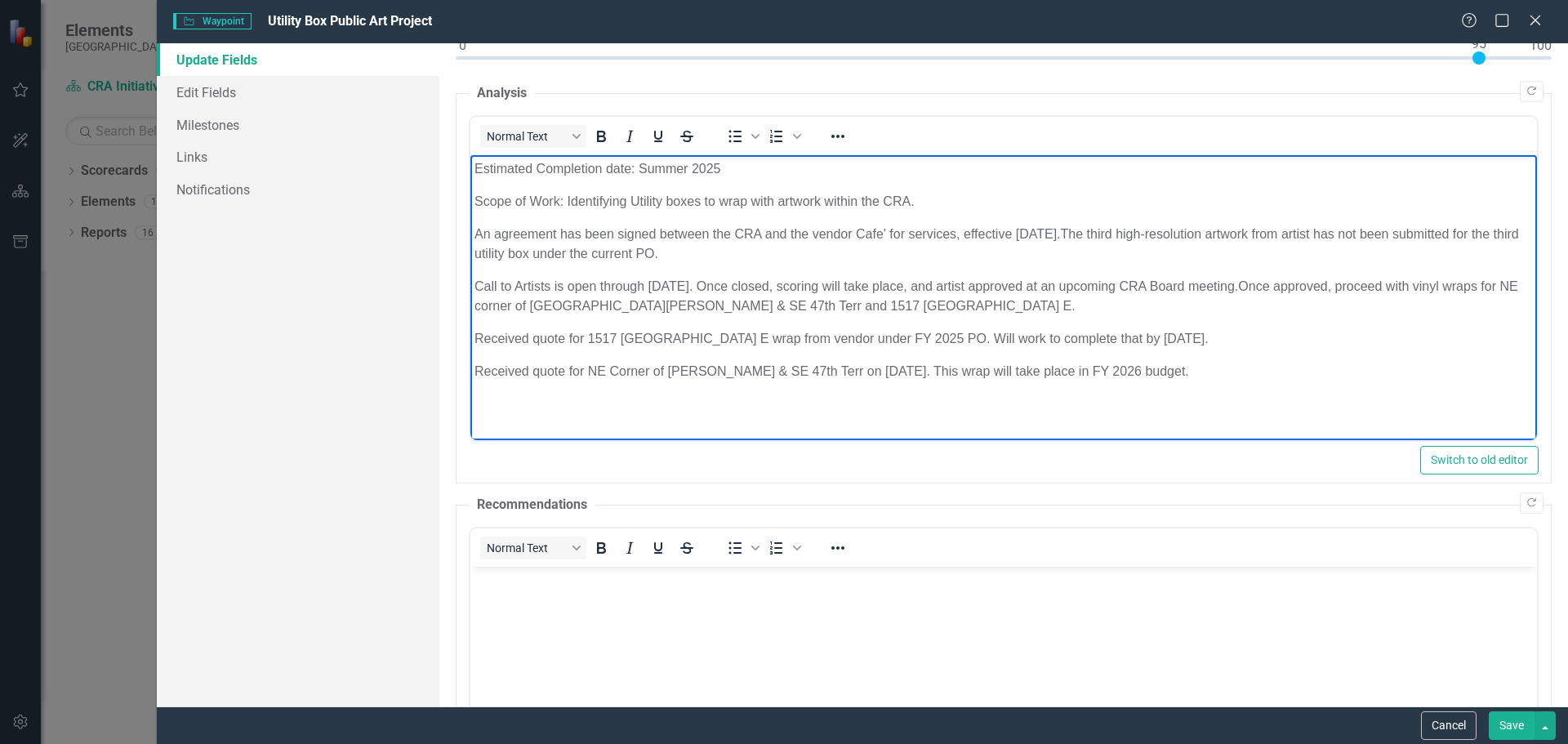
click at [901, 372] on p "Received quote for NE Corner of [PERSON_NAME] & SE 47th Terr on [DATE]. This wr…" at bounding box center [1003, 371] width 1058 height 19
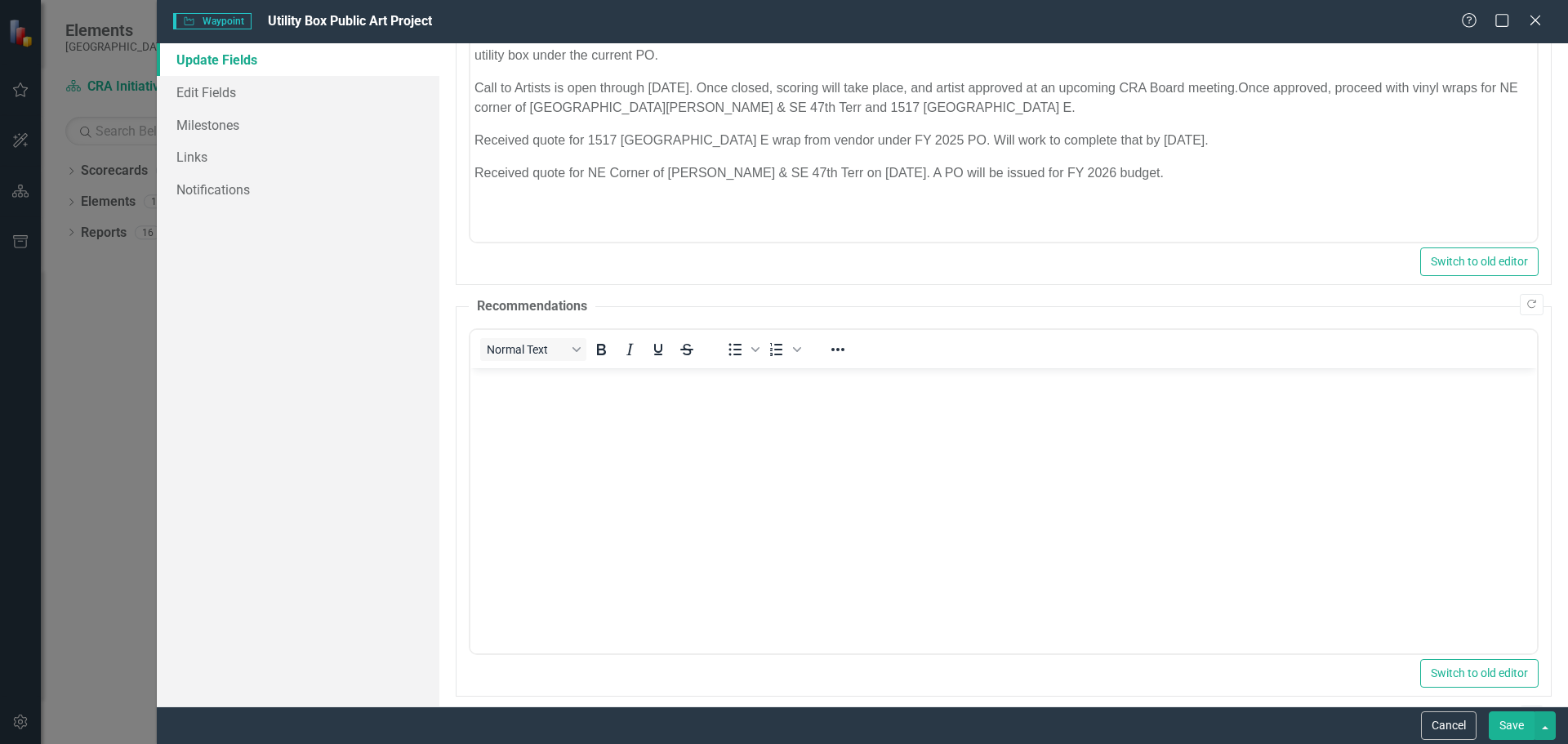
scroll to position [486, 0]
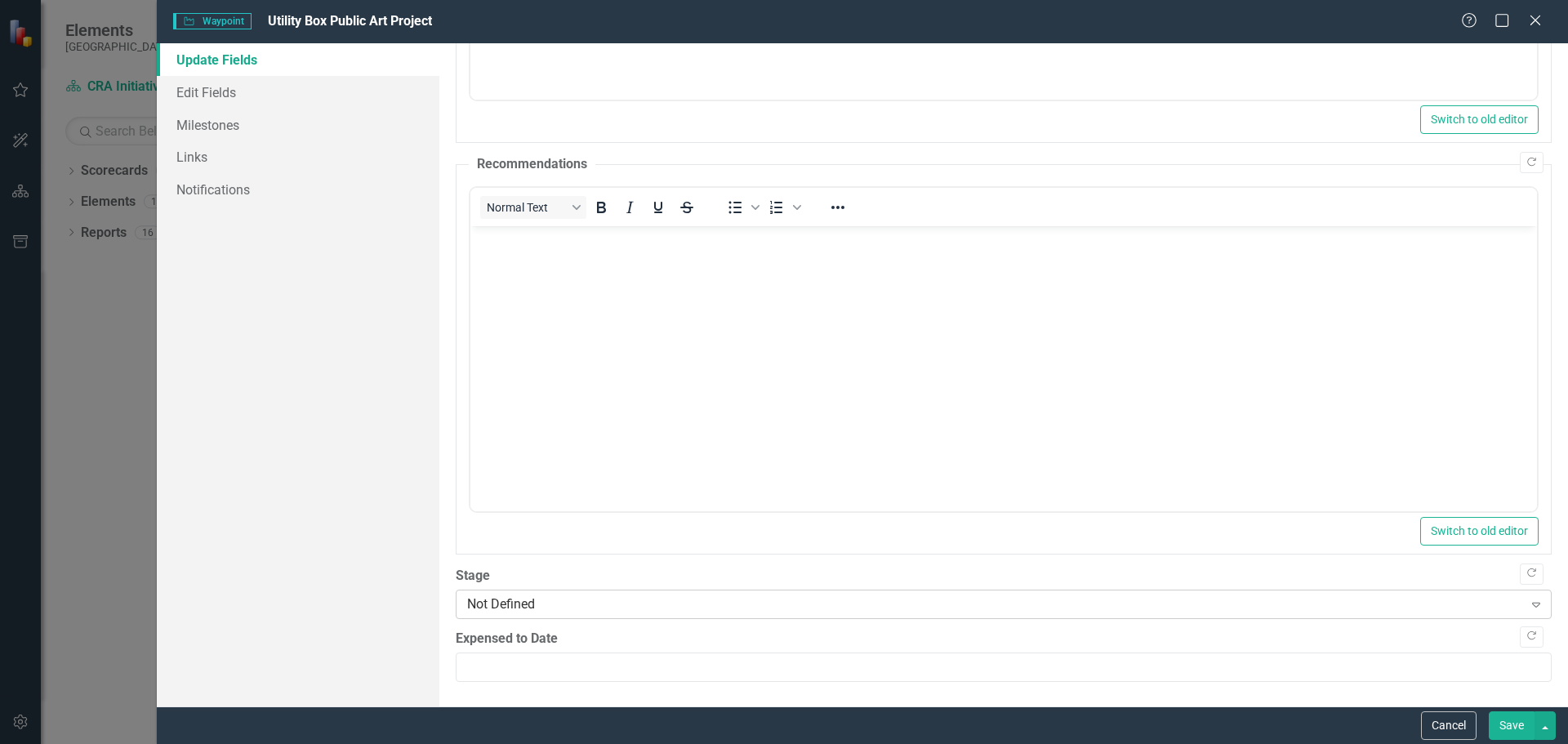
click at [526, 601] on div "Not Defined" at bounding box center [995, 603] width 1056 height 19
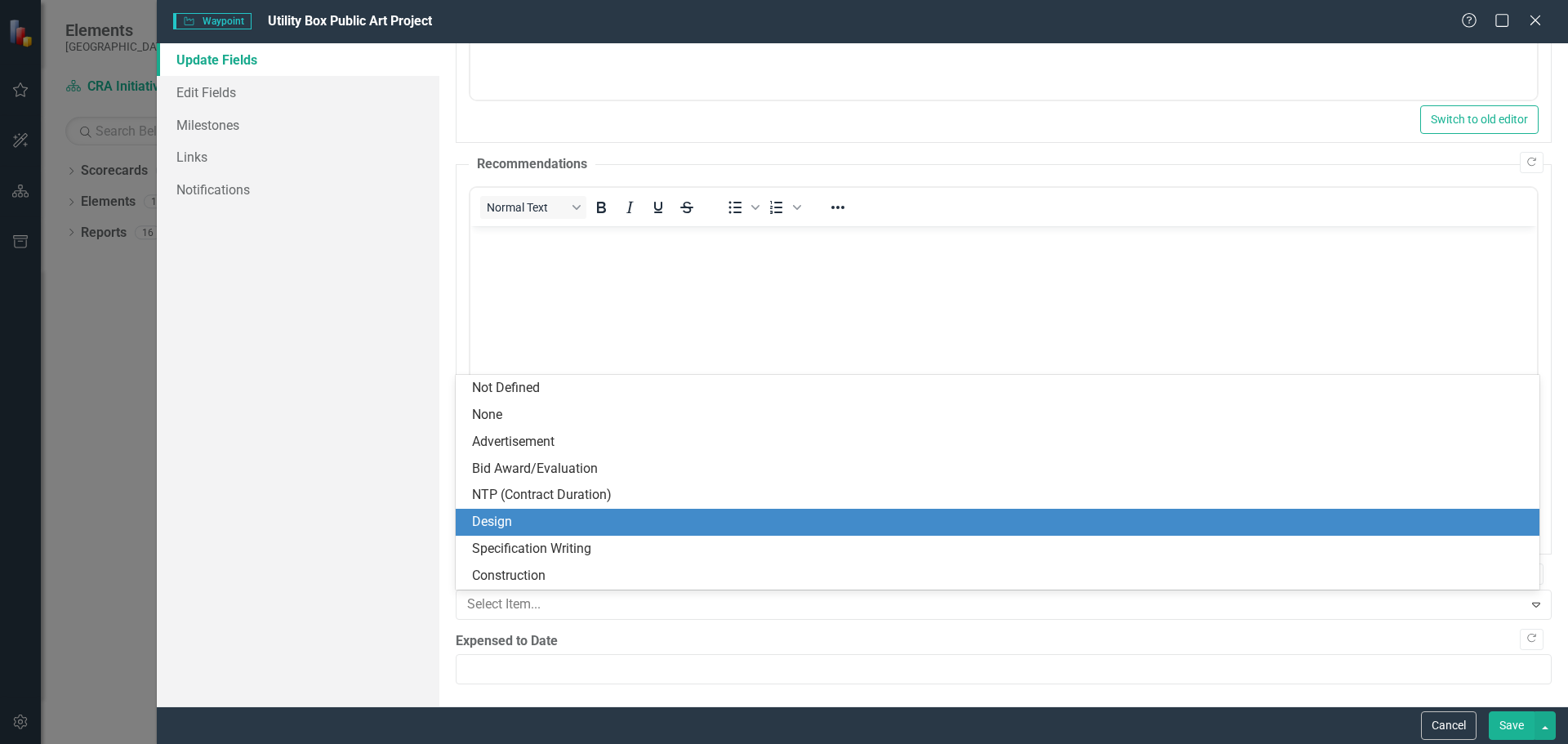
click at [512, 516] on div "Design" at bounding box center [1001, 522] width 1057 height 19
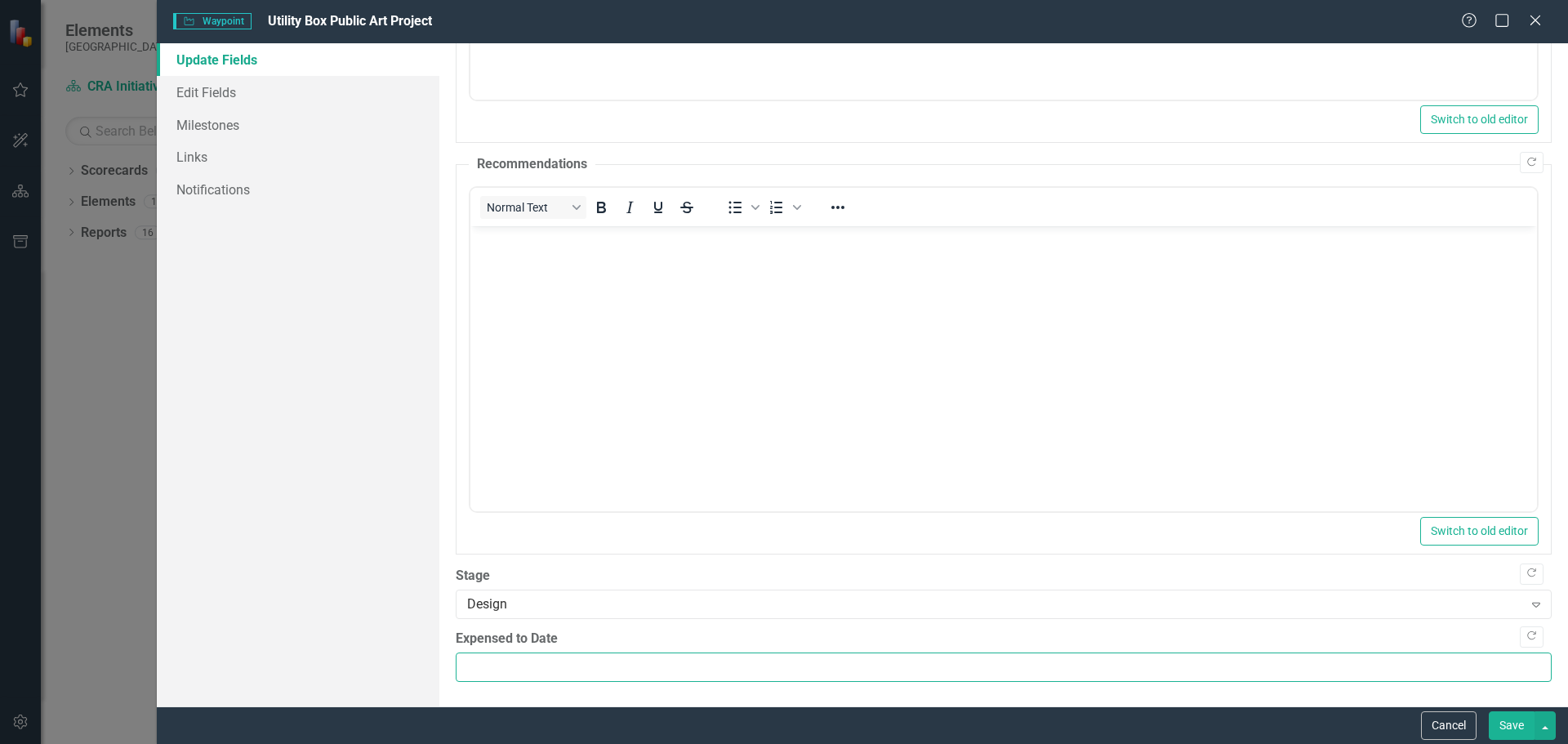
click at [497, 663] on input "Expensed to Date" at bounding box center [1003, 667] width 1096 height 30
type input "2144"
click at [1511, 721] on button "Save" at bounding box center [1511, 725] width 46 height 28
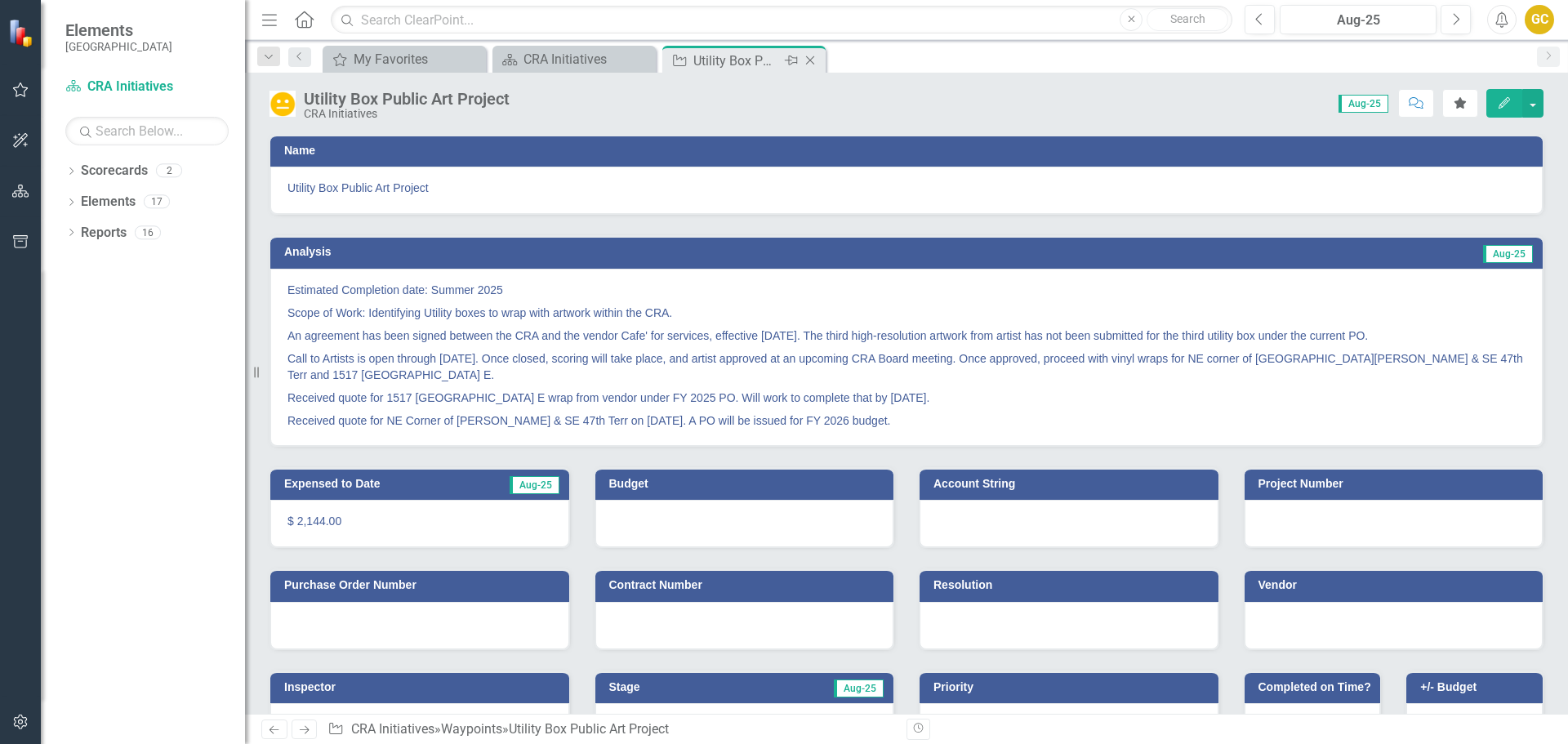
click at [814, 59] on icon "Close" at bounding box center [810, 61] width 17 height 13
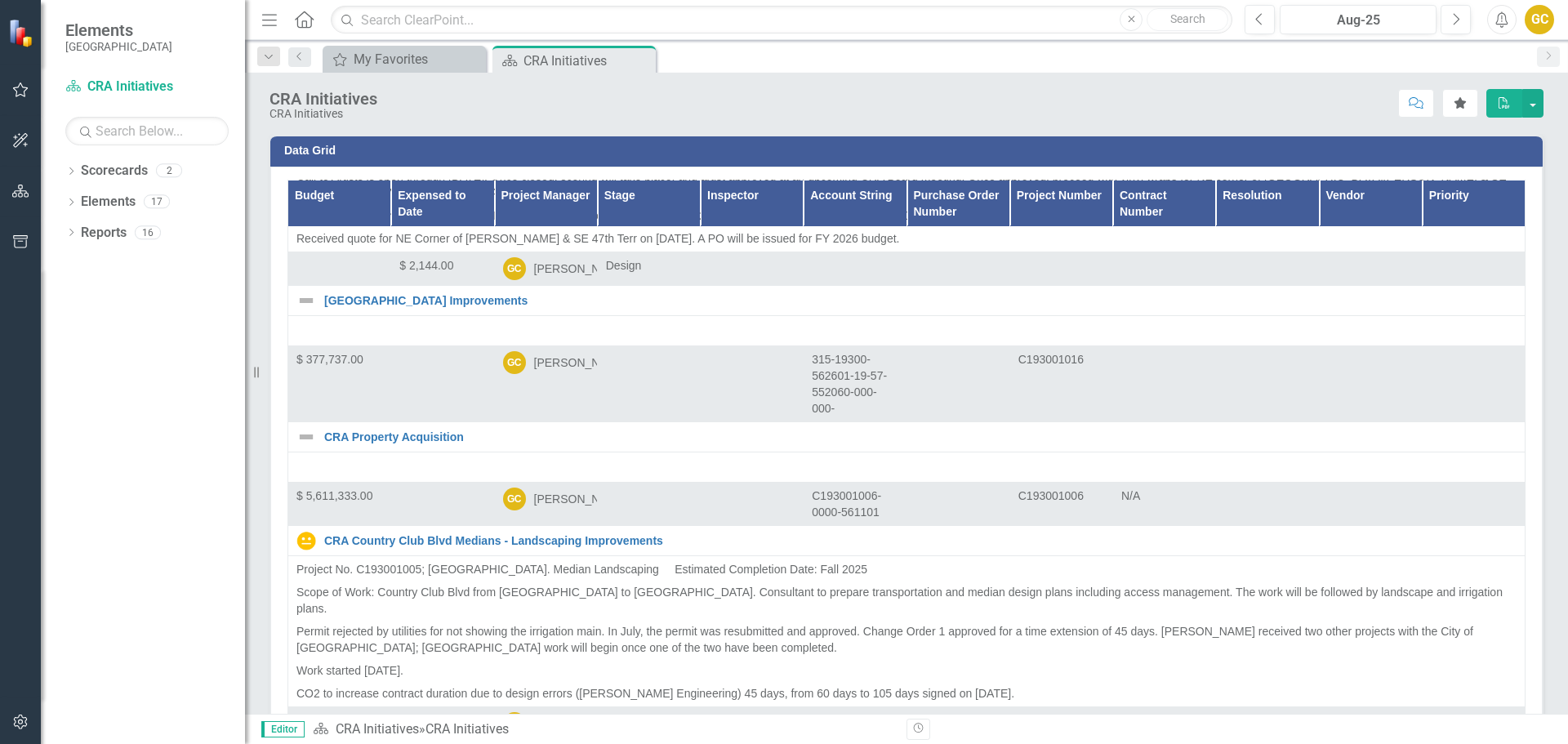
scroll to position [2028, 0]
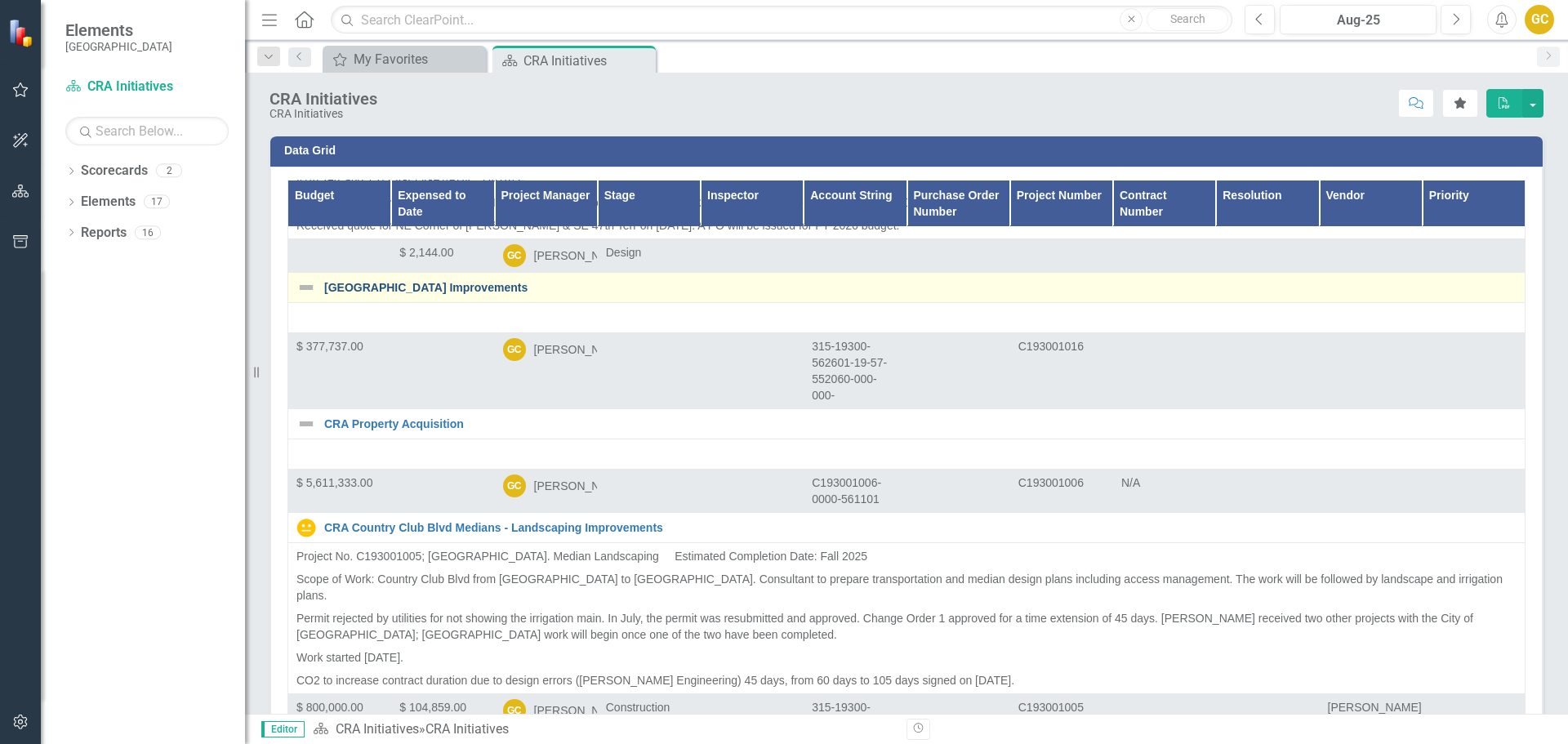
click at [423, 294] on link "[GEOGRAPHIC_DATA] Improvements" at bounding box center [920, 288] width 1192 height 13
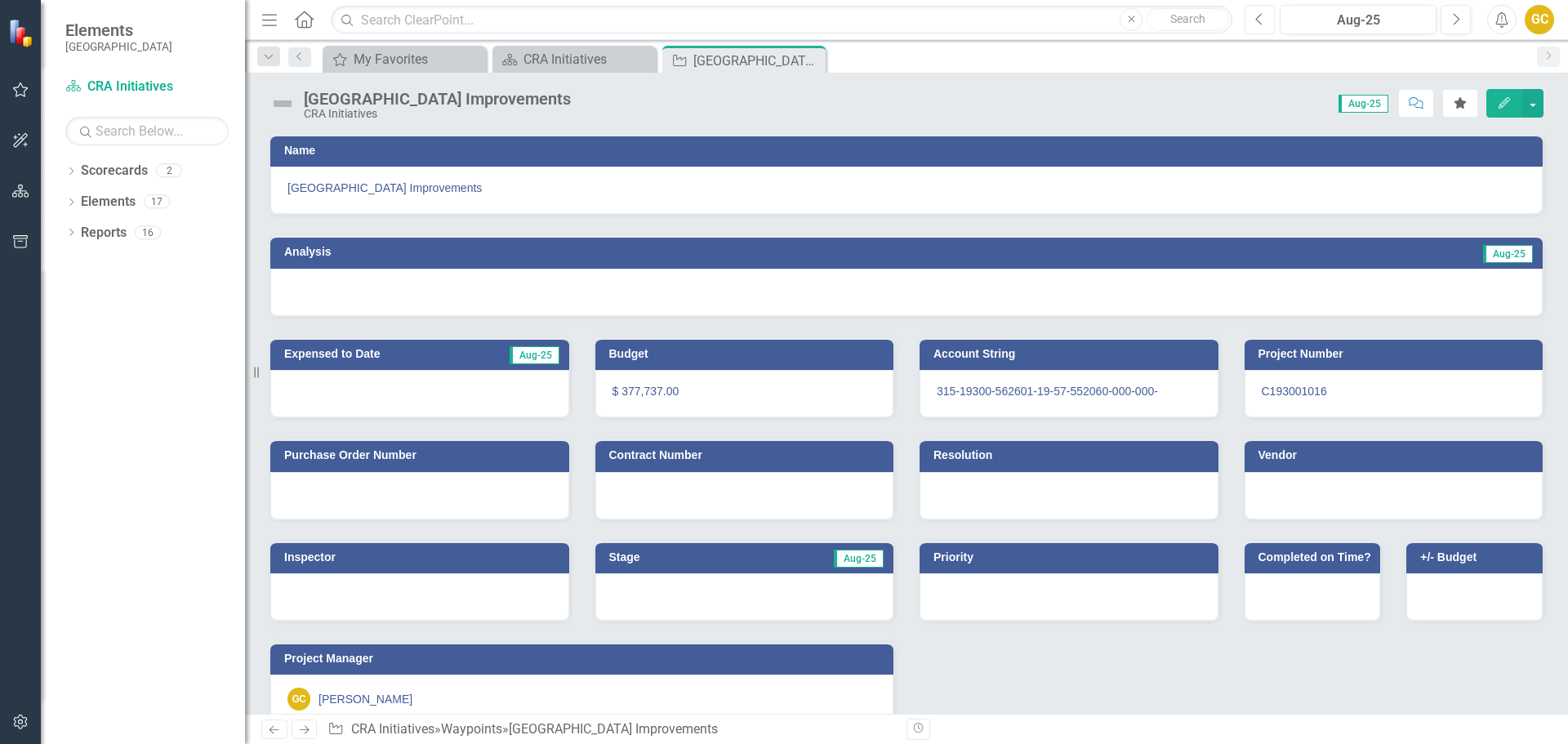
click at [1258, 20] on icon "Previous" at bounding box center [1259, 20] width 9 height 15
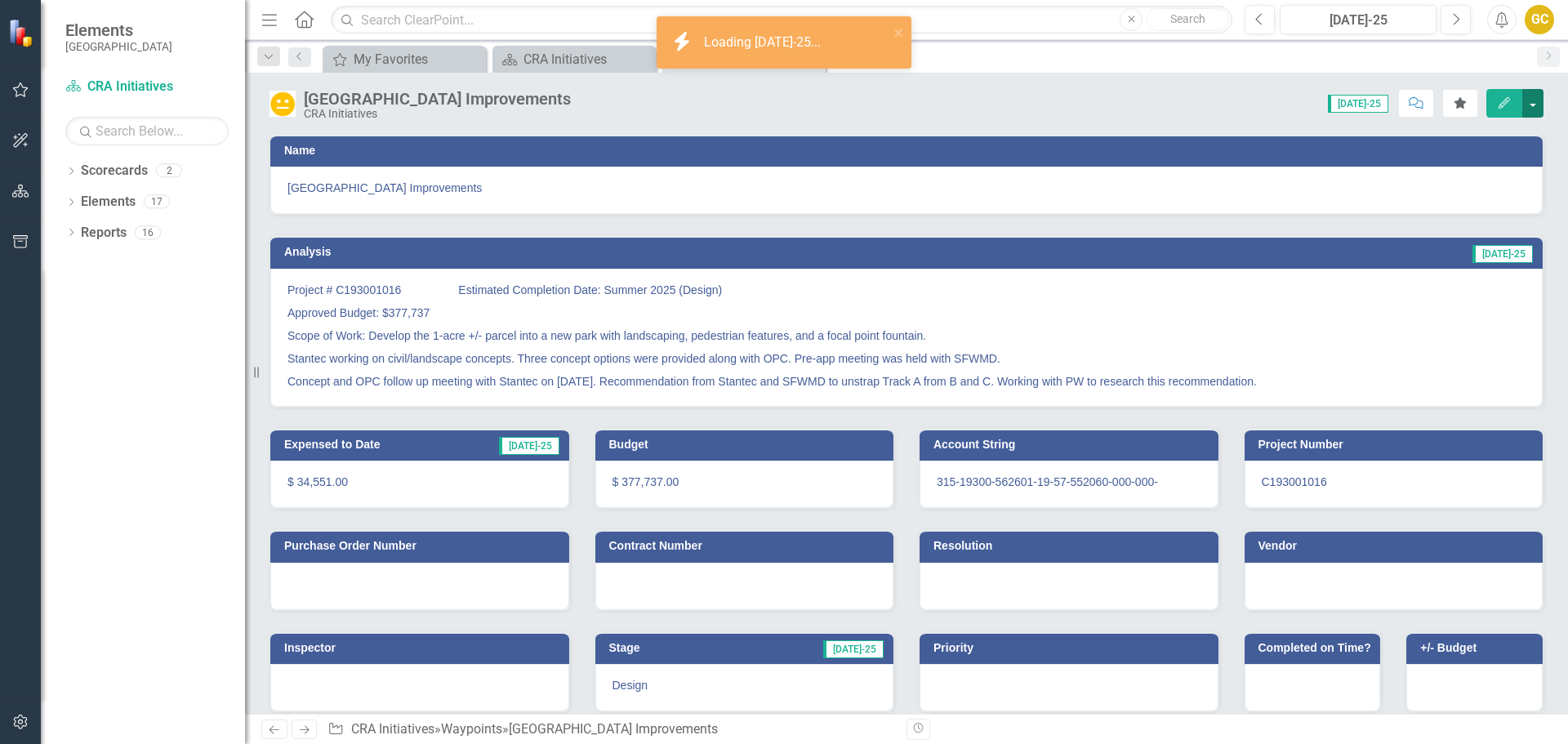
click at [1538, 101] on button "button" at bounding box center [1532, 103] width 21 height 28
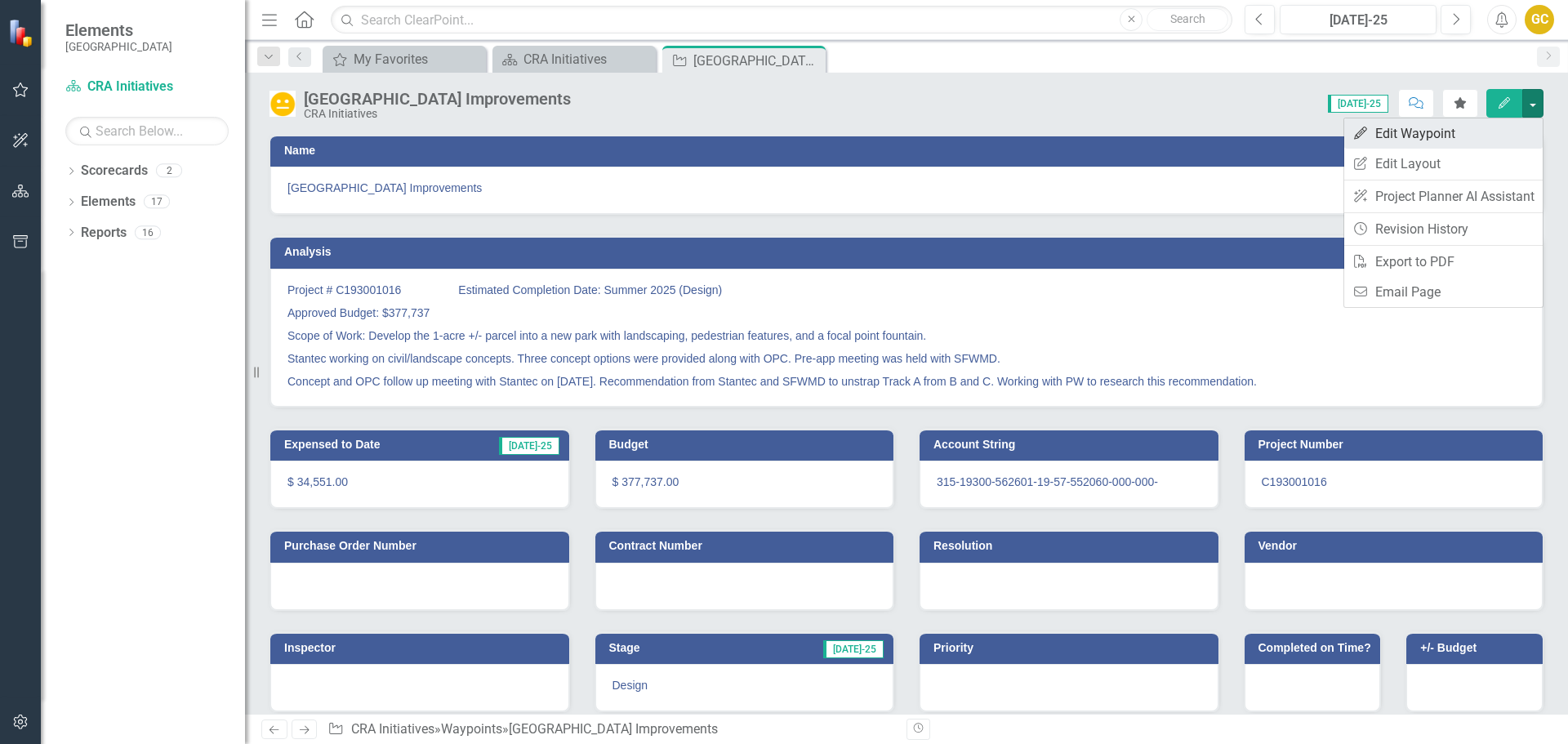
click at [1462, 128] on link "Edit Edit Waypoint" at bounding box center [1444, 133] width 199 height 30
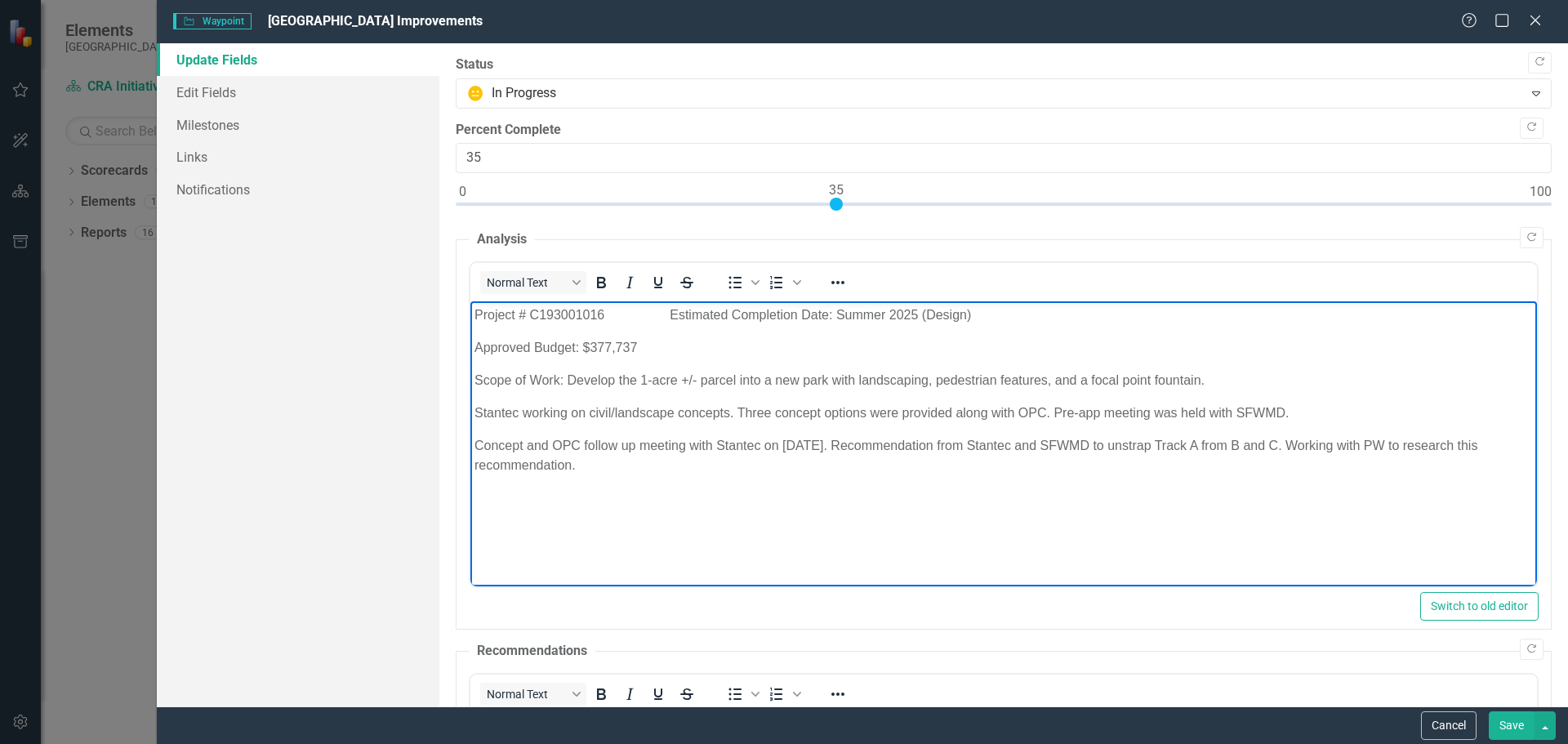
drag, startPoint x: 473, startPoint y: 317, endPoint x: 643, endPoint y: 404, distance: 191.0
click at [692, 466] on body "Project # C193001016 Estimated Completion Date: Summer 2025 (Design) Approved B…" at bounding box center [1003, 424] width 1066 height 245
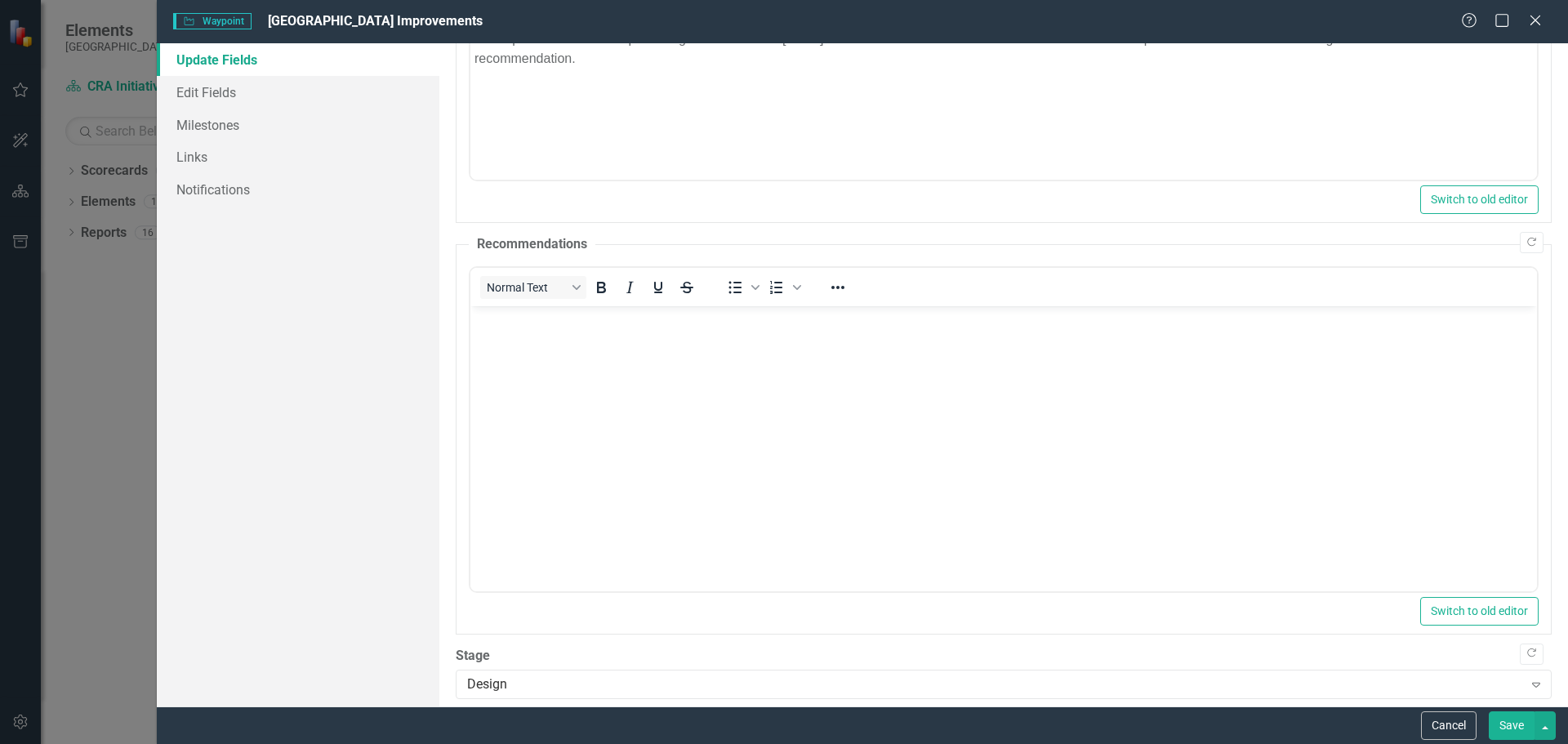
scroll to position [486, 0]
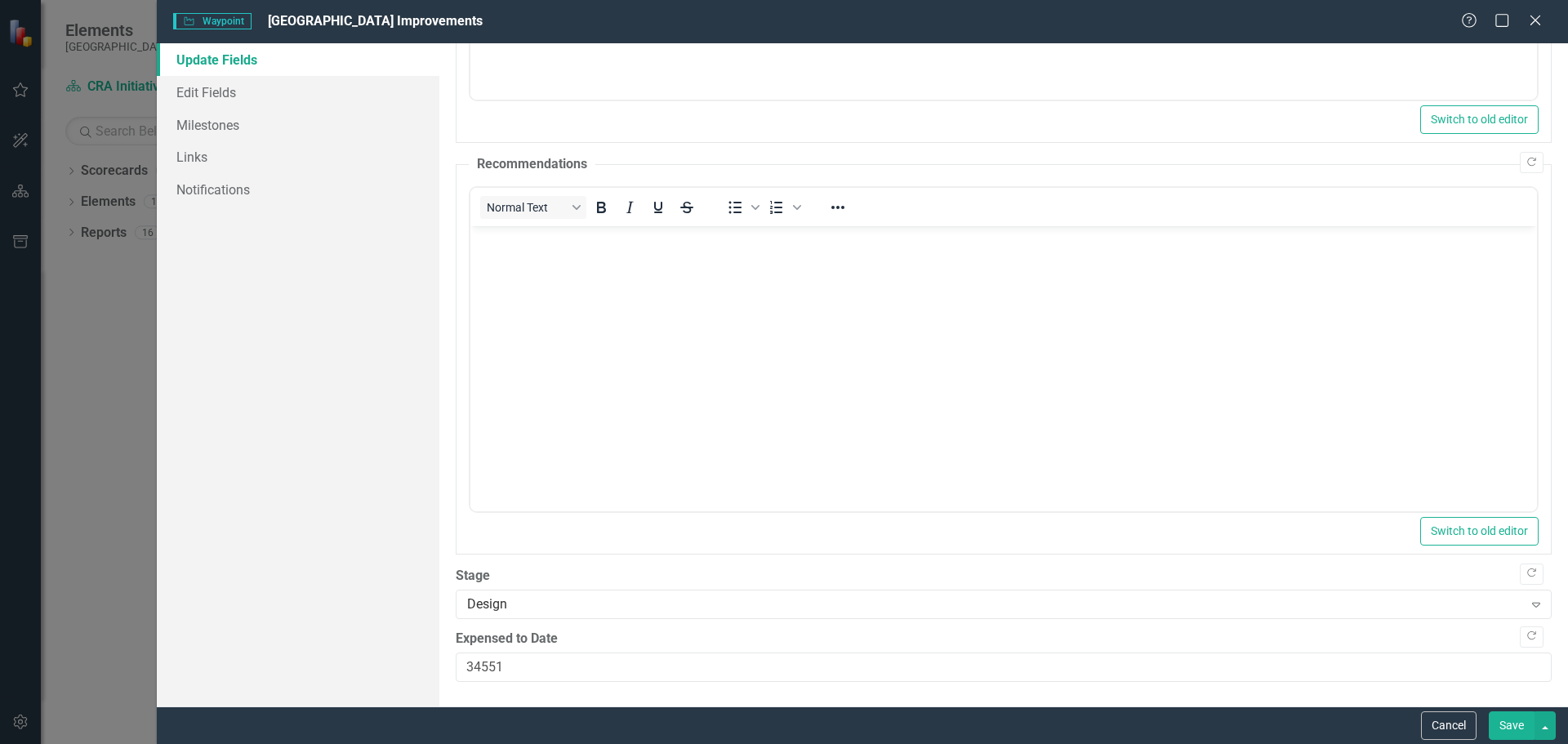
drag, startPoint x: 1530, startPoint y: 18, endPoint x: 1505, endPoint y: 0, distance: 30.8
click at [1530, 18] on icon "Close" at bounding box center [1535, 21] width 17 height 13
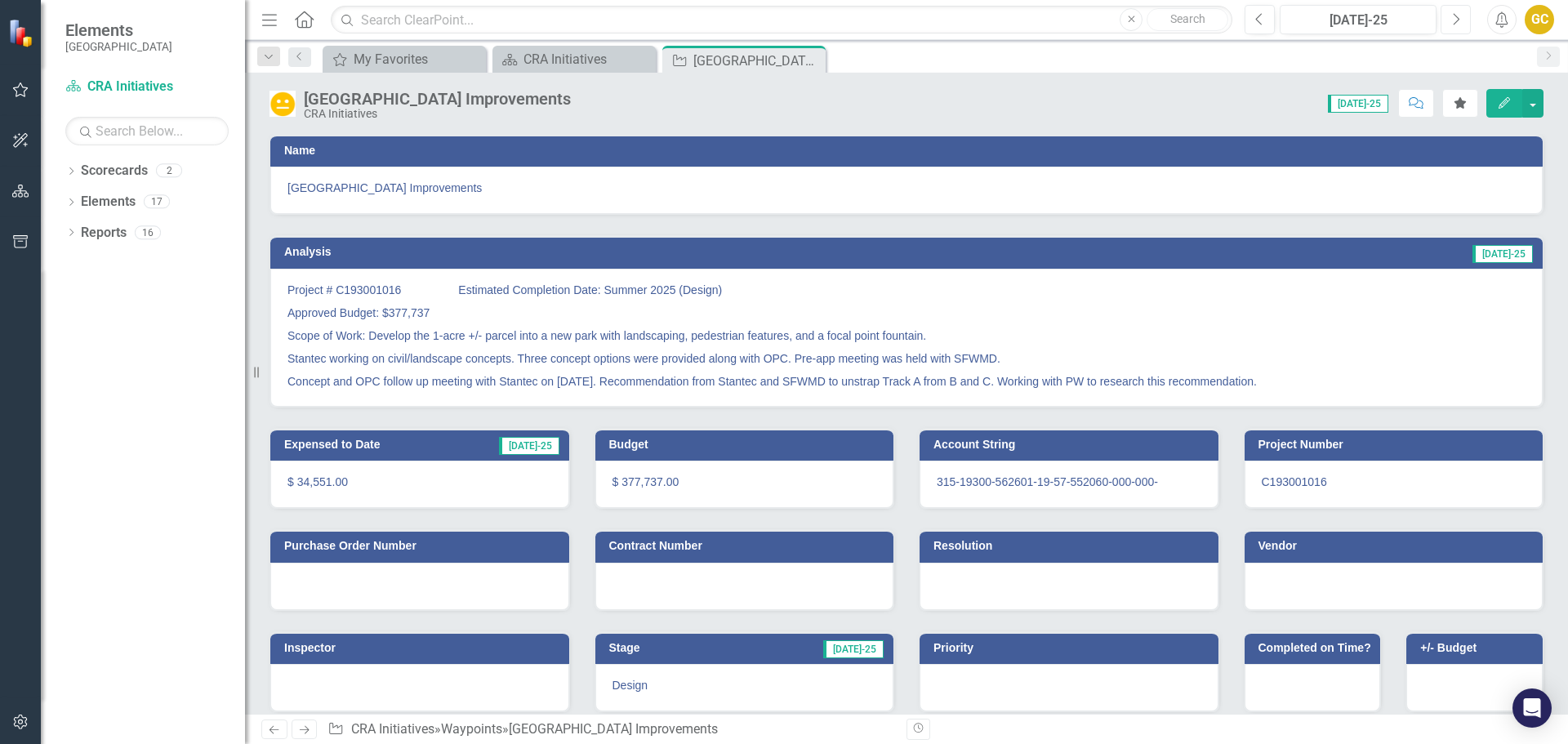
click at [1450, 13] on button "Next" at bounding box center [1455, 19] width 30 height 29
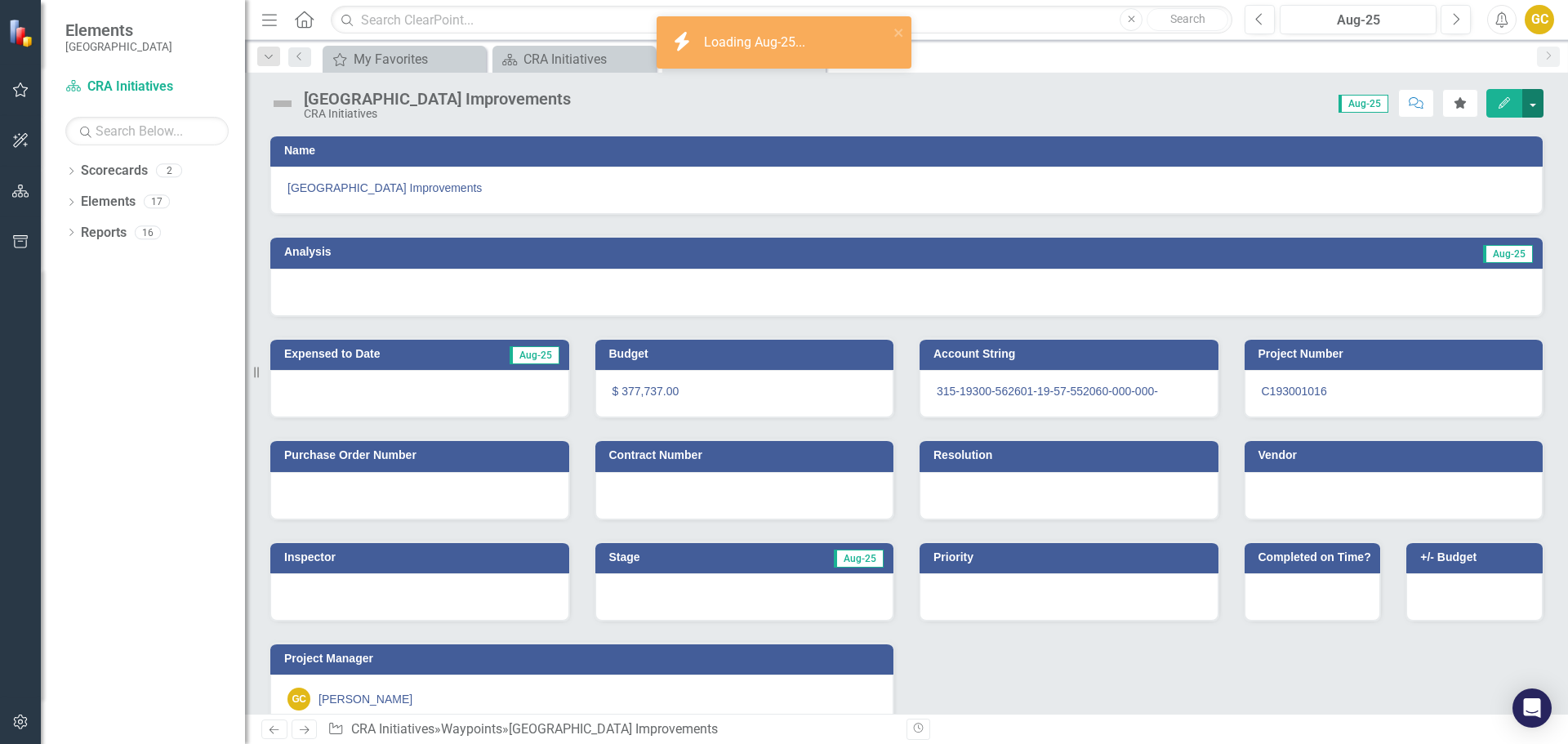
click at [1531, 104] on button "button" at bounding box center [1532, 103] width 21 height 28
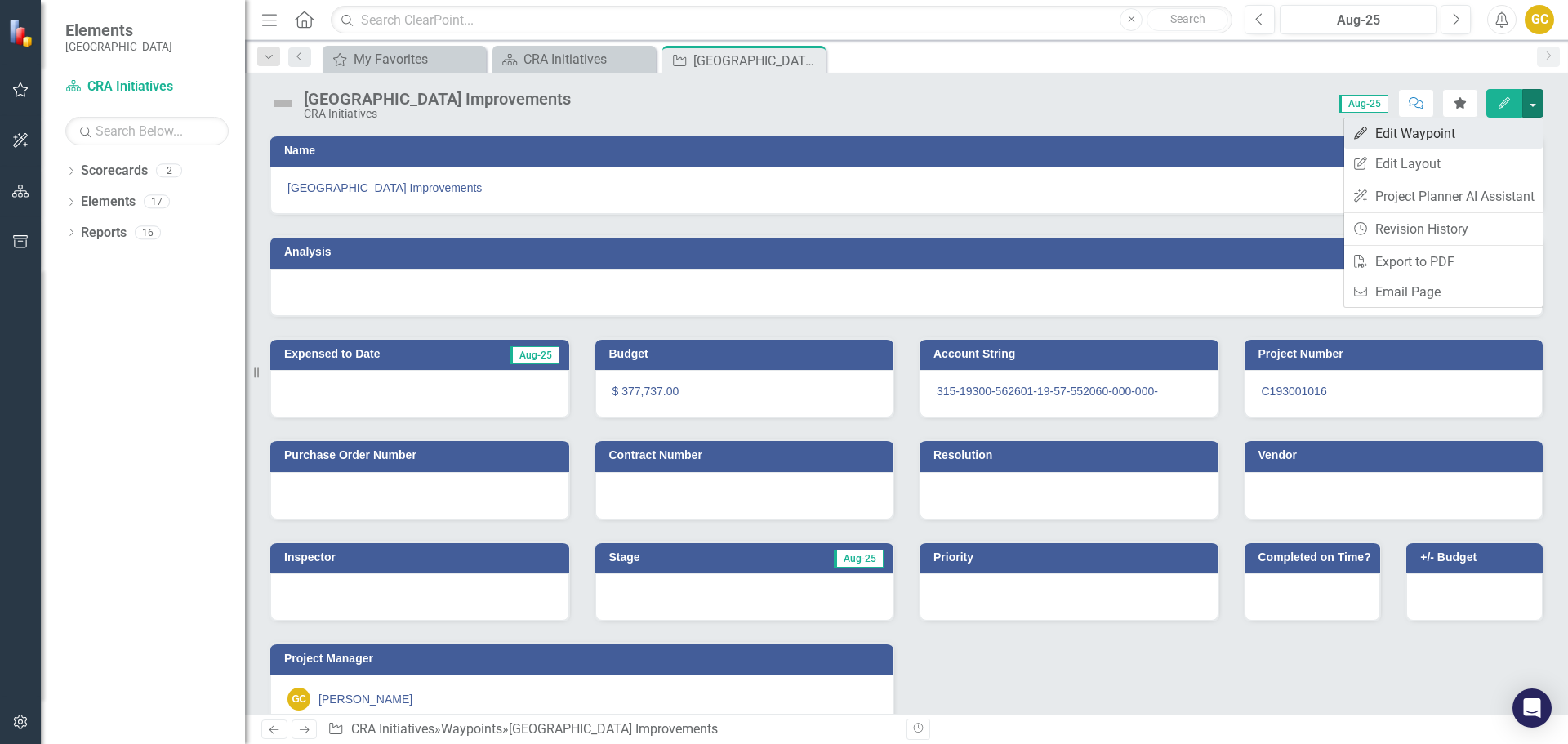
click at [1450, 132] on link "Edit Edit Waypoint" at bounding box center [1444, 133] width 199 height 30
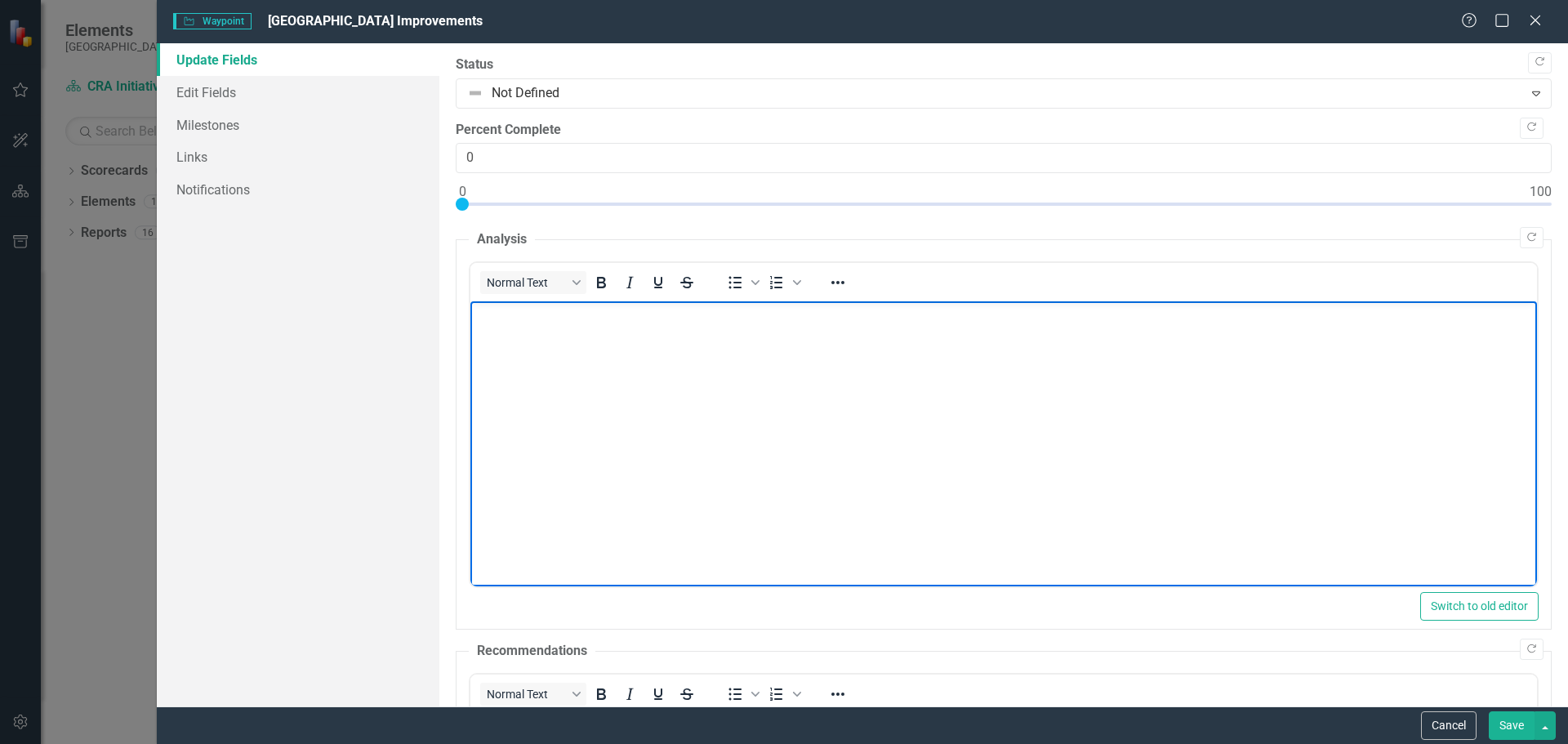
click at [494, 319] on p "Rich Text Area. Press ALT-0 for help." at bounding box center [1003, 314] width 1058 height 19
paste body "Rich Text Area. Press ALT-0 for help."
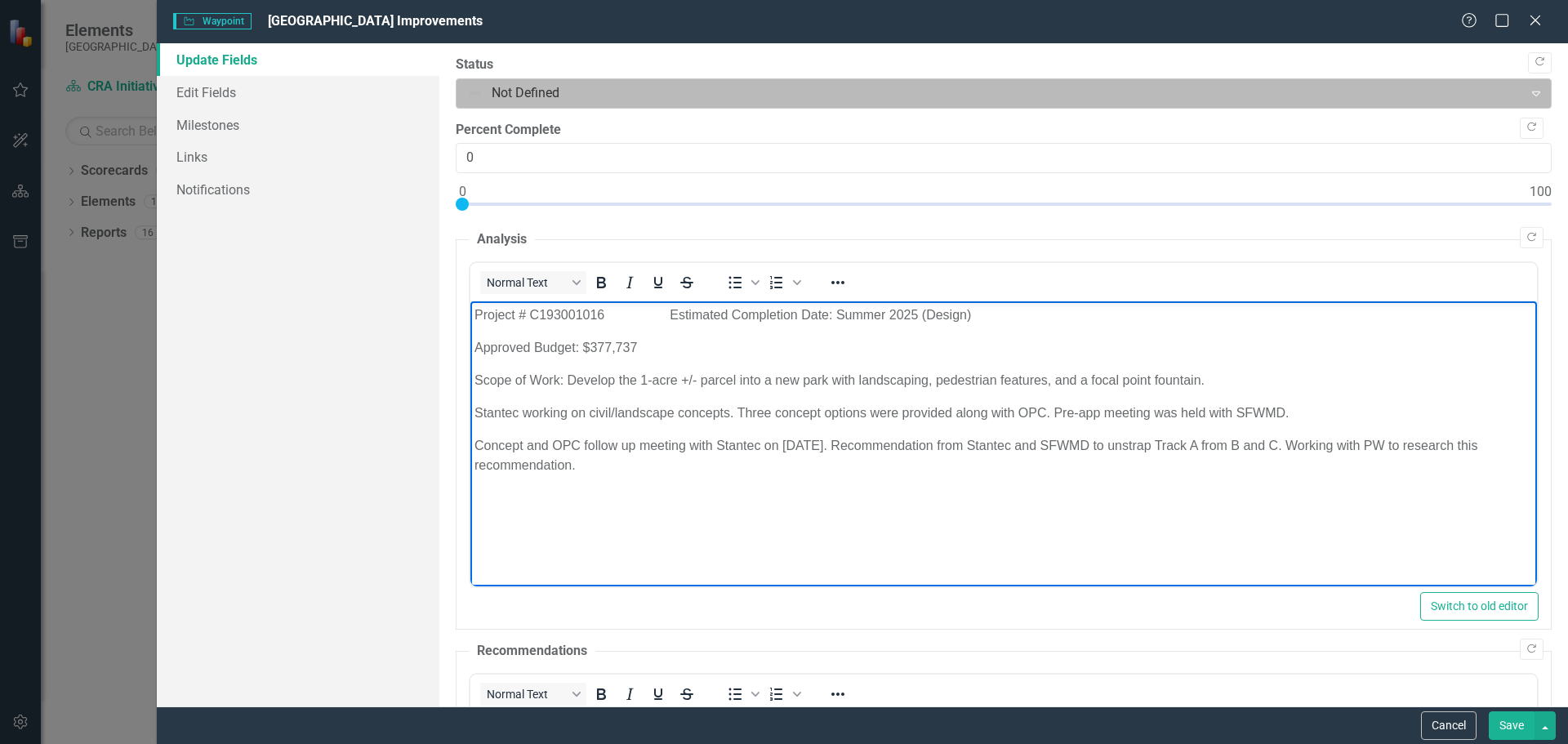
click at [478, 96] on div at bounding box center [991, 93] width 1046 height 22
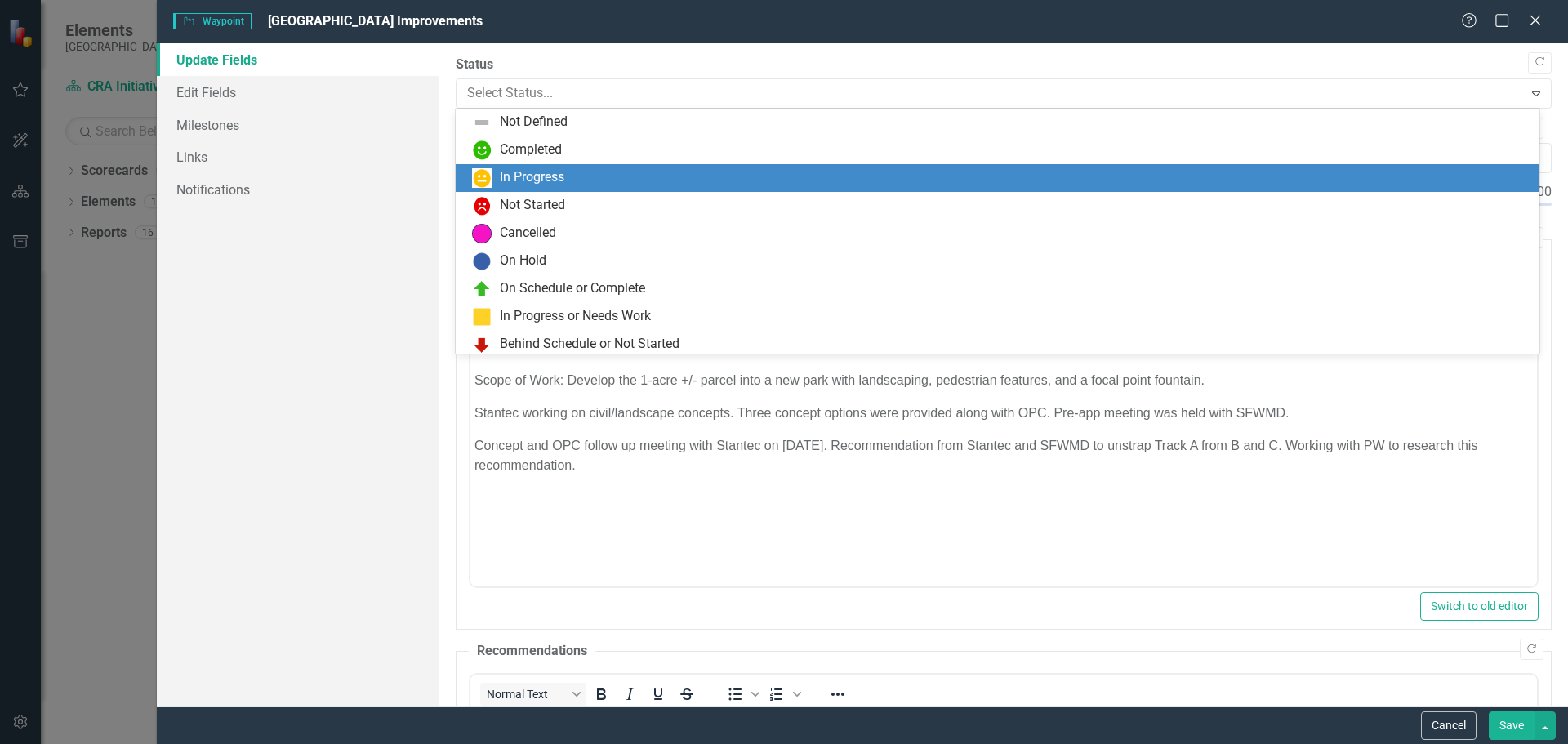
click at [502, 173] on div "In Progress" at bounding box center [532, 178] width 64 height 19
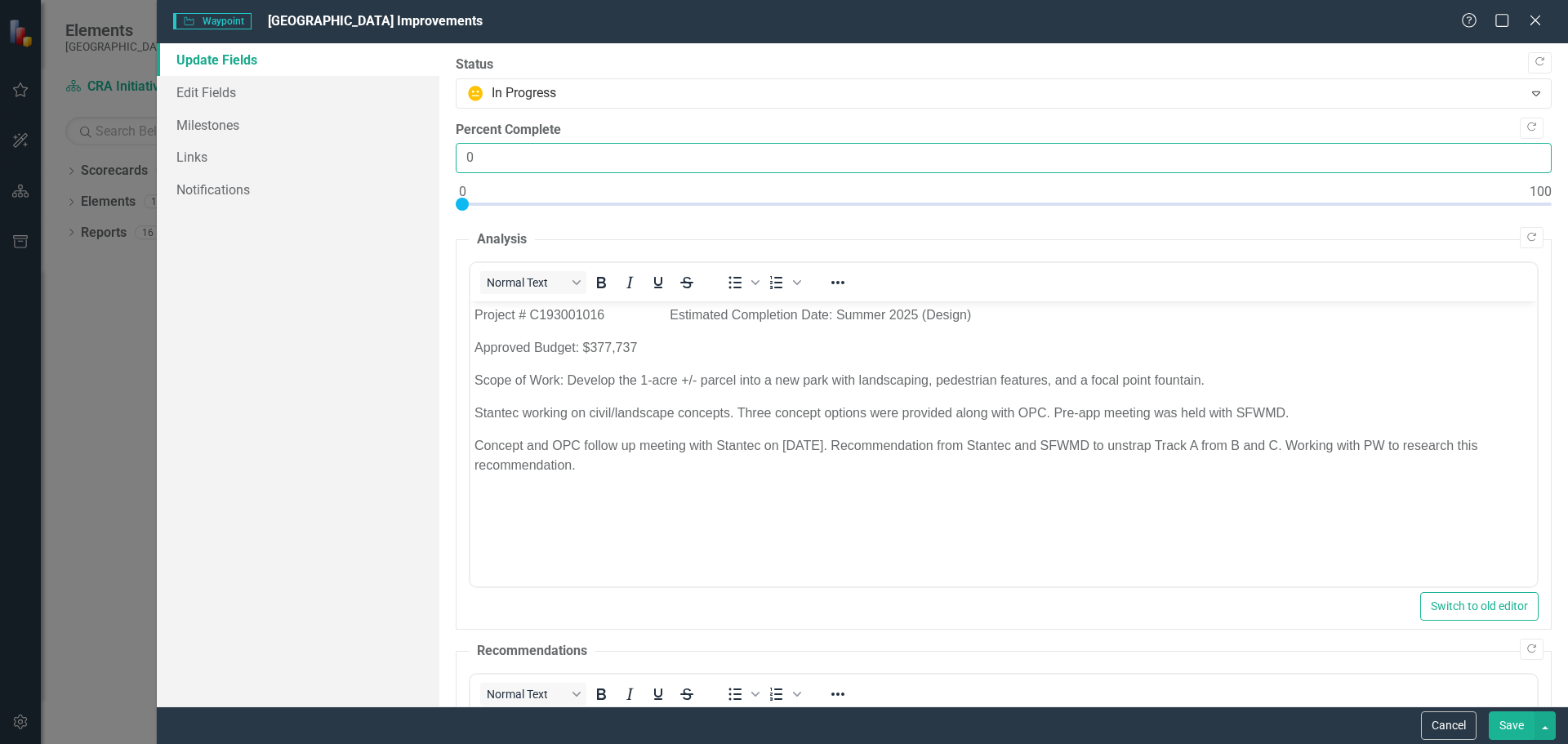
drag, startPoint x: 481, startPoint y: 153, endPoint x: 441, endPoint y: 154, distance: 40.0
click at [441, 153] on div ""Update" fields in ClearPoint are the fields that change from reporting period …" at bounding box center [1004, 375] width 1129 height 663
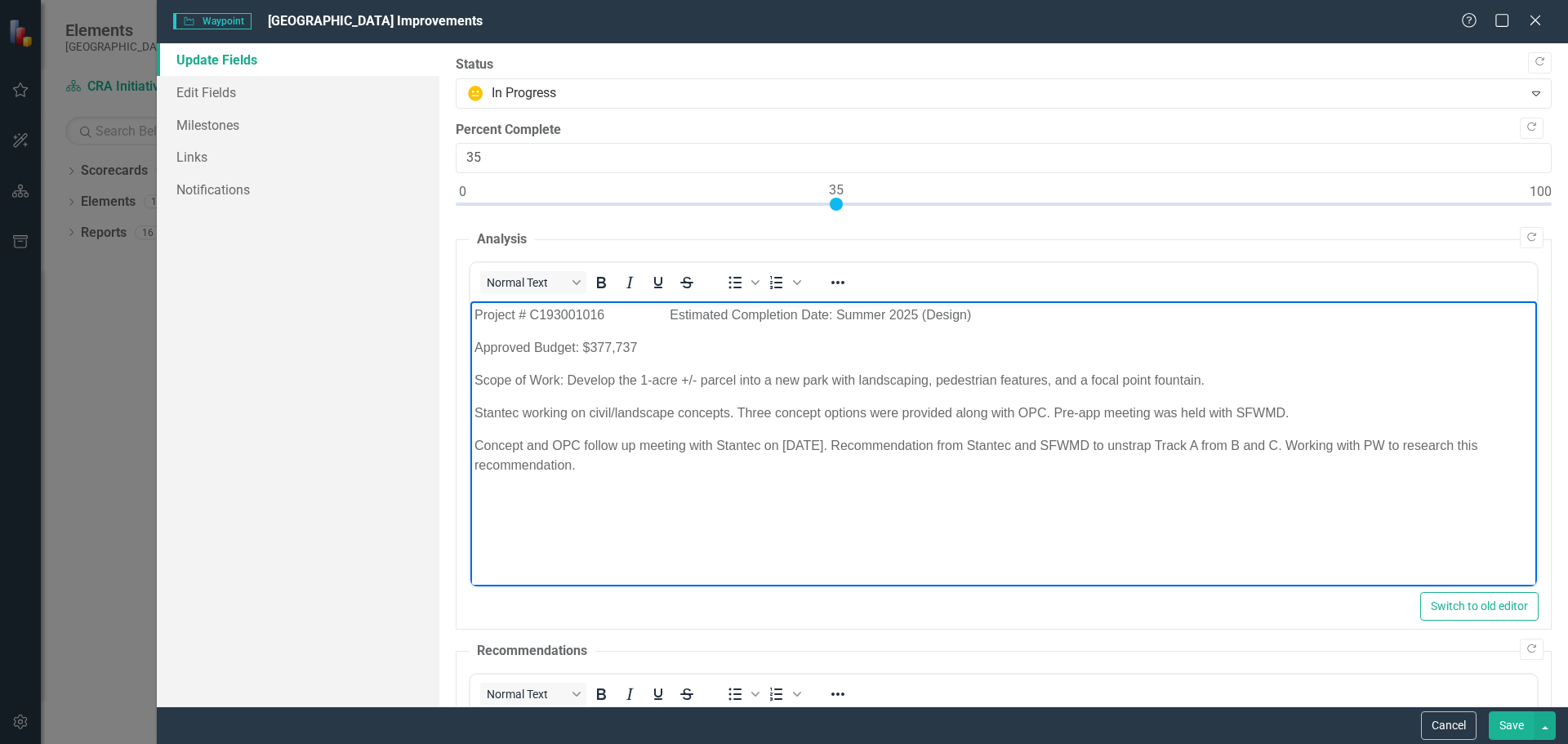
click at [475, 488] on body "Project # C193001016 Estimated Completion Date: Summer 2025 (Design) Approved B…" at bounding box center [1003, 424] width 1066 height 245
click at [574, 470] on p "Concept and OPC follow up meeting with Stantec on [DATE]. Recommendation from S…" at bounding box center [1003, 455] width 1058 height 39
click at [582, 495] on p "Permitting Task 4 89% complete" at bounding box center [1003, 497] width 1058 height 19
click at [475, 485] on body "Project # C193001016 Estimated Completion Date: Summer 2025 (Design) Approved B…" at bounding box center [1003, 424] width 1066 height 245
click at [474, 496] on p "Permitting Task 4 is 89.51% complete" at bounding box center [1003, 497] width 1058 height 19
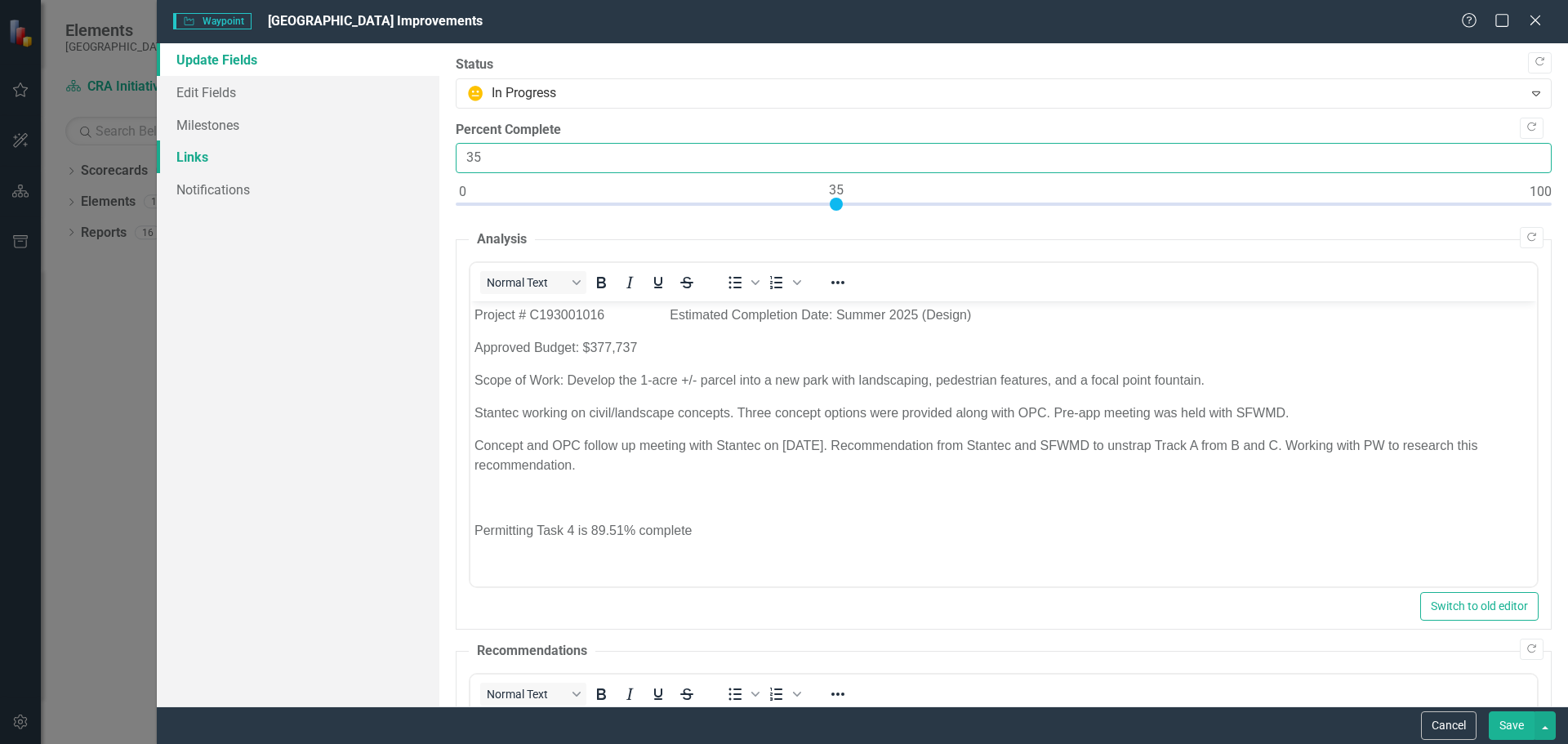
drag, startPoint x: 484, startPoint y: 158, endPoint x: 398, endPoint y: 158, distance: 86.0
click at [411, 160] on div "Update Fields Edit Fields Milestones Links Notifications "Update" fields in Cle…" at bounding box center [862, 375] width 1411 height 663
type input "50"
click at [478, 509] on body "Project # C193001016 Estimated Completion Date: Summer 2025 (Design) Approved B…" at bounding box center [1003, 429] width 1066 height 256
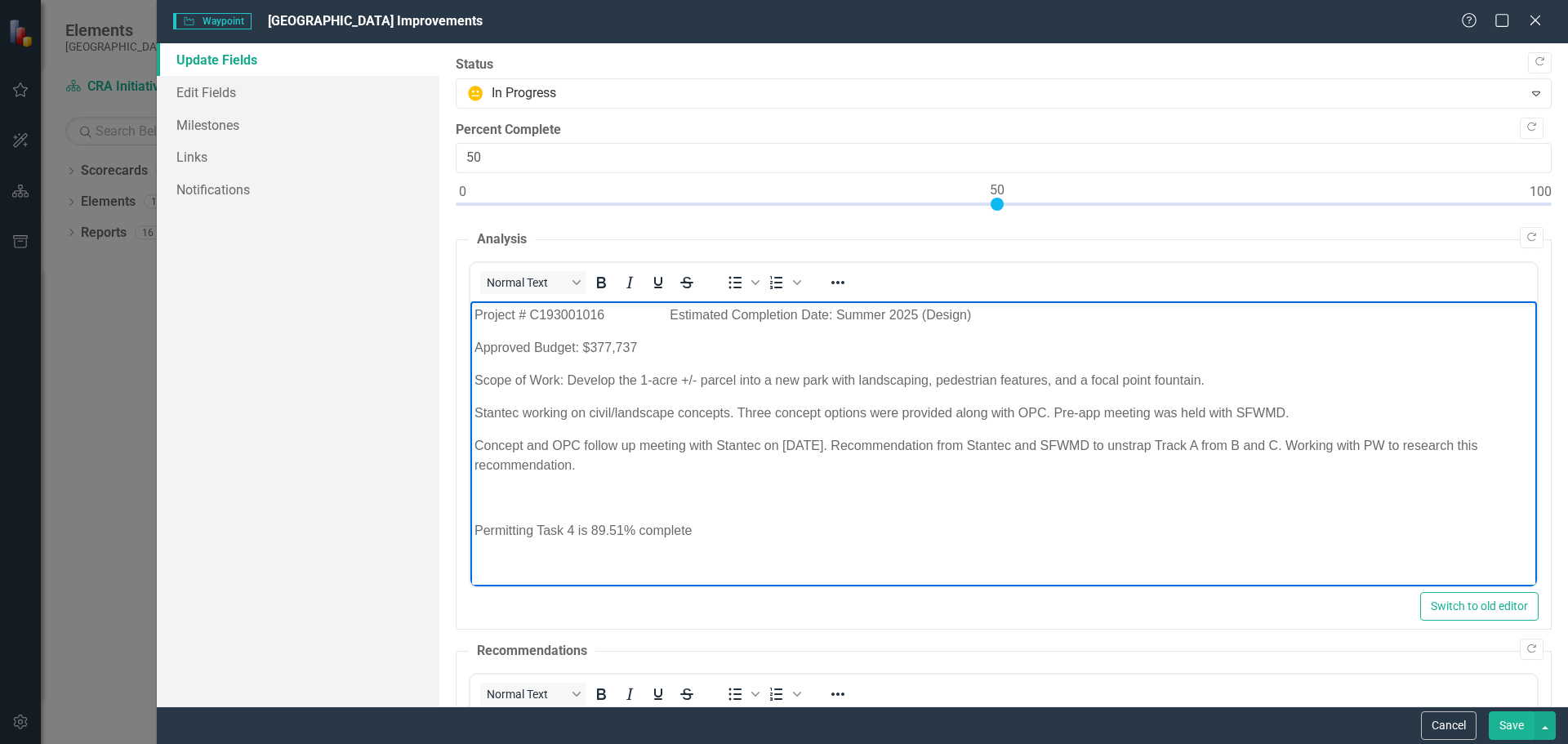
drag, startPoint x: 471, startPoint y: 529, endPoint x: 745, endPoint y: 528, distance: 274.0
click at [745, 528] on body "Project # C193001016 Estimated Completion Date: Summer 2025 (Design) Approved B…" at bounding box center [1003, 429] width 1066 height 256
click at [746, 501] on p "Work continues on the Park conceptual design and project management." at bounding box center [1003, 497] width 1058 height 19
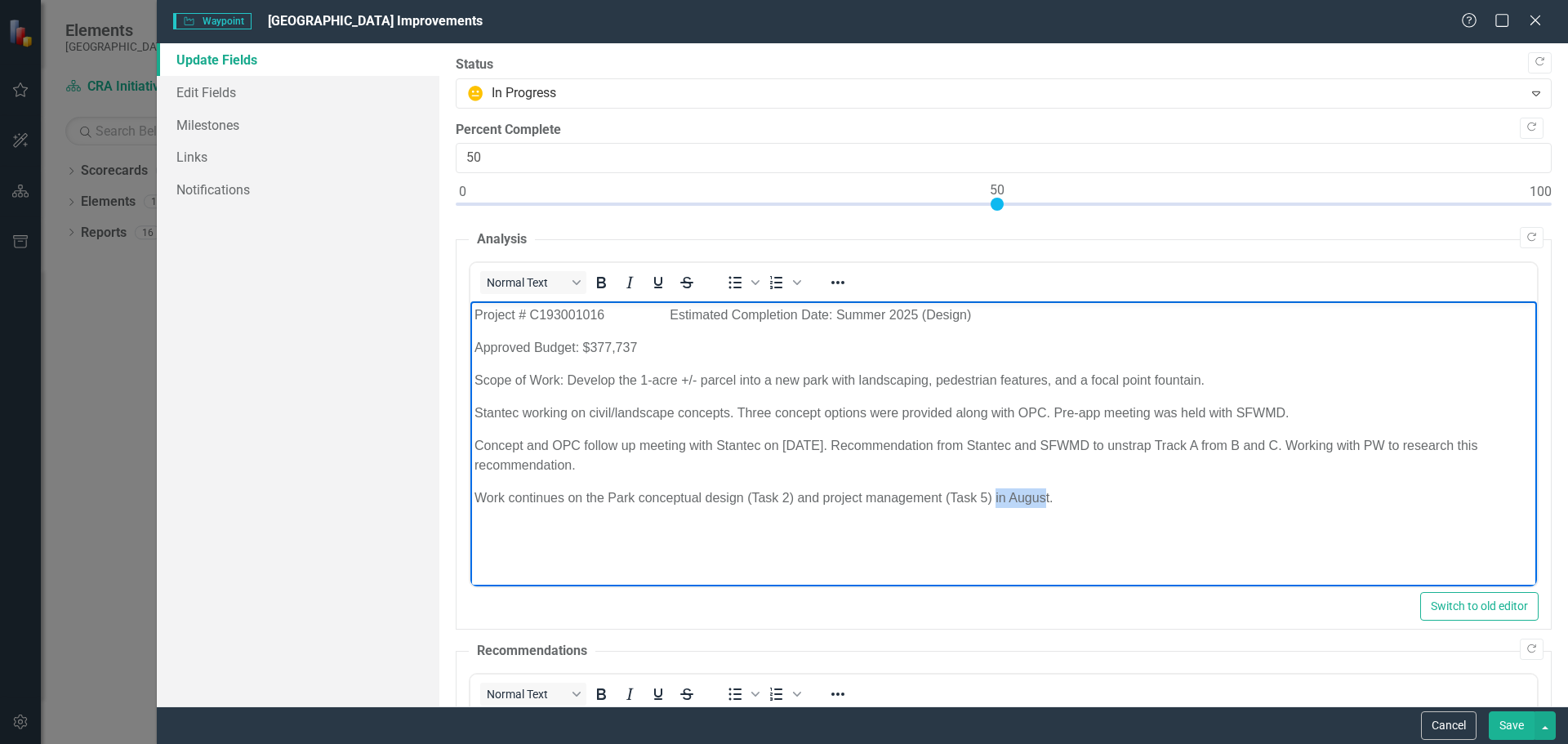
drag, startPoint x: 994, startPoint y: 498, endPoint x: 1029, endPoint y: 479, distance: 39.8
click at [1043, 490] on p "Work continues on the Park conceptual design (Task 2) and project management (T…" at bounding box center [1003, 497] width 1058 height 19
click at [476, 499] on p "Work continues on the Park conceptual design (Task 2) and project management (T…" at bounding box center [1003, 497] width 1058 height 19
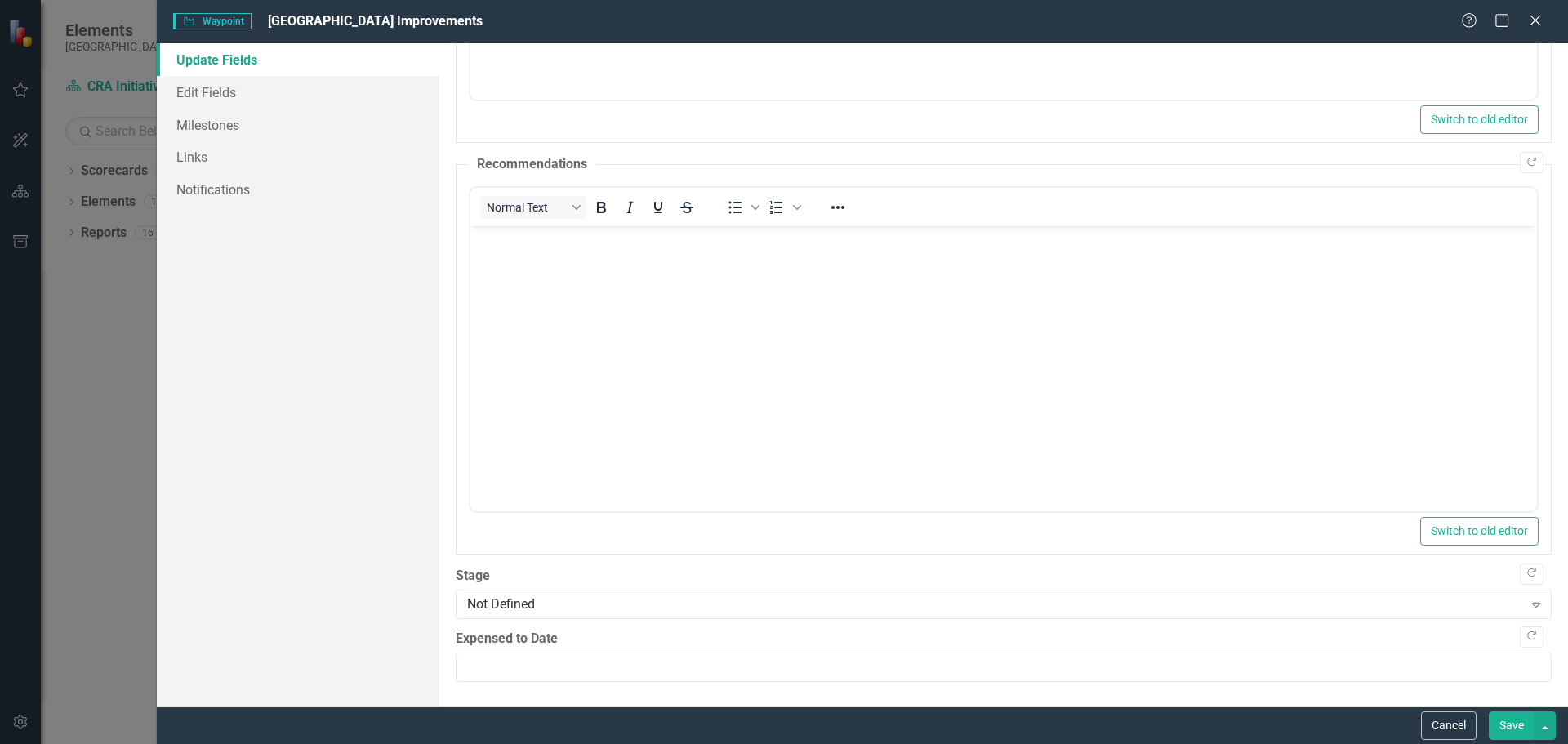
scroll to position [470, 0]
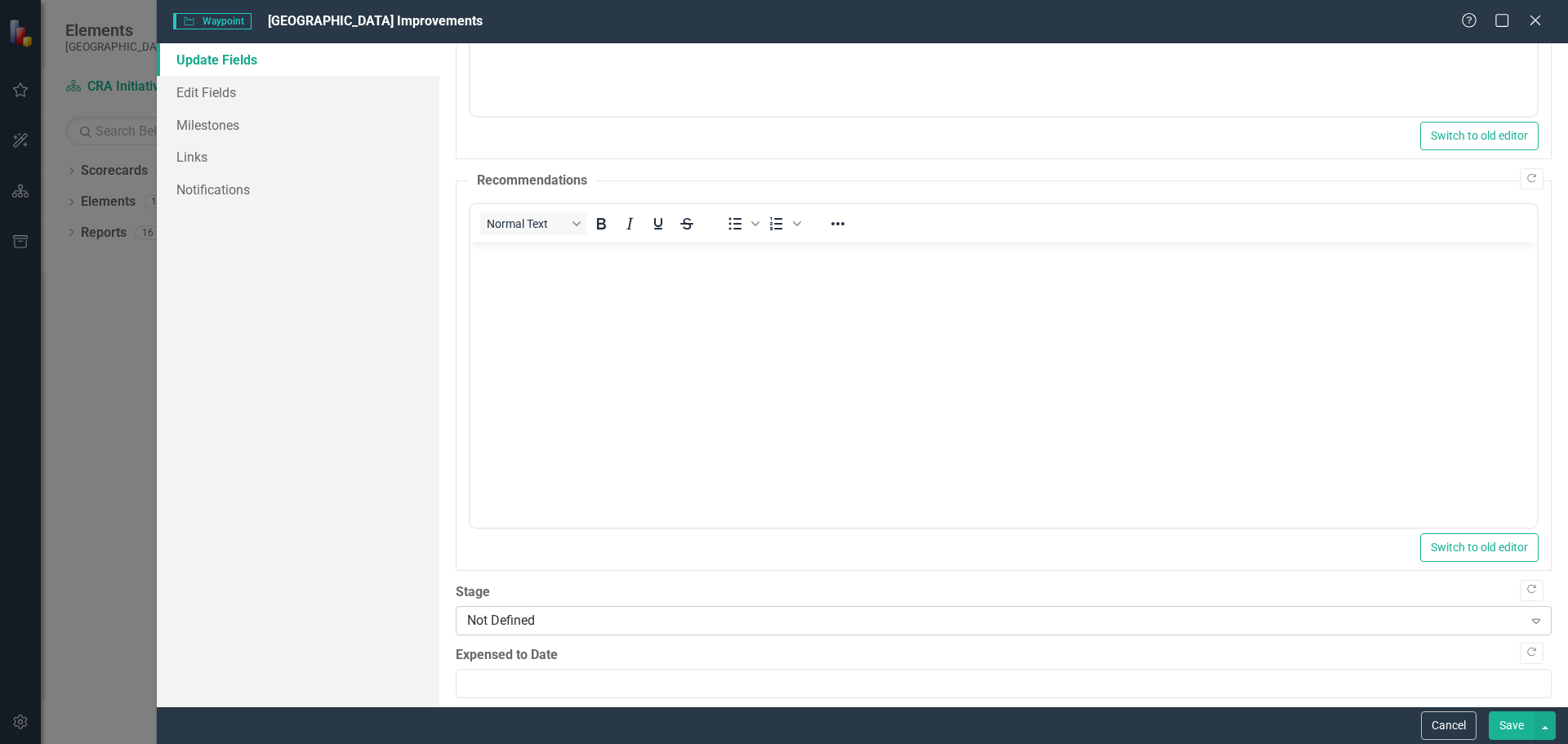
click at [541, 612] on div "Not Defined" at bounding box center [995, 620] width 1056 height 19
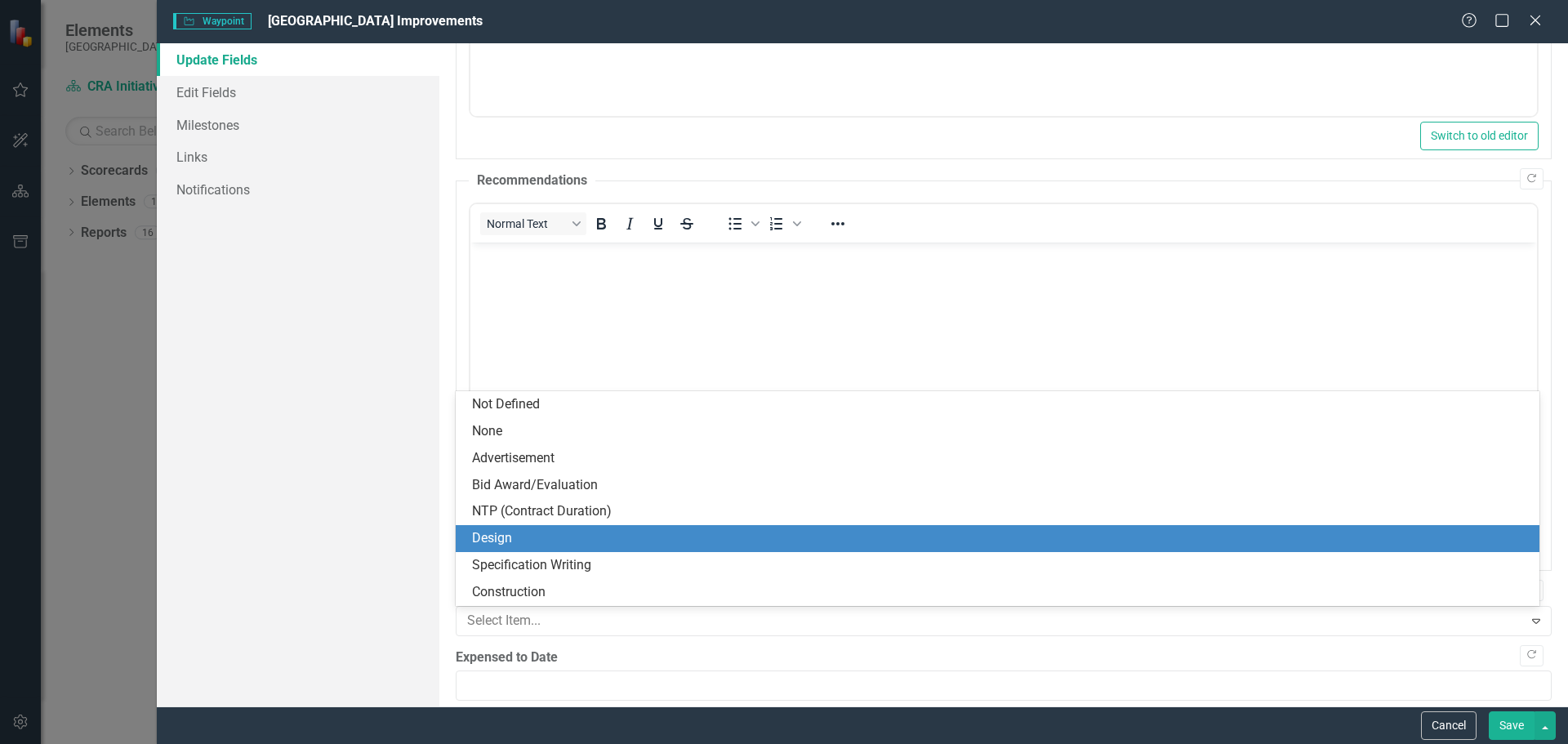
click at [508, 535] on div "Design" at bounding box center [1001, 538] width 1057 height 19
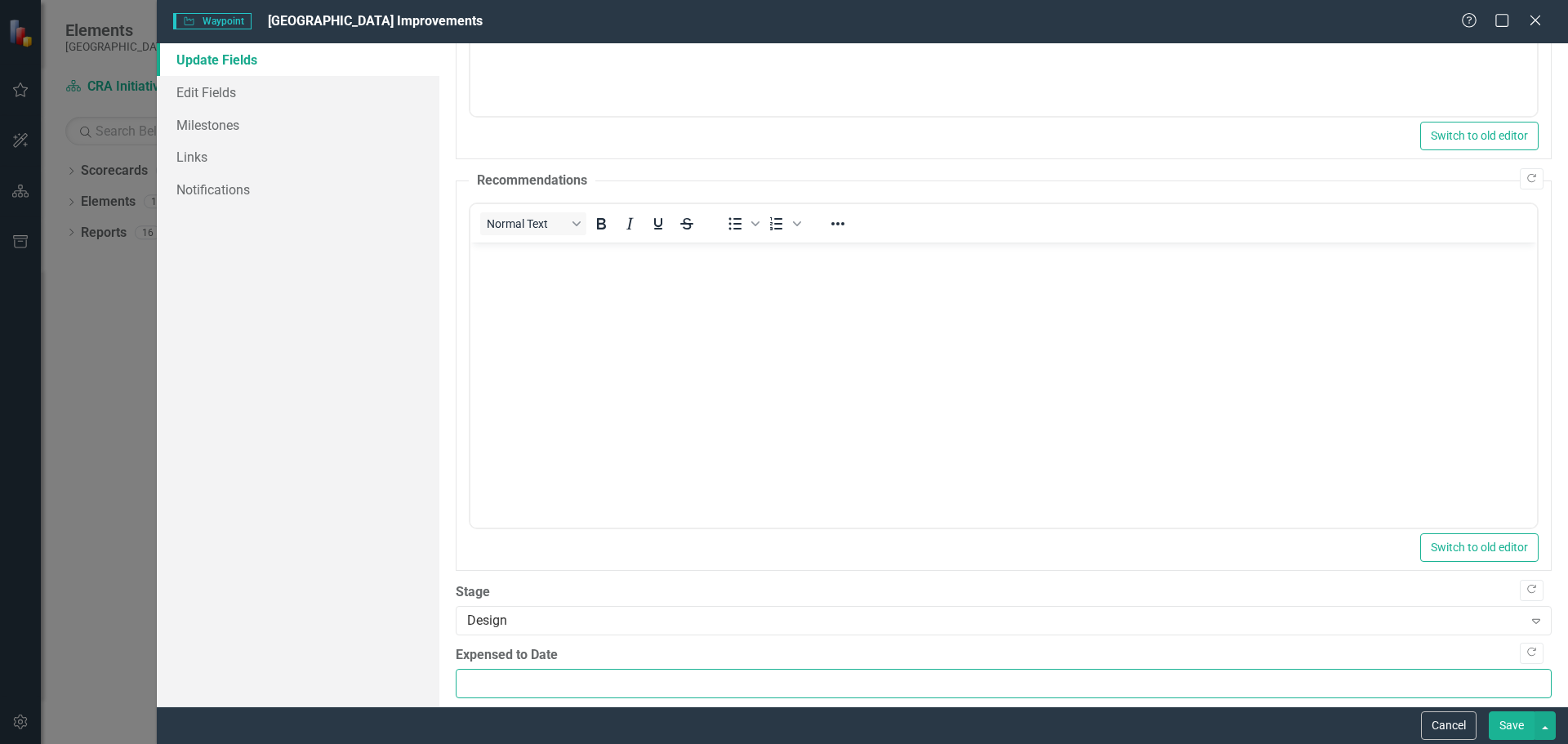
click at [496, 679] on input "Expensed to Date" at bounding box center [1003, 684] width 1096 height 30
type input "43062.50"
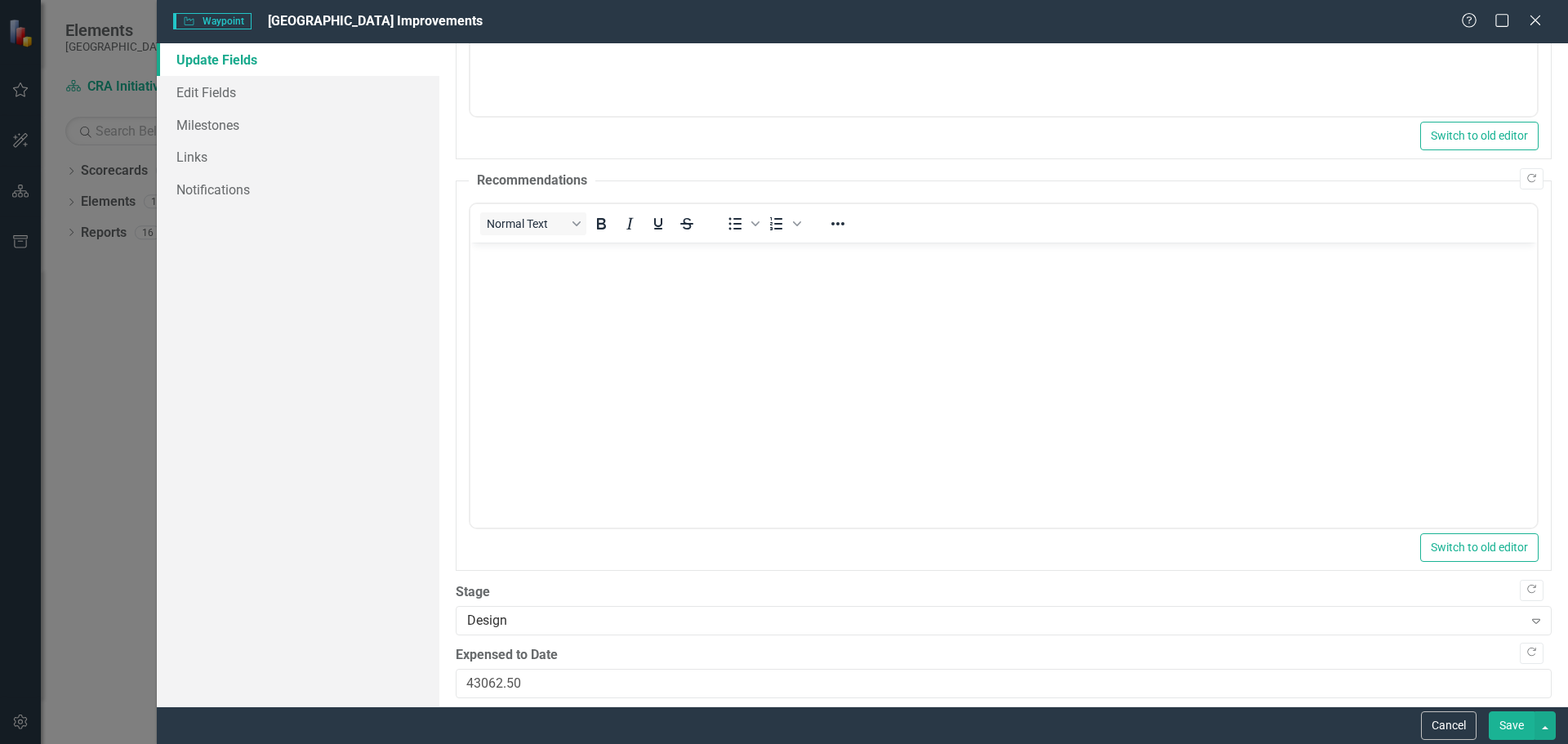
click at [1505, 723] on button "Save" at bounding box center [1511, 725] width 46 height 28
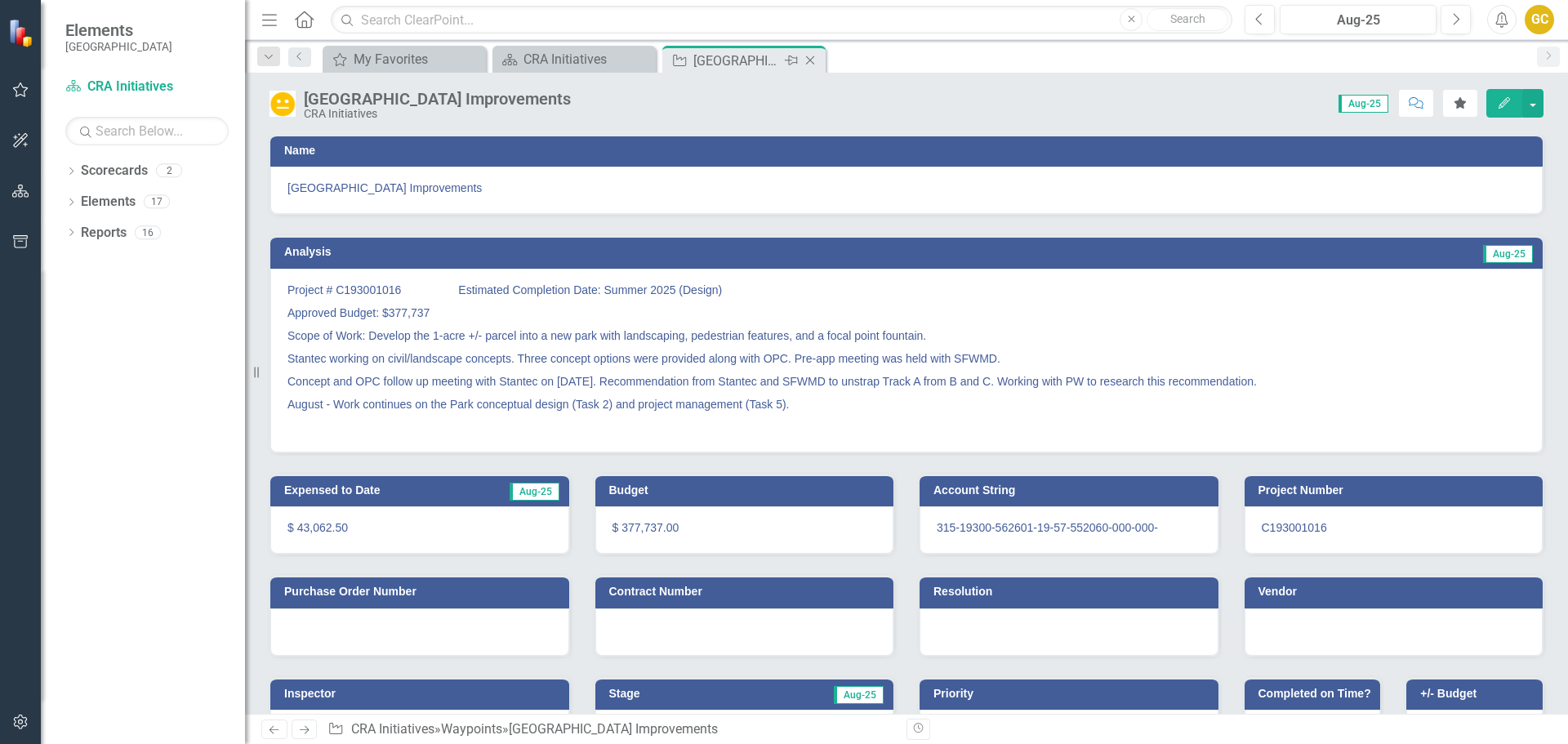
click at [811, 58] on icon "Close" at bounding box center [810, 61] width 17 height 13
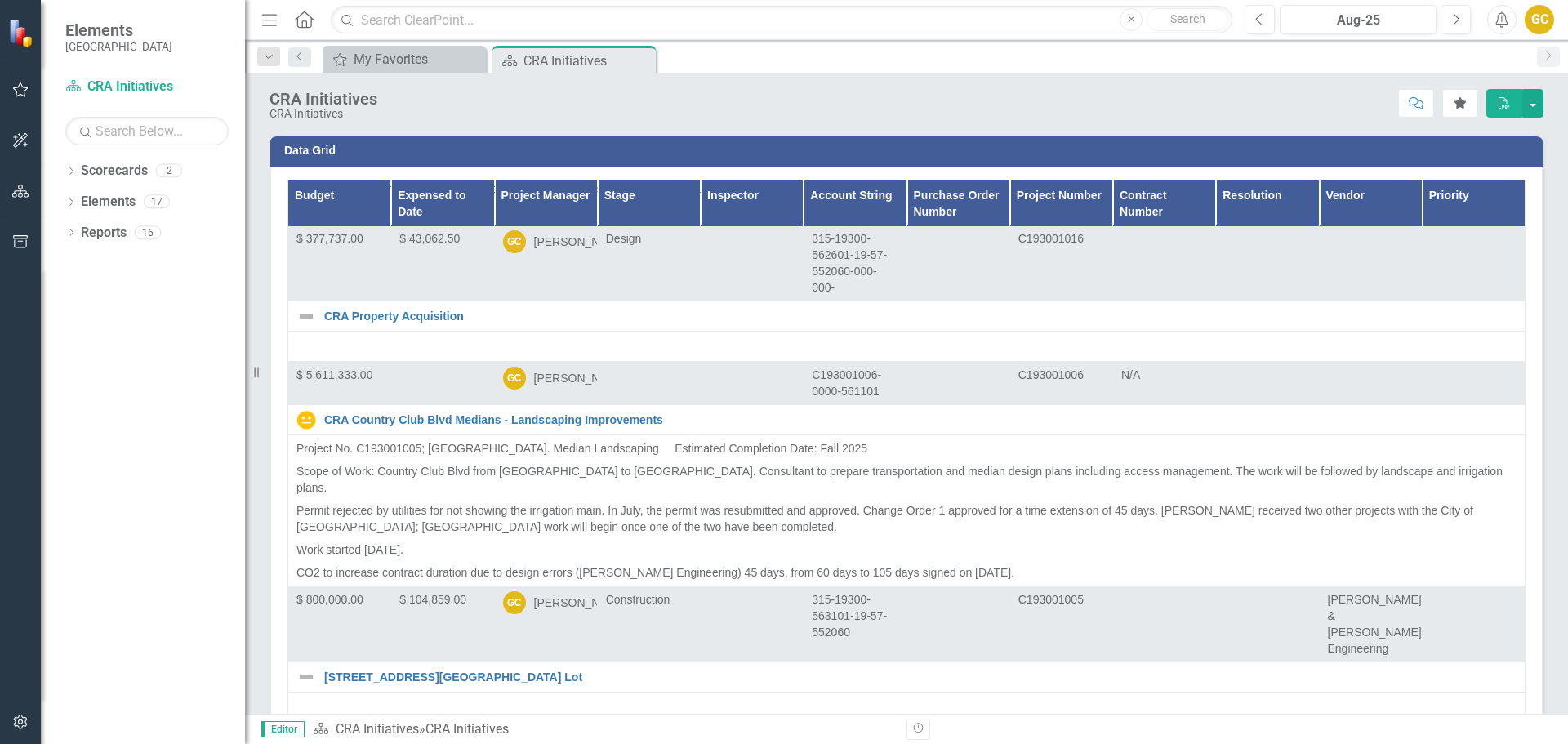
scroll to position [2265, 0]
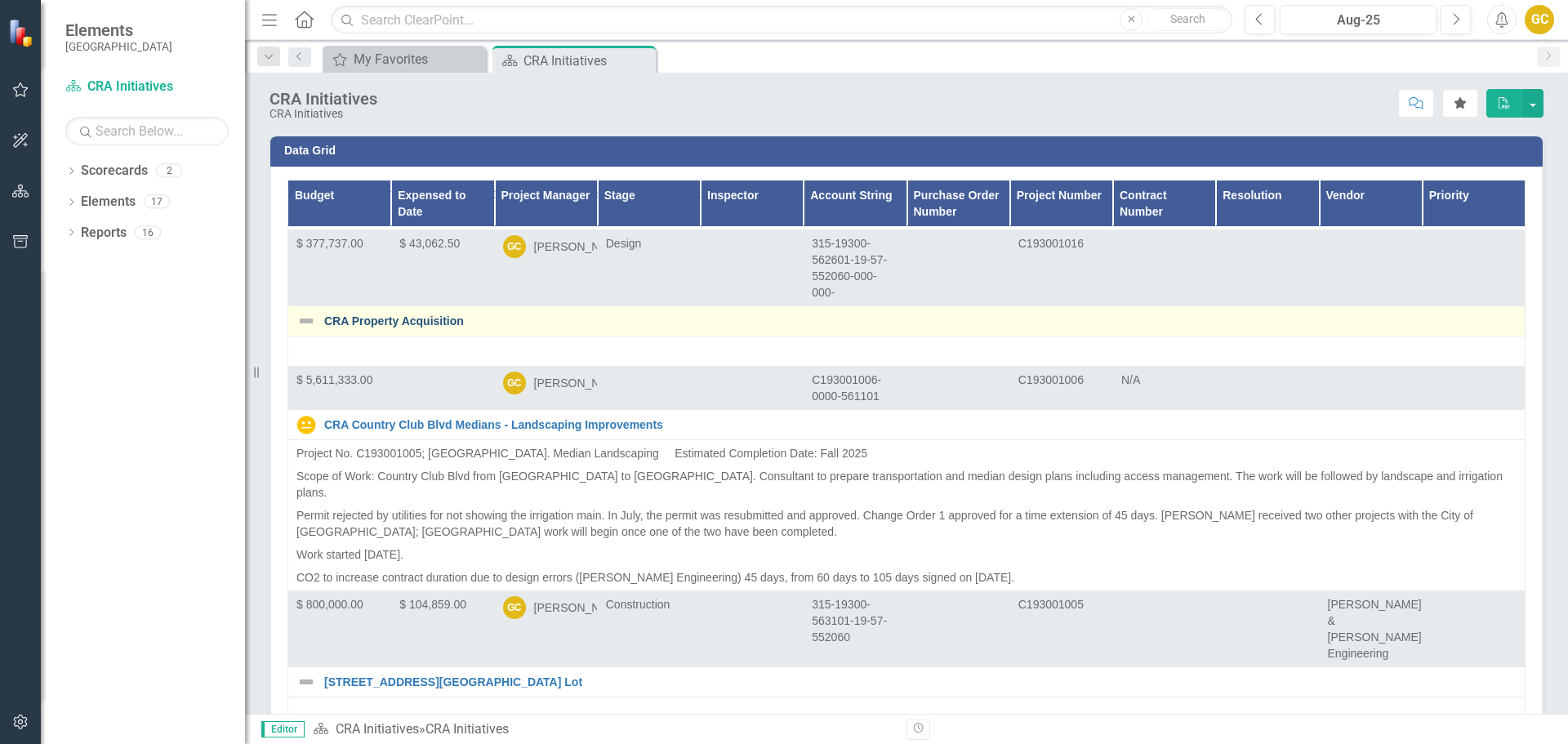
click at [413, 327] on link "CRA Property Acquisition" at bounding box center [920, 321] width 1192 height 13
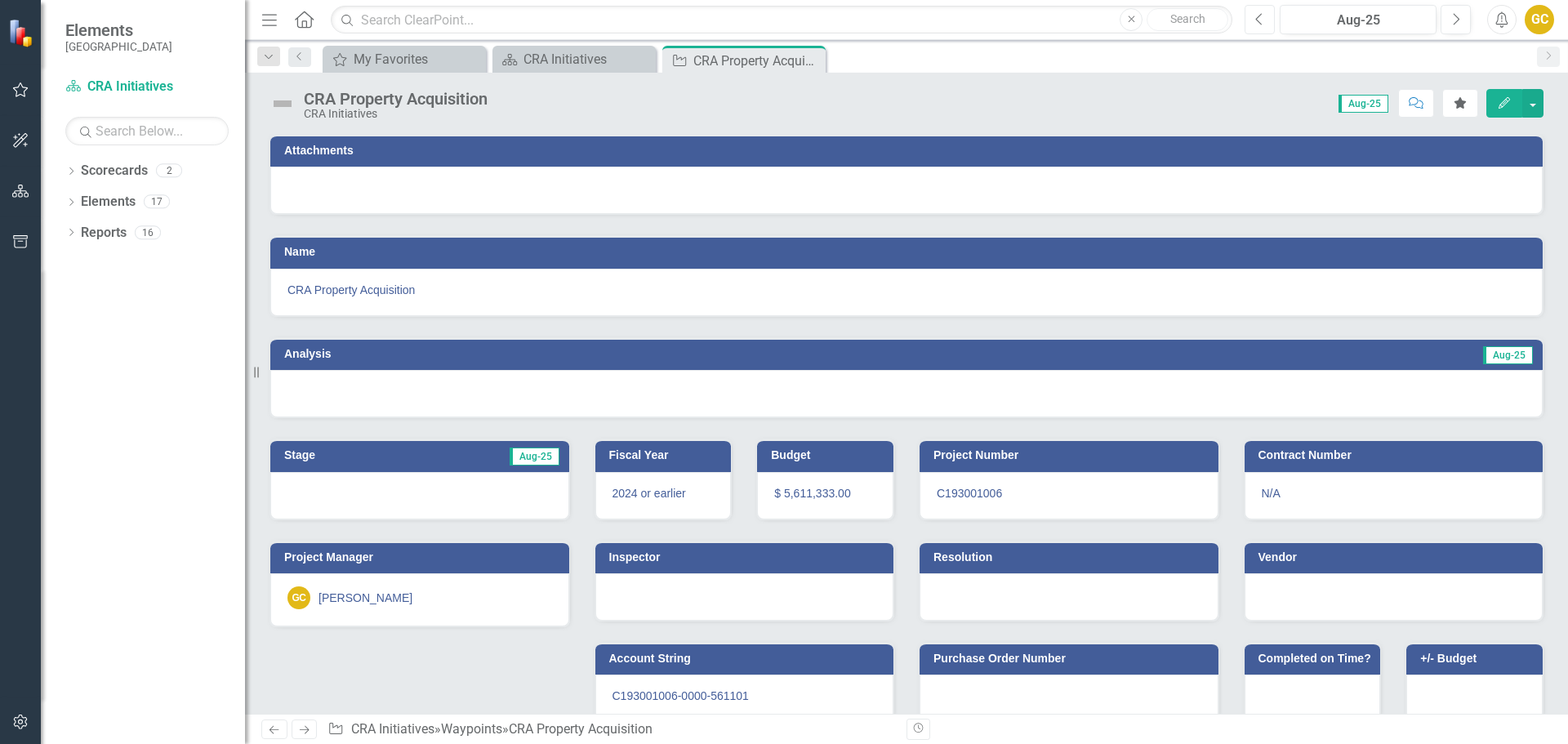
click at [1260, 18] on icon "Previous" at bounding box center [1259, 20] width 9 height 15
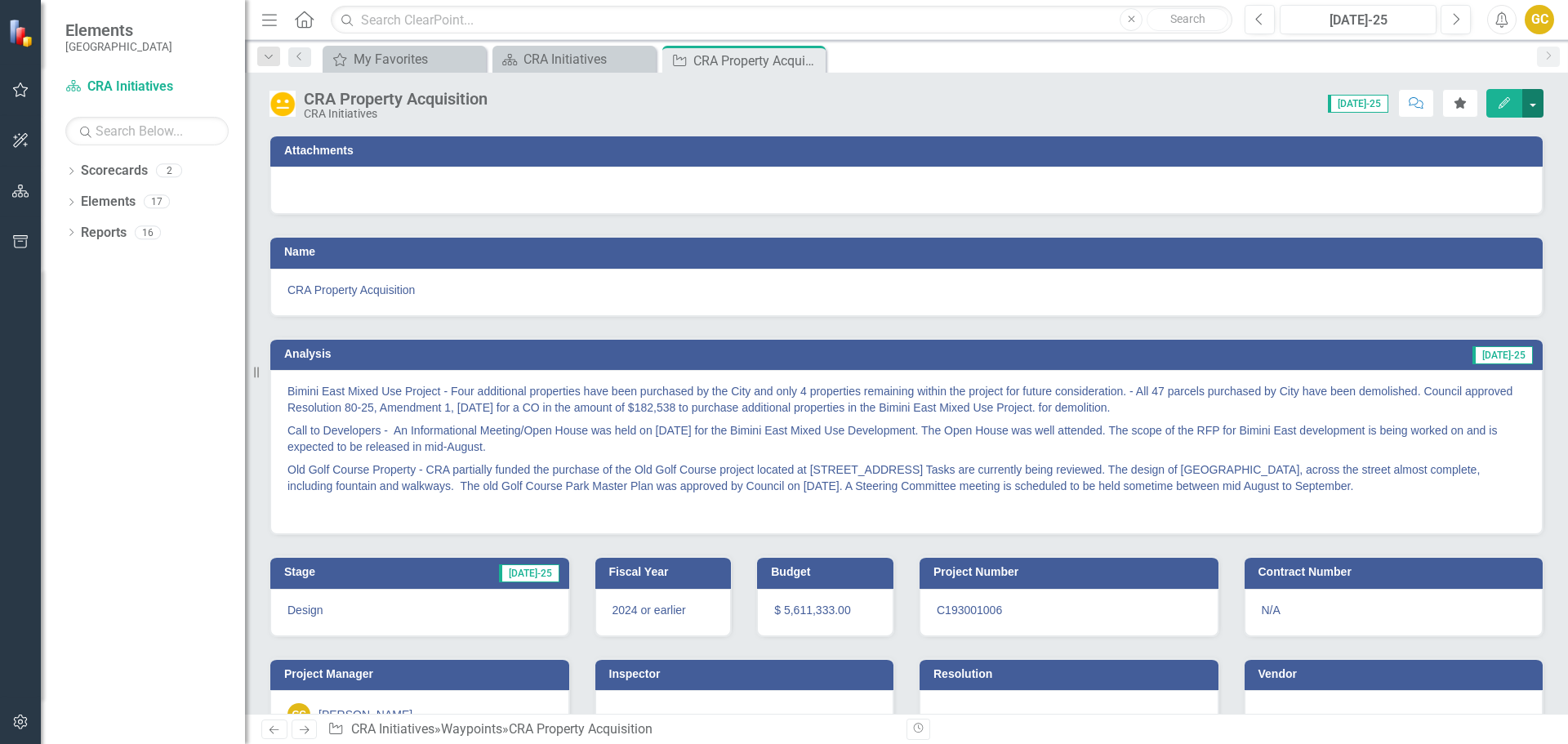
click at [1532, 100] on button "button" at bounding box center [1532, 103] width 21 height 28
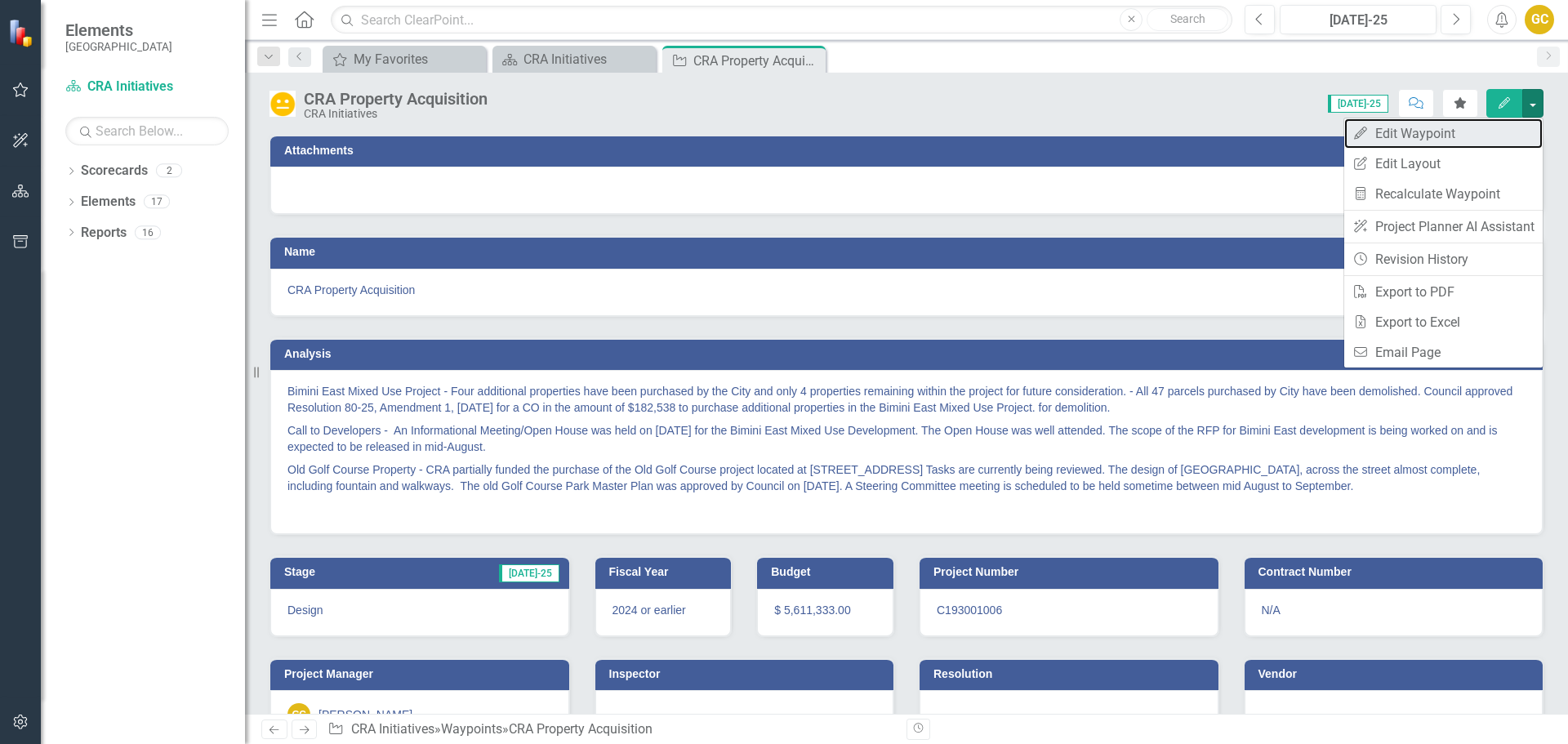
click at [1459, 128] on link "Edit Edit Waypoint" at bounding box center [1444, 133] width 199 height 30
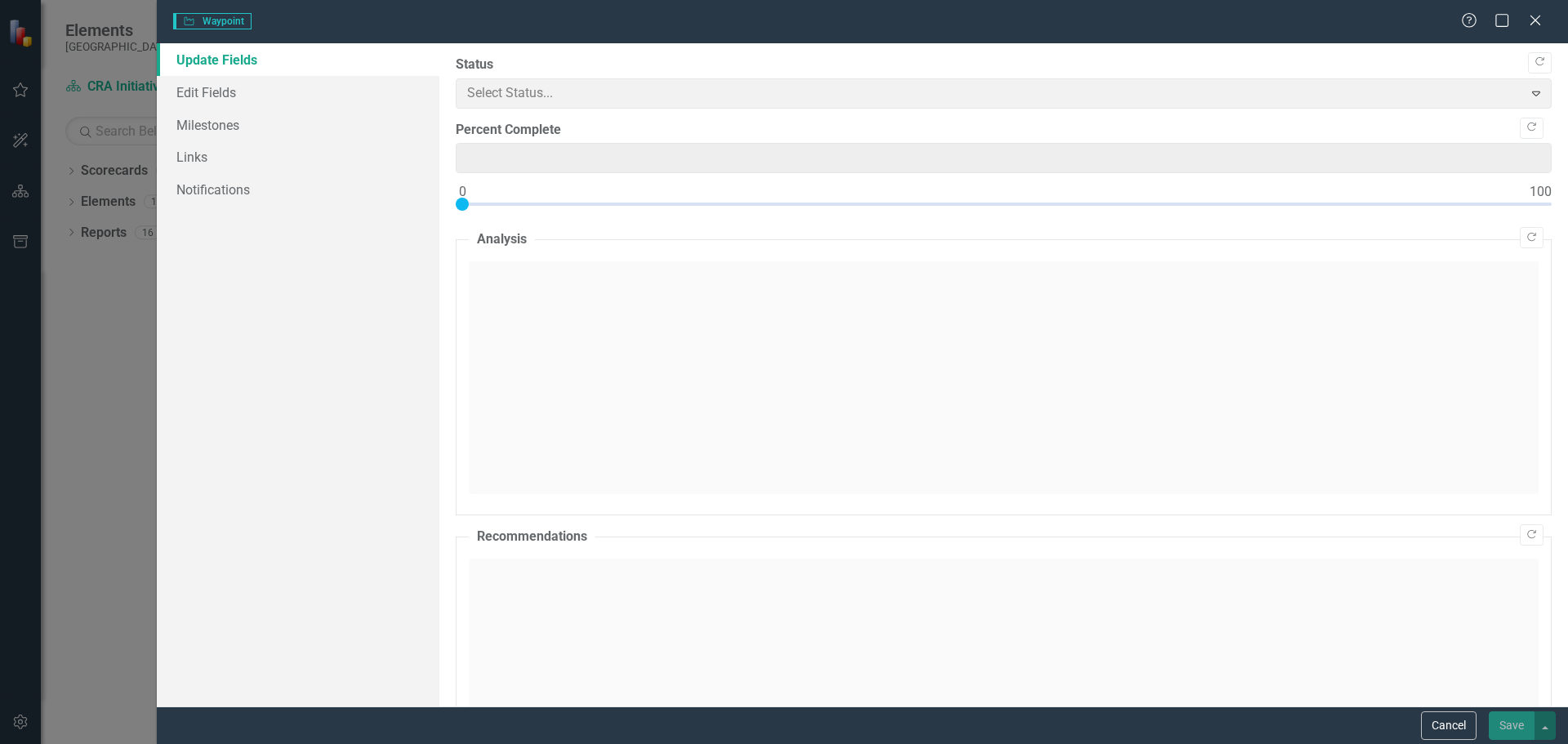
type input "35"
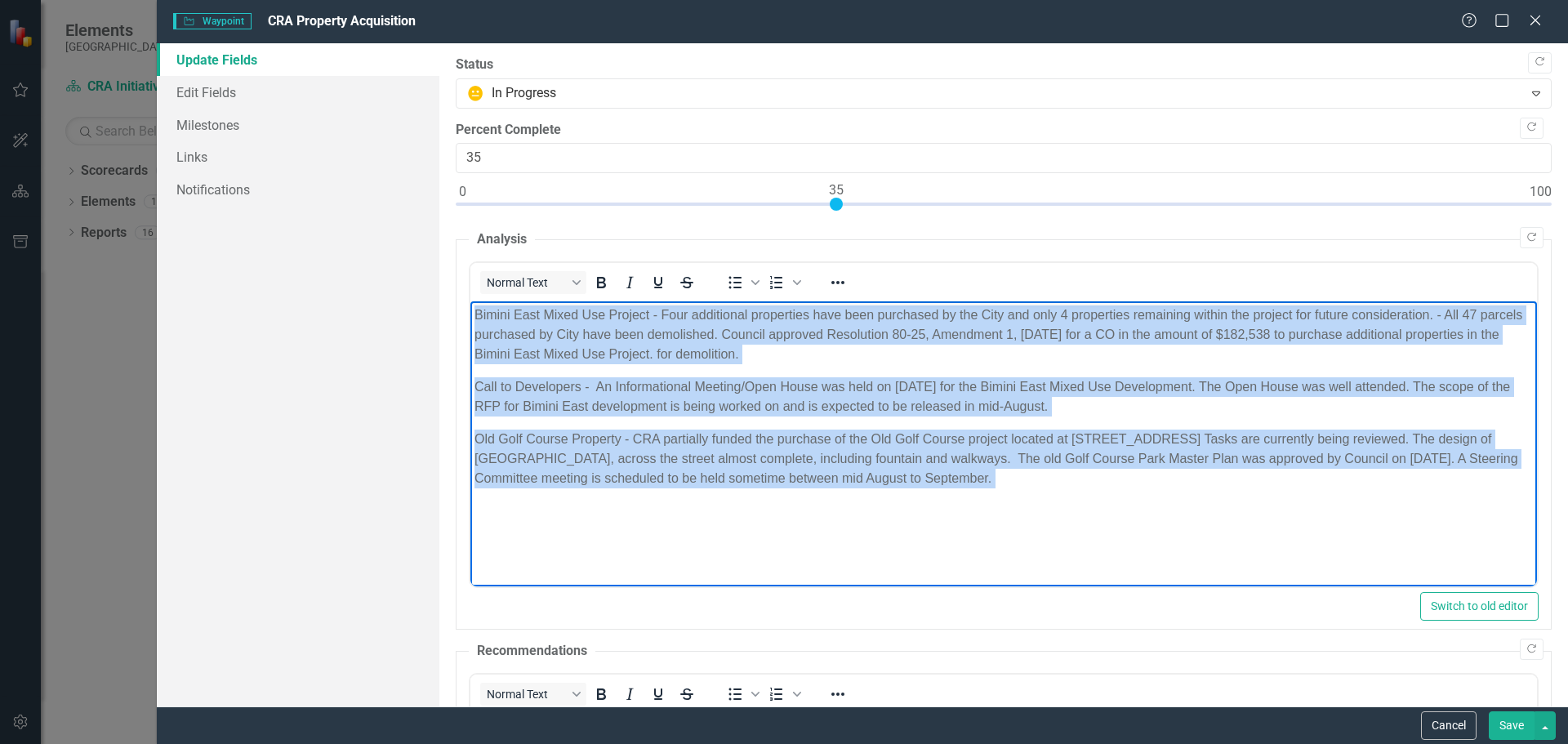
drag, startPoint x: 474, startPoint y: 318, endPoint x: 920, endPoint y: 514, distance: 487.2
click at [920, 515] on body "Bimini East Mixed Use Project - Four additional properties have been purchased …" at bounding box center [1003, 424] width 1066 height 245
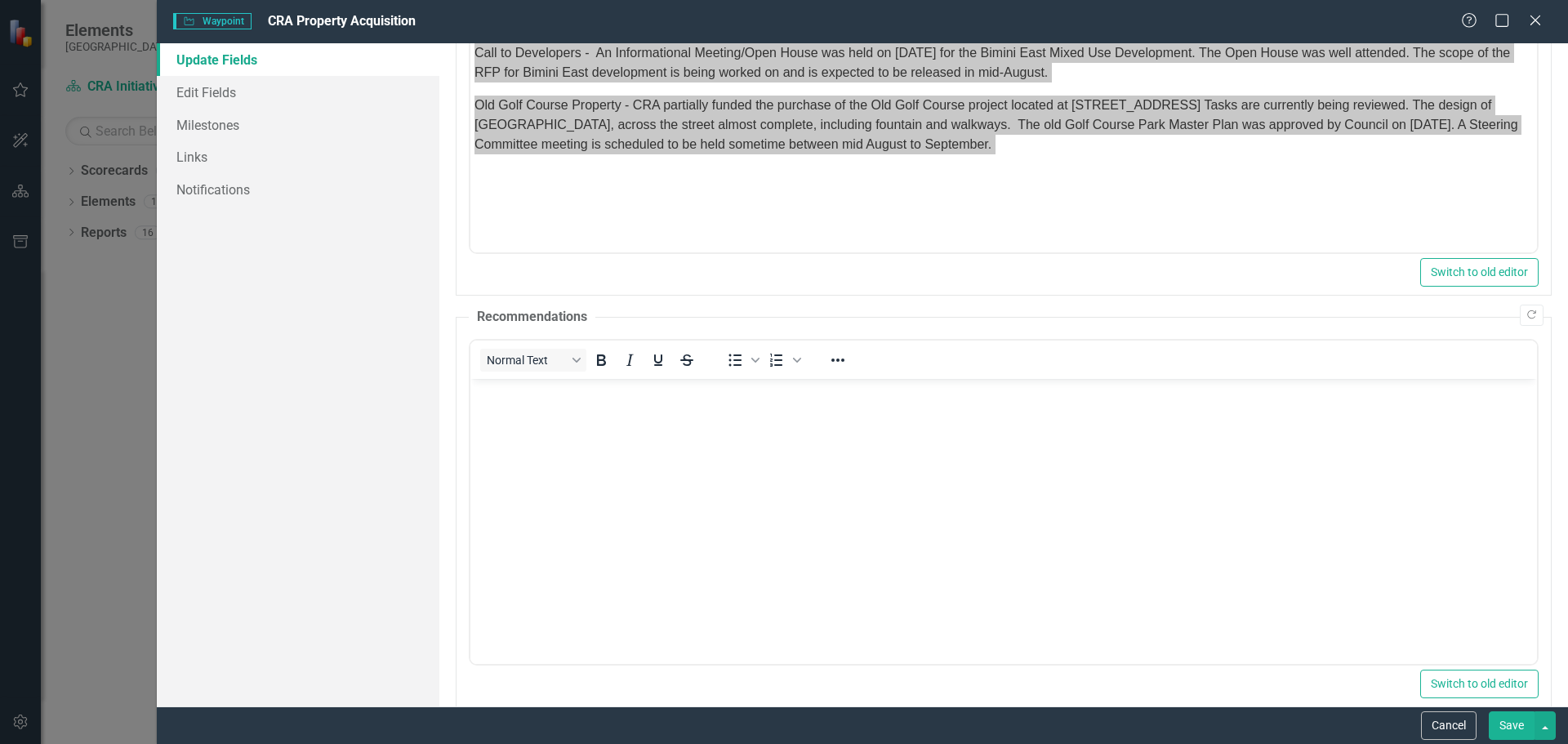
scroll to position [486, 0]
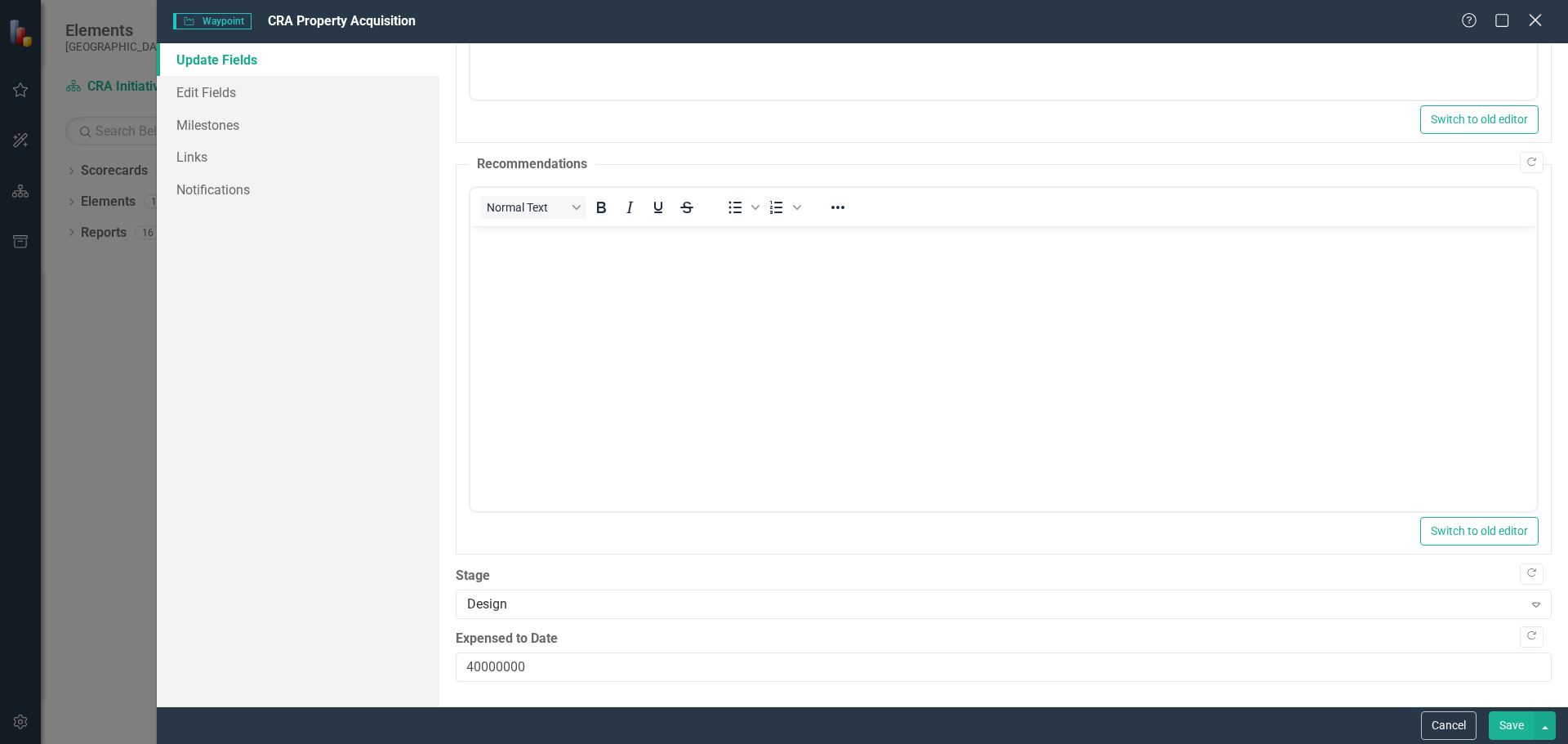
click at [1535, 19] on icon "Close" at bounding box center [1535, 20] width 20 height 16
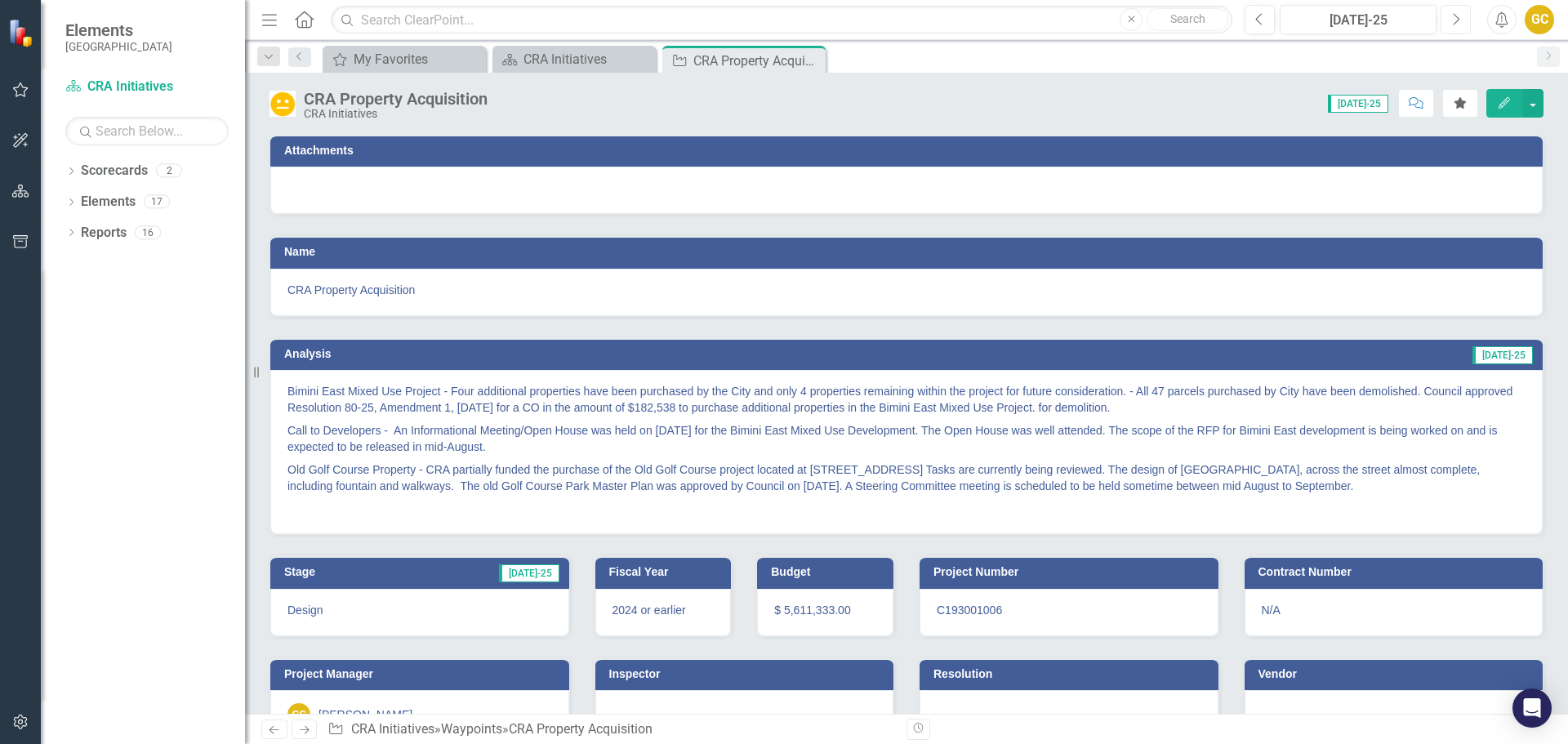
click at [1453, 20] on icon "Next" at bounding box center [1455, 20] width 9 height 15
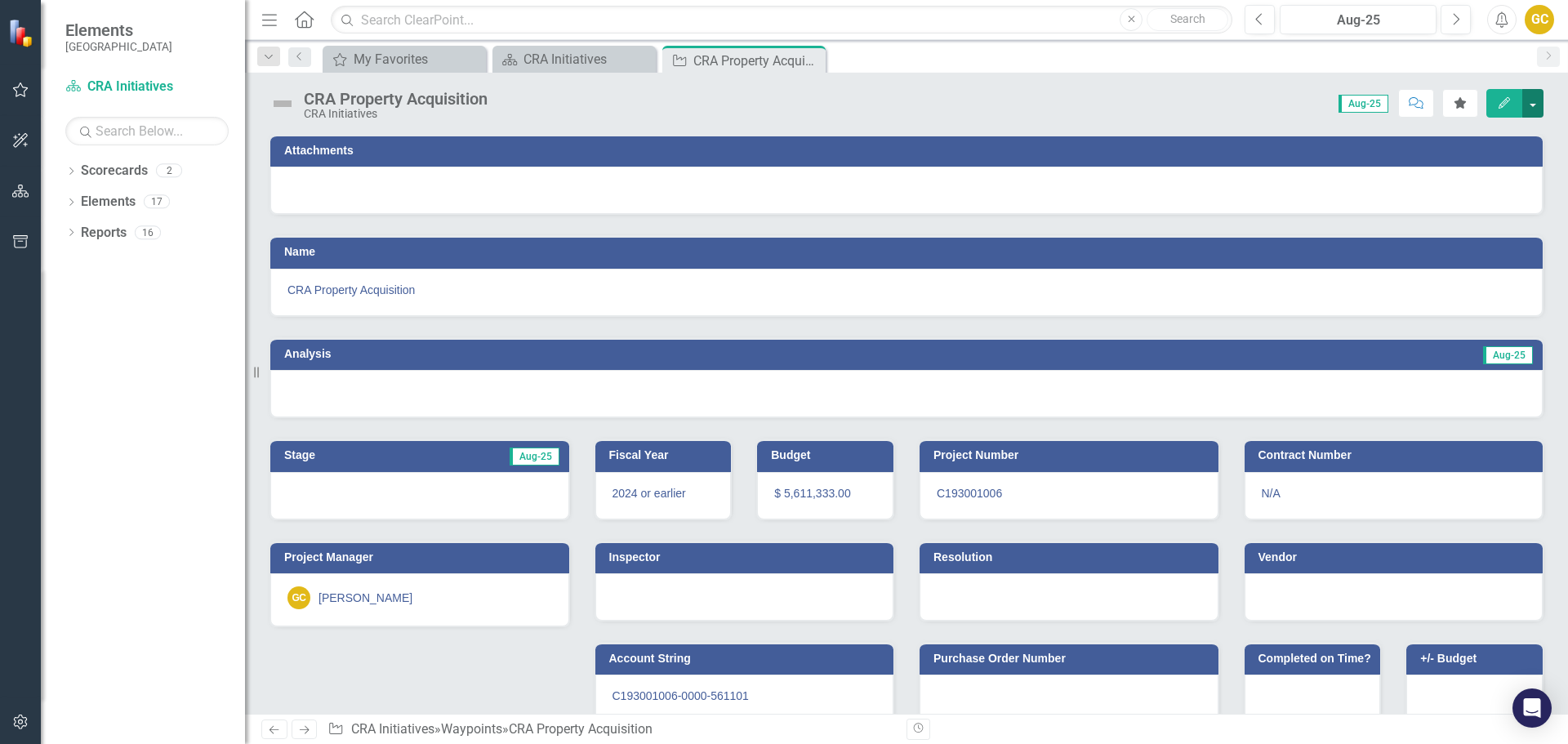
click at [1534, 103] on button "button" at bounding box center [1532, 103] width 21 height 28
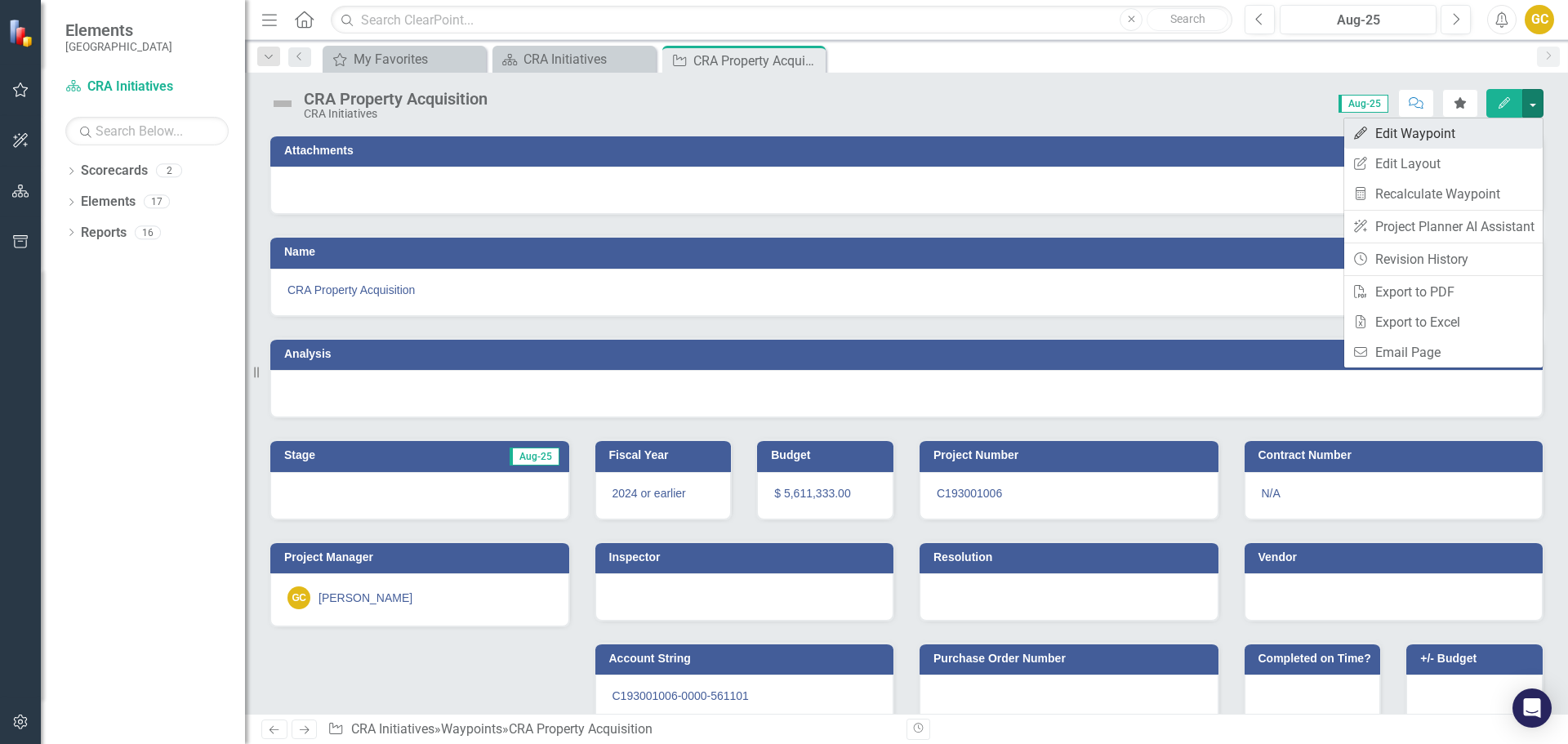
click at [1446, 127] on link "Edit Edit Waypoint" at bounding box center [1444, 133] width 199 height 30
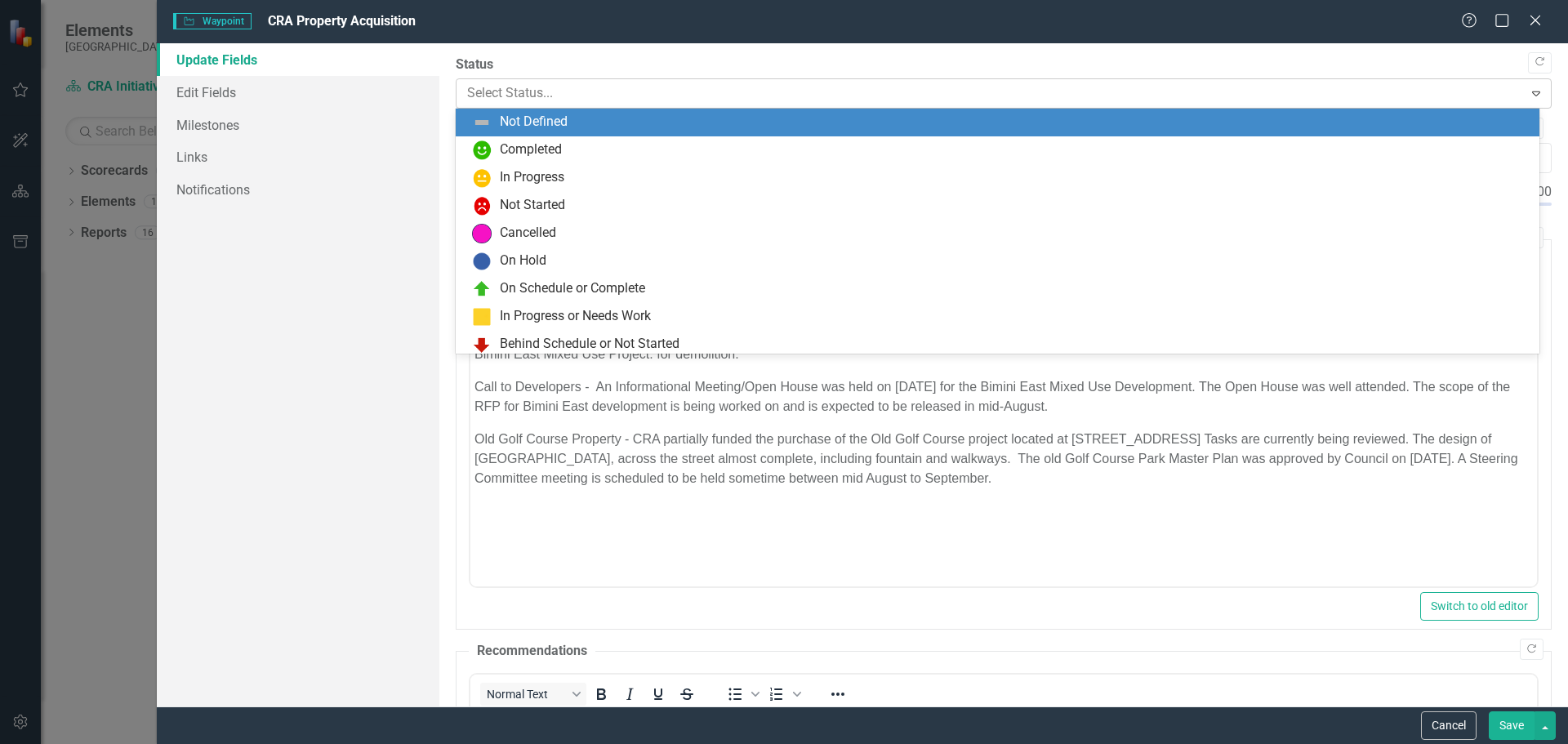
click at [512, 92] on div at bounding box center [991, 93] width 1046 height 22
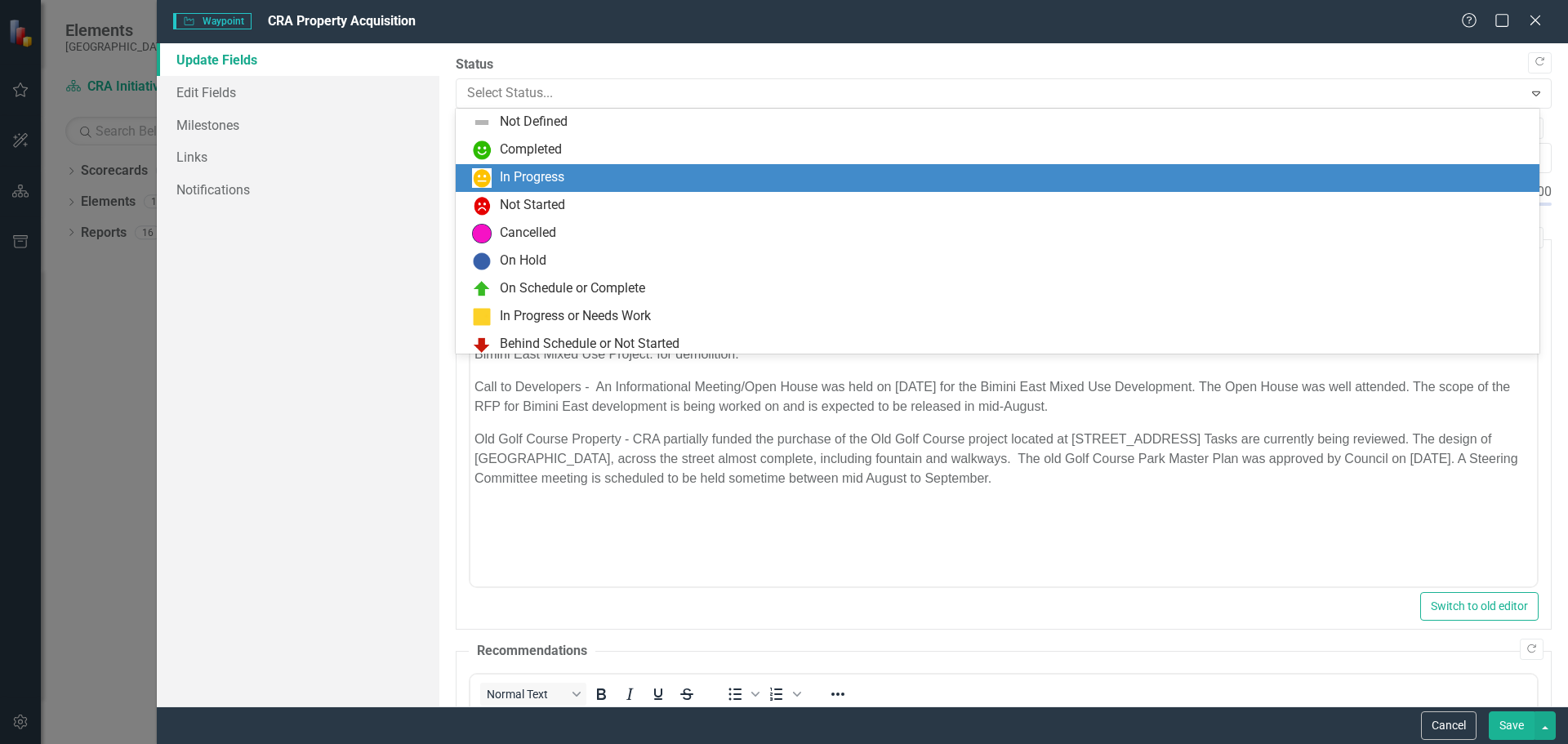
click at [532, 171] on div "In Progress" at bounding box center [532, 178] width 64 height 19
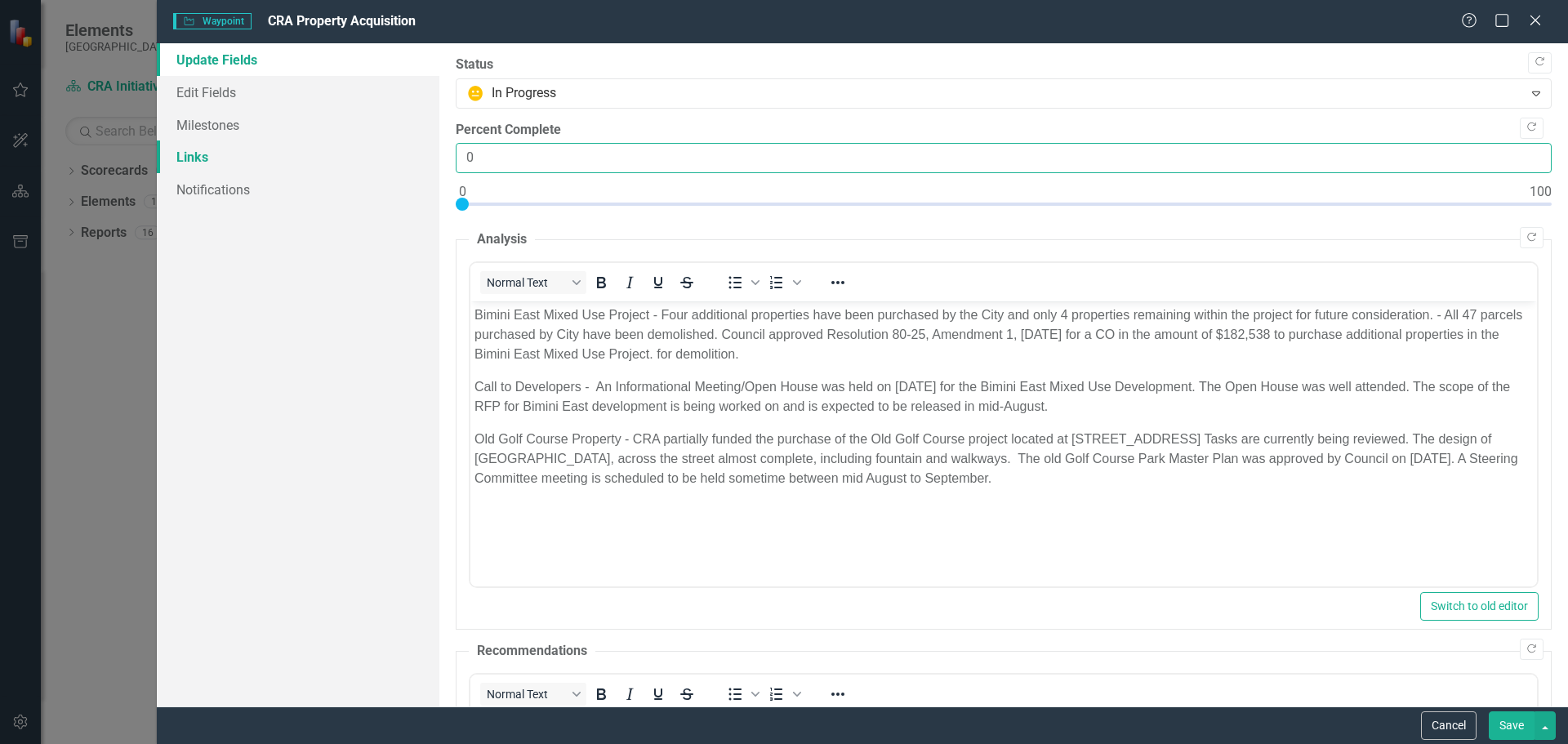
drag, startPoint x: 487, startPoint y: 148, endPoint x: 410, endPoint y: 164, distance: 78.6
click at [411, 163] on div "Update Fields Edit Fields Milestones Links Notifications "Update" fields in Cle…" at bounding box center [862, 375] width 1411 height 663
type input "40"
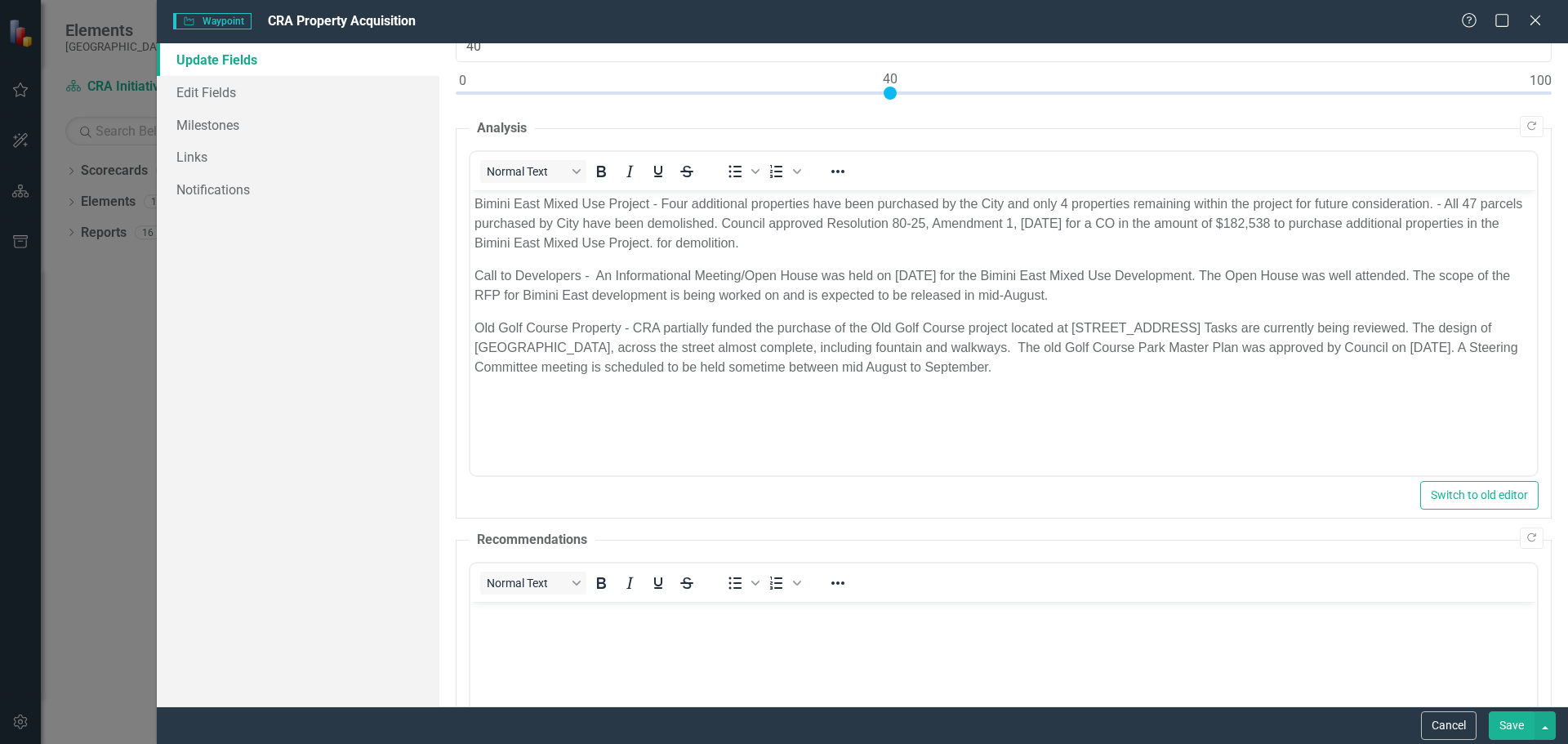
scroll to position [116, 0]
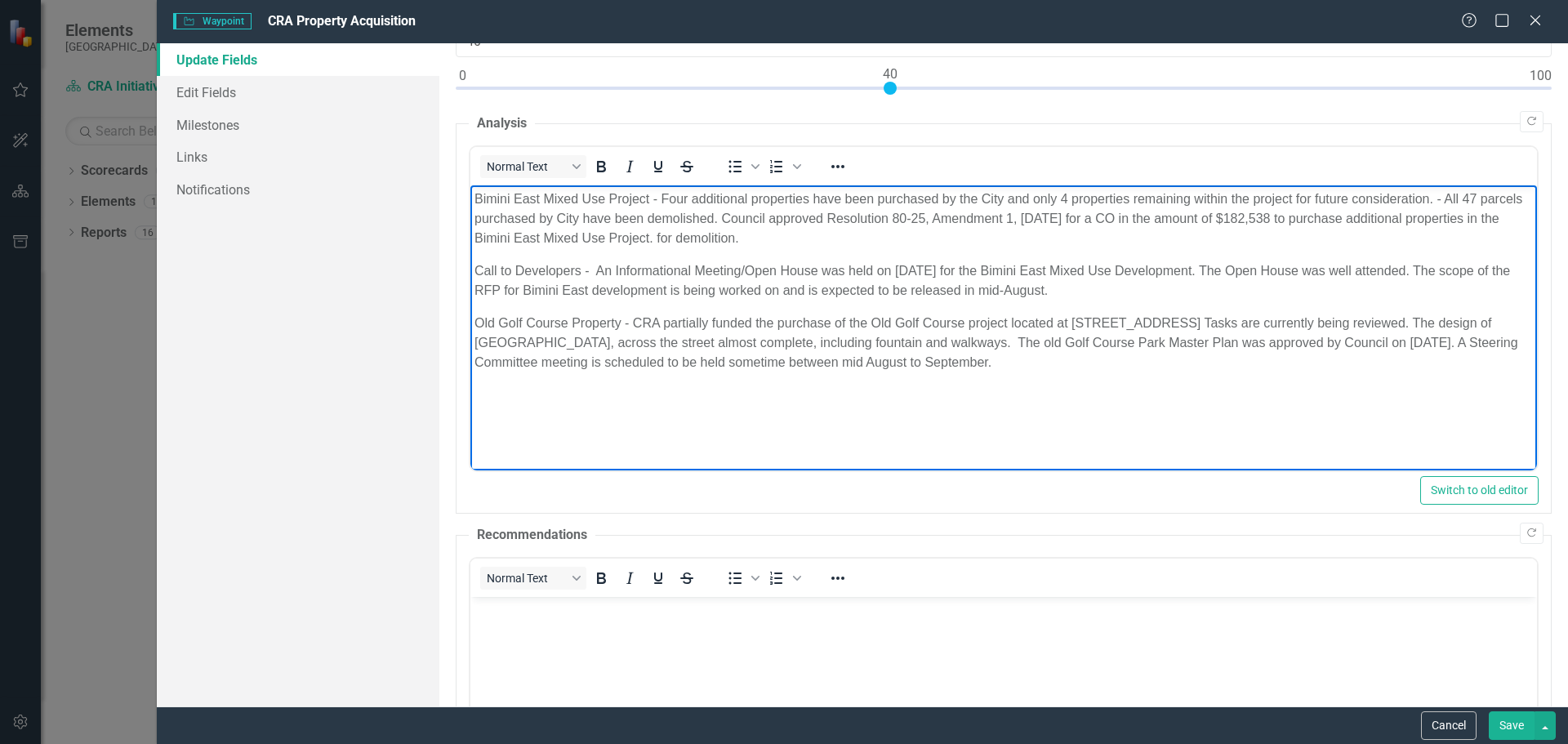
drag, startPoint x: 665, startPoint y: 199, endPoint x: 846, endPoint y: 244, distance: 186.5
click at [846, 244] on p "Bimini East Mixed Use Project - Four additional properties have been purchased …" at bounding box center [1003, 219] width 1058 height 58
drag, startPoint x: 663, startPoint y: 197, endPoint x: 845, endPoint y: 245, distance: 188.2
click at [845, 245] on p "Bimini East Mixed Use Project - Four additional properties have been purchased …" at bounding box center [1003, 219] width 1058 height 58
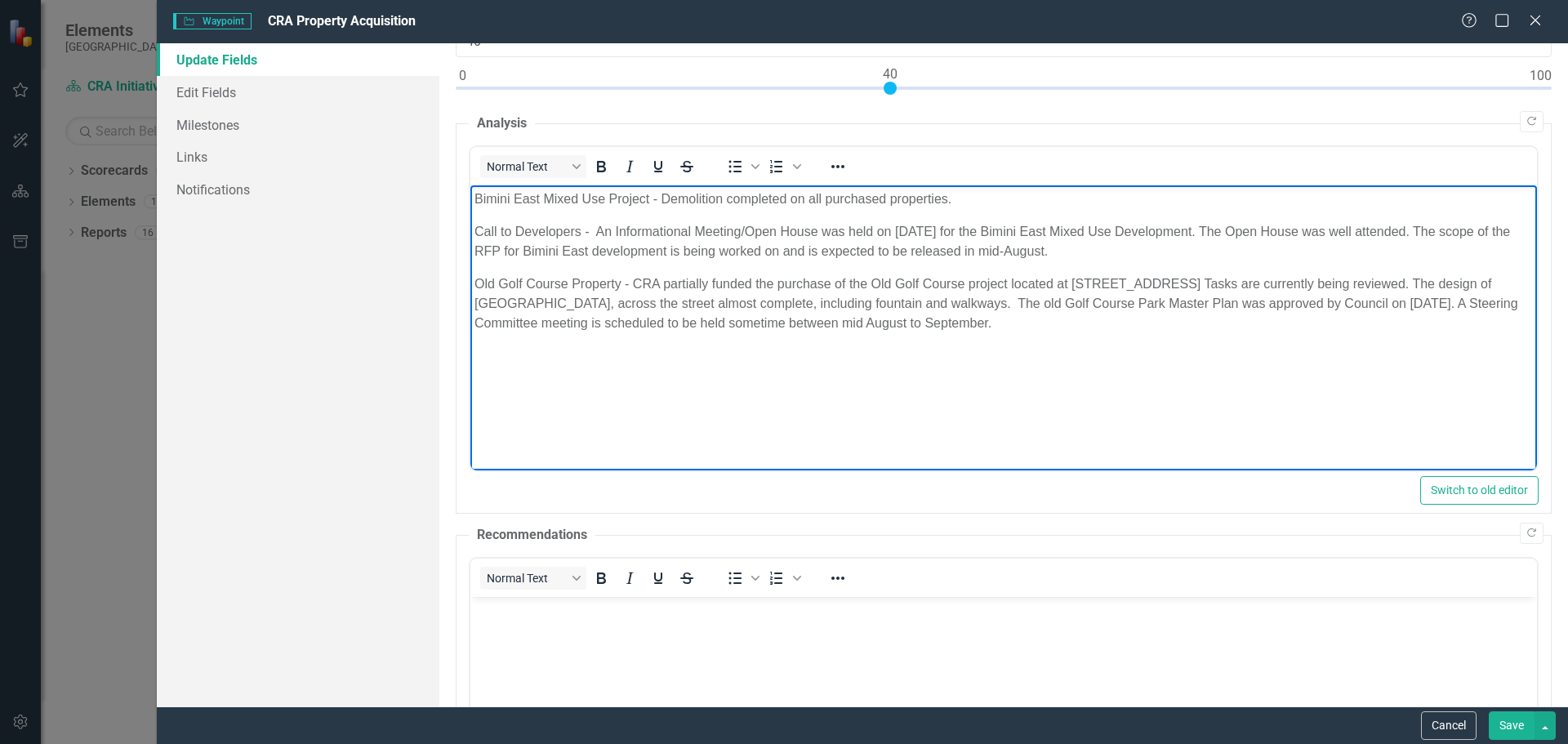
click at [947, 200] on p "Bimini East Mixed Use Project - Demolition completed on all purchased propertie…" at bounding box center [1003, 199] width 1058 height 19
click at [1090, 249] on p "Call to Developers - An Informational Meeting/Open House was held on [DATE] for…" at bounding box center [1003, 241] width 1058 height 39
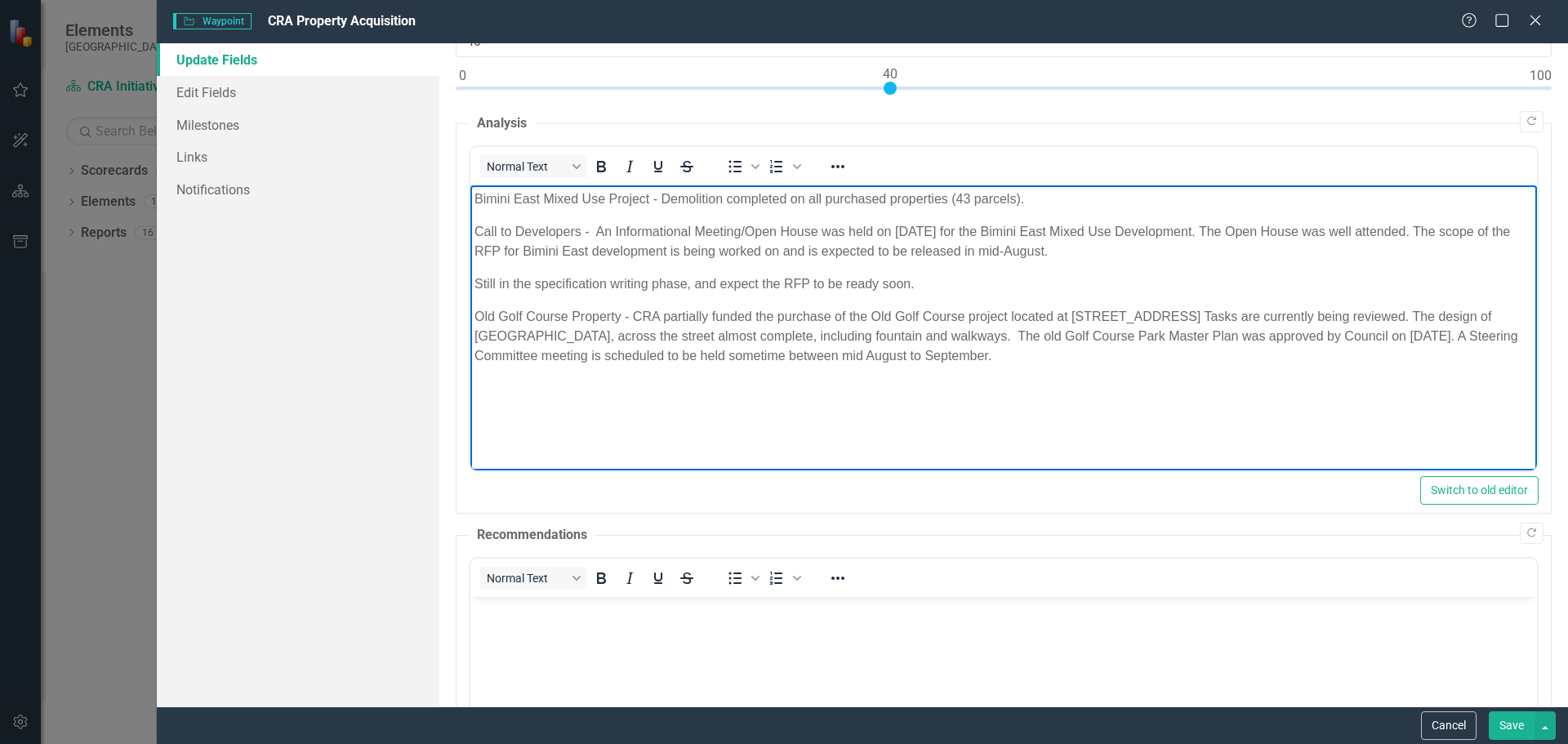
click at [931, 354] on p "Old Golf Course Property - CRA partially funded the purchase of the Old Golf Co…" at bounding box center [1003, 336] width 1058 height 58
click at [474, 388] on p "Looking at other properties to purchase within the CRA for future development." at bounding box center [1003, 388] width 1058 height 19
click at [540, 387] on p "On the look out for other properties to purchase within the CRA for future deve…" at bounding box center [1003, 388] width 1058 height 19
drag, startPoint x: 475, startPoint y: 388, endPoint x: 547, endPoint y: 388, distance: 72.0
click at [547, 387] on p "On the lookout for other properties to purchase within the CRA for future devel…" at bounding box center [1003, 388] width 1058 height 19
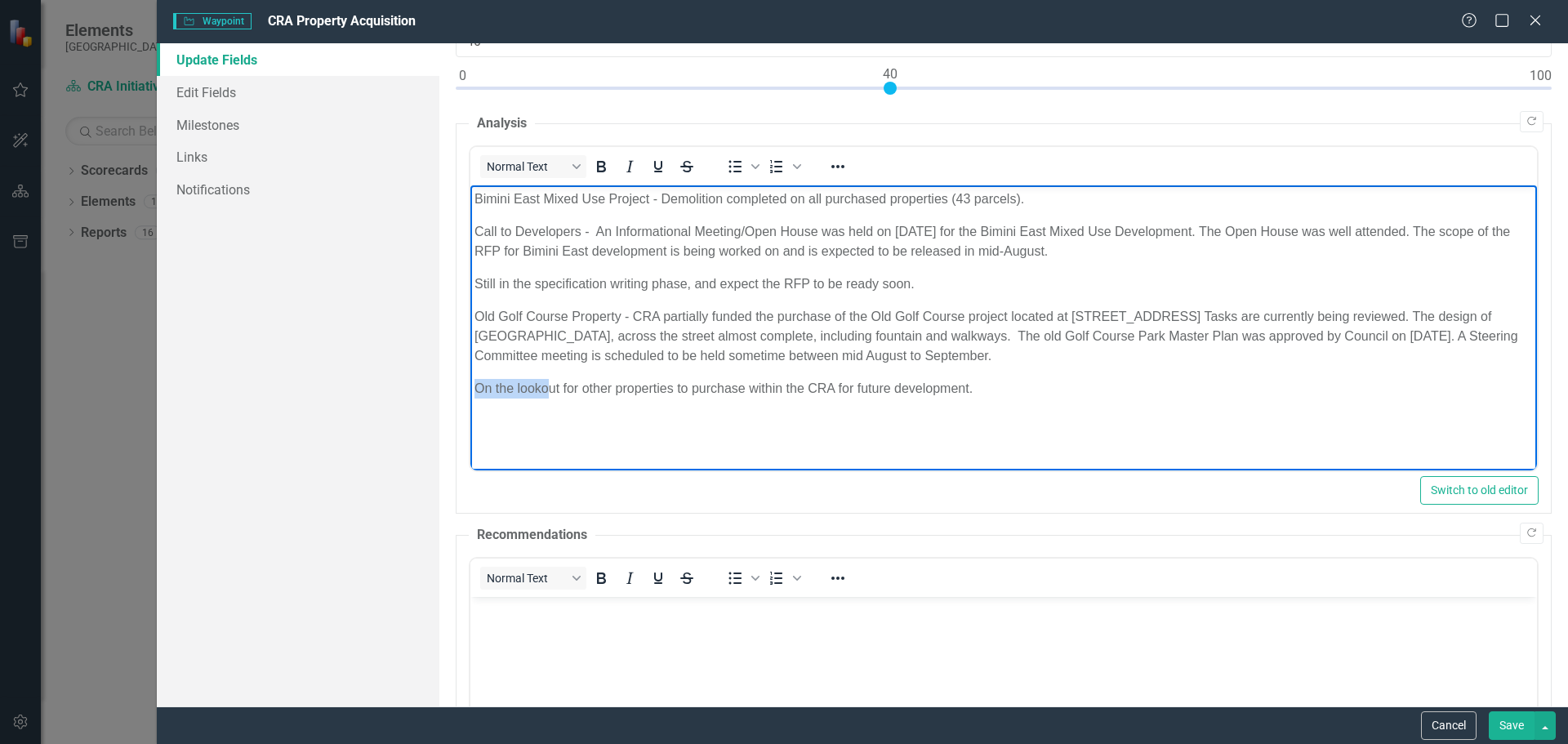
click at [542, 401] on body "Bimini East Mixed Use Project - Demolition completed on all purchased propertie…" at bounding box center [1003, 308] width 1066 height 245
click at [502, 415] on body "Bimini East Mixed Use Project - Demolition completed on all purchased propertie…" at bounding box center [1003, 308] width 1066 height 245
click at [476, 388] on p "On the lookout for other properties to purchase within the CRA for future devel…" at bounding box center [1003, 388] width 1058 height 19
click at [630, 382] on p "Demolition Grant Program being revised to include On the lookout for other prop…" at bounding box center [1003, 388] width 1058 height 19
click at [729, 393] on p "Demolition Grant Program being revised to include On the lookout for other prop…" at bounding box center [1003, 388] width 1058 height 19
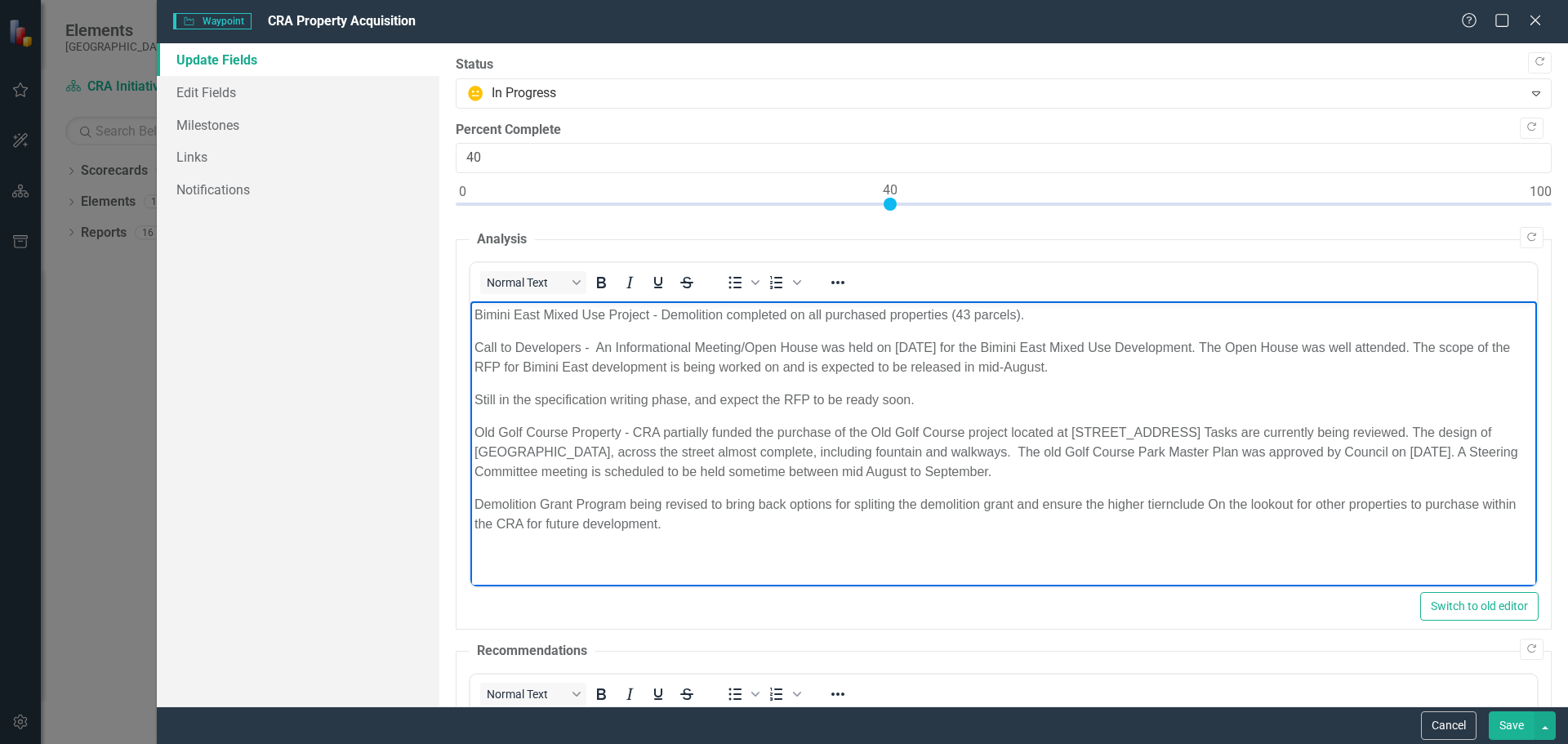
scroll to position [116, 0]
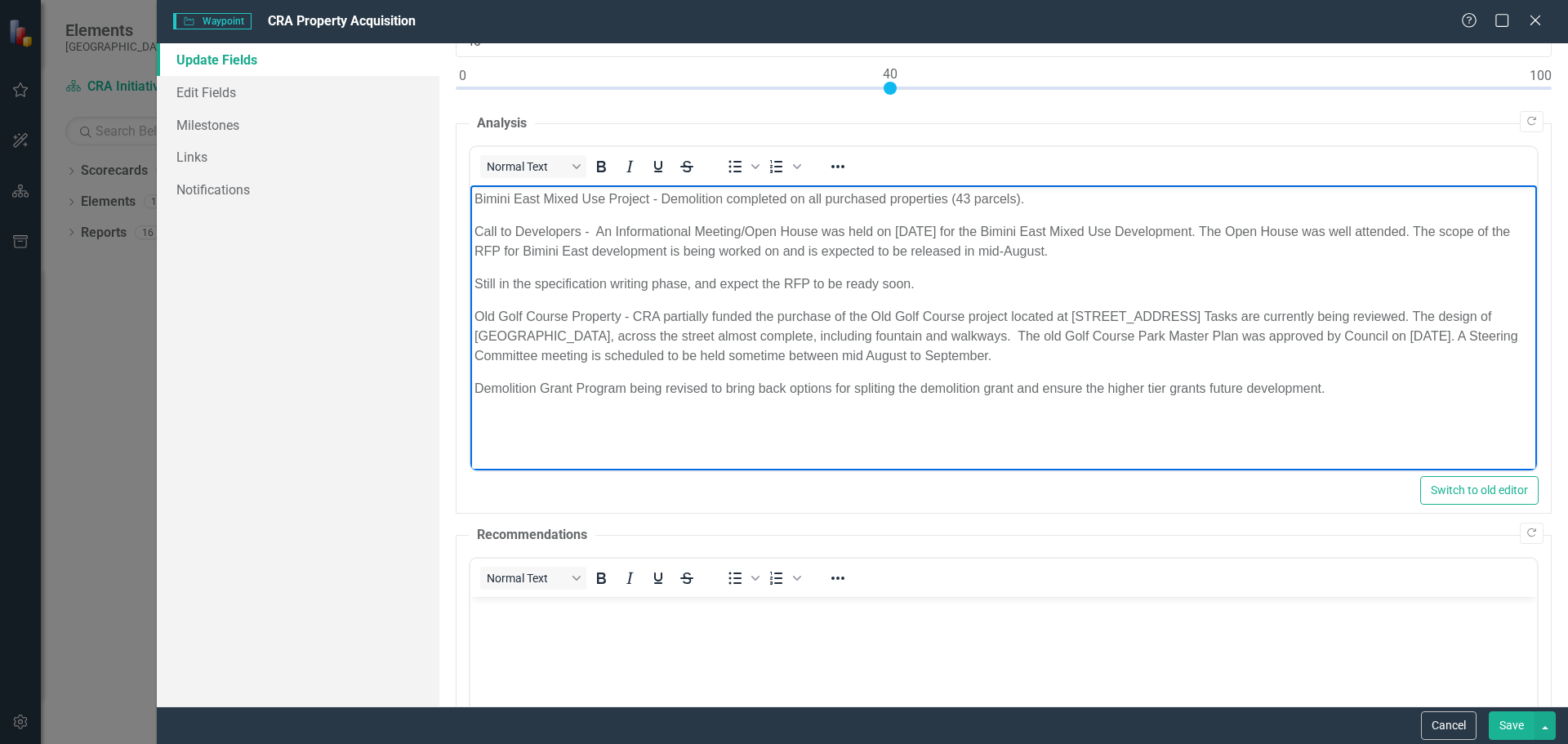
click at [708, 388] on p "Demolition Grant Program being revised to bring back options for spliting the d…" at bounding box center [1003, 388] width 1058 height 19
click at [914, 391] on p "Demolition Grant Program being revised - Staff to bring back options for spliti…" at bounding box center [1003, 388] width 1058 height 19
click at [911, 389] on p "Demolition Grant Program being revised - Staff to bring back options for spliti…" at bounding box center [1003, 388] width 1058 height 19
click at [910, 388] on p "Demolition Grant Program being revised - Staff to bring back options for spliti…" at bounding box center [1003, 388] width 1058 height 19
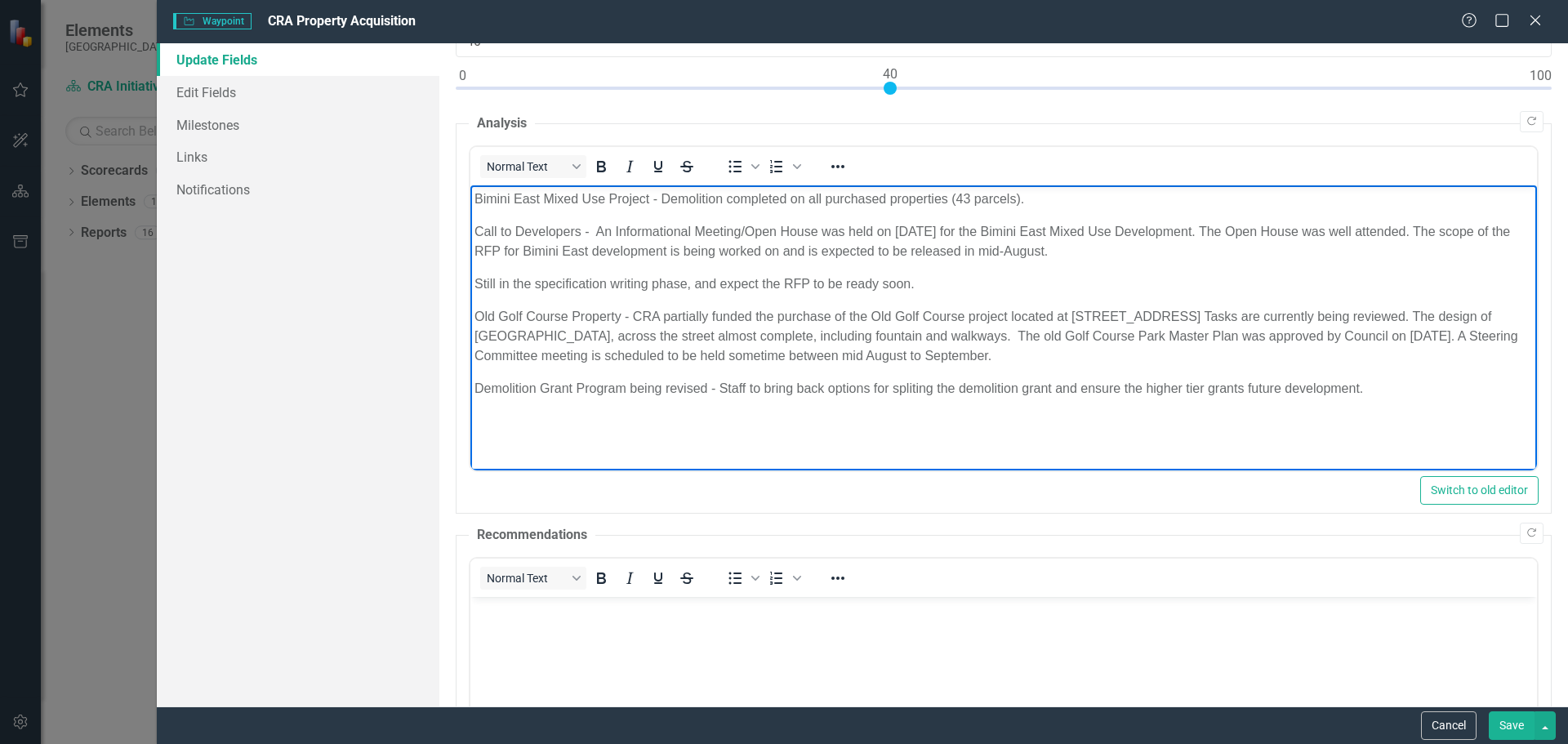
click at [910, 388] on p "Demolition Grant Program being revised - Staff to bring back options for spliti…" at bounding box center [1003, 388] width 1058 height 19
drag, startPoint x: 905, startPoint y: 386, endPoint x: 911, endPoint y: 410, distance: 24.7
click at [911, 410] on body "Bimini East Mixed Use Project - Demolition completed on all purchased propertie…" at bounding box center [1003, 308] width 1066 height 245
click at [914, 385] on p "Demolition Grant Program being revised - Staff to bring back options for spliti…" at bounding box center [1003, 388] width 1058 height 19
click at [960, 385] on p "Demolition Grant Program being revised - Staff to bring back options for splitt…" at bounding box center [1003, 388] width 1058 height 19
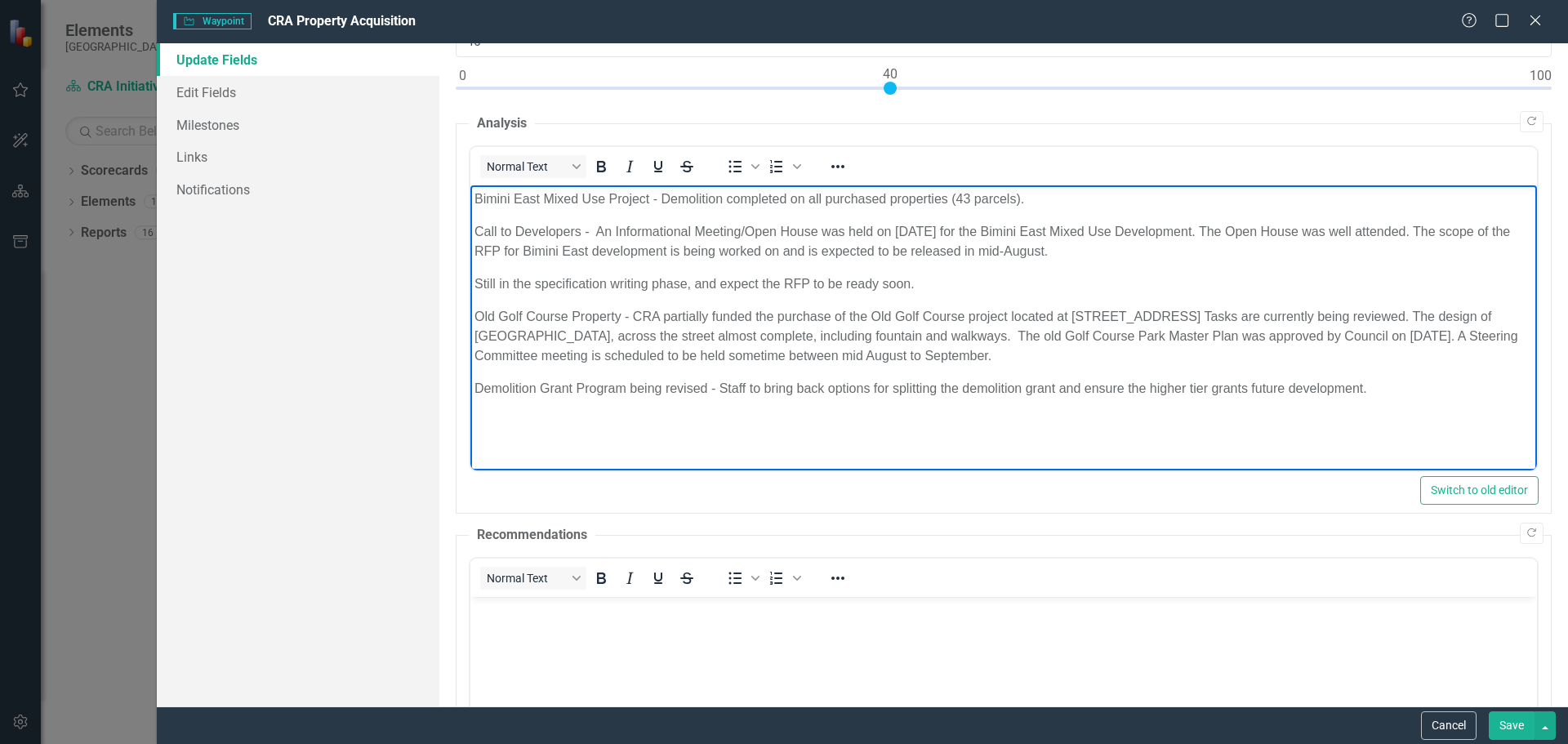
click at [1058, 390] on p "Demolition Grant Program being revised - Staff to bring back options for splitt…" at bounding box center [1003, 388] width 1058 height 19
click at [708, 387] on p "Demolition Grant Program being revised - Staff to bring back options for splitt…" at bounding box center [1003, 388] width 1058 height 19
click at [705, 386] on p "Demolition Grant Program being revised by staff - Bring back options for splitt…" at bounding box center [1003, 388] width 1058 height 19
click at [1313, 388] on p "Demolition Grant Program being revised. Staff to bring back options to CRA Boar…" at bounding box center [1003, 388] width 1058 height 19
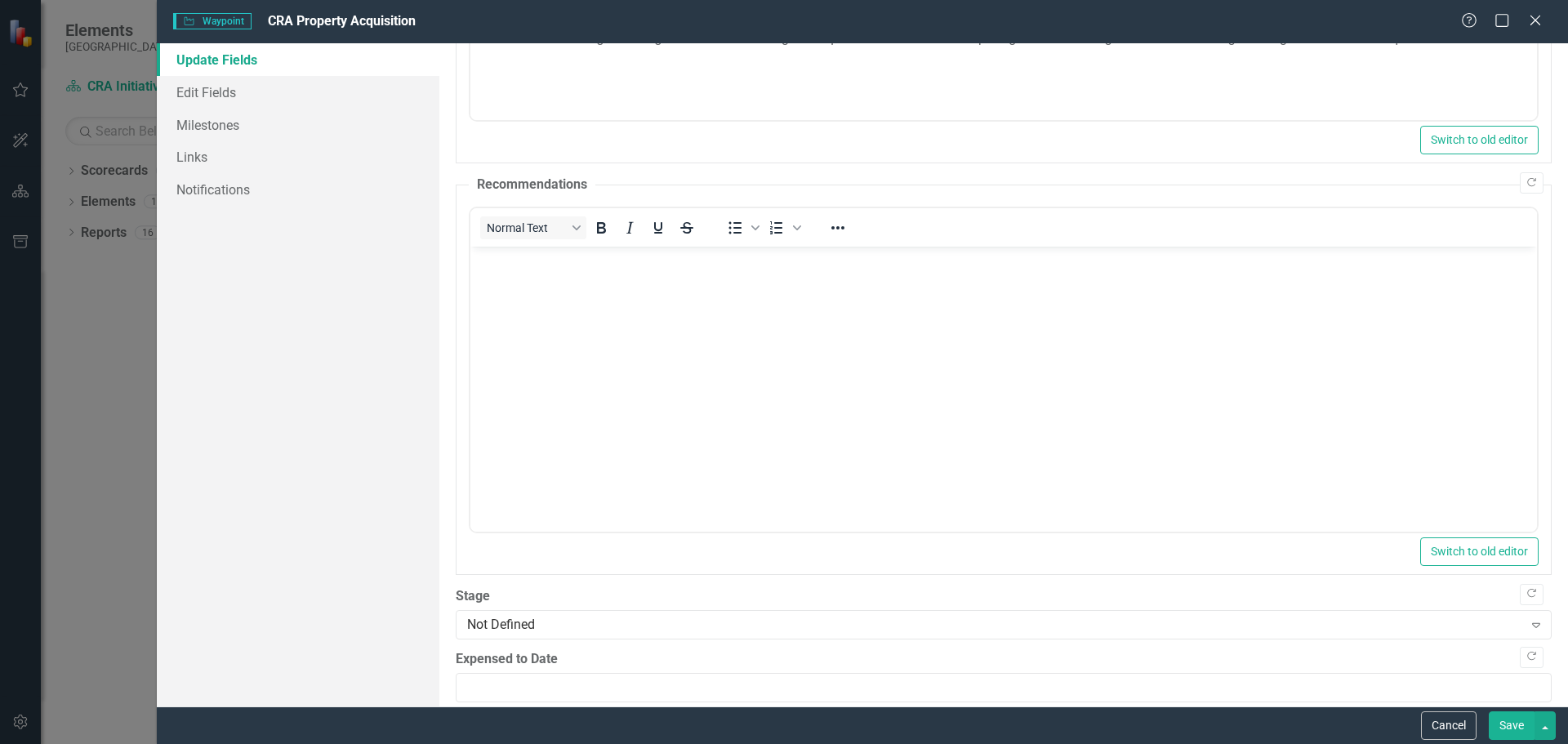
scroll to position [486, 0]
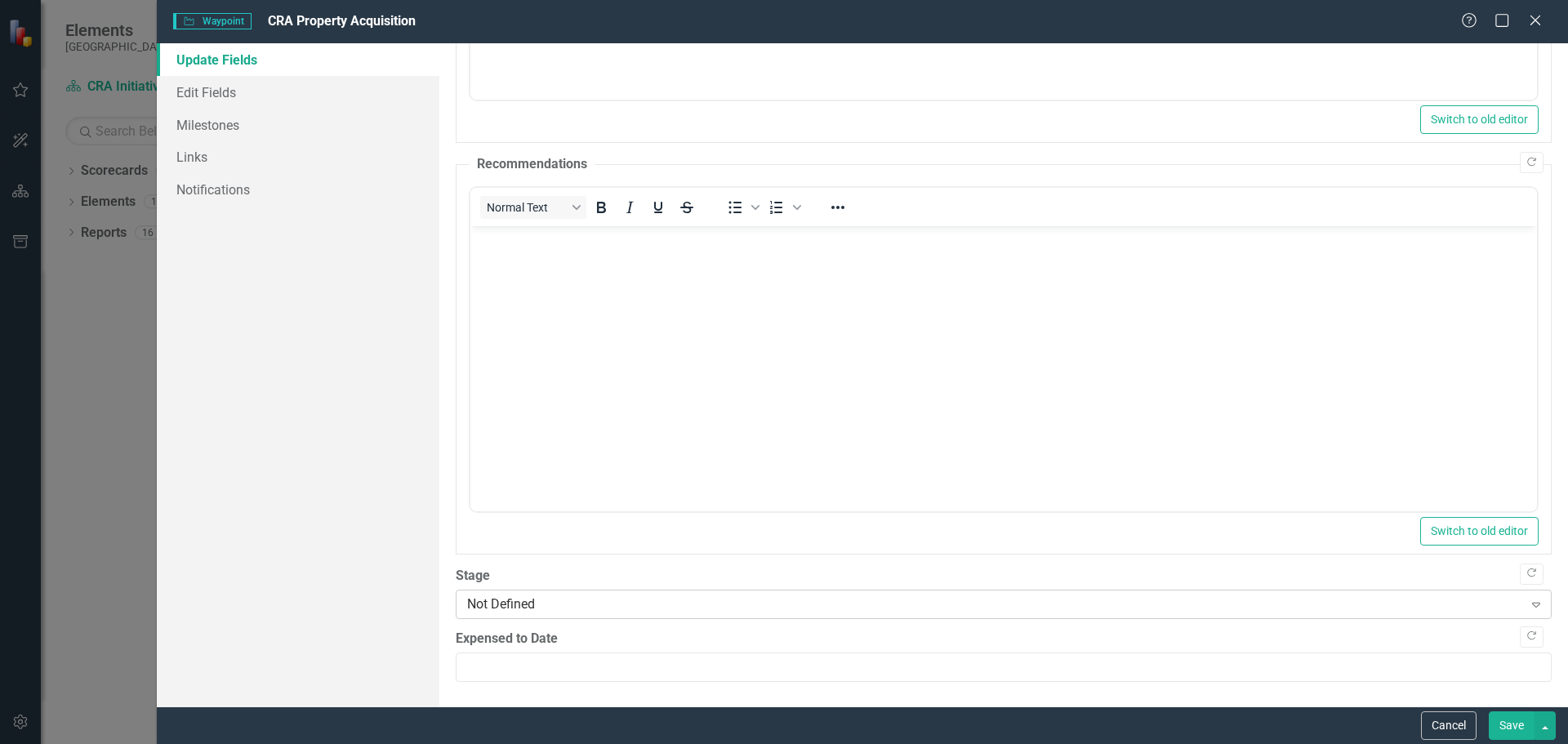
click at [611, 598] on div "Not Defined" at bounding box center [995, 603] width 1056 height 19
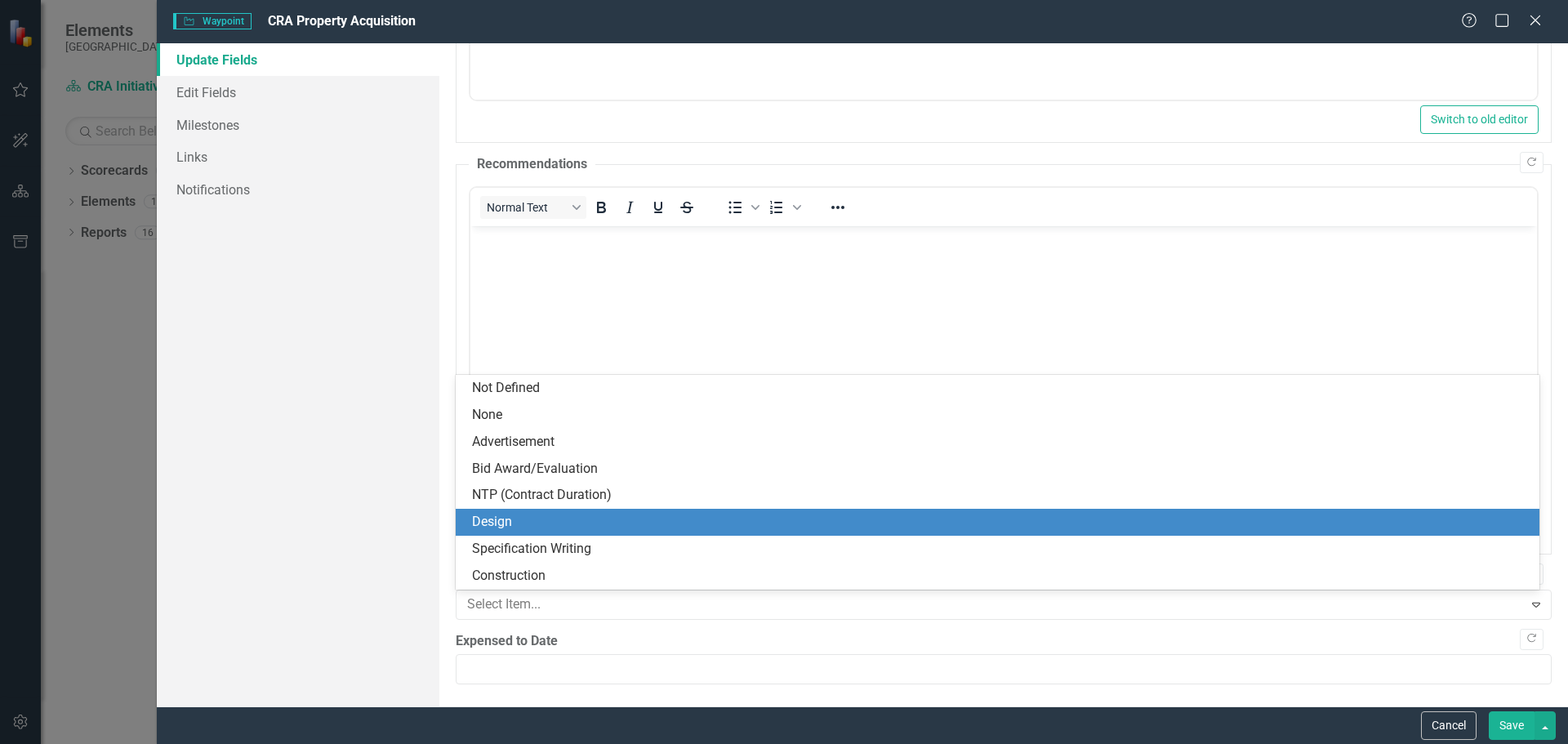
click at [549, 514] on div "Design" at bounding box center [1001, 522] width 1057 height 19
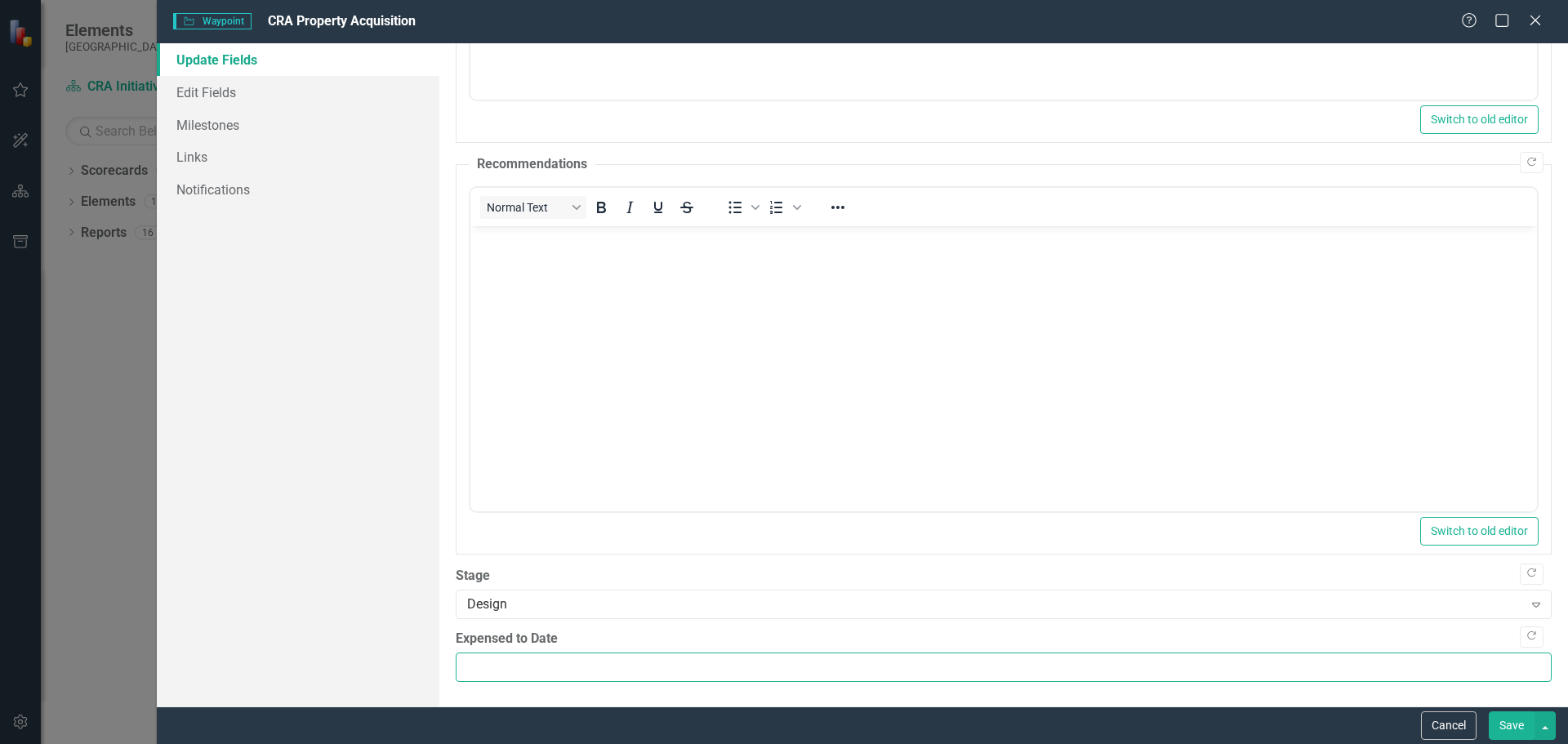
click at [469, 671] on input "Expensed to Date" at bounding box center [1003, 667] width 1096 height 30
type input "4000000"
click at [1515, 723] on button "Save" at bounding box center [1511, 725] width 46 height 28
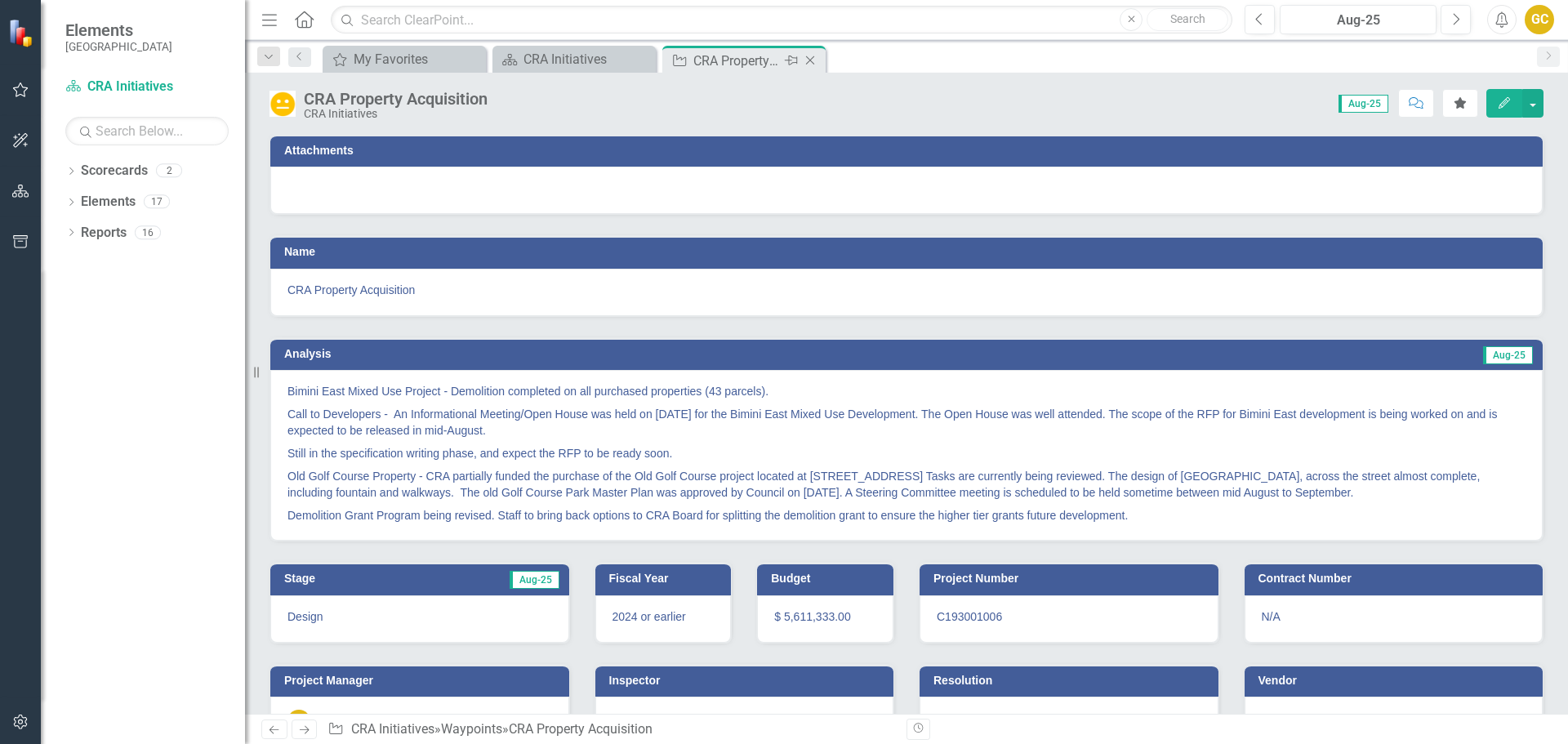
click at [808, 54] on icon "Close" at bounding box center [810, 61] width 17 height 13
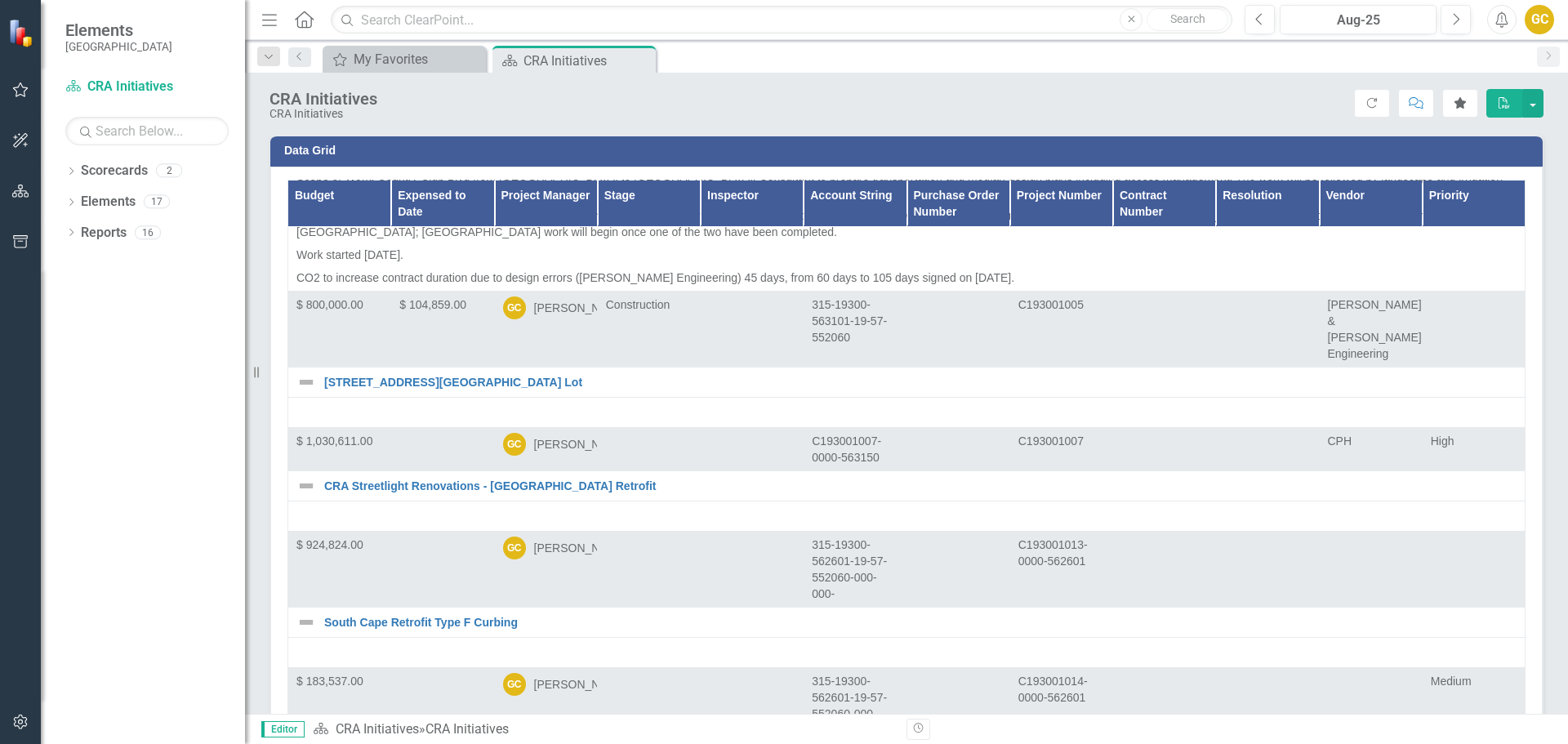
scroll to position [2703, 0]
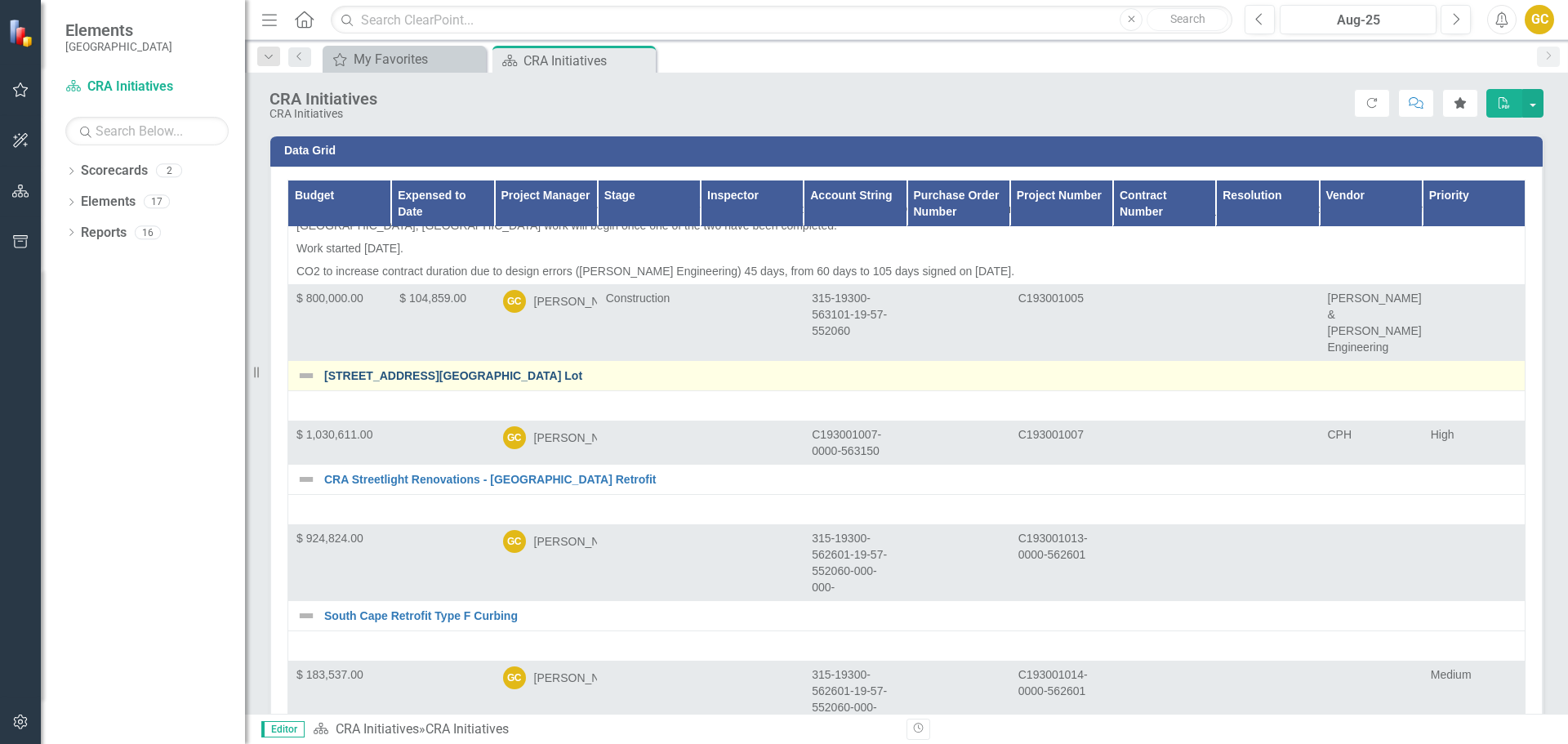
click at [480, 369] on link "[STREET_ADDRESS][GEOGRAPHIC_DATA] Lot" at bounding box center [920, 375] width 1192 height 13
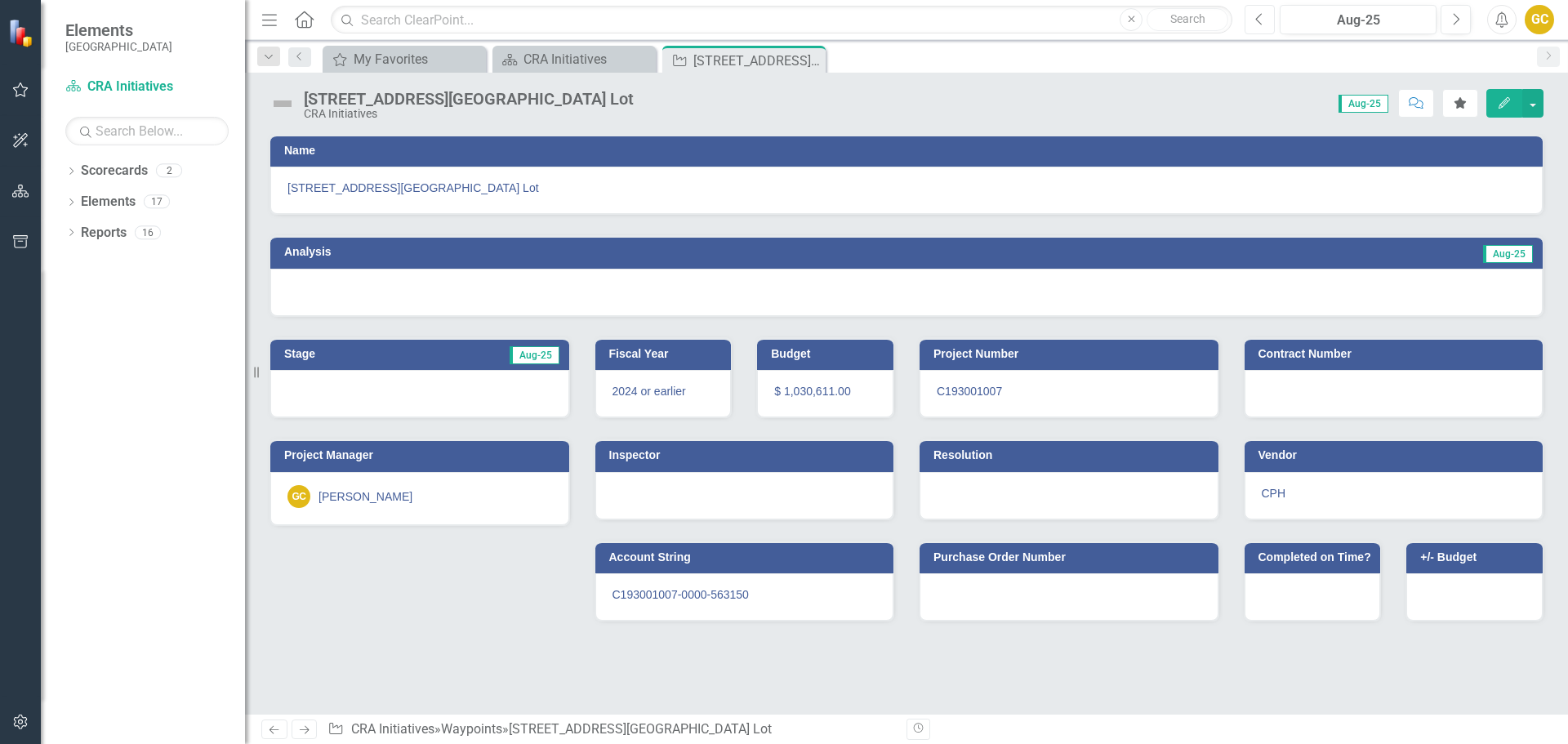
click at [1260, 20] on icon "Previous" at bounding box center [1259, 20] width 9 height 15
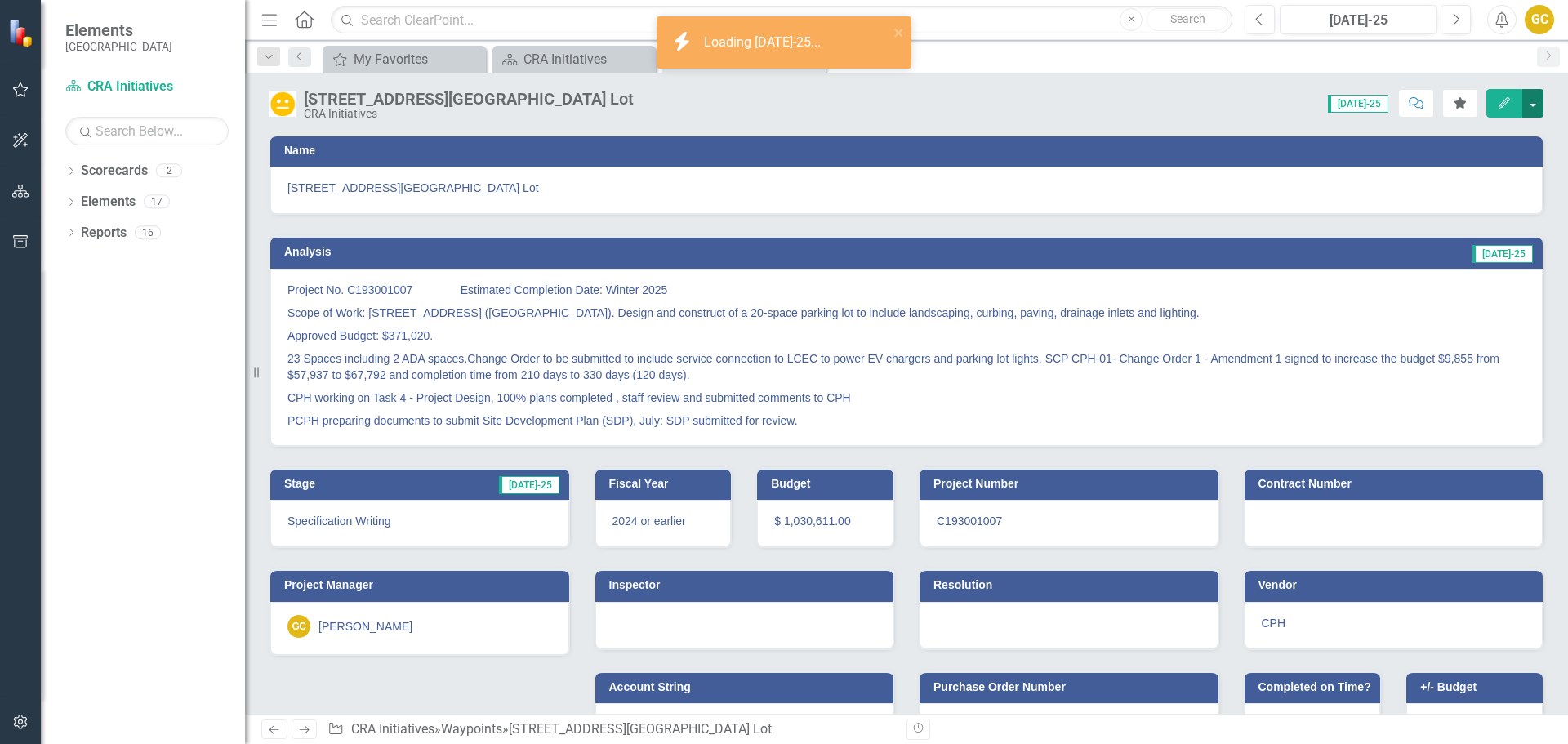
click at [1539, 101] on button "button" at bounding box center [1532, 103] width 21 height 28
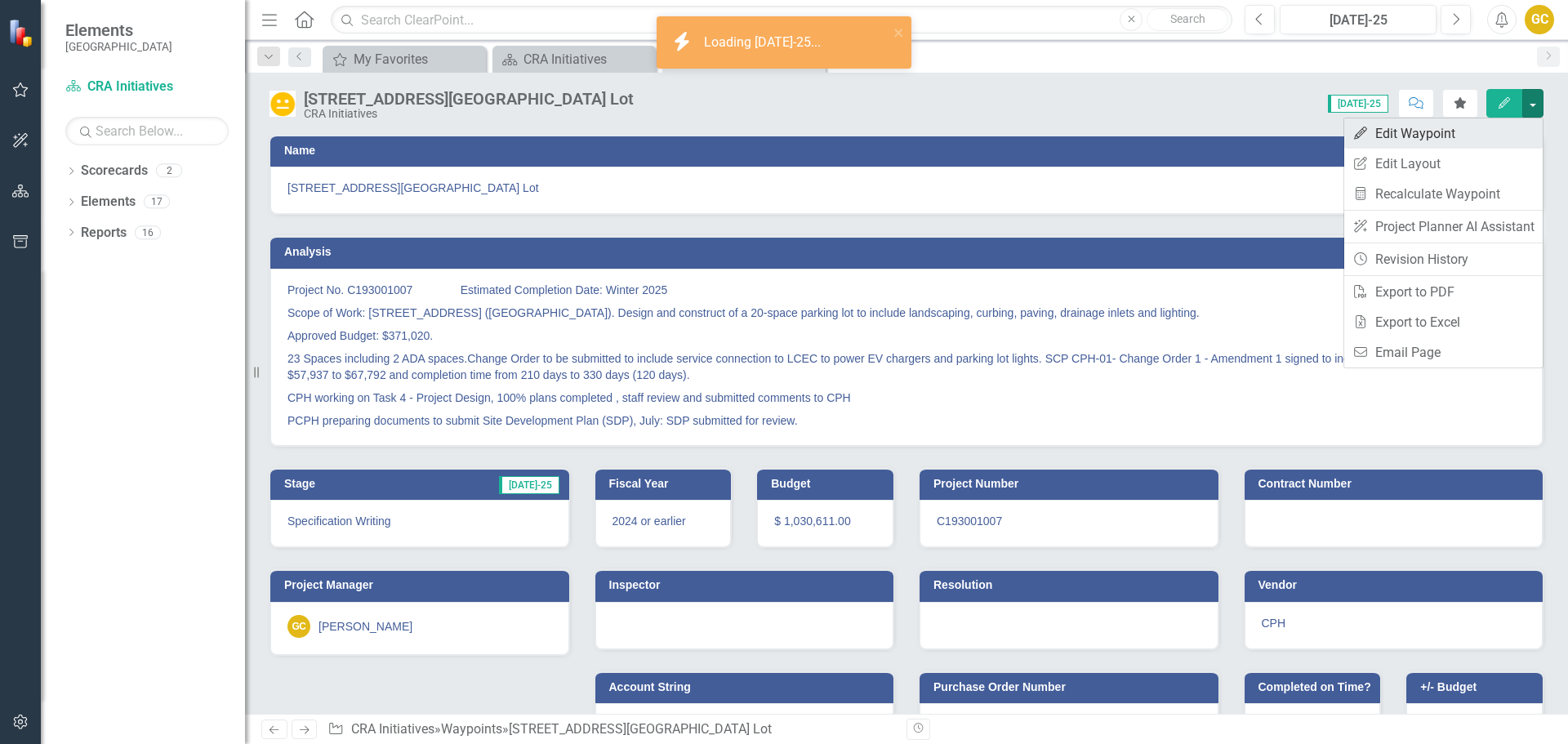
click at [1496, 128] on link "Edit Edit Waypoint" at bounding box center [1444, 133] width 199 height 30
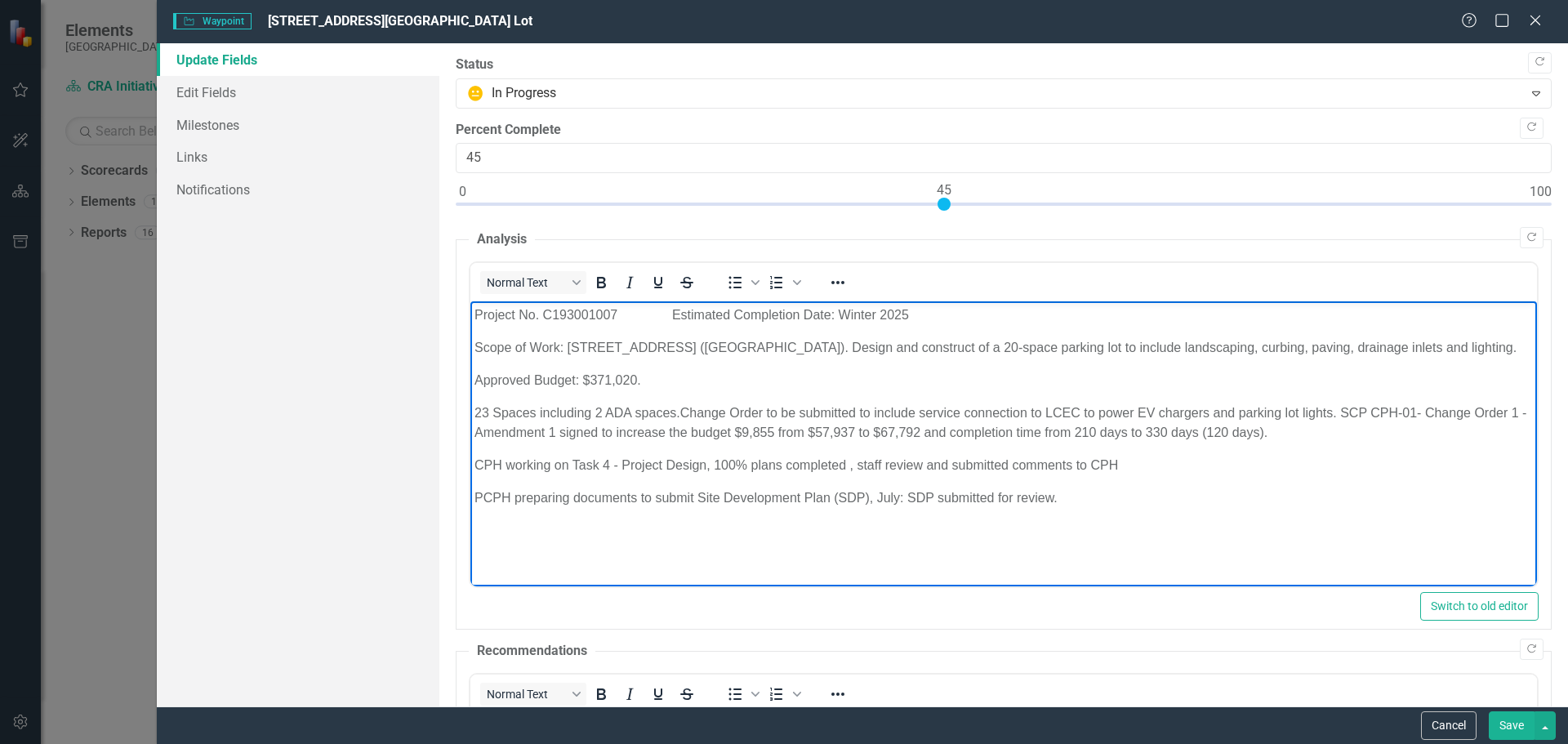
drag, startPoint x: 476, startPoint y: 309, endPoint x: 1092, endPoint y: 520, distance: 651.1
click at [1129, 541] on body "Project No. C193001007 Estimated Completion Date: Winter 2025 Scope of Work: 48…" at bounding box center [1003, 424] width 1066 height 245
copy body "Project No. C193001007 Estimated Completion Date: Winter 2025 Scope of Work: 48…"
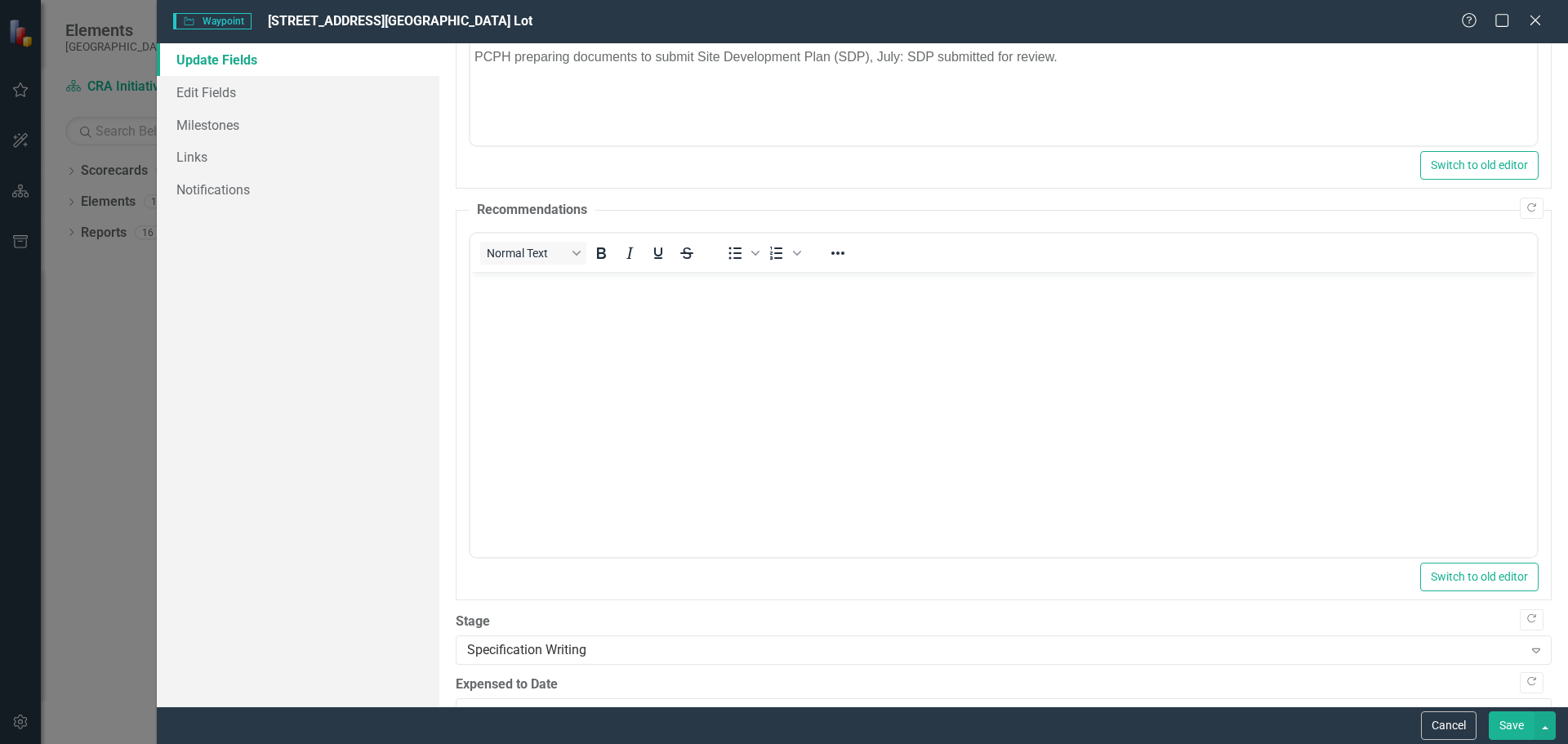
scroll to position [486, 0]
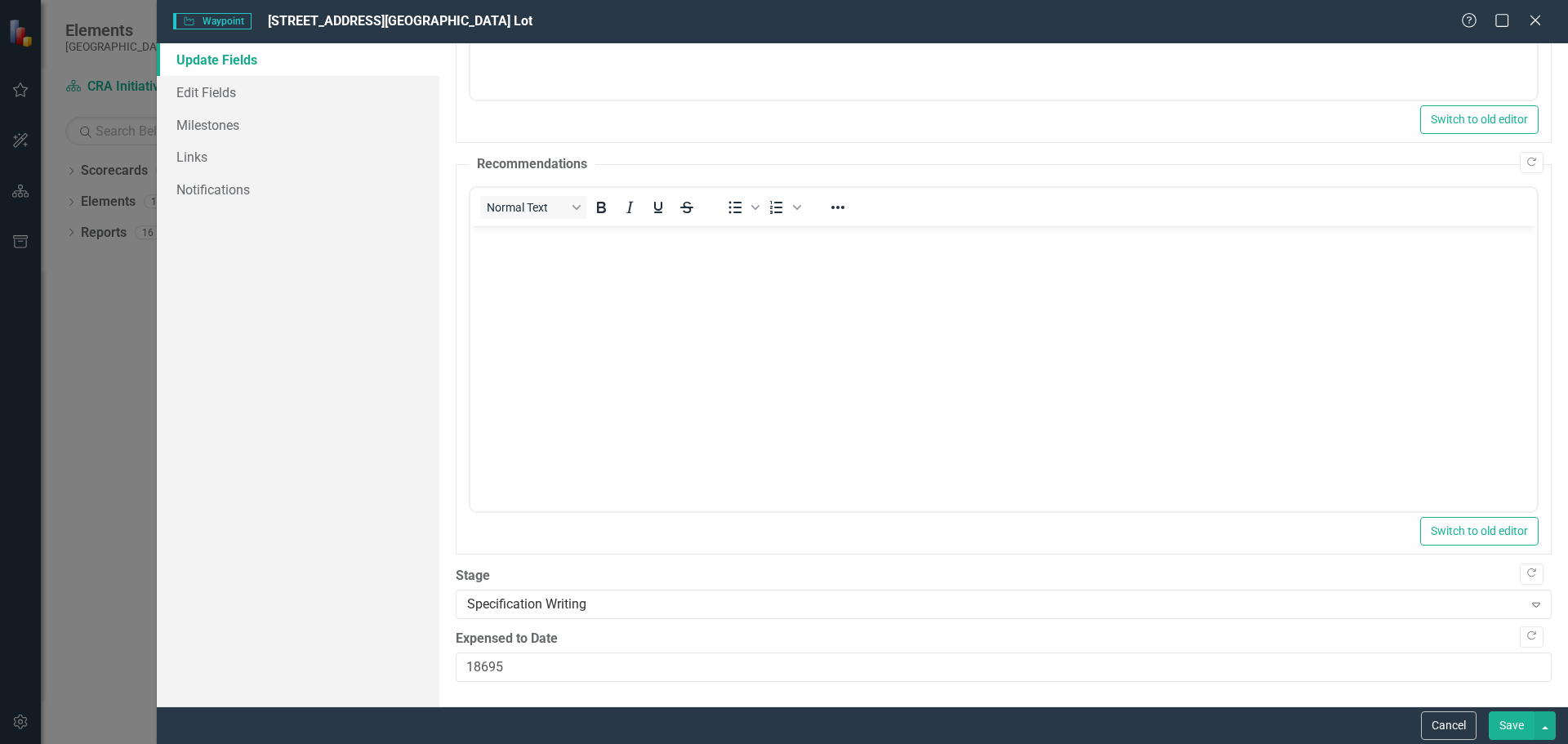
click at [1536, 19] on icon at bounding box center [1535, 21] width 10 height 10
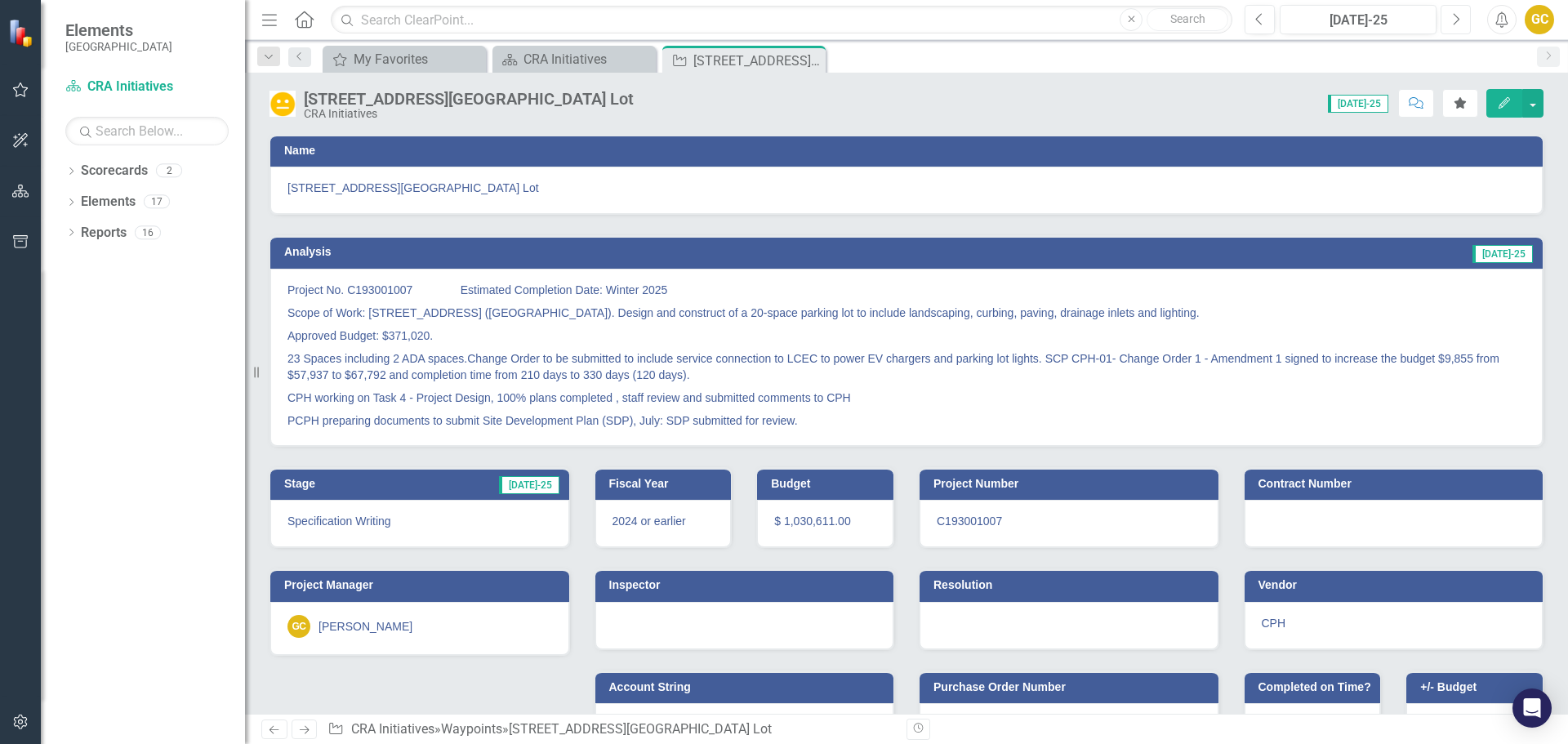
click at [1454, 22] on icon "Next" at bounding box center [1455, 20] width 9 height 15
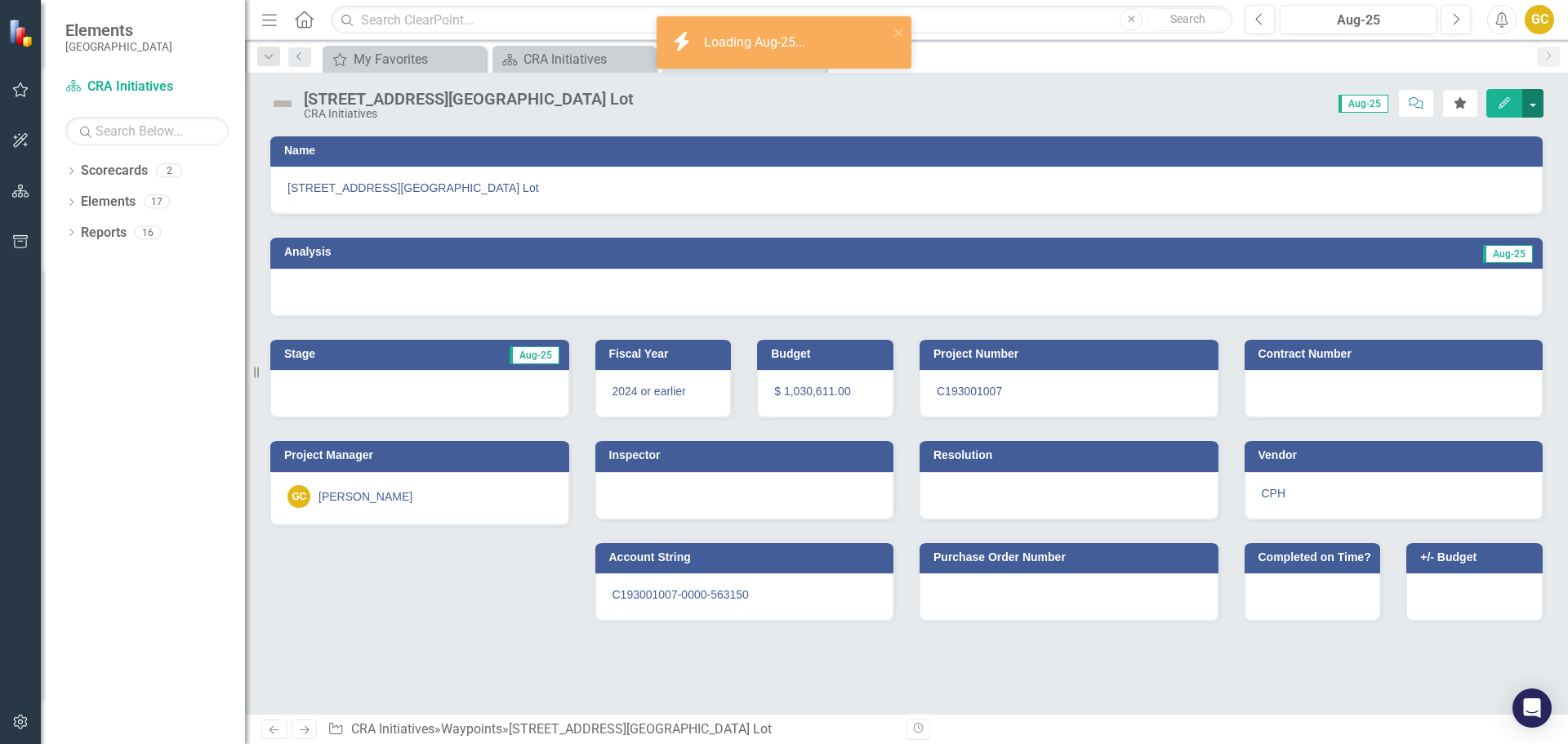
click at [1534, 100] on button "button" at bounding box center [1532, 103] width 21 height 28
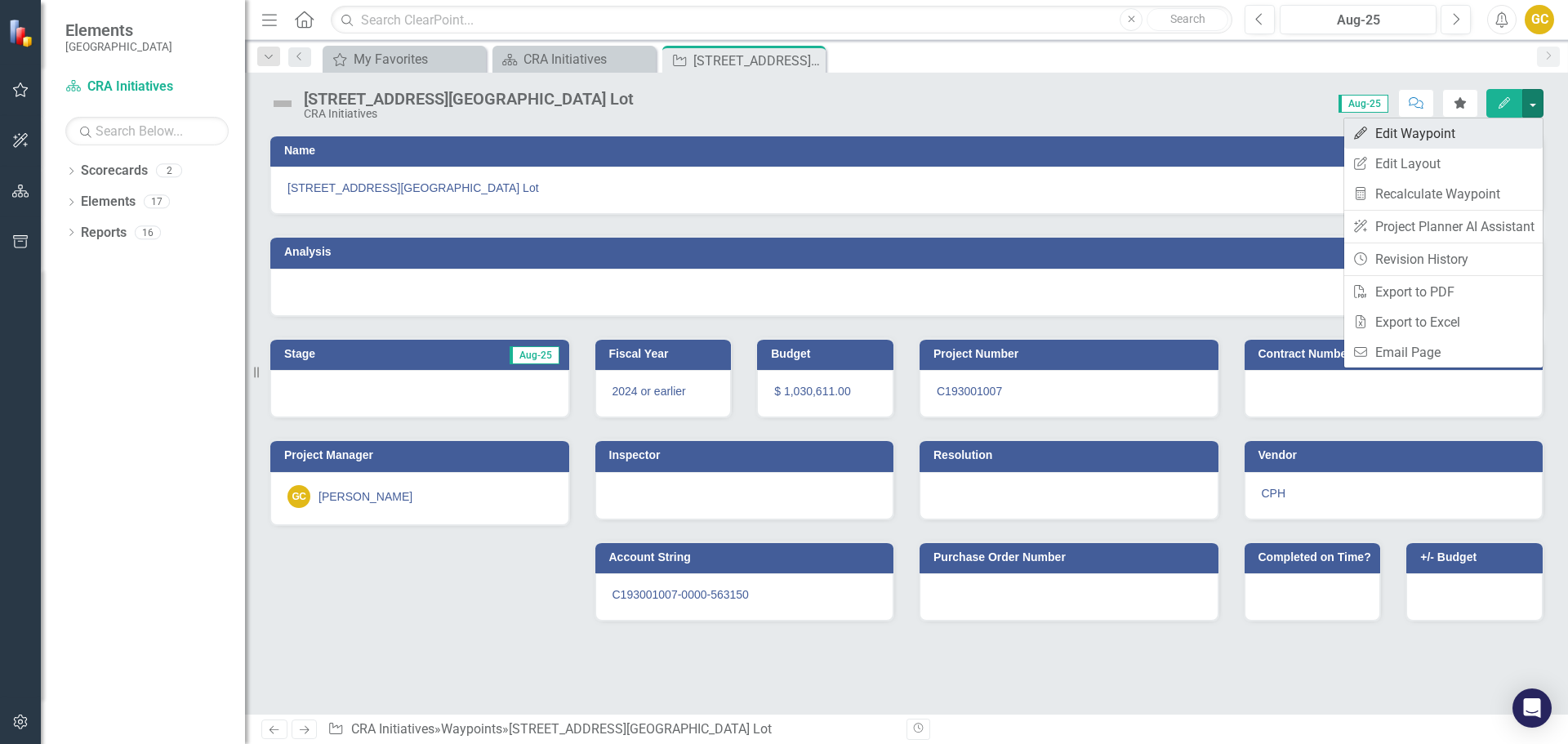
click at [1456, 127] on link "Edit Edit Waypoint" at bounding box center [1444, 133] width 199 height 30
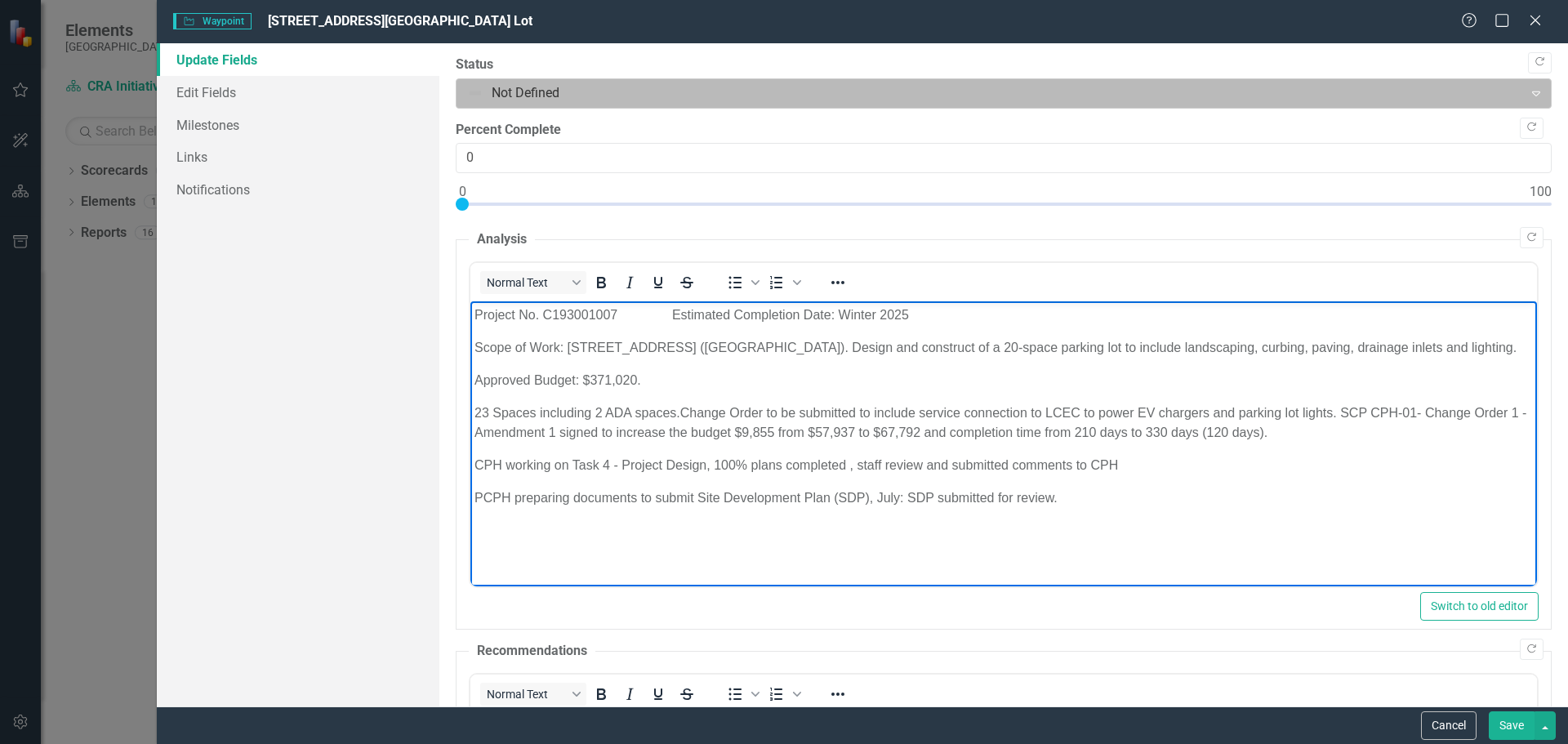
click at [503, 85] on div at bounding box center [991, 93] width 1046 height 22
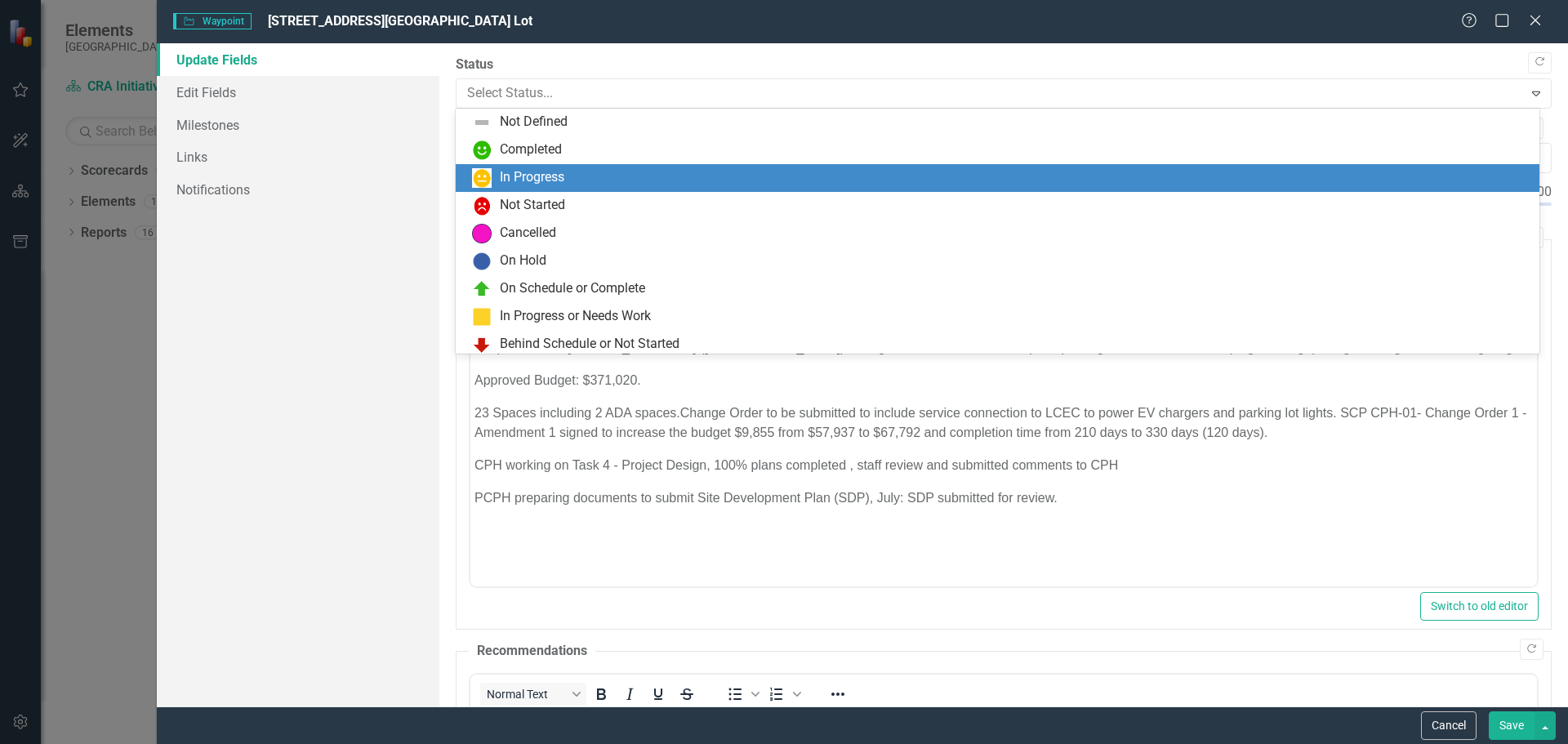
click at [510, 176] on div "In Progress" at bounding box center [532, 178] width 64 height 19
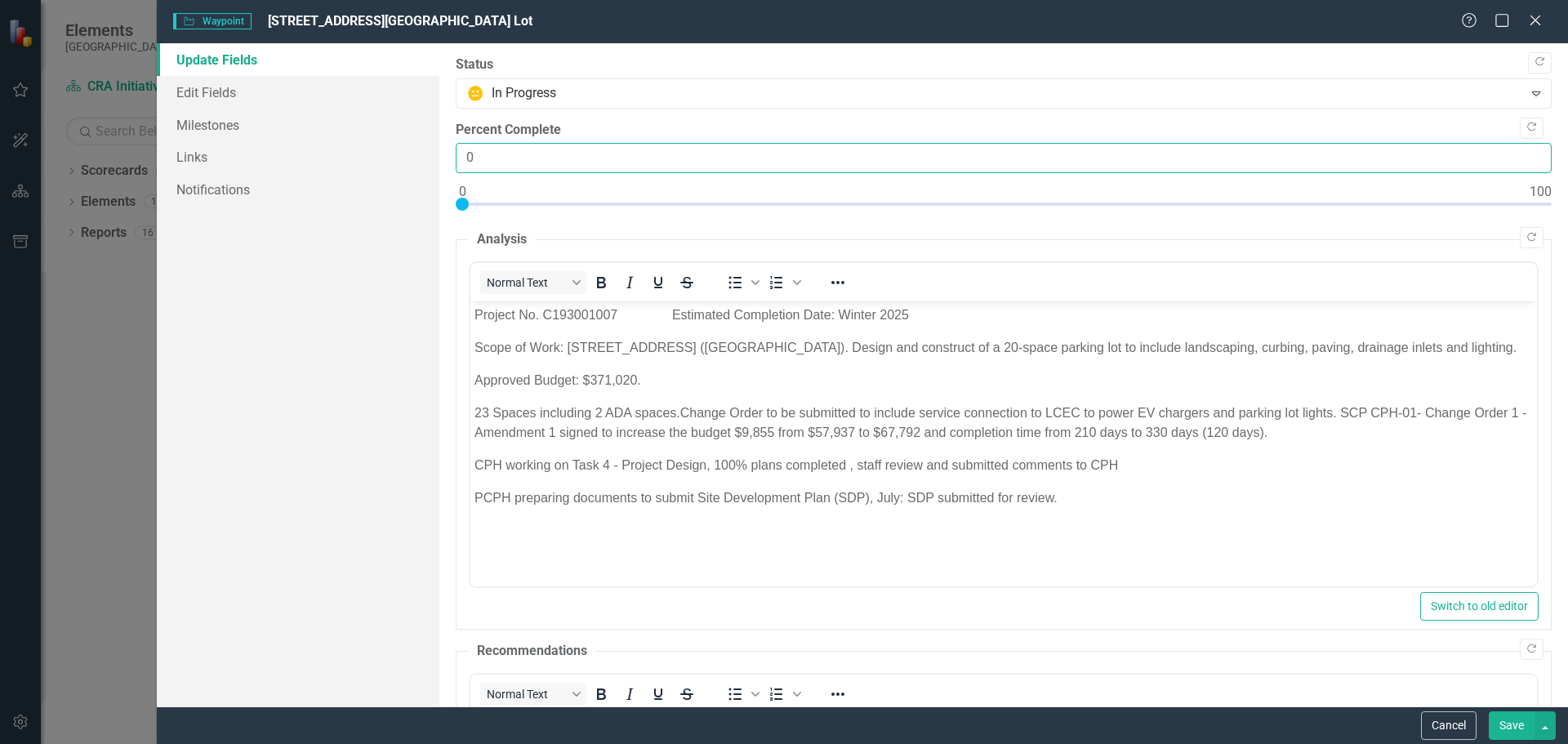
drag, startPoint x: 498, startPoint y: 153, endPoint x: 457, endPoint y: 171, distance: 44.8
click at [457, 170] on input "0" at bounding box center [1003, 158] width 1096 height 30
type input "50"
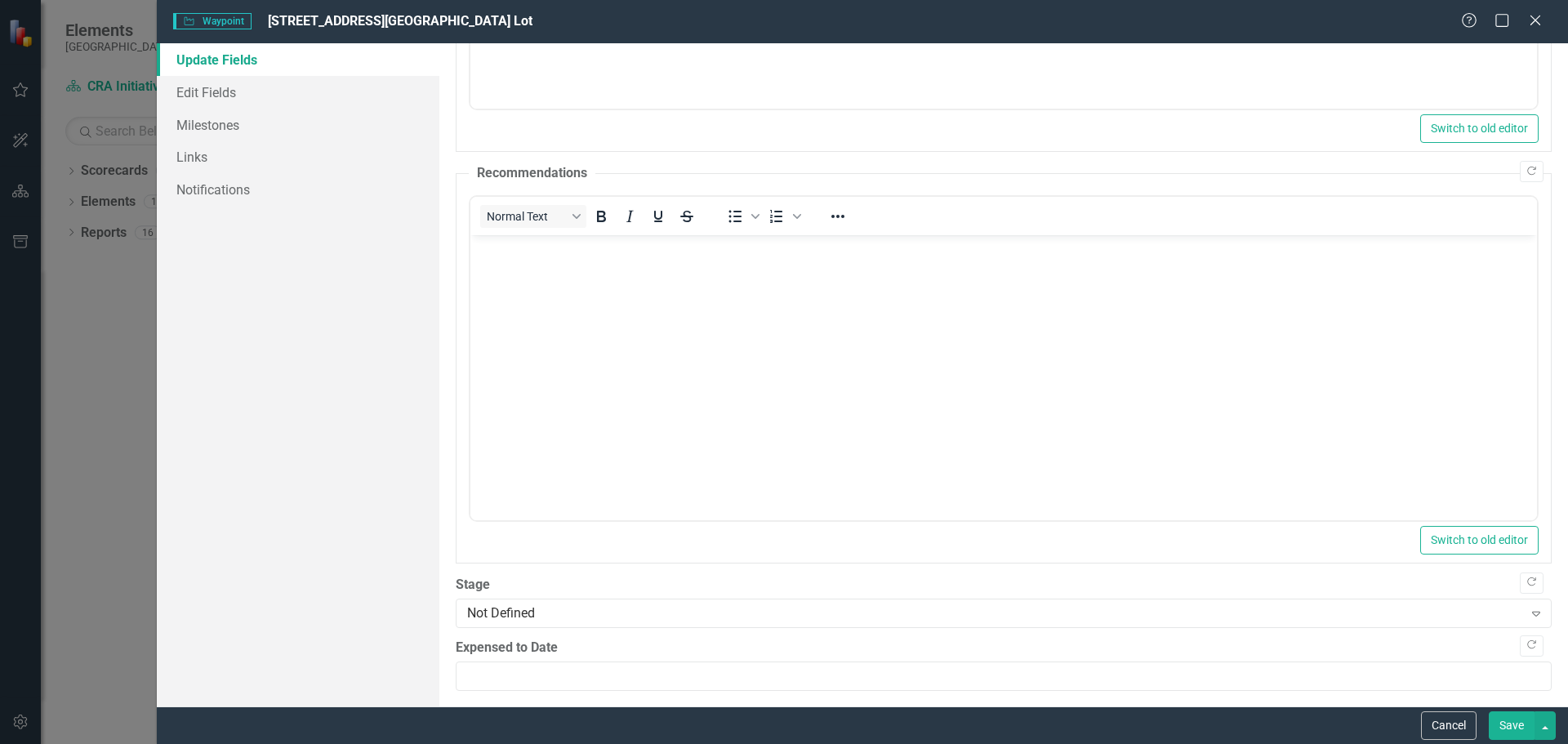
scroll to position [486, 0]
click at [500, 599] on div "Not Defined" at bounding box center [995, 603] width 1056 height 19
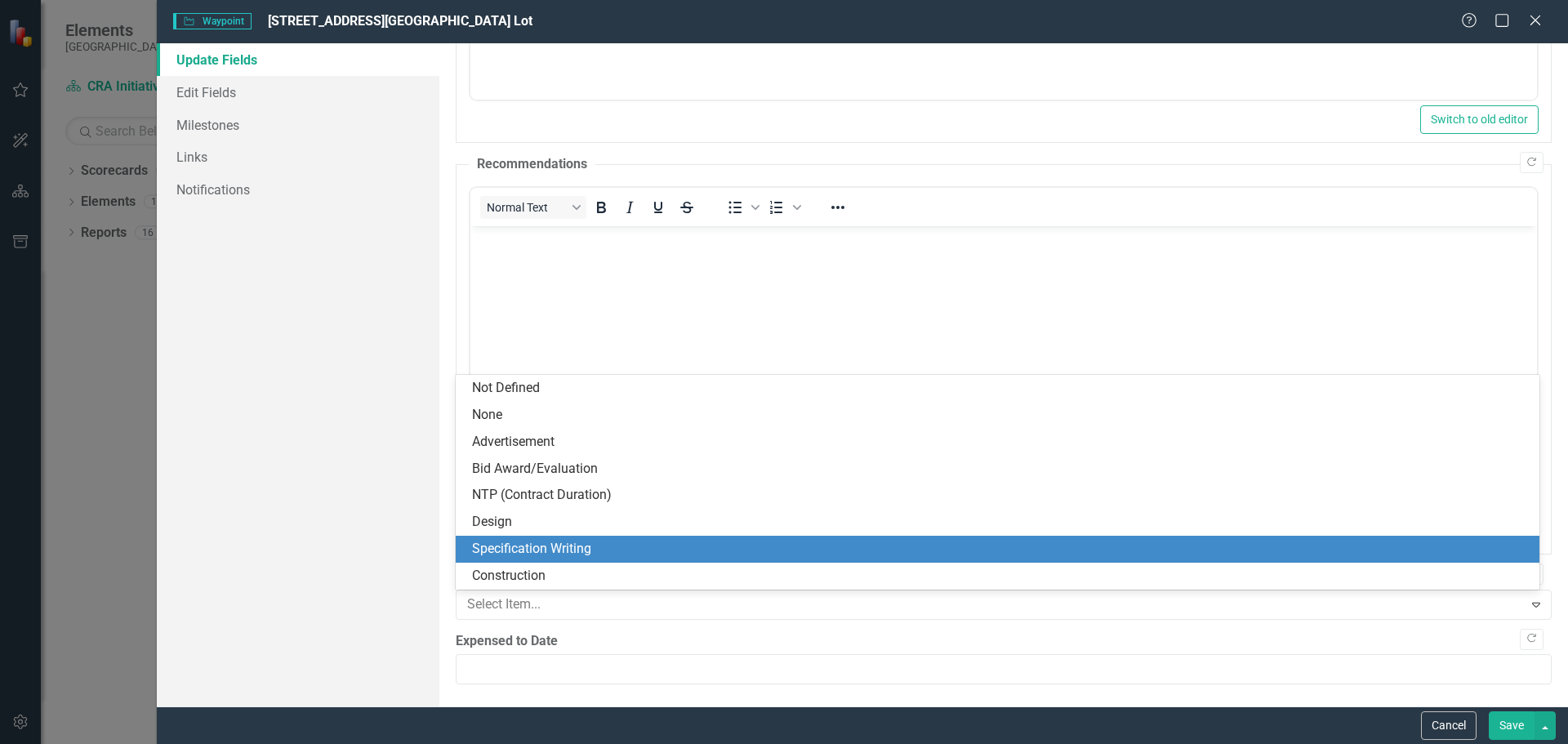
click at [508, 552] on div "Specification Writing" at bounding box center [1001, 549] width 1057 height 19
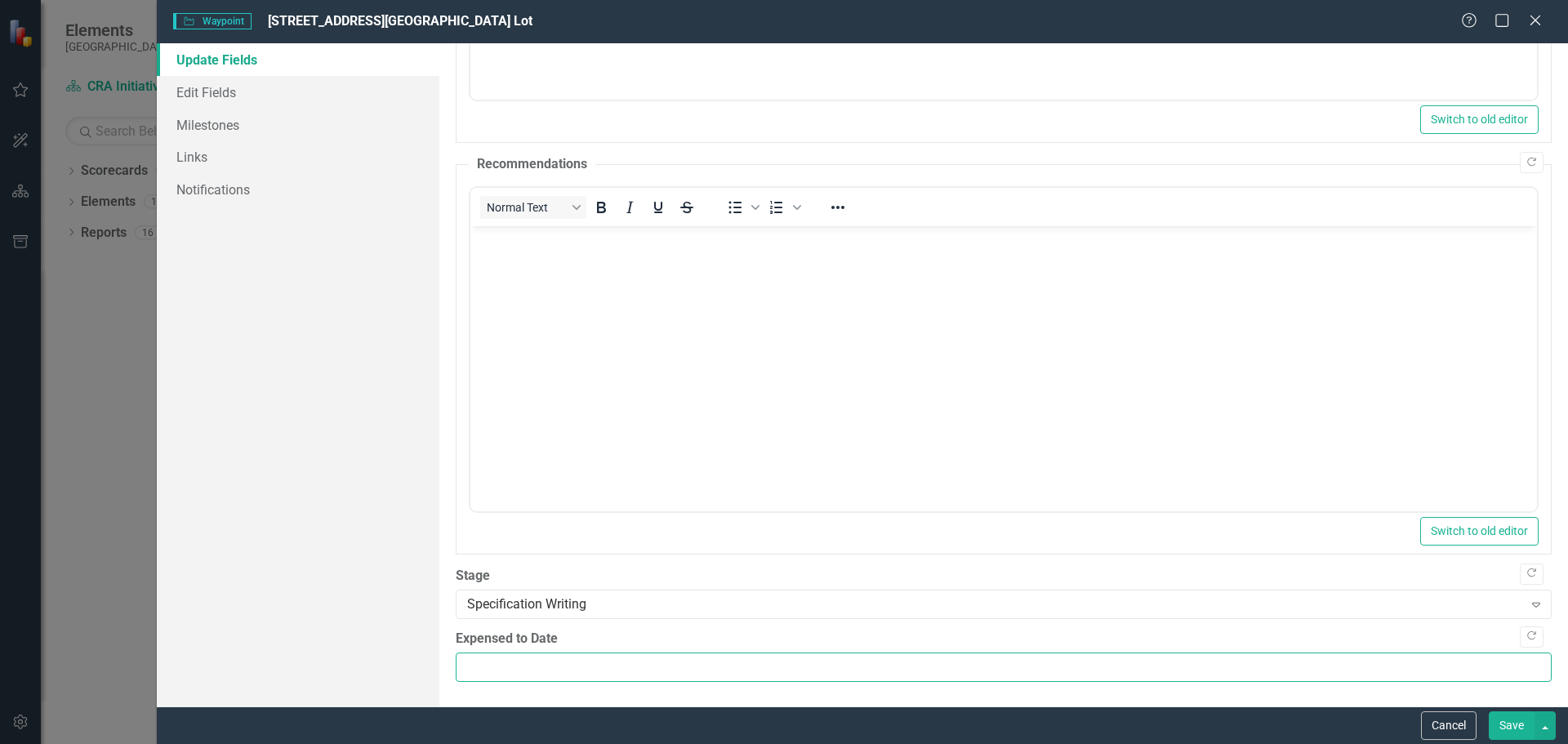
click at [476, 670] on input "Expensed to Date" at bounding box center [1003, 667] width 1096 height 30
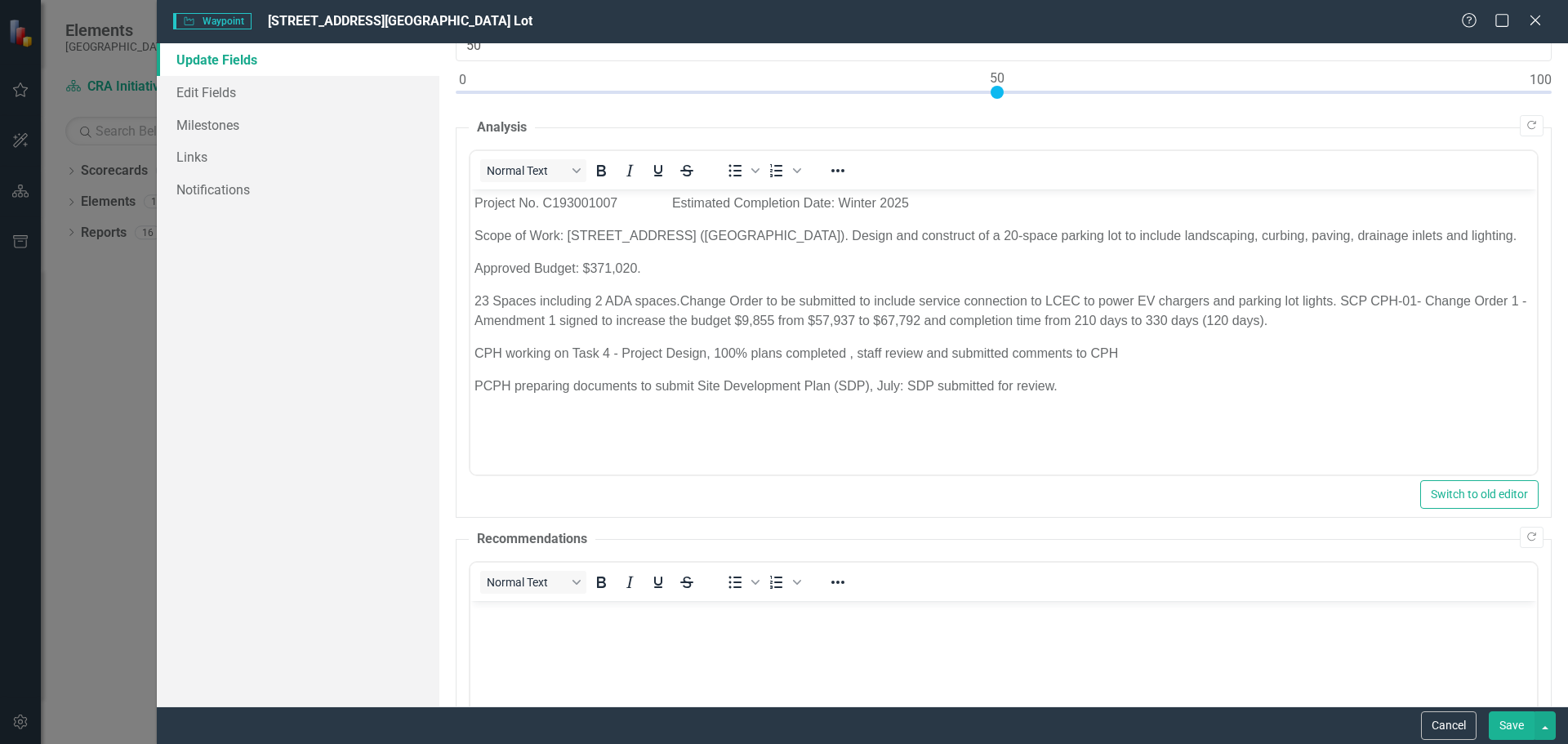
scroll to position [109, 0]
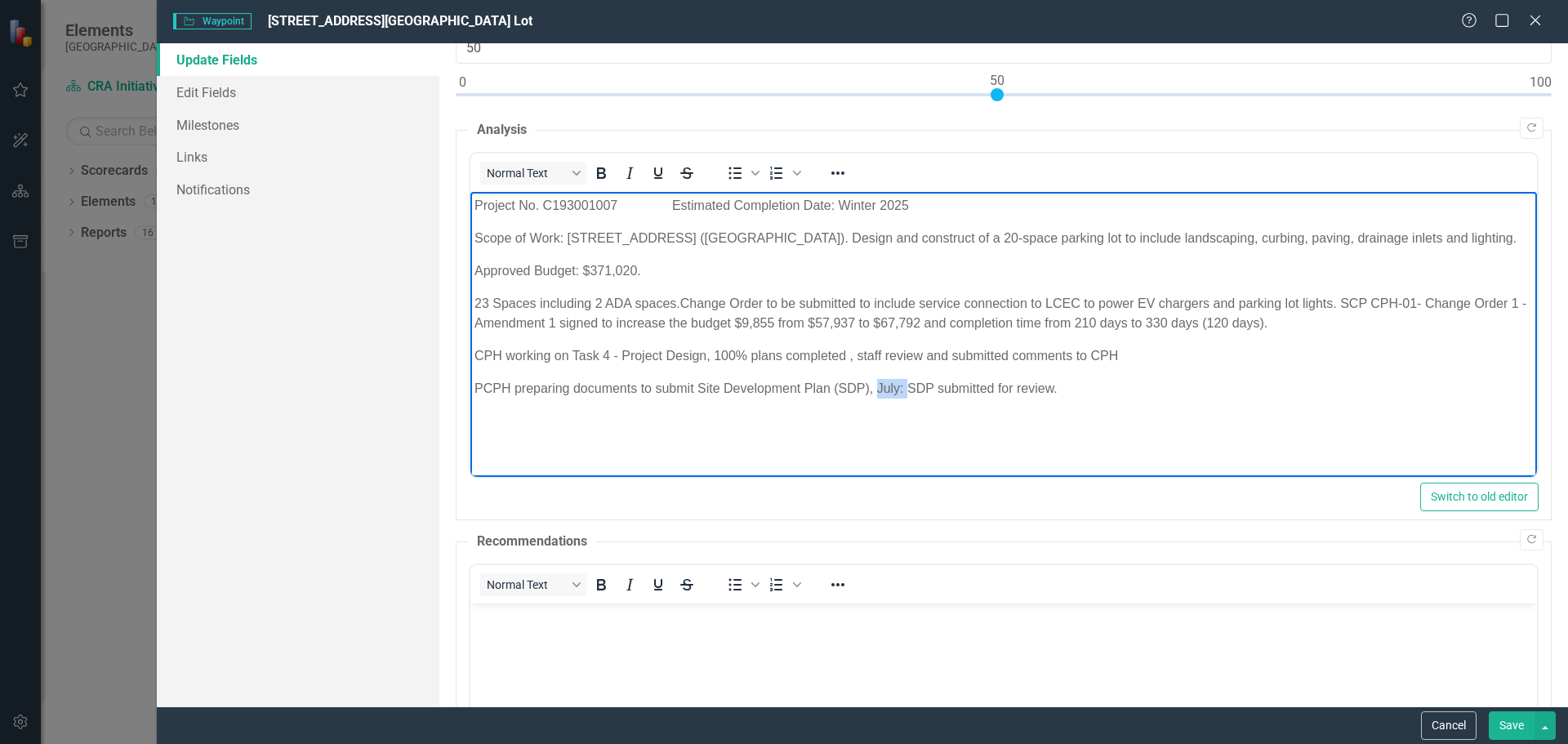
drag, startPoint x: 878, startPoint y: 408, endPoint x: 909, endPoint y: 410, distance: 31.1
click at [909, 399] on p "PCPH preparing documents to submit Site Development Plan (SDP), July: SDP submi…" at bounding box center [1003, 388] width 1058 height 19
click at [1137, 365] on p "CPH working on Task 4 - Project Design, 100% plans completed , staff review and…" at bounding box center [1003, 355] width 1058 height 19
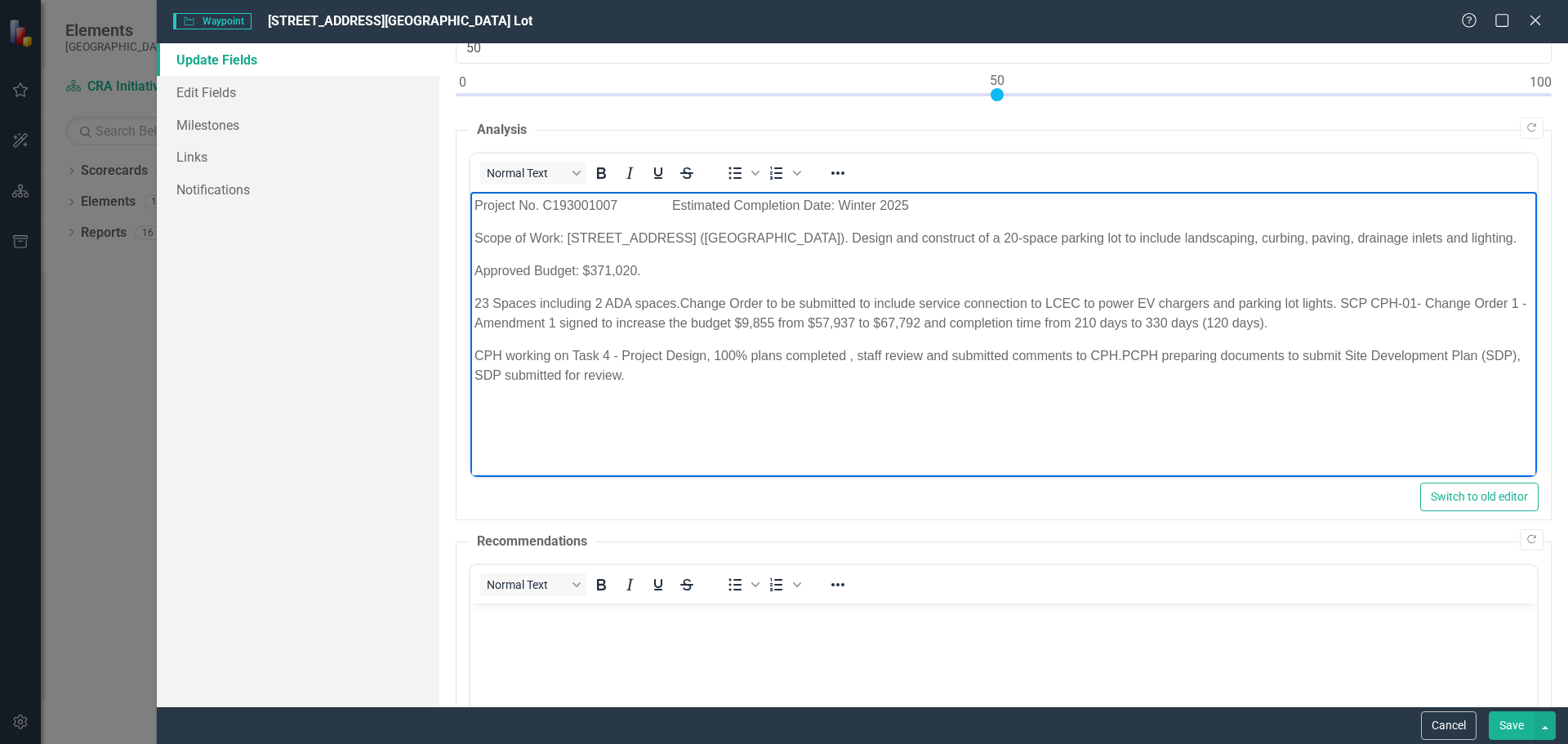
click at [517, 385] on p "CPH working on Task 4 - Project Design, 100% plans completed , staff review and…" at bounding box center [1003, 365] width 1058 height 39
click at [509, 385] on p "CPH working on Task 4 - Project Design, 100% plans completed , staff review and…" at bounding box center [1003, 365] width 1058 height 39
drag, startPoint x: 473, startPoint y: 289, endPoint x: 697, endPoint y: 272, distance: 224.6
click at [697, 272] on body "Project No. C193001007 Estimated Completion Date: Winter 2025 Scope of Work: 48…" at bounding box center [1003, 314] width 1066 height 245
copy p "Approved Budget: $371,020."
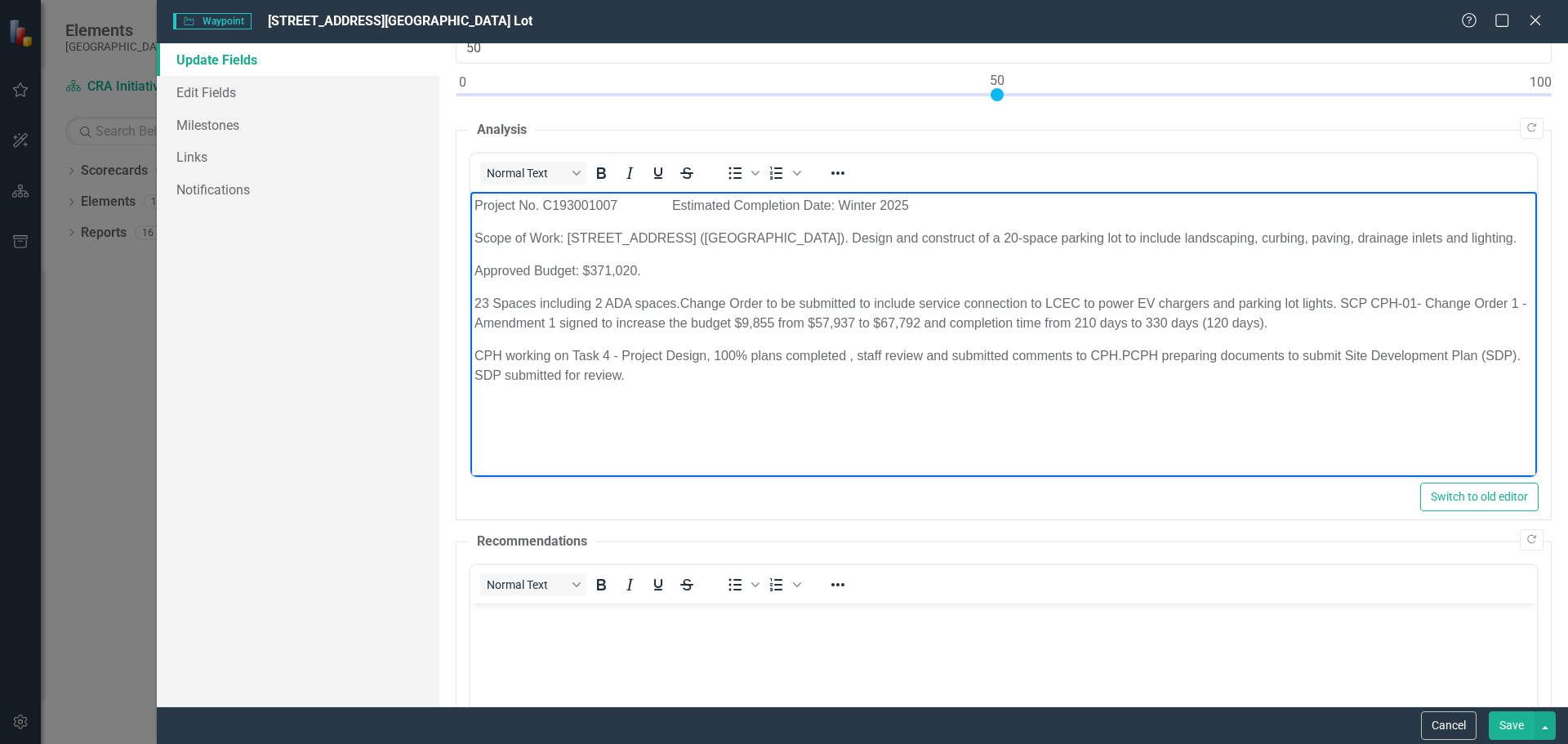
click at [935, 200] on p "Project No. C193001007 Estimated Completion Date: Winter 2025" at bounding box center [1003, 205] width 1058 height 19
drag, startPoint x: 471, startPoint y: 291, endPoint x: 657, endPoint y: 298, distance: 186.1
click at [657, 298] on body "Project No. C193001007 Estimated Completion Date: Winter 2025 Approved Budget: …" at bounding box center [1003, 314] width 1066 height 245
click at [521, 249] on p "Scope of Work: [STREET_ADDRESS] ([GEOGRAPHIC_DATA]). Design and construct of a …" at bounding box center [1003, 238] width 1058 height 19
click at [474, 315] on p "23 Spaces including 2 ADA spaces.Change Order to be submitted to include servic…" at bounding box center [1003, 313] width 1058 height 39
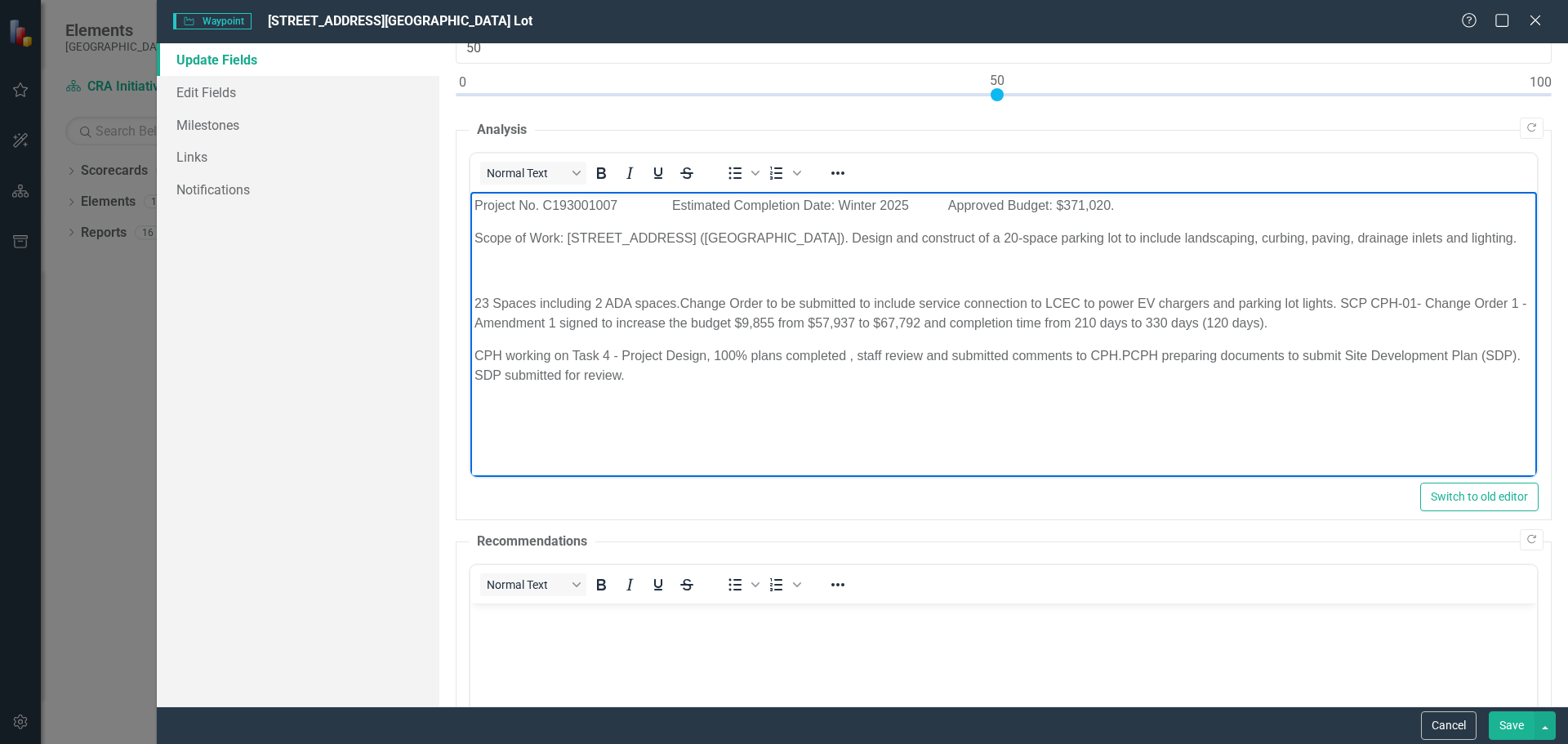
drag, startPoint x: 474, startPoint y: 315, endPoint x: 487, endPoint y: 274, distance: 43.0
click at [487, 274] on body "Project No. C193001007 Estimated Completion Date: Winter 2025 Approved Budget: …" at bounding box center [1003, 314] width 1066 height 245
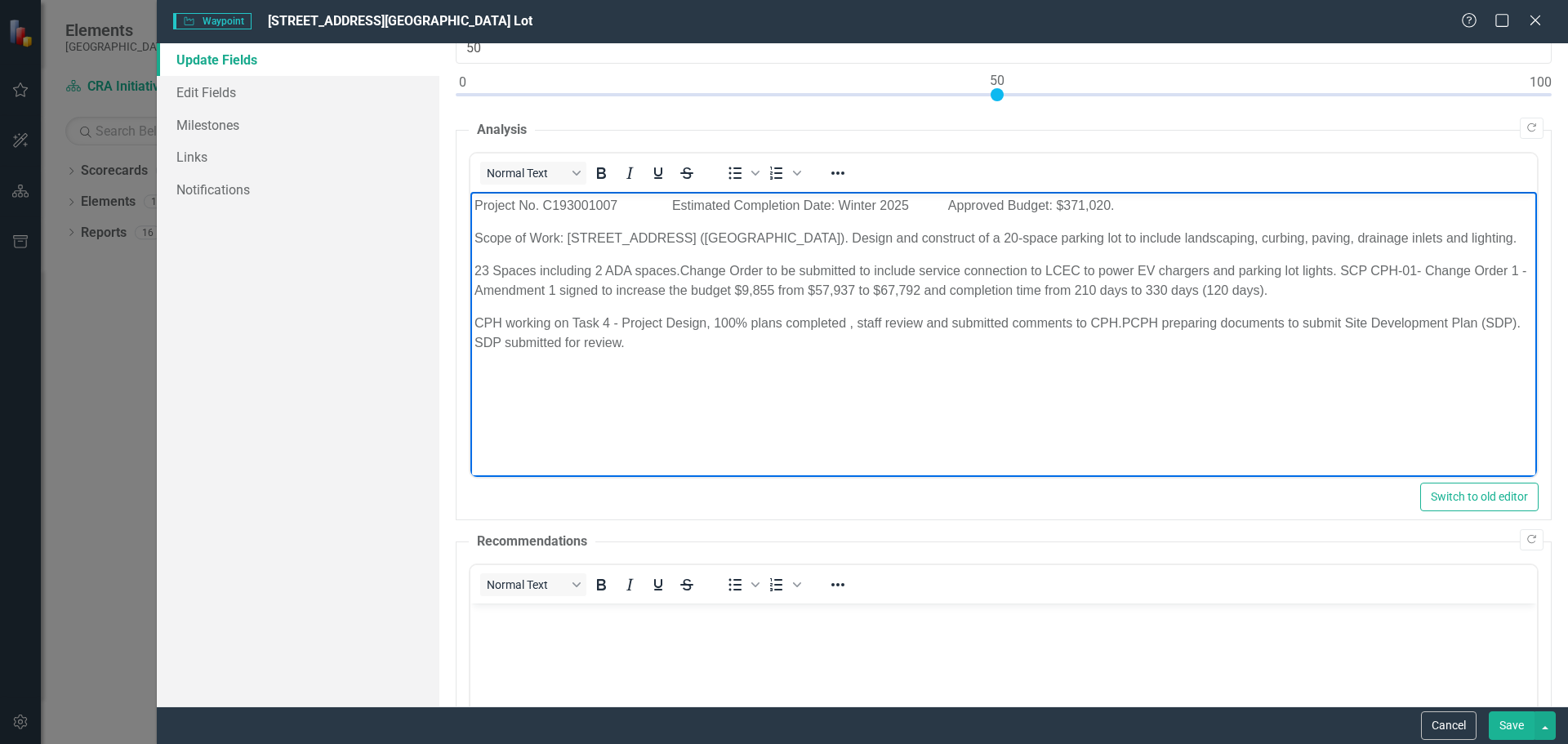
click at [678, 353] on p "CPH working on Task 4 - Project Design, 100% plans completed , staff review and…" at bounding box center [1003, 333] width 1058 height 39
click at [656, 385] on p "Staff reviewing plans, including required landscaping design" at bounding box center [1003, 375] width 1058 height 19
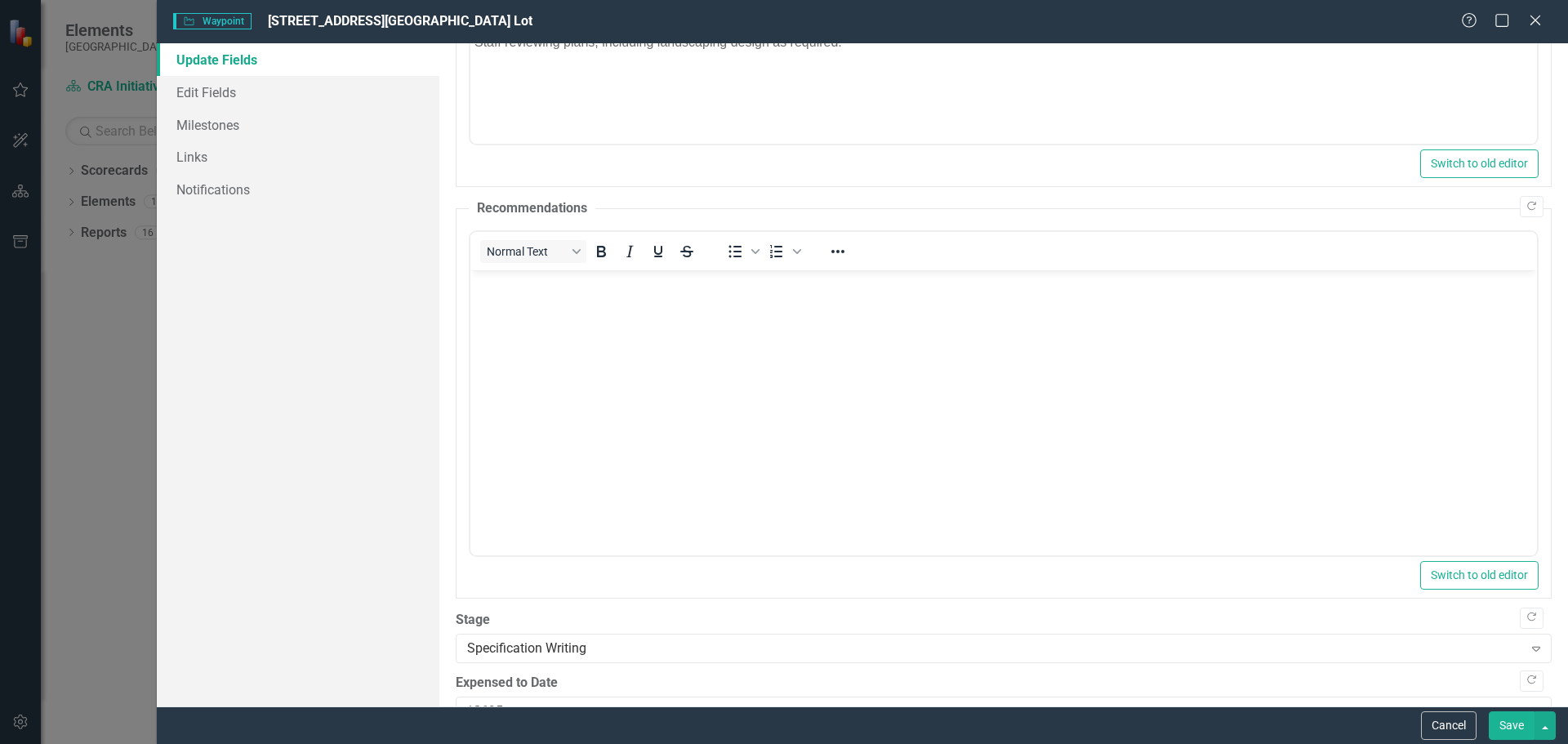
scroll to position [486, 0]
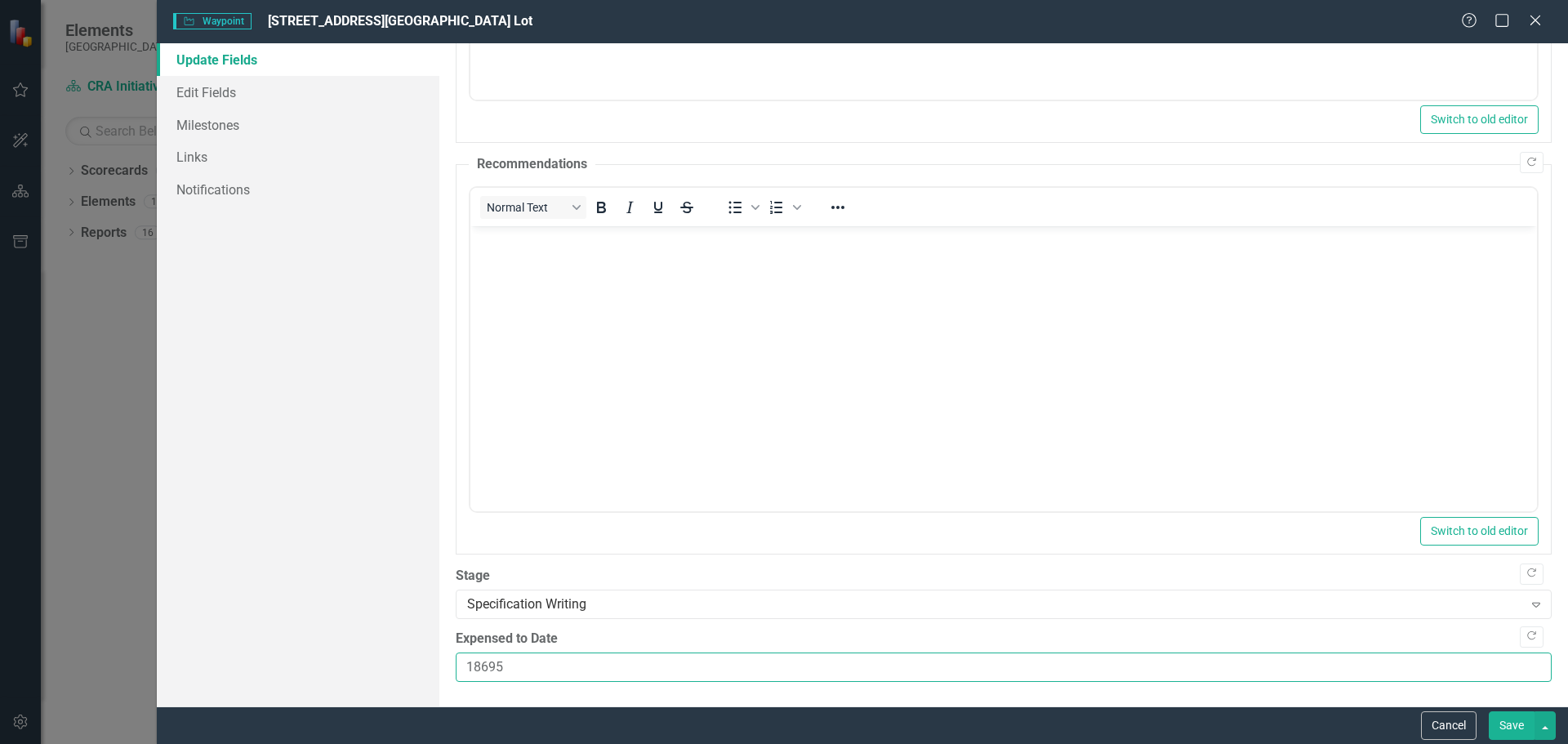
drag, startPoint x: 512, startPoint y: 671, endPoint x: 396, endPoint y: 634, distance: 121.8
click at [403, 641] on div "Update Fields Edit Fields Milestones Links Notifications "Update" fields in Cle…" at bounding box center [862, 375] width 1411 height 663
type input "49284.50"
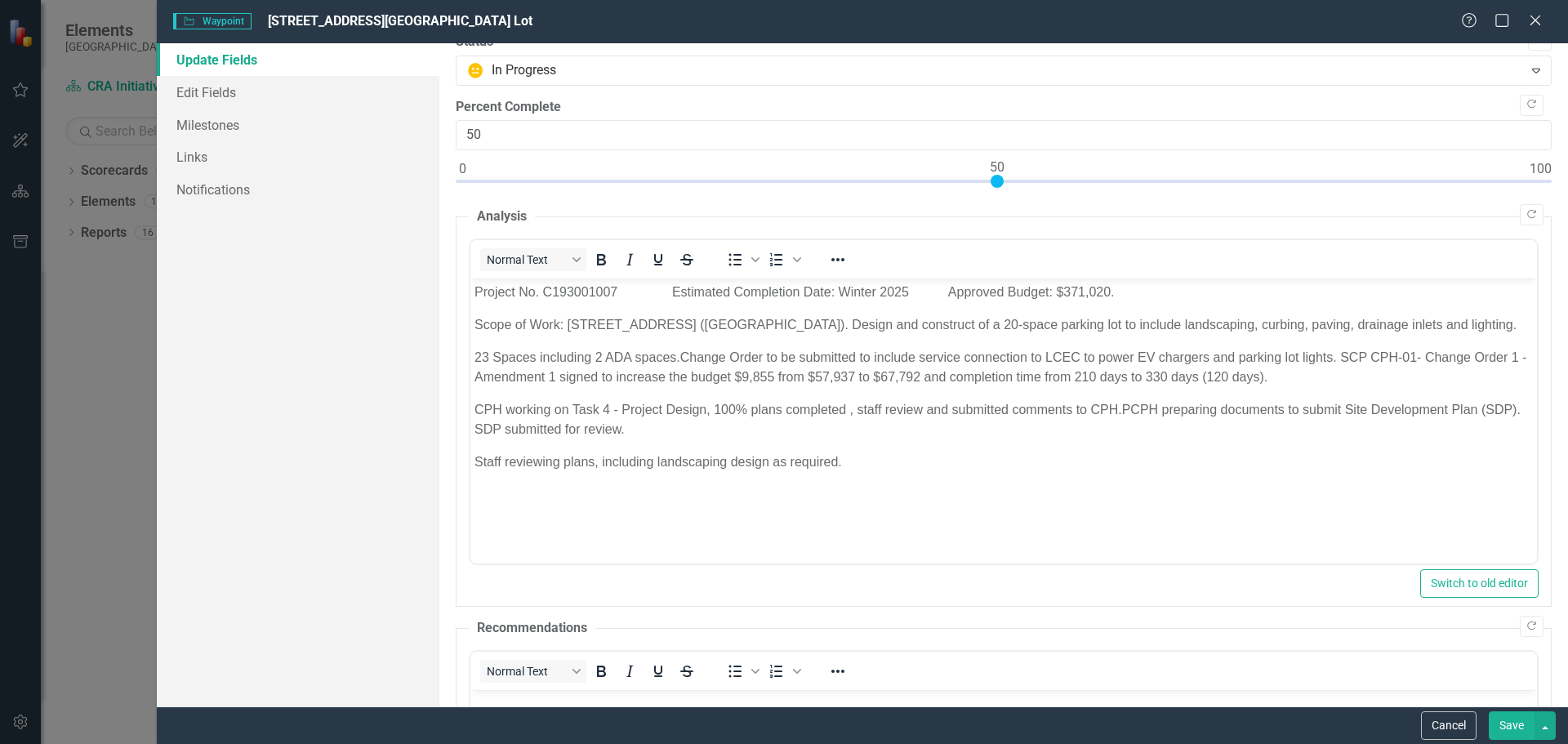
scroll to position [0, 0]
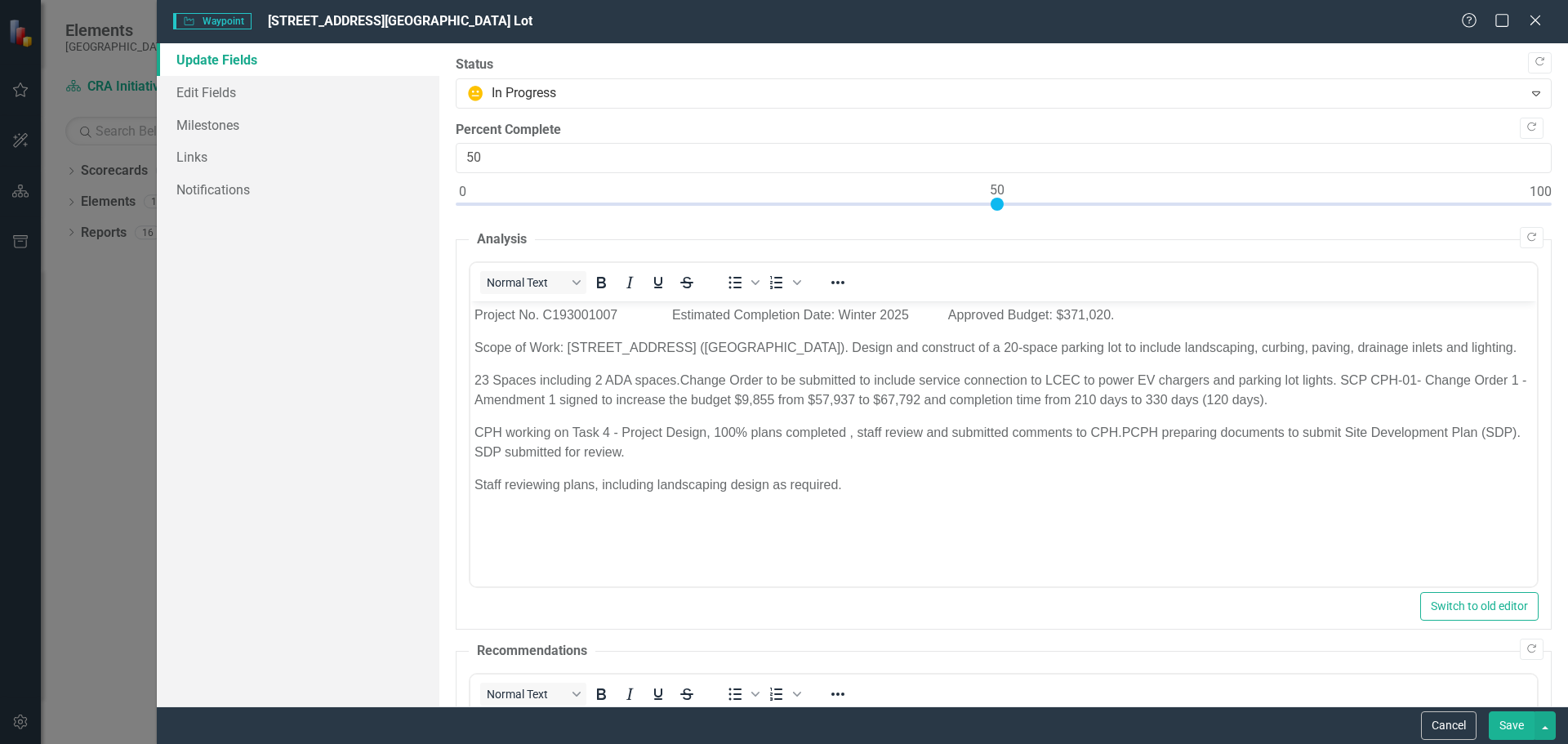
click at [1504, 727] on button "Save" at bounding box center [1511, 725] width 46 height 28
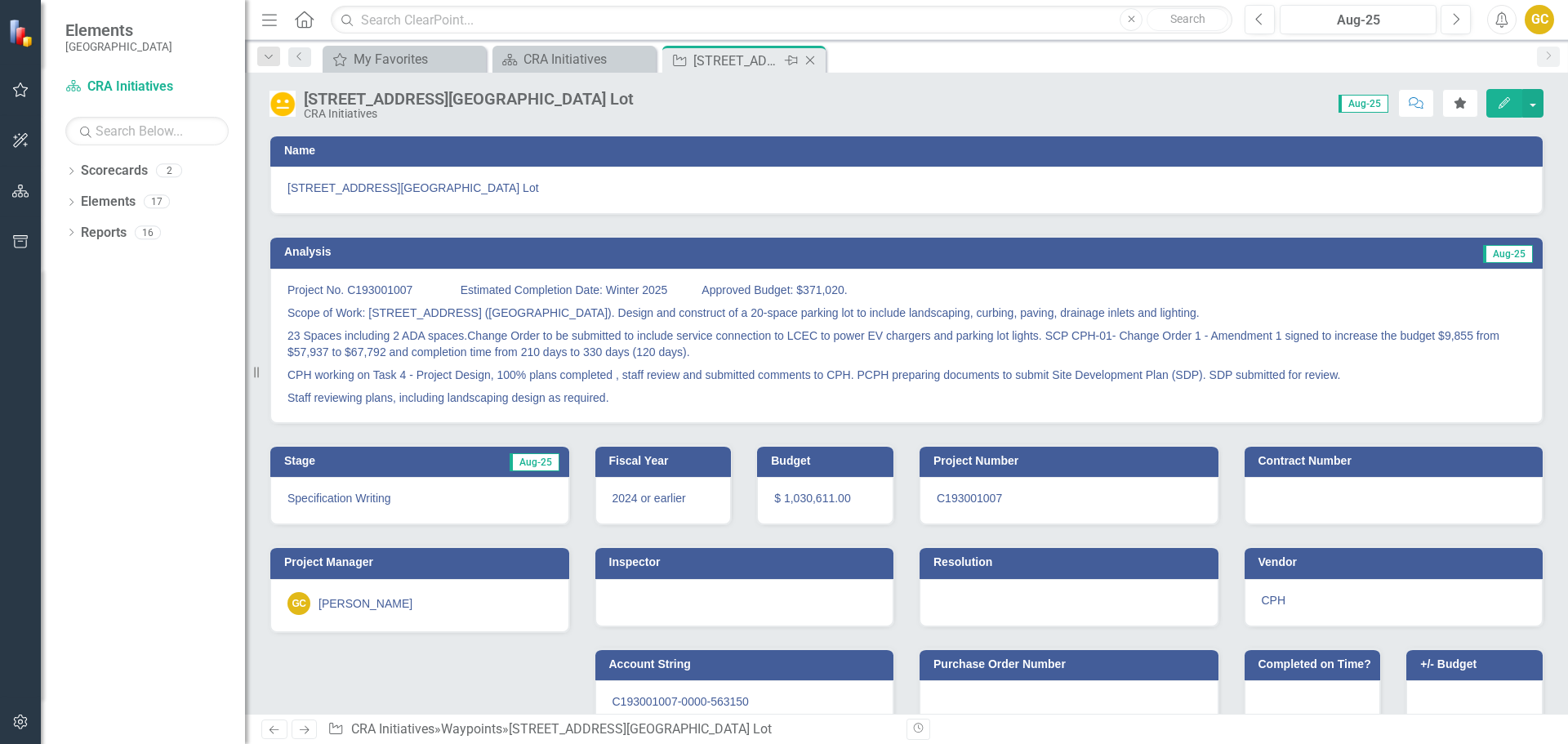
click at [814, 58] on icon "Close" at bounding box center [810, 61] width 17 height 13
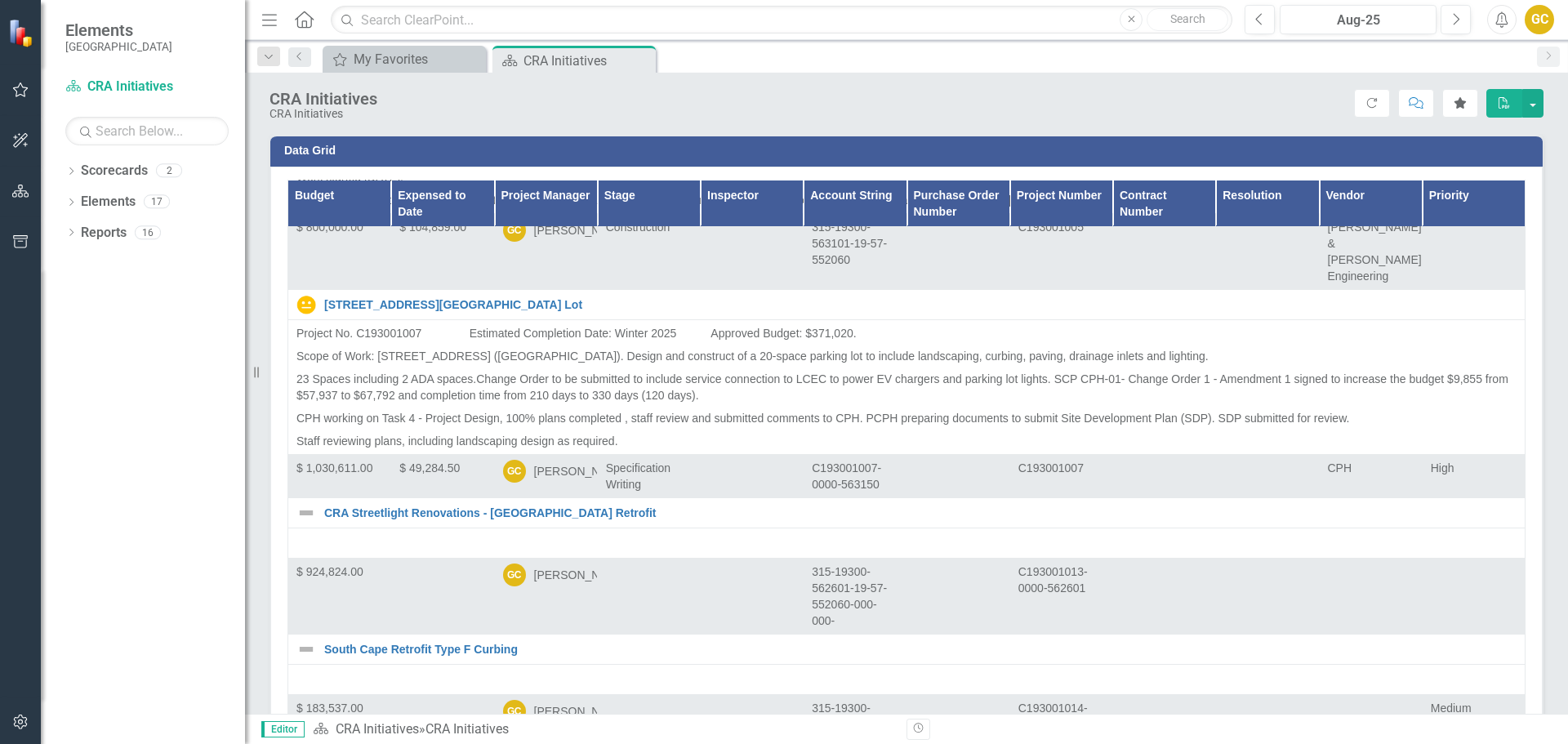
scroll to position [2808, 0]
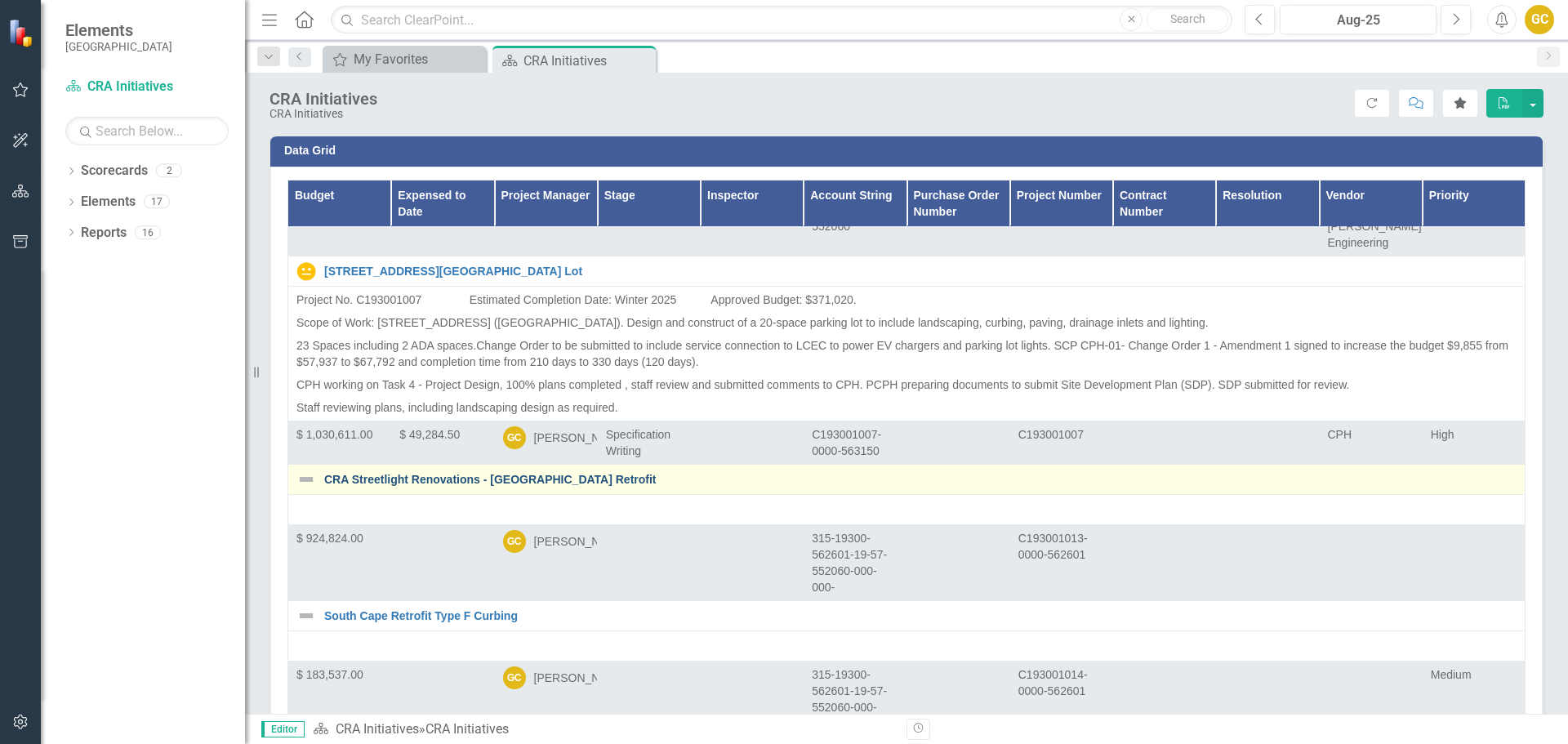
click at [487, 474] on link "CRA Streetlight Renovations - [GEOGRAPHIC_DATA] Retrofit" at bounding box center [920, 480] width 1192 height 13
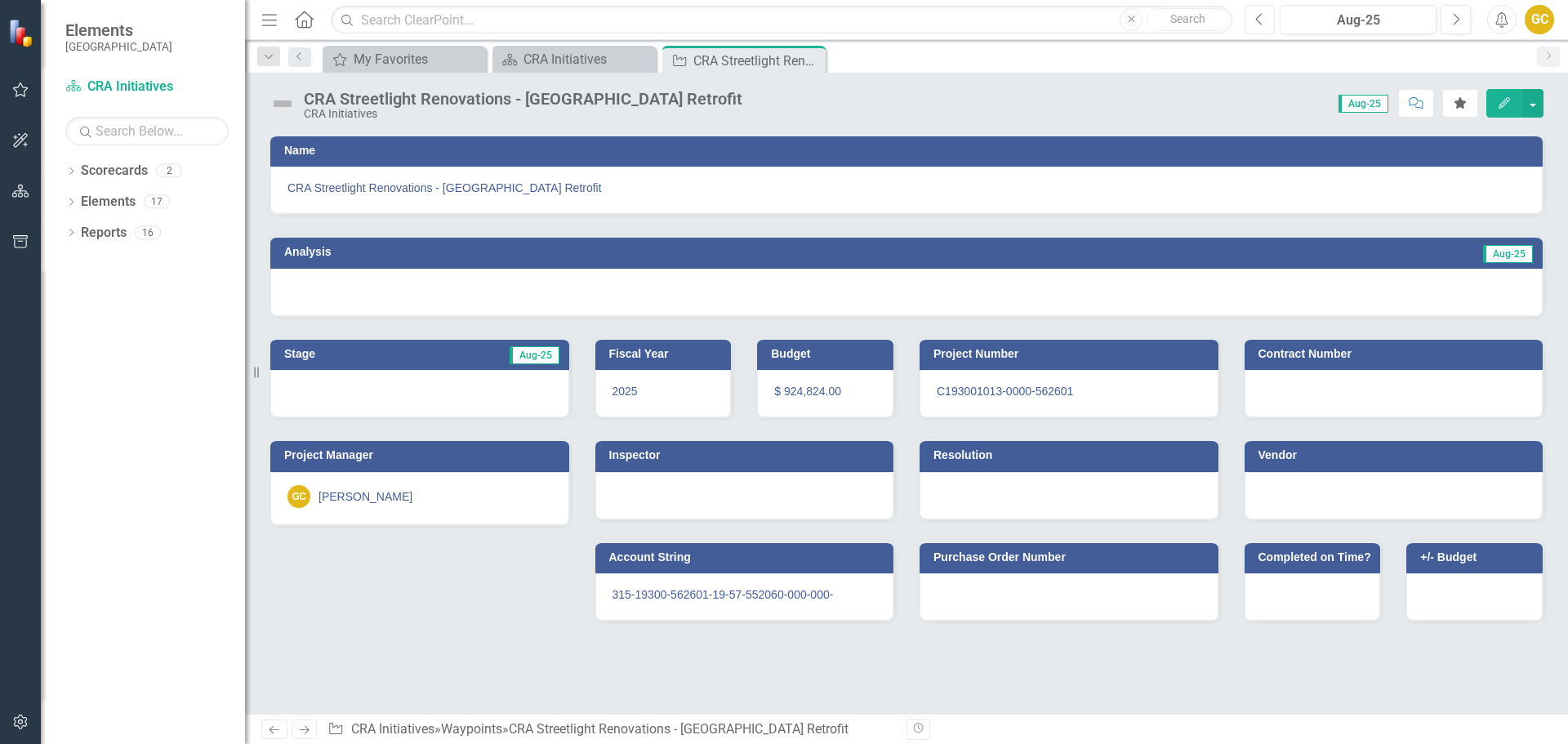
click at [1264, 18] on button "Previous" at bounding box center [1259, 19] width 30 height 29
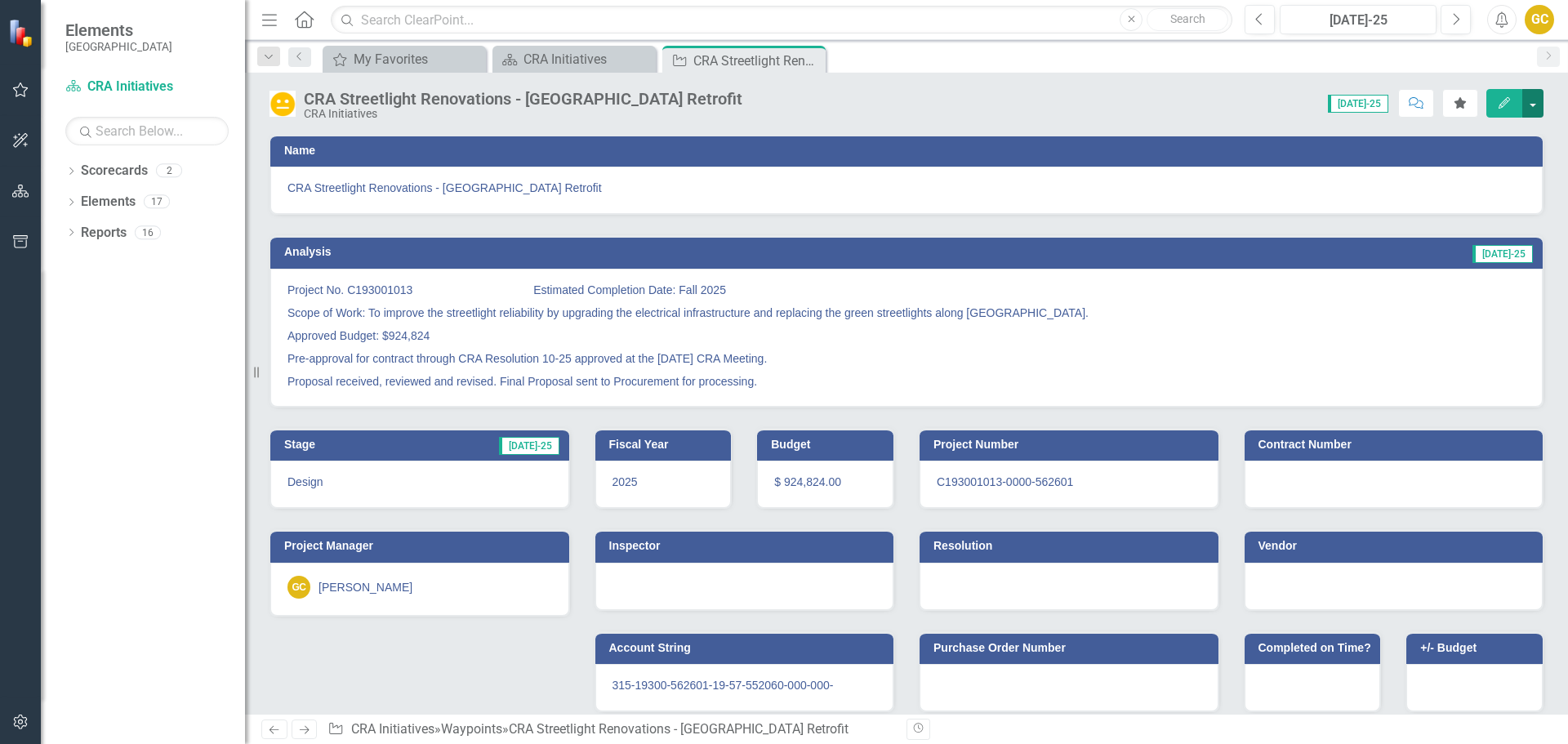
click at [1536, 102] on button "button" at bounding box center [1532, 103] width 21 height 28
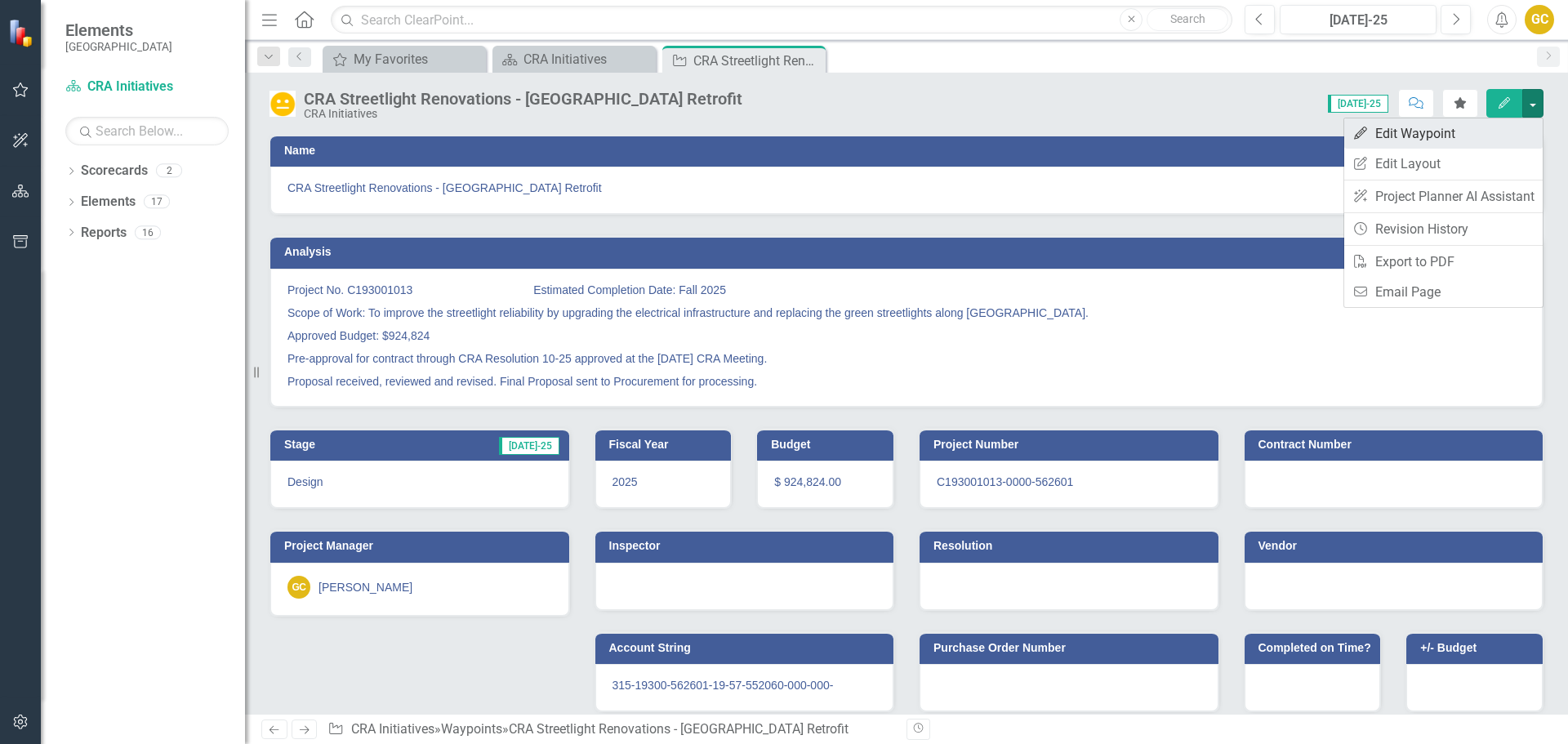
click at [1452, 128] on link "Edit Edit Waypoint" at bounding box center [1444, 133] width 199 height 30
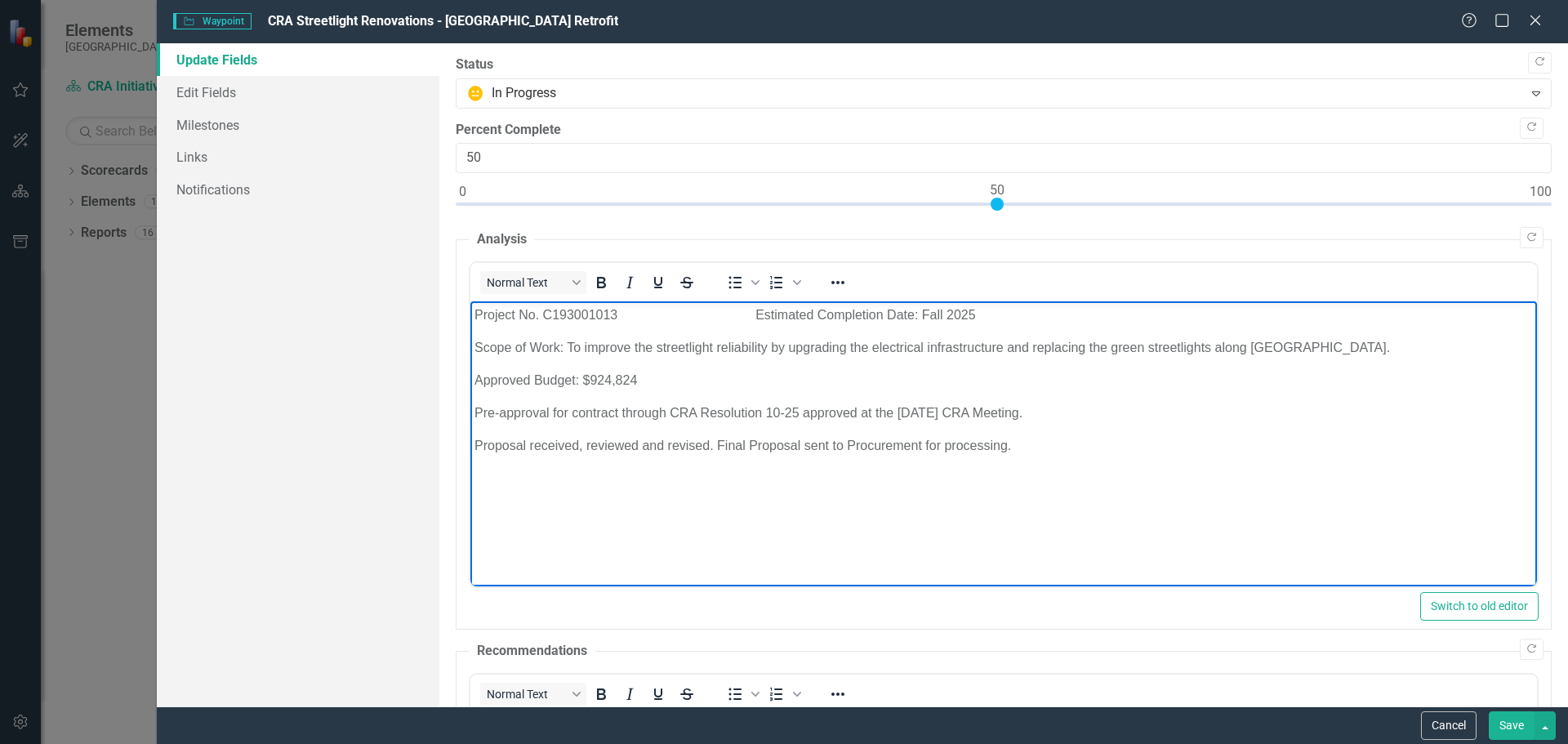
drag, startPoint x: 474, startPoint y: 312, endPoint x: 1035, endPoint y: 432, distance: 573.7
click at [1085, 462] on body "Project No. C193001013 Estimated Completion Date: Fall 2025 Scope of Work: To i…" at bounding box center [1003, 424] width 1066 height 245
copy body "Project No. C193001013 Estimated Completion Date: Fall 2025 Scope of Work: To i…"
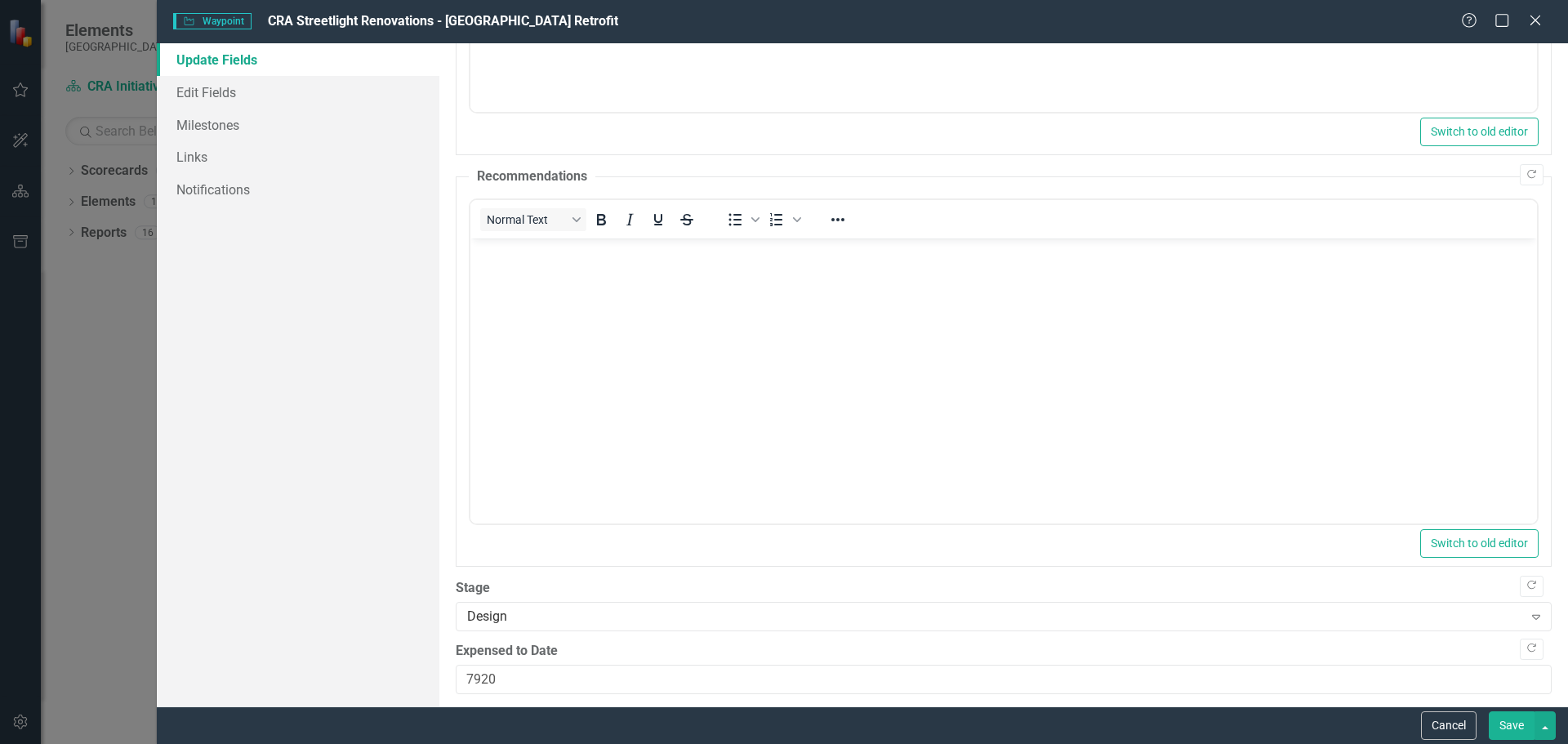
scroll to position [486, 0]
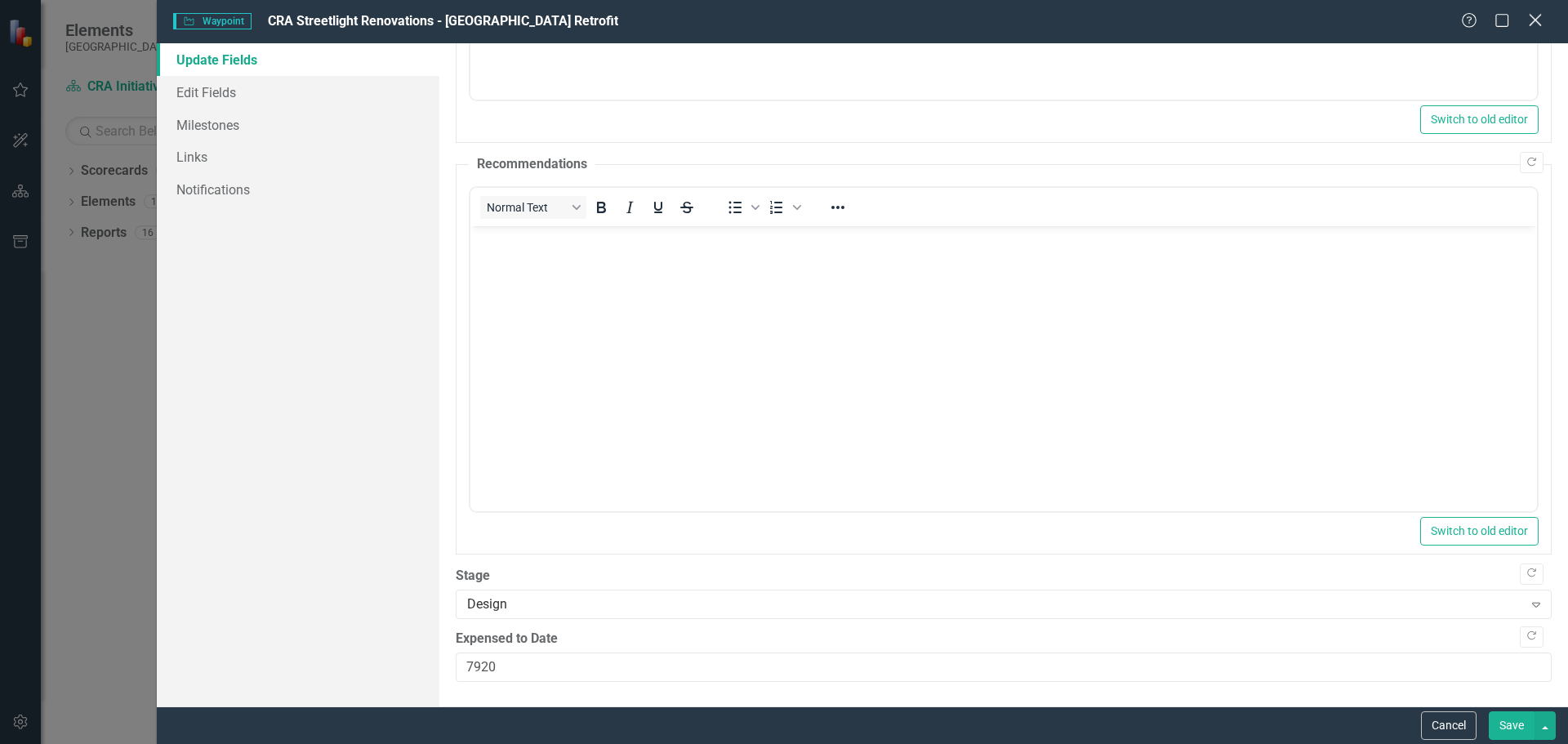
click at [1531, 14] on icon "Close" at bounding box center [1535, 20] width 20 height 16
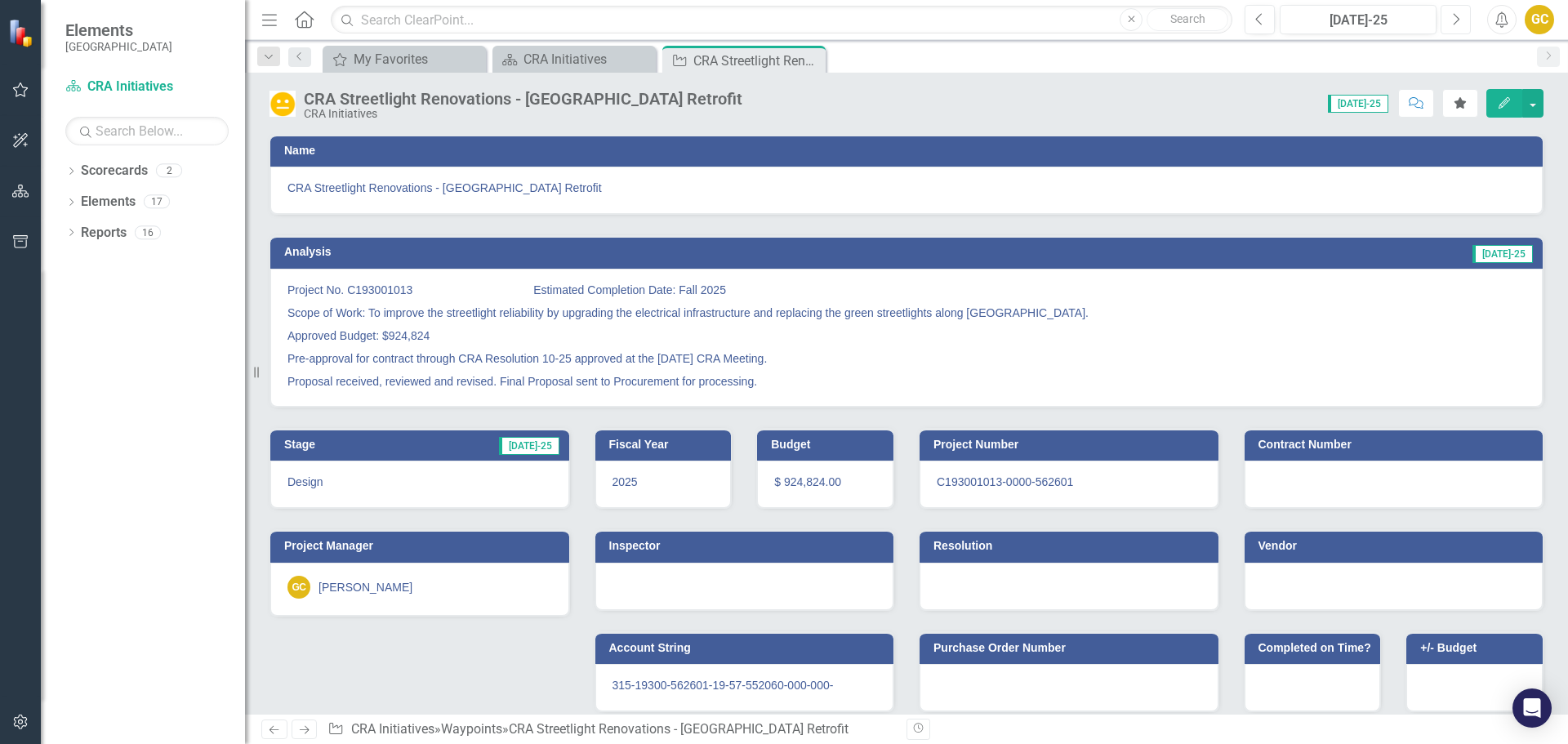
click at [1455, 20] on icon "Next" at bounding box center [1455, 20] width 9 height 15
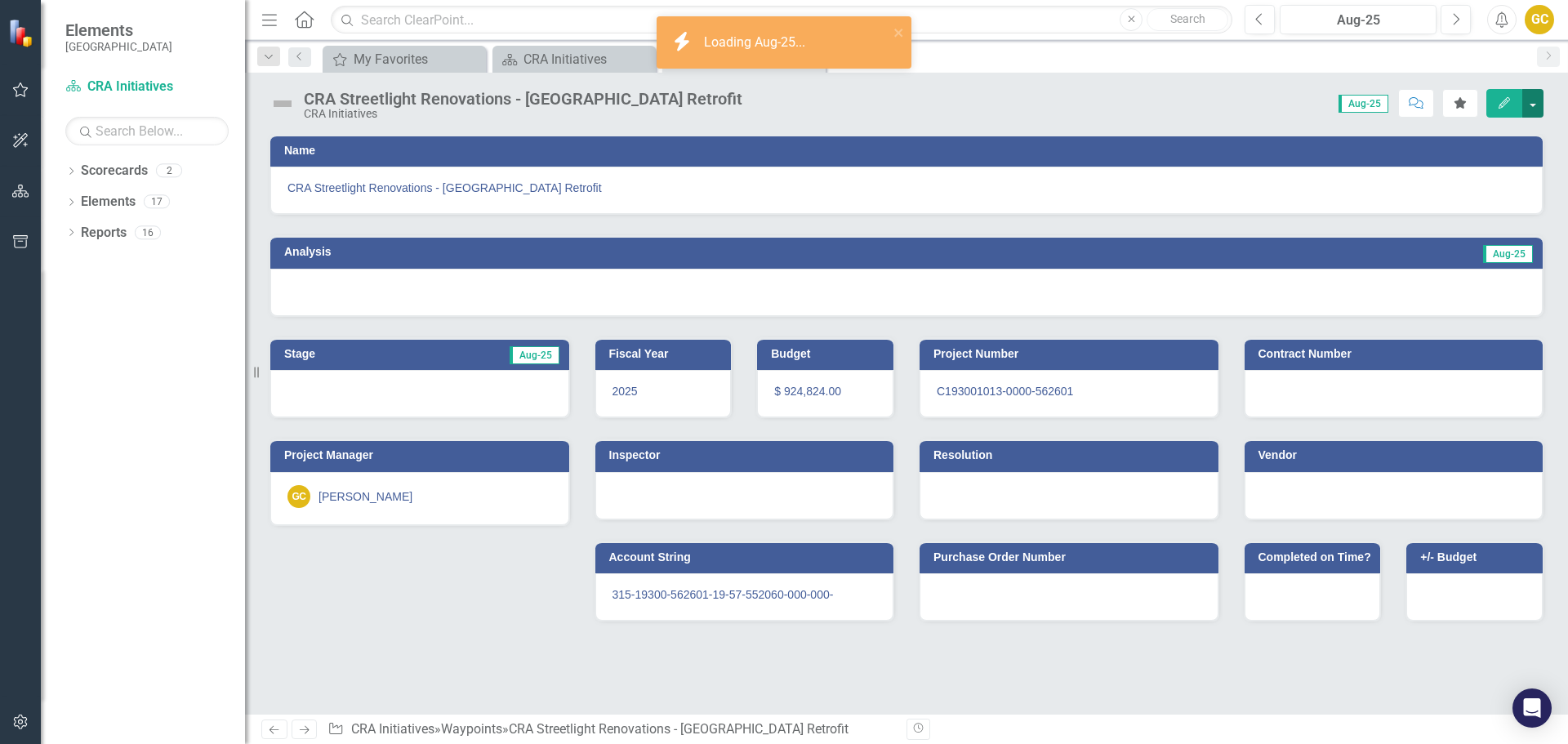
click at [1532, 98] on button "button" at bounding box center [1532, 103] width 21 height 28
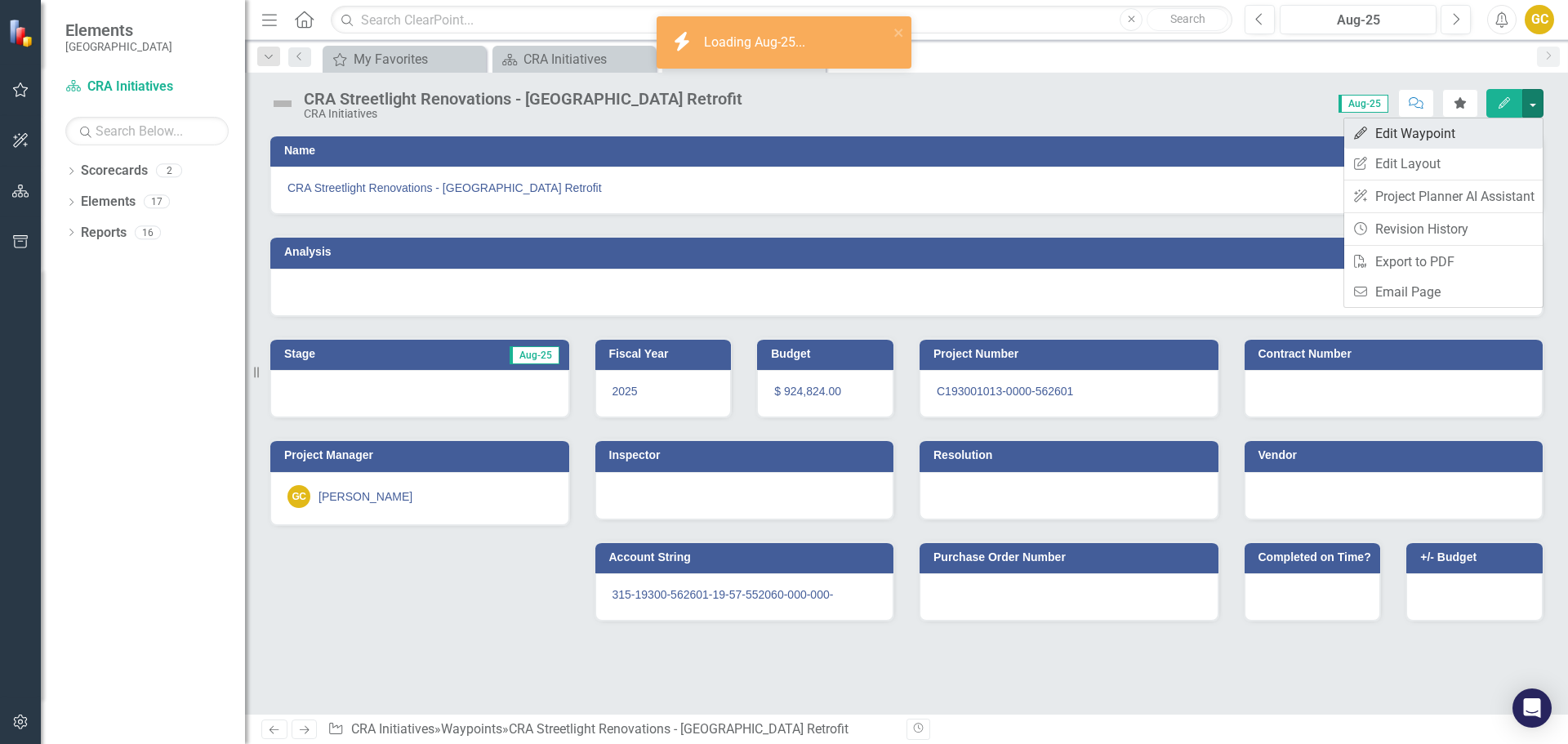
click at [1467, 132] on link "Edit Edit Waypoint" at bounding box center [1444, 133] width 199 height 30
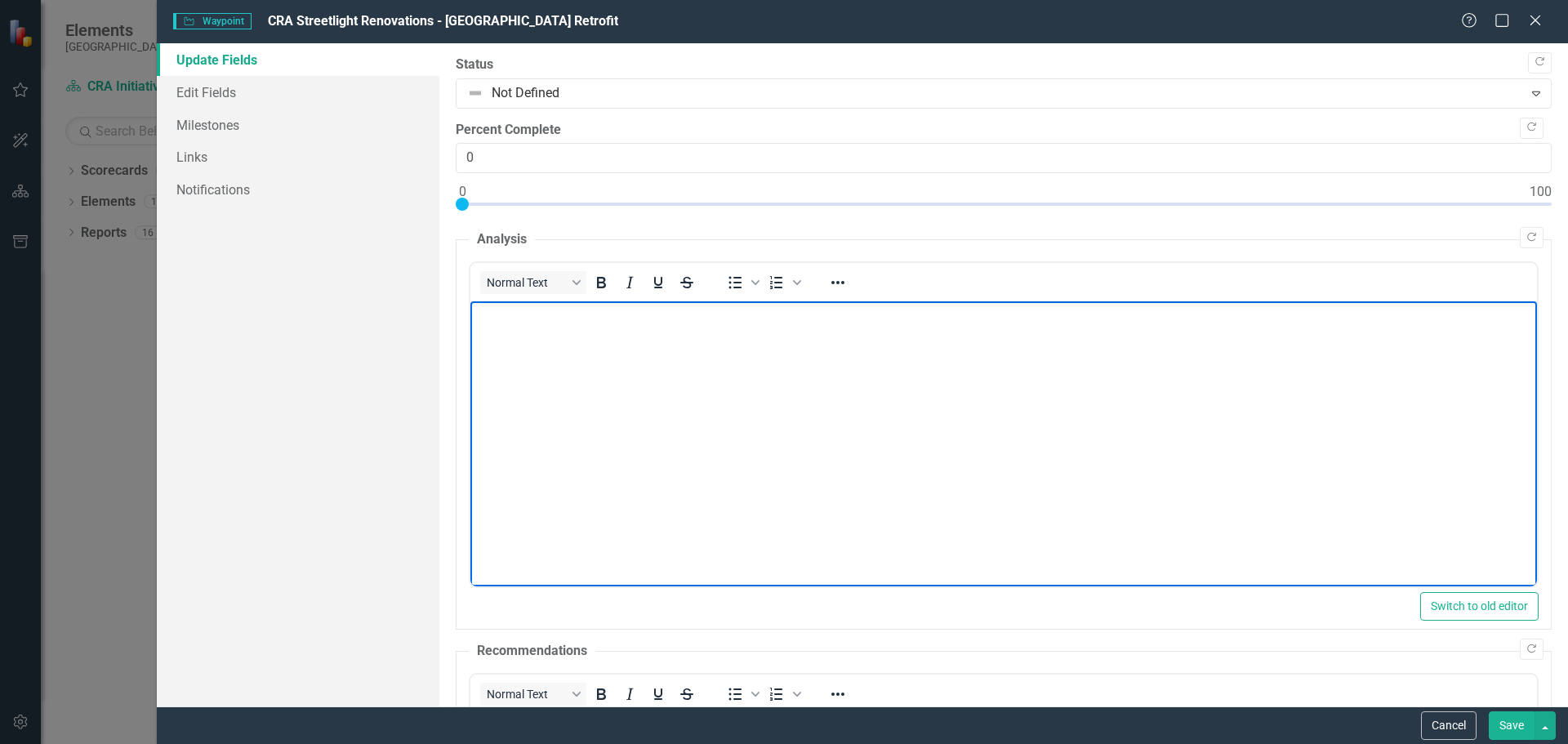
paste body "Rich Text Area. Press ALT-0 for help."
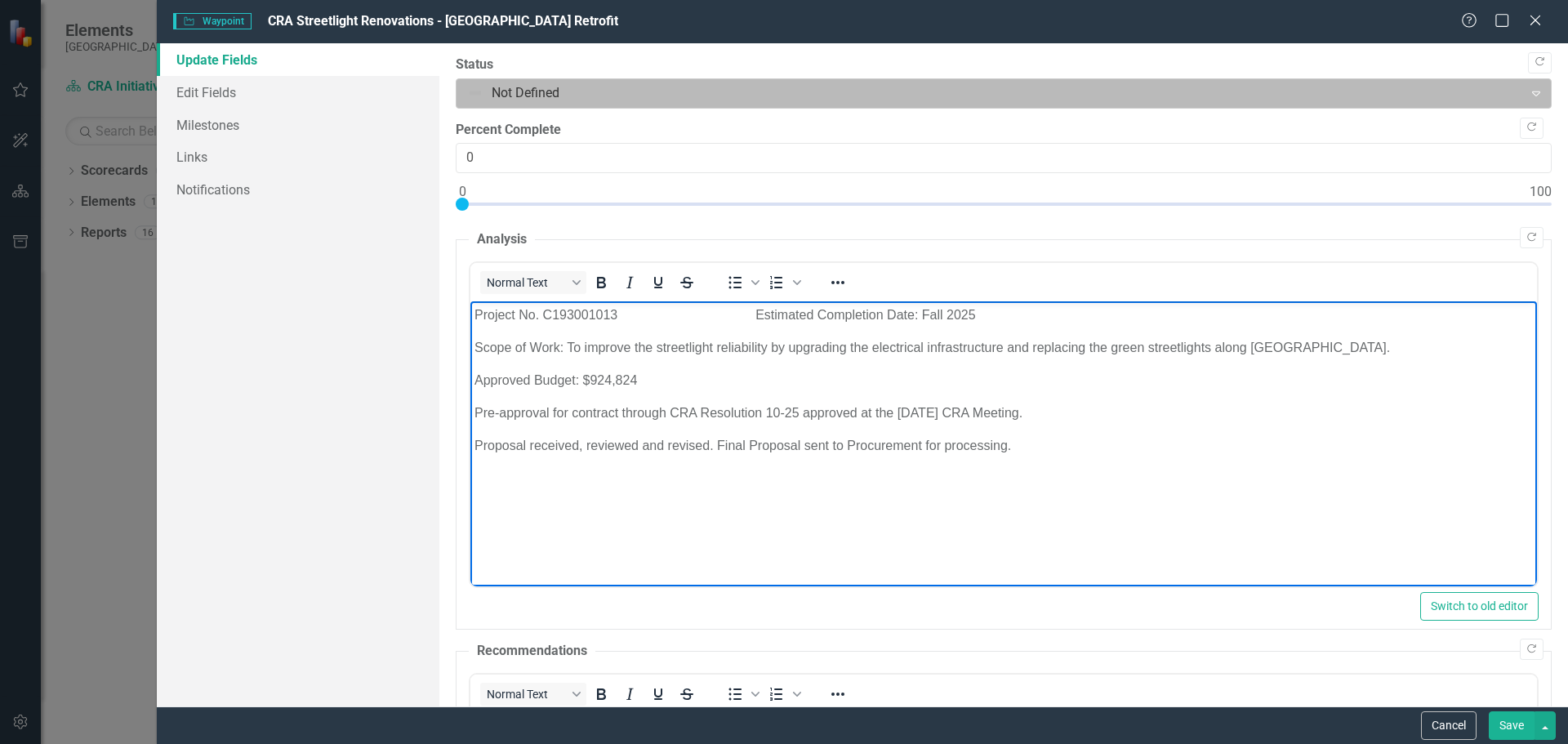
click at [498, 91] on div at bounding box center [991, 93] width 1046 height 22
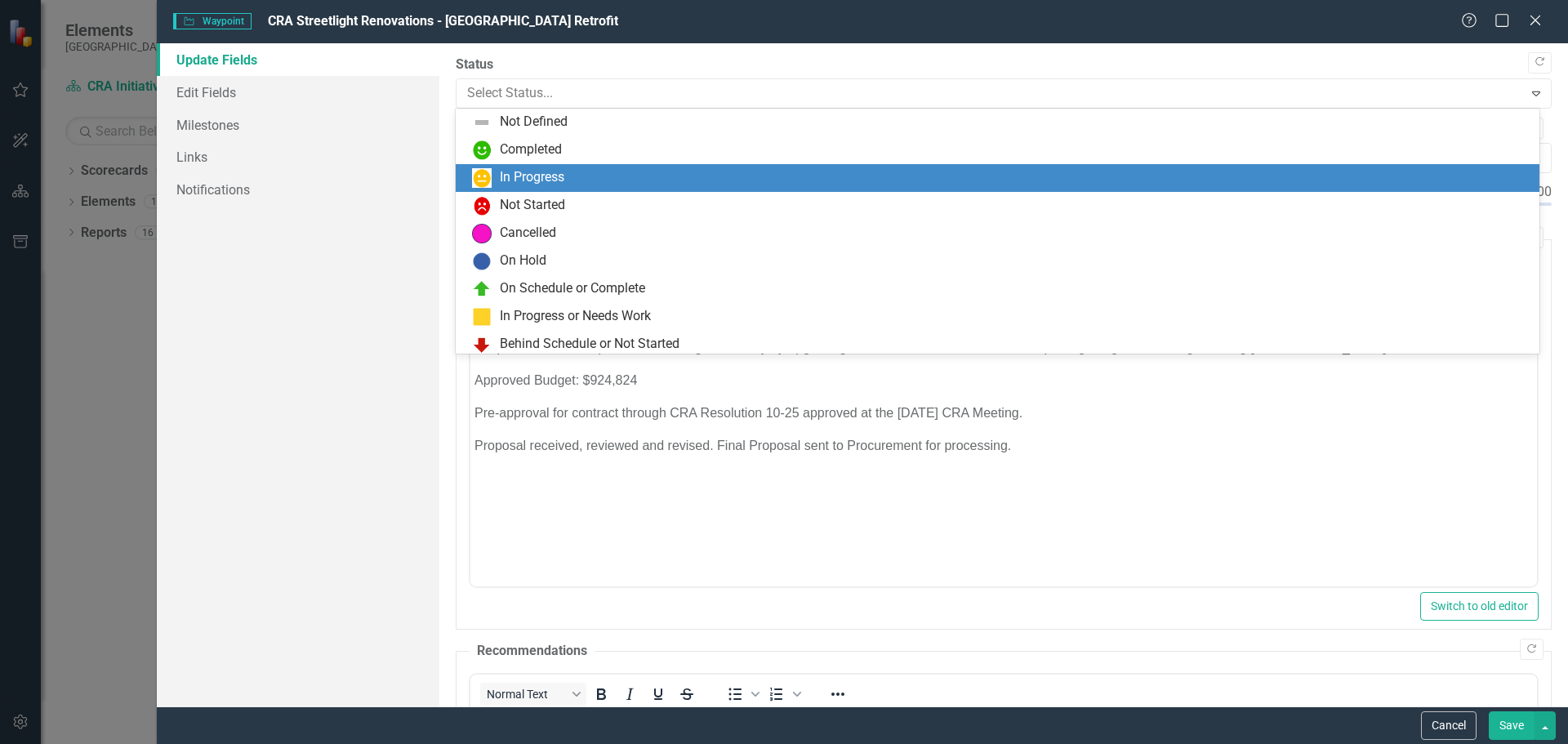
click at [498, 174] on div "In Progress" at bounding box center [1001, 178] width 1057 height 19
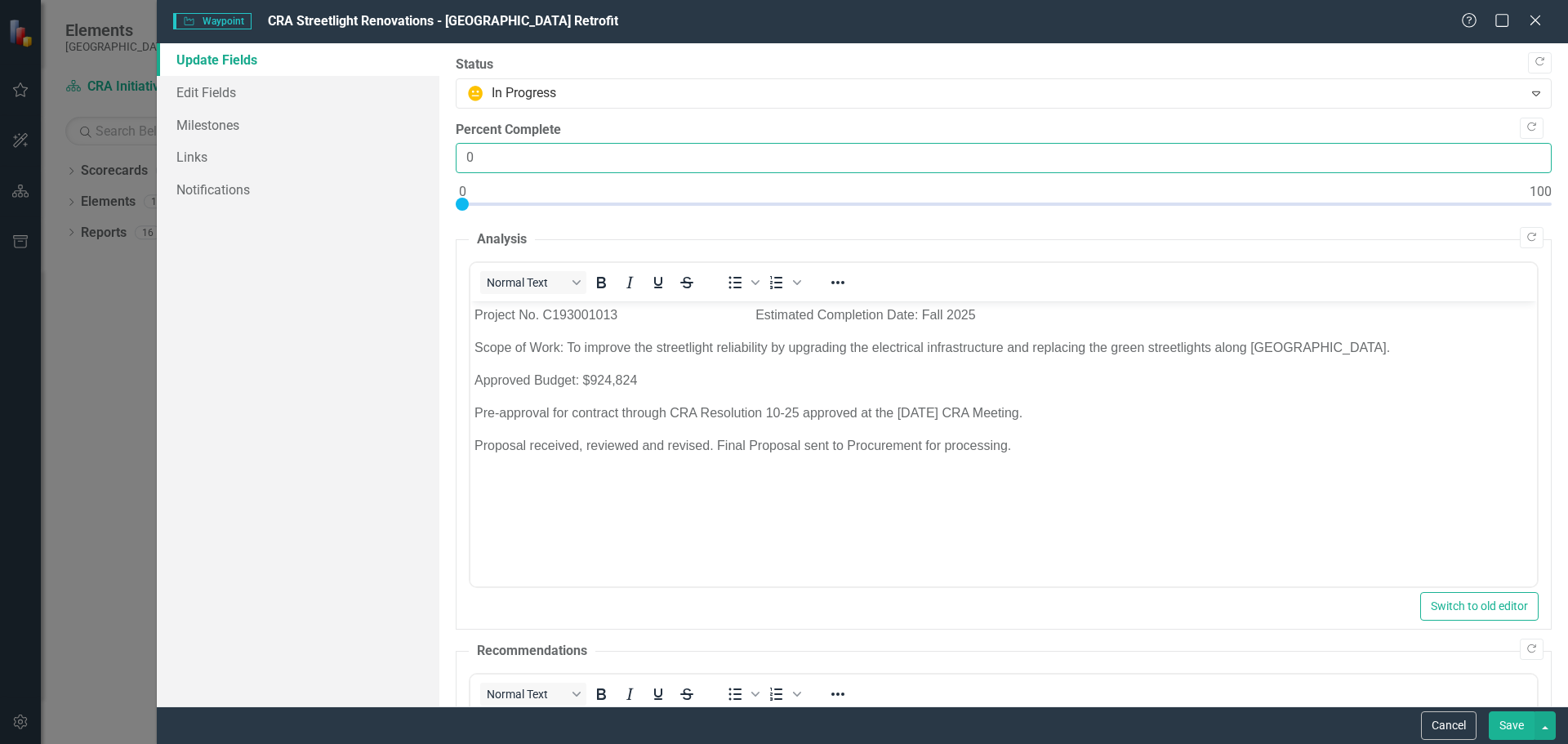
drag, startPoint x: 488, startPoint y: 155, endPoint x: 448, endPoint y: 155, distance: 40.0
click at [457, 153] on input "0" at bounding box center [1003, 158] width 1096 height 30
type input "55"
click at [1016, 444] on p "Proposal received, reviewed and revised. Final Proposal sent to Procurement for…" at bounding box center [1003, 445] width 1058 height 19
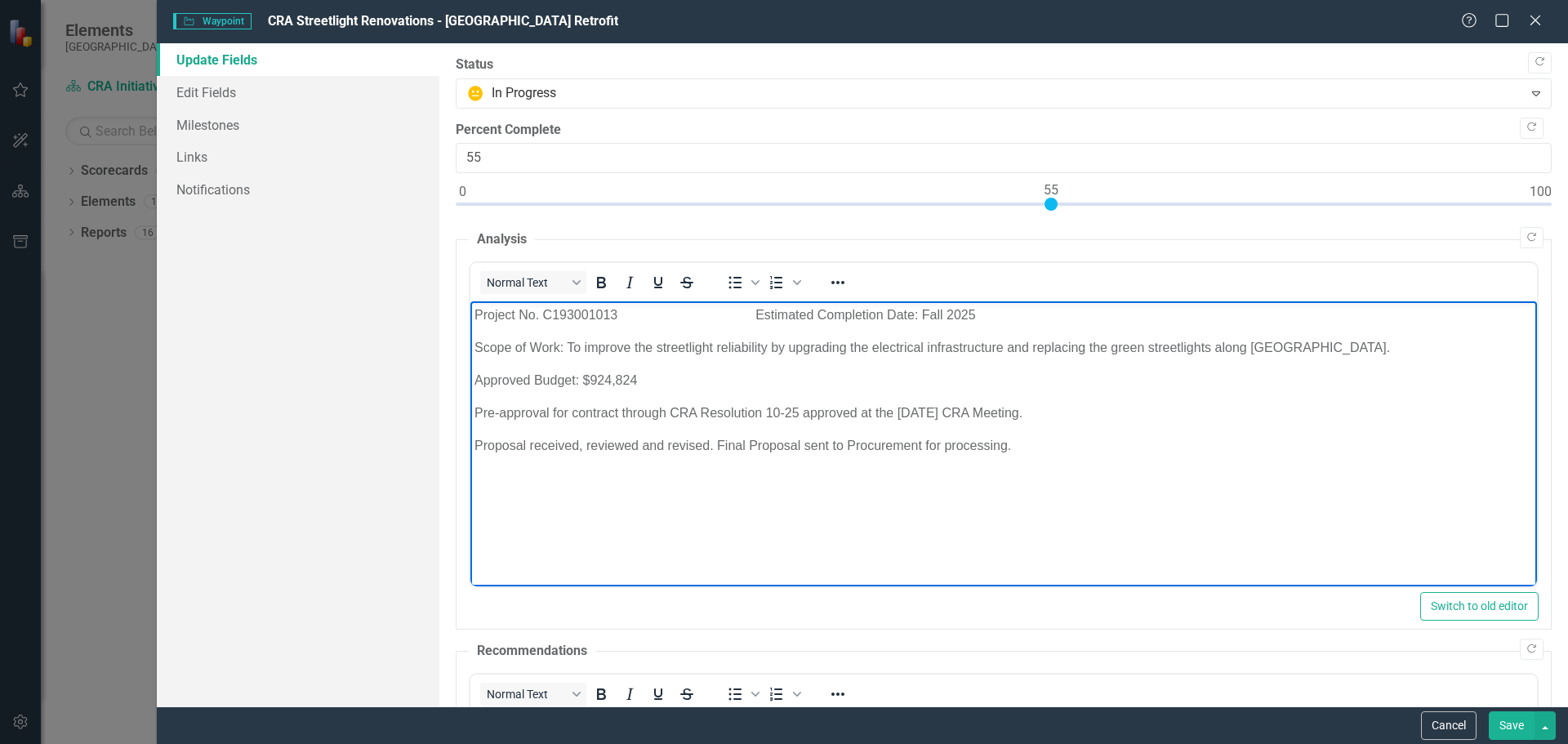
drag, startPoint x: 477, startPoint y: 378, endPoint x: 676, endPoint y: 376, distance: 199.0
click at [676, 376] on p "Approved Budget: $924,824" at bounding box center [1003, 380] width 1058 height 19
copy p "Approved Budget: $924,824"
click at [1051, 311] on p "Project No. C193001013 Estimated Completion Date: Fall 2025" at bounding box center [1003, 314] width 1058 height 19
drag, startPoint x: 472, startPoint y: 377, endPoint x: 661, endPoint y: 374, distance: 189.0
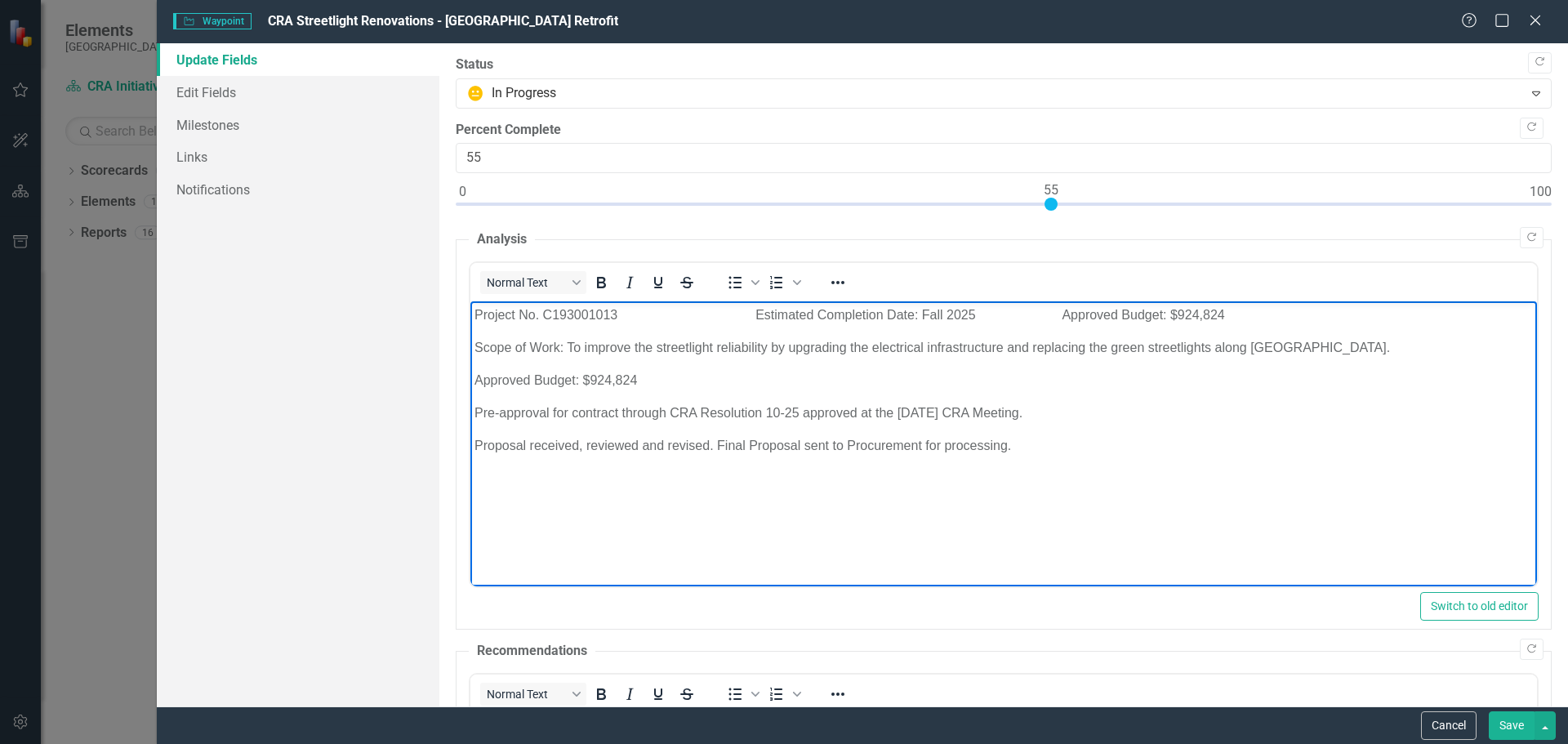
click at [661, 373] on body "Project No. C193001013 Estimated Completion Date: Fall 2025 Approved Budget: $9…" at bounding box center [1003, 424] width 1066 height 245
click at [485, 367] on body "Project No. C193001013 Estimated Completion Date: Fall 2025 Approved Budget: $9…" at bounding box center [1003, 424] width 1066 height 245
click at [1020, 410] on p "Proposal received, reviewed and revised. Final Proposal sent to Procurement for…" at bounding box center [1003, 412] width 1058 height 19
click at [471, 440] on body "Project No. C193001013 Estimated Completion Date: Fall 2025 Approved Budget: $9…" at bounding box center [1003, 424] width 1066 height 245
click at [963, 440] on p "PO in process of being issued to AREX Builders Corp. in the amount of $968,605.…" at bounding box center [1003, 445] width 1058 height 19
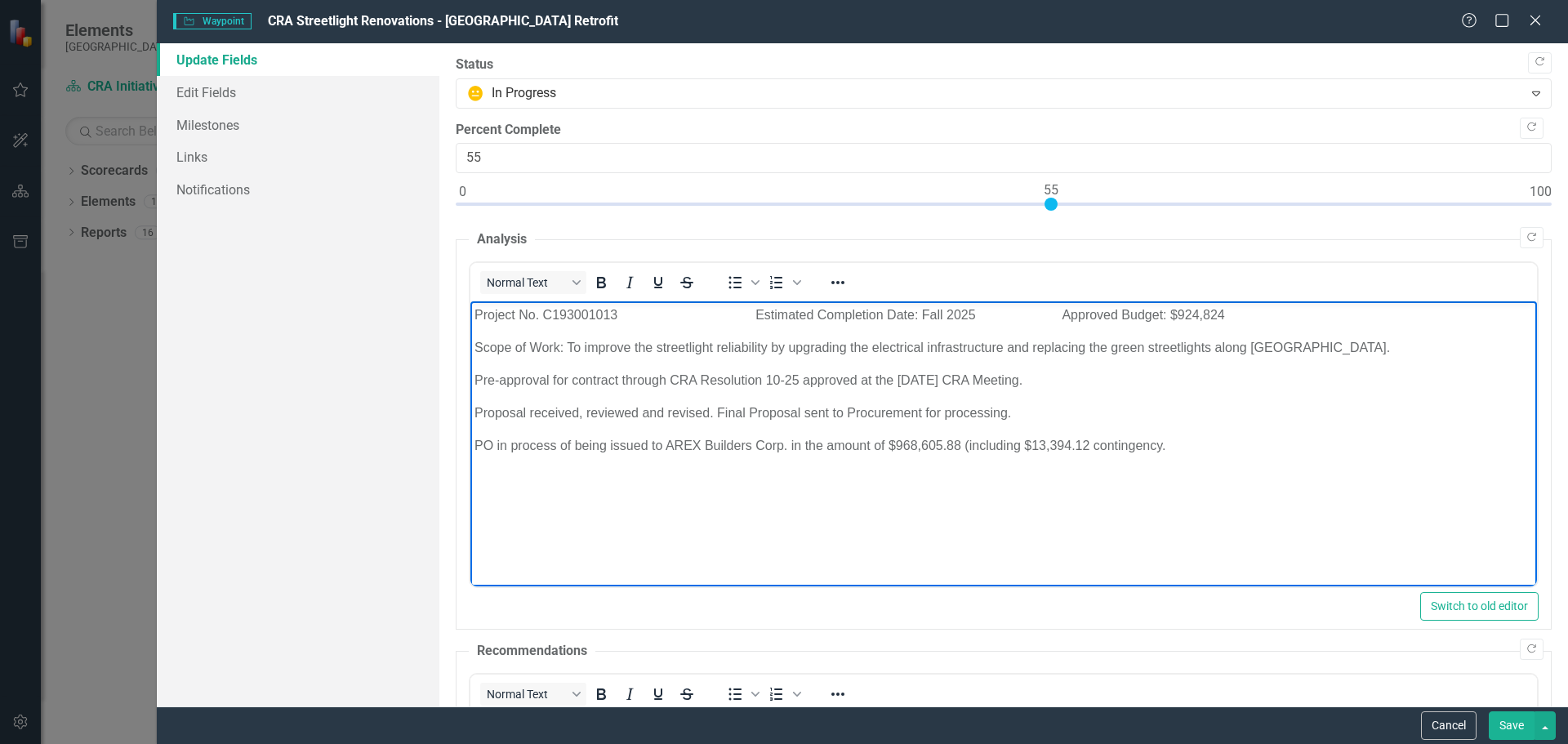
click at [1163, 440] on p "PO in process of being issued to AREX Builders Corp. in the amount of $968,605.…" at bounding box center [1003, 445] width 1058 height 19
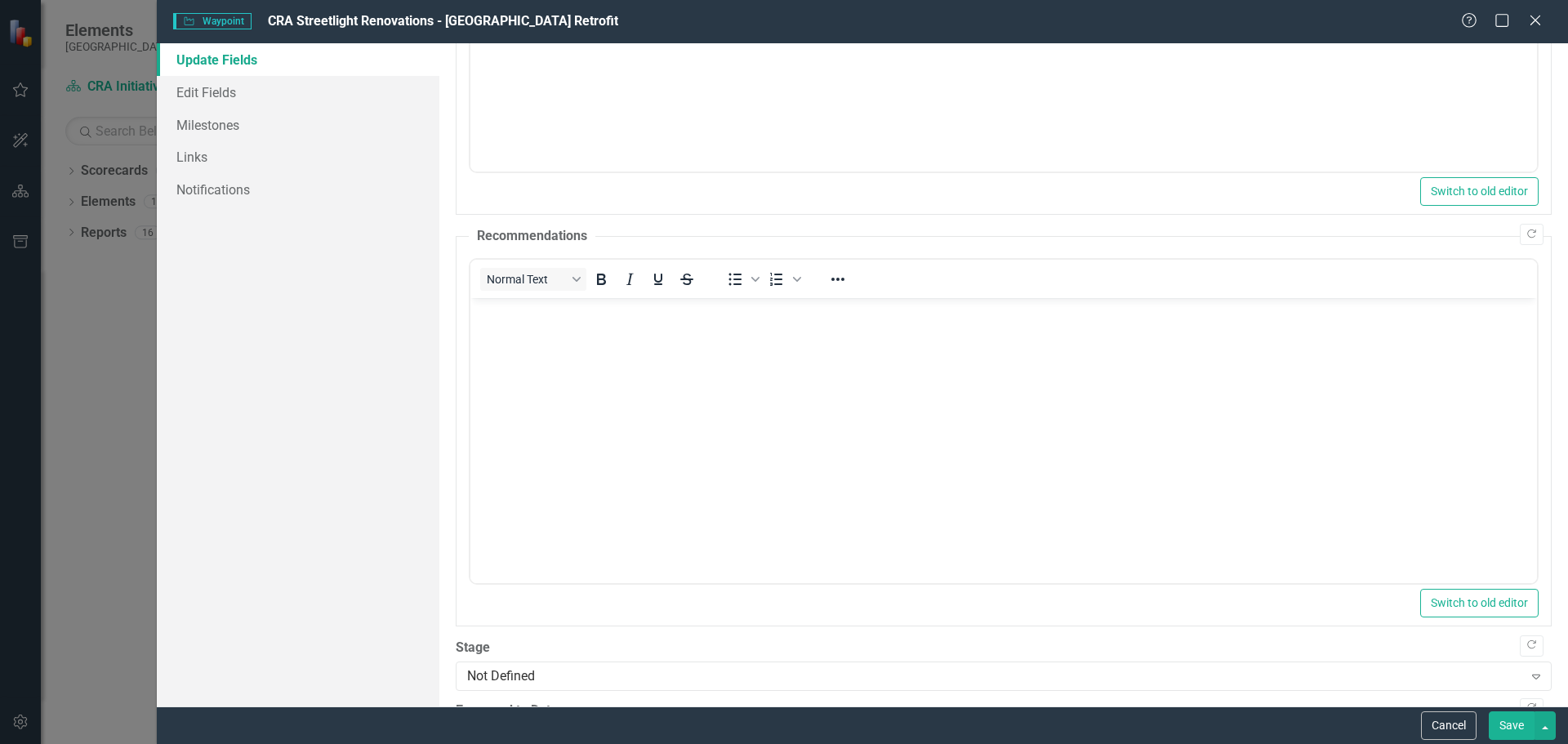
scroll to position [486, 0]
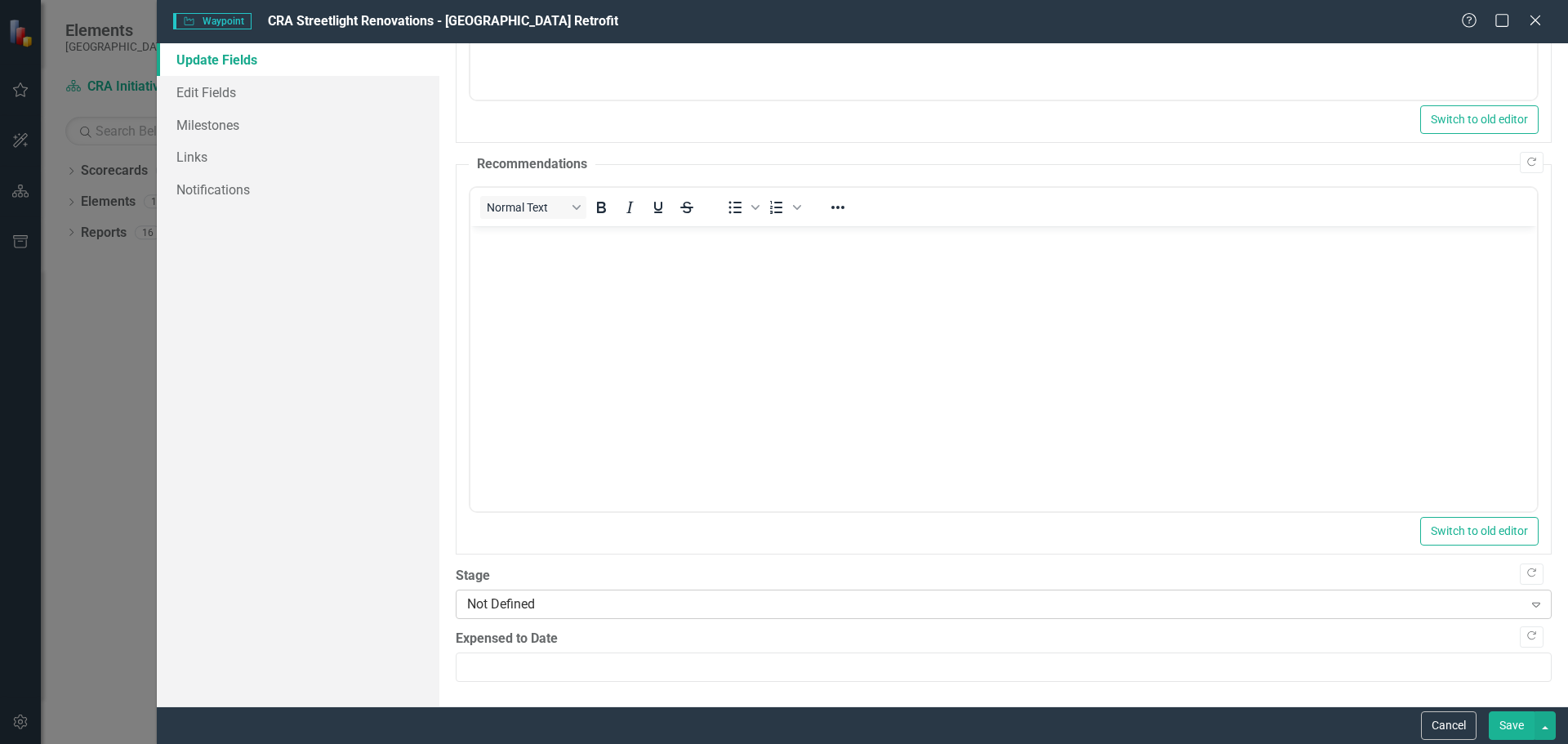
click at [507, 598] on div "Not Defined" at bounding box center [995, 603] width 1056 height 19
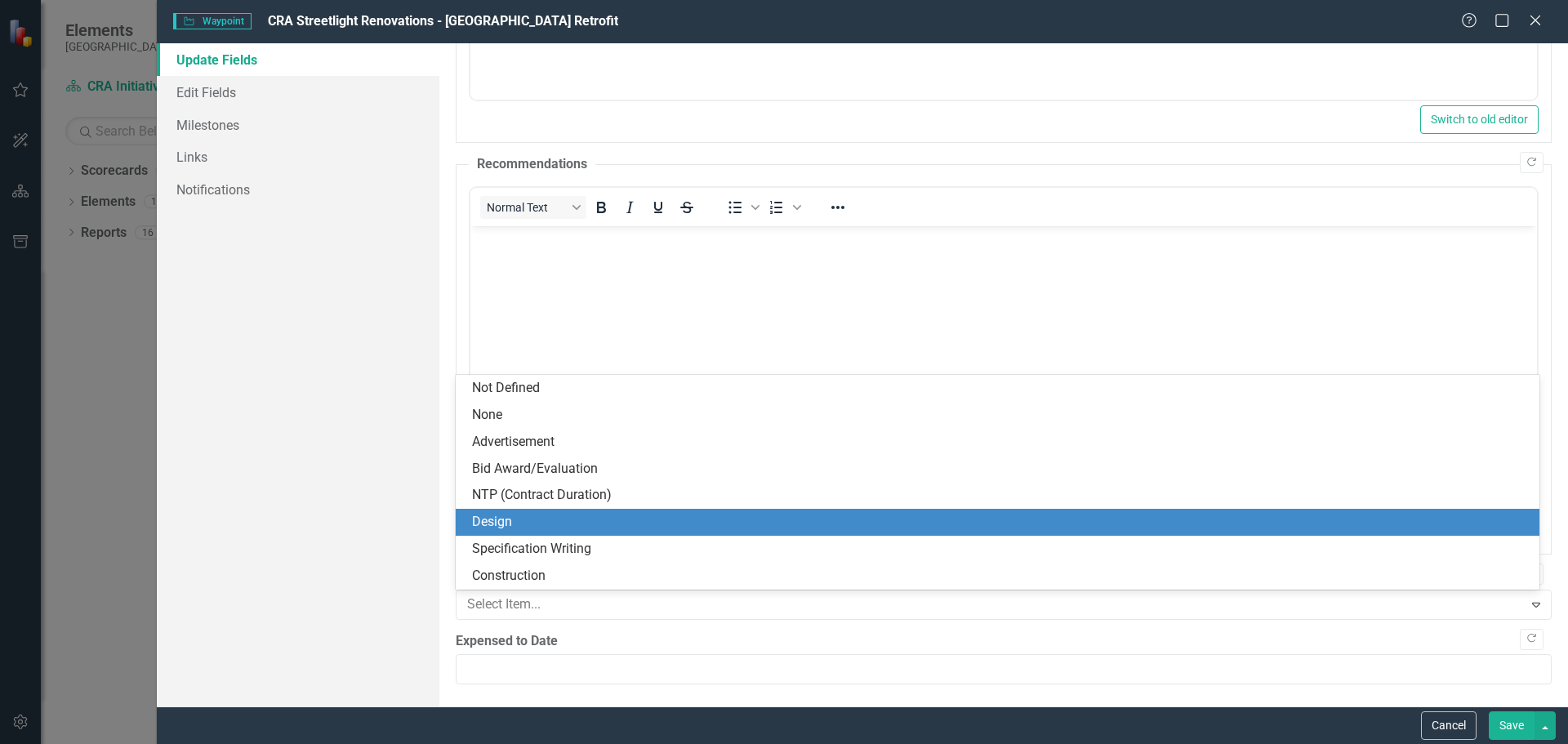
click at [490, 516] on div "Design" at bounding box center [1001, 522] width 1057 height 19
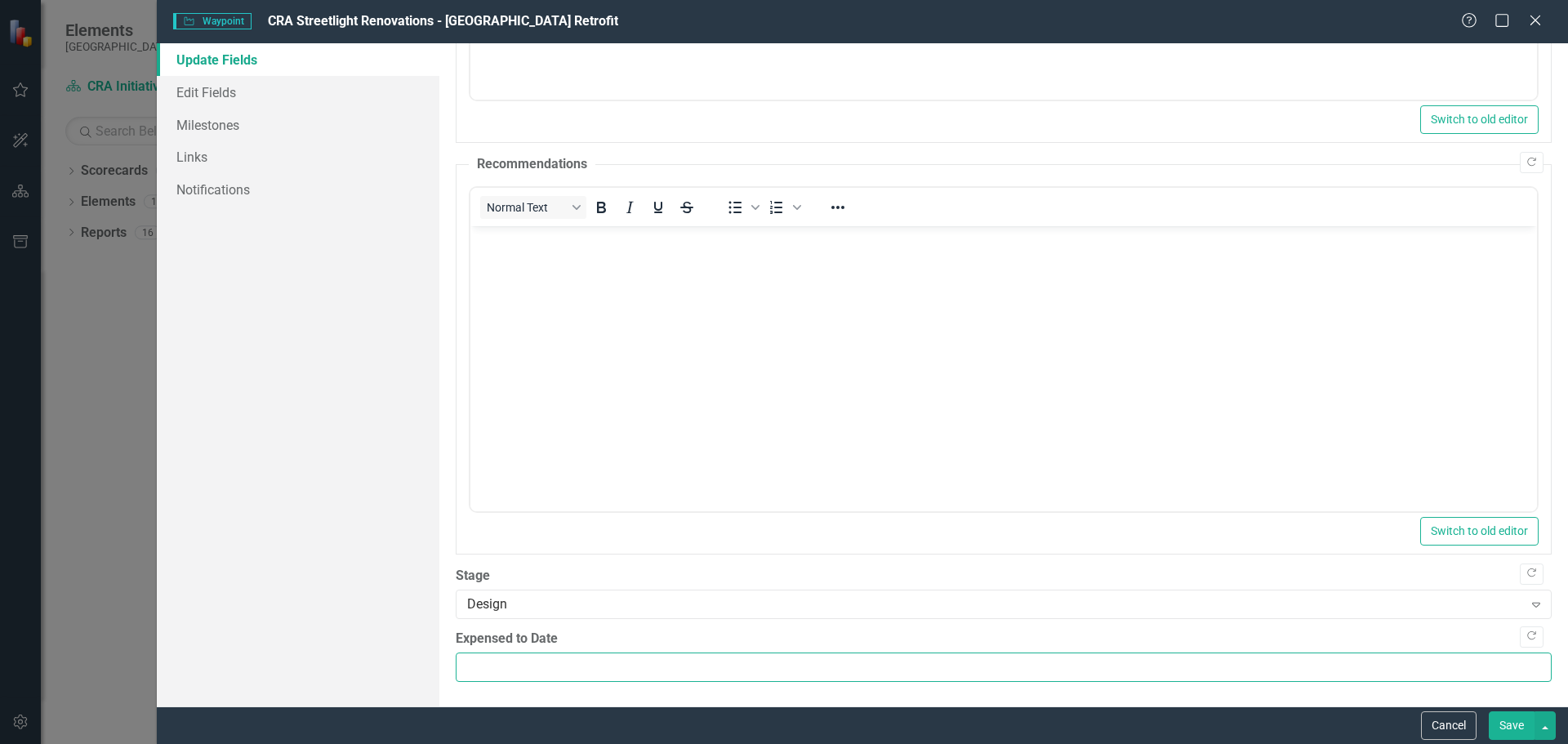
click at [483, 667] on input "Expensed to Date" at bounding box center [1003, 667] width 1096 height 30
type input "0"
type input "7920"
click at [1508, 726] on button "Save" at bounding box center [1511, 725] width 46 height 28
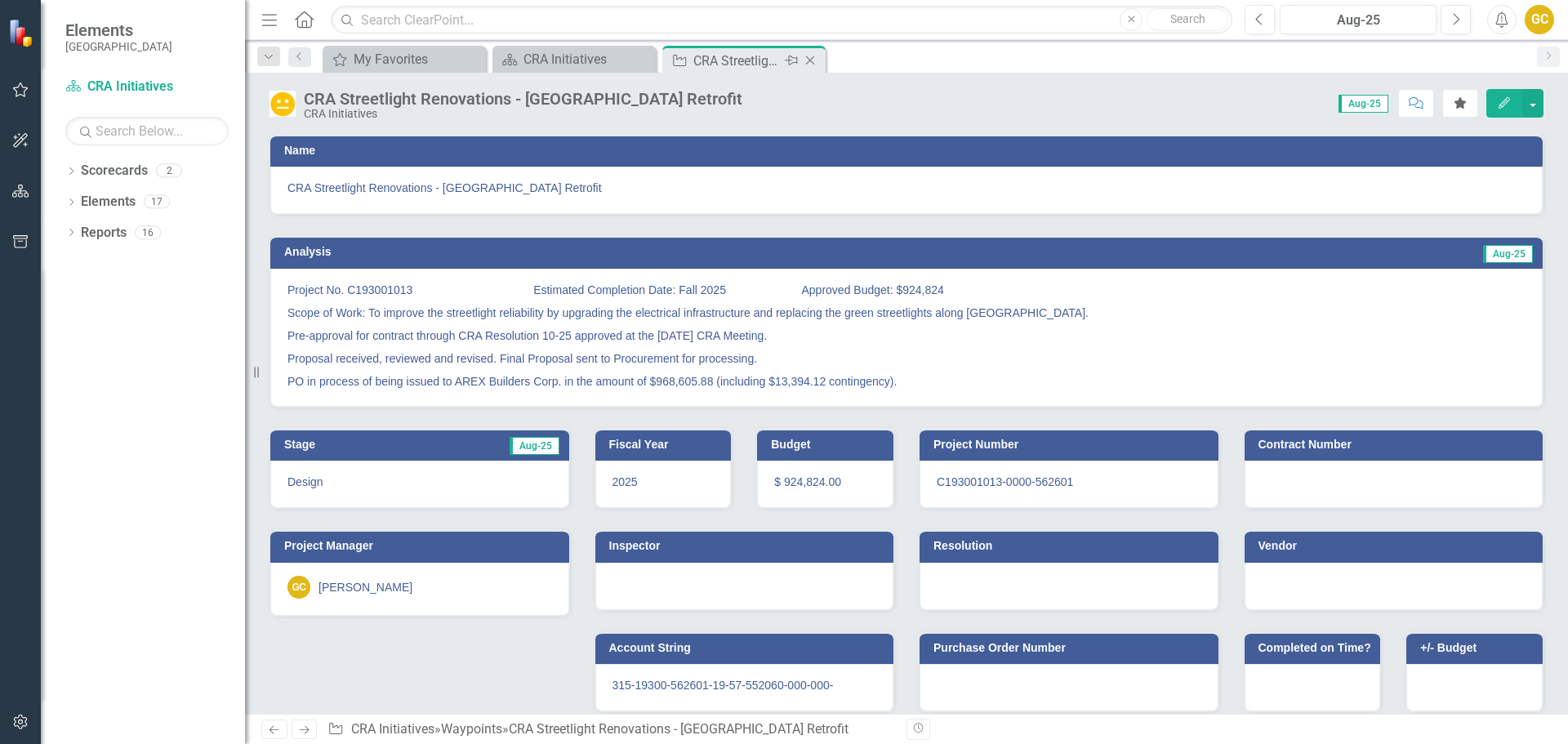
click at [812, 58] on icon "Close" at bounding box center [810, 61] width 17 height 13
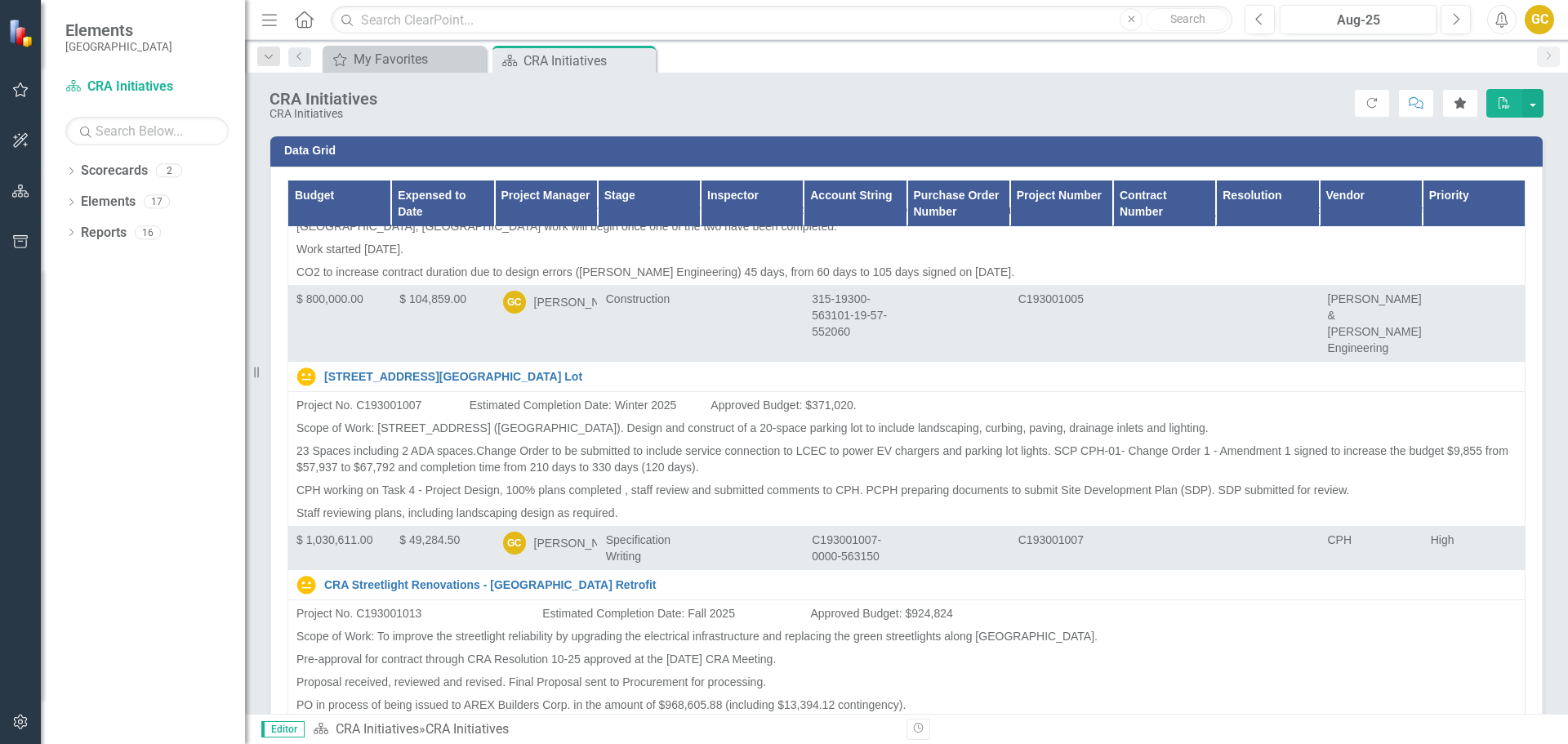
scroll to position [2896, 0]
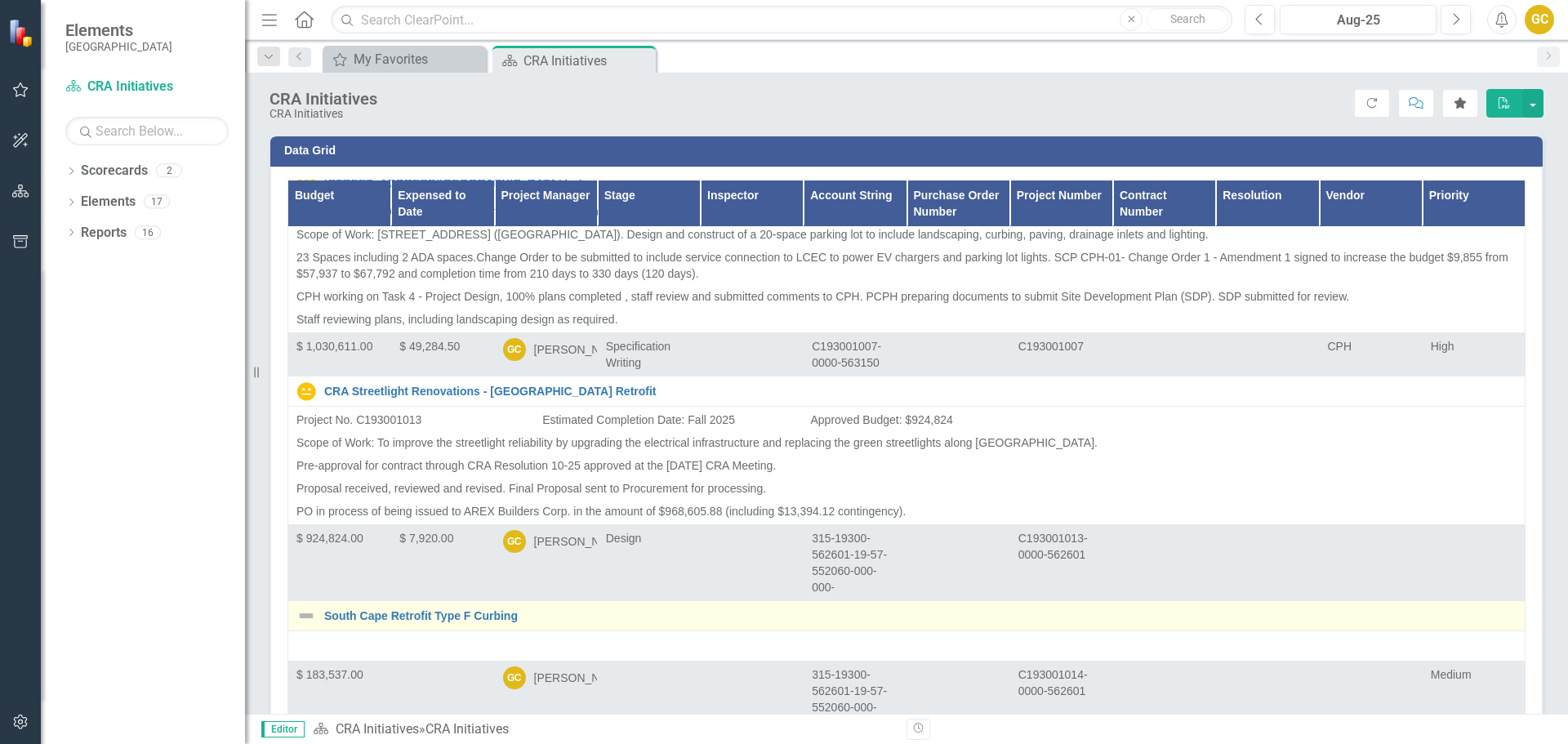
click at [451, 606] on div "South Cape Retrofit Type F Curbing" at bounding box center [906, 615] width 1220 height 19
click at [455, 610] on link "South Cape Retrofit Type F Curbing" at bounding box center [920, 616] width 1192 height 13
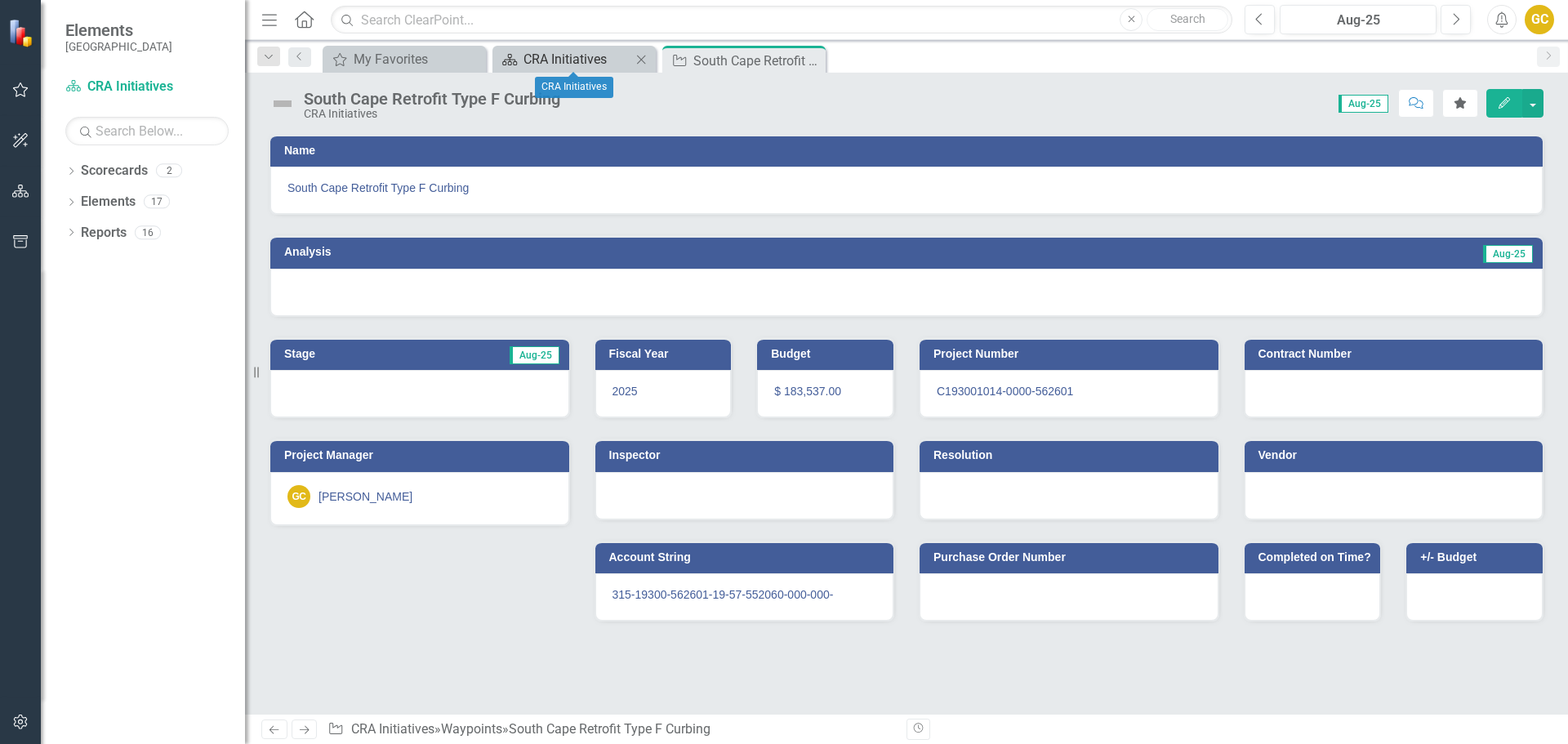
click at [544, 58] on div "CRA Initiatives" at bounding box center [577, 59] width 108 height 20
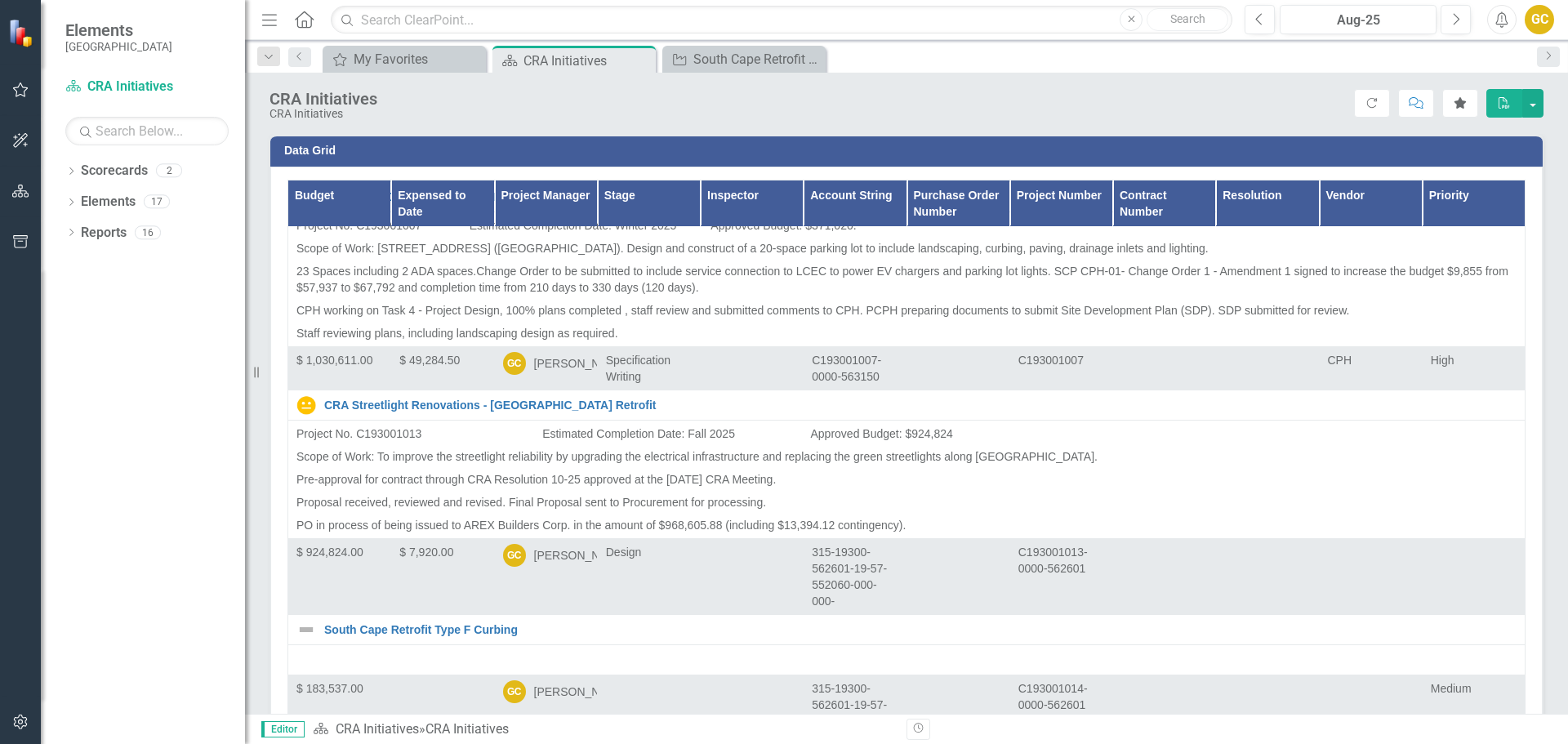
scroll to position [2896, 0]
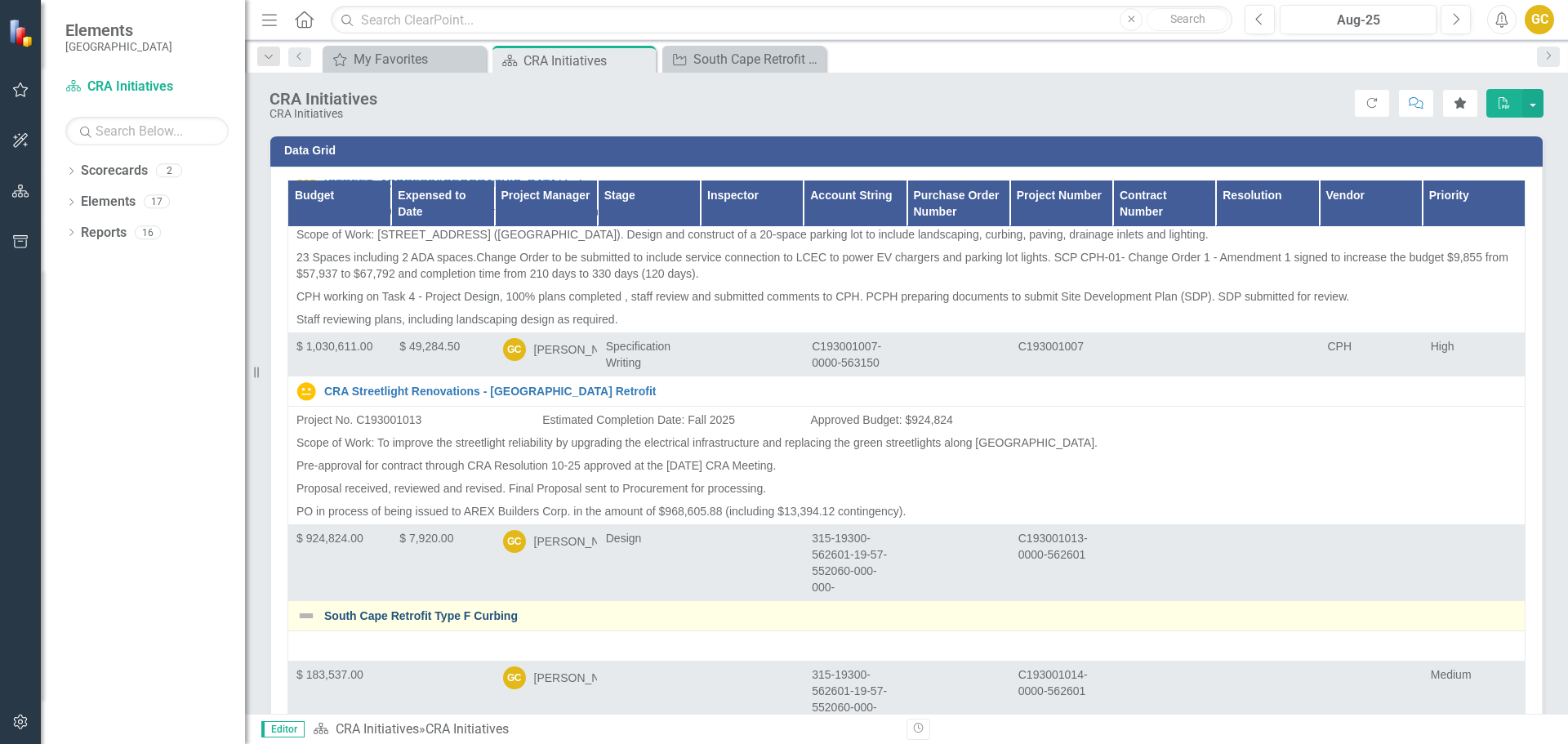
click at [455, 610] on link "South Cape Retrofit Type F Curbing" at bounding box center [920, 616] width 1192 height 13
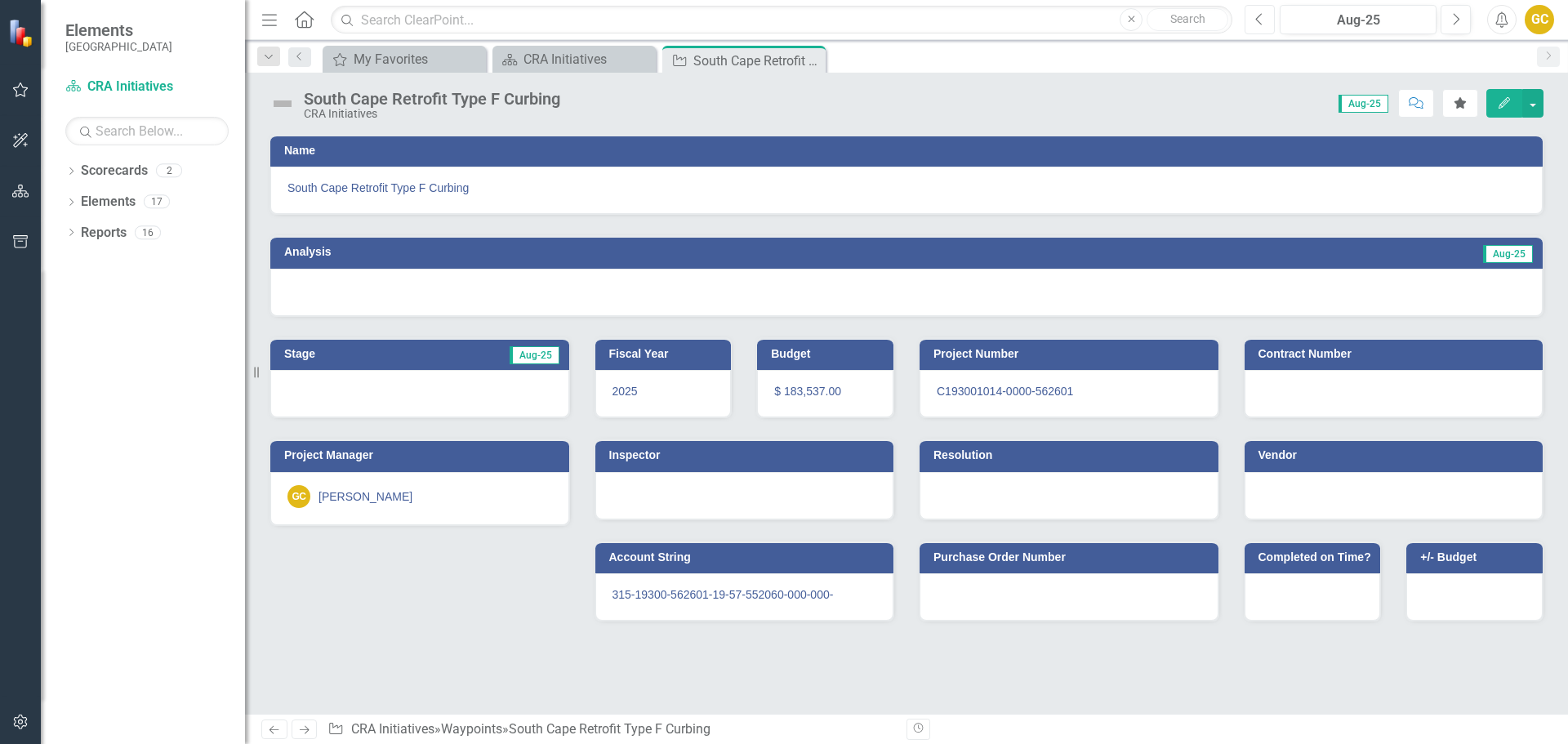
click at [1261, 19] on icon "Previous" at bounding box center [1259, 20] width 9 height 15
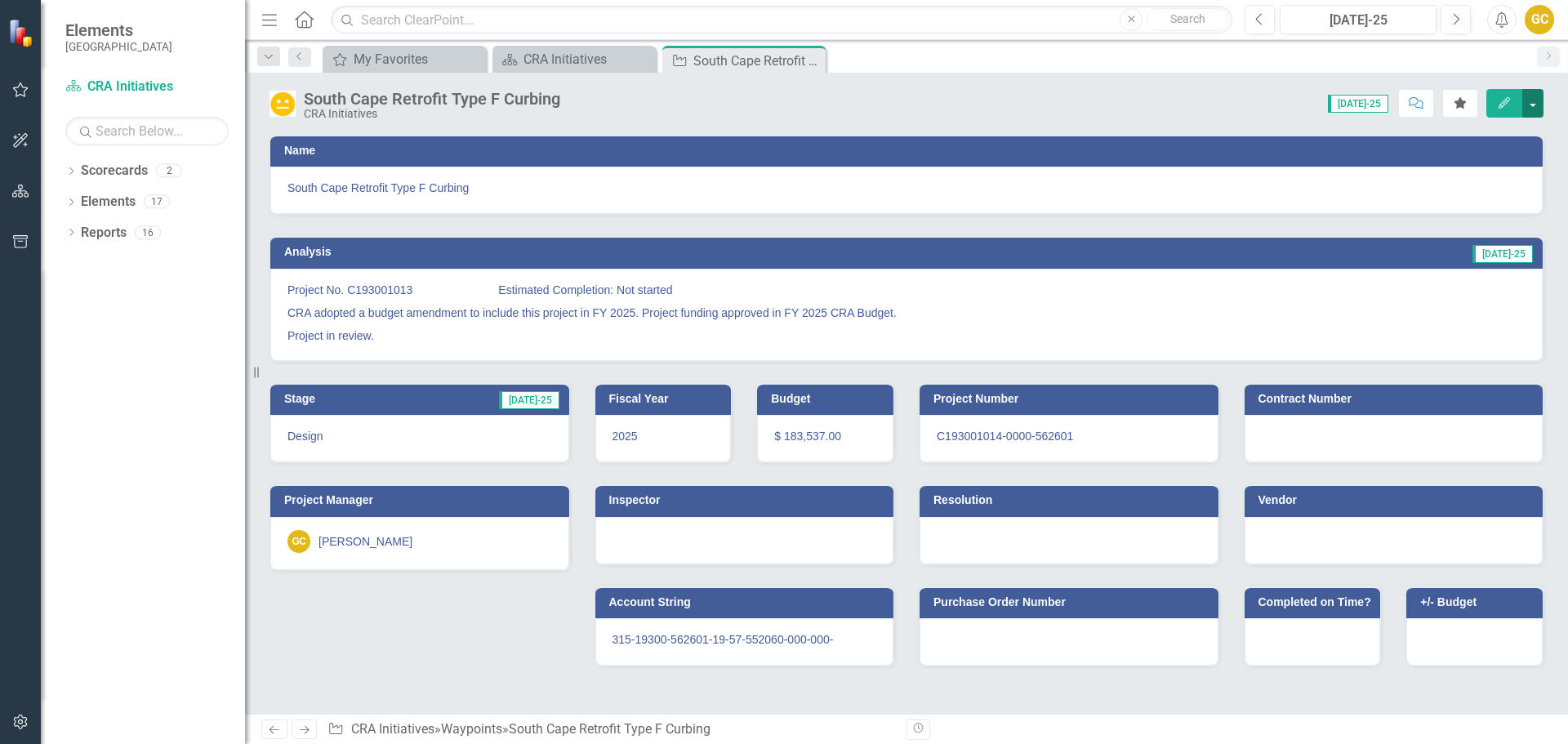
click at [1536, 101] on button "button" at bounding box center [1532, 103] width 21 height 28
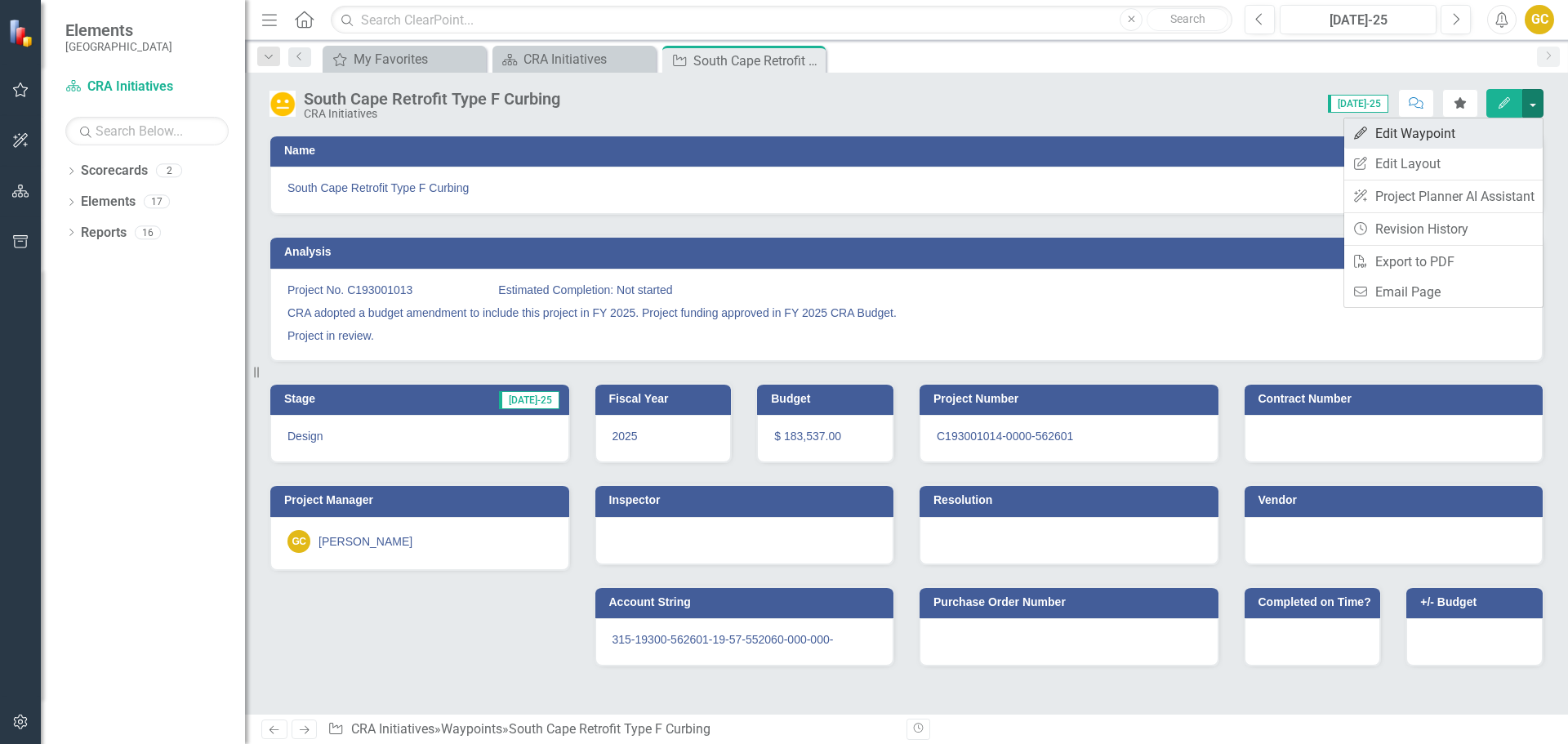
click at [1414, 130] on link "Edit Edit Waypoint" at bounding box center [1444, 133] width 199 height 30
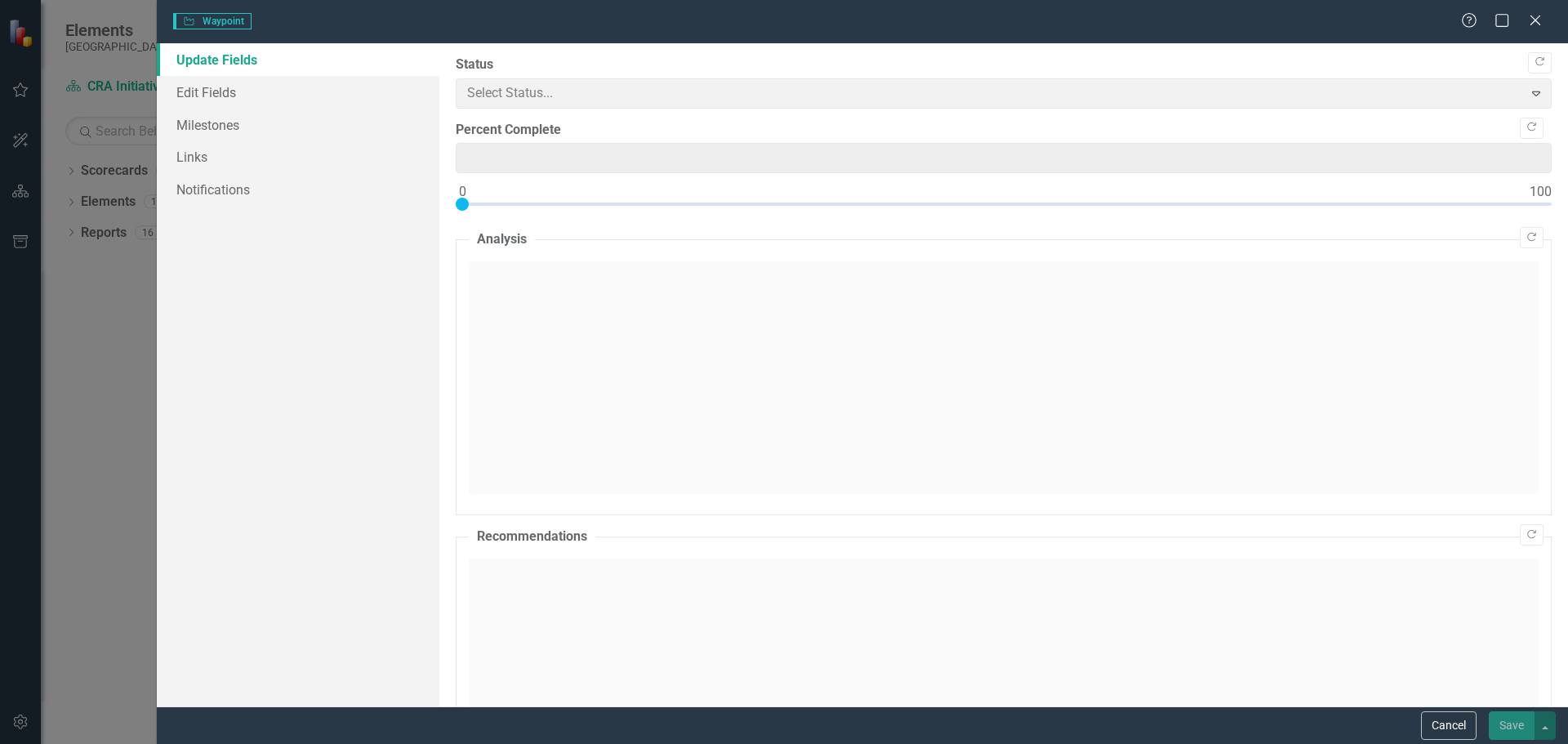
type input "5"
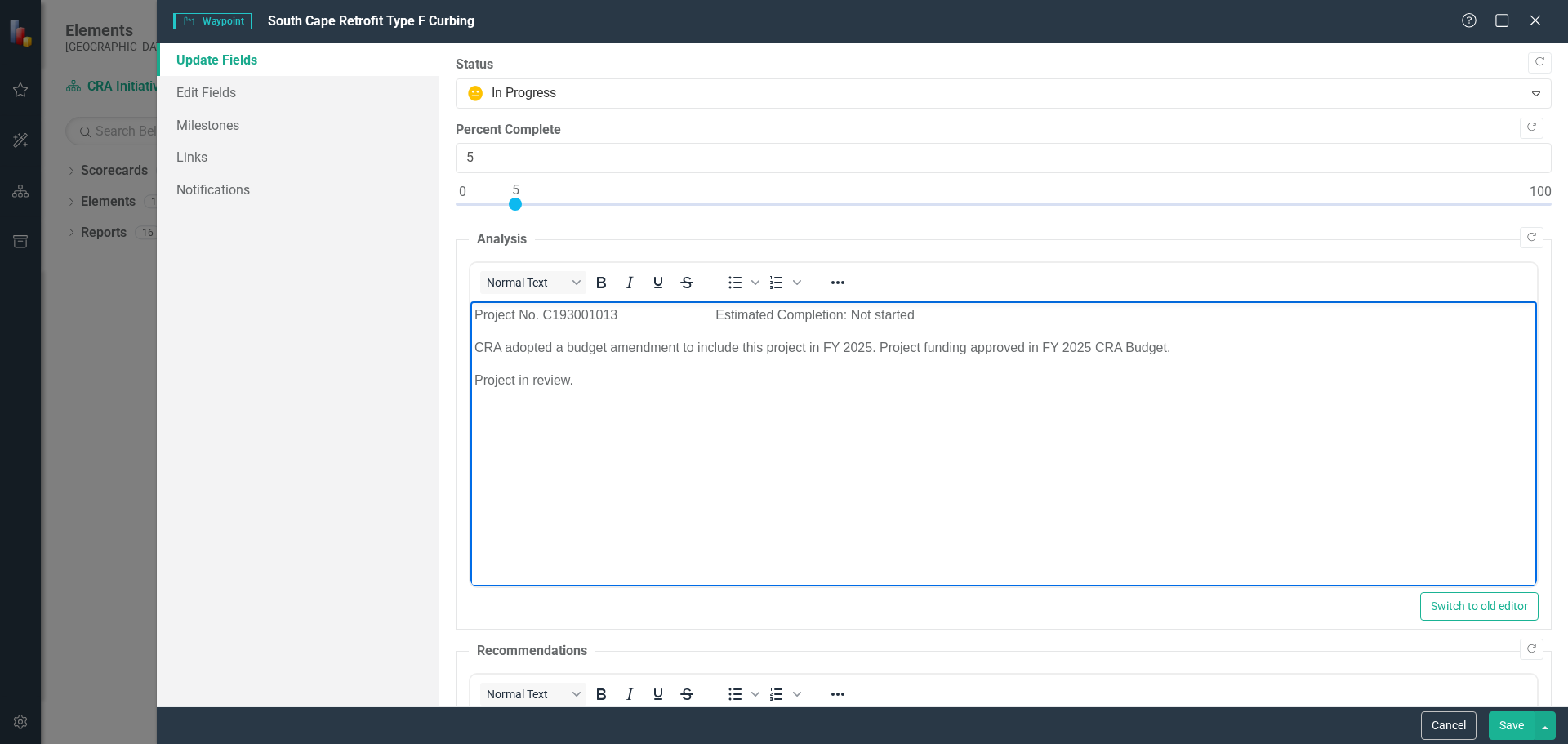
drag, startPoint x: 473, startPoint y: 316, endPoint x: 588, endPoint y: 376, distance: 129.7
click at [588, 375] on body "Project No. C193001013 Estimated Completion: Not started CRA adopted a budget a…" at bounding box center [1003, 424] width 1066 height 245
copy body "Project No. C193001013 Estimated Completion: Not started CRA adopted a budget a…"
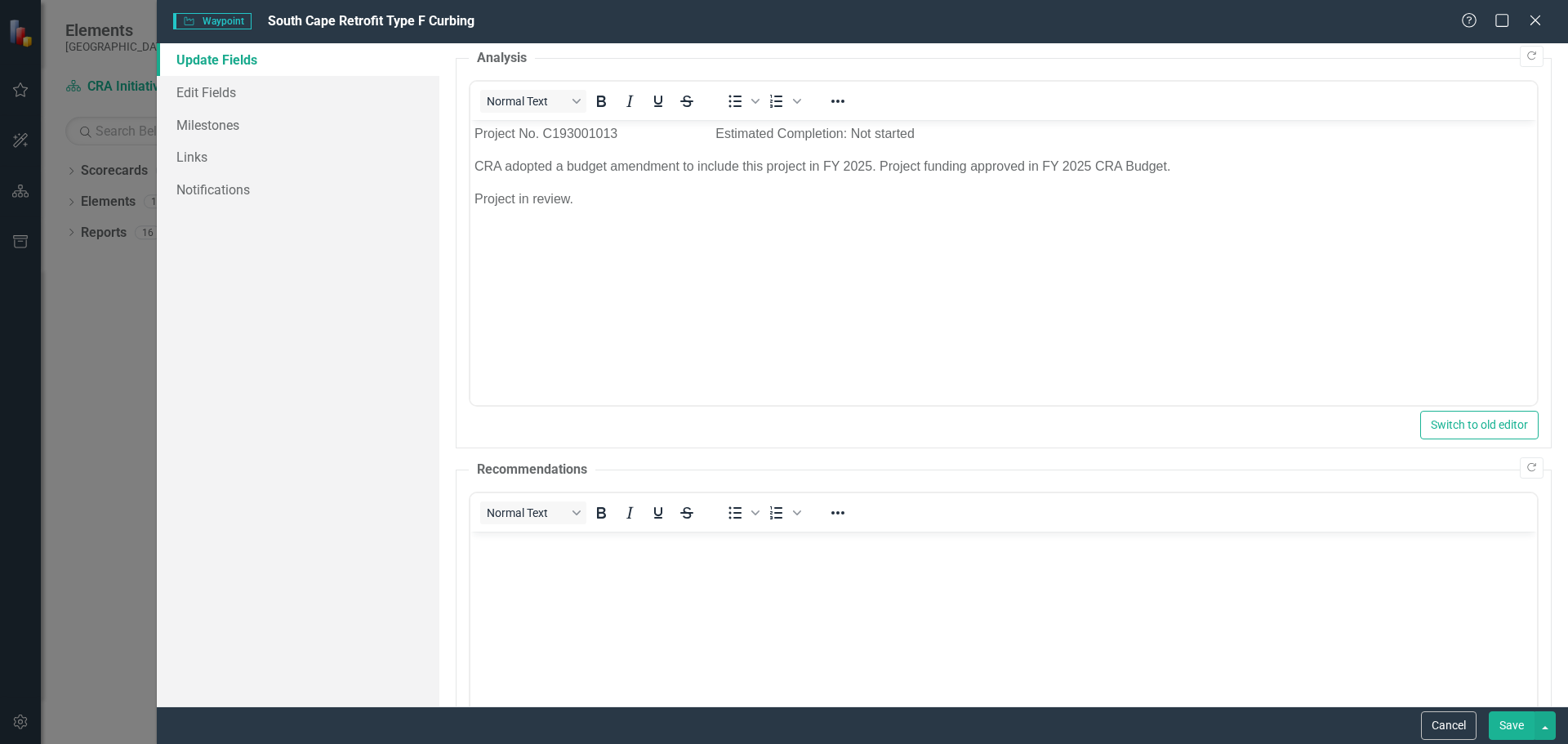
scroll to position [486, 0]
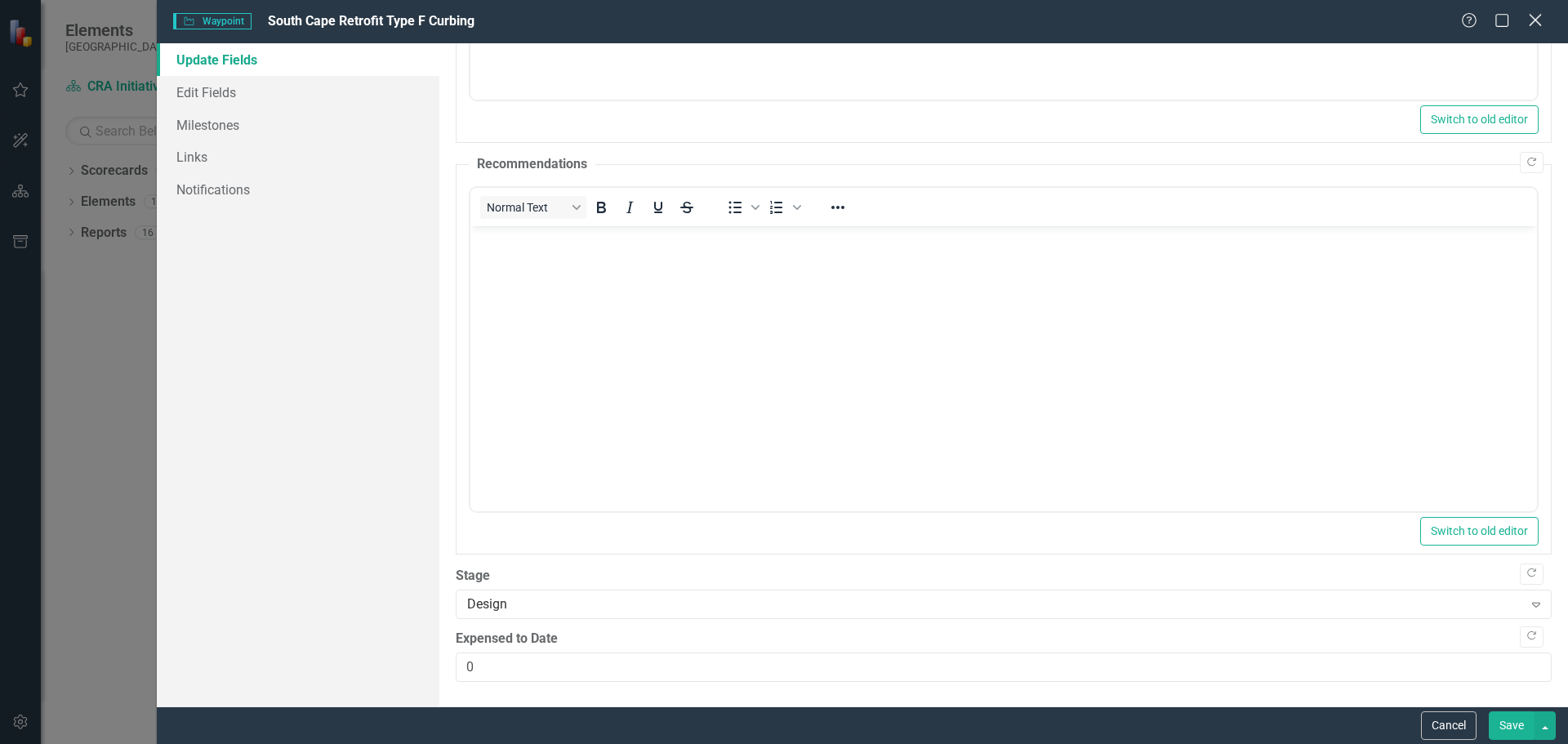
click at [1535, 19] on icon at bounding box center [1535, 20] width 13 height 13
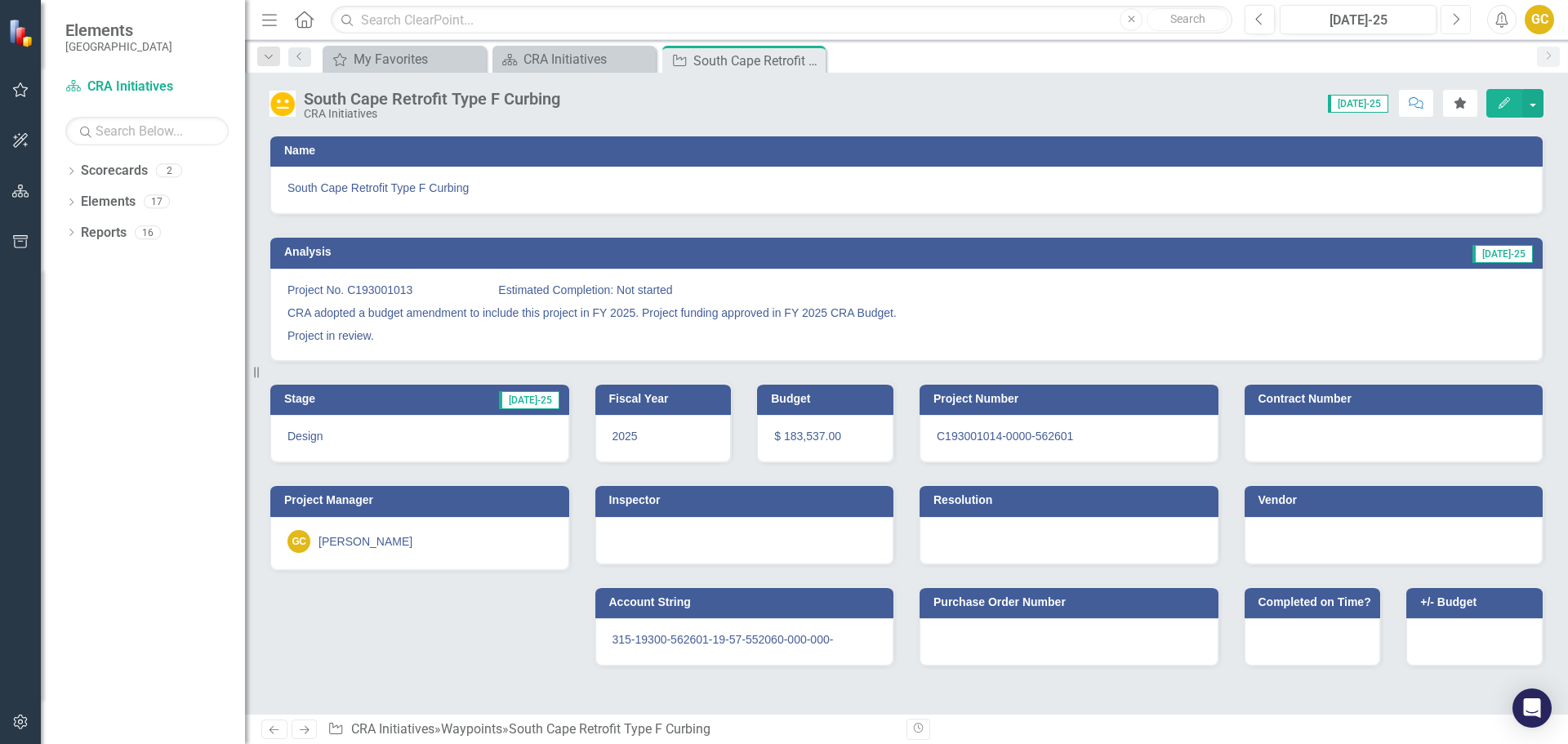
click at [1453, 21] on icon "Next" at bounding box center [1455, 20] width 9 height 15
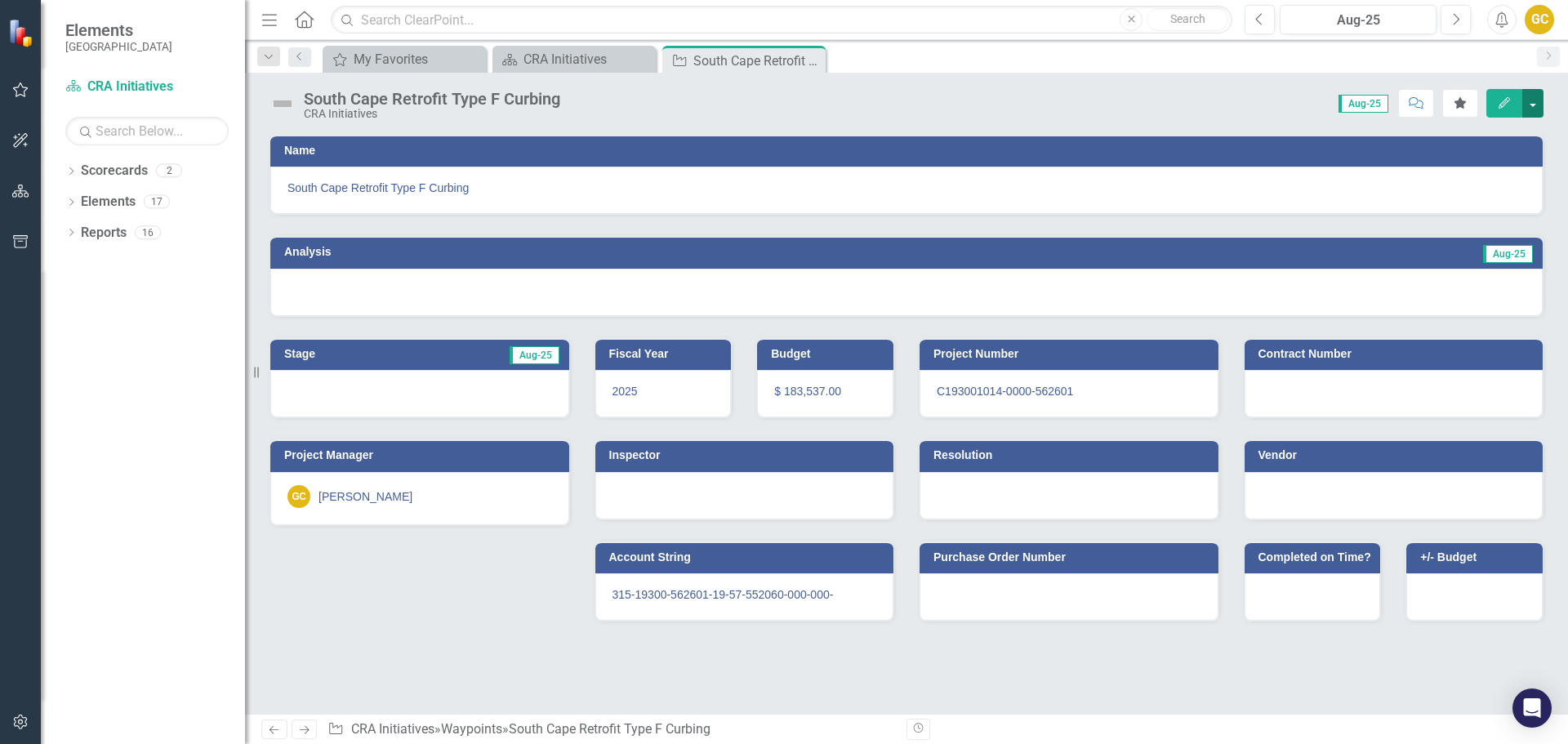
click at [1533, 102] on button "button" at bounding box center [1532, 103] width 21 height 28
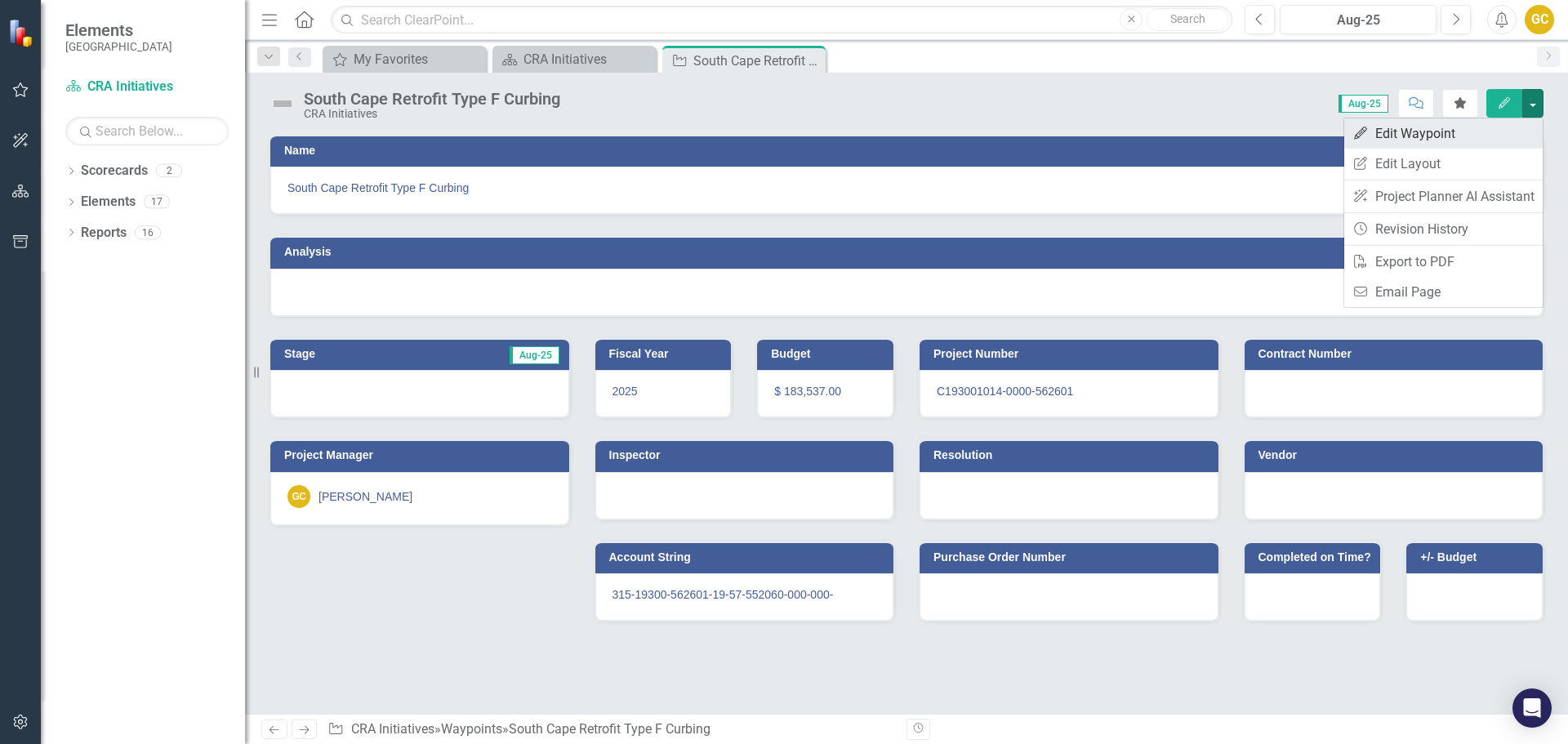
click at [1458, 129] on link "Edit Edit Waypoint" at bounding box center [1444, 133] width 199 height 30
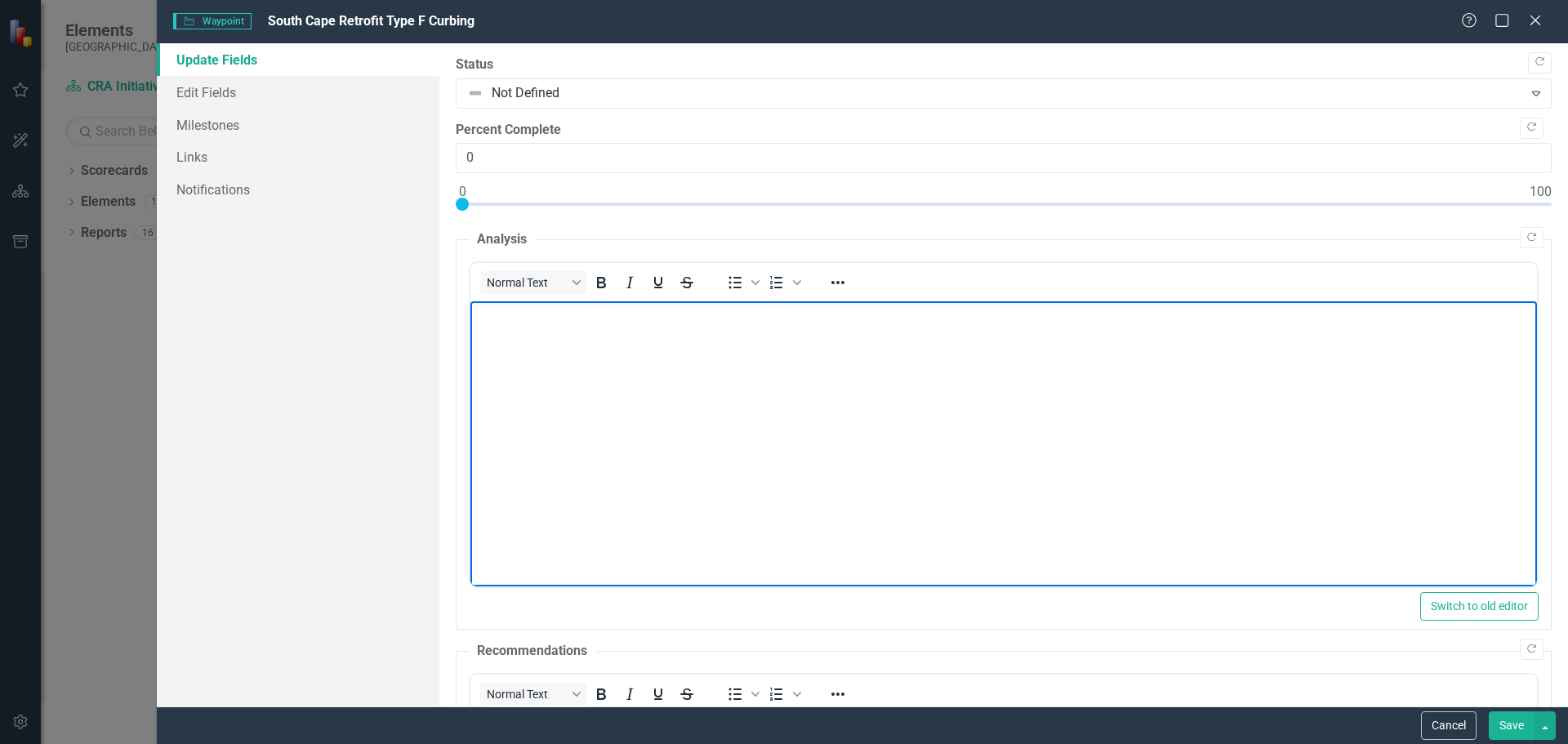
paste body "Rich Text Area. Press ALT-0 for help."
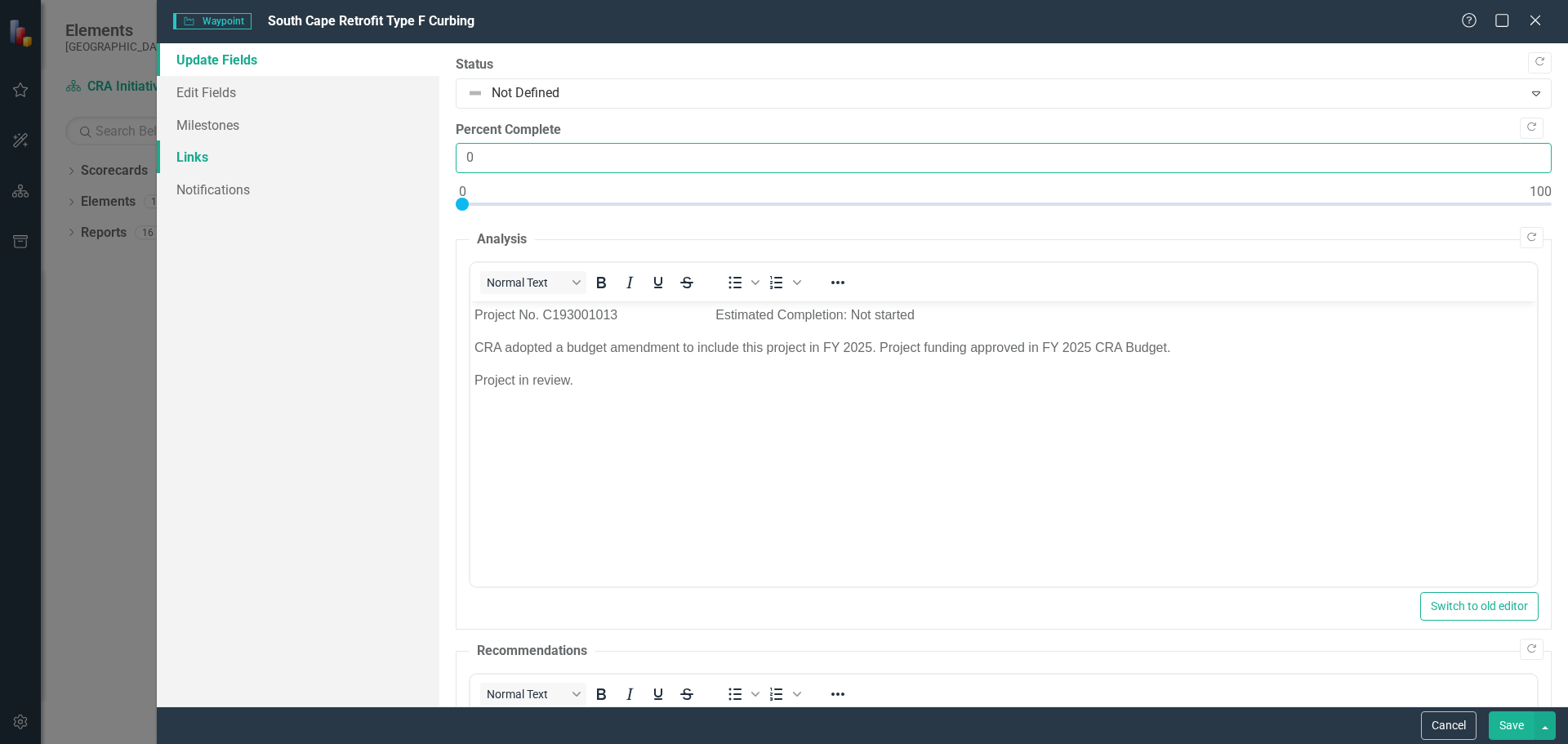
drag, startPoint x: 478, startPoint y: 161, endPoint x: 436, endPoint y: 159, distance: 42.0
click at [443, 162] on div ""Update" fields in ClearPoint are the fields that change from reporting period …" at bounding box center [1004, 375] width 1129 height 663
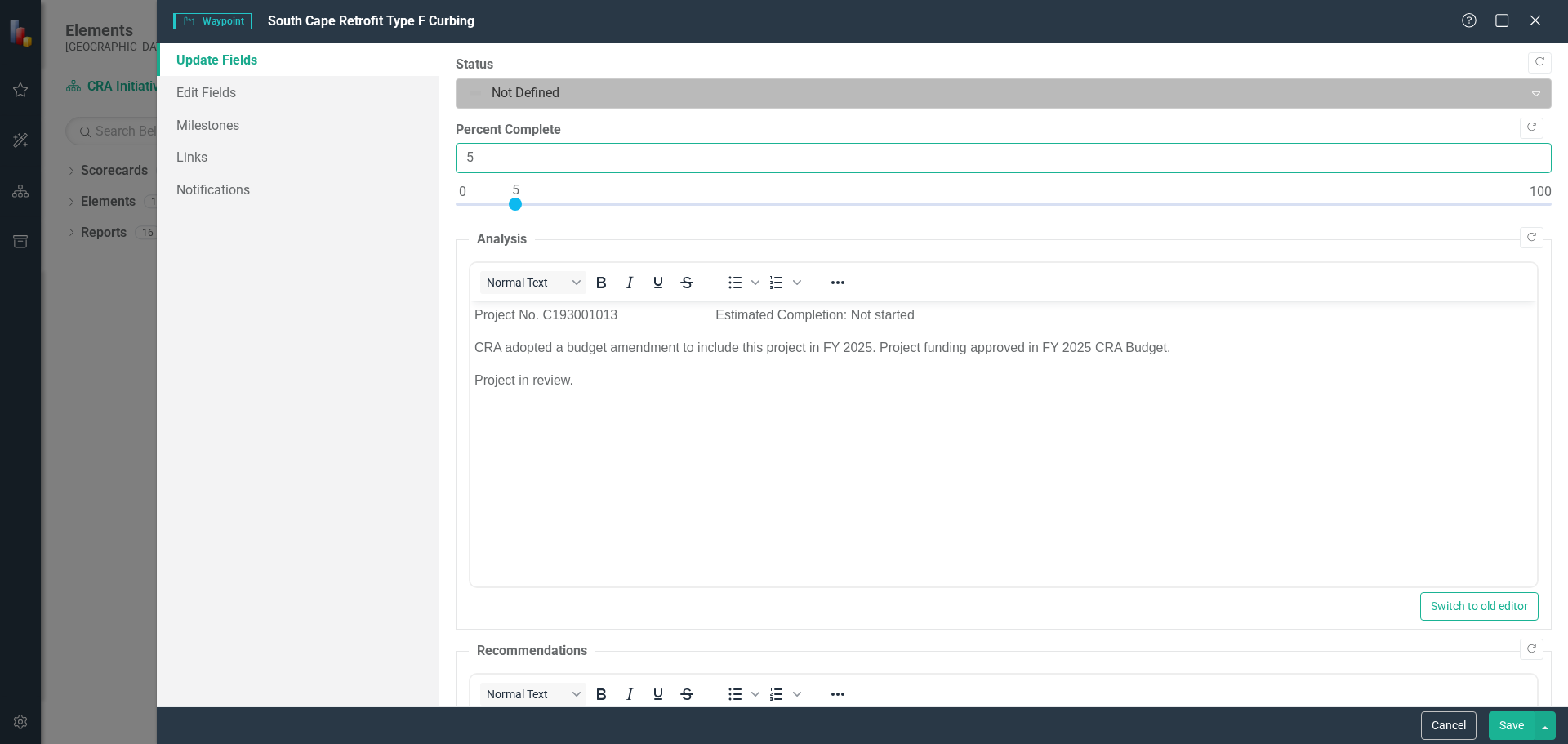
type input "5"
click at [492, 89] on div at bounding box center [991, 93] width 1046 height 22
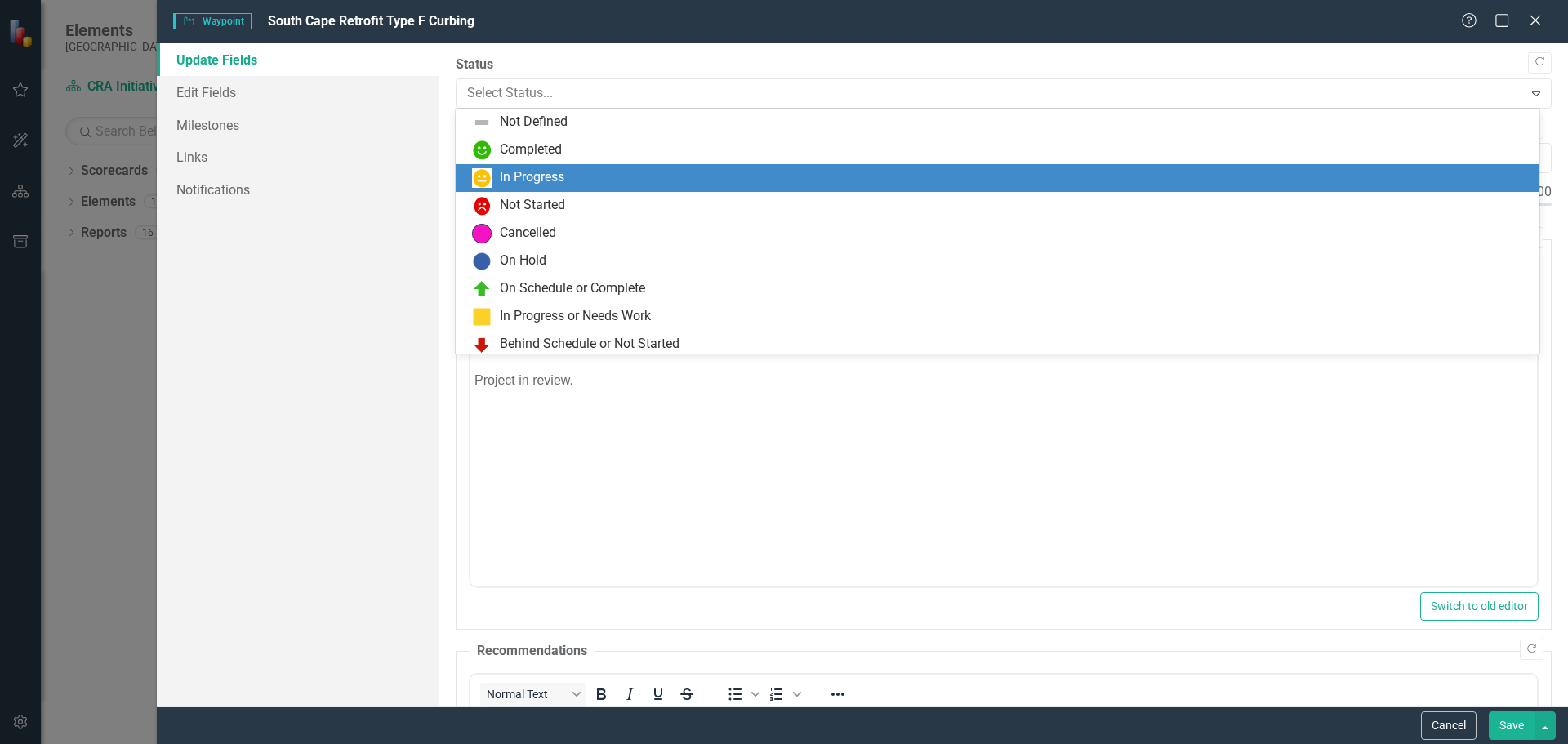
click at [511, 175] on div "In Progress" at bounding box center [532, 178] width 64 height 19
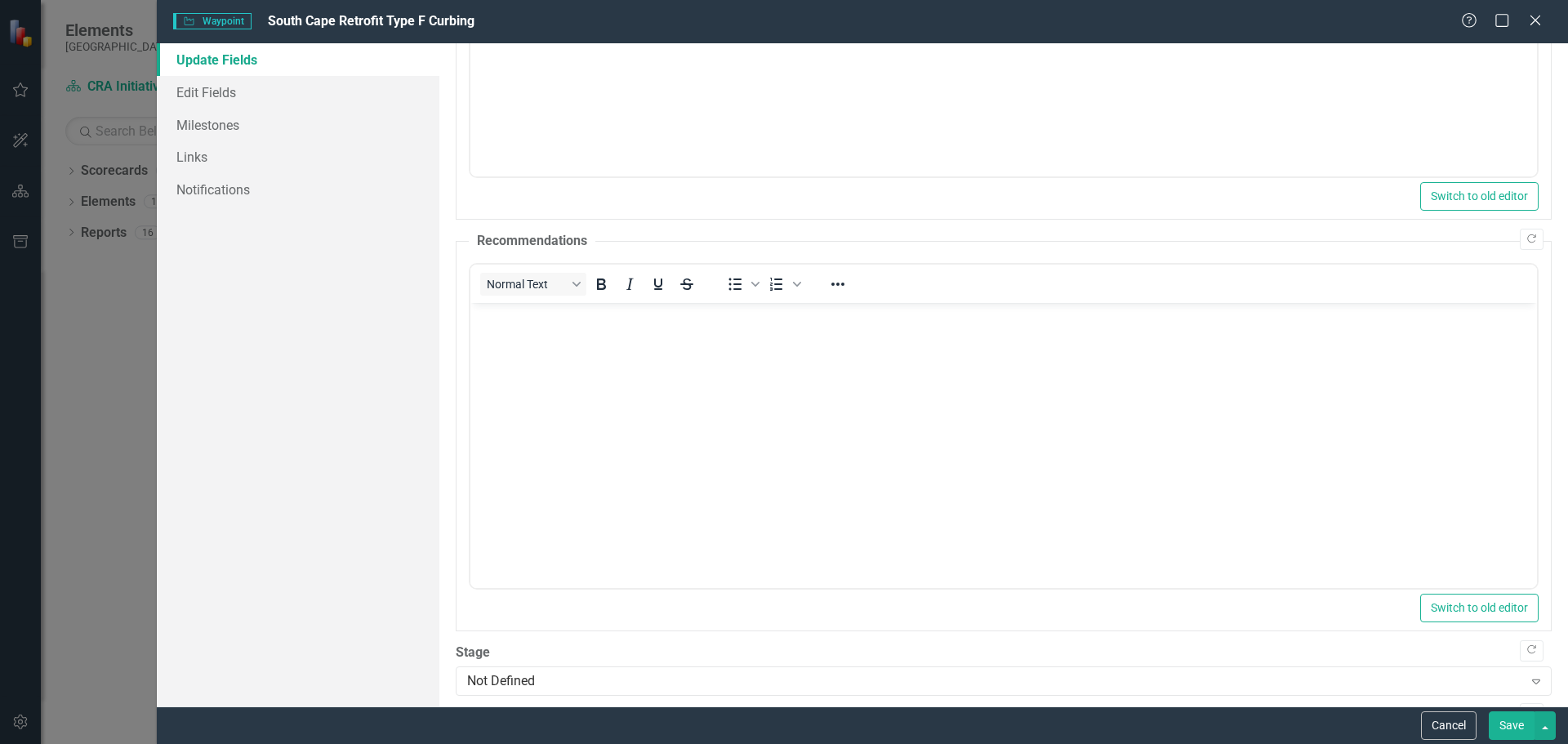
scroll to position [486, 0]
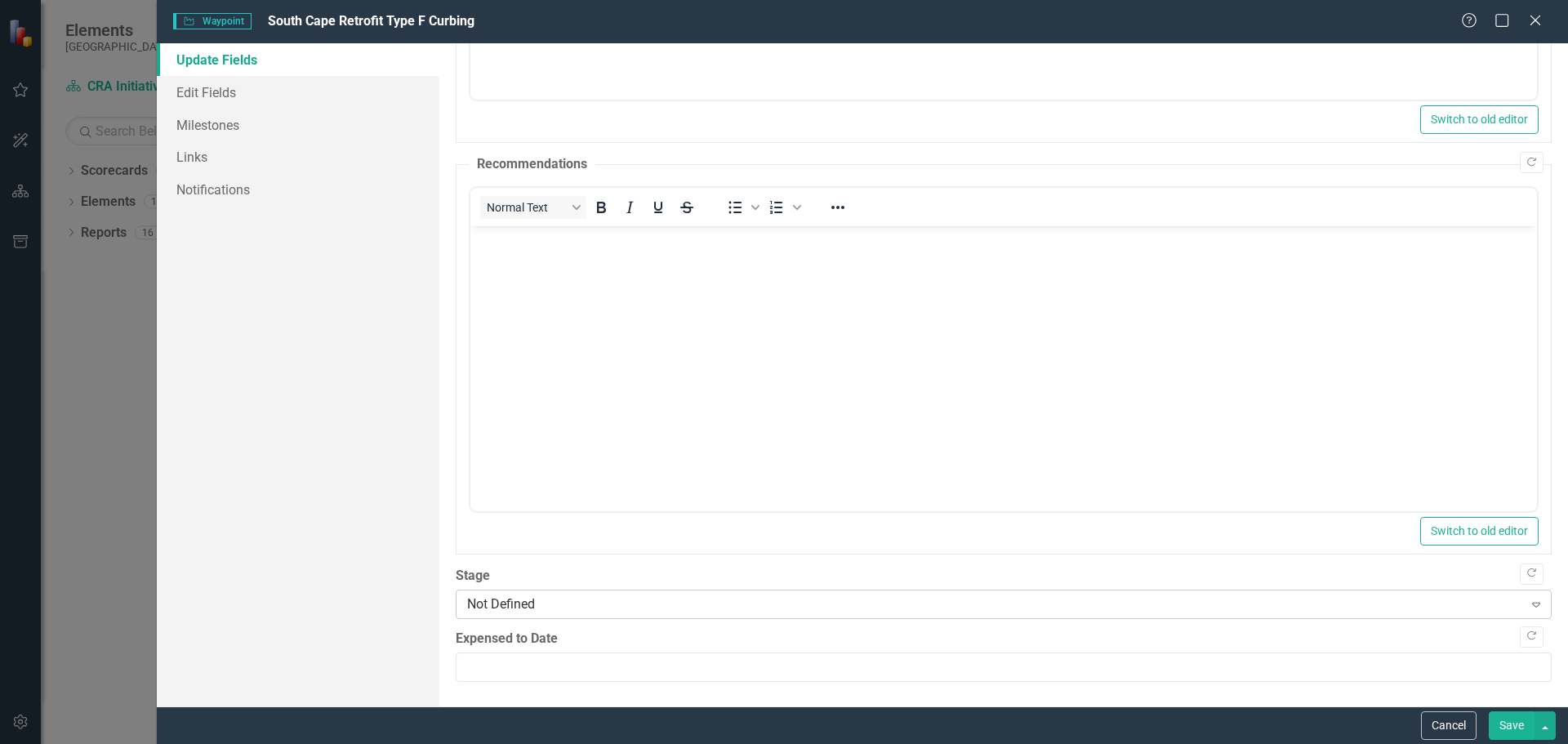
click at [501, 601] on div "Not Defined" at bounding box center [995, 603] width 1056 height 19
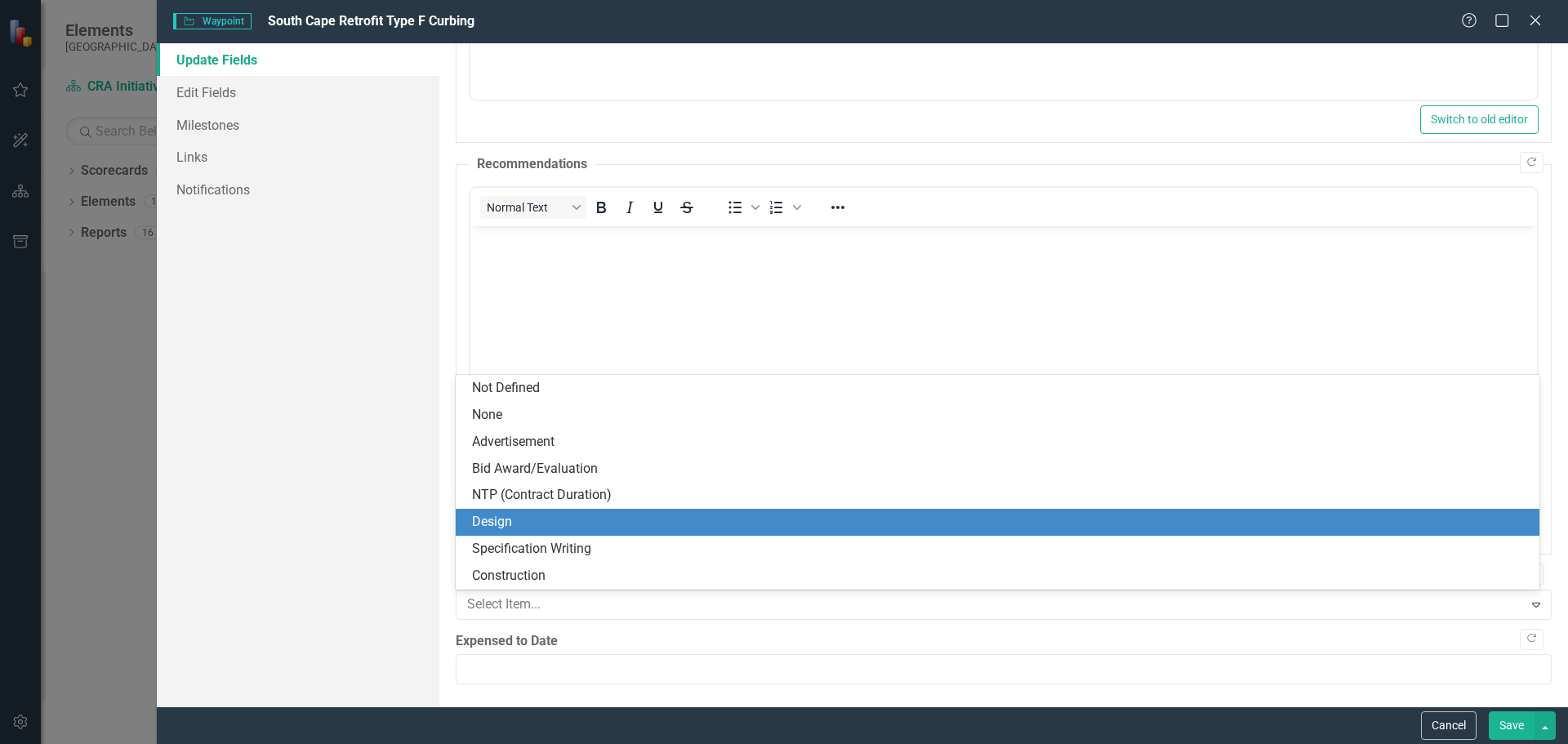
click at [495, 519] on div "Design" at bounding box center [1001, 522] width 1057 height 19
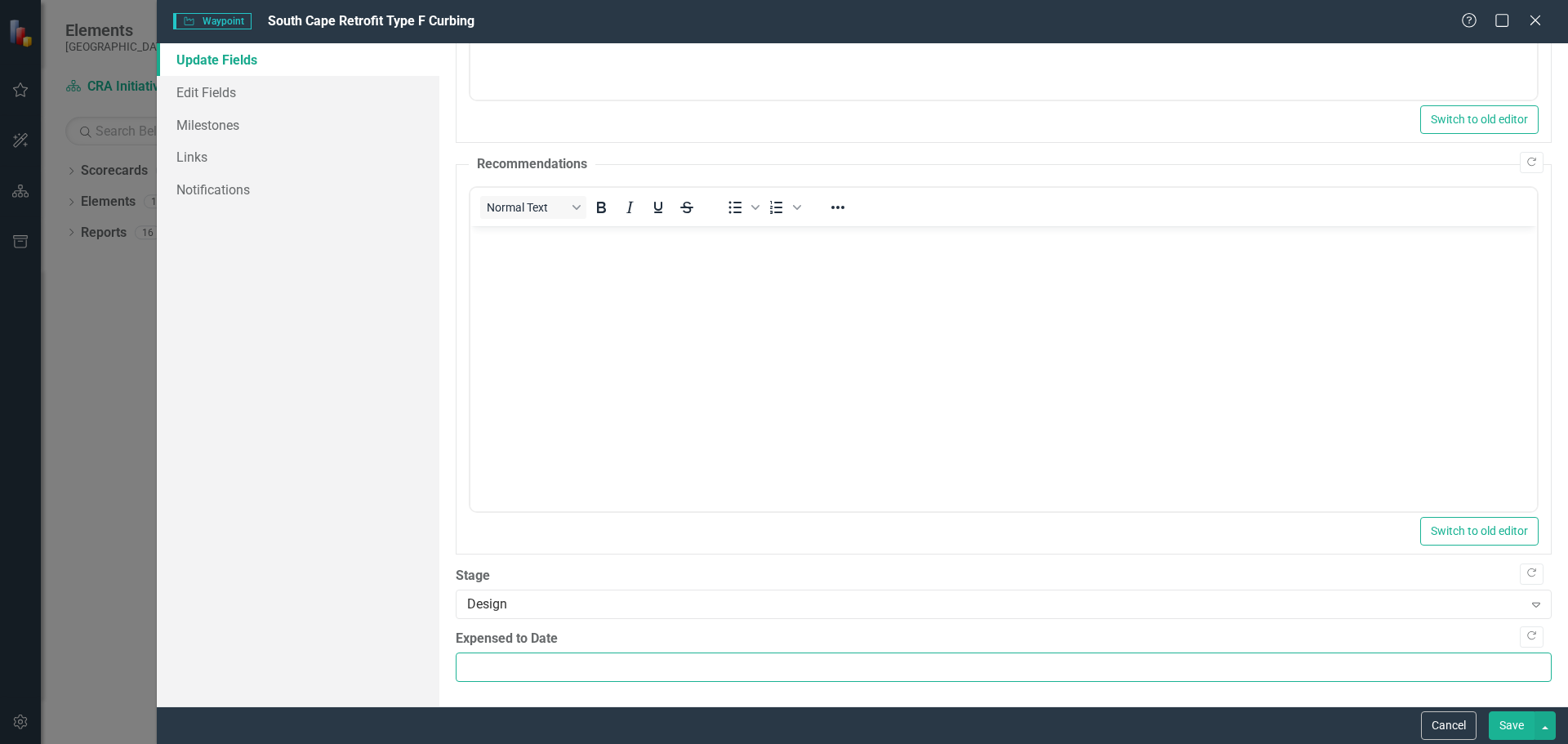
click at [471, 666] on input "Expensed to Date" at bounding box center [1003, 667] width 1096 height 30
type input "0.00"
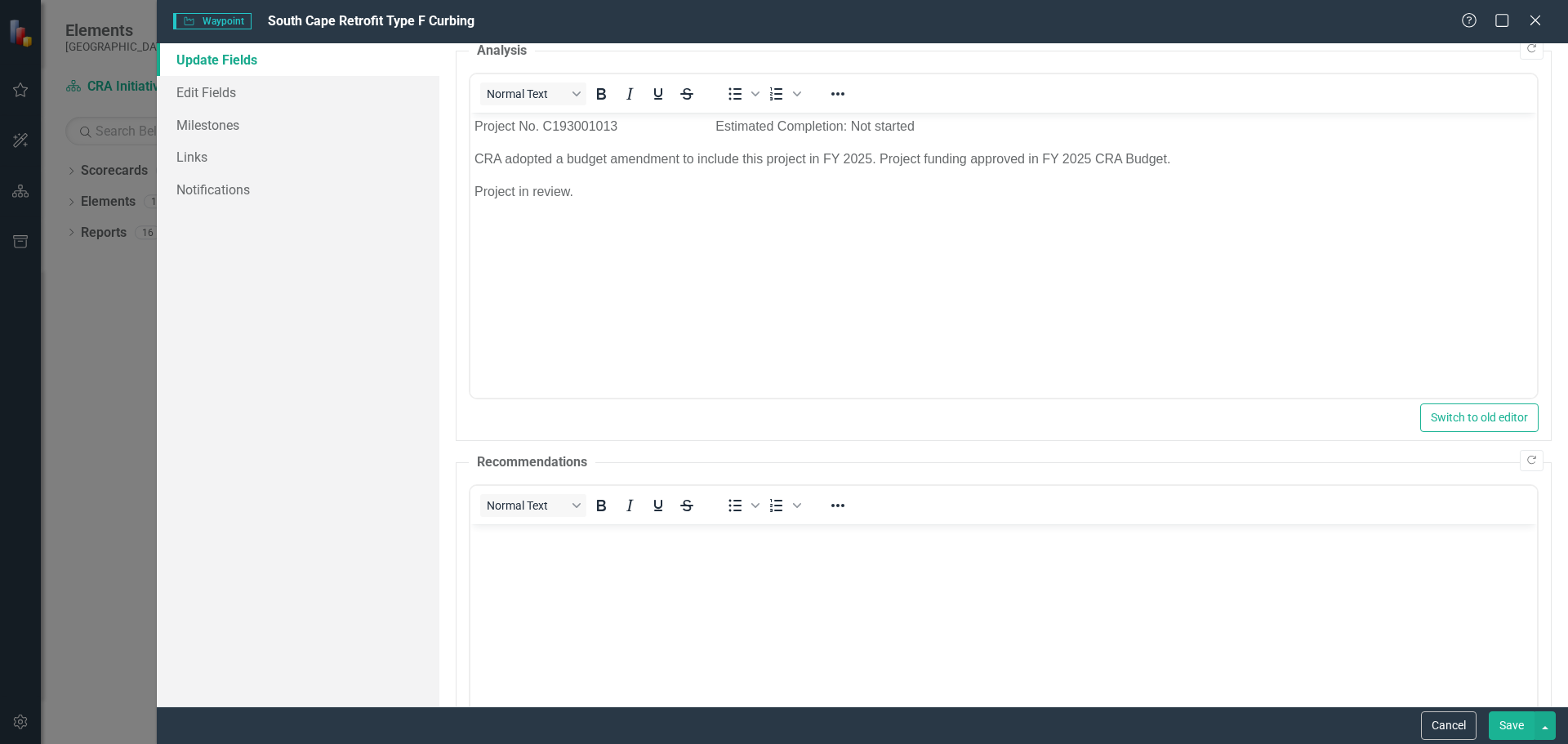
scroll to position [0, 0]
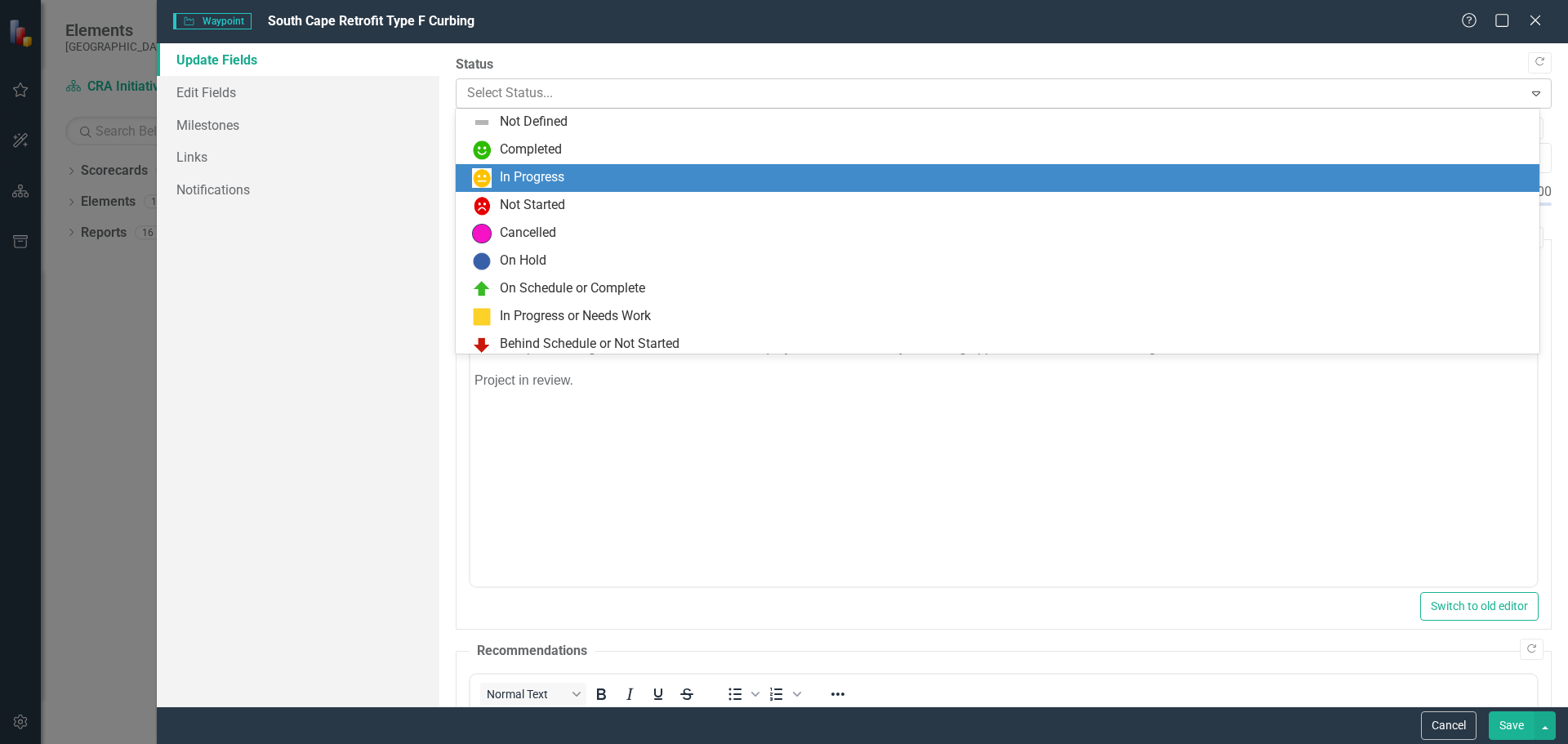
click at [1528, 88] on icon "Expand" at bounding box center [1536, 93] width 17 height 13
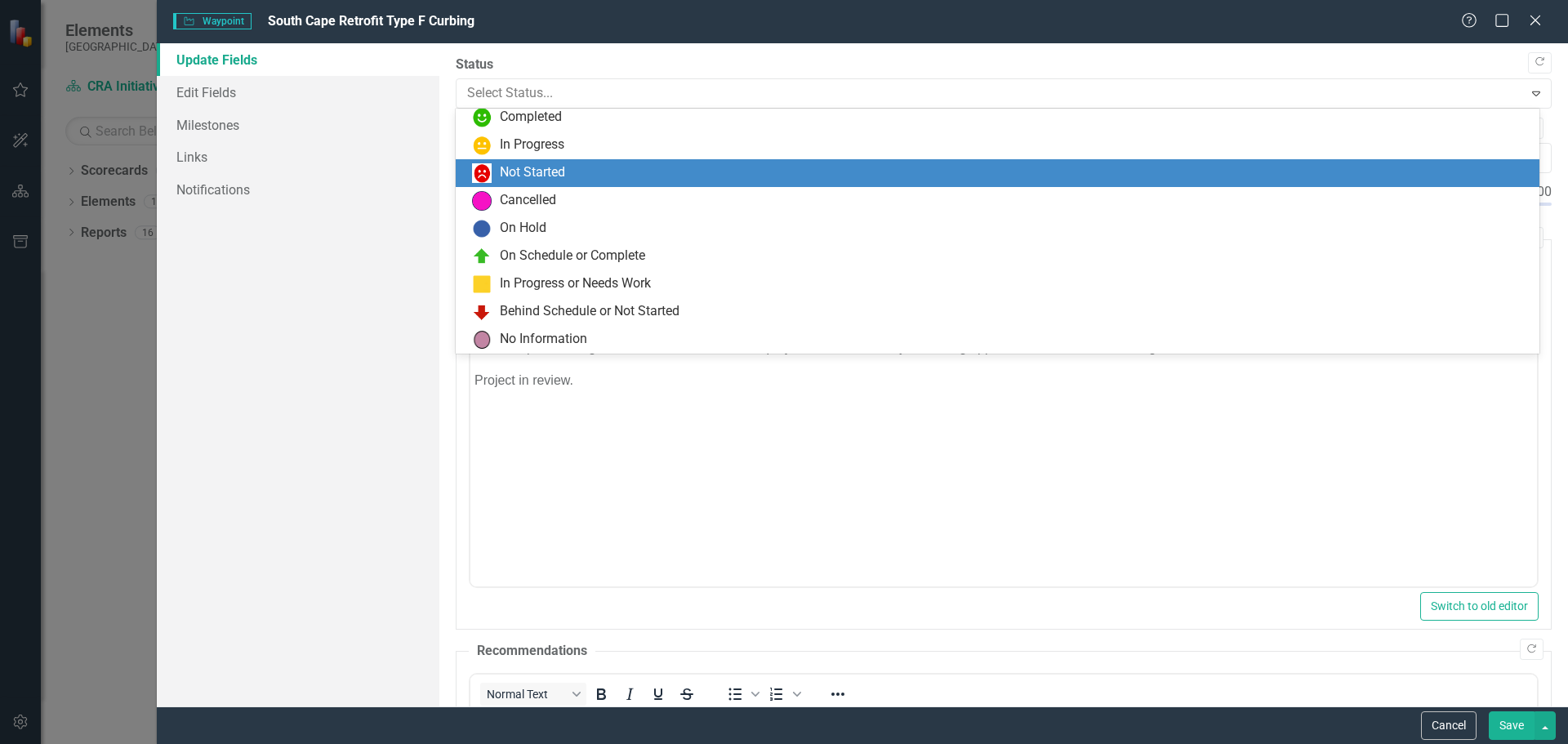
click at [545, 170] on div "Not Started" at bounding box center [532, 173] width 65 height 19
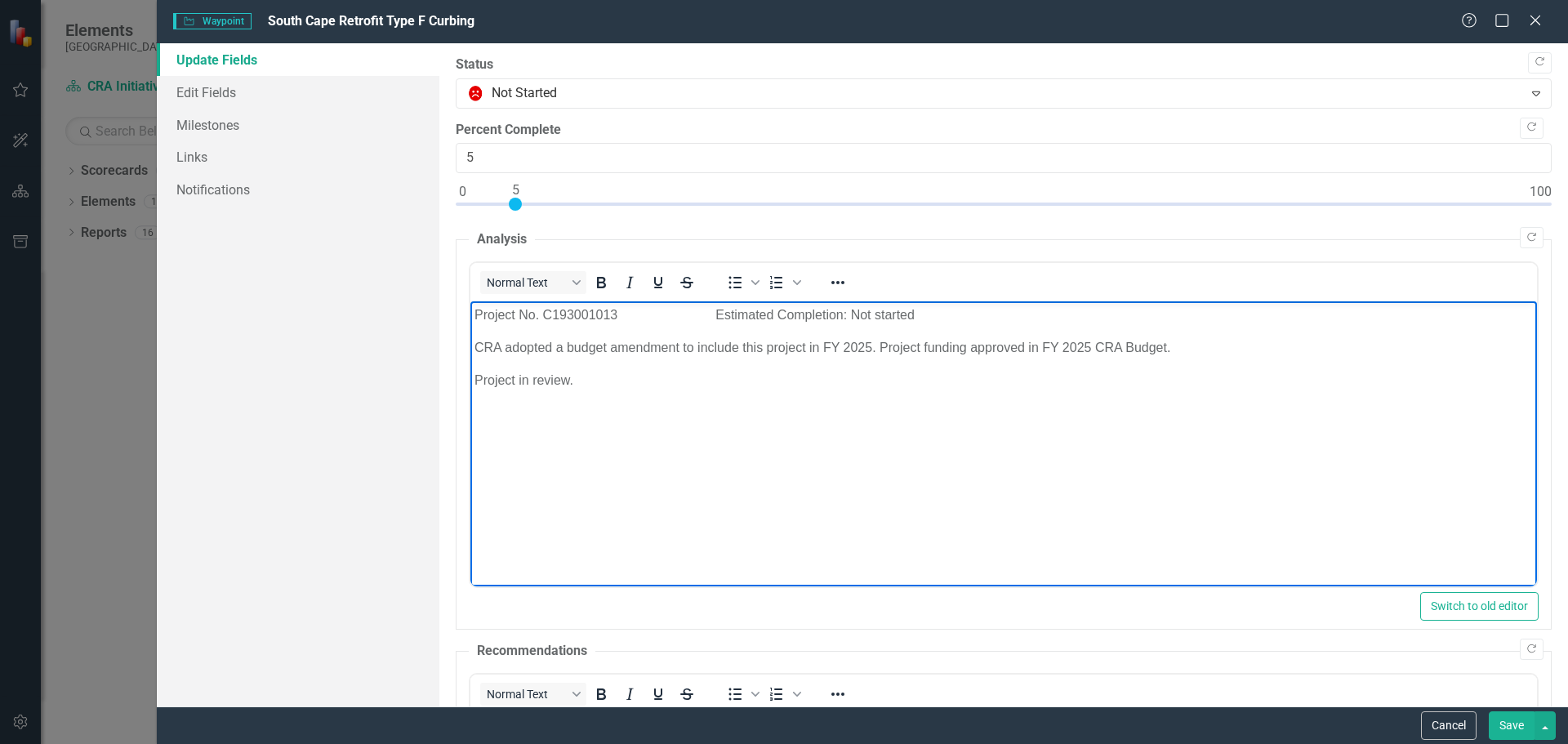
click at [584, 380] on p "Project in review." at bounding box center [1003, 380] width 1058 height 19
click at [708, 382] on p "Project in review. CRA will carryforward the funding for FY 2026." at bounding box center [1003, 380] width 1058 height 19
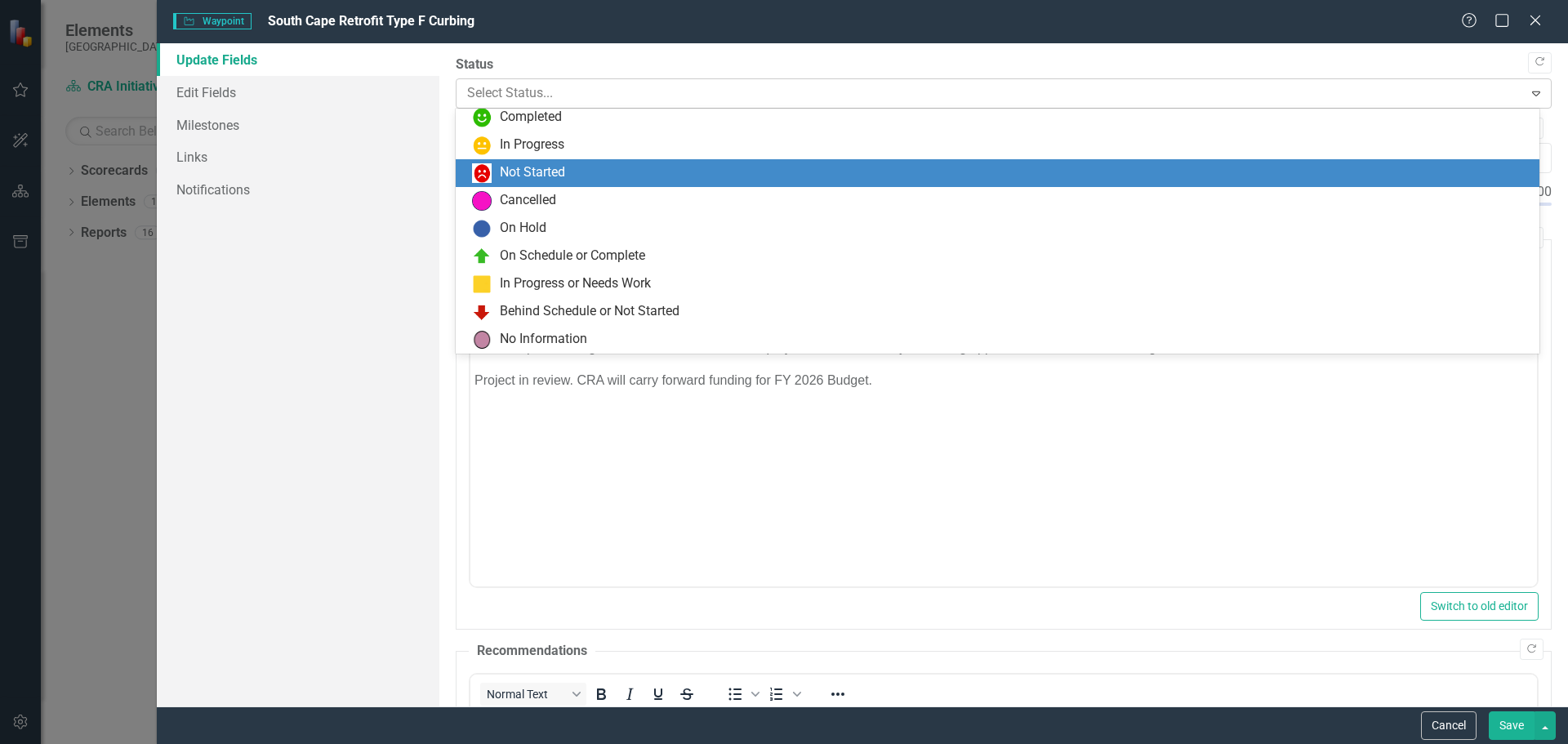
click at [1528, 88] on icon "Expand" at bounding box center [1536, 93] width 17 height 13
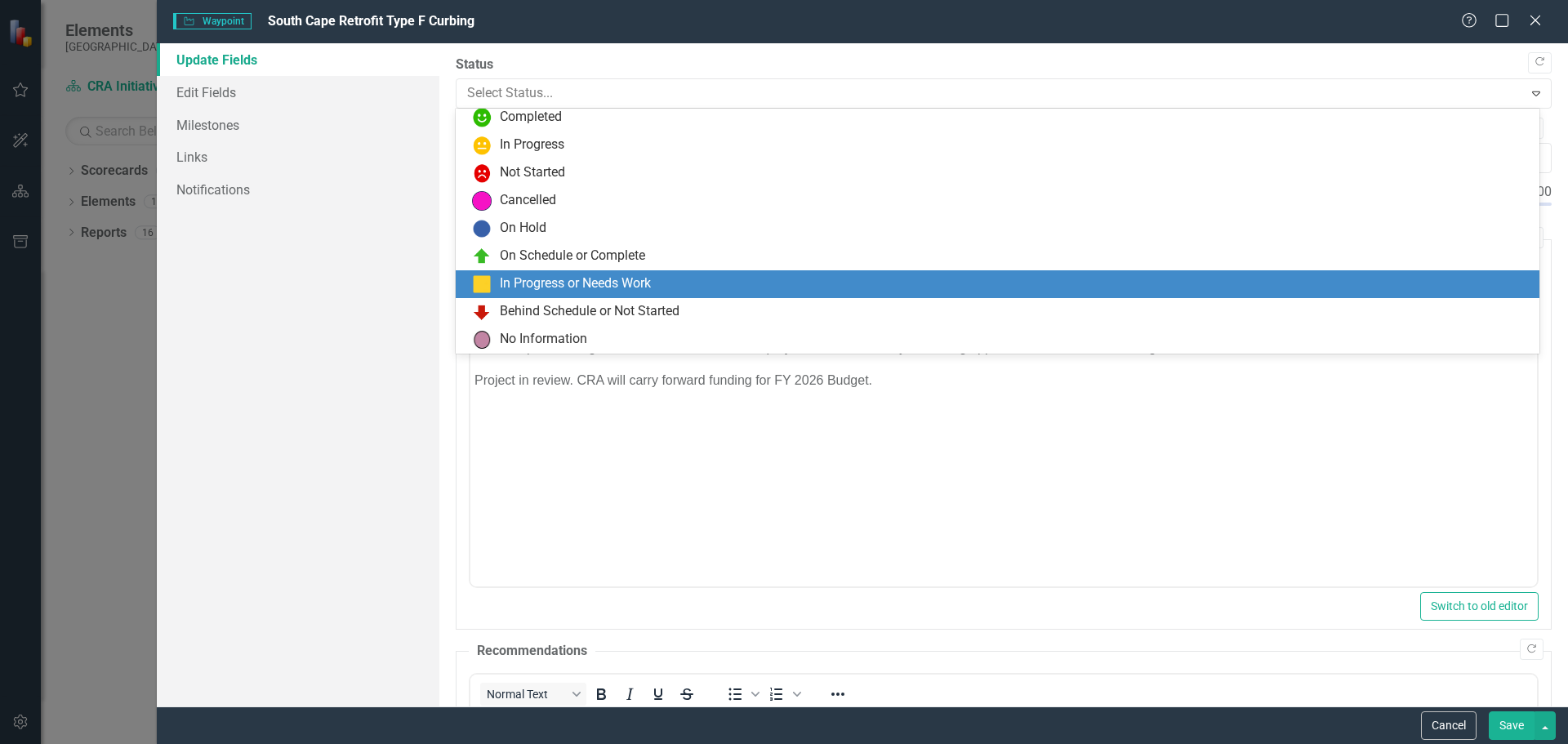
click at [563, 283] on div "In Progress or Needs Work" at bounding box center [575, 284] width 151 height 19
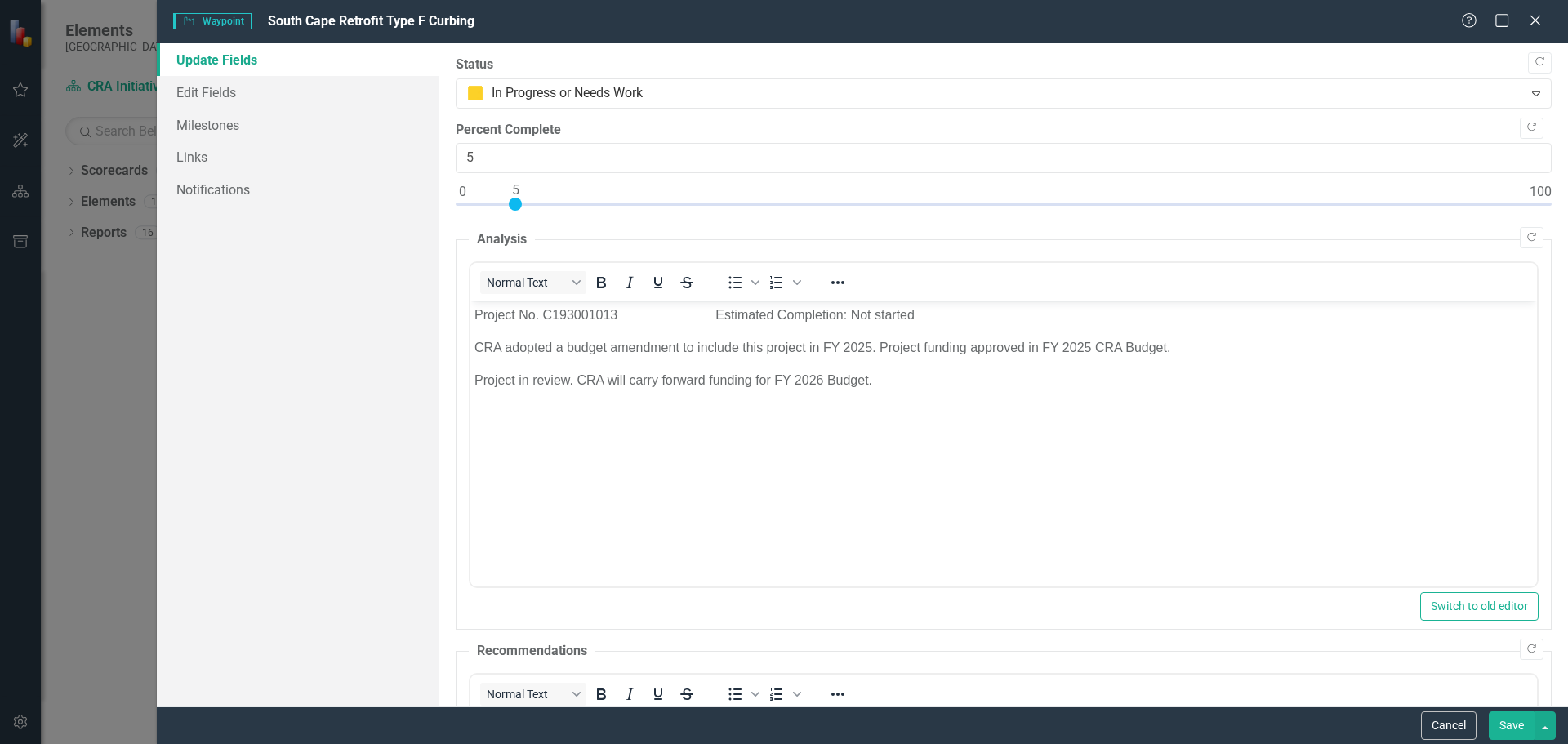
click at [607, 380] on p "Project in review. CRA will carry forward funding for FY 2026 Budget." at bounding box center [1003, 380] width 1058 height 19
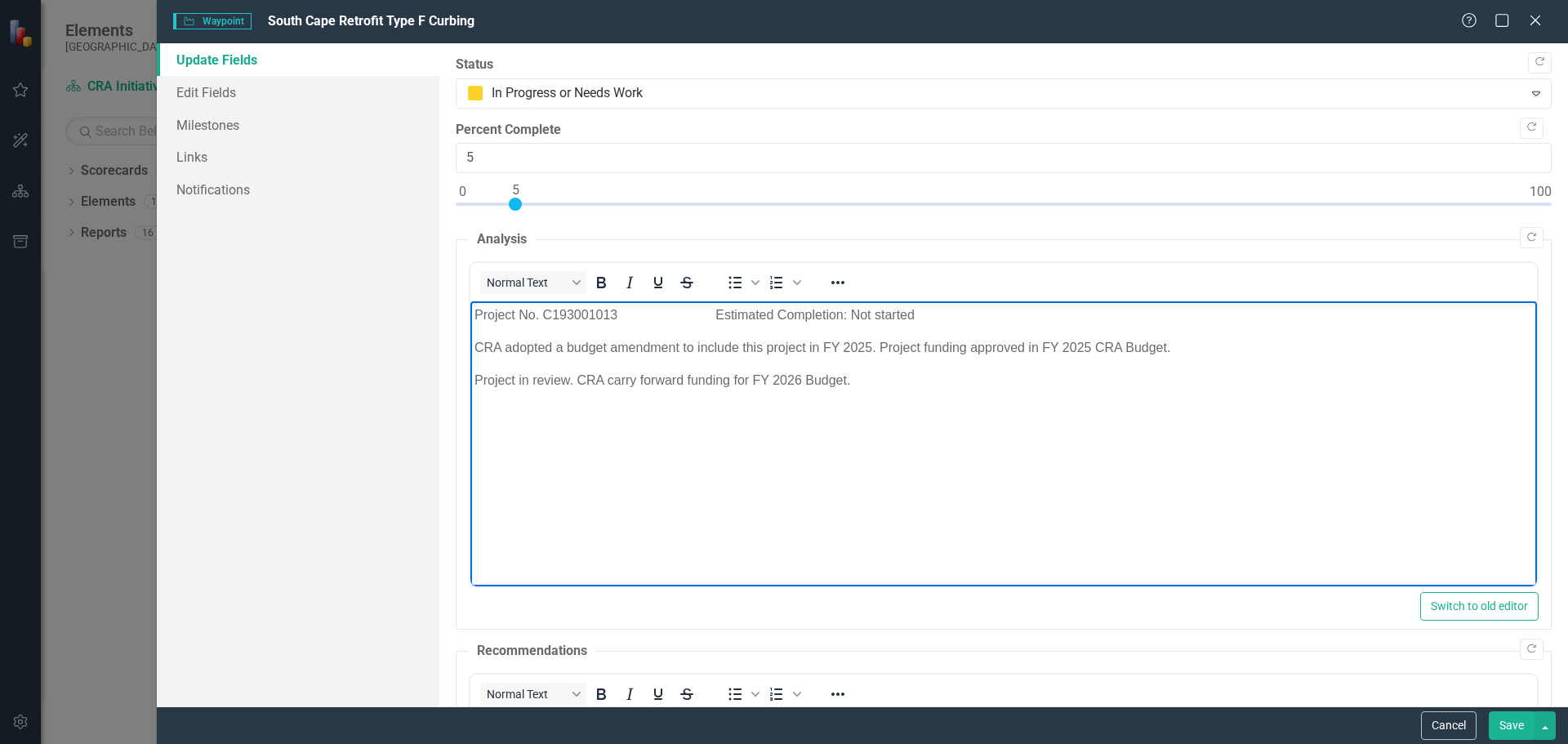
click at [871, 386] on p "Project in review. CRA carry forward funding for FY 2026 Budget." at bounding box center [1003, 380] width 1058 height 19
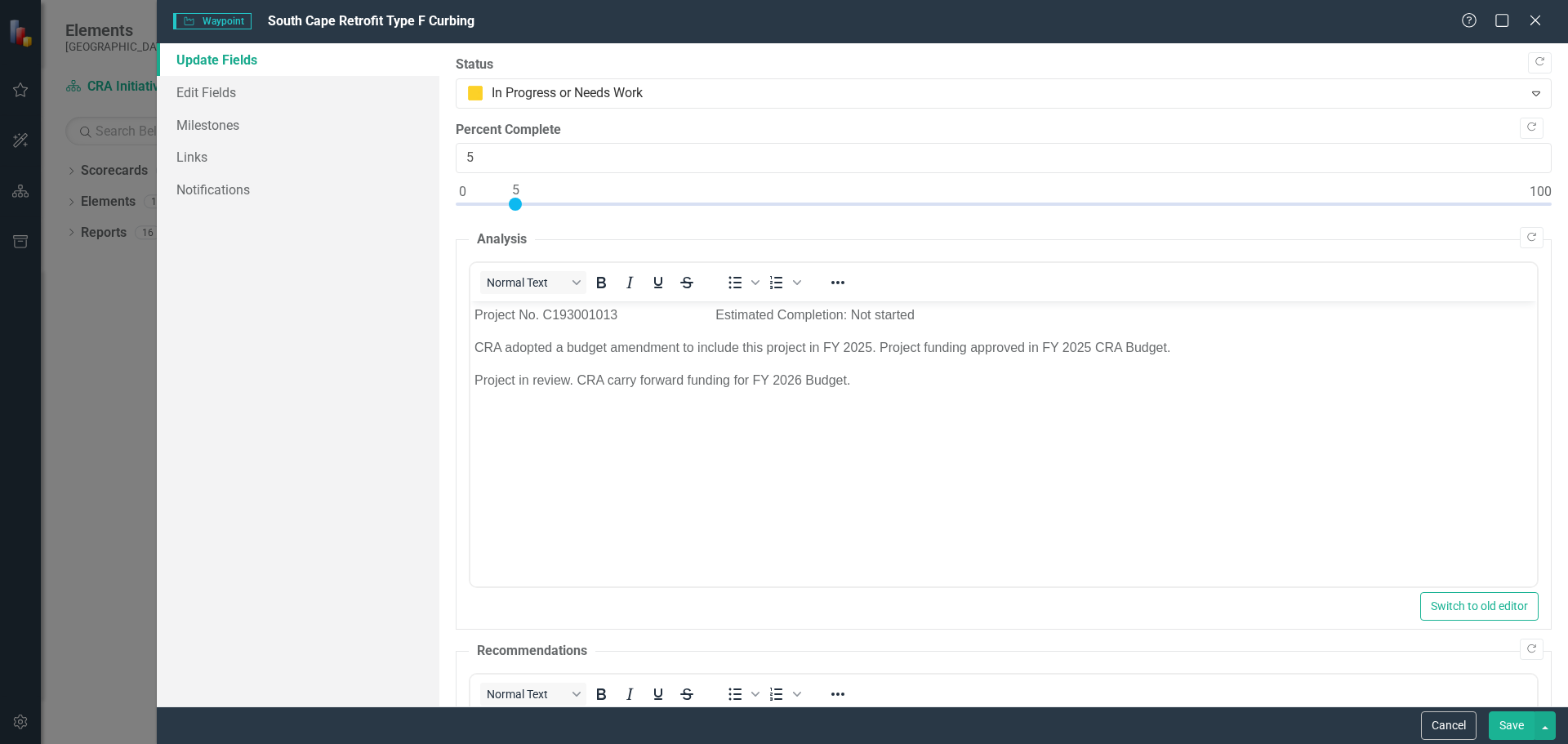
click at [1500, 721] on button "Save" at bounding box center [1511, 725] width 46 height 28
type input "0"
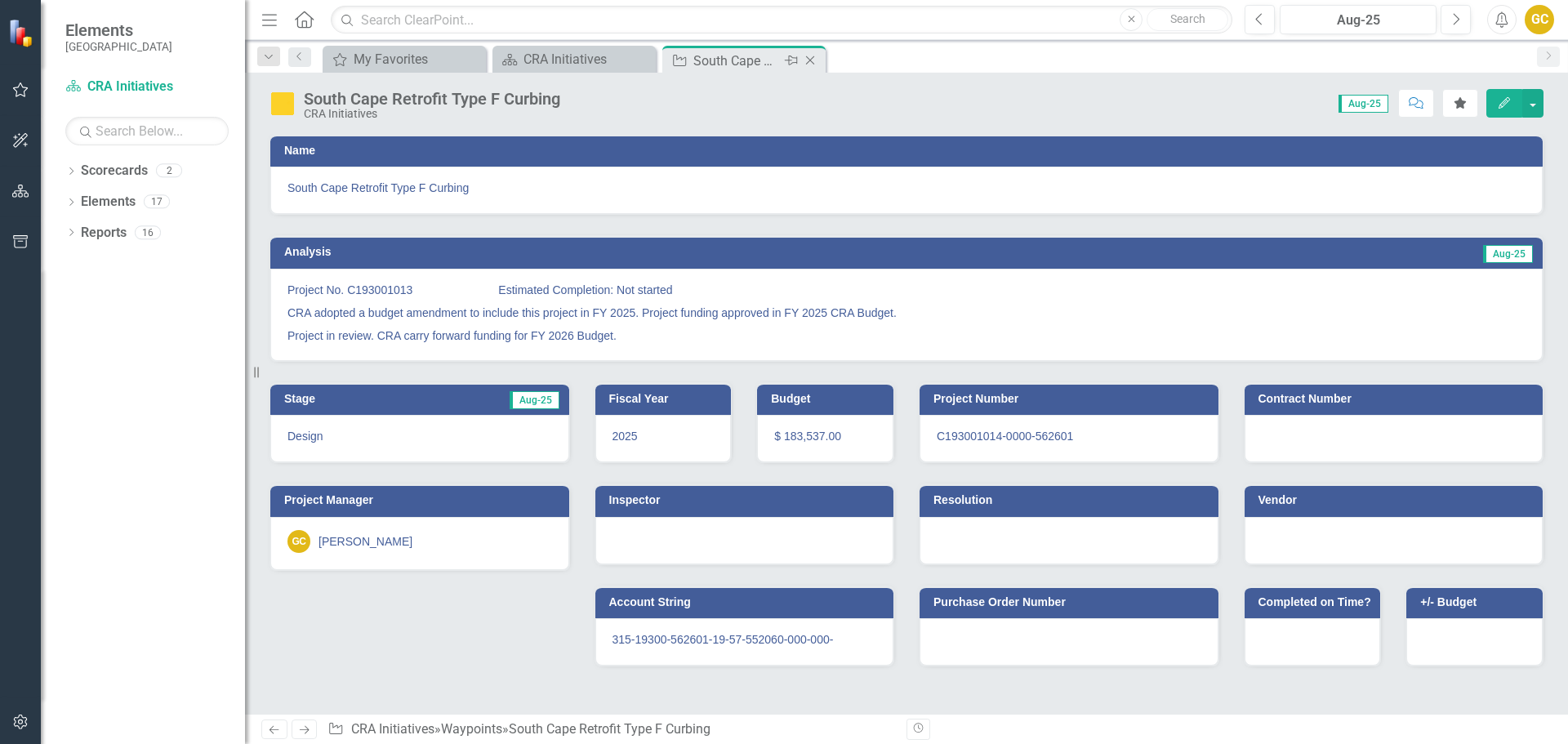
click at [812, 61] on icon "Close" at bounding box center [810, 61] width 17 height 13
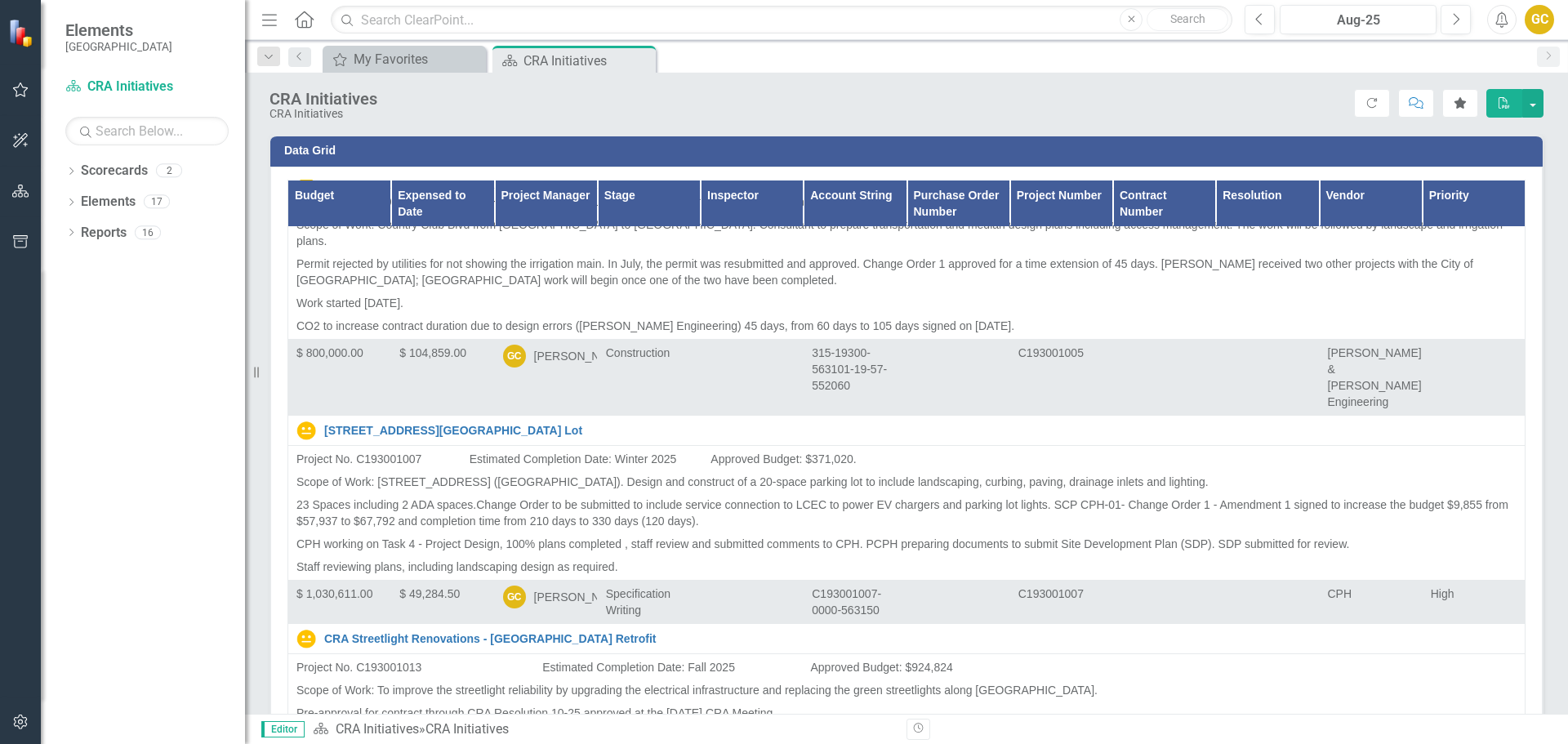
scroll to position [2938, 0]
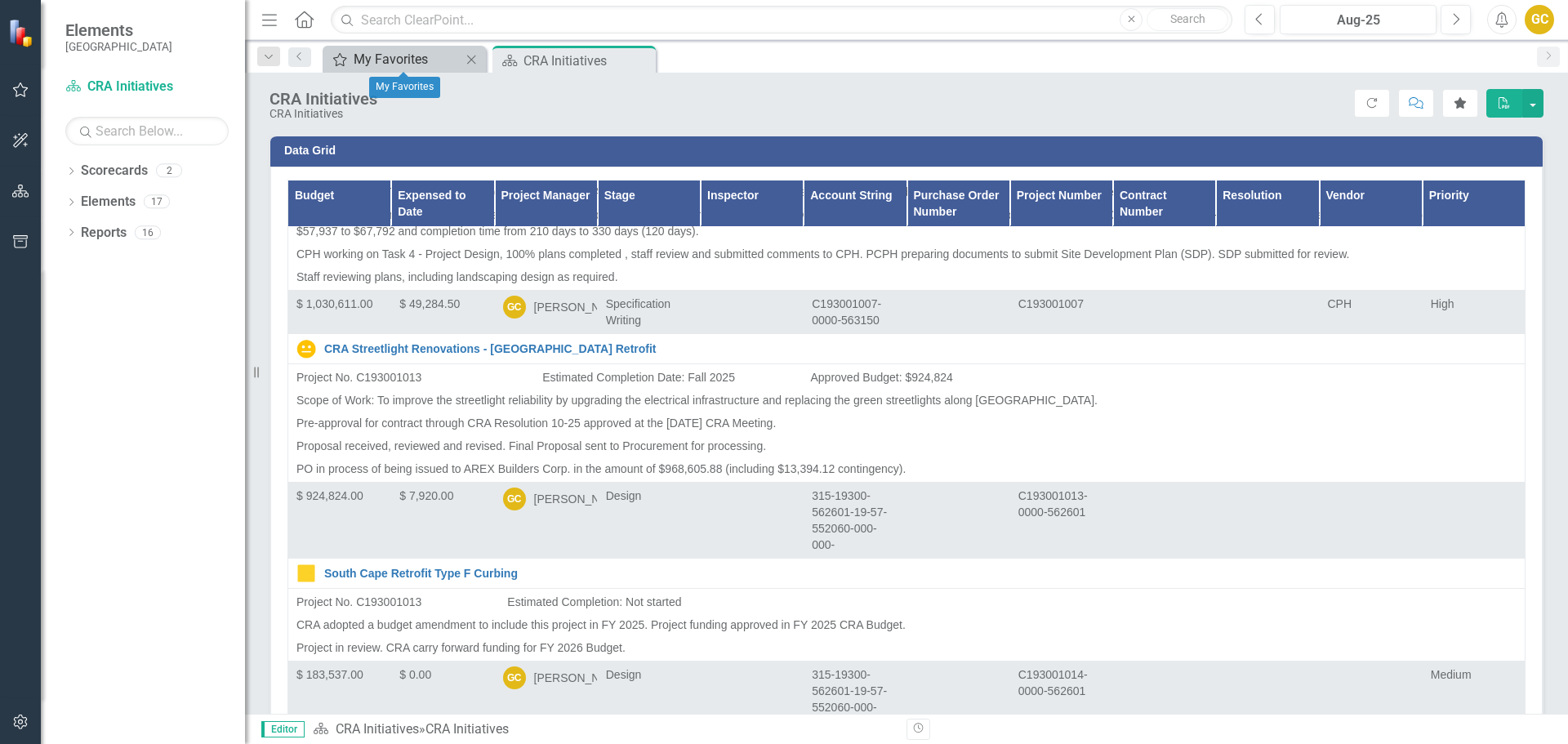
click at [400, 56] on div "My Favorites" at bounding box center [407, 59] width 108 height 20
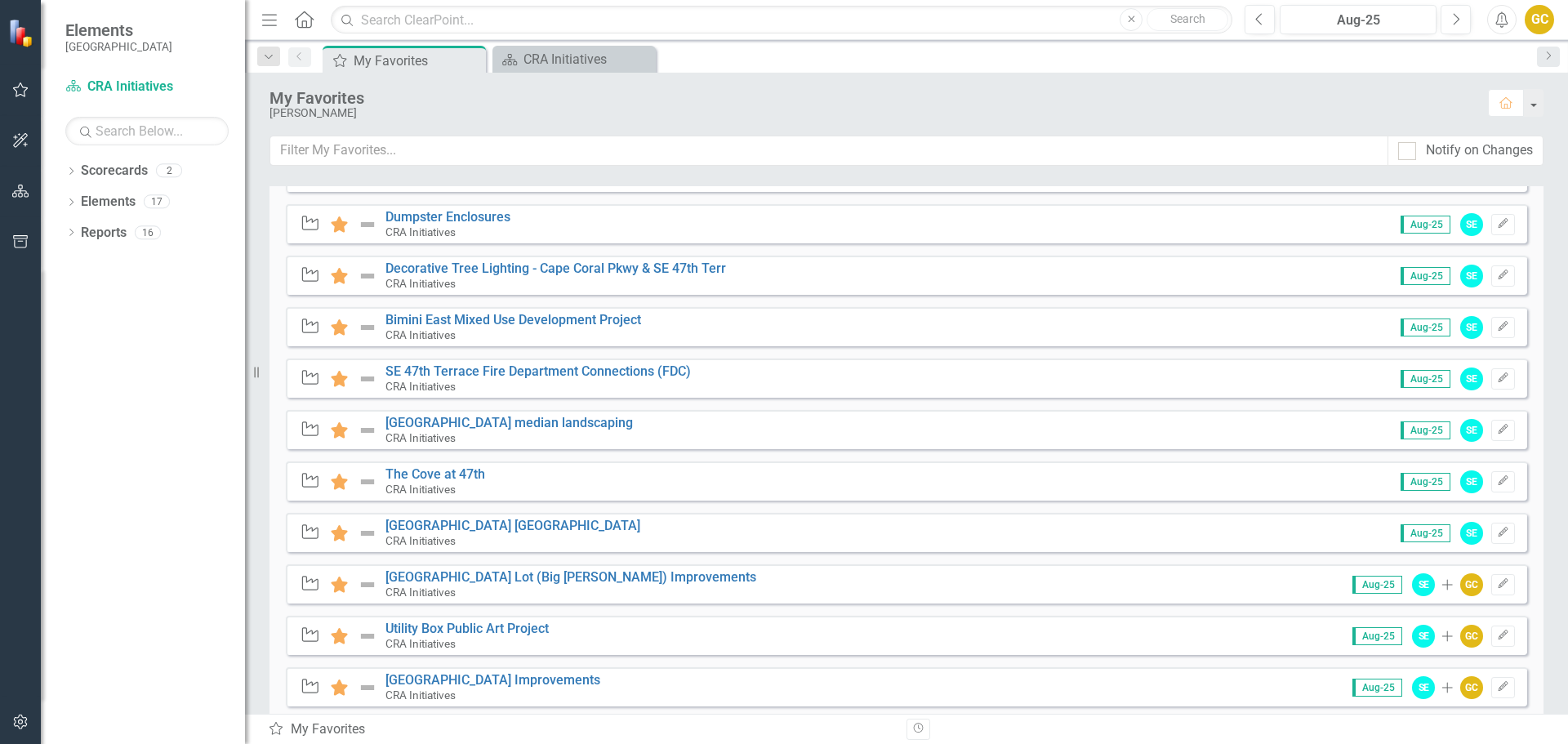
scroll to position [410, 0]
click at [420, 219] on link "Dumpster Enclosures" at bounding box center [448, 215] width 125 height 16
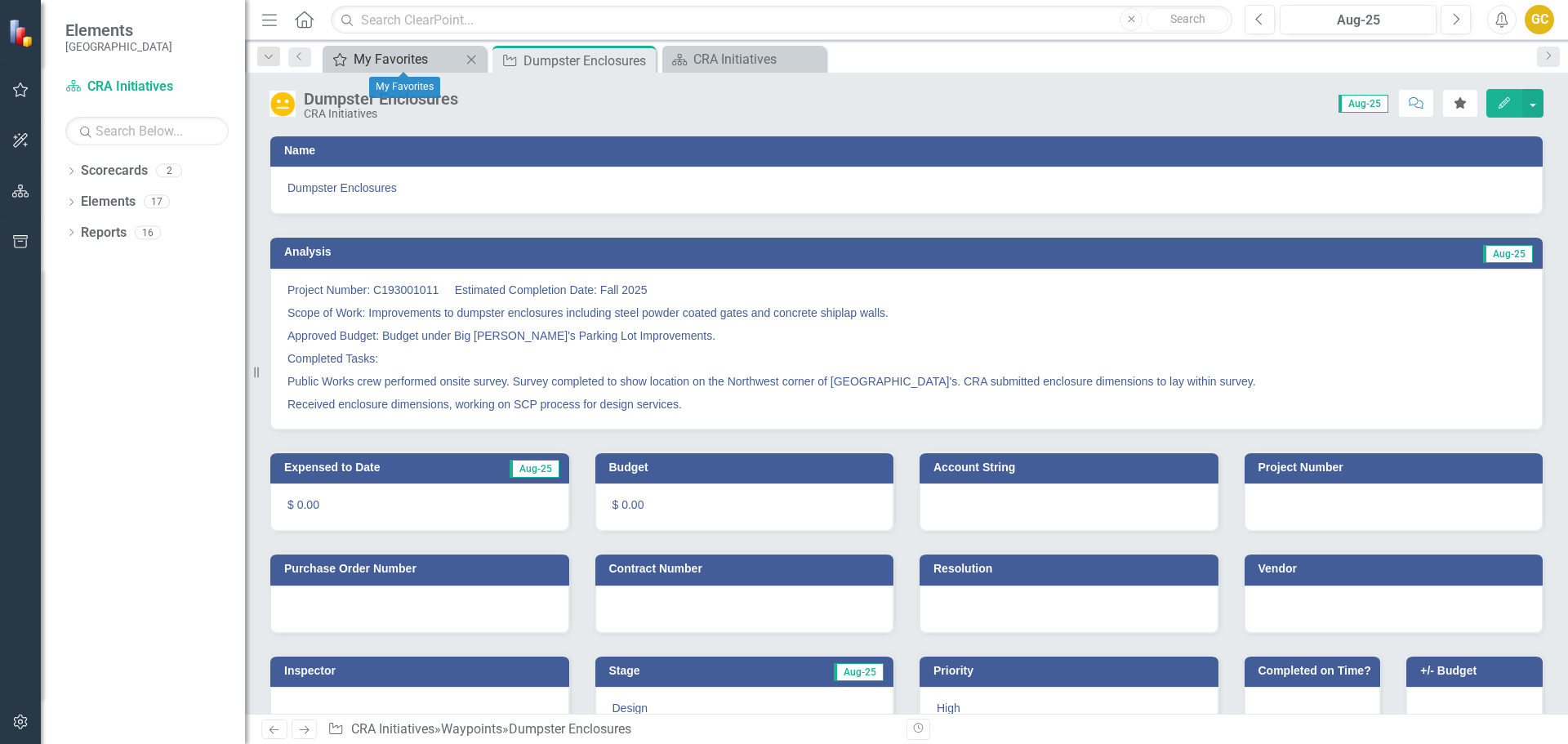
click at [455, 52] on div "My Favorites" at bounding box center [407, 59] width 108 height 20
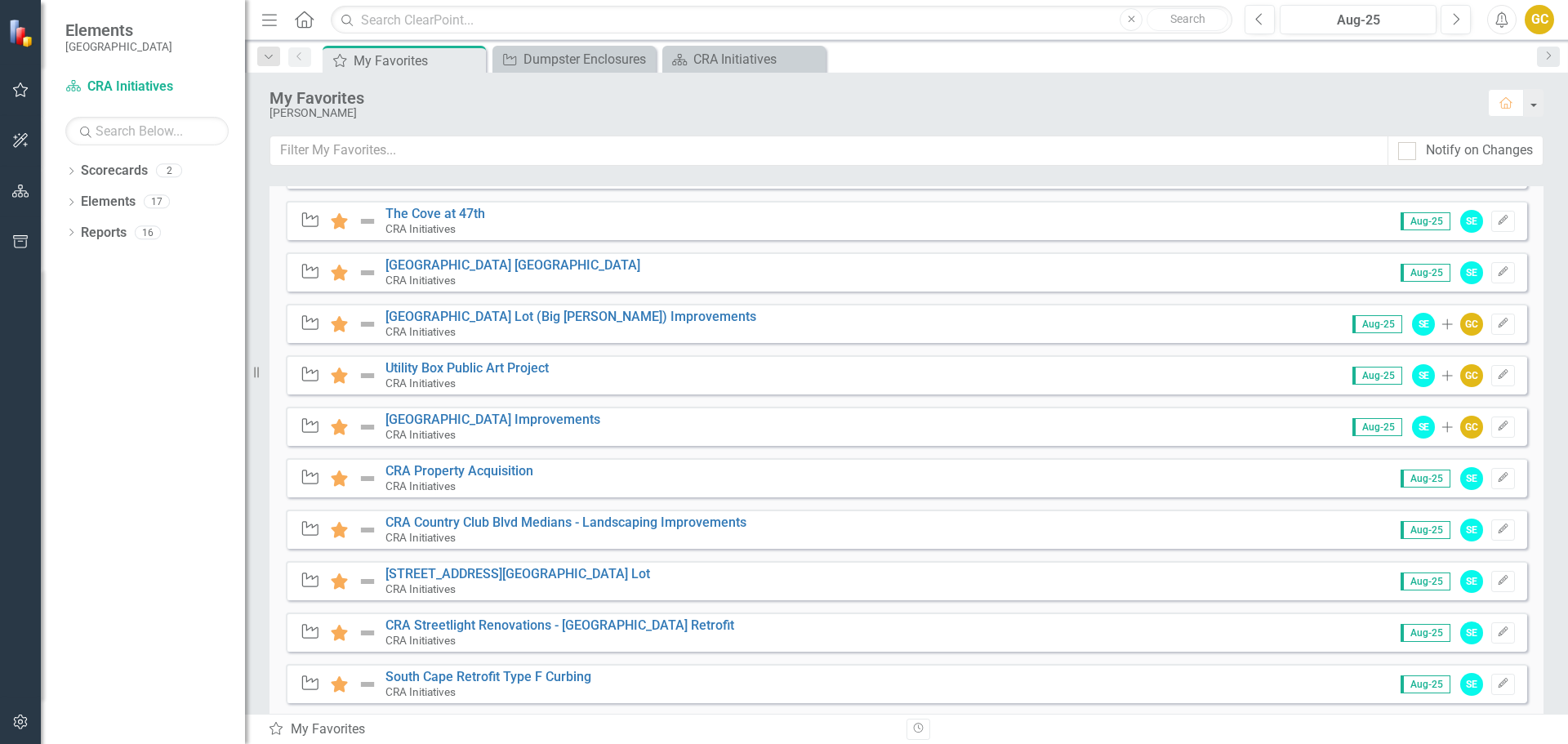
scroll to position [700, 0]
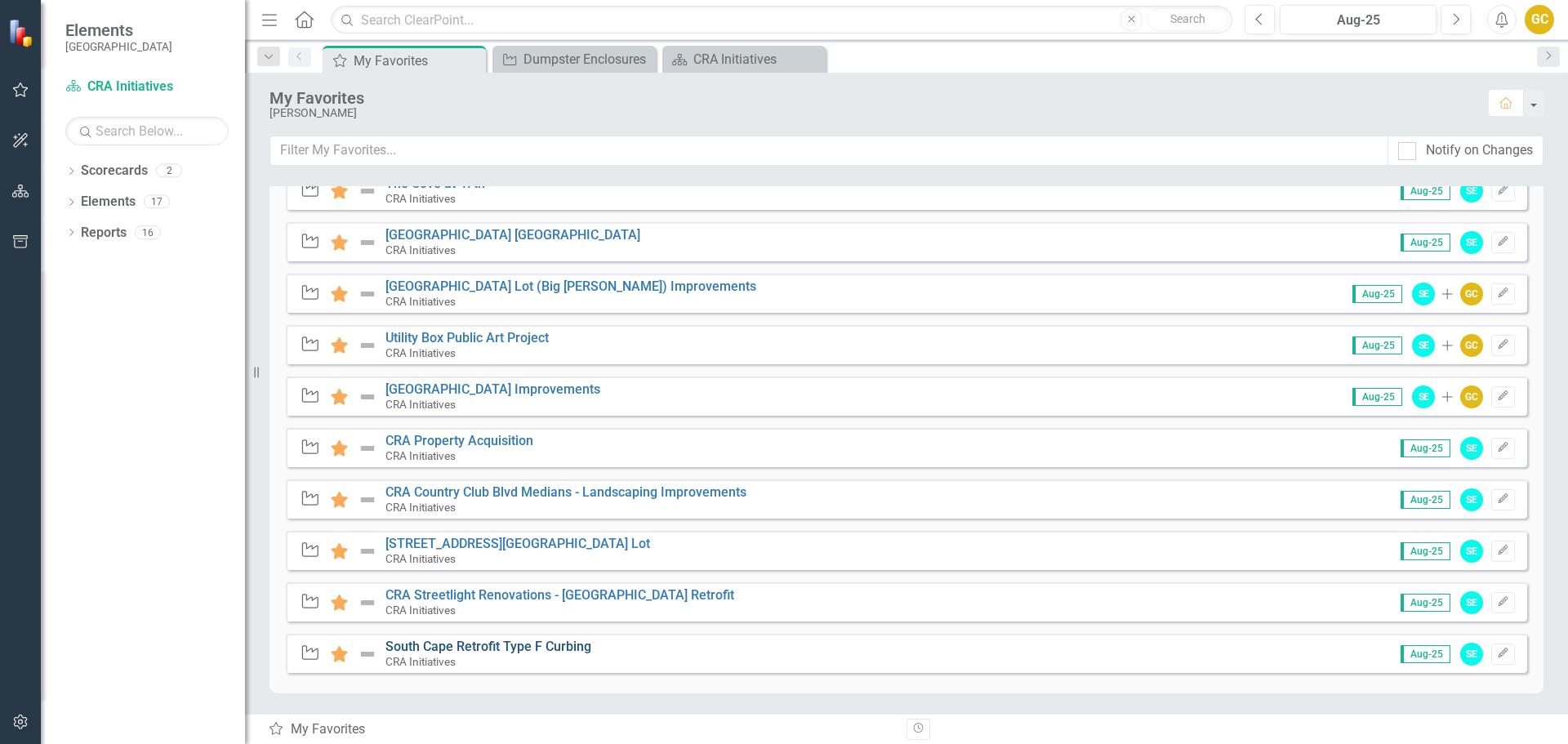
click at [450, 642] on link "South Cape Retrofit Type F Curbing" at bounding box center [488, 646] width 206 height 16
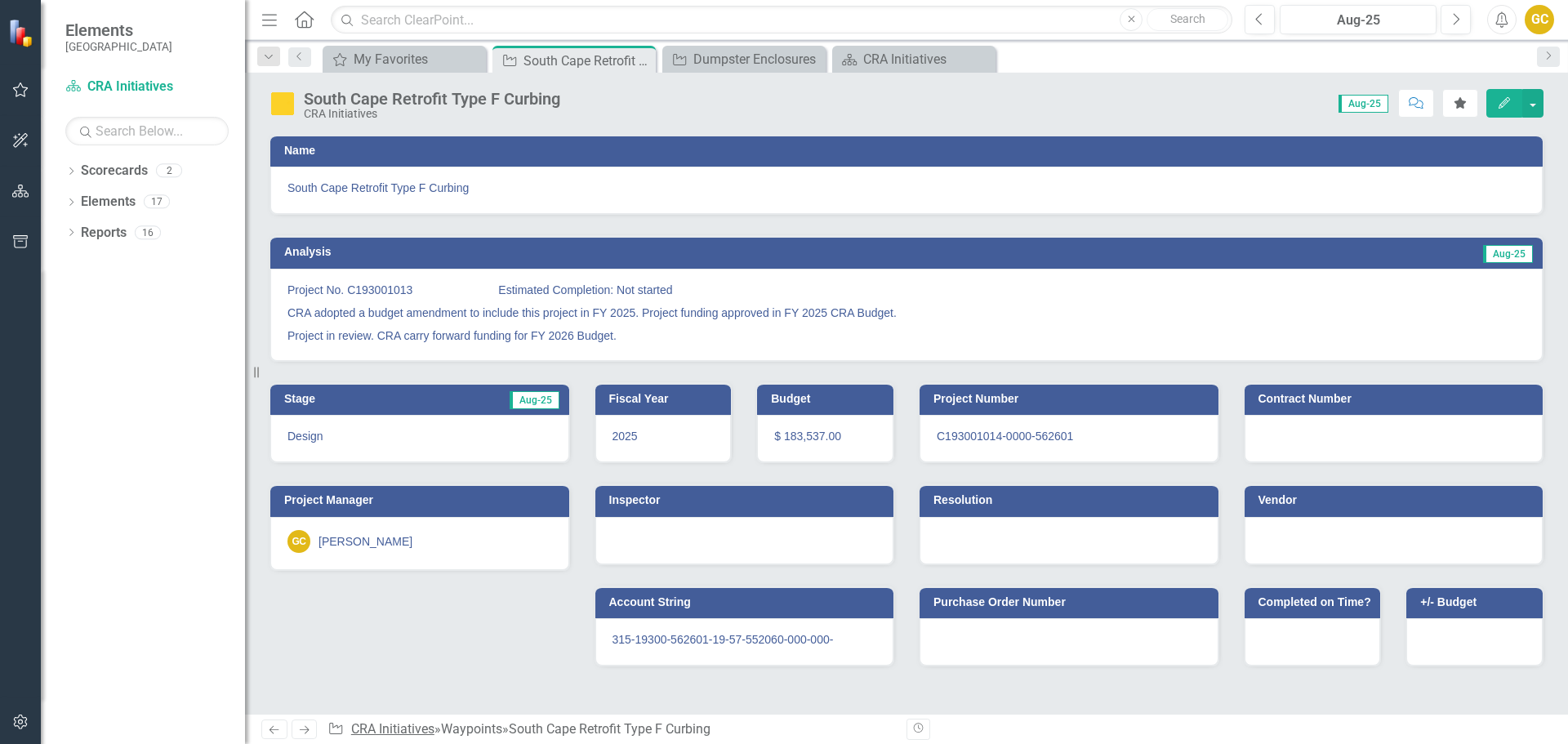
click at [391, 726] on link "CRA Initiatives" at bounding box center [393, 728] width 83 height 16
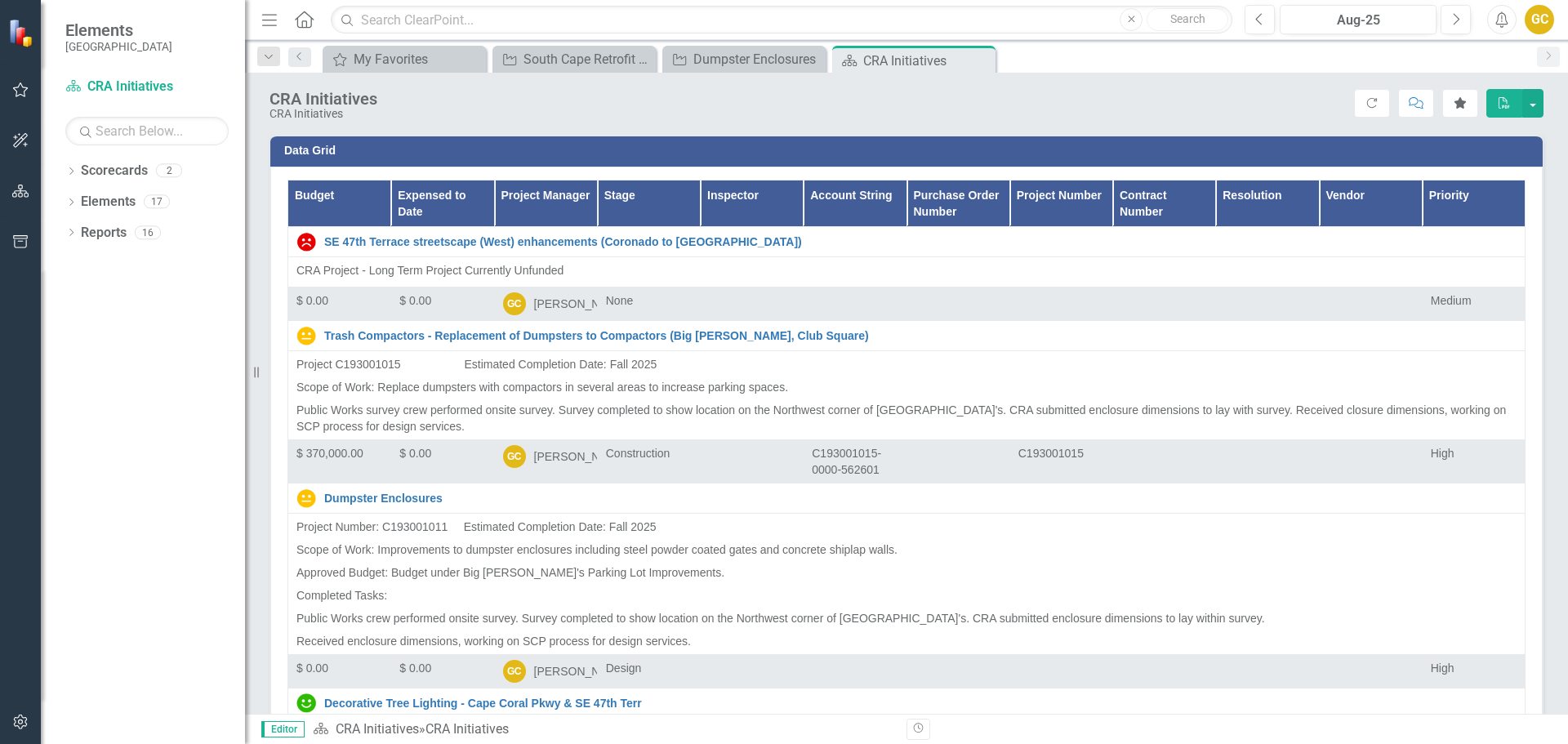
click at [305, 22] on icon "Home" at bounding box center [303, 19] width 21 height 18
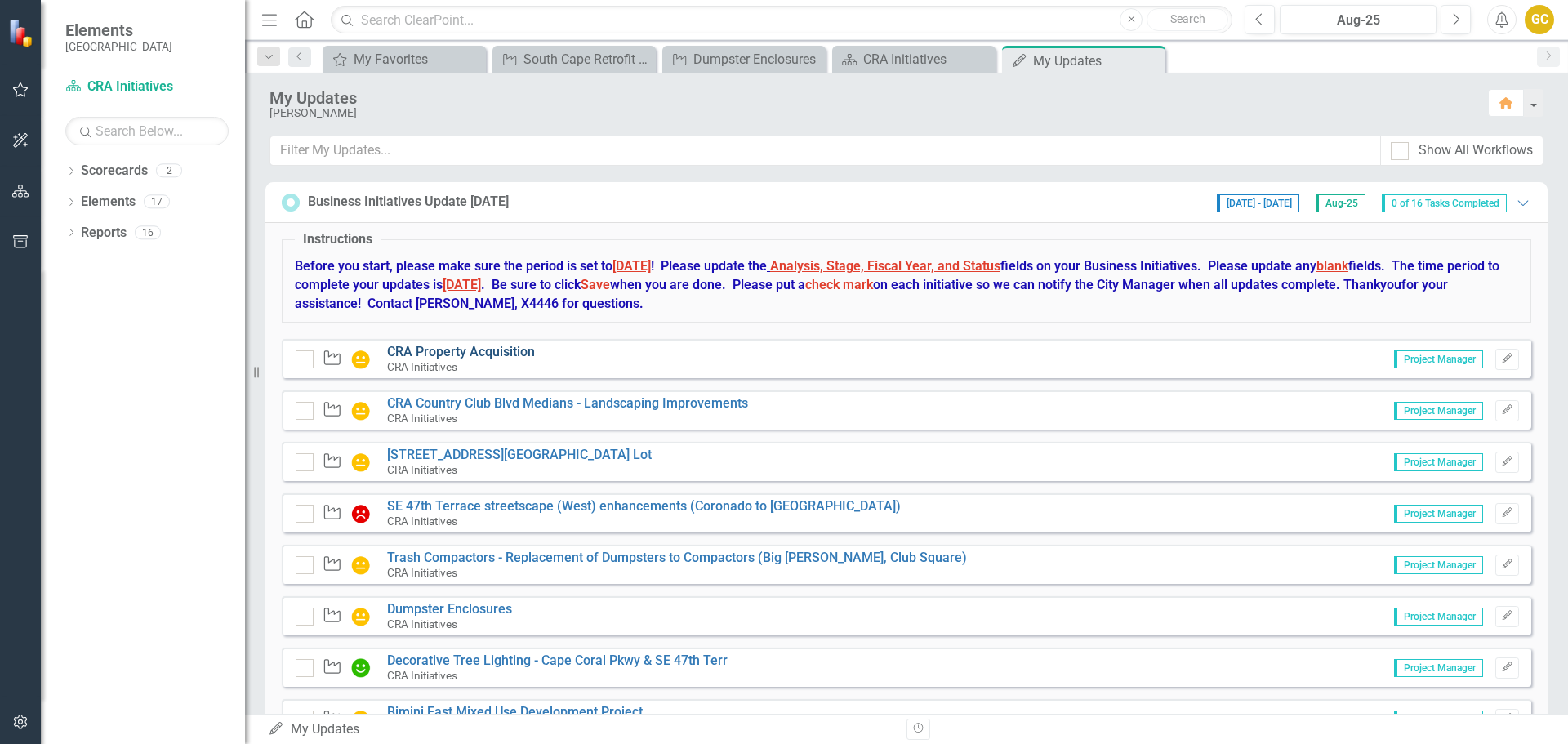
click at [451, 351] on link "CRA Property Acquisition" at bounding box center [461, 351] width 148 height 16
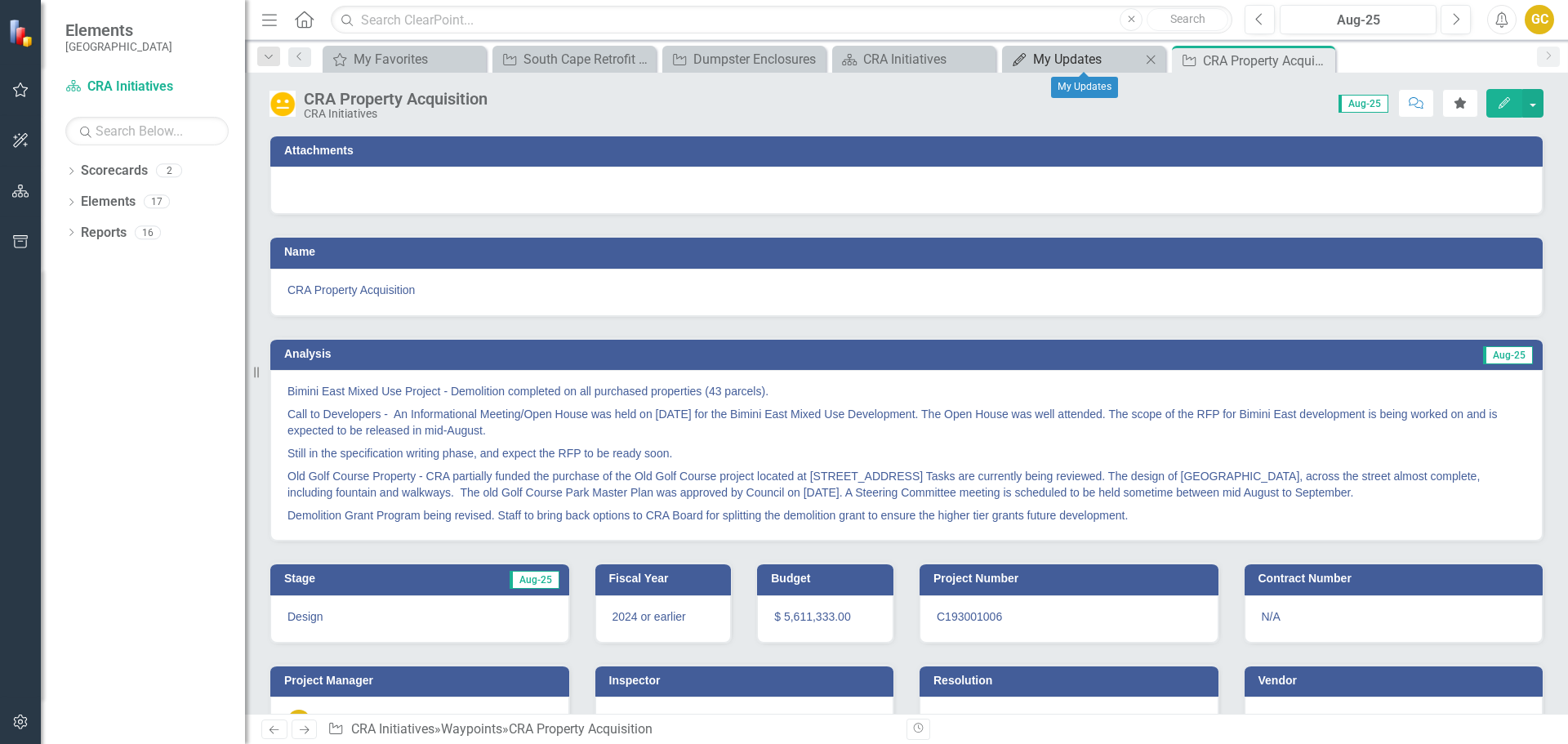
click at [1079, 58] on div "My Updates" at bounding box center [1087, 59] width 108 height 20
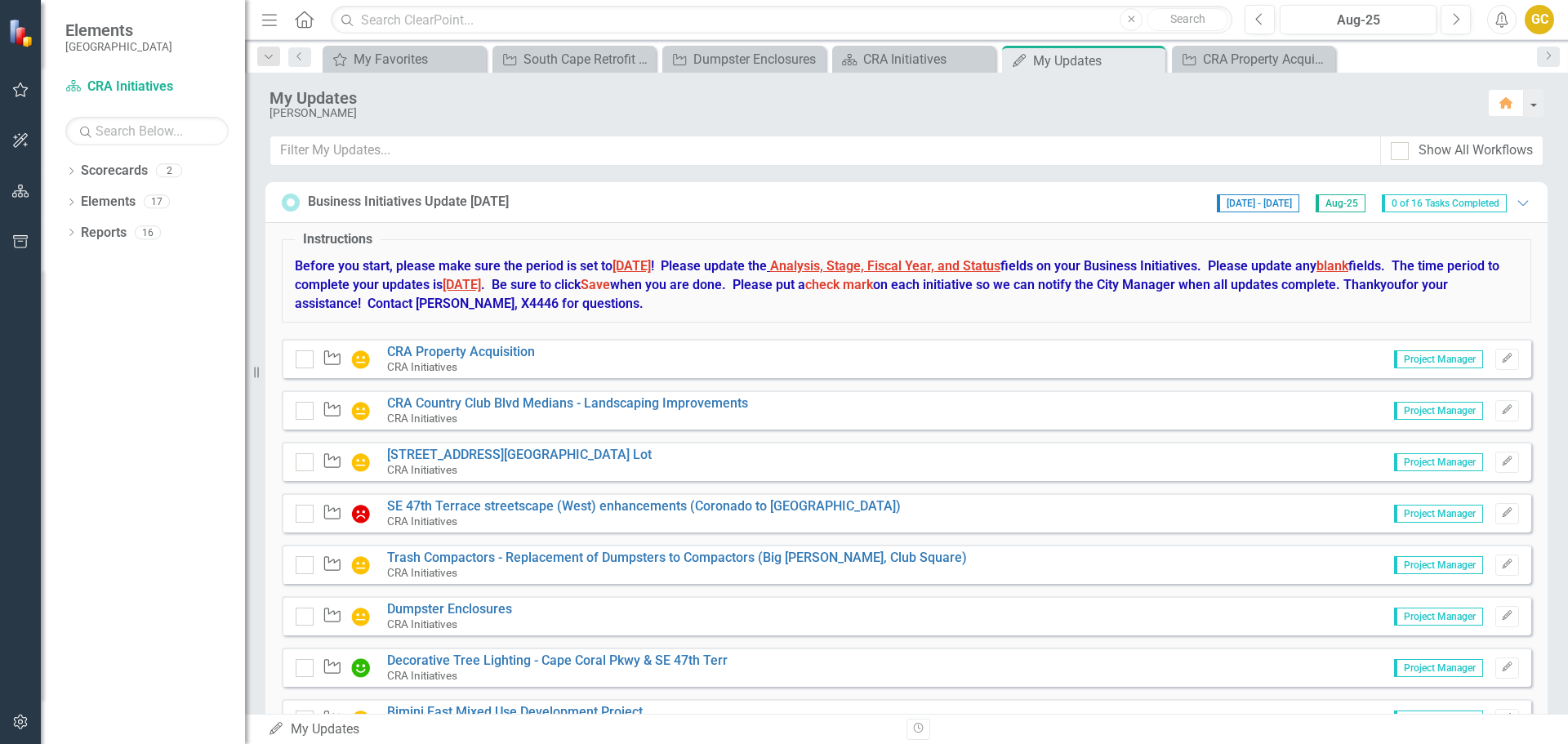
click at [1397, 205] on span "0 of 16 Tasks Completed" at bounding box center [1444, 204] width 125 height 18
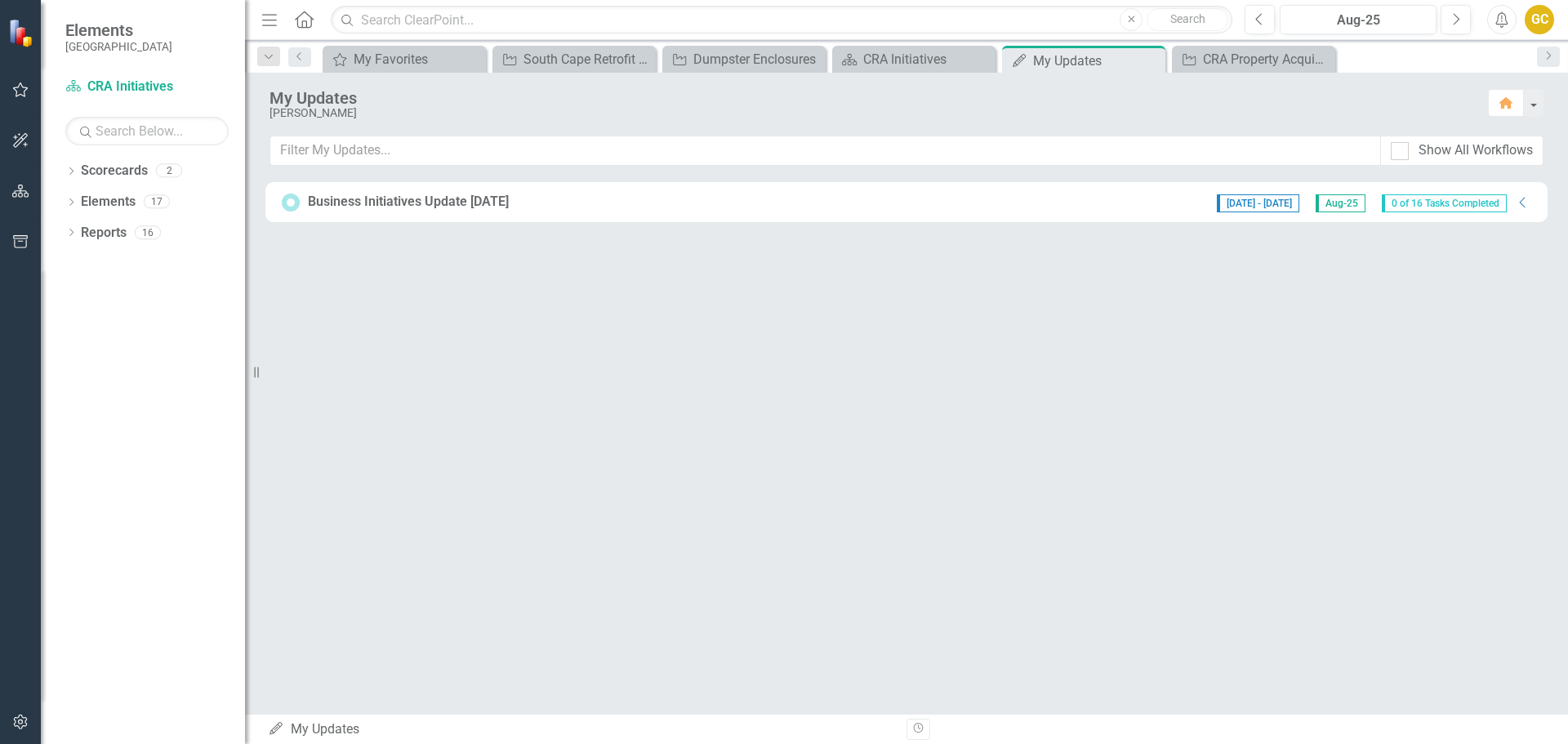
click at [1397, 204] on span "0 of 16 Tasks Completed" at bounding box center [1444, 204] width 125 height 18
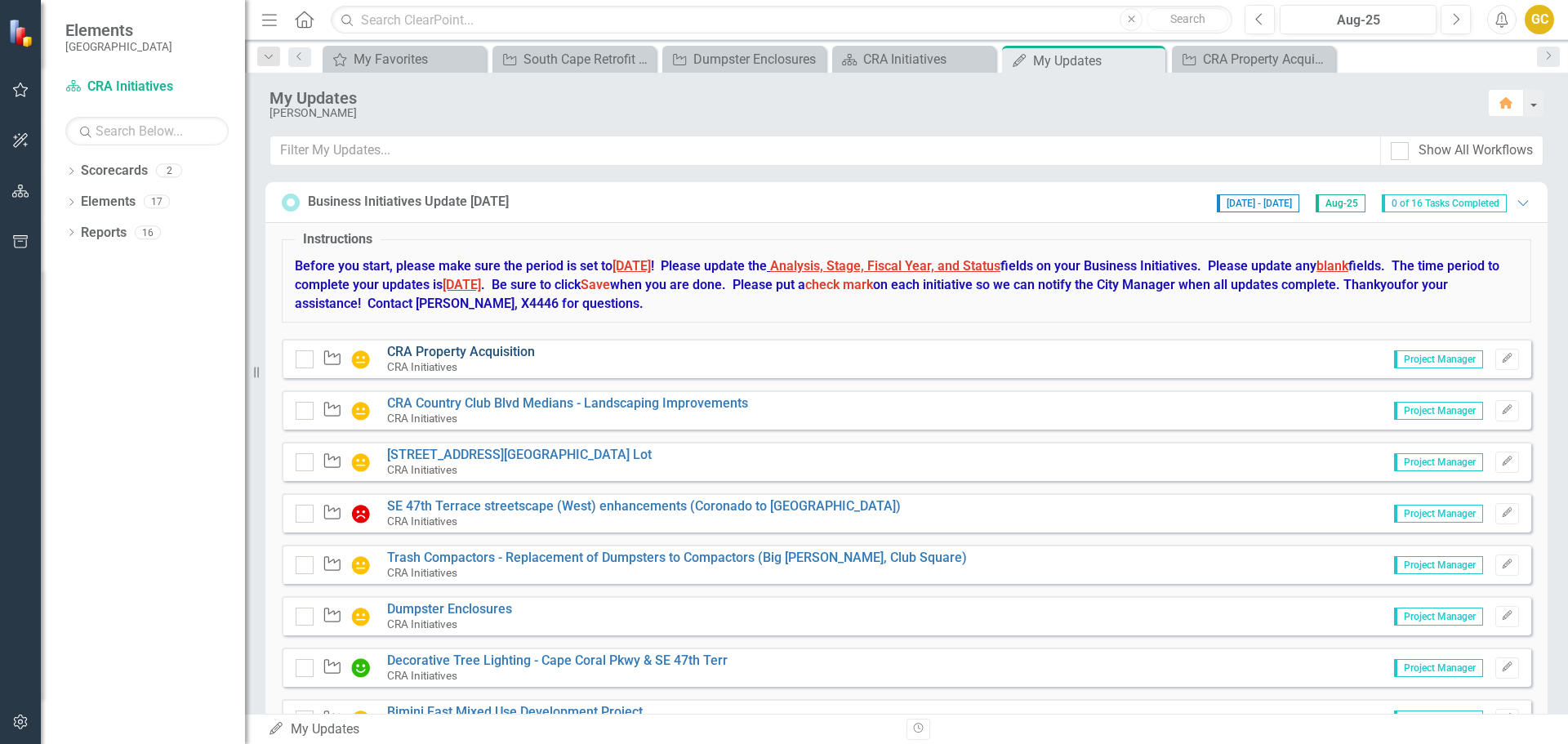
click at [428, 352] on link "CRA Property Acquisition" at bounding box center [461, 351] width 148 height 16
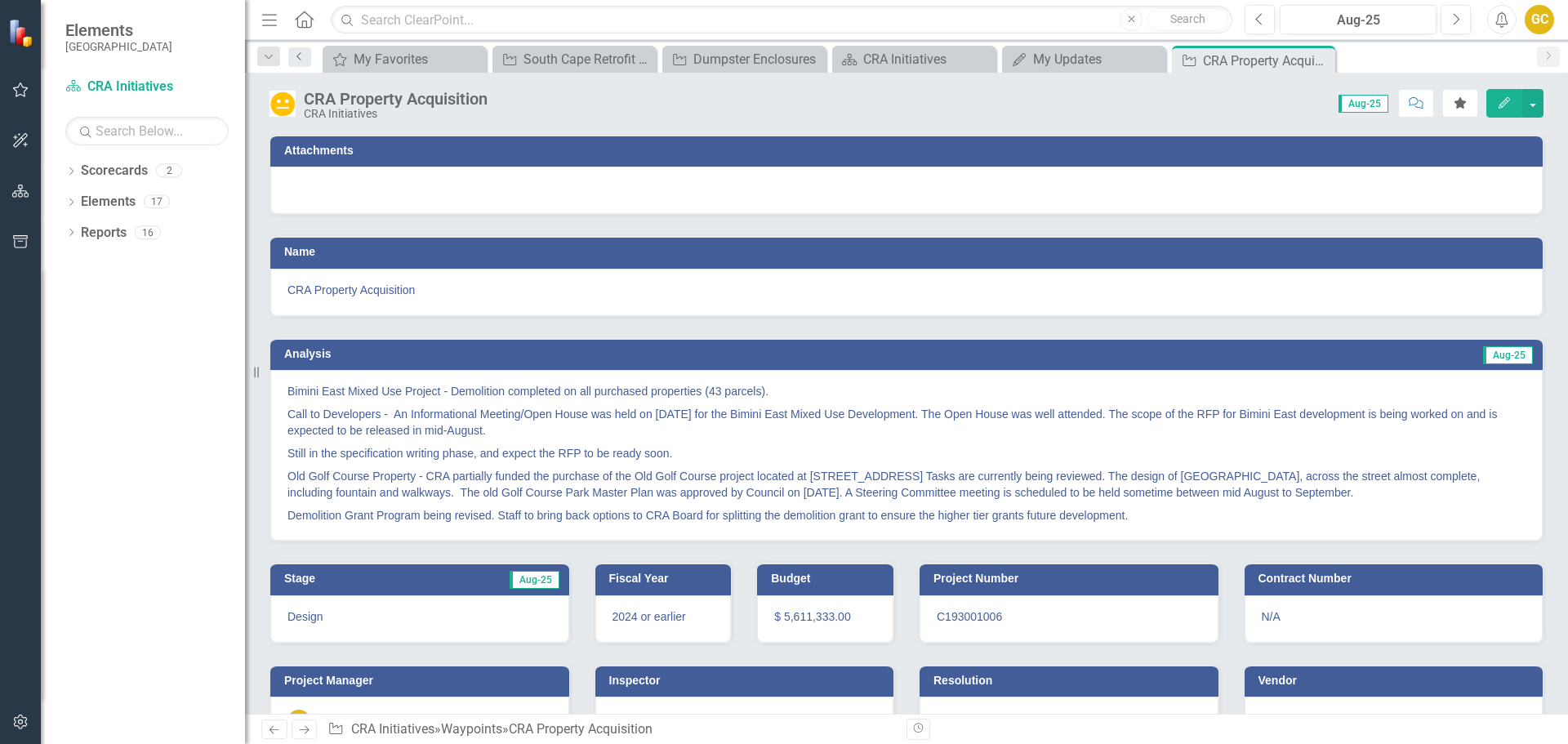
click at [298, 55] on icon "Previous" at bounding box center [300, 57] width 13 height 10
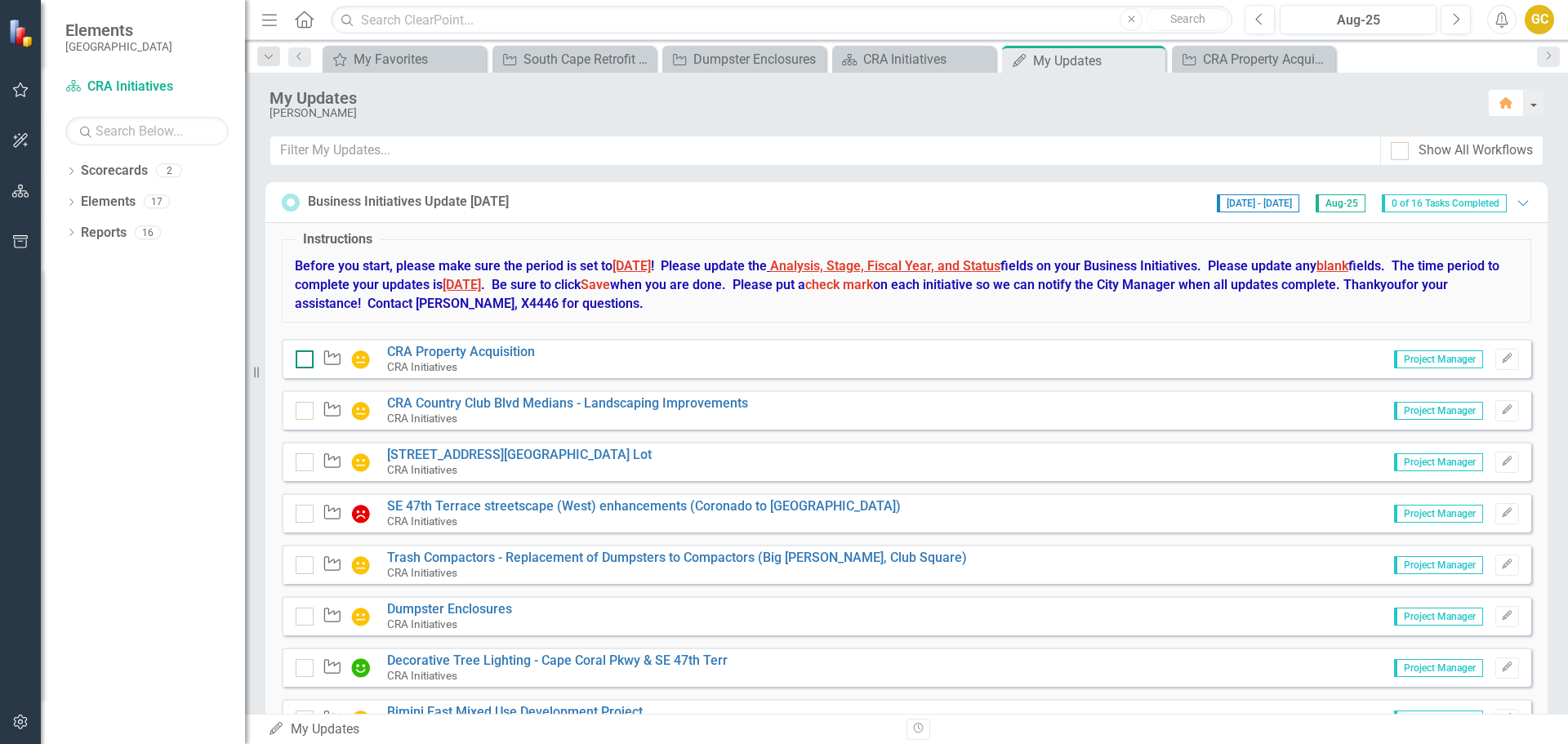
click at [302, 359] on input "checkbox" at bounding box center [300, 355] width 11 height 11
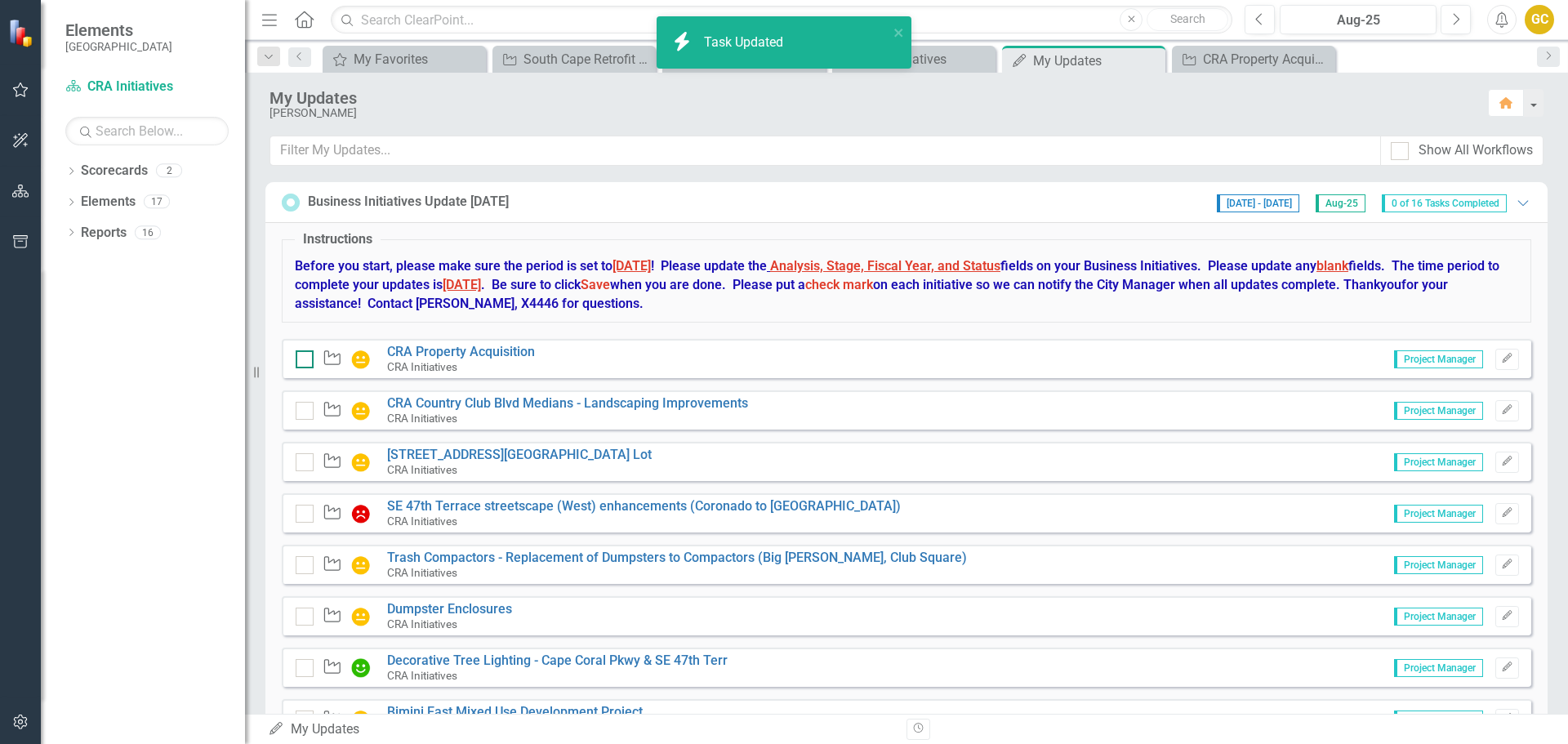
checkbox input "true"
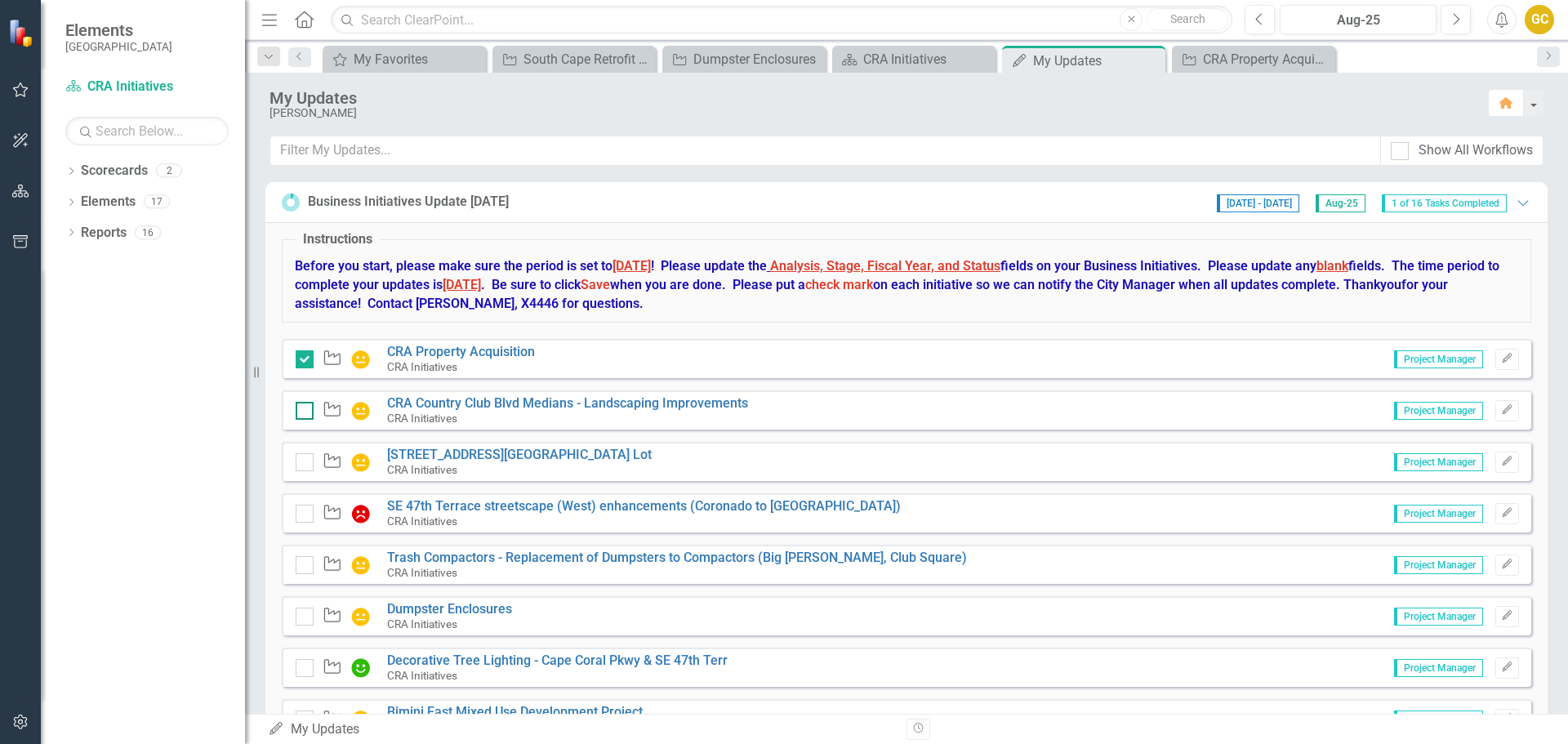
click at [306, 407] on div at bounding box center [305, 410] width 18 height 18
click at [306, 407] on input "checkbox" at bounding box center [300, 406] width 11 height 11
checkbox input "true"
click at [306, 463] on div at bounding box center [305, 462] width 18 height 18
click at [306, 463] on input "checkbox" at bounding box center [300, 458] width 11 height 11
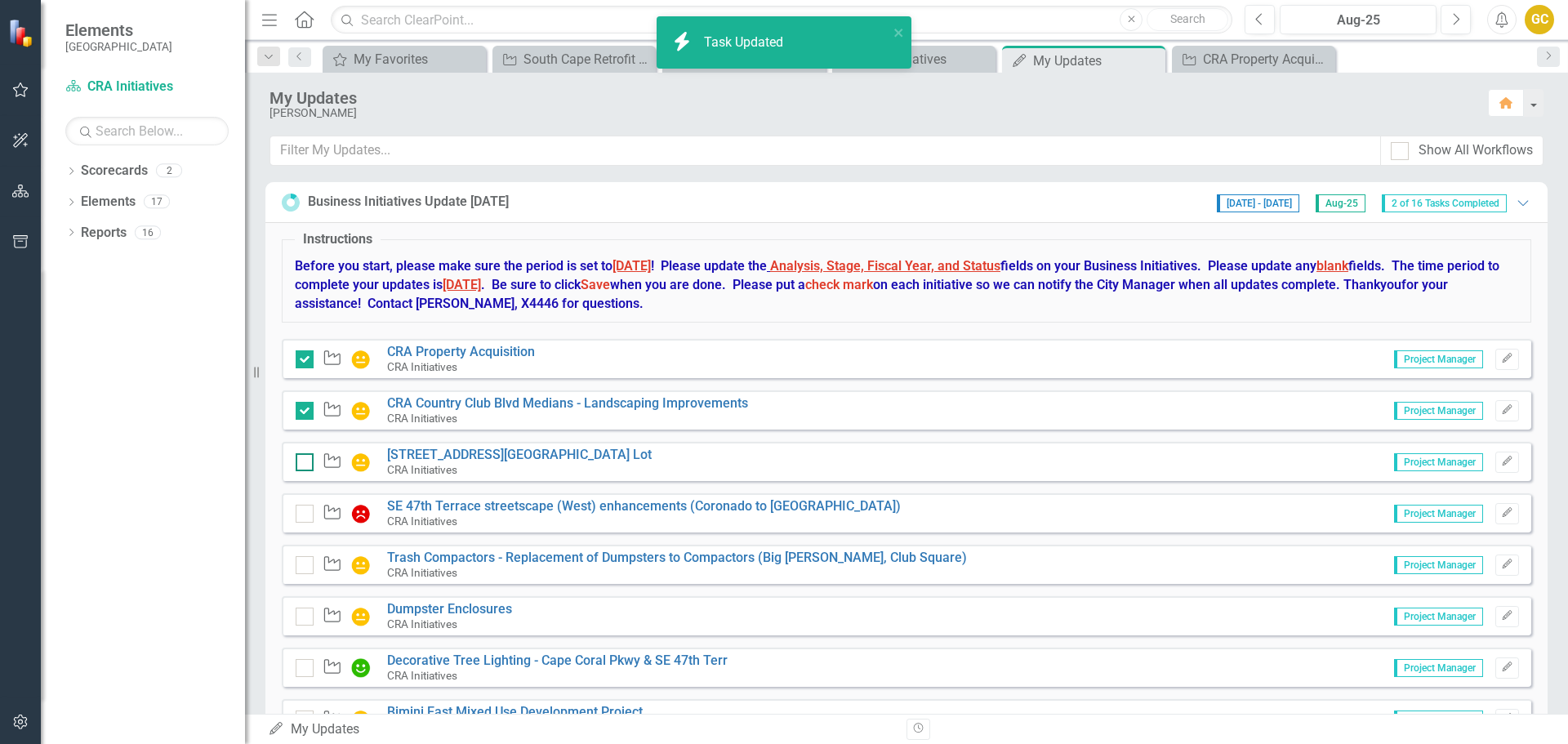
checkbox input "true"
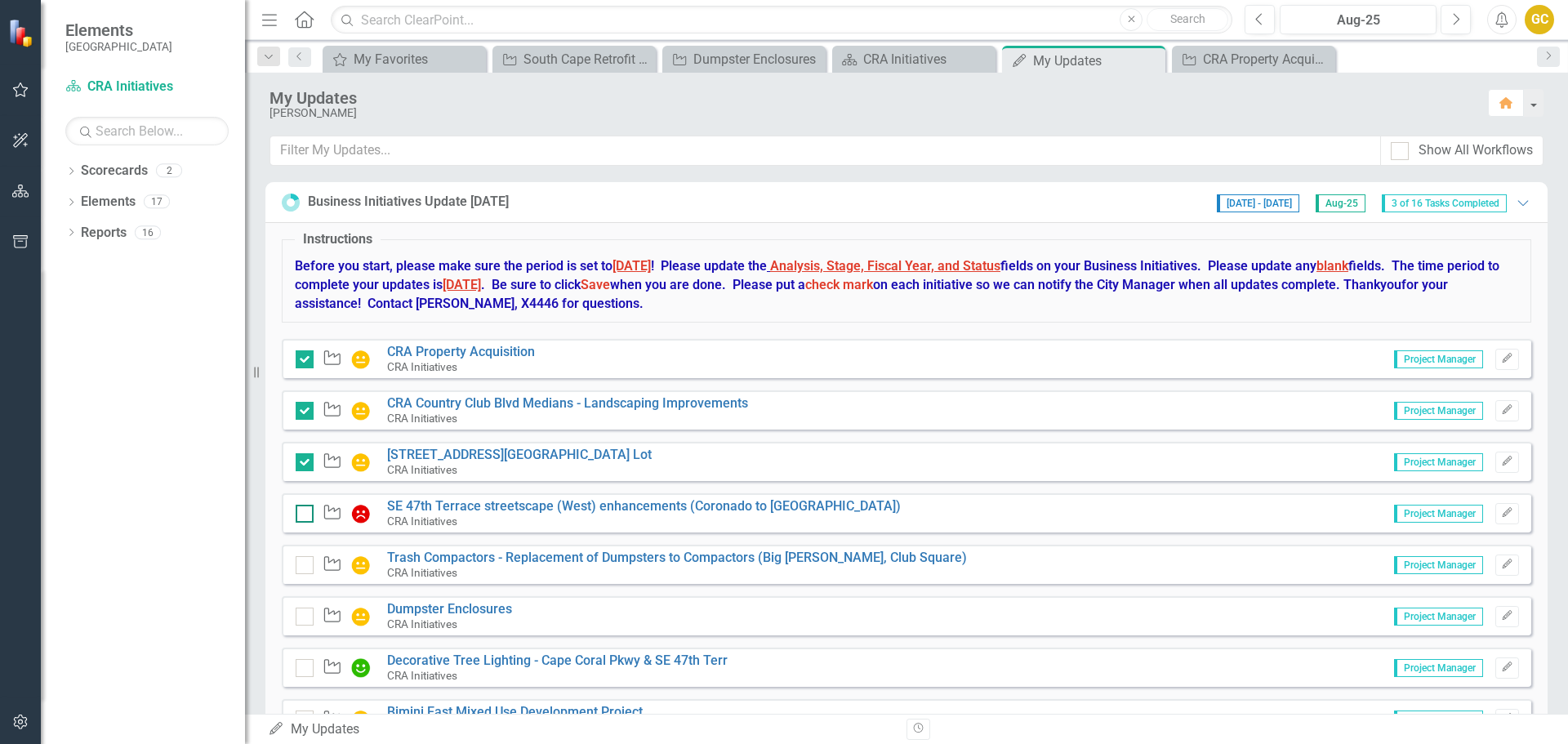
click at [300, 509] on input "checkbox" at bounding box center [300, 510] width 11 height 11
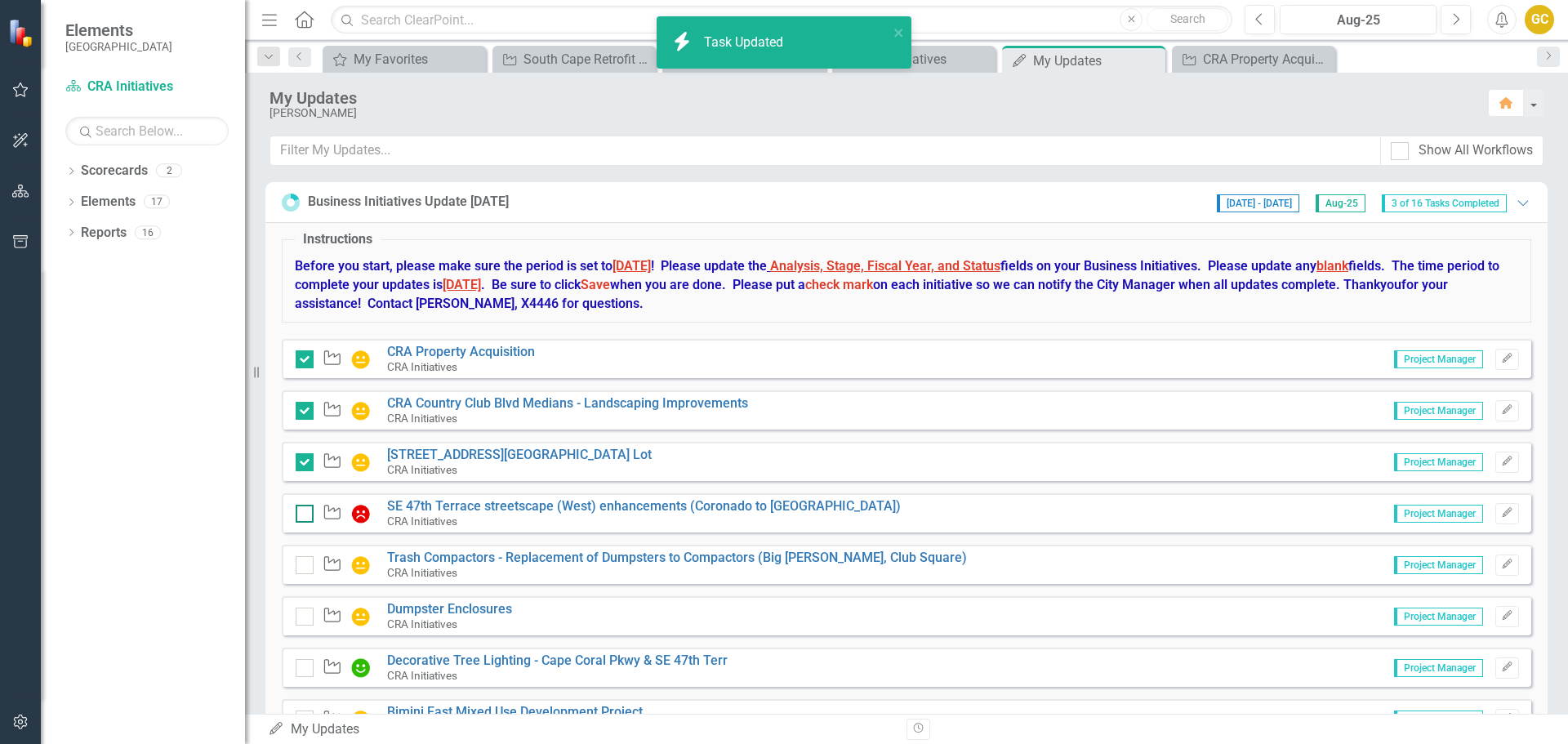
checkbox input "true"
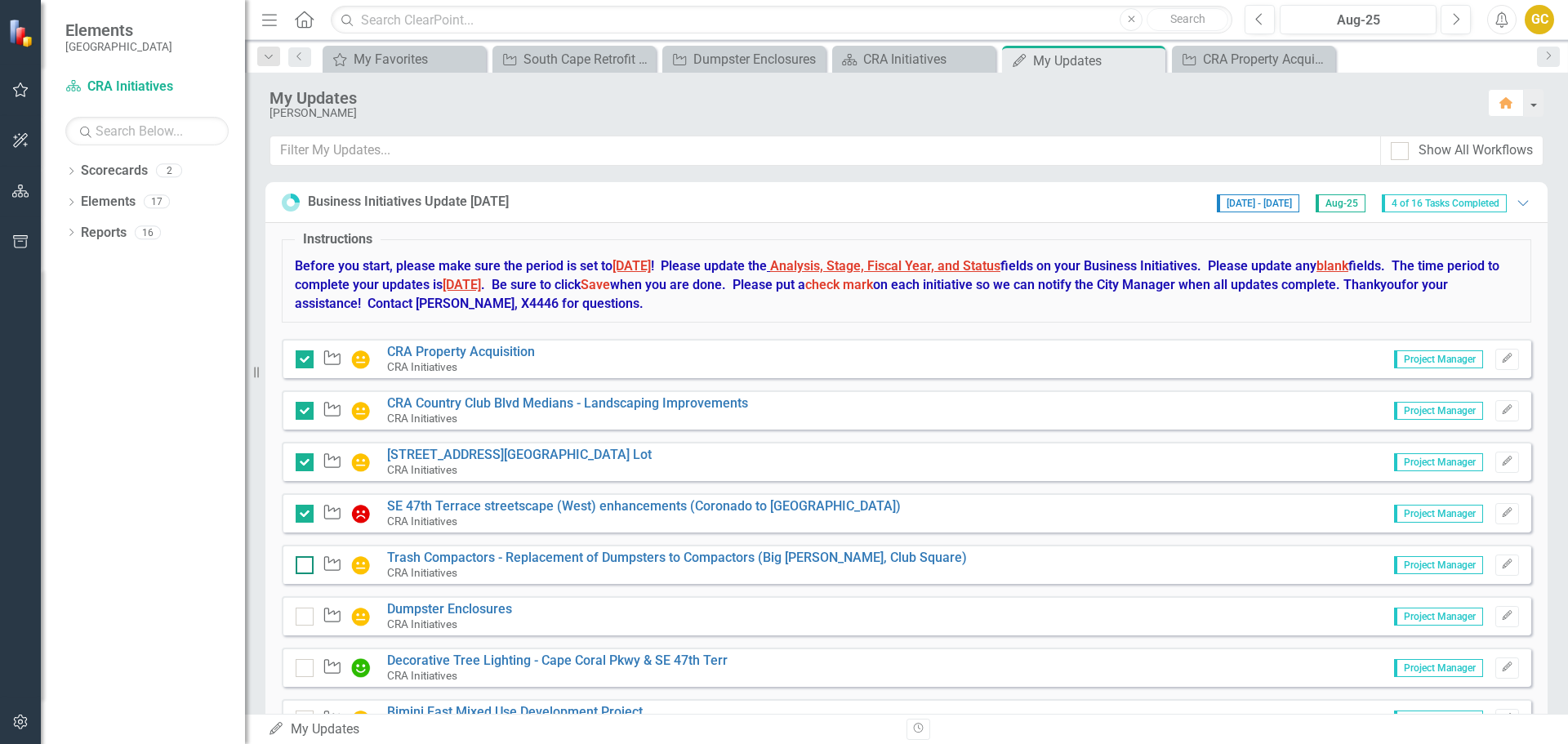
click at [301, 566] on input "checkbox" at bounding box center [300, 561] width 11 height 11
checkbox input "true"
click at [307, 616] on div at bounding box center [305, 616] width 18 height 18
click at [306, 616] on input "checkbox" at bounding box center [300, 612] width 11 height 11
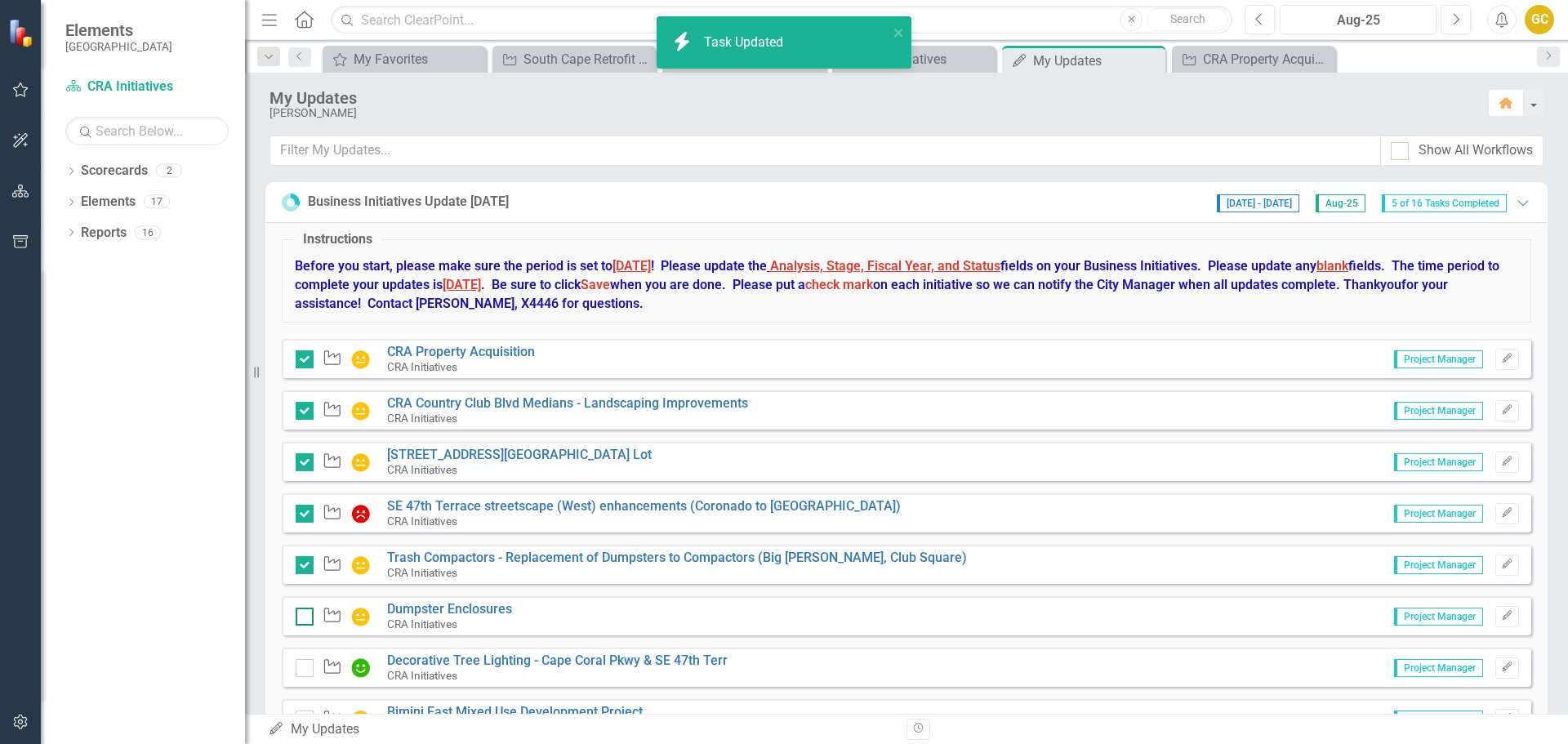
checkbox input "true"
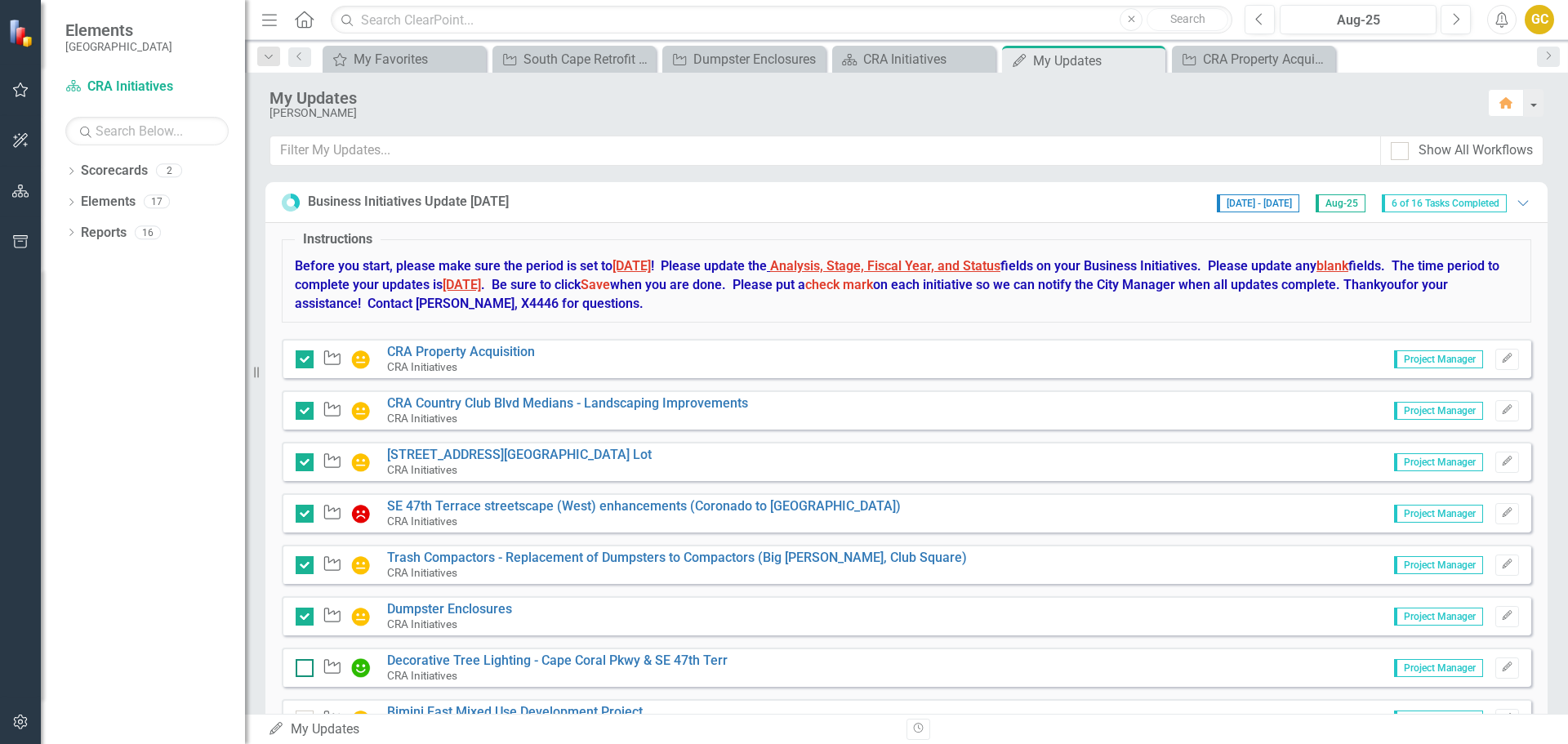
click at [305, 671] on div at bounding box center [305, 668] width 18 height 18
click at [305, 669] on input "checkbox" at bounding box center [300, 664] width 11 height 11
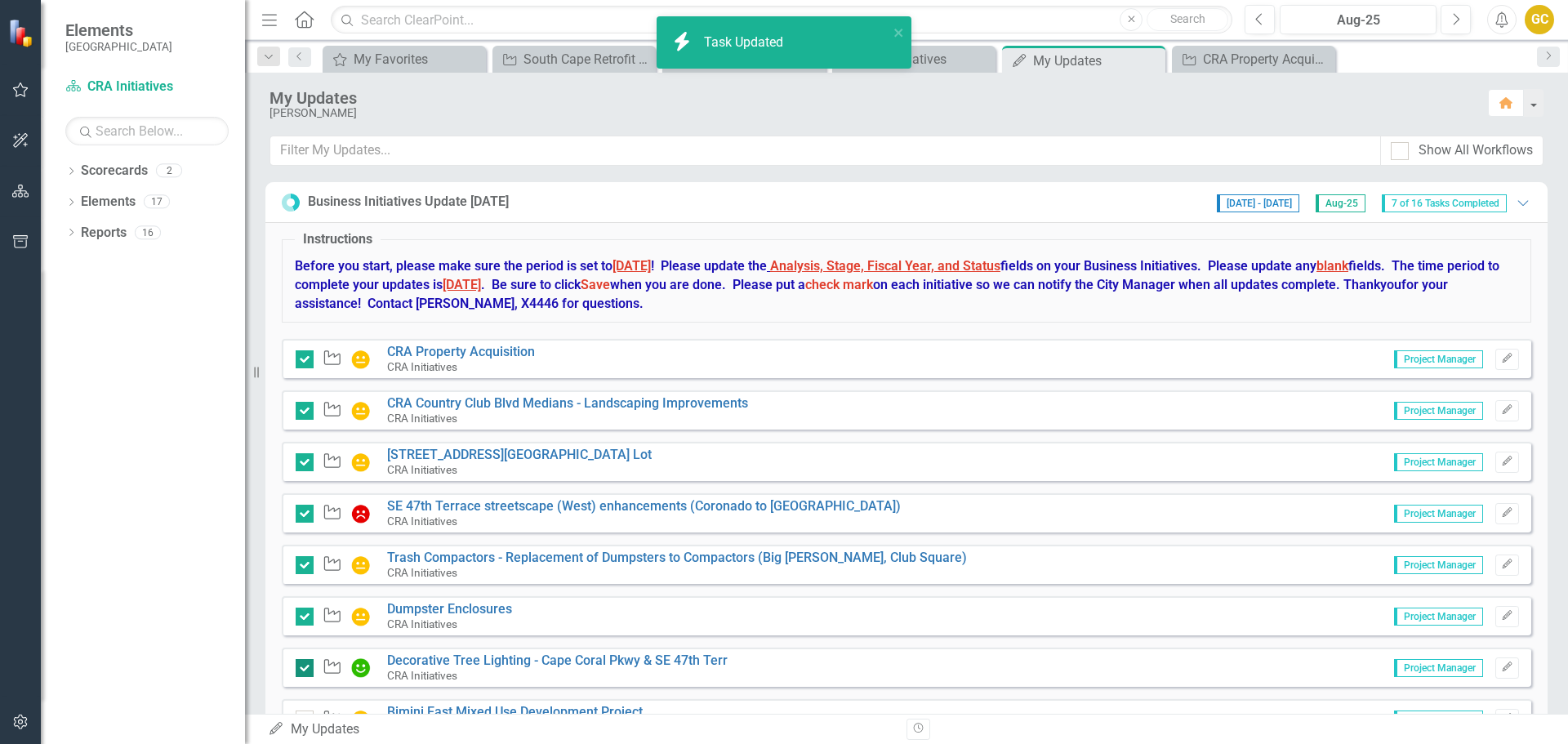
checkbox input "true"
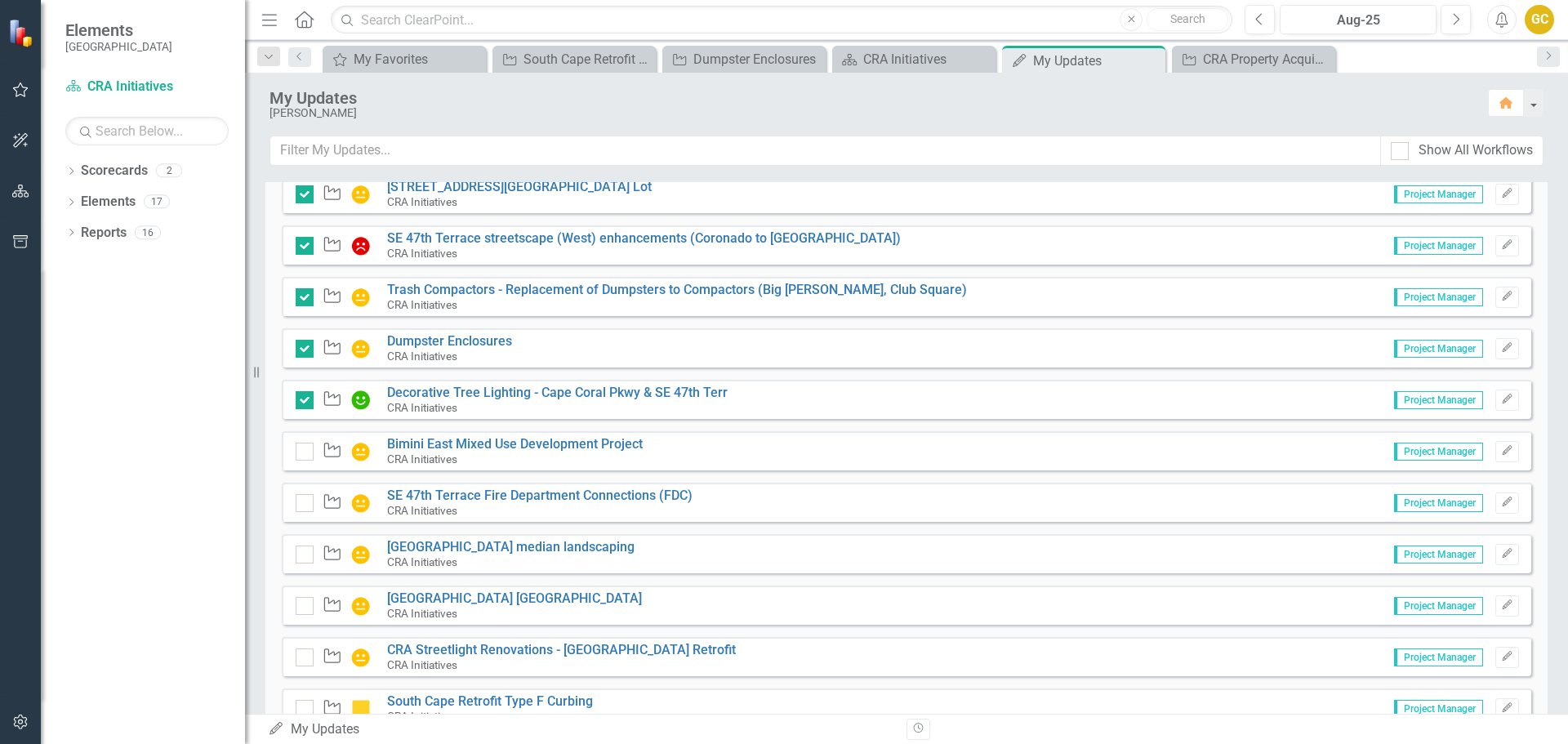
scroll to position [274, 0]
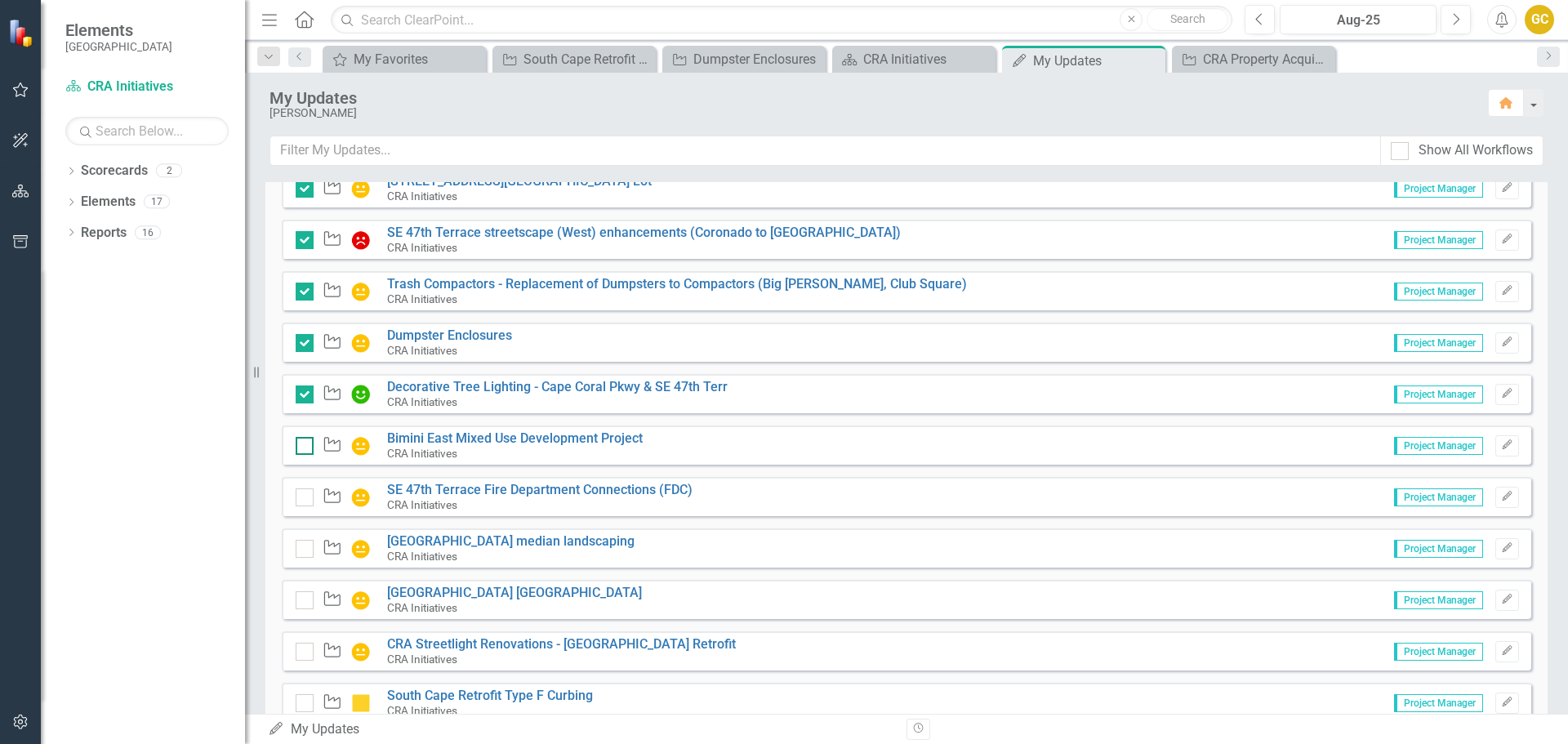
click at [307, 440] on div at bounding box center [305, 446] width 18 height 18
click at [306, 440] on input "checkbox" at bounding box center [300, 442] width 11 height 11
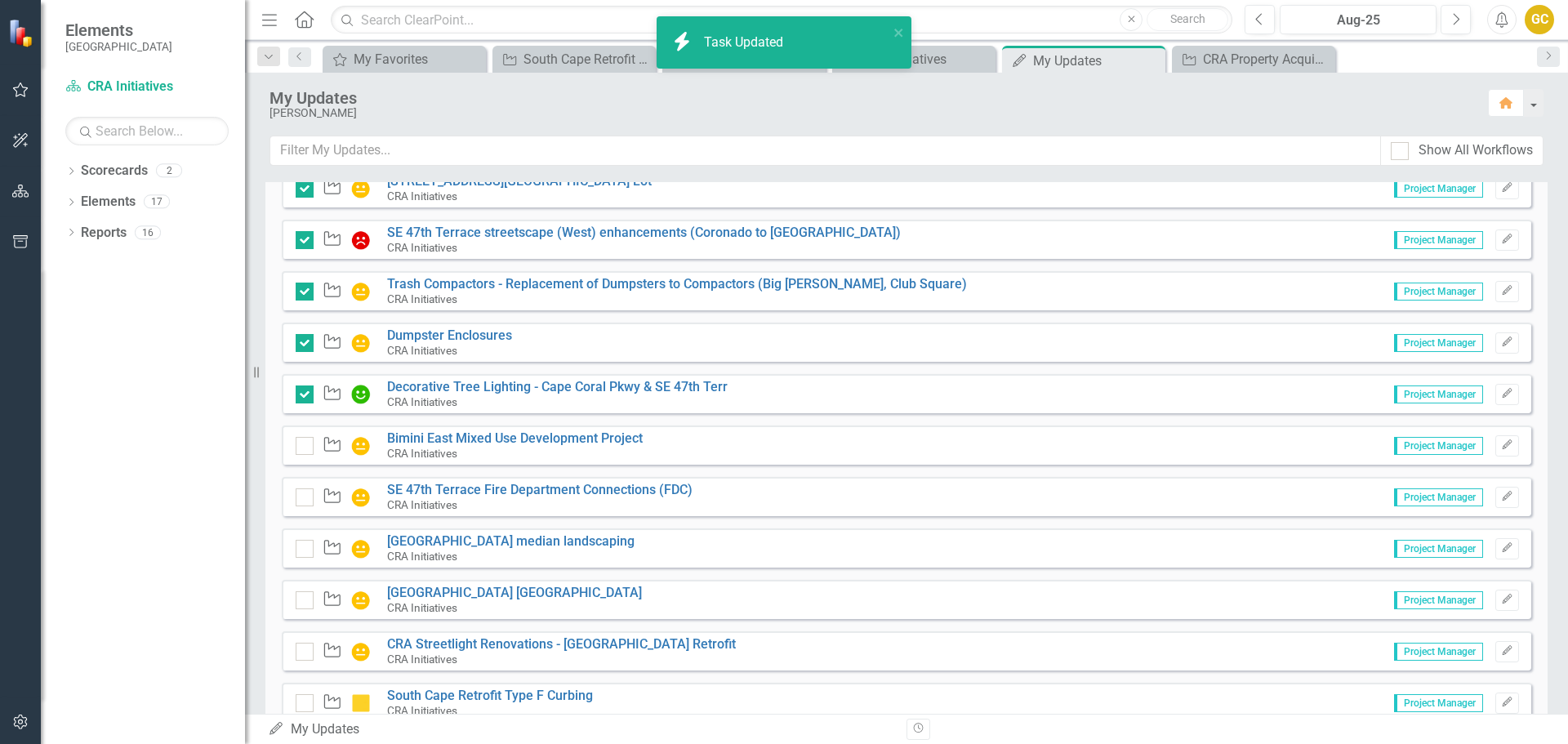
checkbox input "true"
click at [300, 499] on div at bounding box center [305, 497] width 18 height 18
click at [300, 499] on input "checkbox" at bounding box center [300, 493] width 11 height 11
checkbox input "true"
click at [299, 547] on input "checkbox" at bounding box center [300, 545] width 11 height 11
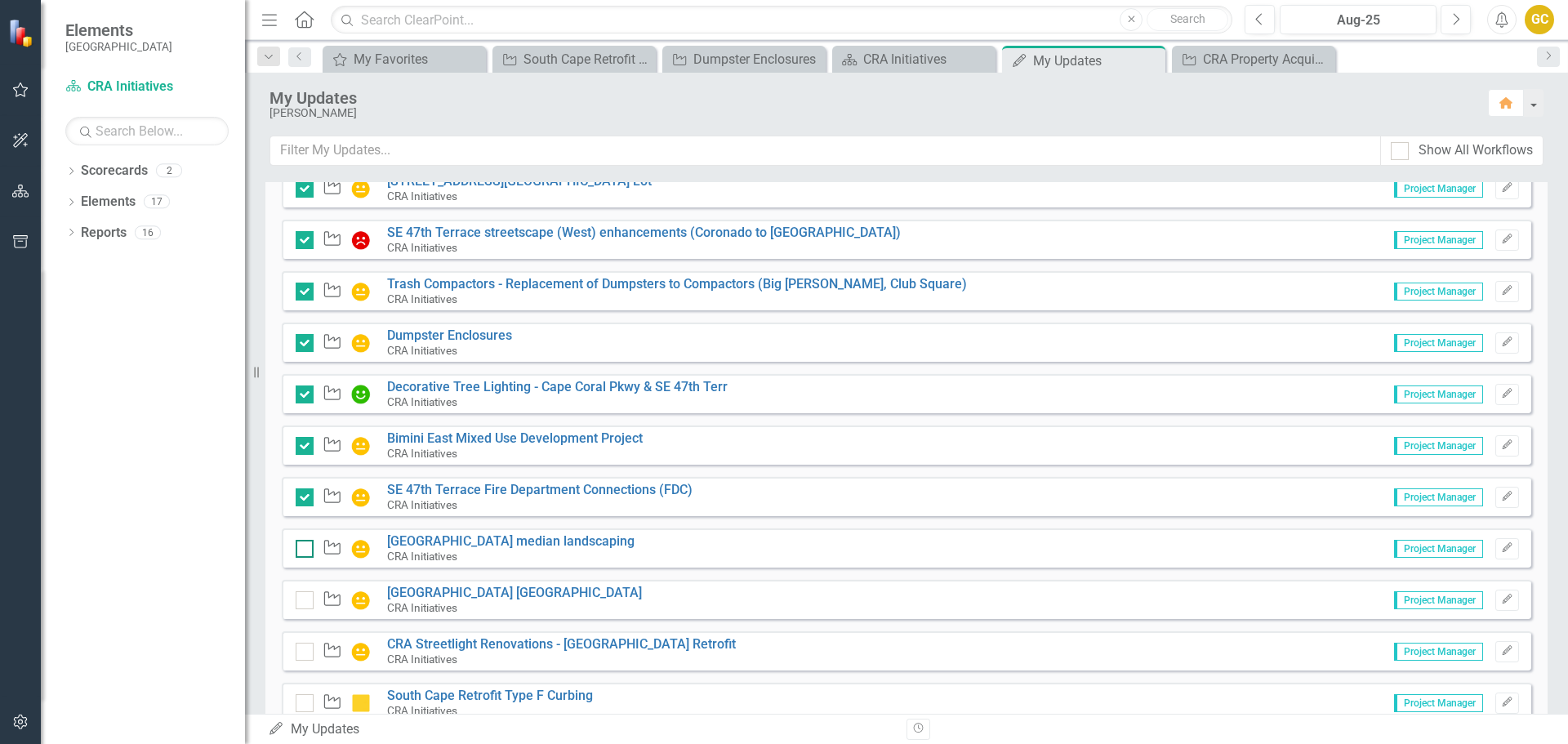
checkbox input "true"
click at [304, 606] on div at bounding box center [305, 601] width 18 height 18
click at [304, 601] on input "checkbox" at bounding box center [300, 596] width 11 height 11
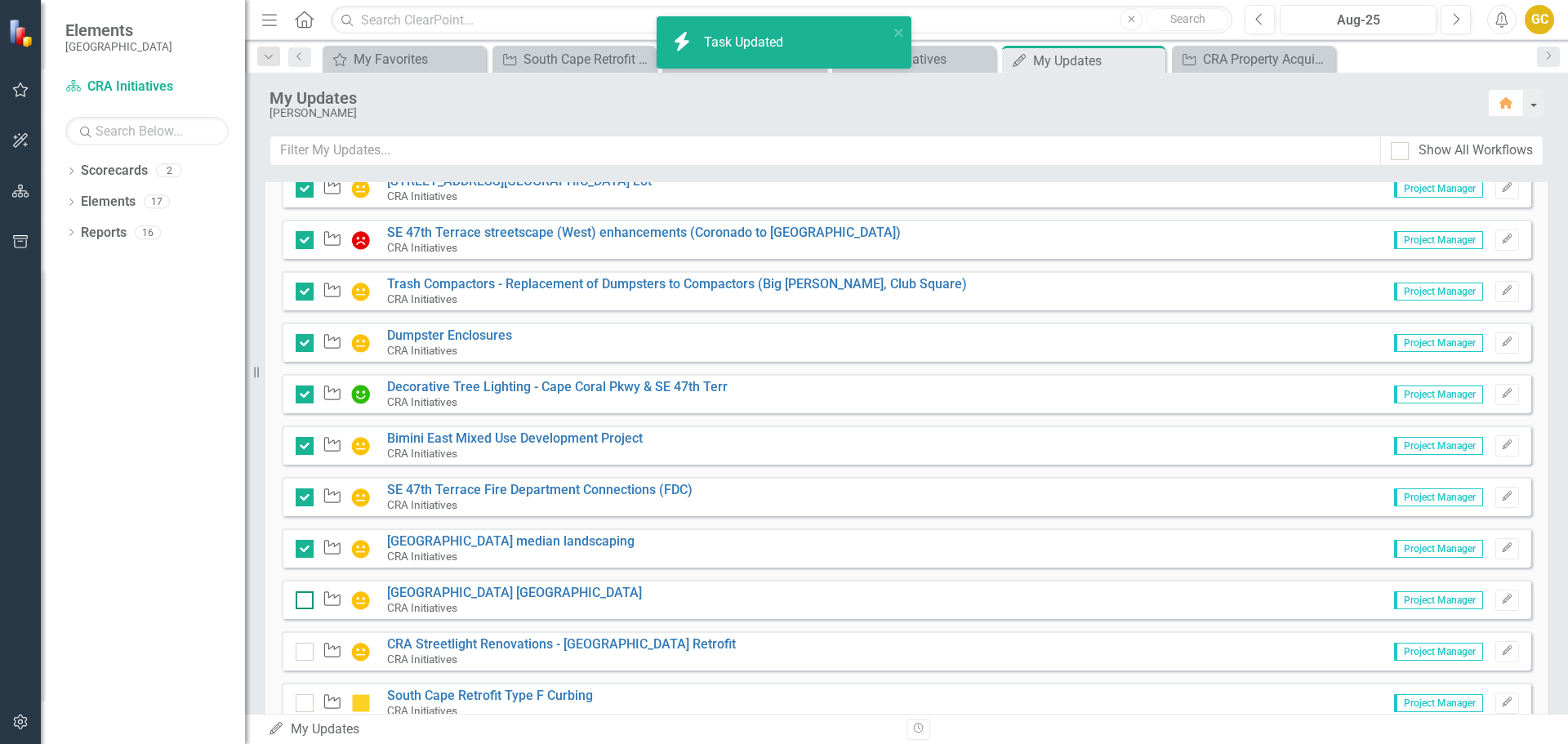
checkbox input "true"
click at [310, 648] on div at bounding box center [305, 651] width 18 height 18
click at [306, 648] on input "checkbox" at bounding box center [300, 647] width 11 height 11
checkbox input "true"
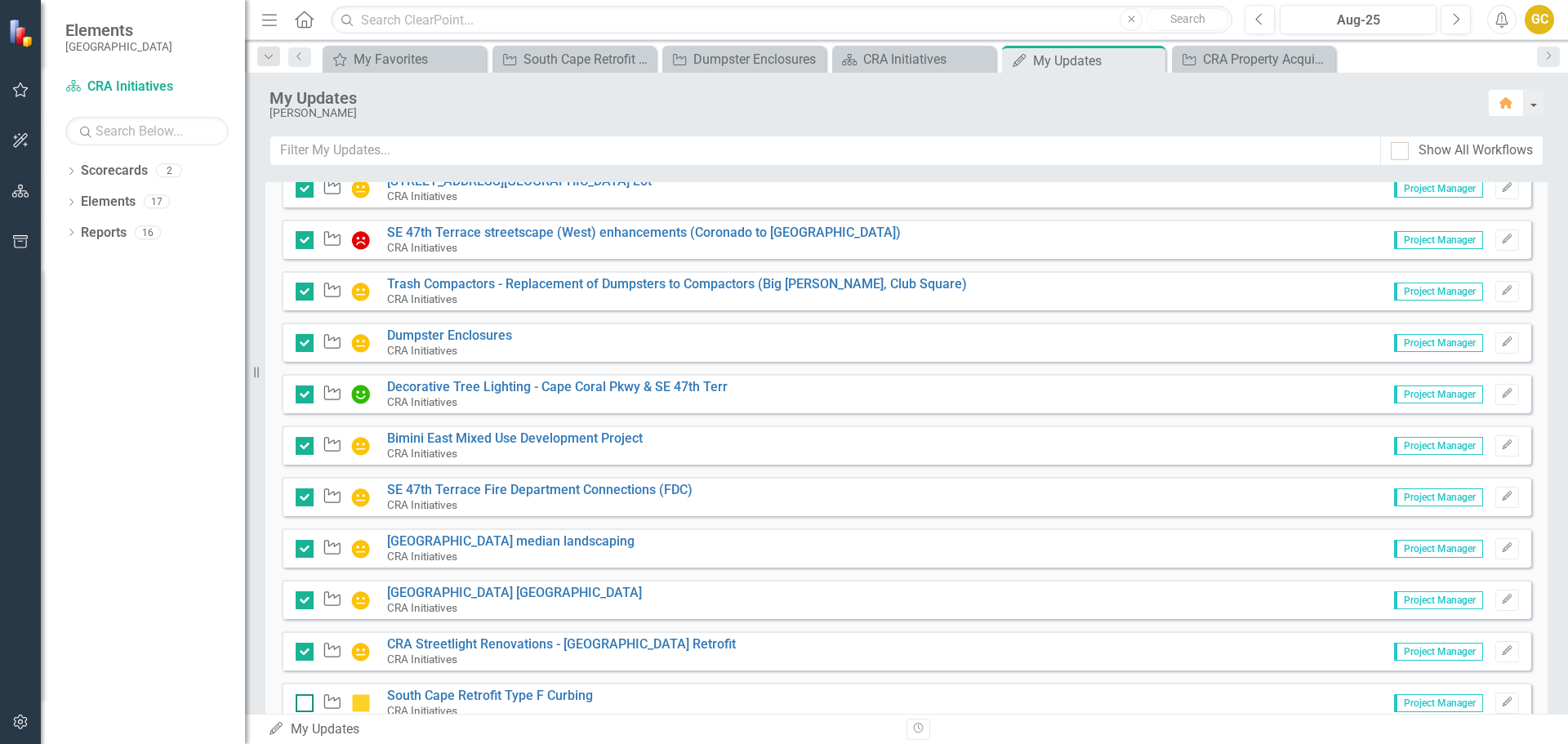
click at [303, 702] on input "checkbox" at bounding box center [300, 699] width 11 height 11
checkbox input "true"
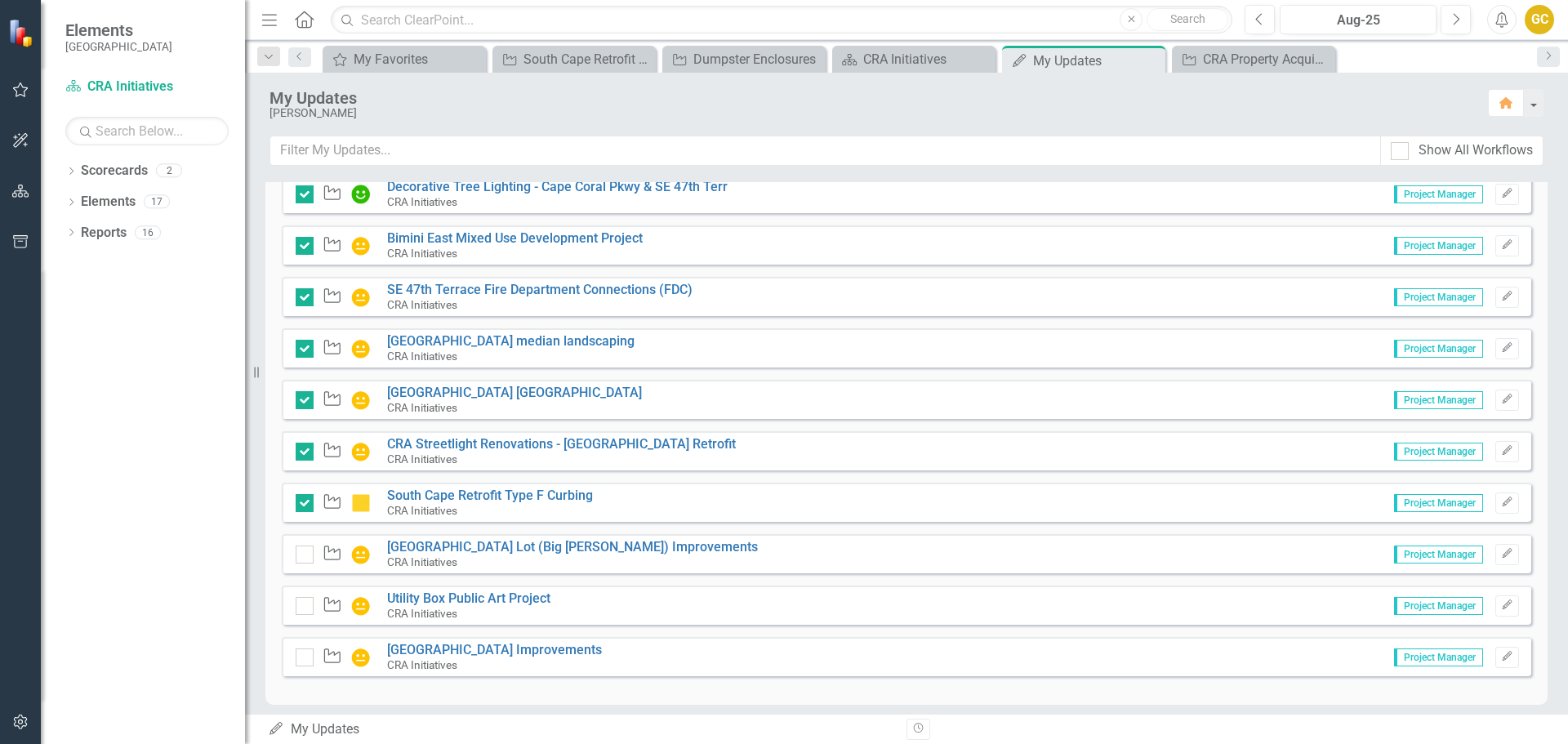
scroll to position [484, 0]
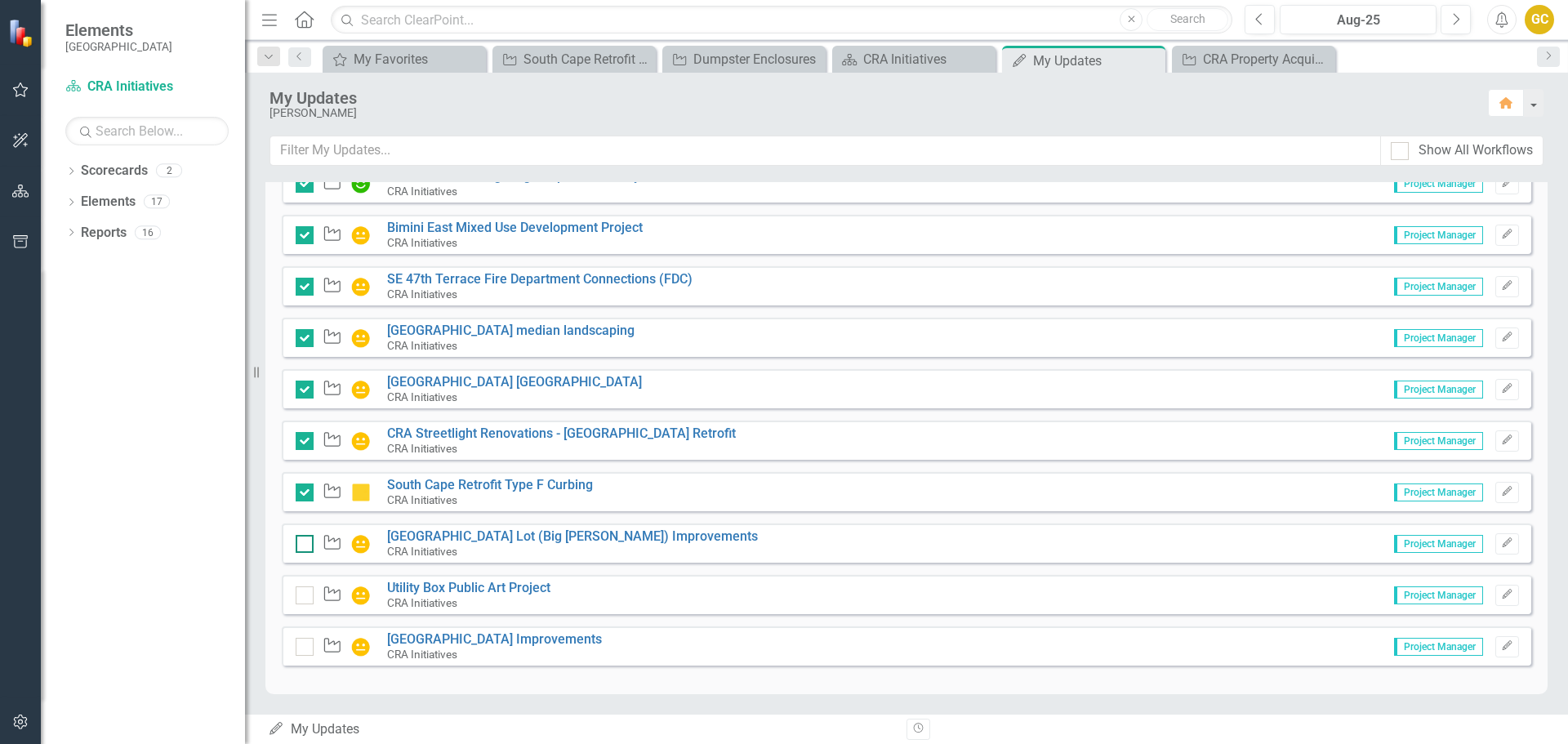
click at [303, 537] on input "checkbox" at bounding box center [300, 540] width 11 height 11
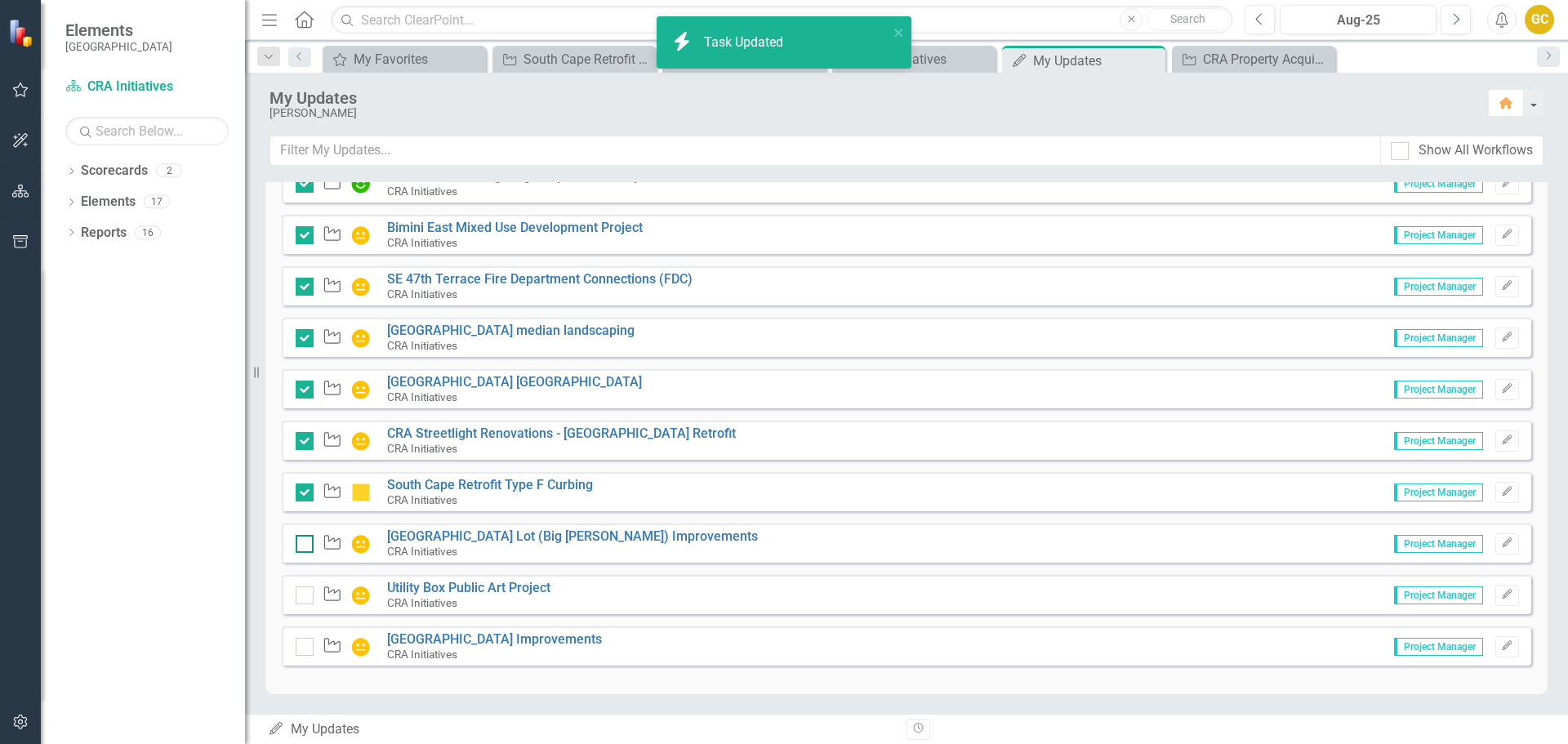
checkbox input "true"
click at [304, 594] on input "checkbox" at bounding box center [300, 591] width 11 height 11
checkbox input "true"
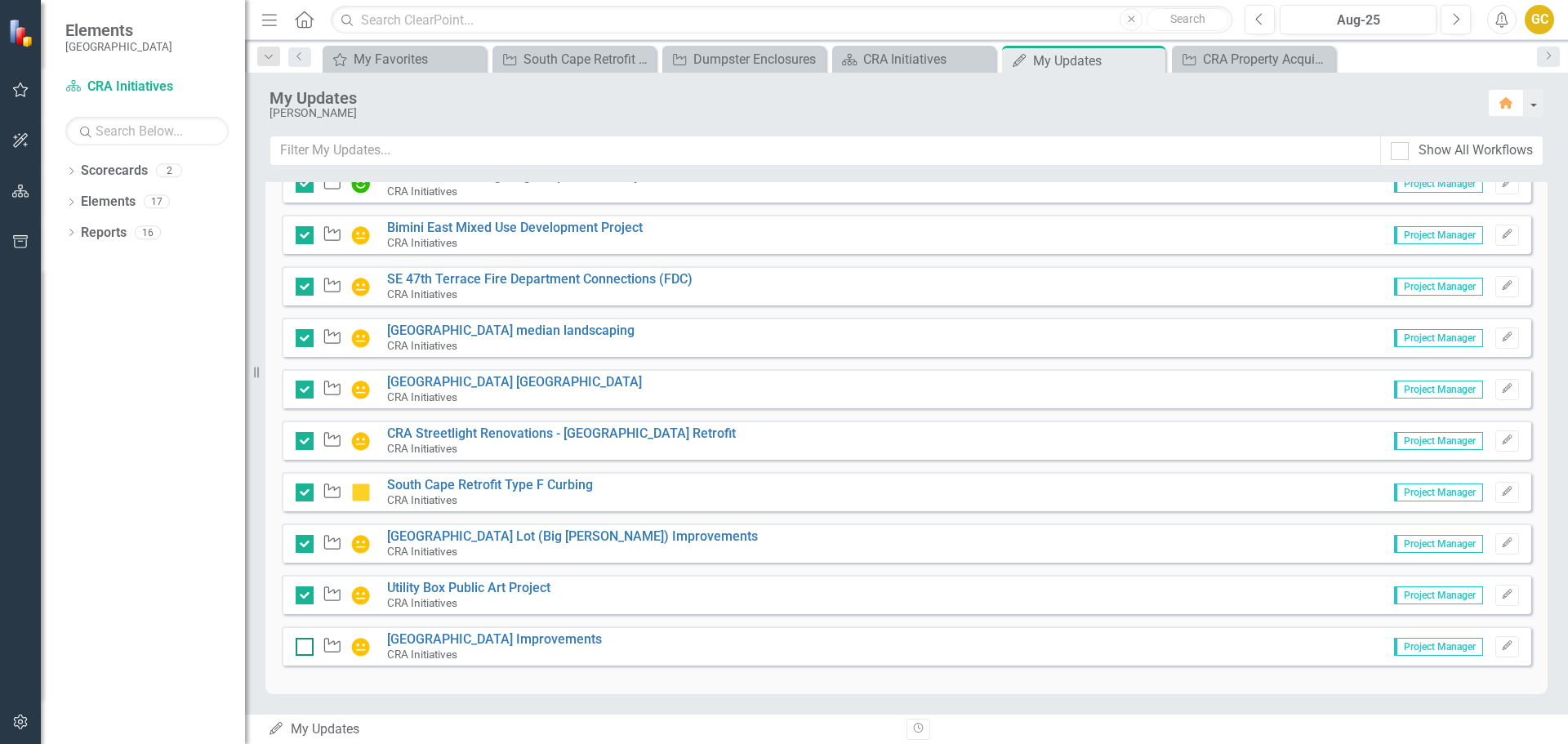
click at [305, 645] on input "checkbox" at bounding box center [300, 642] width 11 height 11
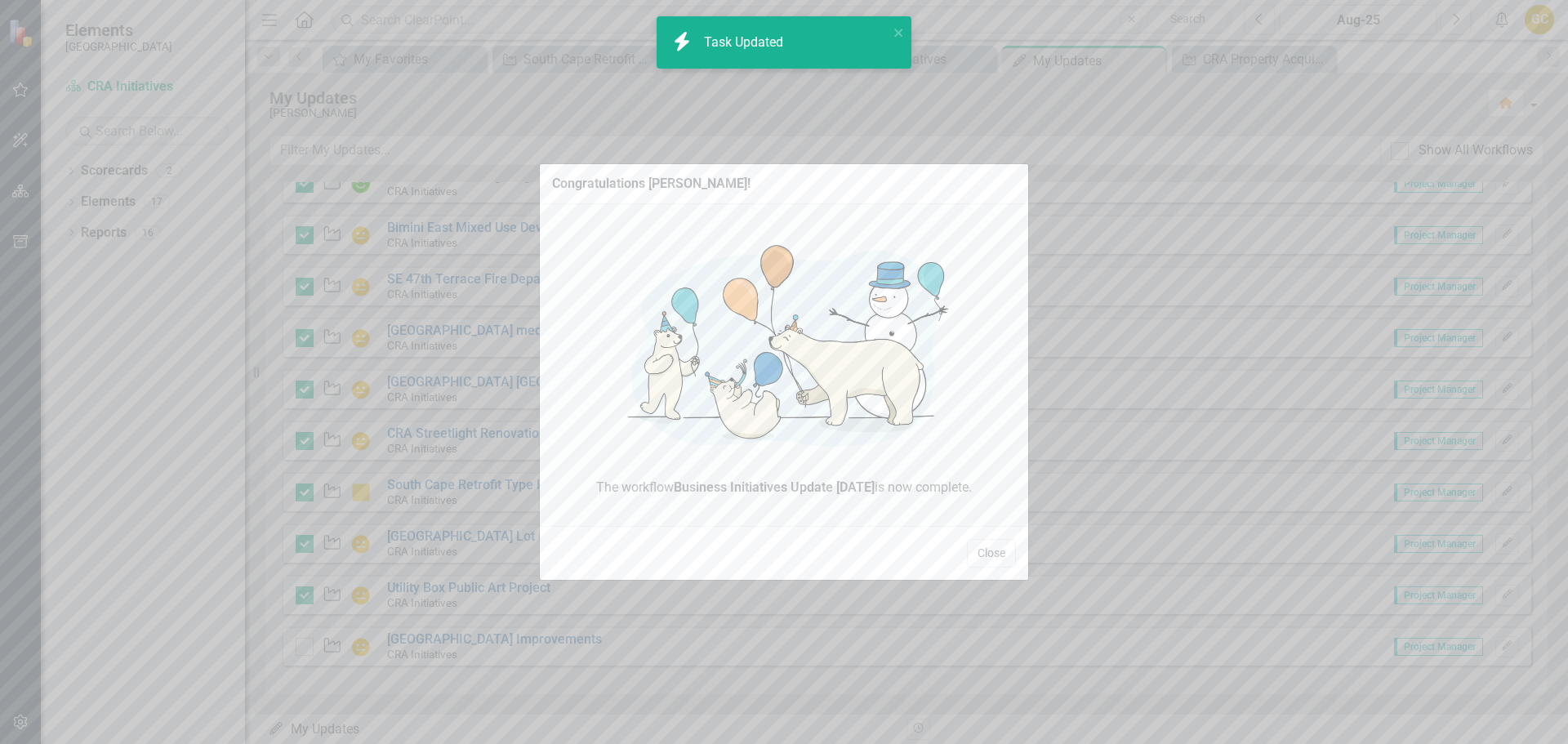
checkbox input "true"
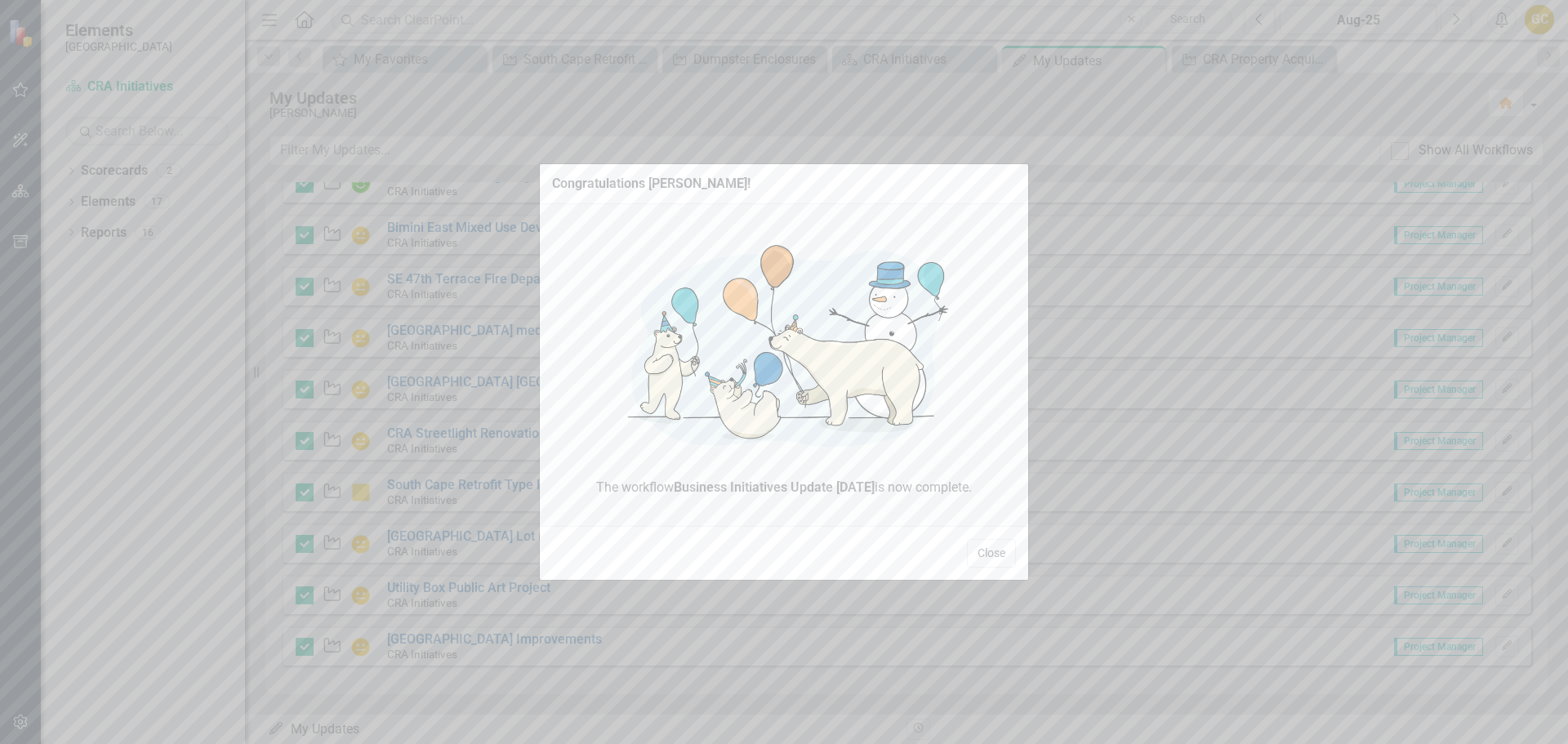
click at [981, 548] on button "Close" at bounding box center [991, 553] width 49 height 28
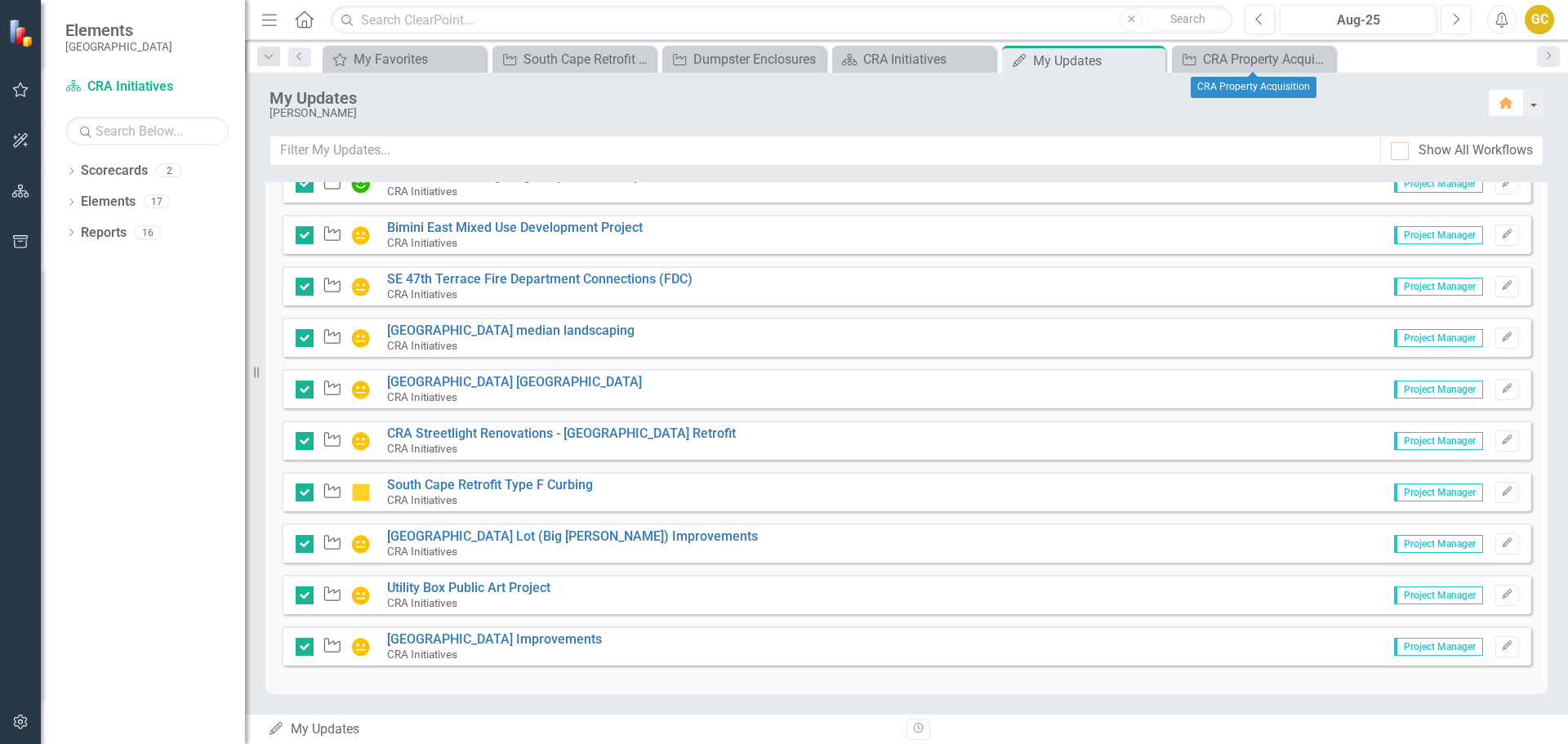
click at [0, 0] on icon "Close" at bounding box center [0, 0] width 0 height 0
click at [1151, 58] on icon "Close" at bounding box center [1150, 61] width 17 height 13
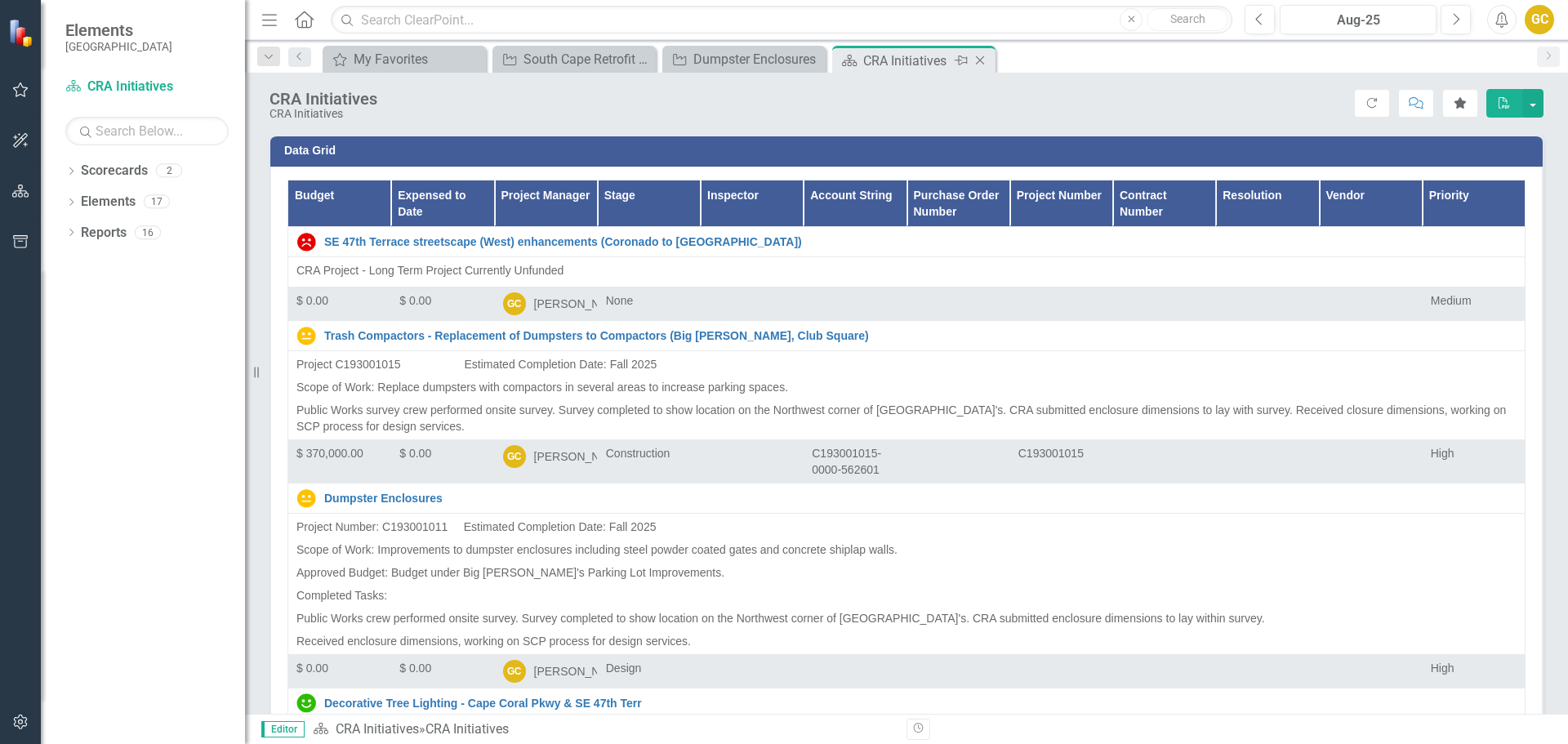
click at [981, 61] on icon "Close" at bounding box center [981, 61] width 17 height 13
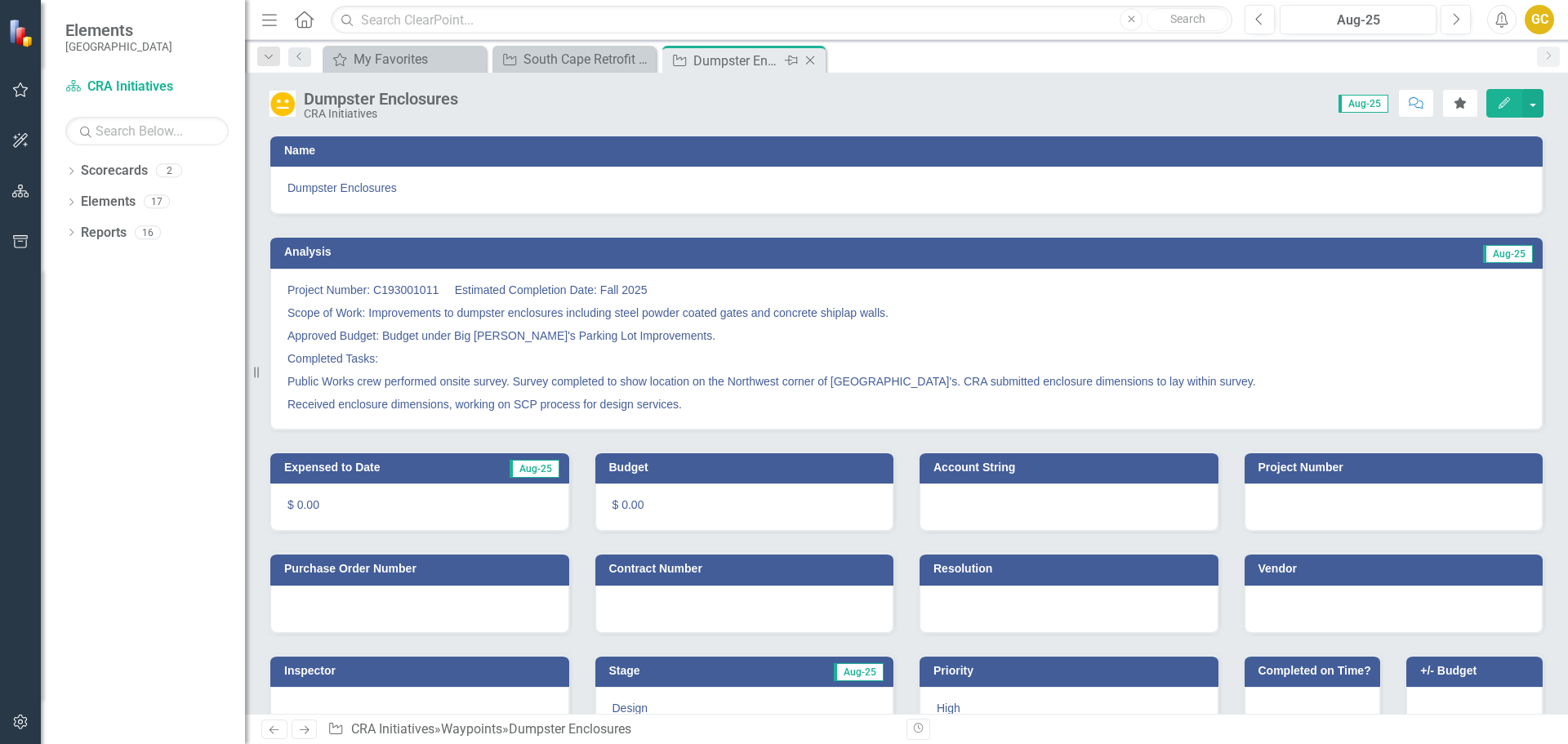
click at [808, 57] on icon "Close" at bounding box center [810, 61] width 17 height 13
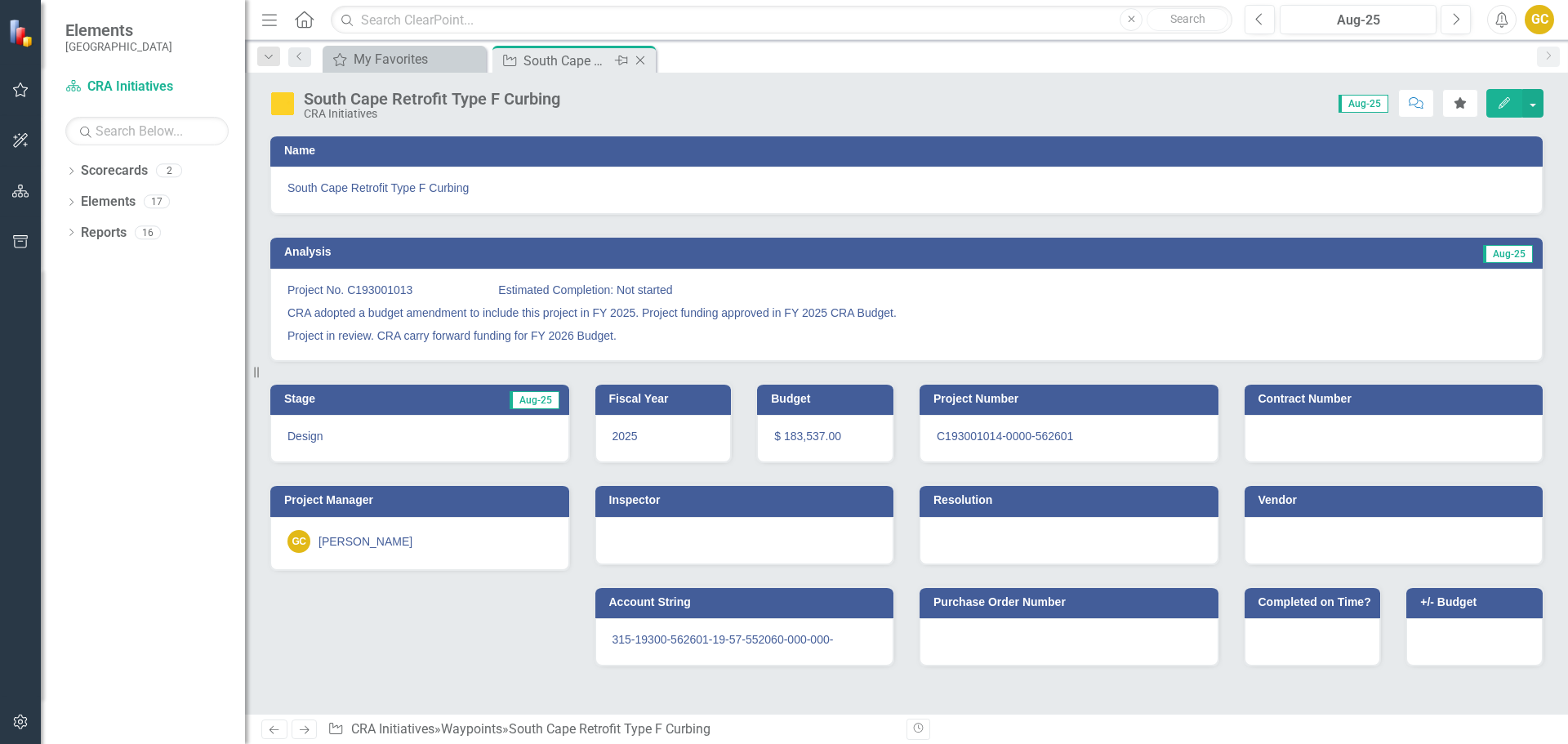
click at [639, 55] on icon "Close" at bounding box center [640, 61] width 17 height 13
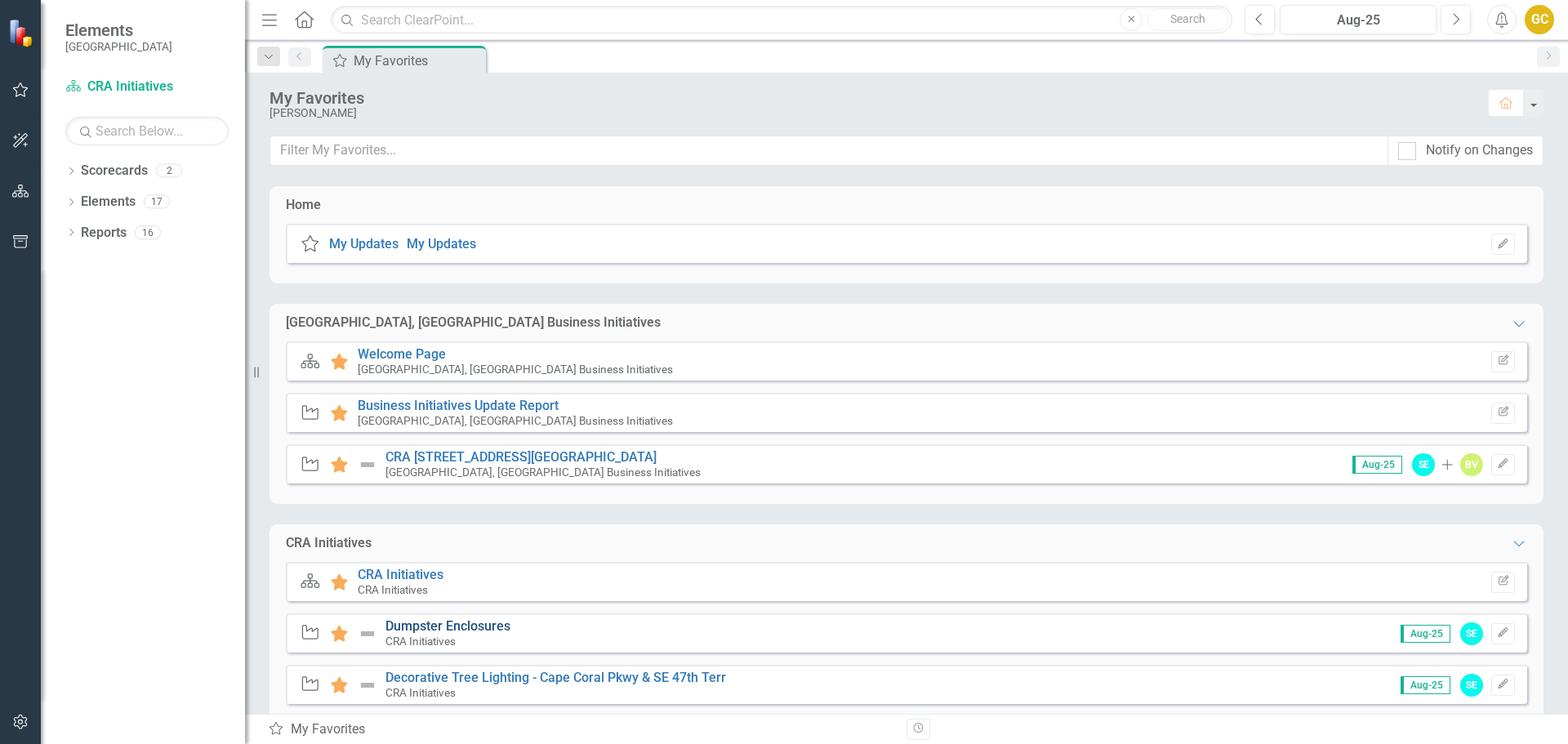
click at [423, 626] on link "Dumpster Enclosures" at bounding box center [448, 626] width 125 height 16
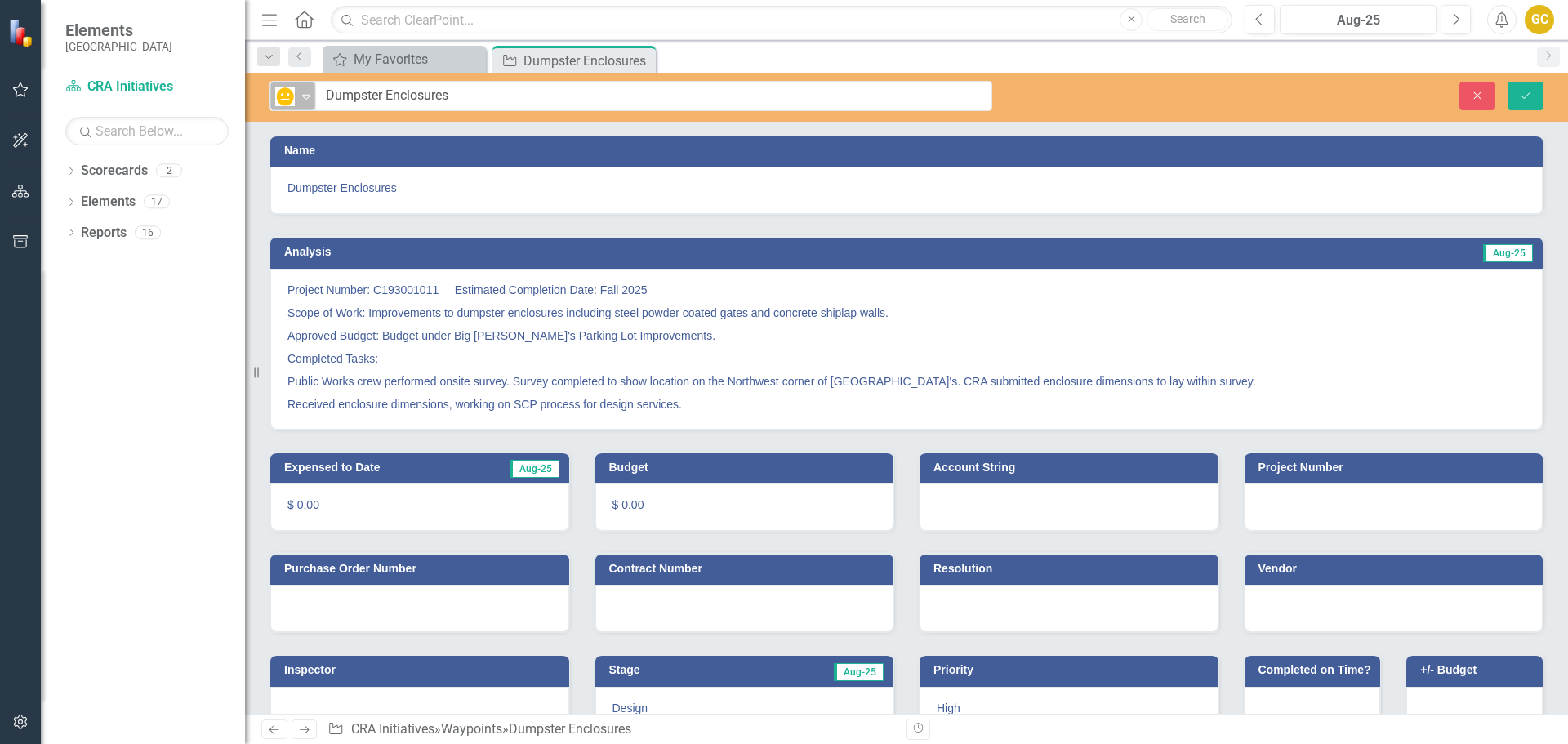
click at [308, 96] on icon "Expand" at bounding box center [306, 97] width 17 height 13
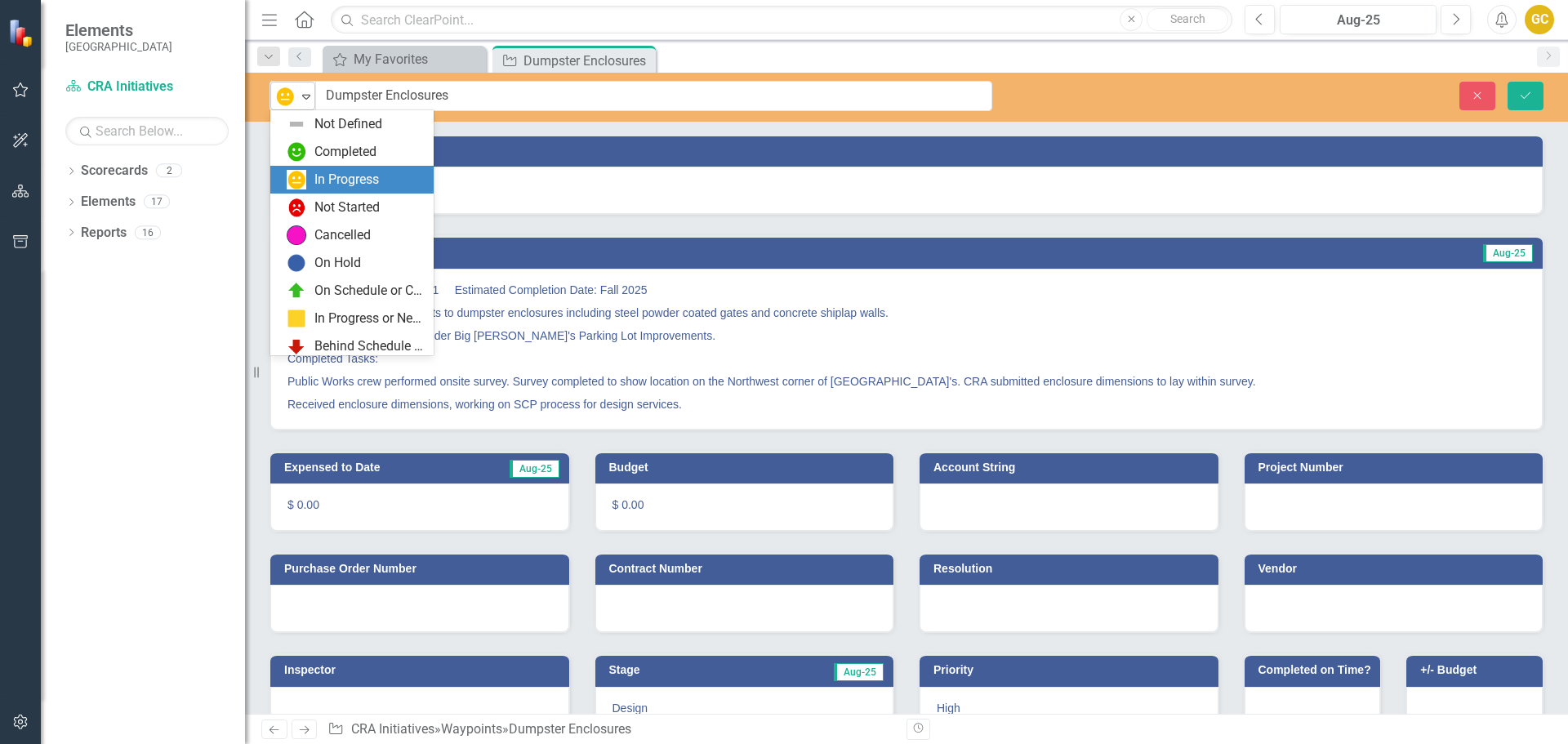
scroll to position [33, 0]
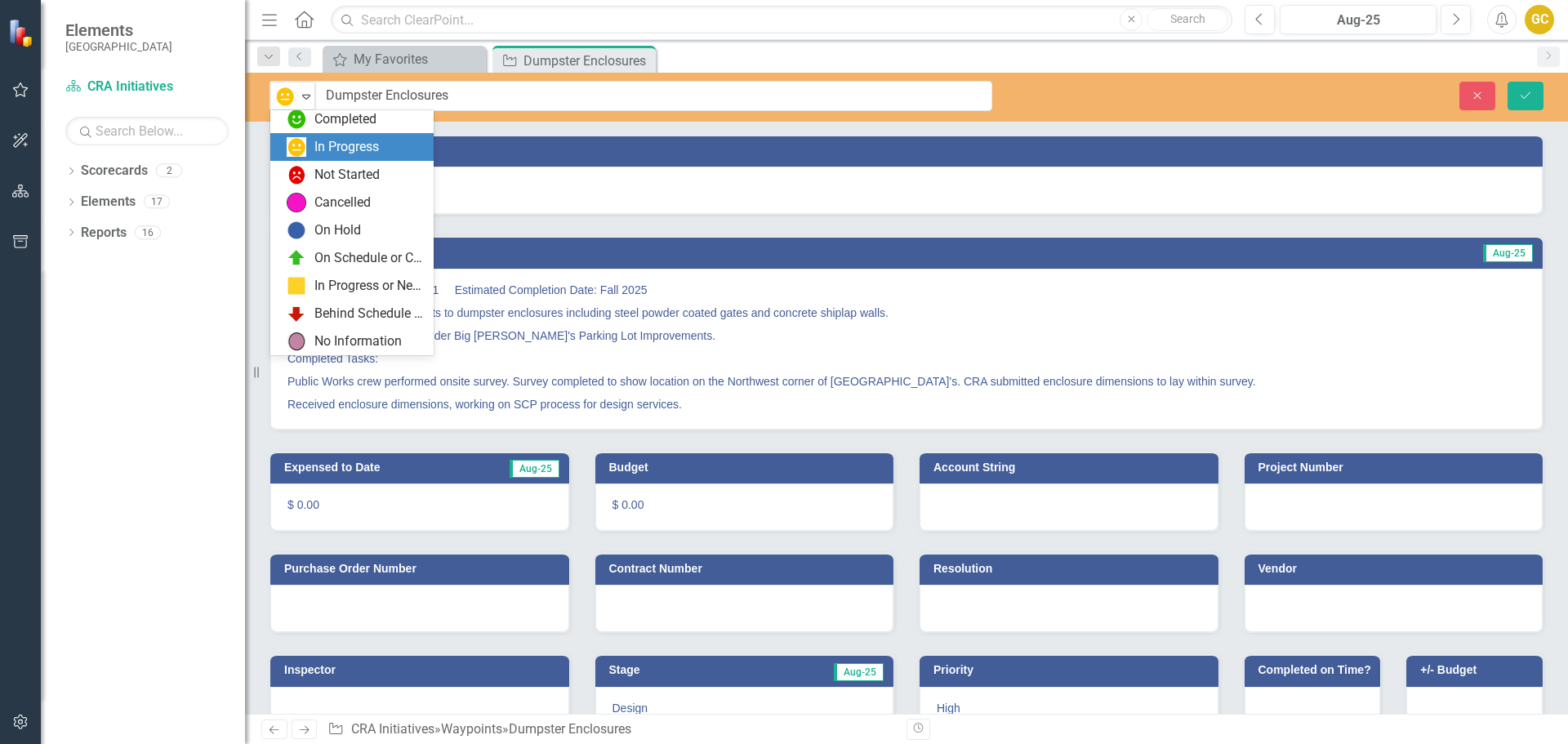
click at [318, 141] on div "In Progress" at bounding box center [346, 147] width 64 height 19
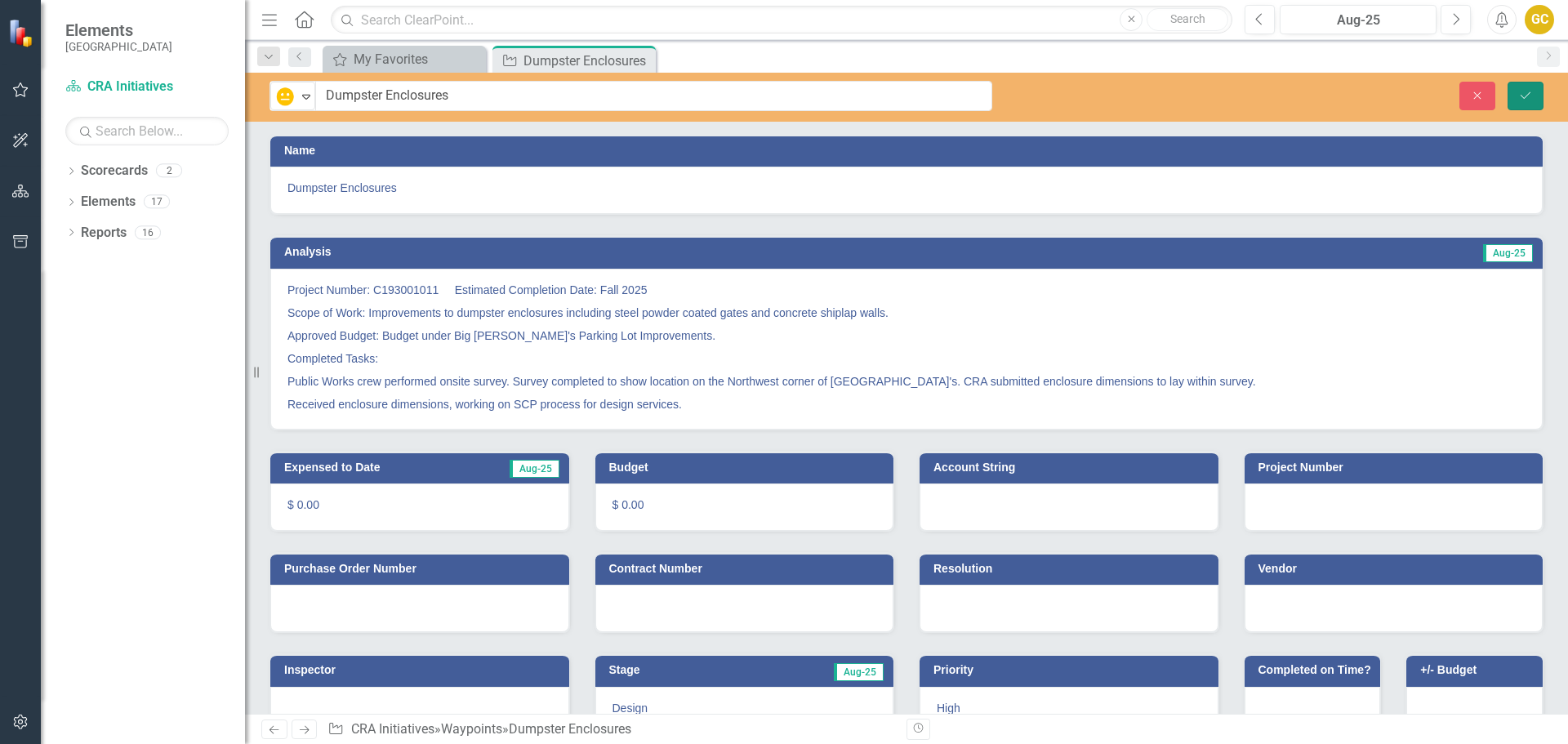
click at [1528, 96] on icon "Save" at bounding box center [1525, 96] width 15 height 12
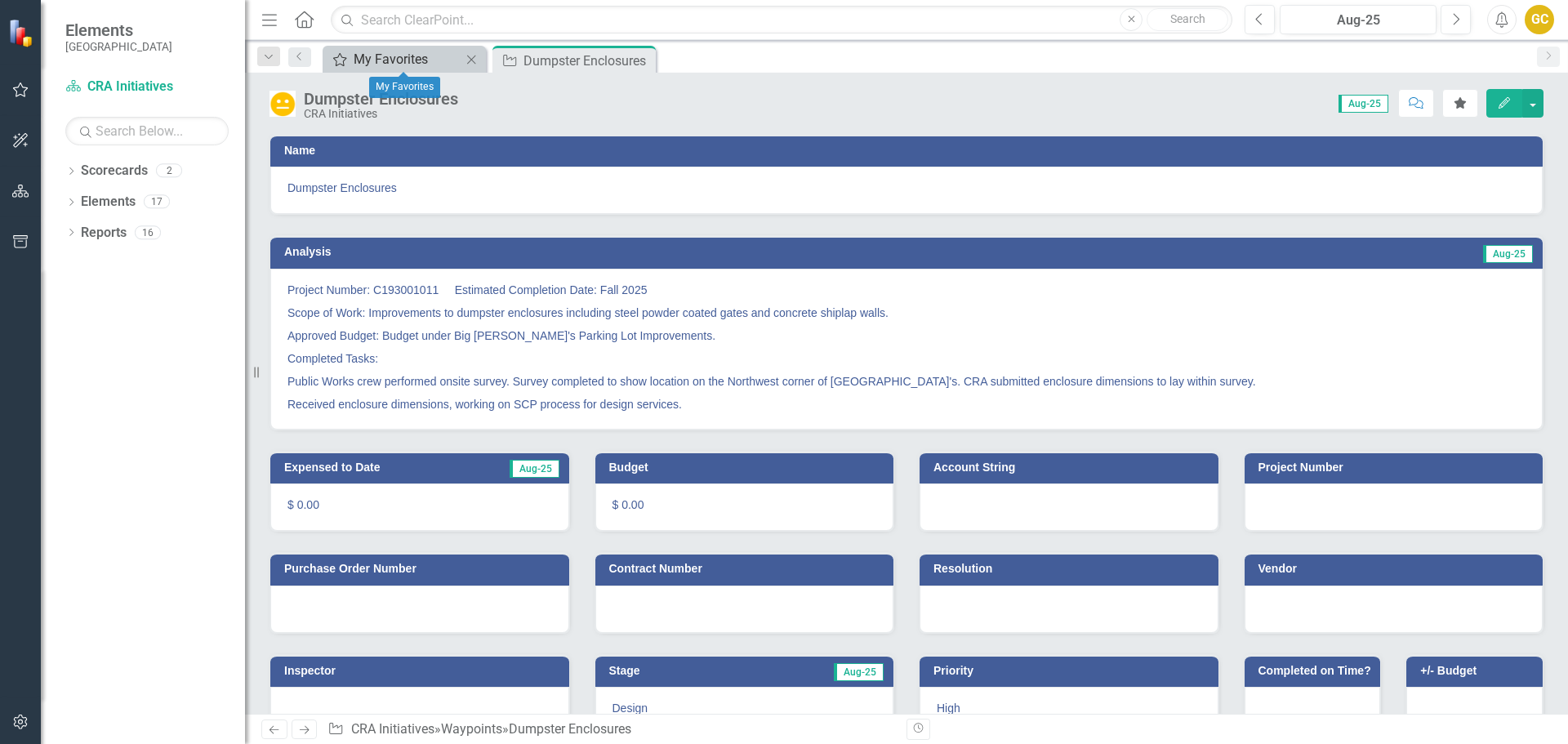
click at [424, 54] on div "My Favorites" at bounding box center [407, 59] width 108 height 20
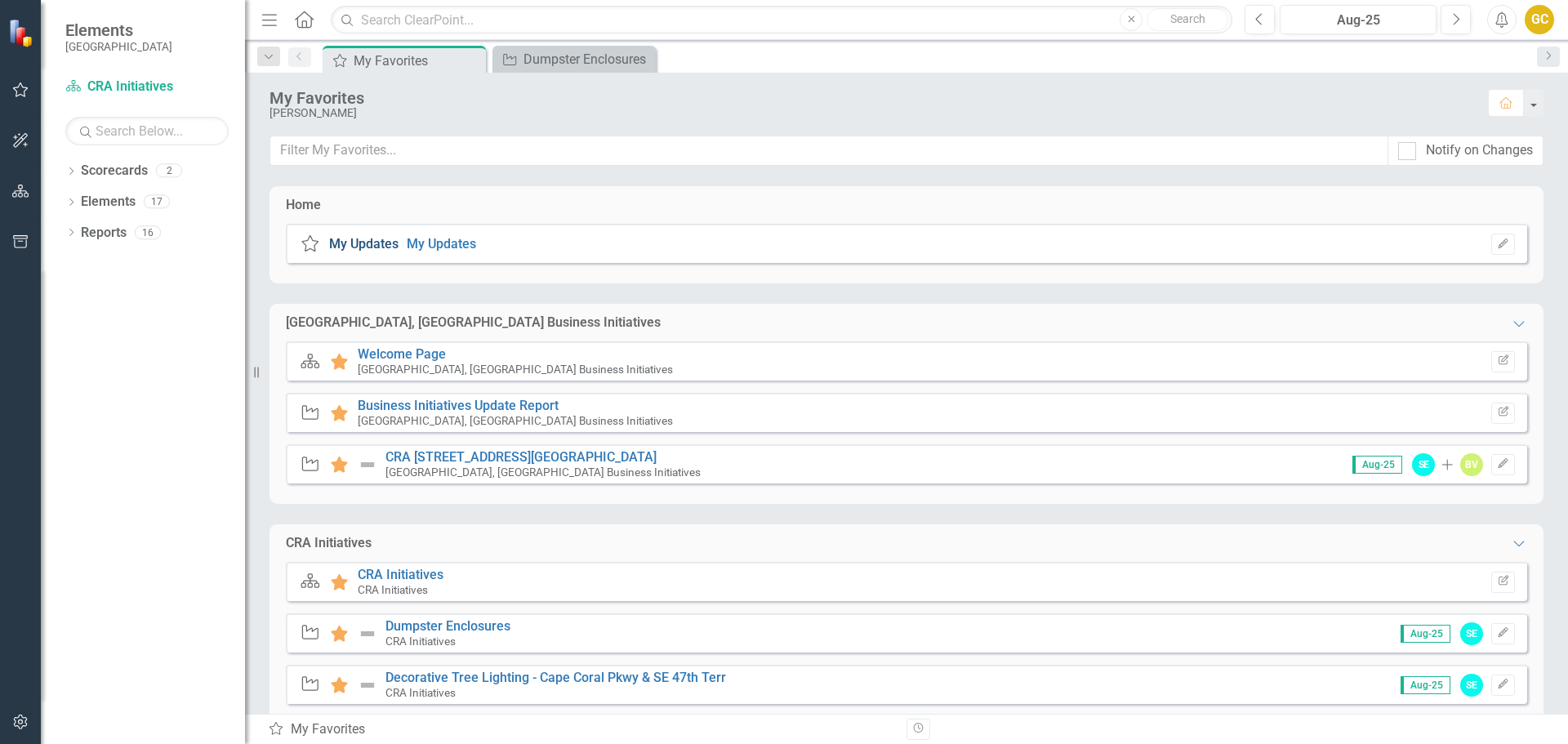
click at [360, 244] on link "My Updates" at bounding box center [363, 244] width 69 height 16
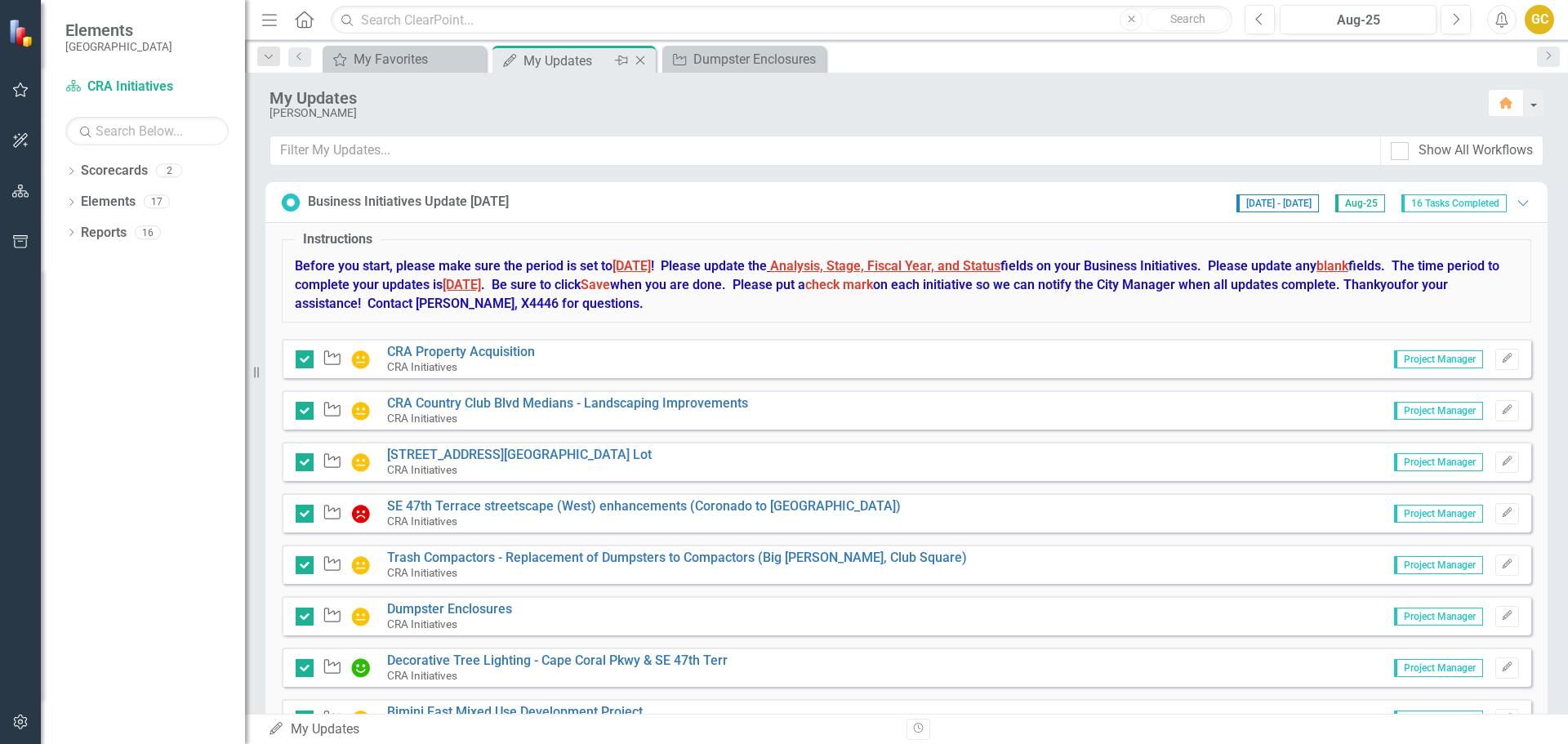
click at [646, 60] on icon "Close" at bounding box center [640, 61] width 17 height 13
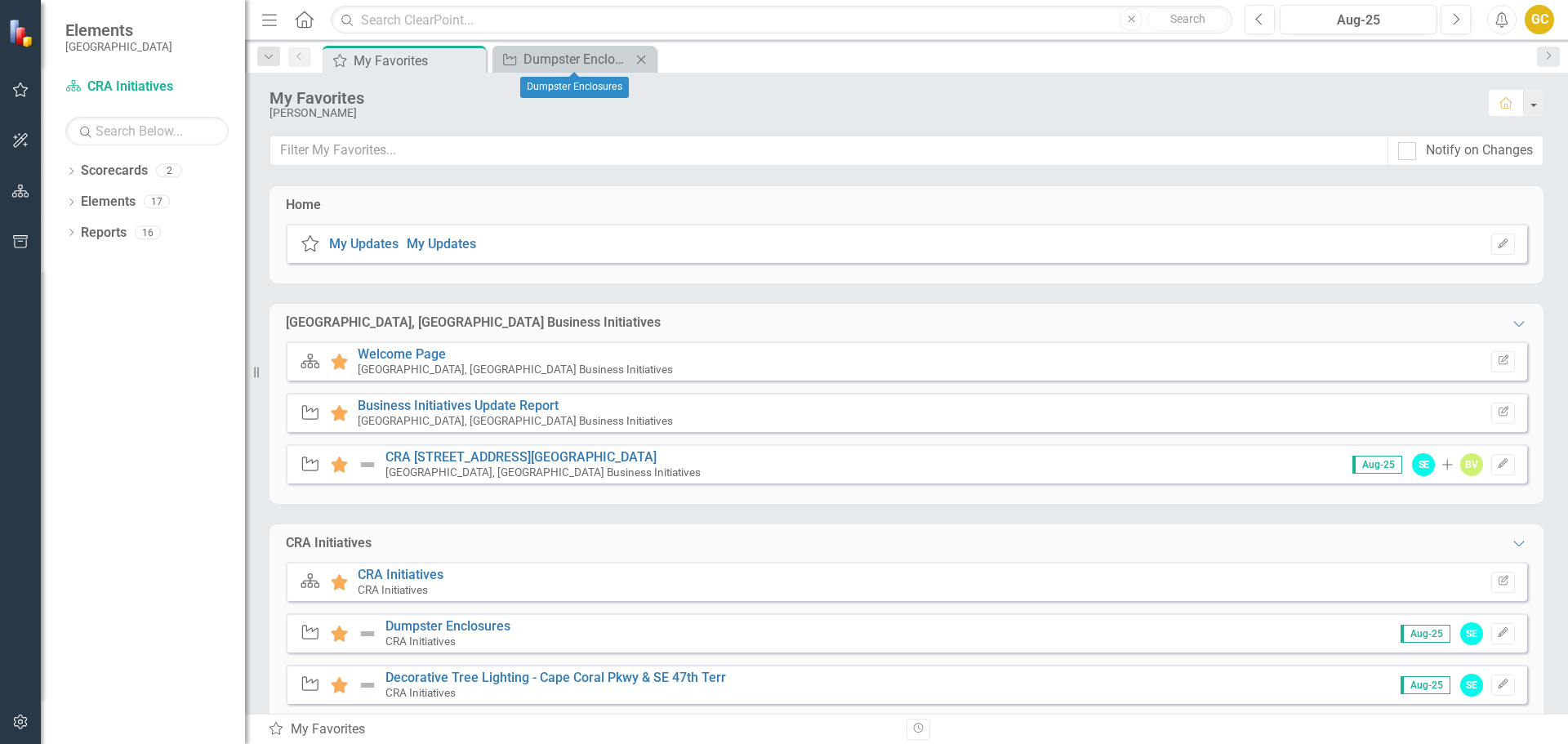
click at [643, 58] on icon "Close" at bounding box center [641, 60] width 17 height 13
click at [124, 83] on link "Scorecard CRA Initiatives" at bounding box center [147, 87] width 164 height 19
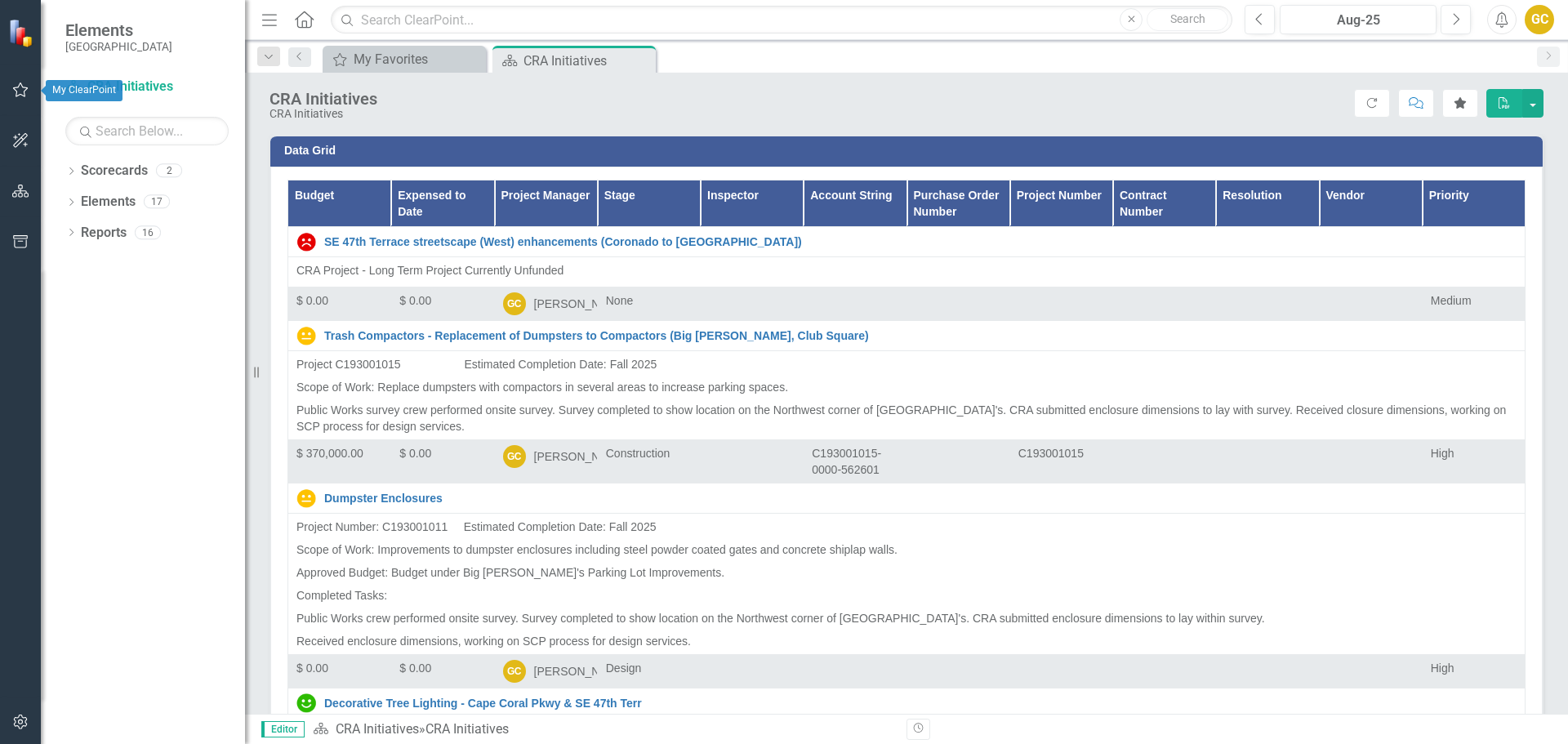
click at [28, 87] on icon "button" at bounding box center [21, 90] width 18 height 13
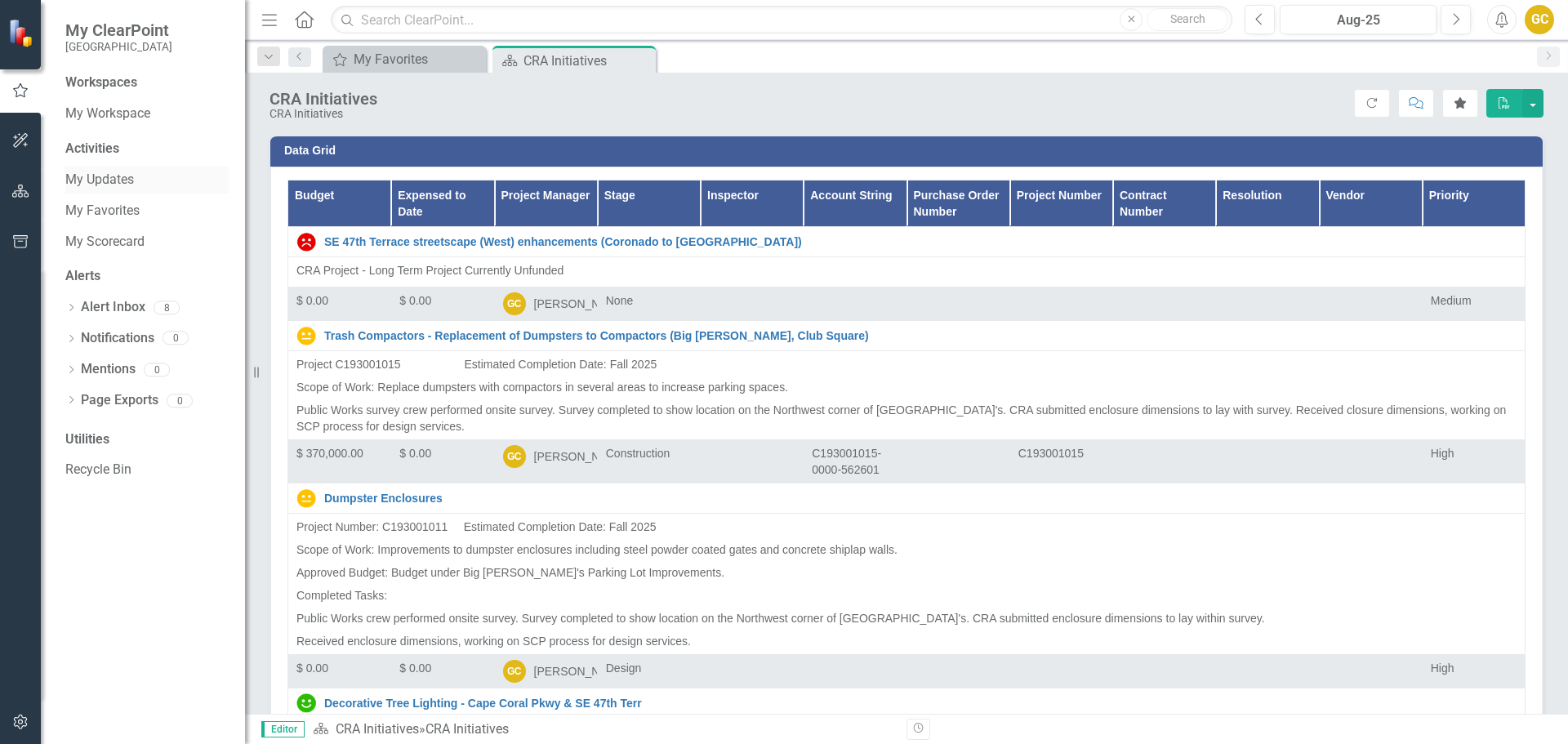
click at [116, 178] on link "My Updates" at bounding box center [147, 180] width 164 height 19
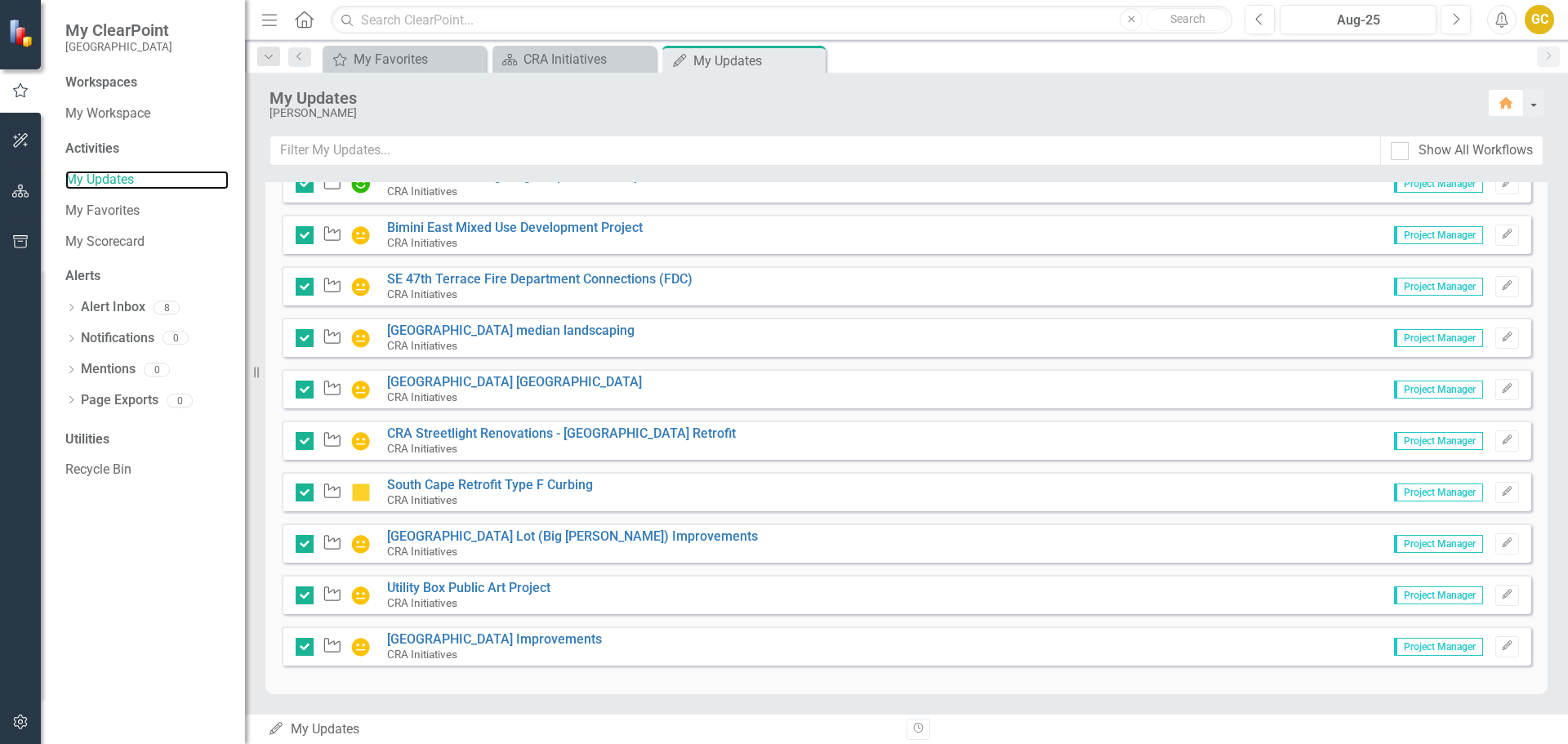
scroll to position [290, 0]
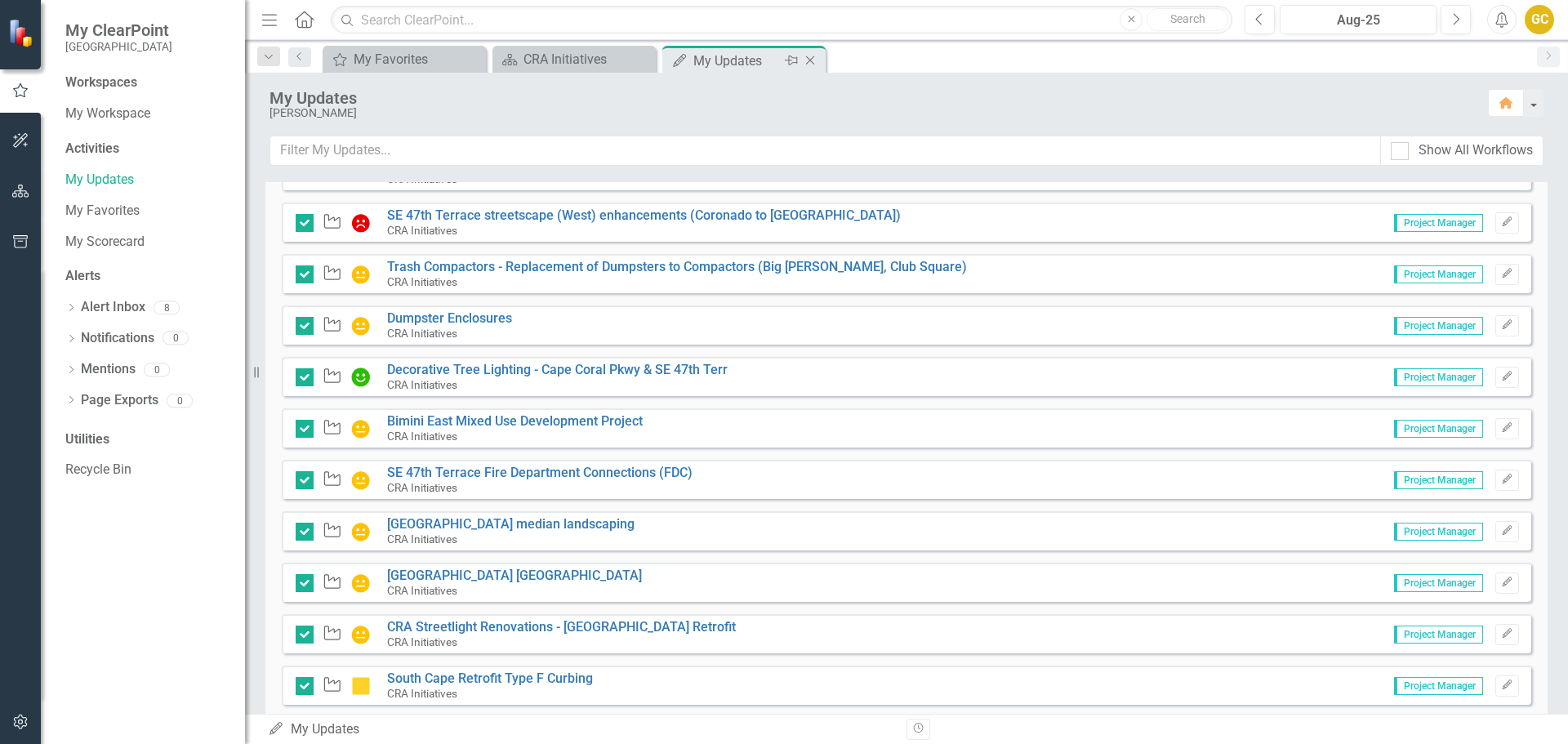
click at [804, 58] on icon "Close" at bounding box center [810, 61] width 17 height 13
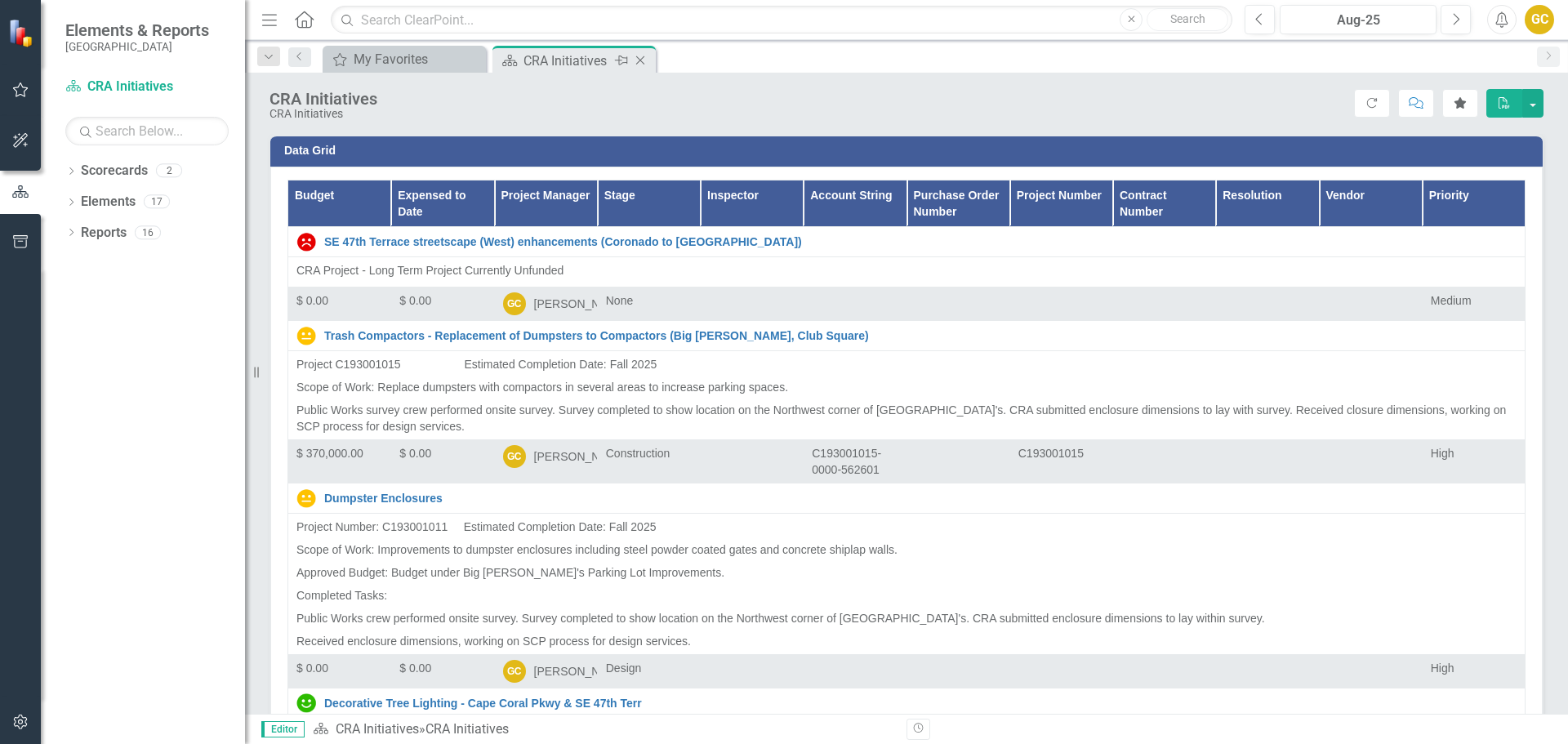
click at [639, 61] on icon at bounding box center [640, 61] width 9 height 9
